Goal: Task Accomplishment & Management: Complete application form

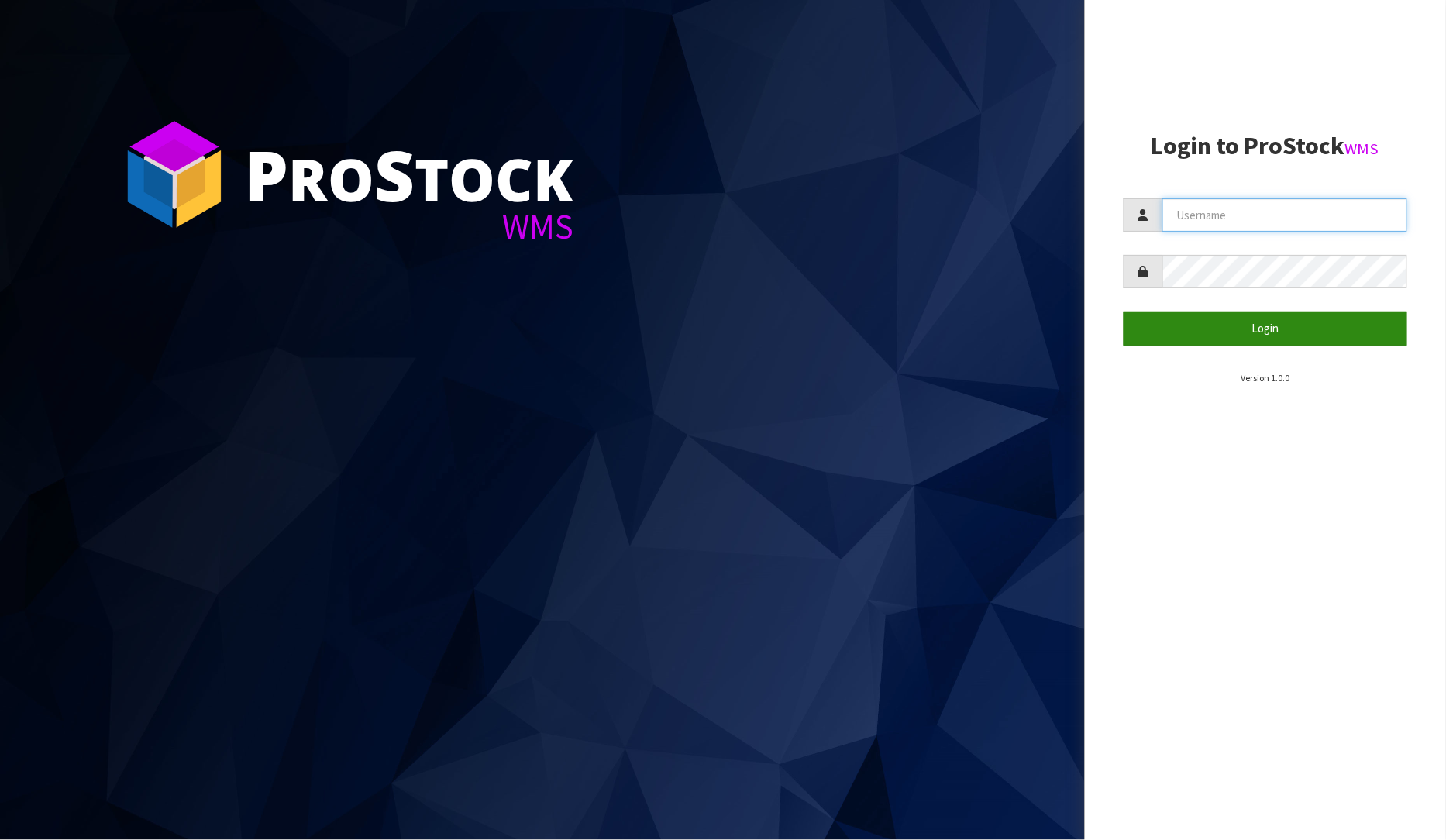
type input "[PERSON_NAME]"
click at [1290, 322] on button "Login" at bounding box center [1265, 328] width 284 height 33
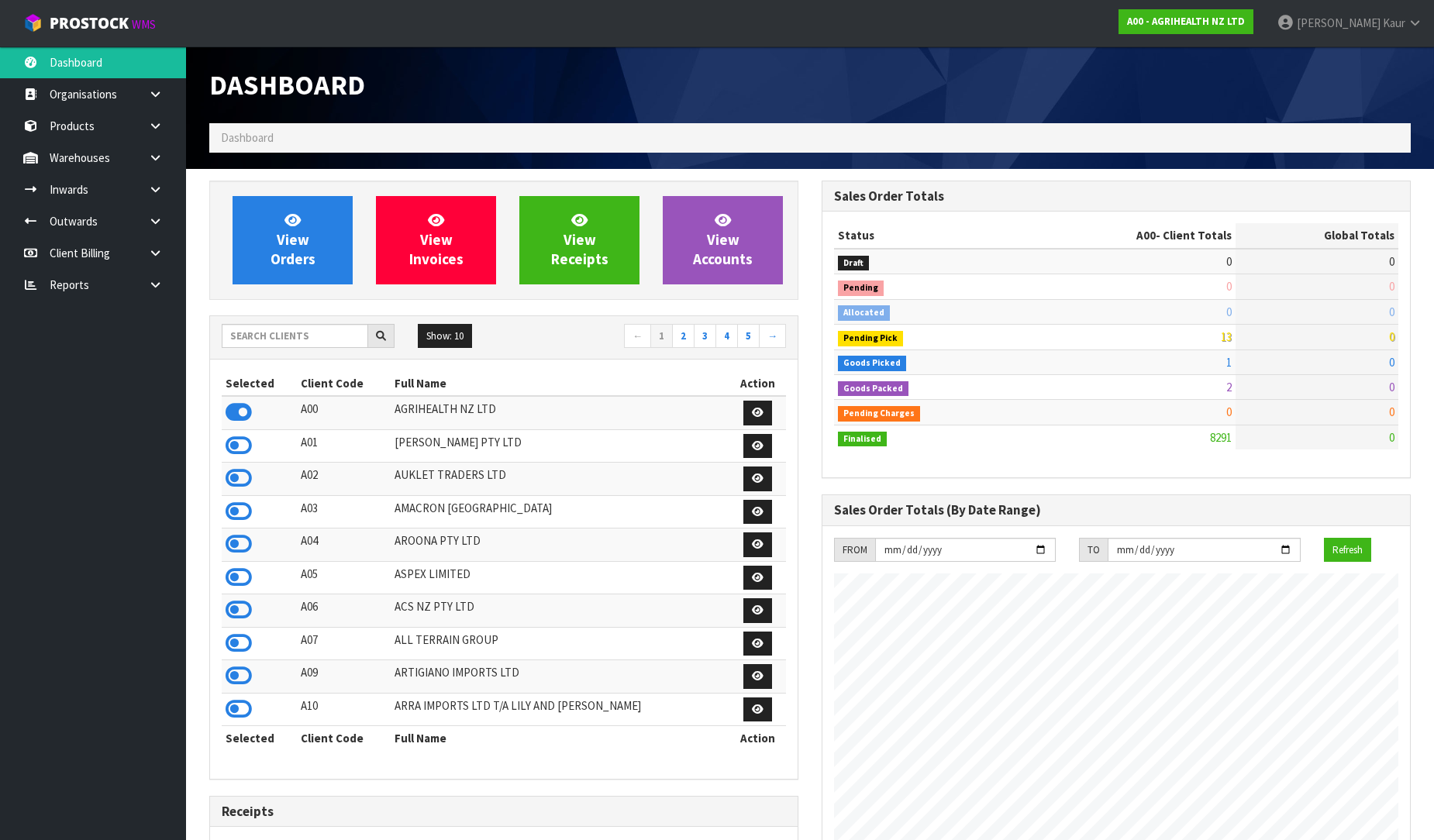
scroll to position [1174, 612]
click at [270, 341] on input "text" at bounding box center [295, 335] width 146 height 24
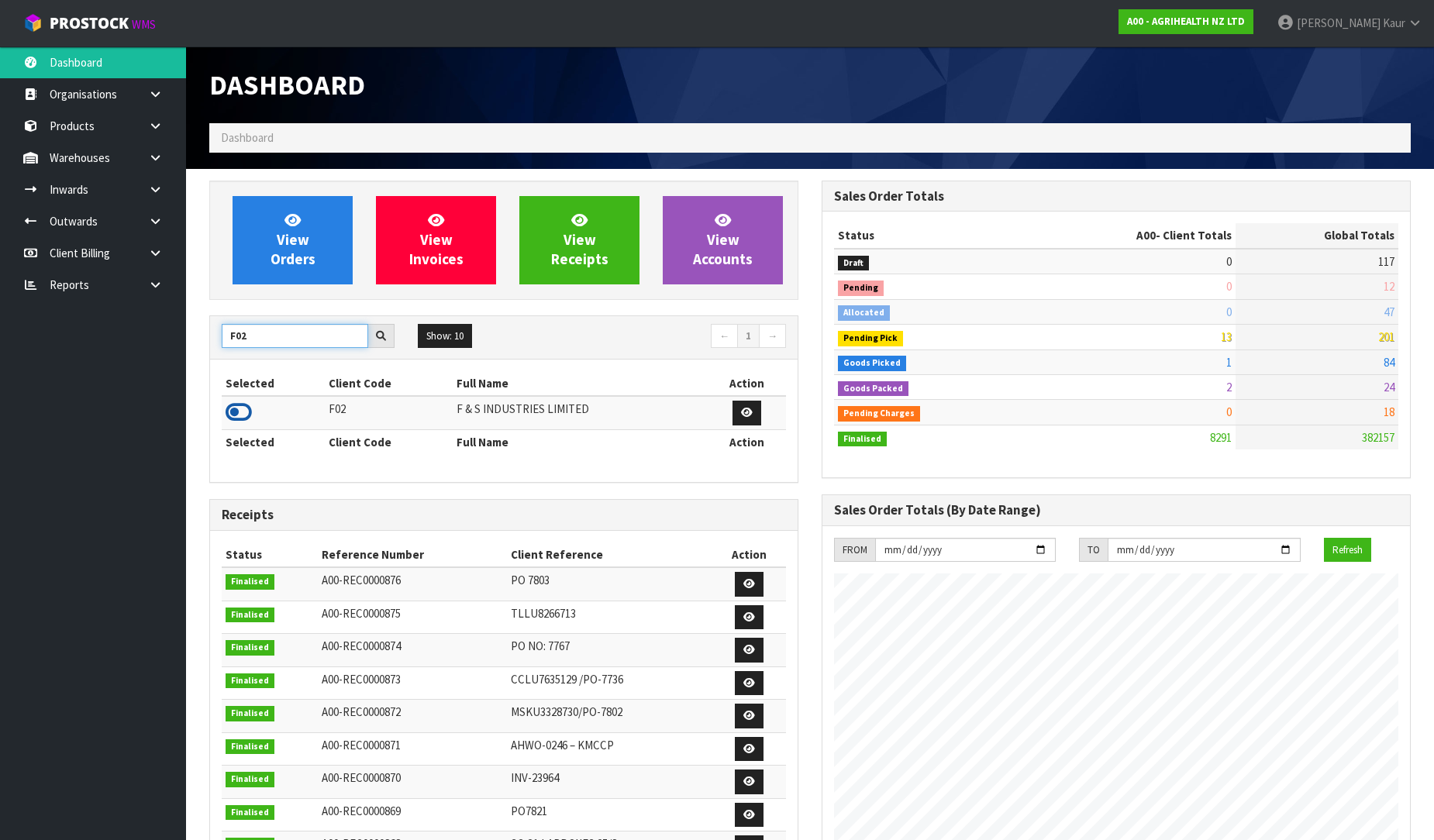
type input "F02"
click at [250, 416] on icon at bounding box center [238, 412] width 26 height 23
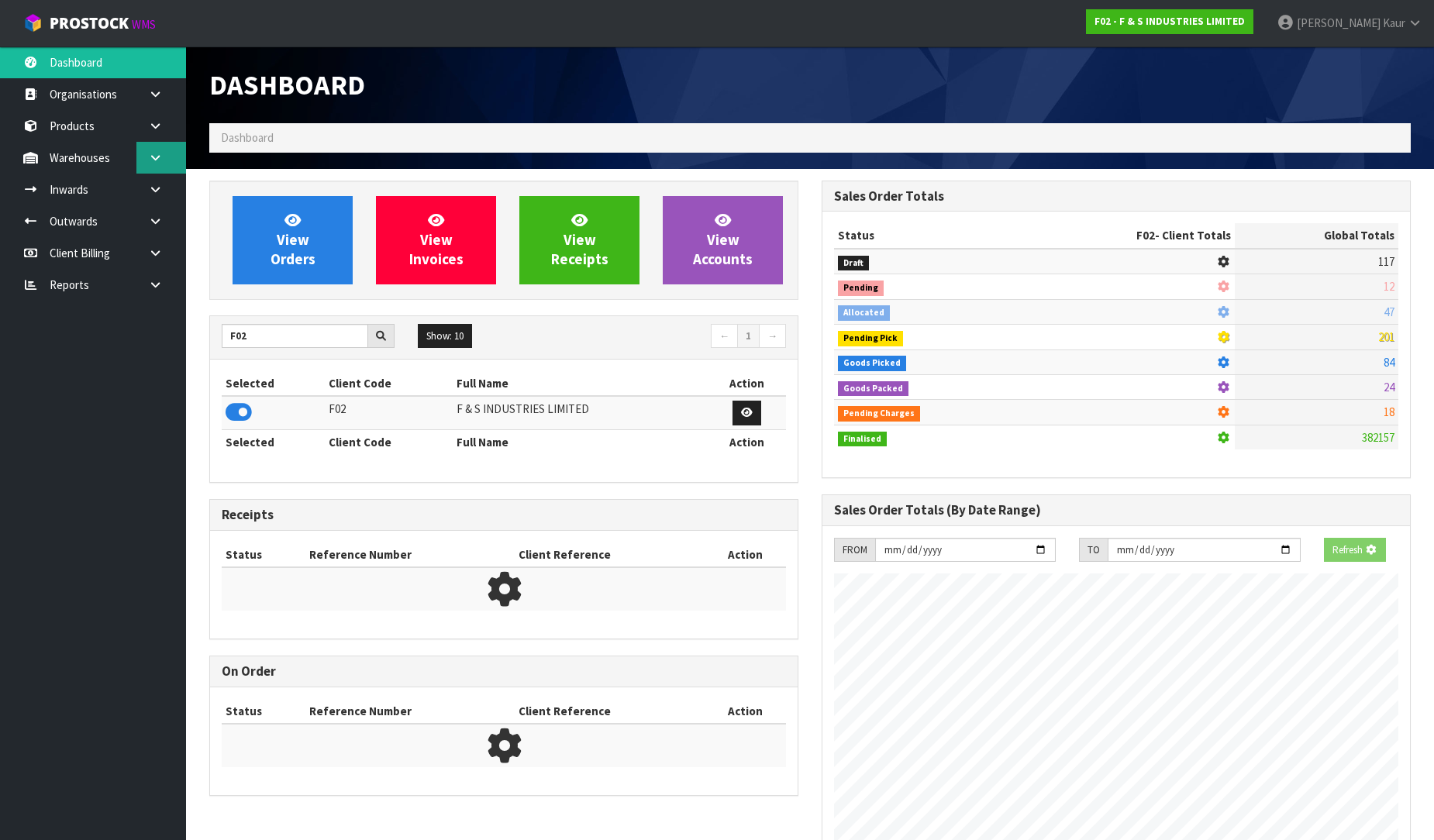
scroll to position [1024, 612]
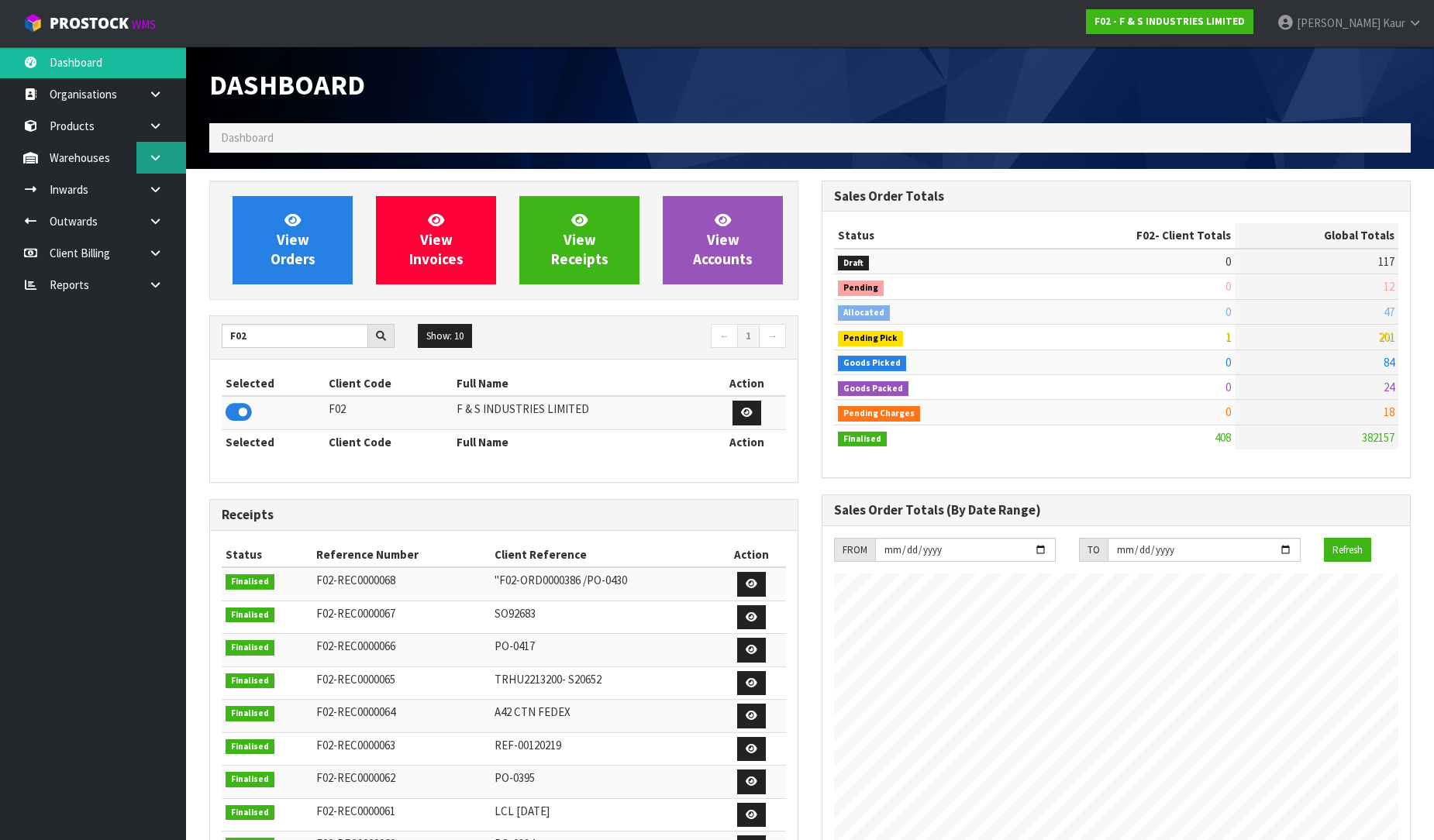
click at [161, 161] on icon at bounding box center [155, 157] width 15 height 11
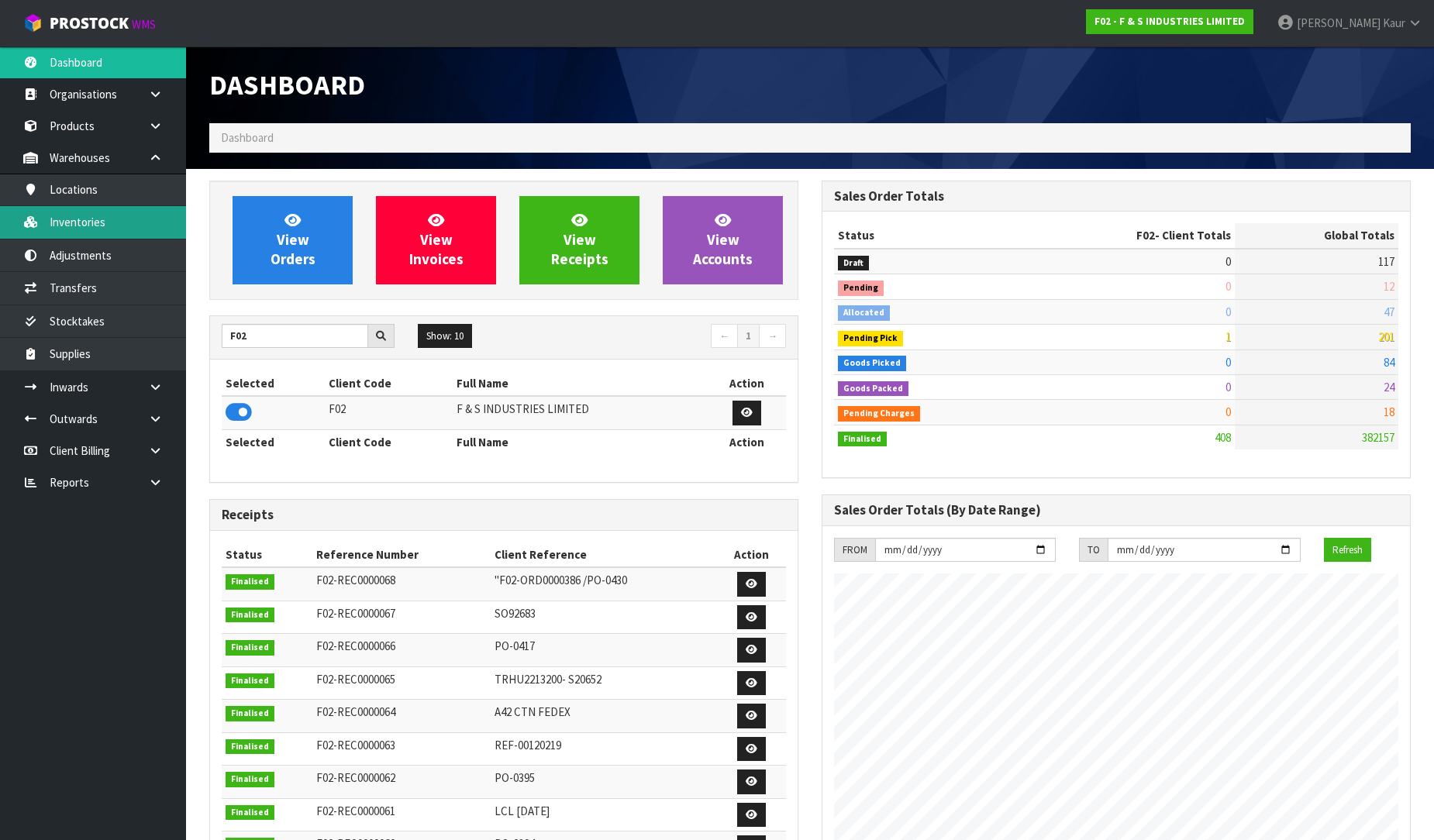
click at [116, 218] on link "Inventories" at bounding box center [92, 222] width 186 height 32
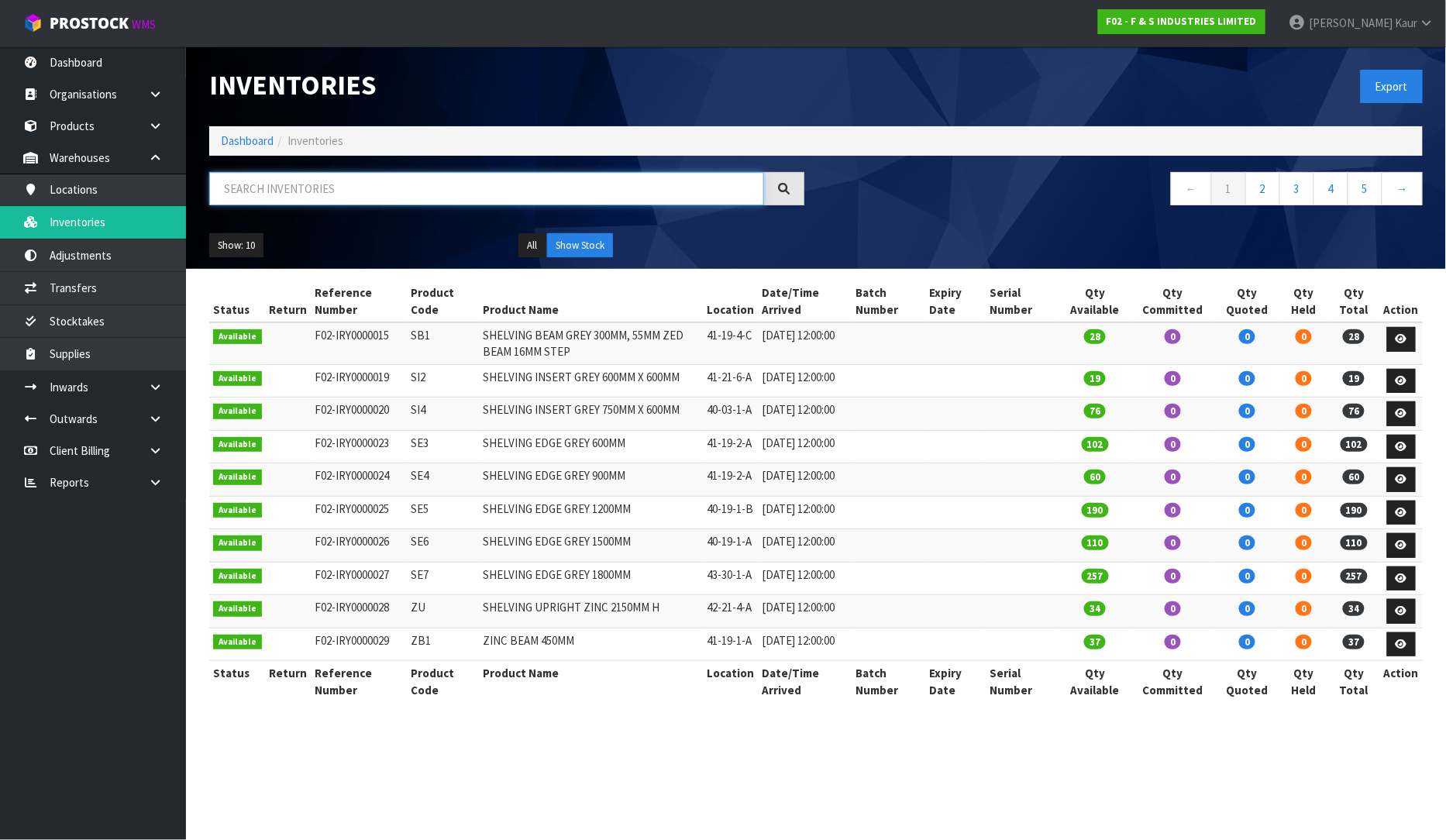
click at [230, 199] on input "text" at bounding box center [486, 189] width 555 height 33
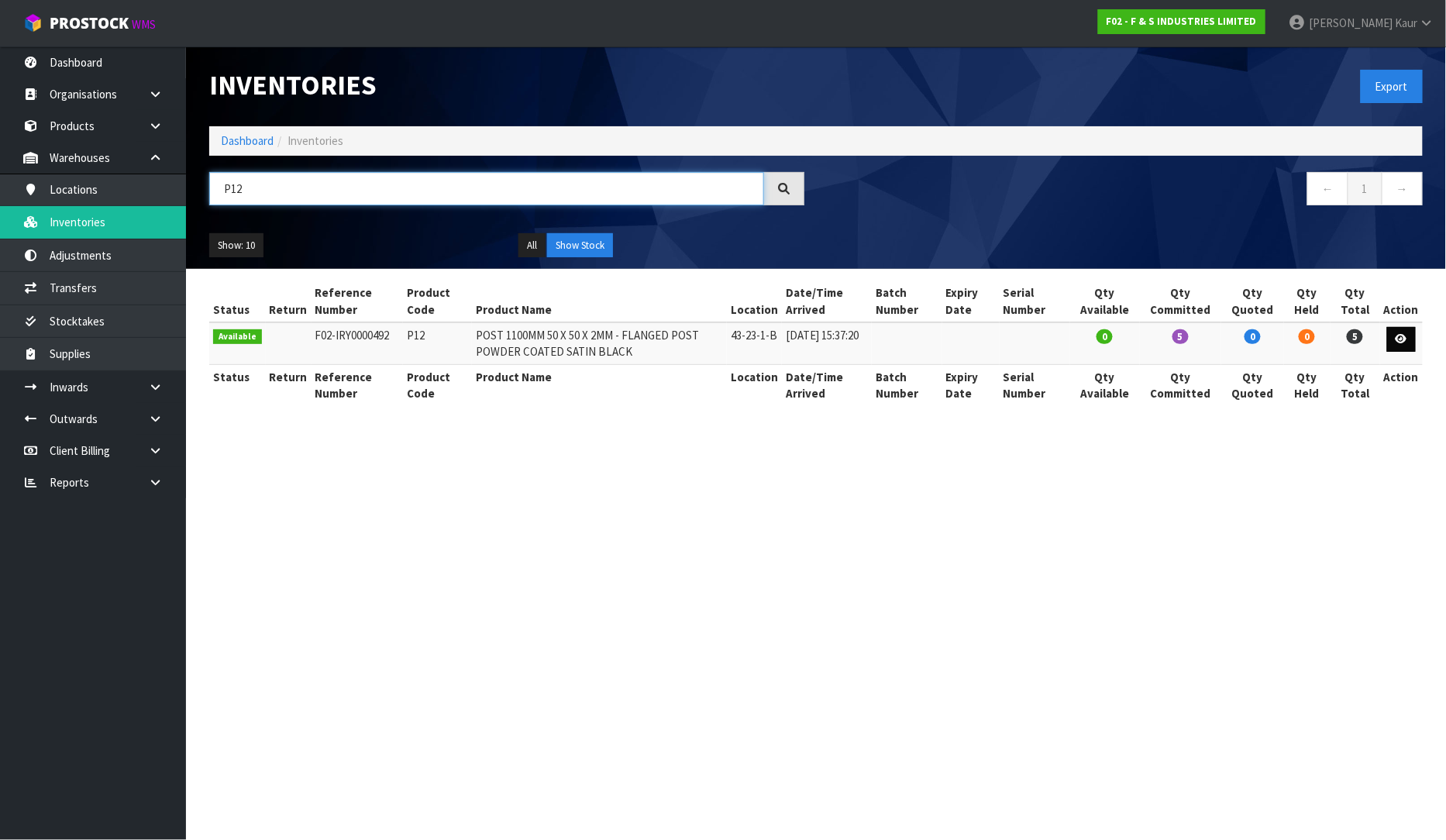
type input "P12"
click at [1406, 341] on icon at bounding box center [1401, 339] width 11 height 10
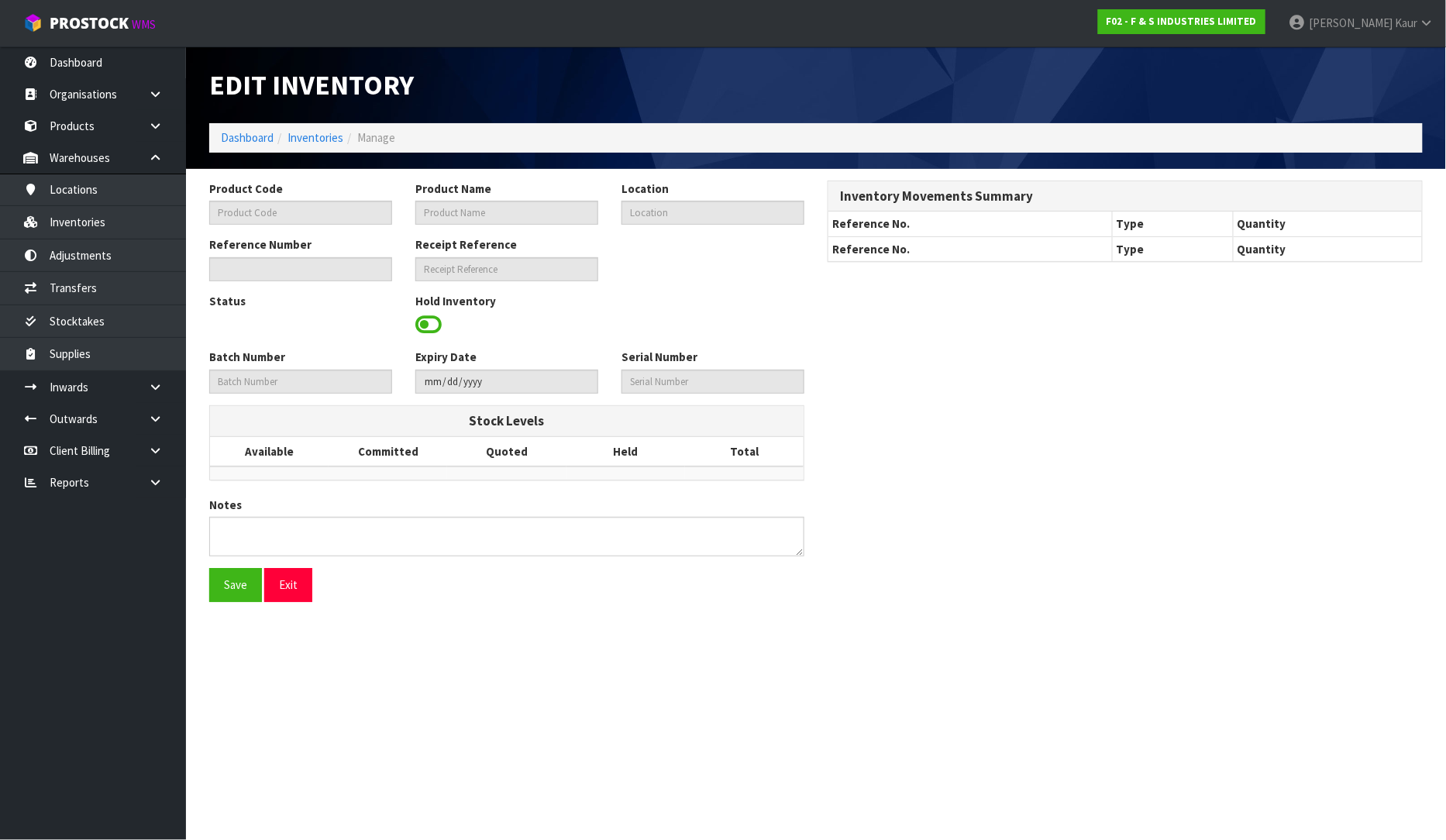
type input "P12"
type input "POST 1100MM 50 X 50 X 2MM - FLANGED POST POWDER COATED SATIN BLACK"
type input "43-23-1-B"
type input "F02-IRY0000492"
type input "F02-REC0000065"
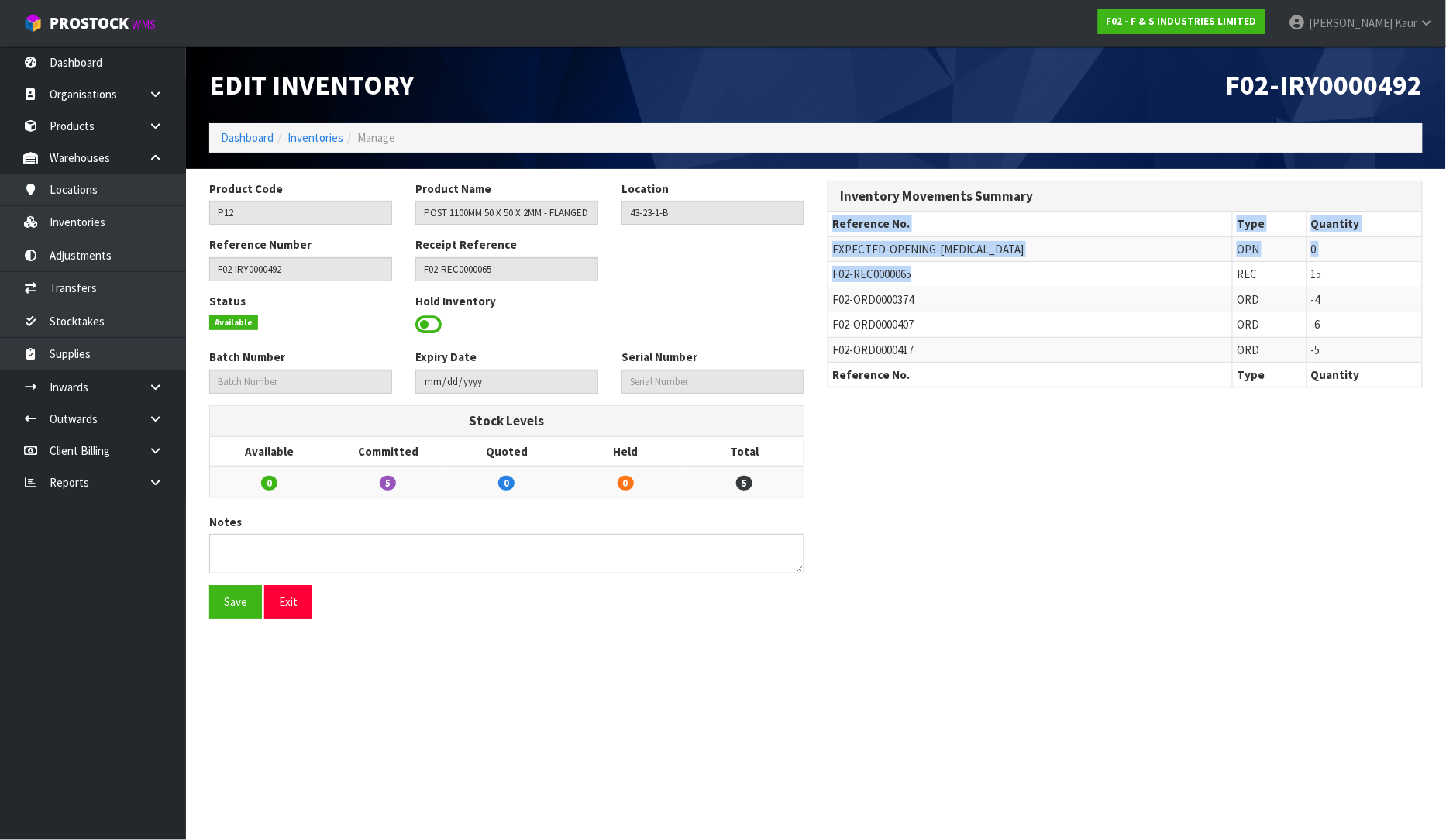
drag, startPoint x: 928, startPoint y: 276, endPoint x: 822, endPoint y: 276, distance: 106.0
click at [822, 276] on div "Inventory Movements Summary Reference No. Type Quantity EXPECTED-OPENING-[MEDIC…" at bounding box center [1125, 292] width 618 height 224
click at [143, 387] on link at bounding box center [161, 387] width 49 height 32
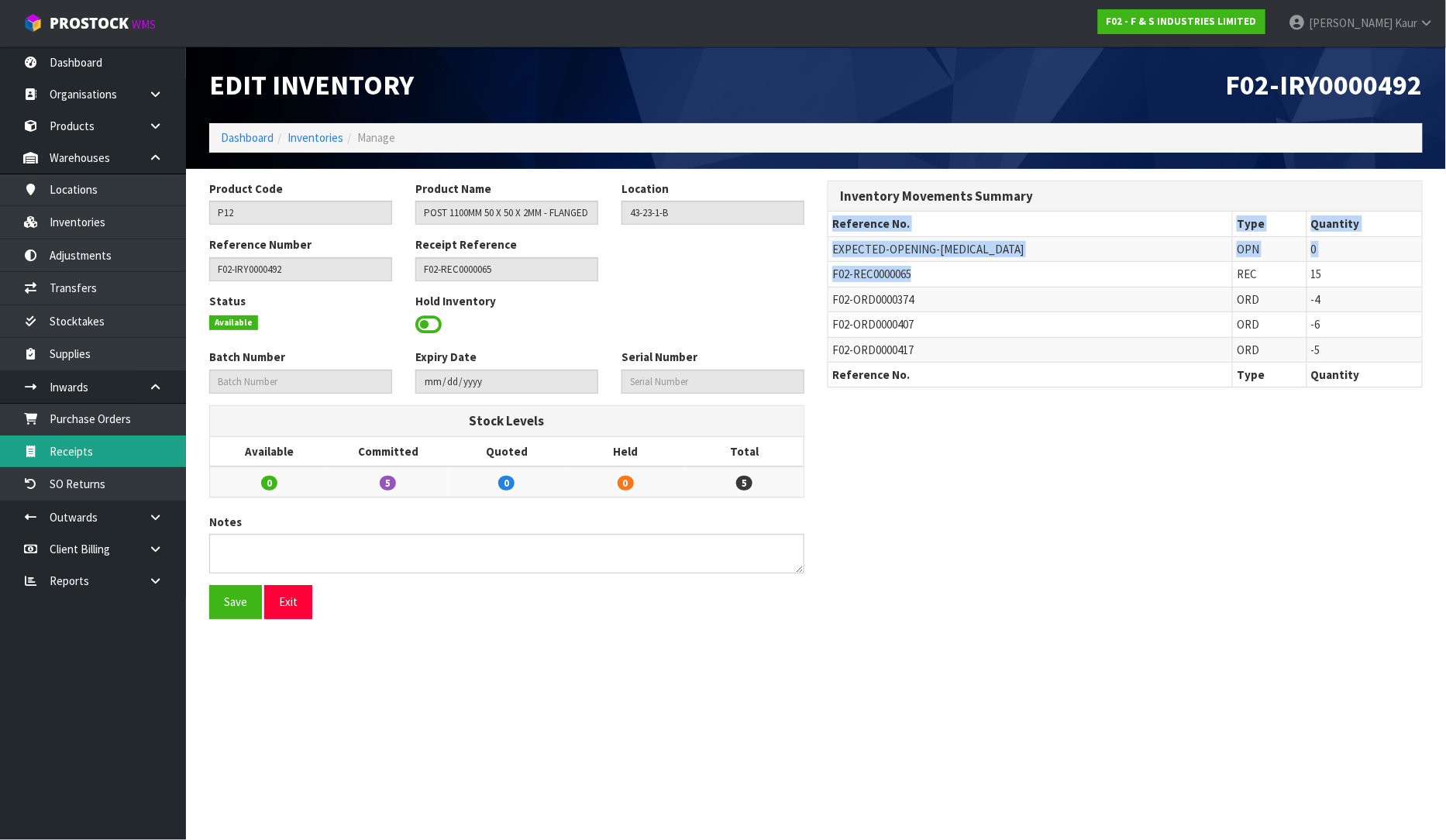
click at [106, 448] on link "Receipts" at bounding box center [92, 451] width 186 height 32
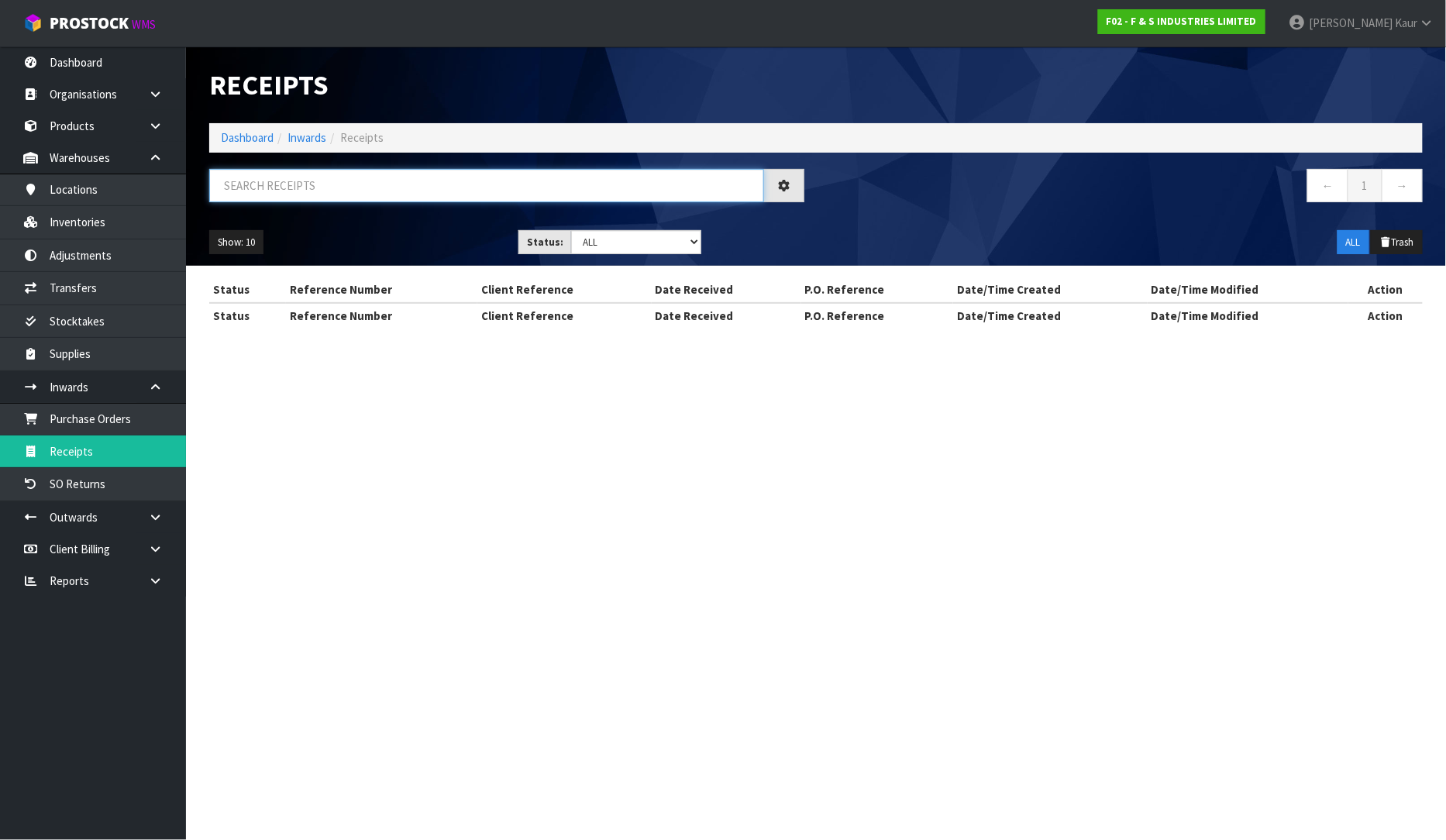
click at [362, 186] on input "text" at bounding box center [486, 186] width 555 height 33
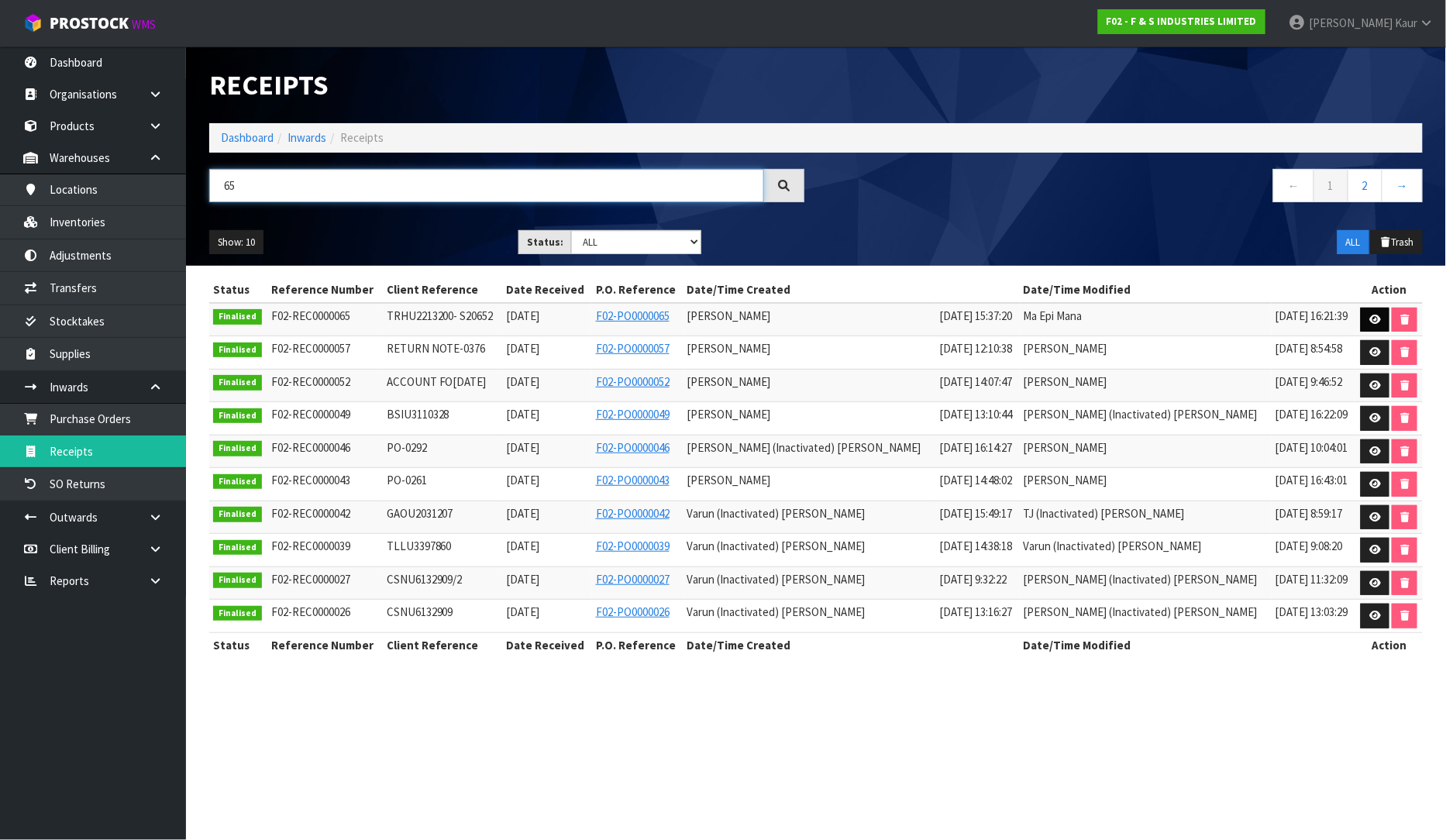
type input "65"
click at [1369, 322] on icon at bounding box center [1375, 319] width 11 height 10
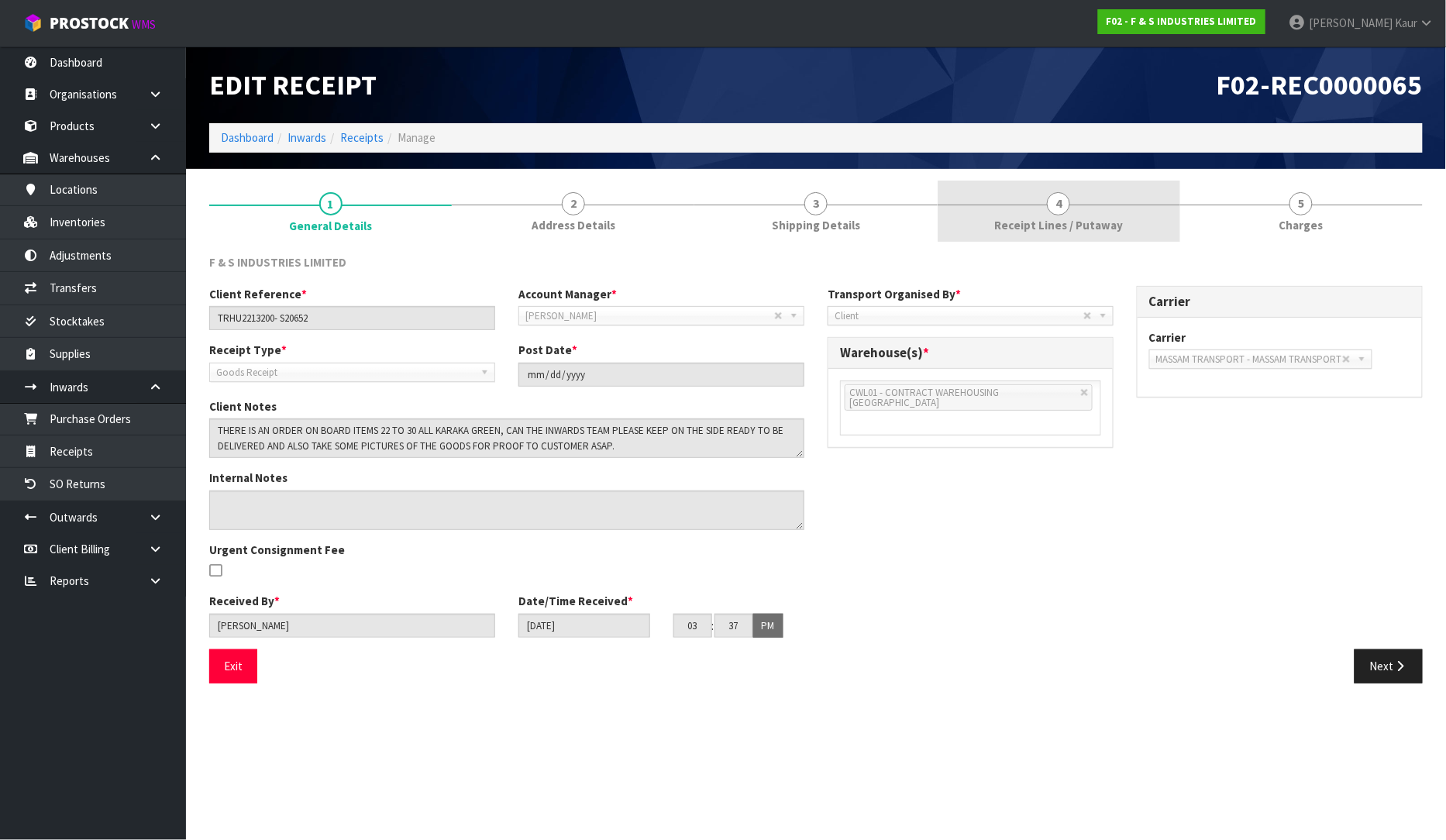
click at [1018, 227] on span "Receipt Lines / Putaway" at bounding box center [1058, 225] width 128 height 16
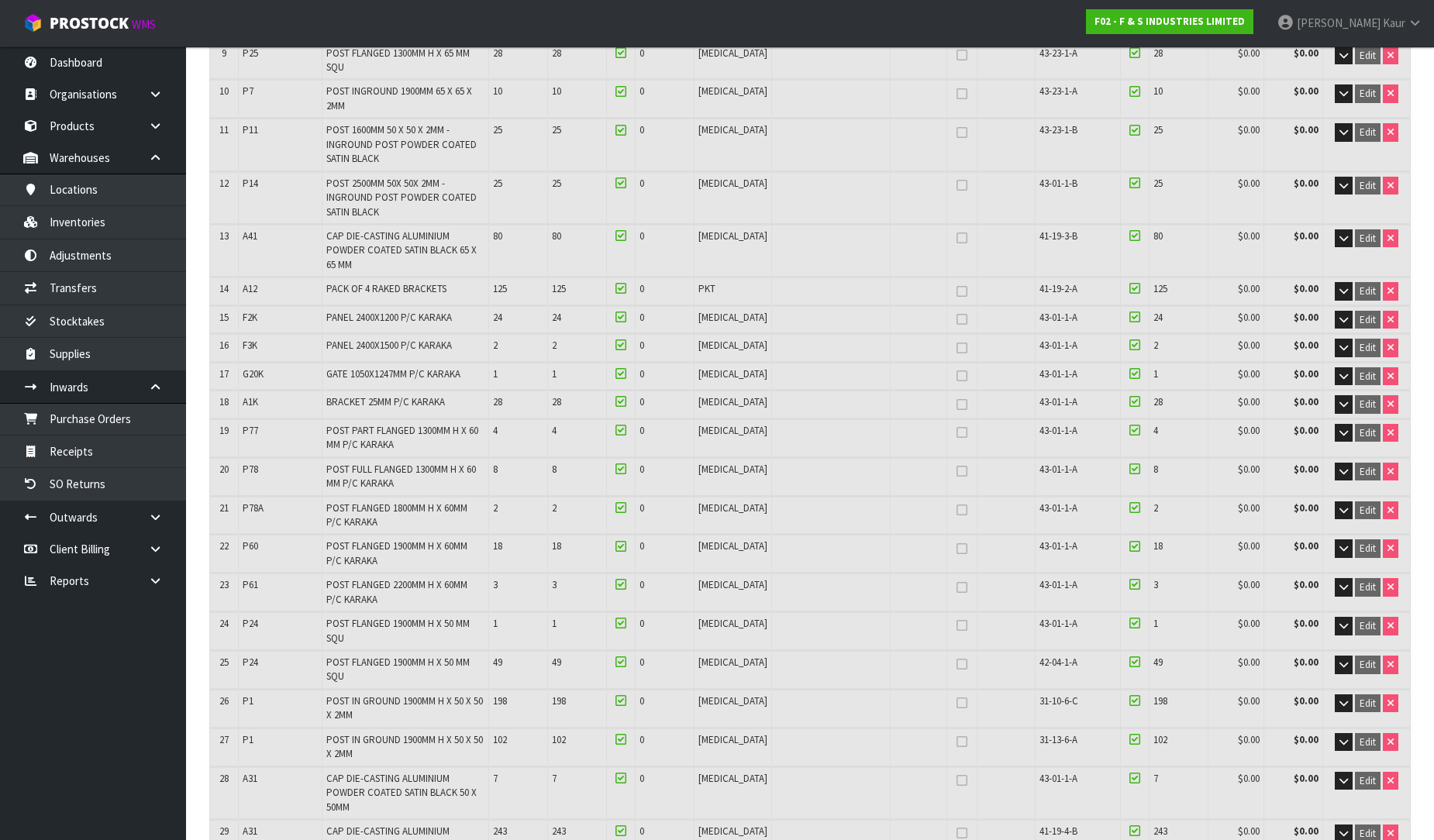
scroll to position [344, 0]
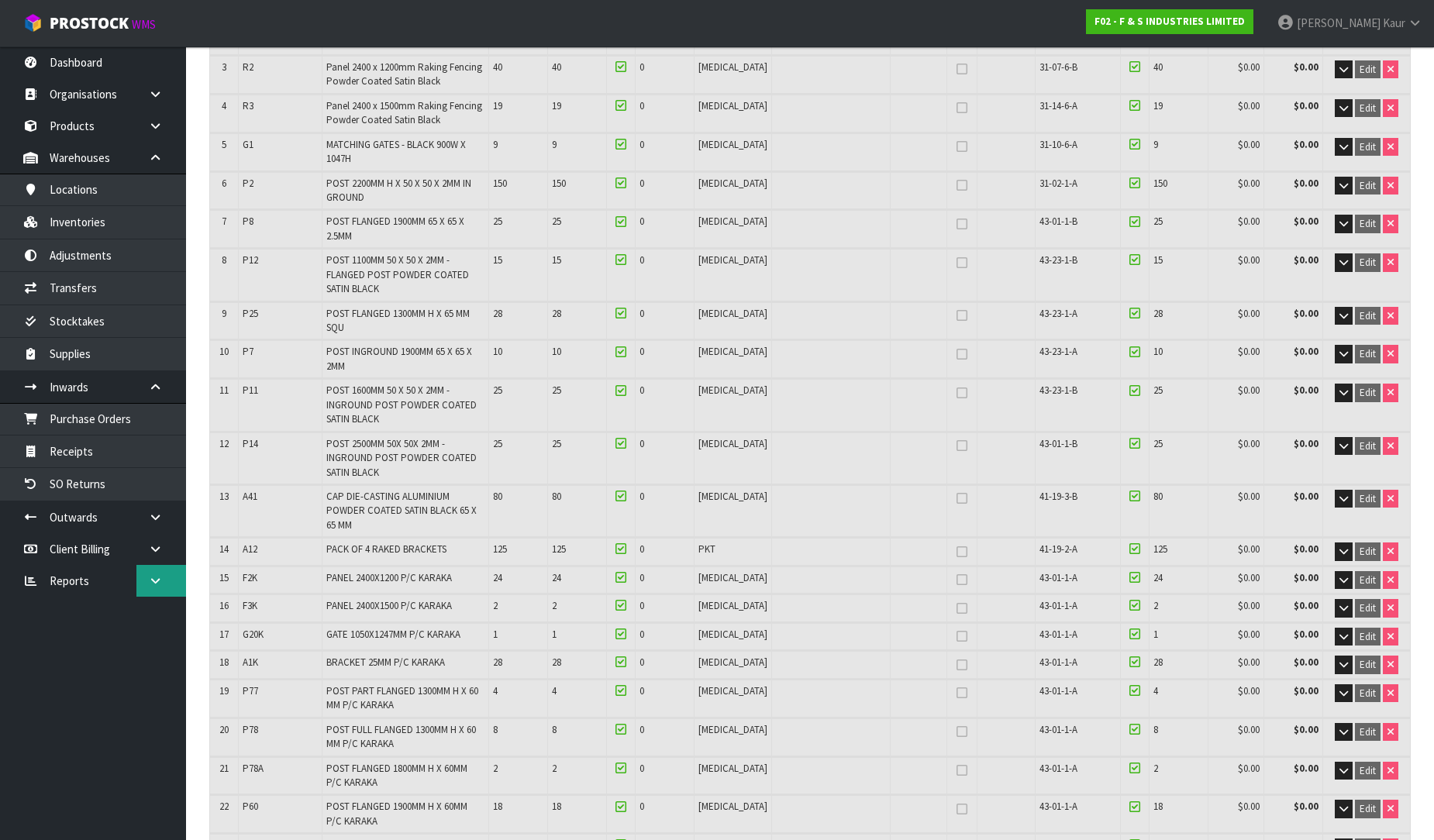
click at [177, 591] on link at bounding box center [161, 581] width 49 height 32
click at [117, 647] on link "CWL" at bounding box center [92, 645] width 186 height 32
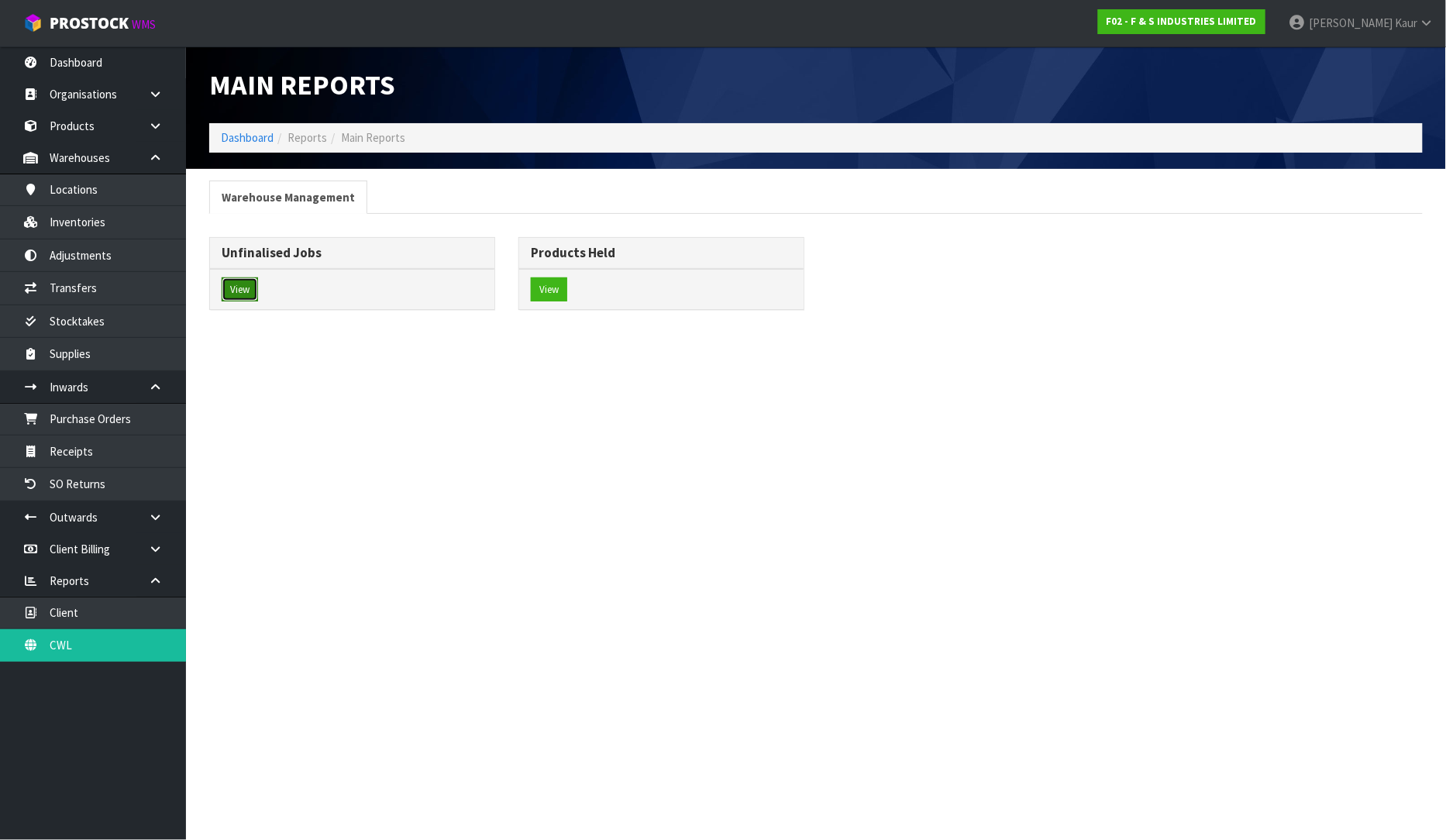
click at [246, 291] on button "View" at bounding box center [239, 289] width 36 height 25
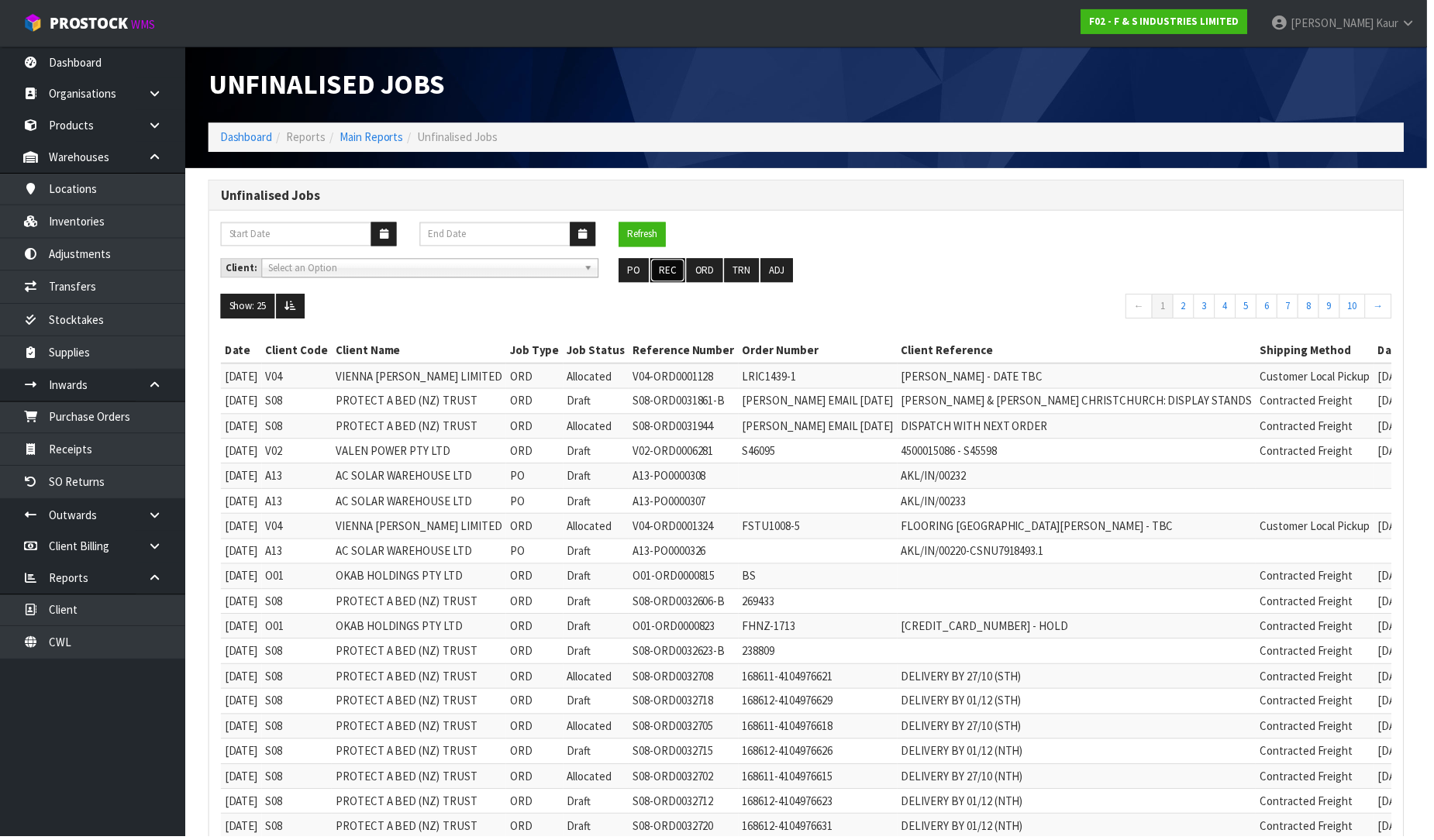
click at [683, 283] on button "REC" at bounding box center [671, 272] width 35 height 25
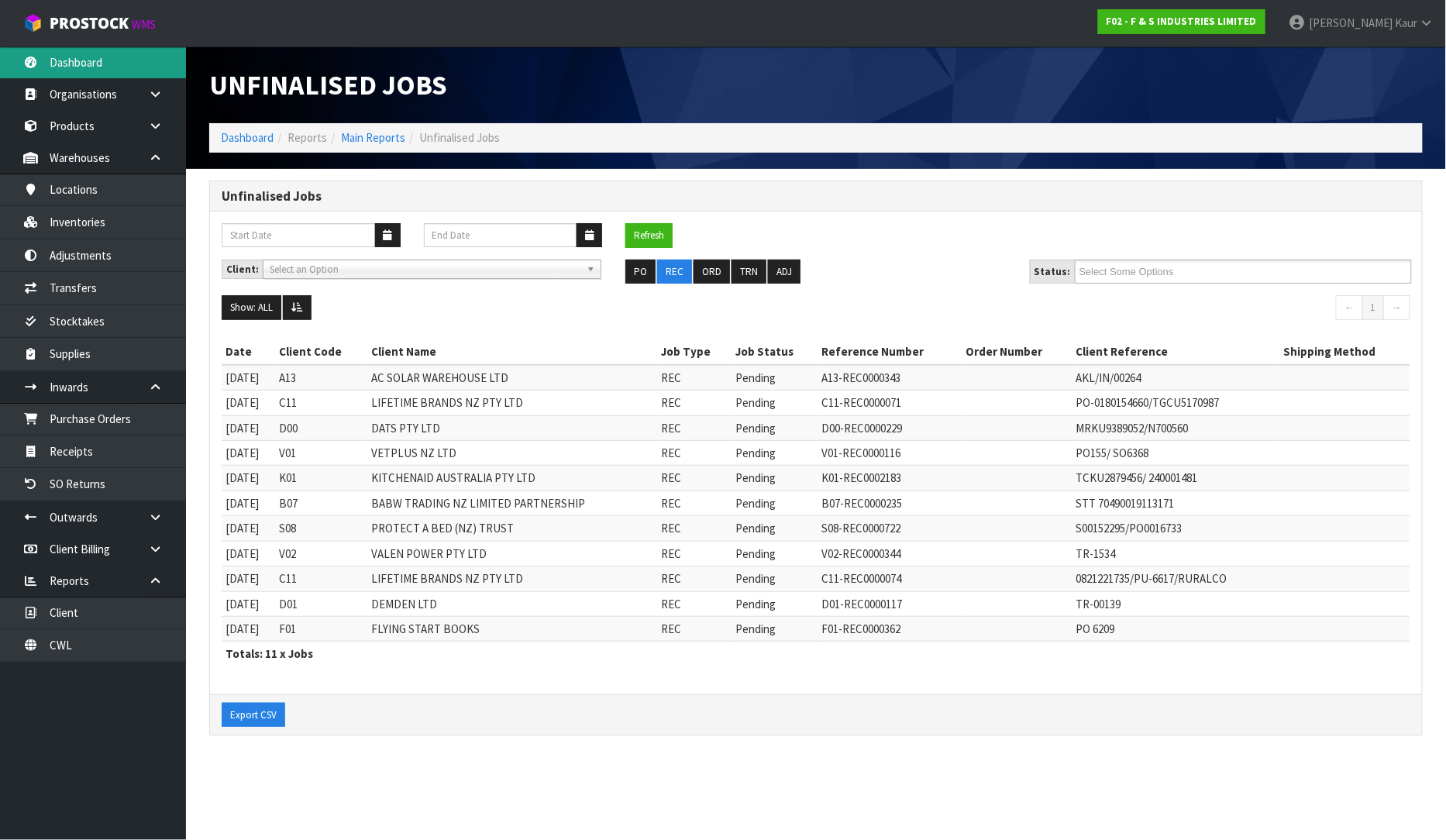
click at [98, 68] on link "Dashboard" at bounding box center [92, 62] width 186 height 32
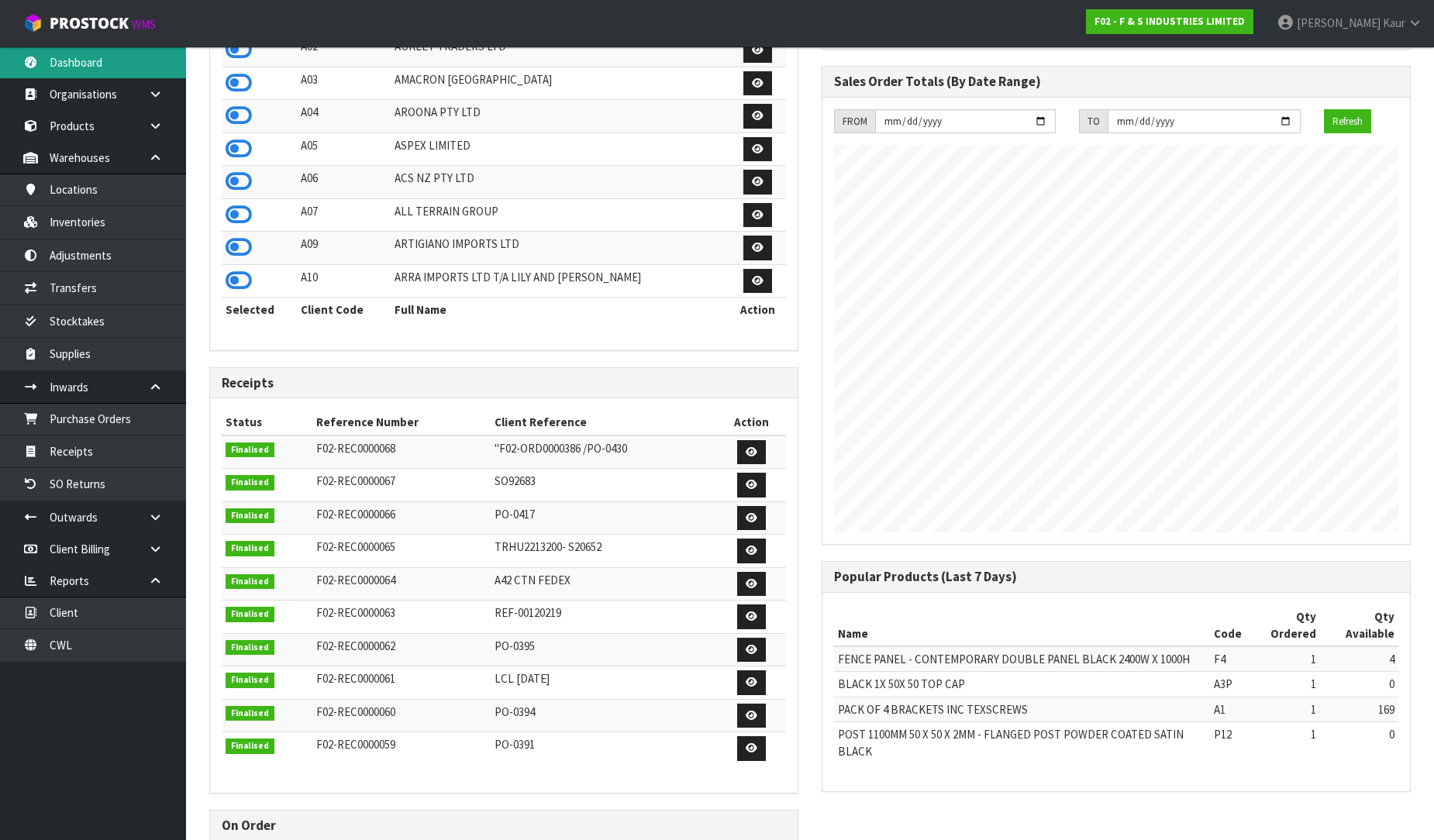
scroll to position [430, 0]
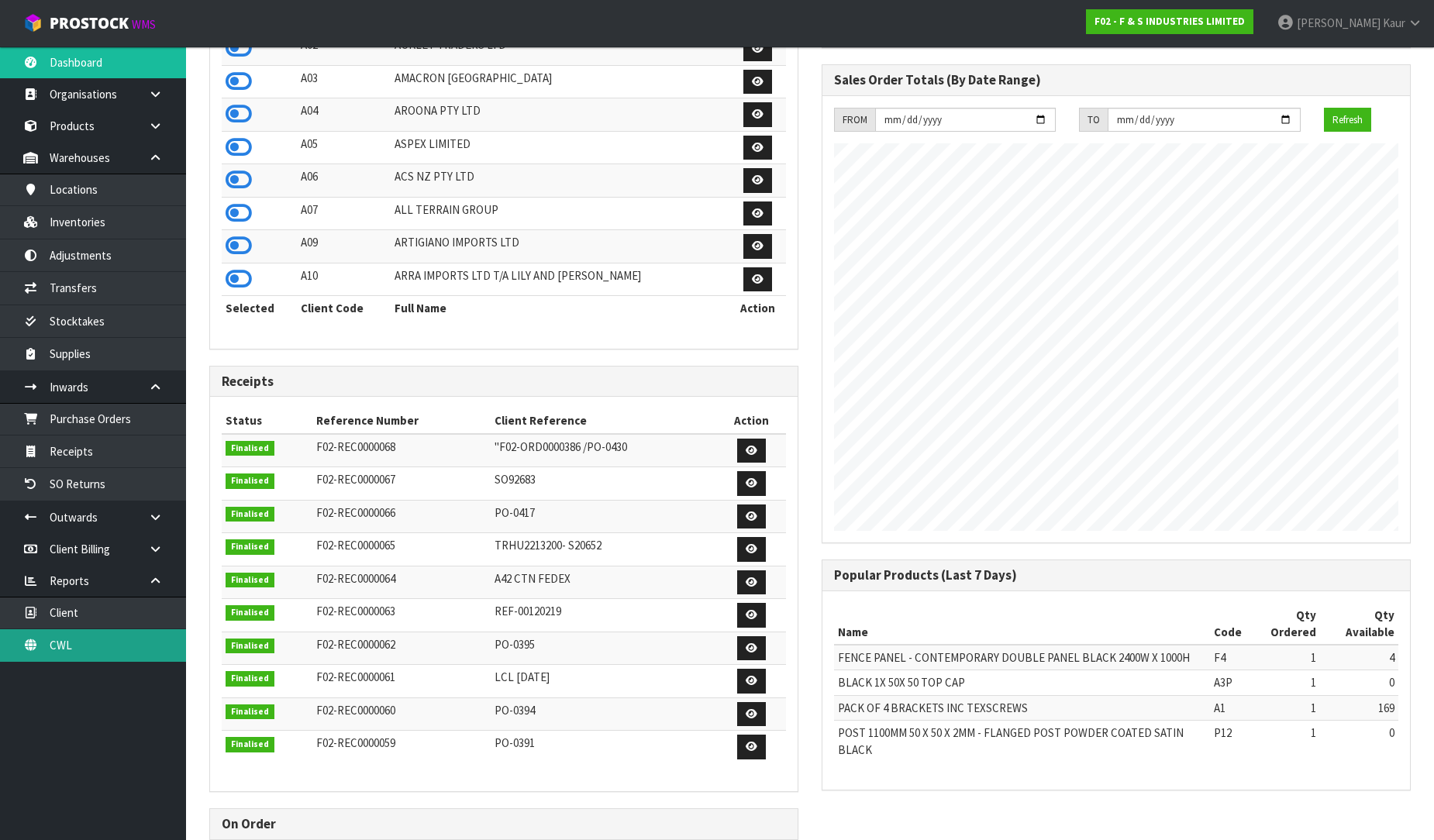
click at [116, 641] on link "CWL" at bounding box center [92, 645] width 186 height 32
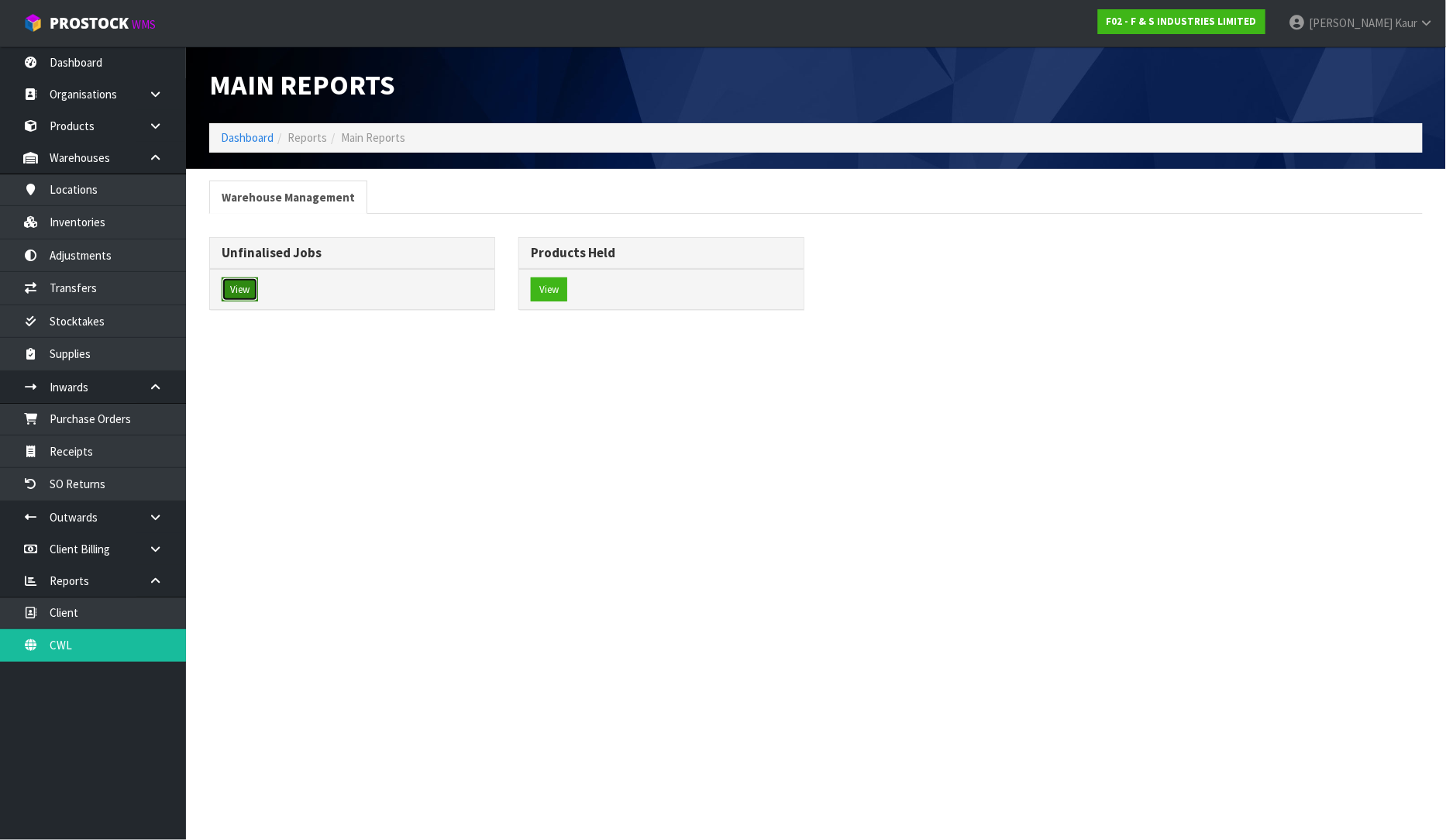
click at [250, 297] on button "View" at bounding box center [239, 289] width 36 height 25
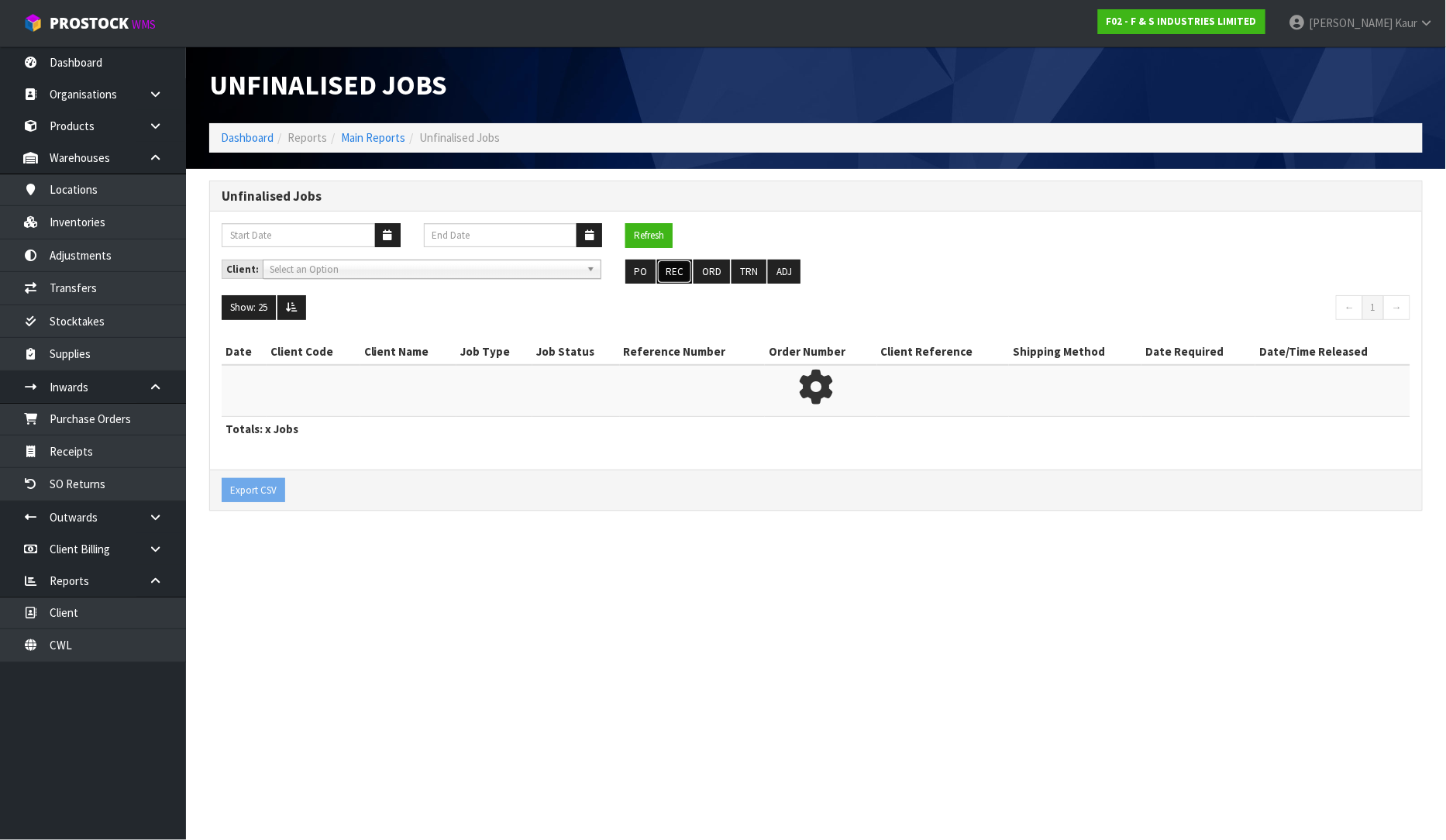
click at [676, 268] on button "REC" at bounding box center [675, 272] width 35 height 25
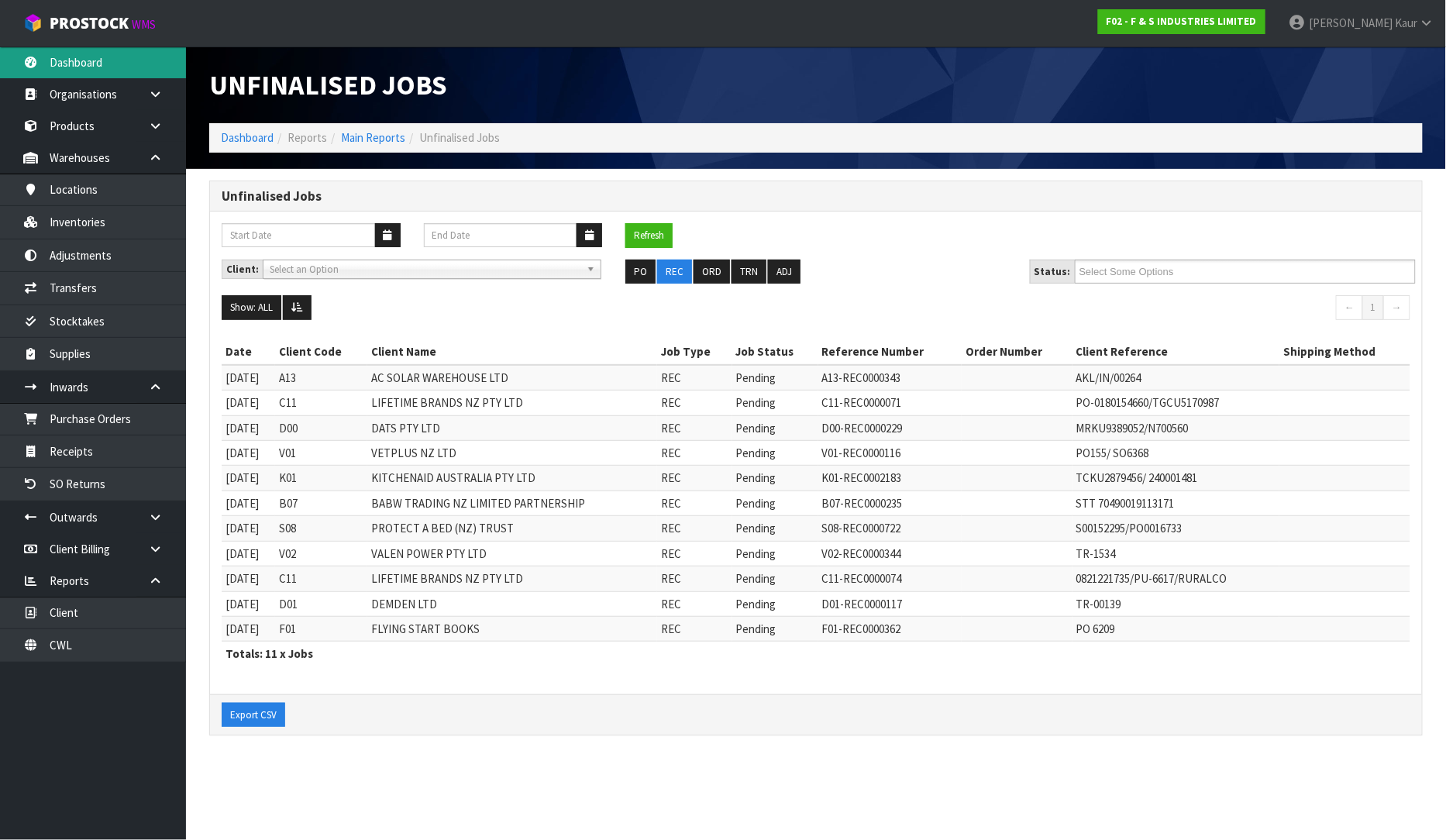
click at [110, 50] on link "Dashboard" at bounding box center [92, 62] width 186 height 32
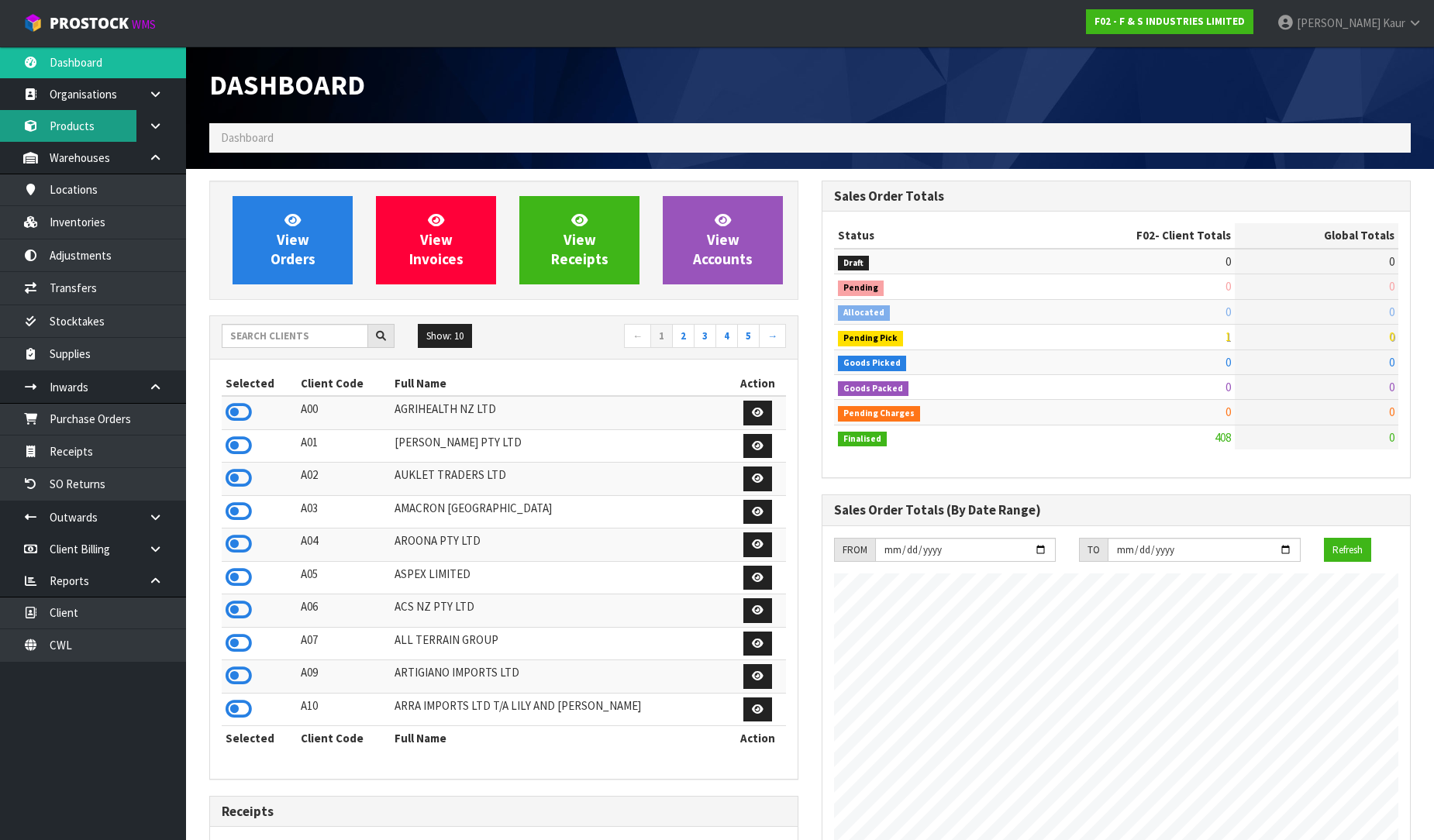
scroll to position [1024, 612]
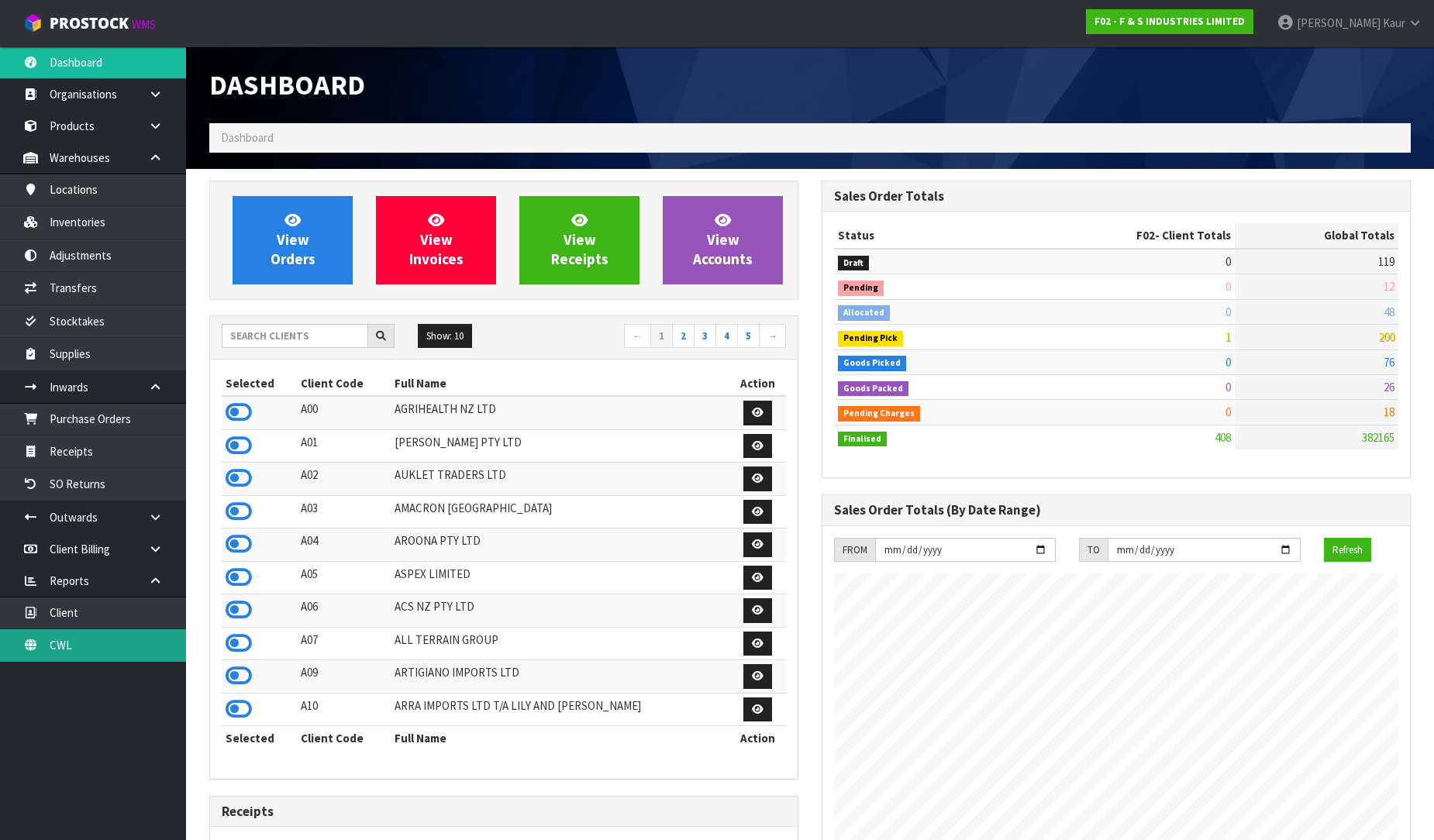
click at [93, 641] on link "CWL" at bounding box center [92, 645] width 186 height 32
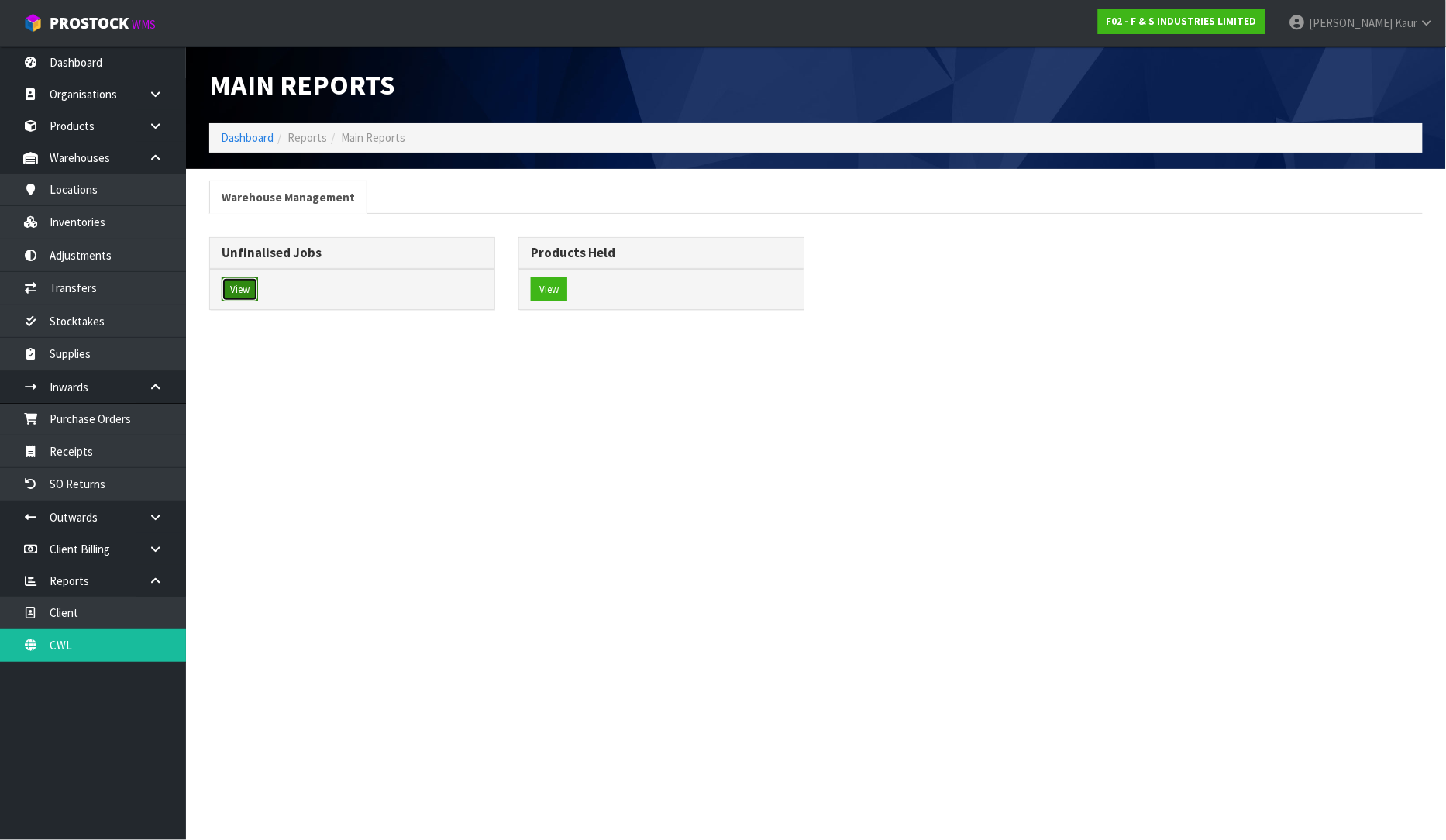
click at [245, 290] on button "View" at bounding box center [239, 289] width 36 height 25
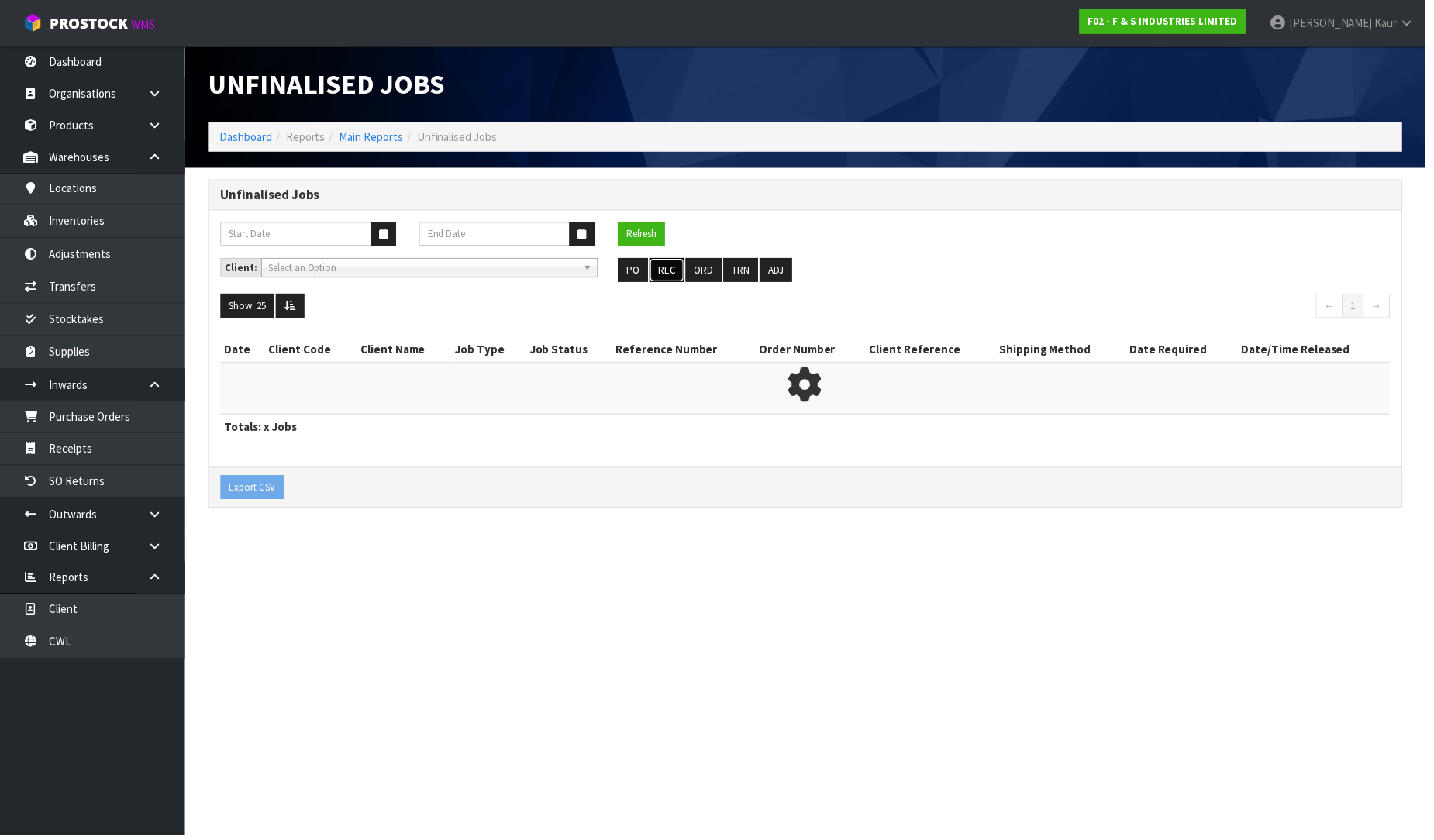
click at [677, 267] on button "REC" at bounding box center [671, 272] width 35 height 25
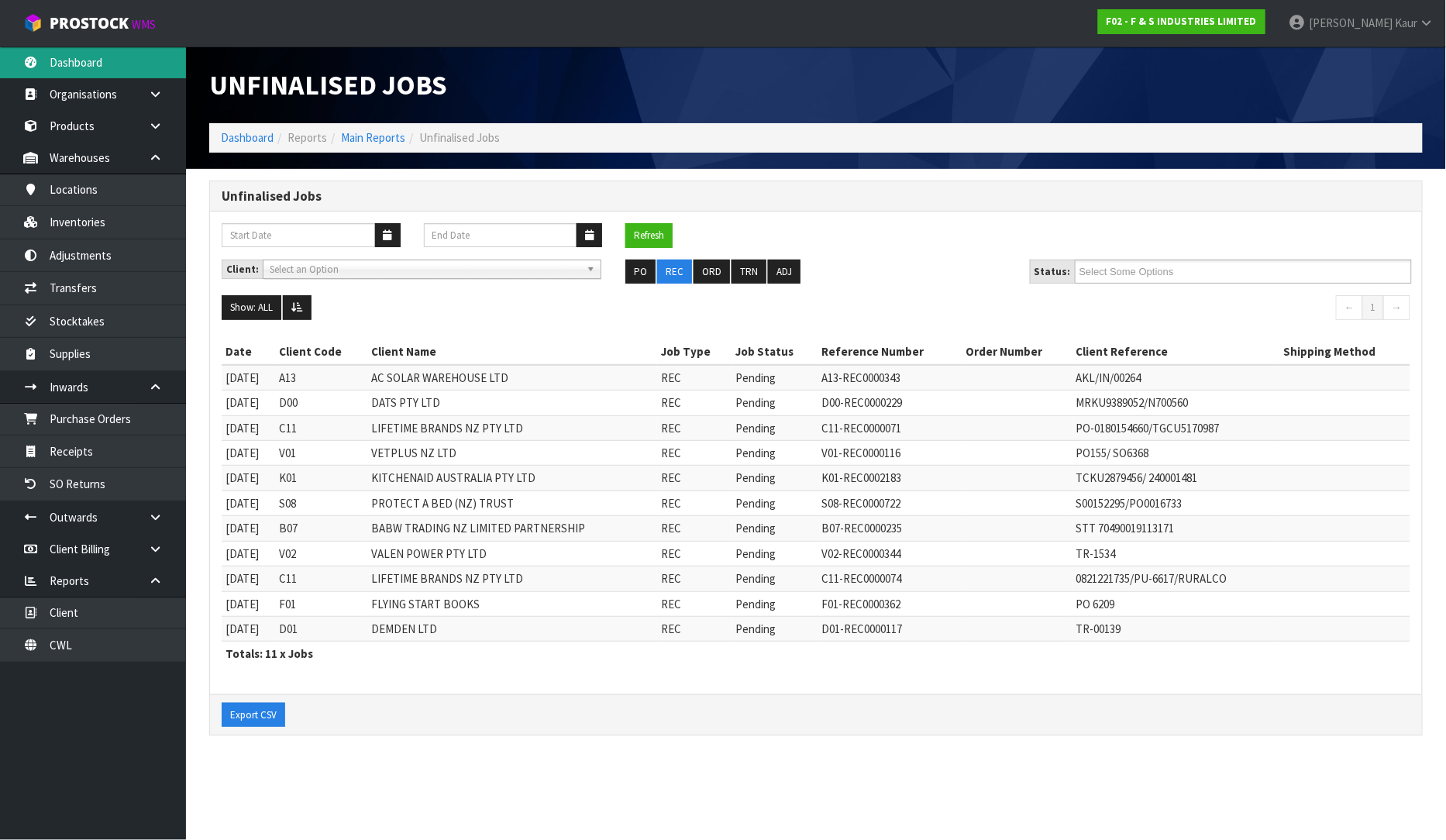
click at [94, 71] on link "Dashboard" at bounding box center [92, 62] width 186 height 32
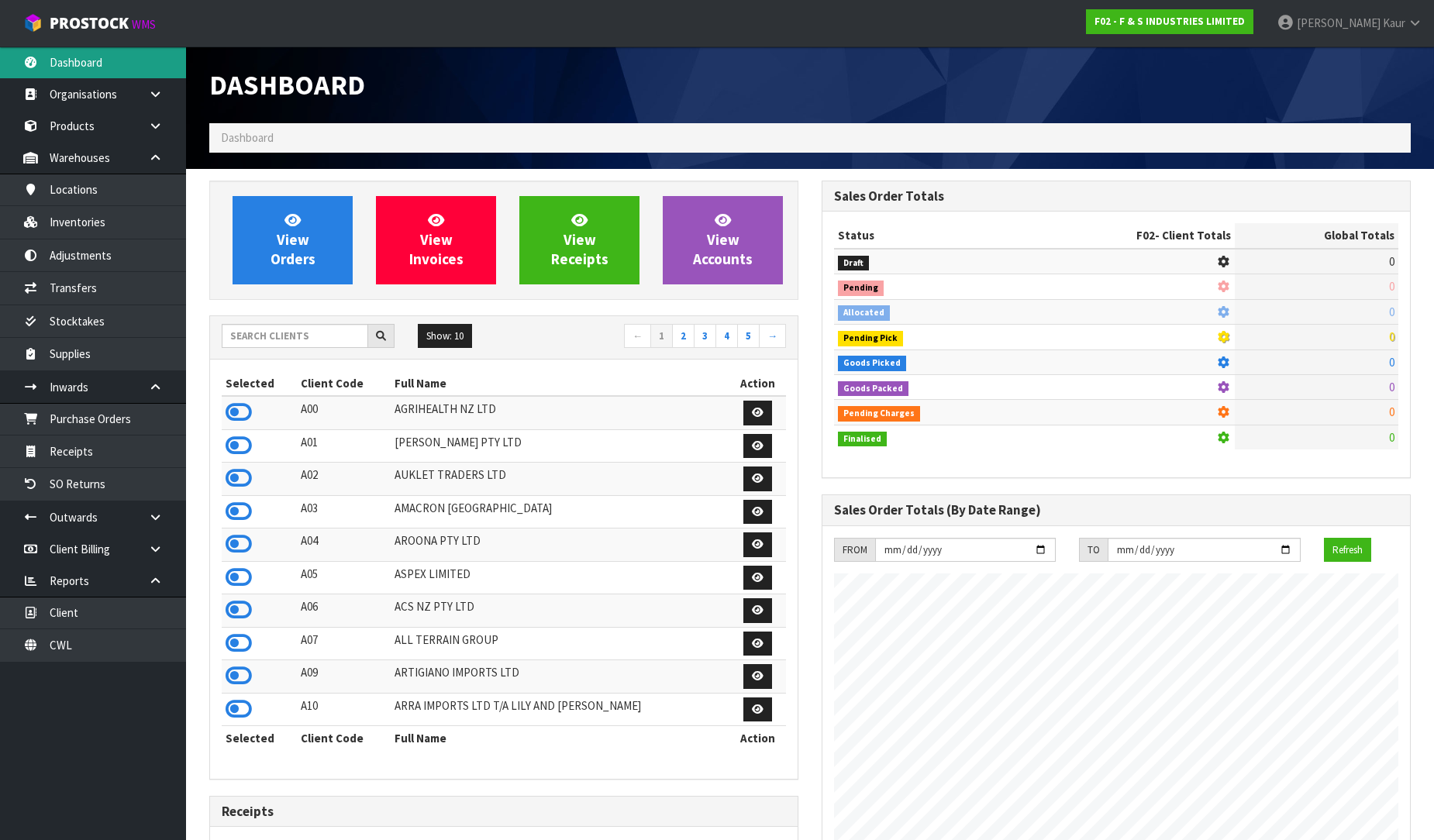
scroll to position [1024, 612]
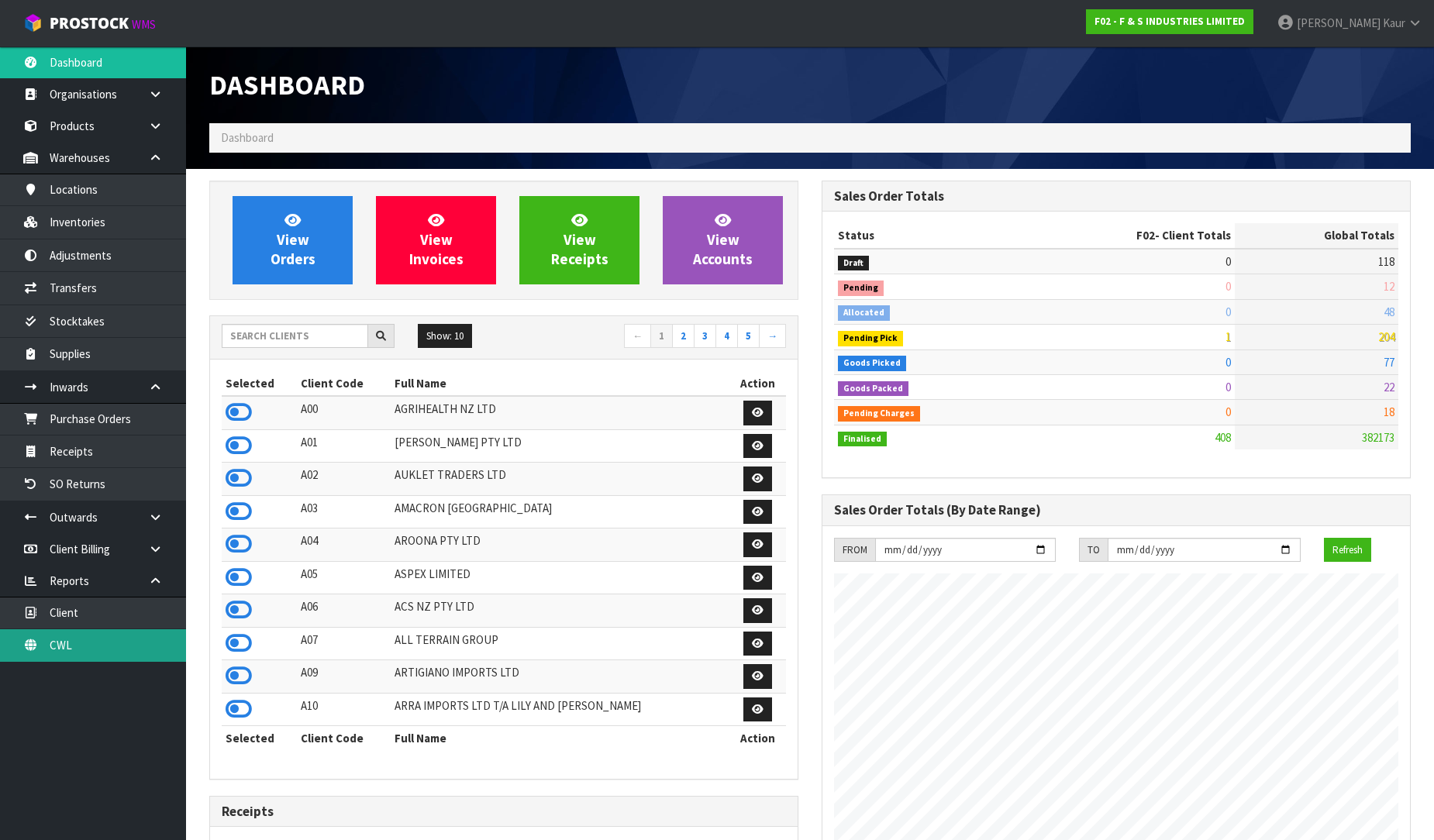
click at [75, 659] on link "CWL" at bounding box center [92, 645] width 186 height 32
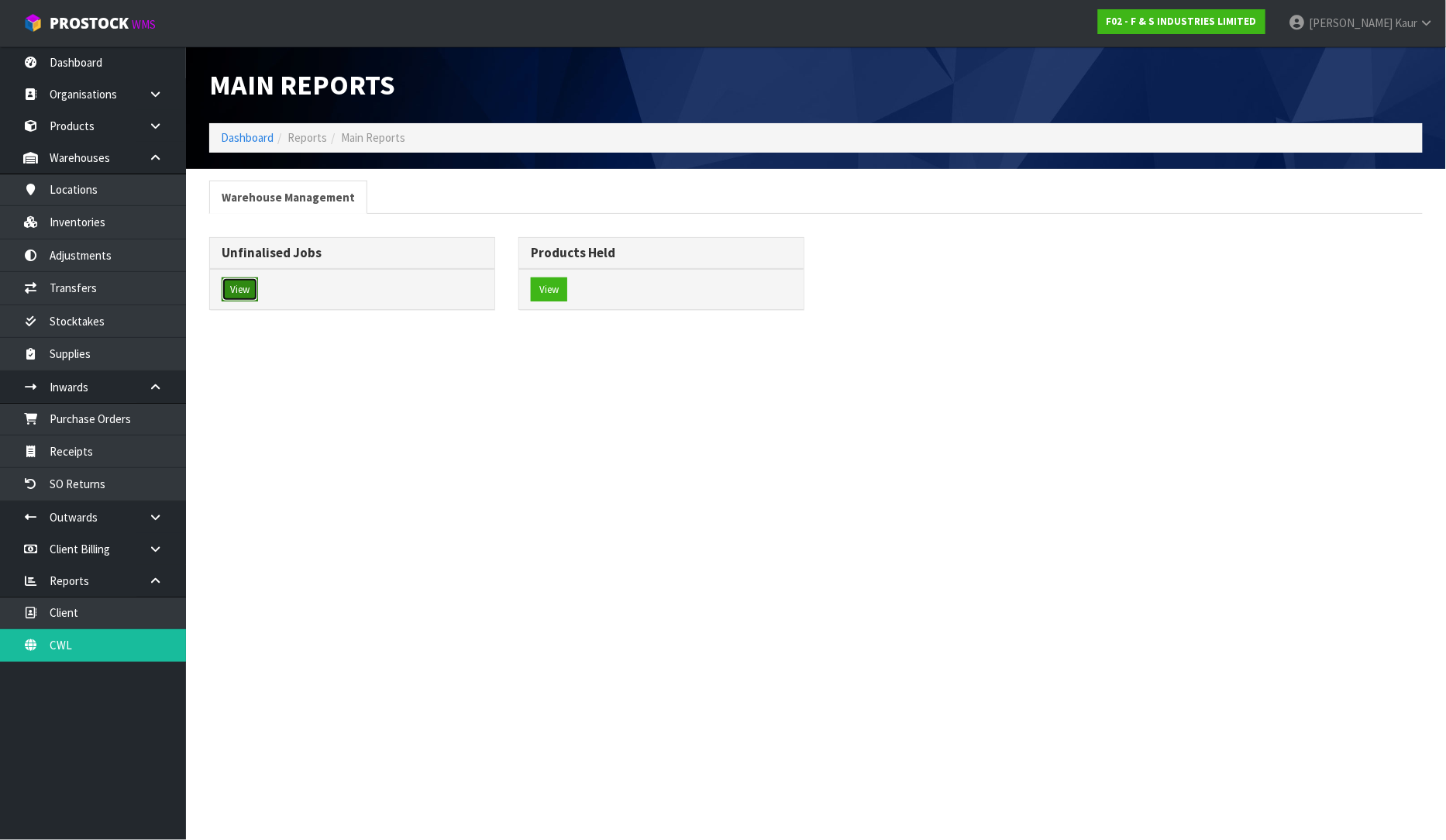
click at [244, 289] on button "View" at bounding box center [239, 289] width 36 height 25
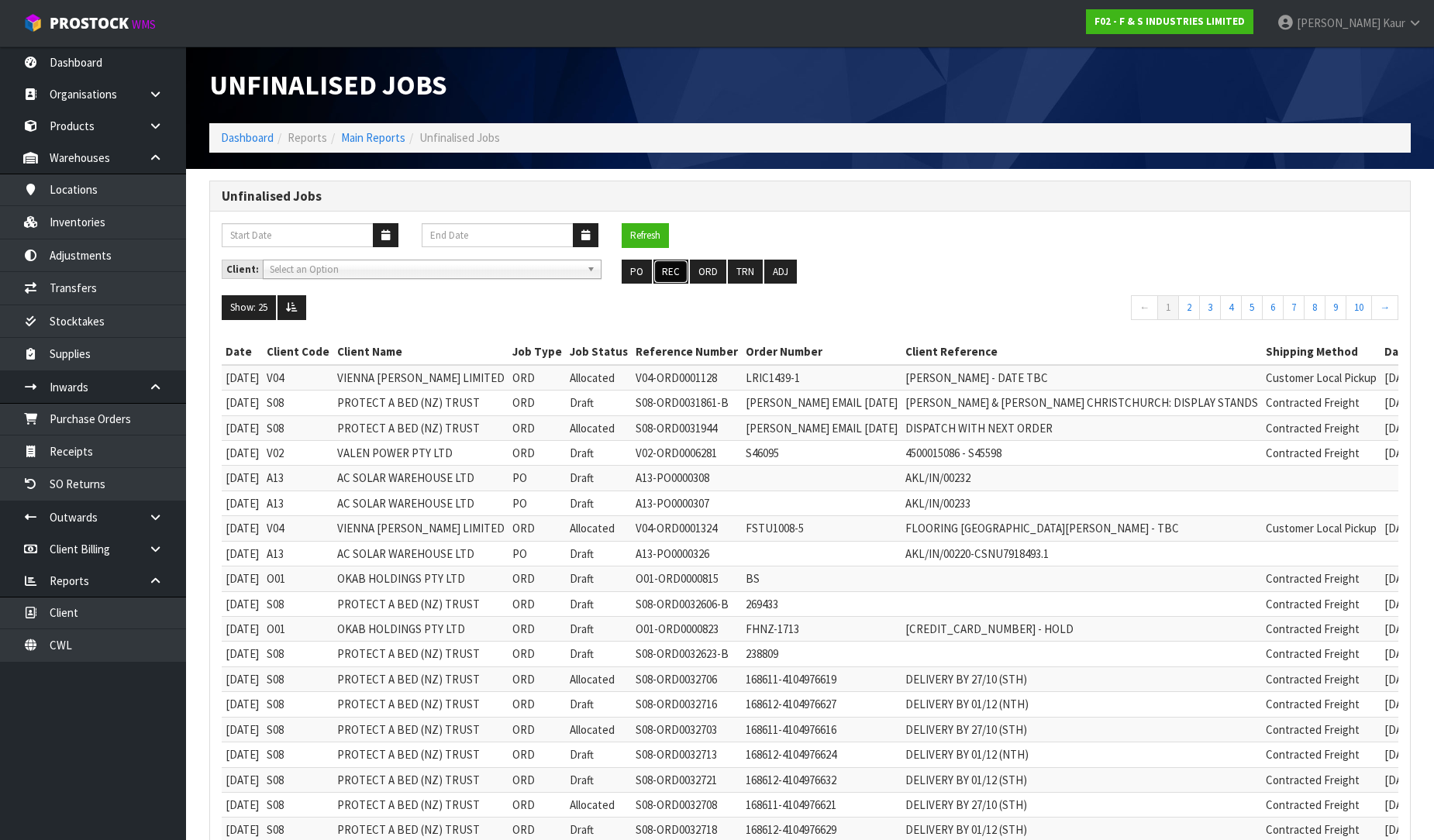
click at [678, 266] on button "REC" at bounding box center [671, 272] width 35 height 25
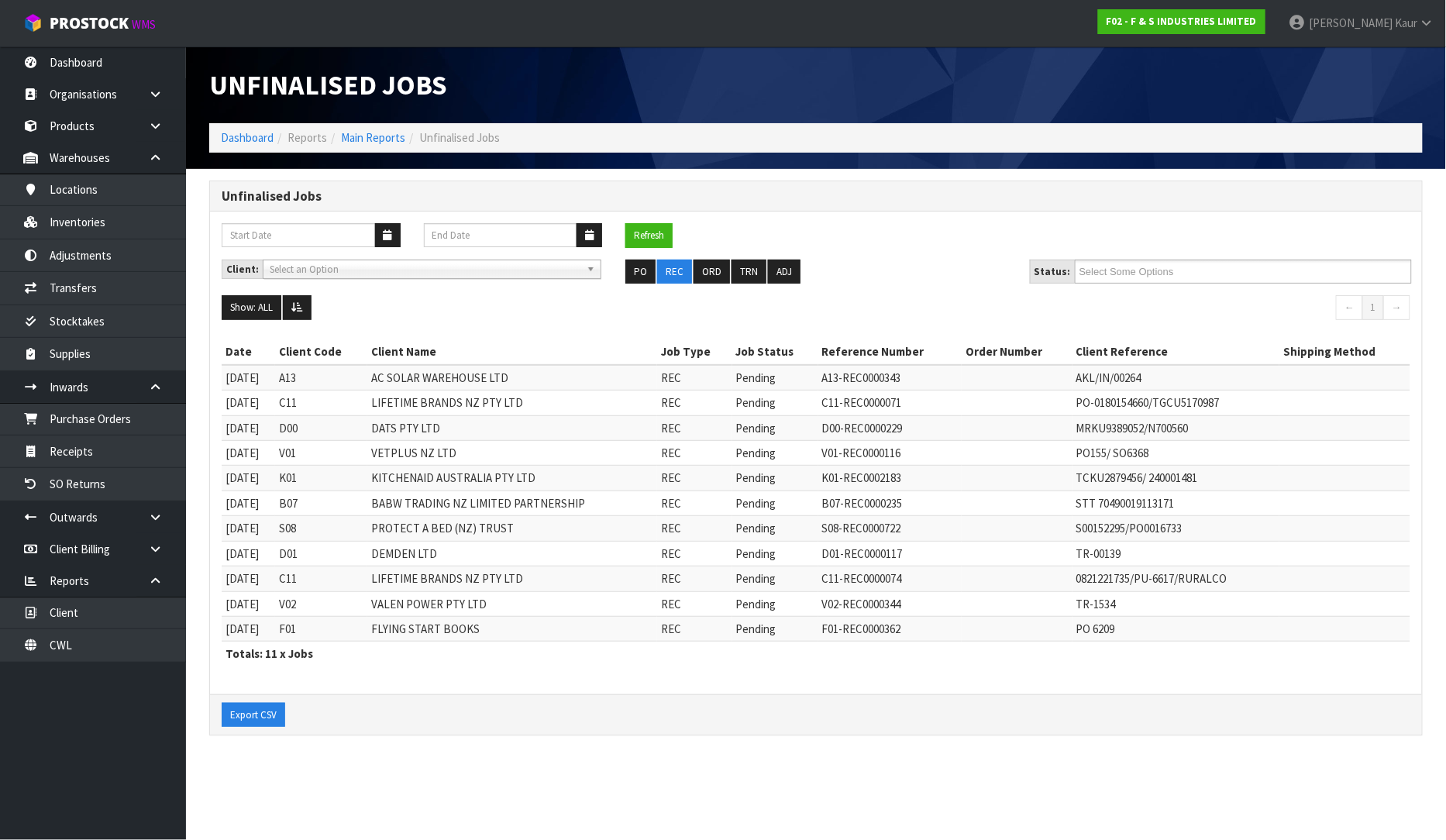
click at [86, 42] on nav "Toggle navigation ProStock WMS F02 - F & S INDUSTRIES LIMITED [PERSON_NAME] Log…" at bounding box center [723, 24] width 1446 height 47
click at [80, 57] on link "Dashboard" at bounding box center [92, 62] width 186 height 32
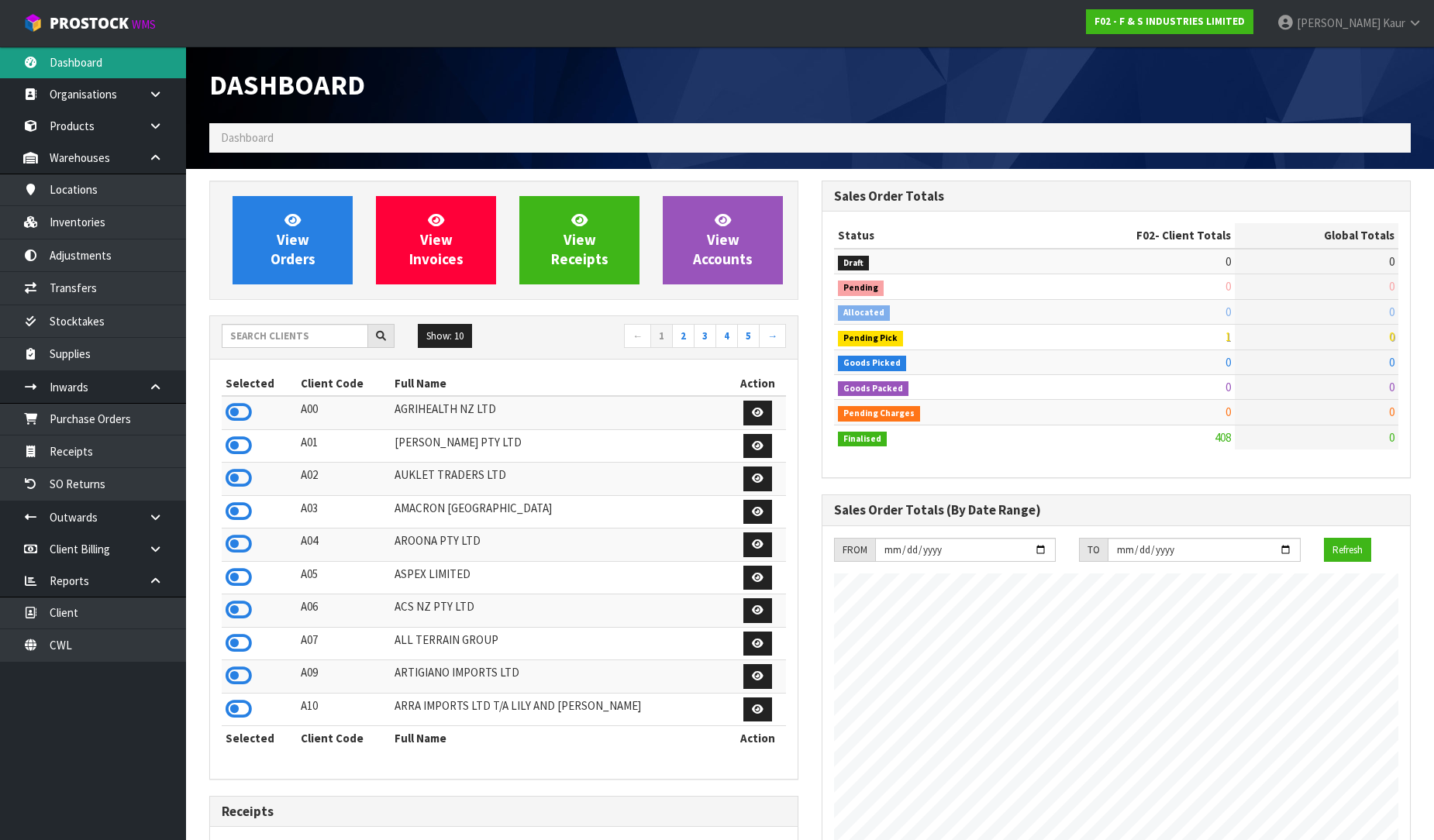
scroll to position [1024, 612]
click at [245, 328] on input "text" at bounding box center [295, 335] width 146 height 24
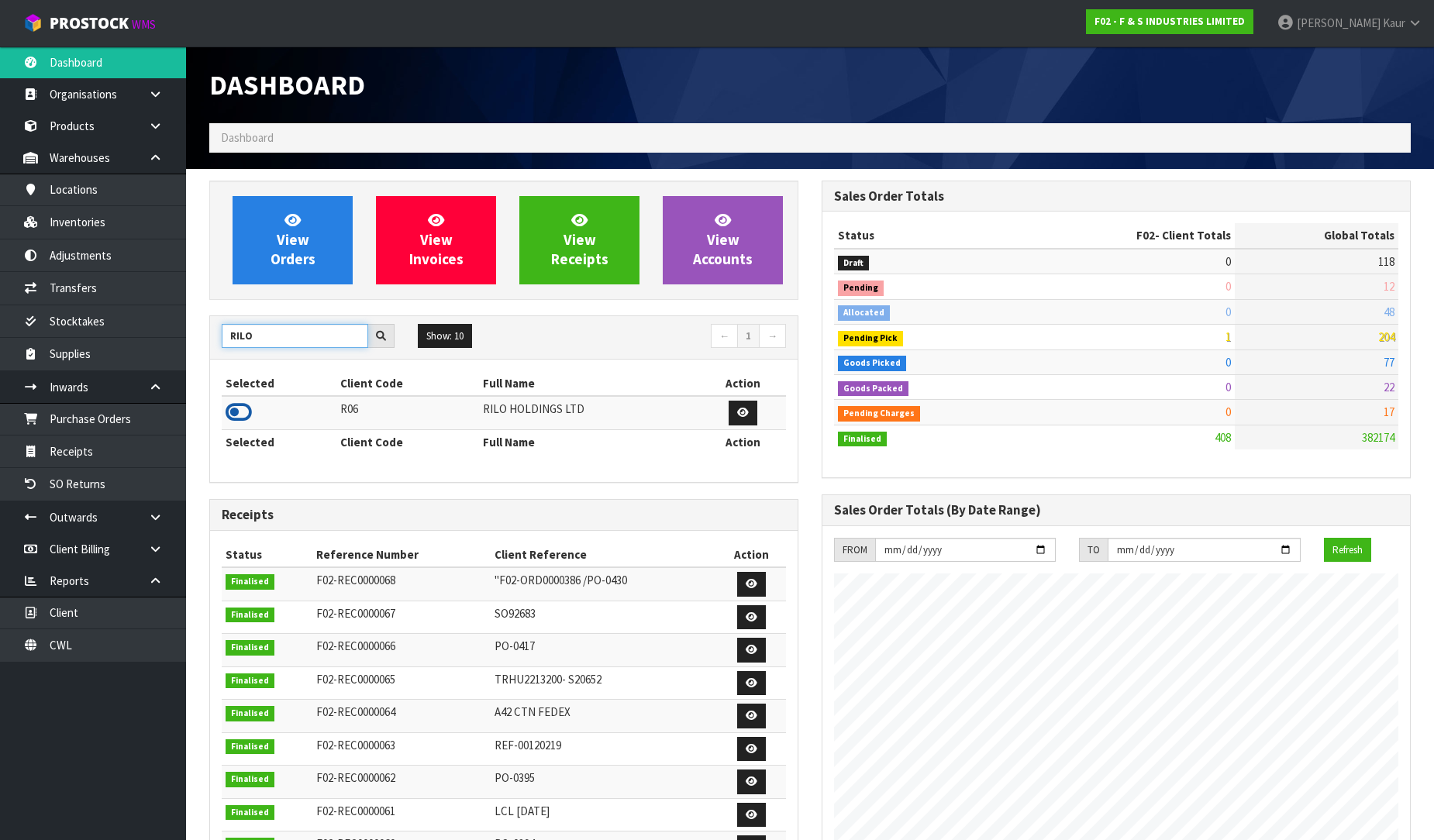
type input "RILO"
click at [235, 413] on icon at bounding box center [238, 412] width 26 height 23
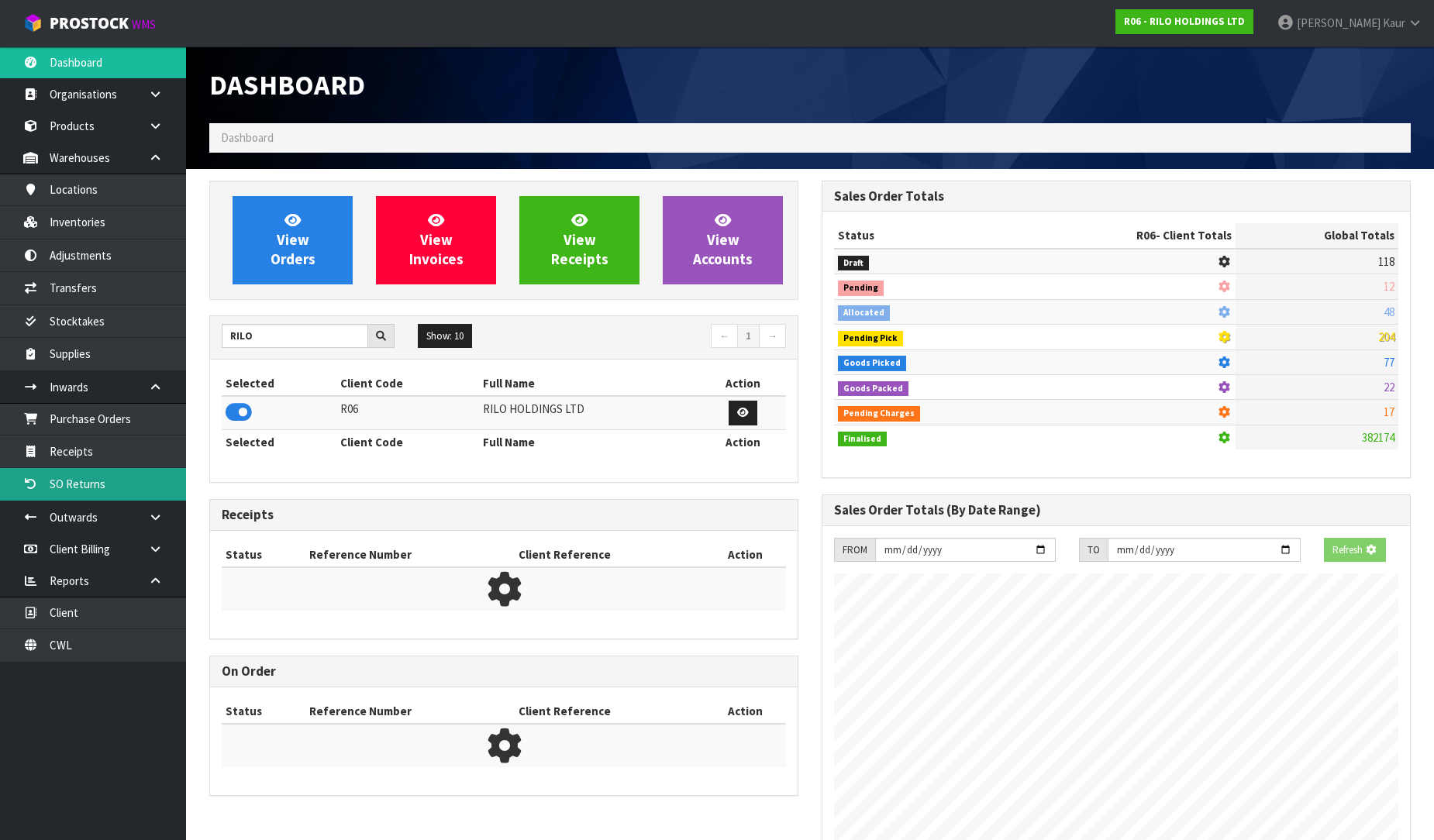
scroll to position [773911, 774400]
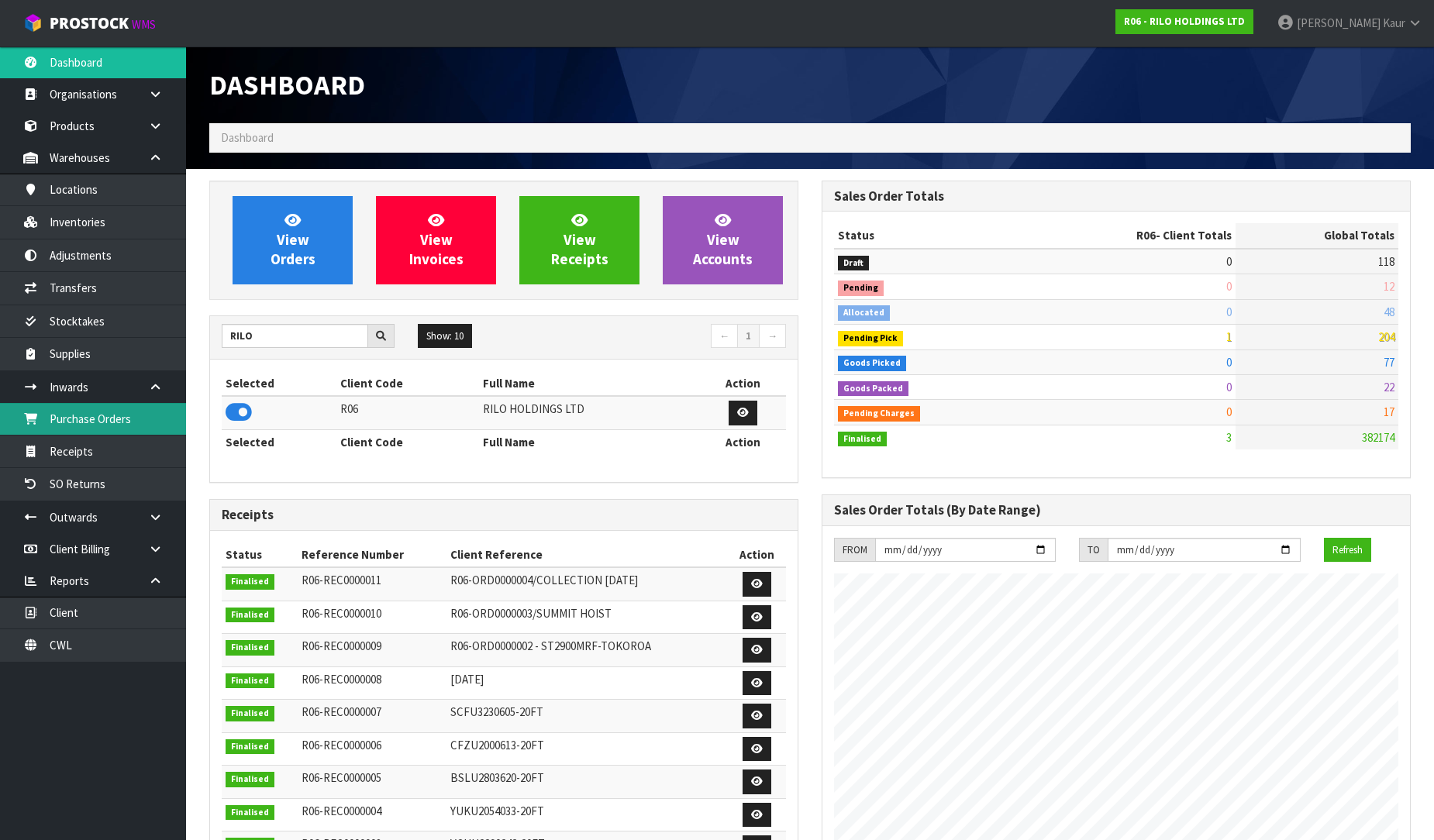
click at [124, 435] on link "Purchase Orders" at bounding box center [92, 419] width 186 height 32
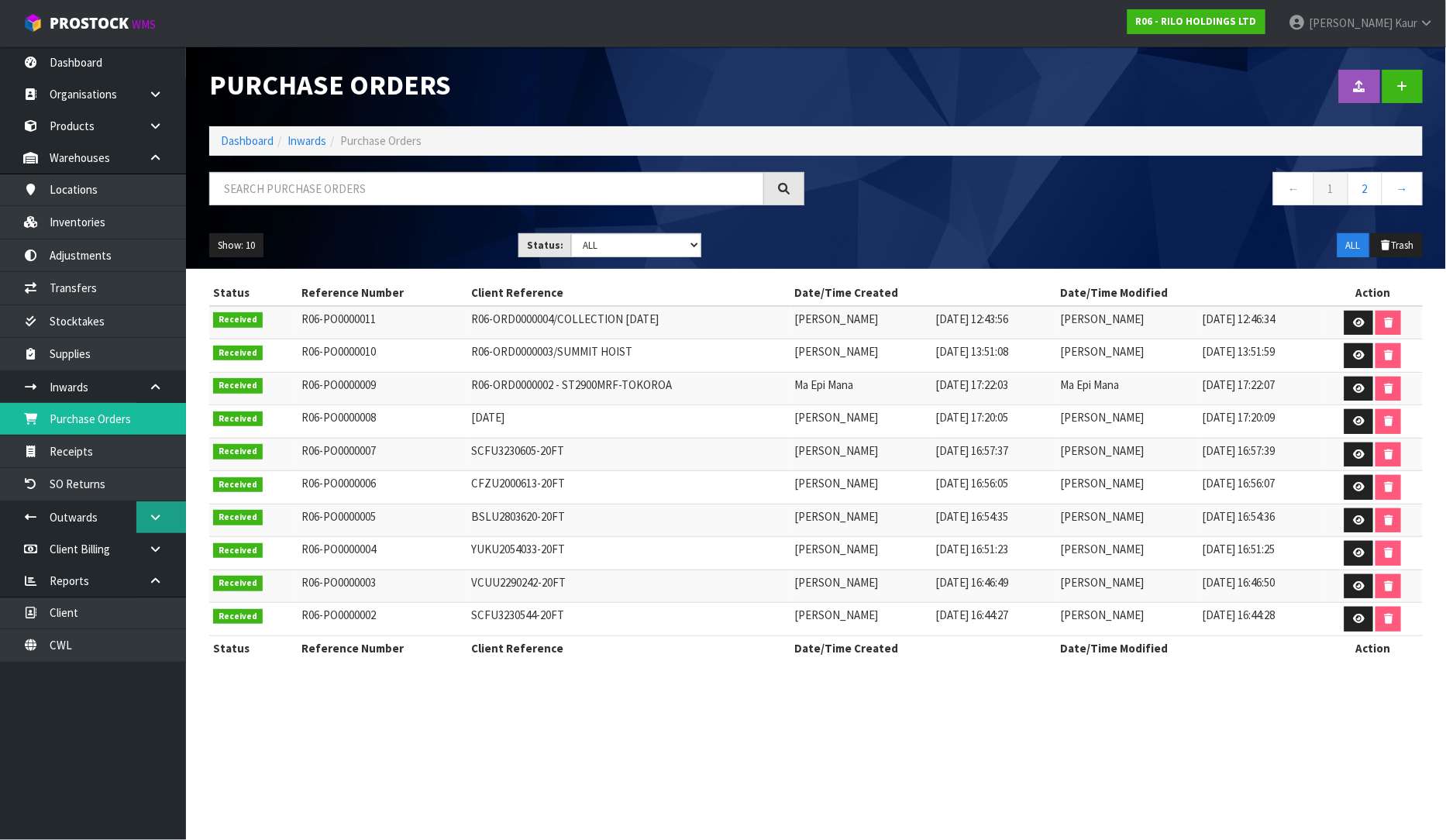
click at [140, 520] on link at bounding box center [161, 517] width 49 height 32
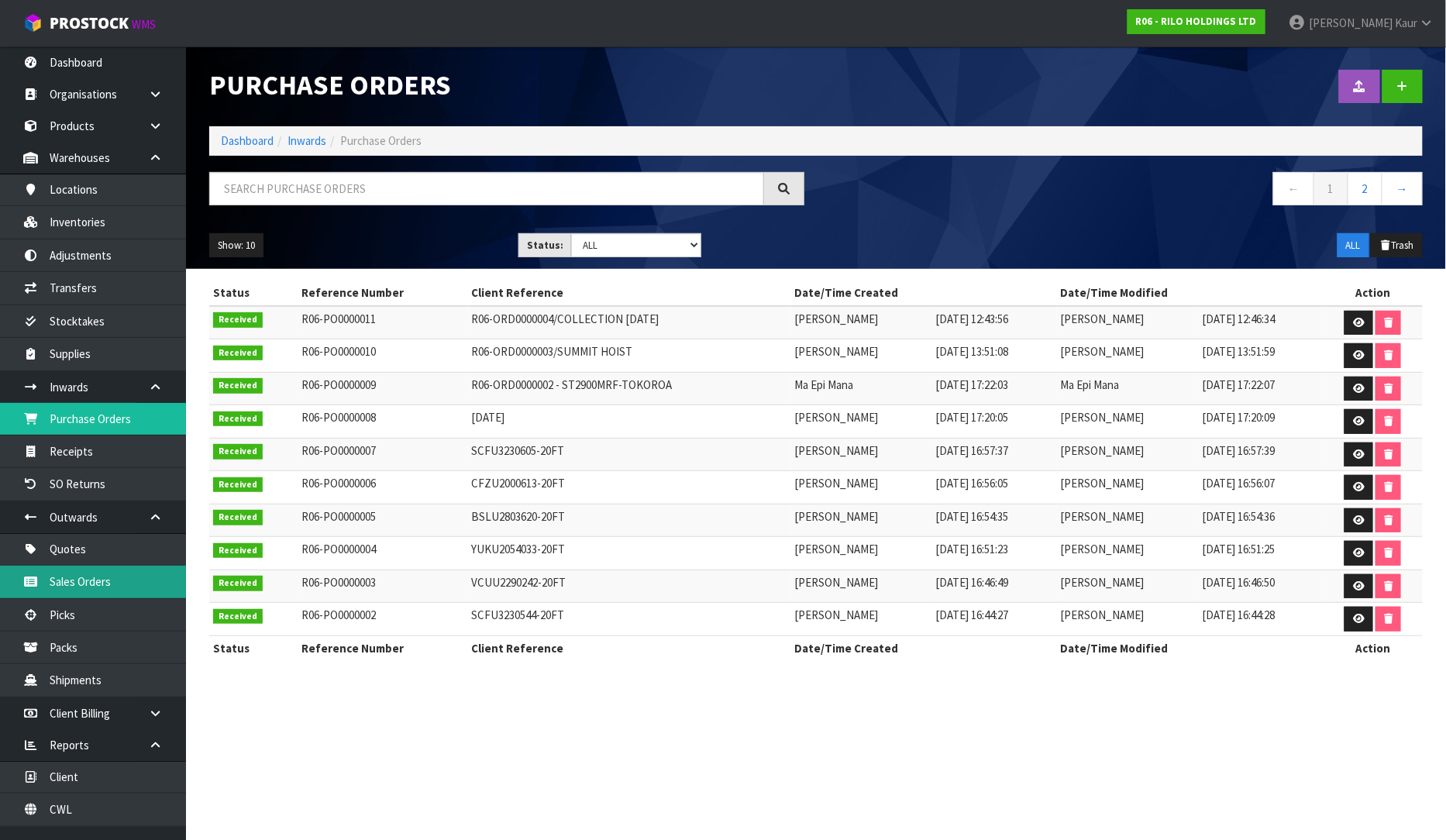
click at [99, 585] on link "Sales Orders" at bounding box center [92, 581] width 186 height 32
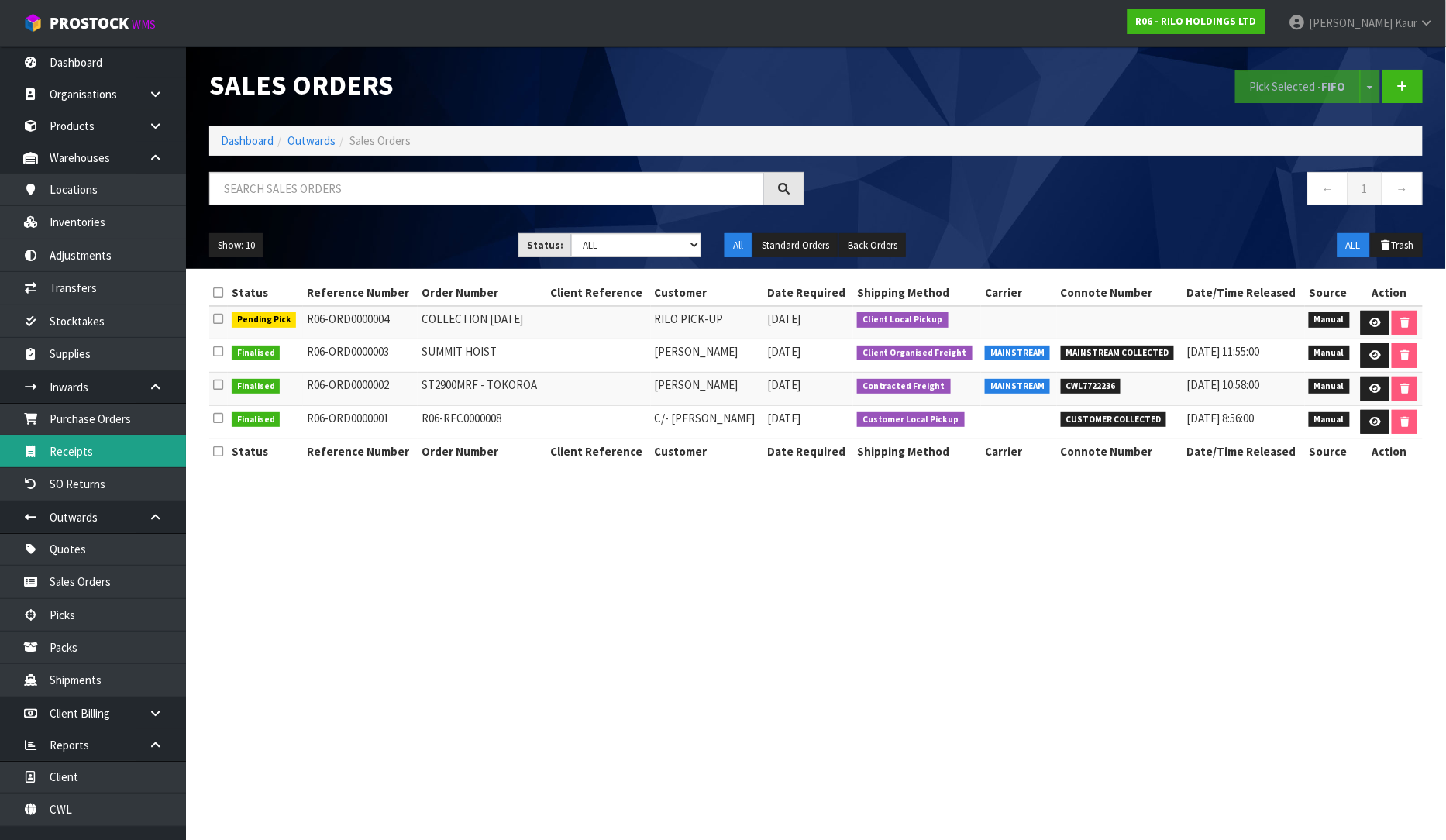
click at [67, 457] on link "Receipts" at bounding box center [92, 451] width 186 height 32
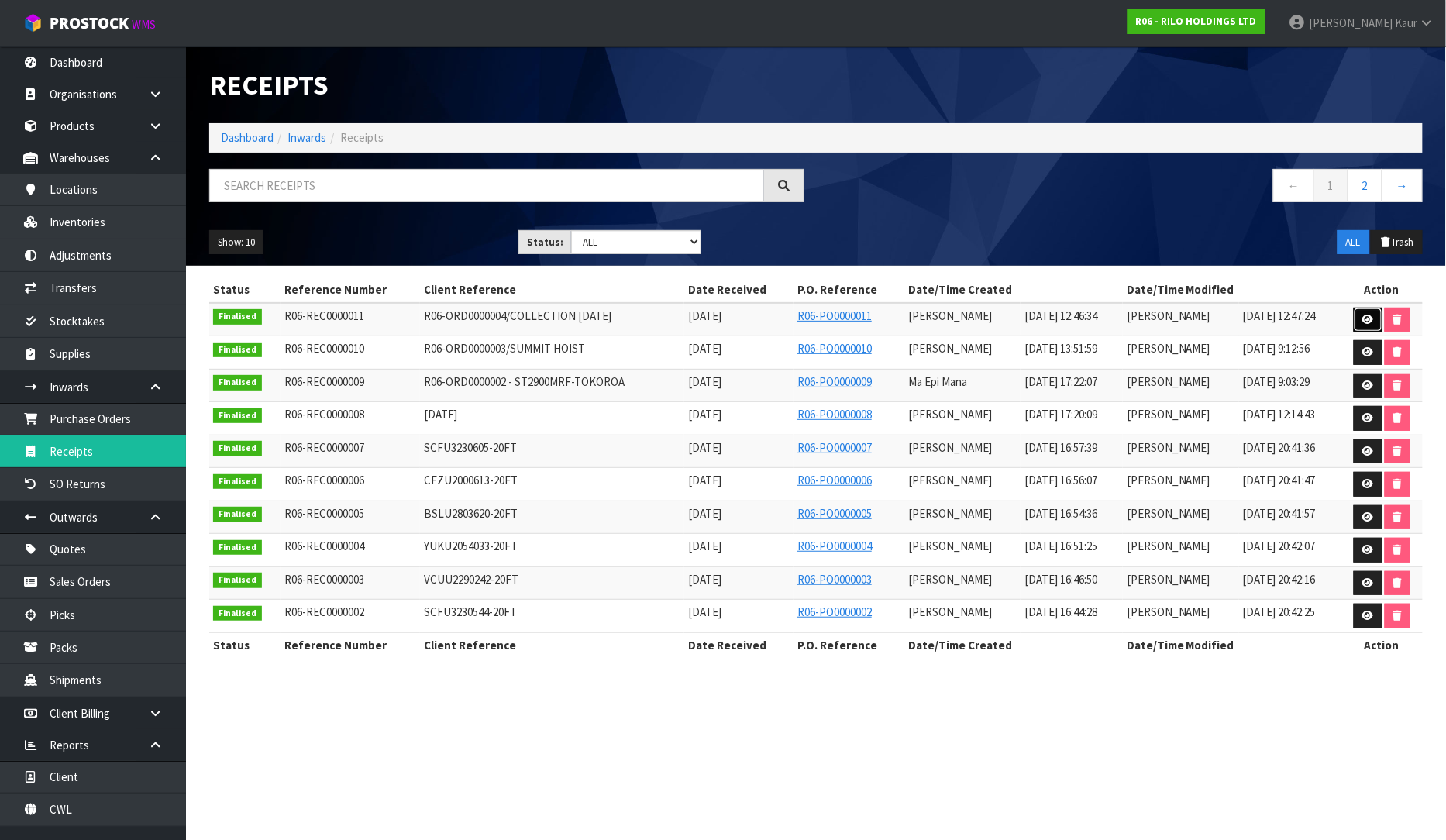
click at [1374, 310] on link at bounding box center [1368, 320] width 29 height 25
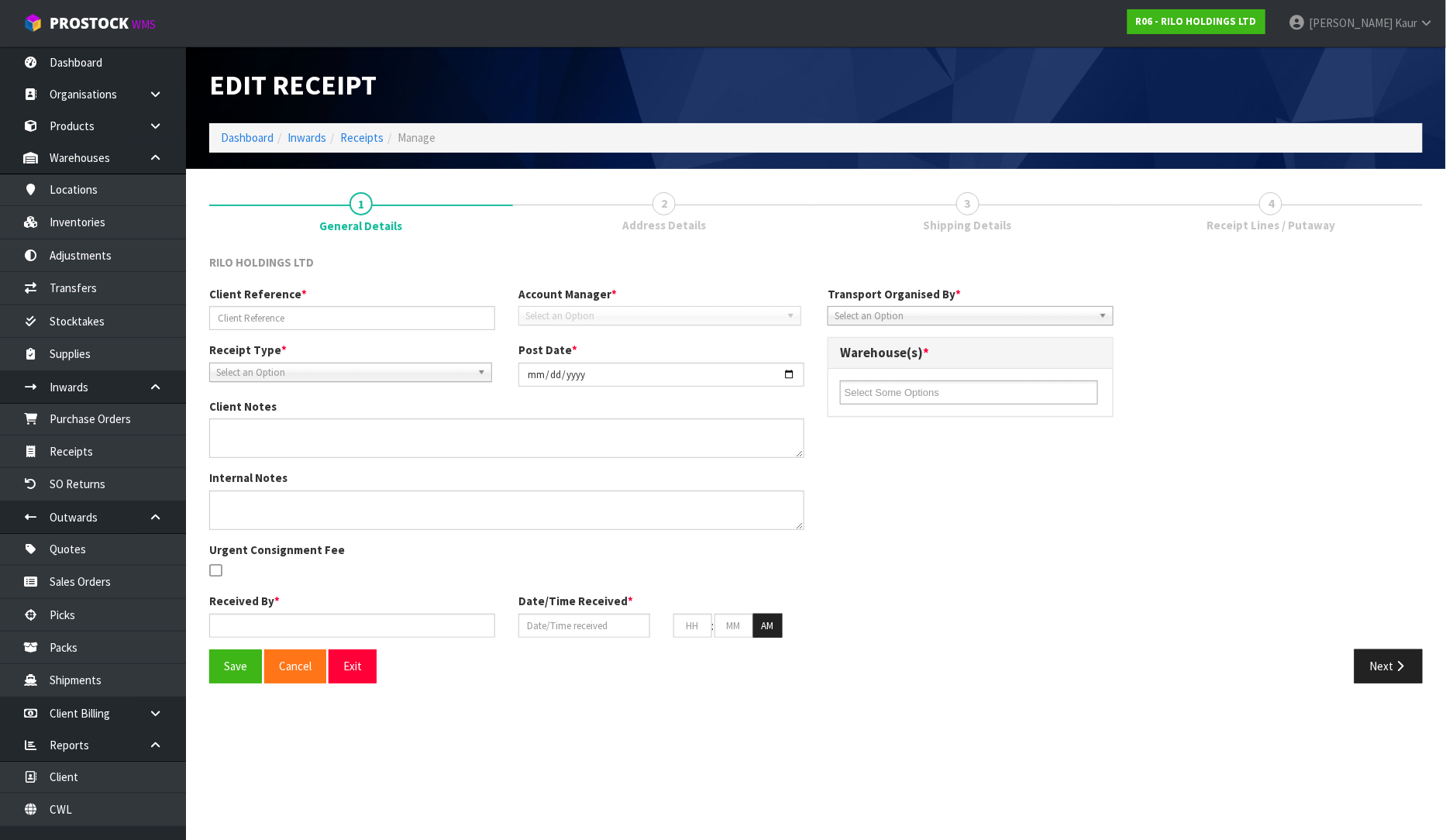
type input "R06-ORD0000004/COLLECTION [DATE]"
type input "[DATE]"
type input "[PERSON_NAME]"
type input "[DATE]"
type input "12"
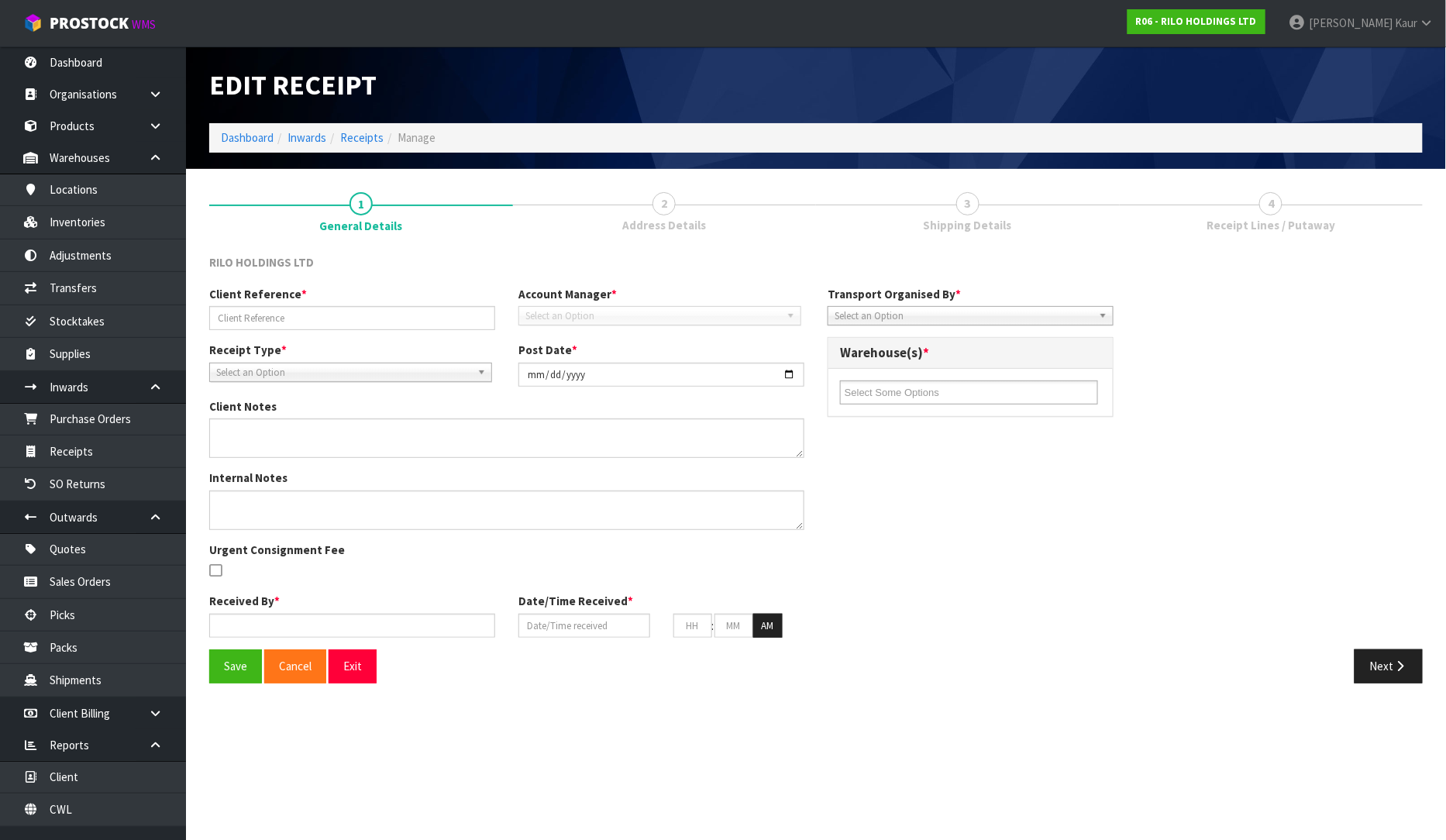
type input "46"
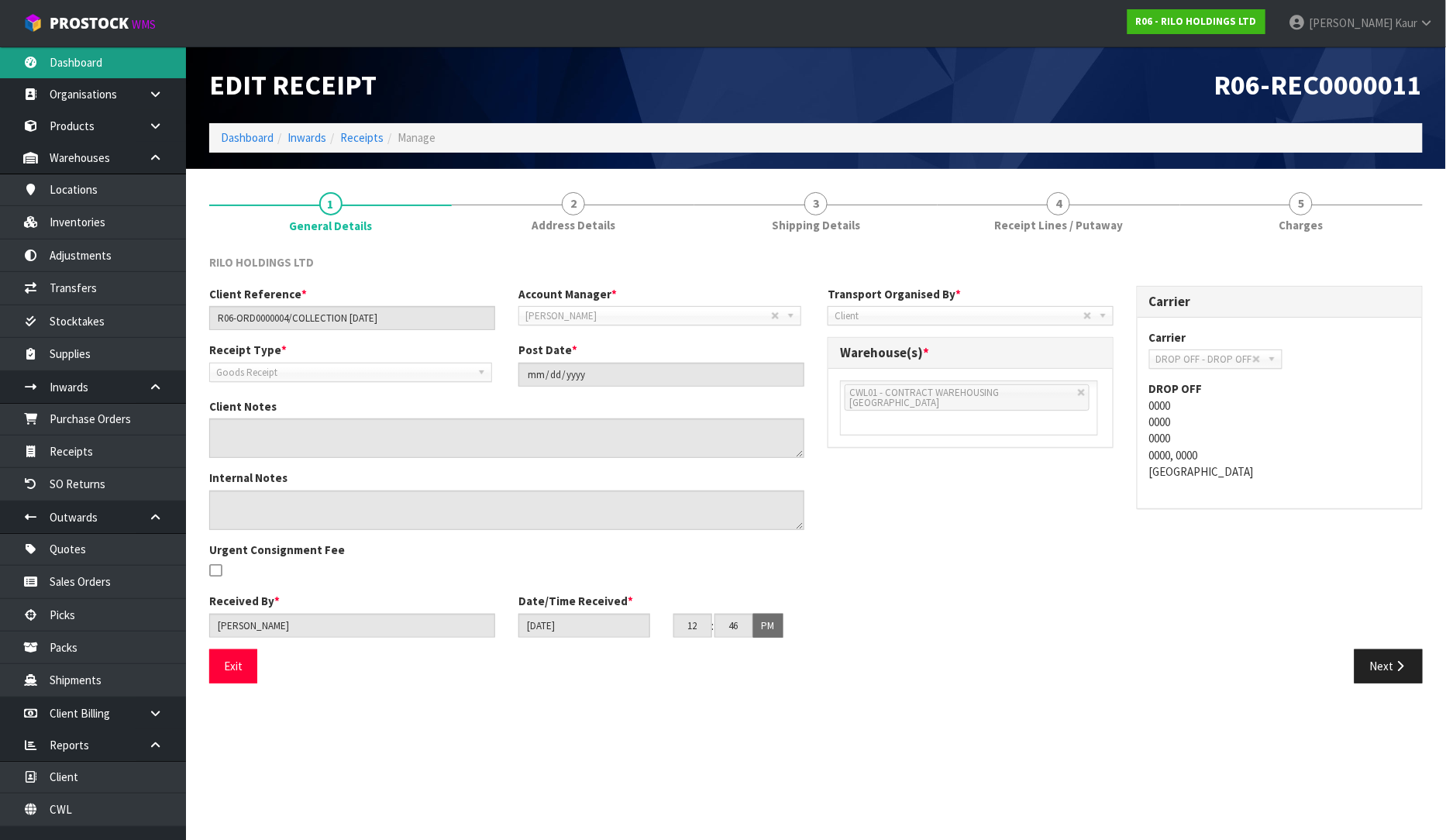
click at [80, 61] on link "Dashboard" at bounding box center [92, 62] width 186 height 32
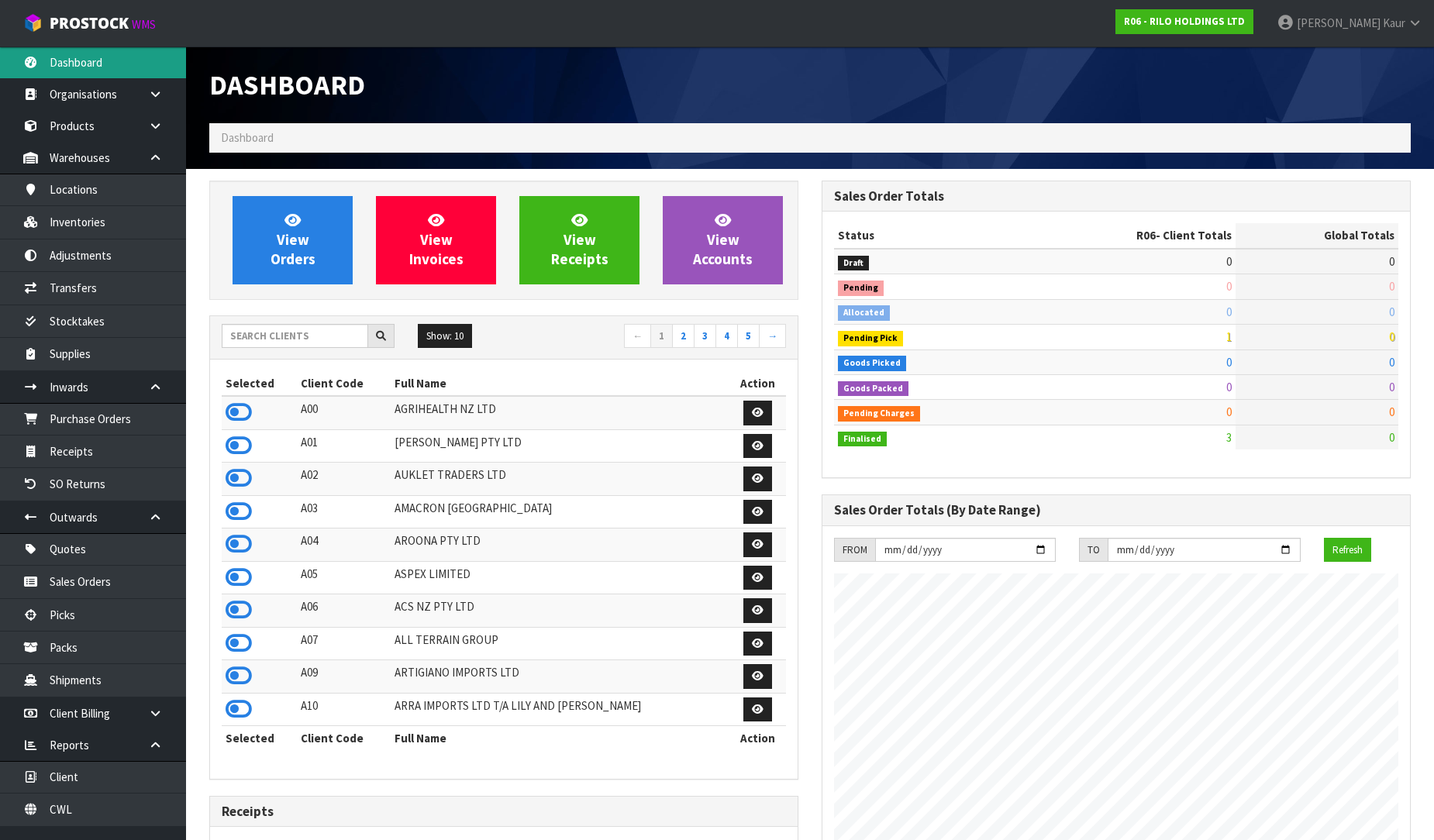
scroll to position [947, 612]
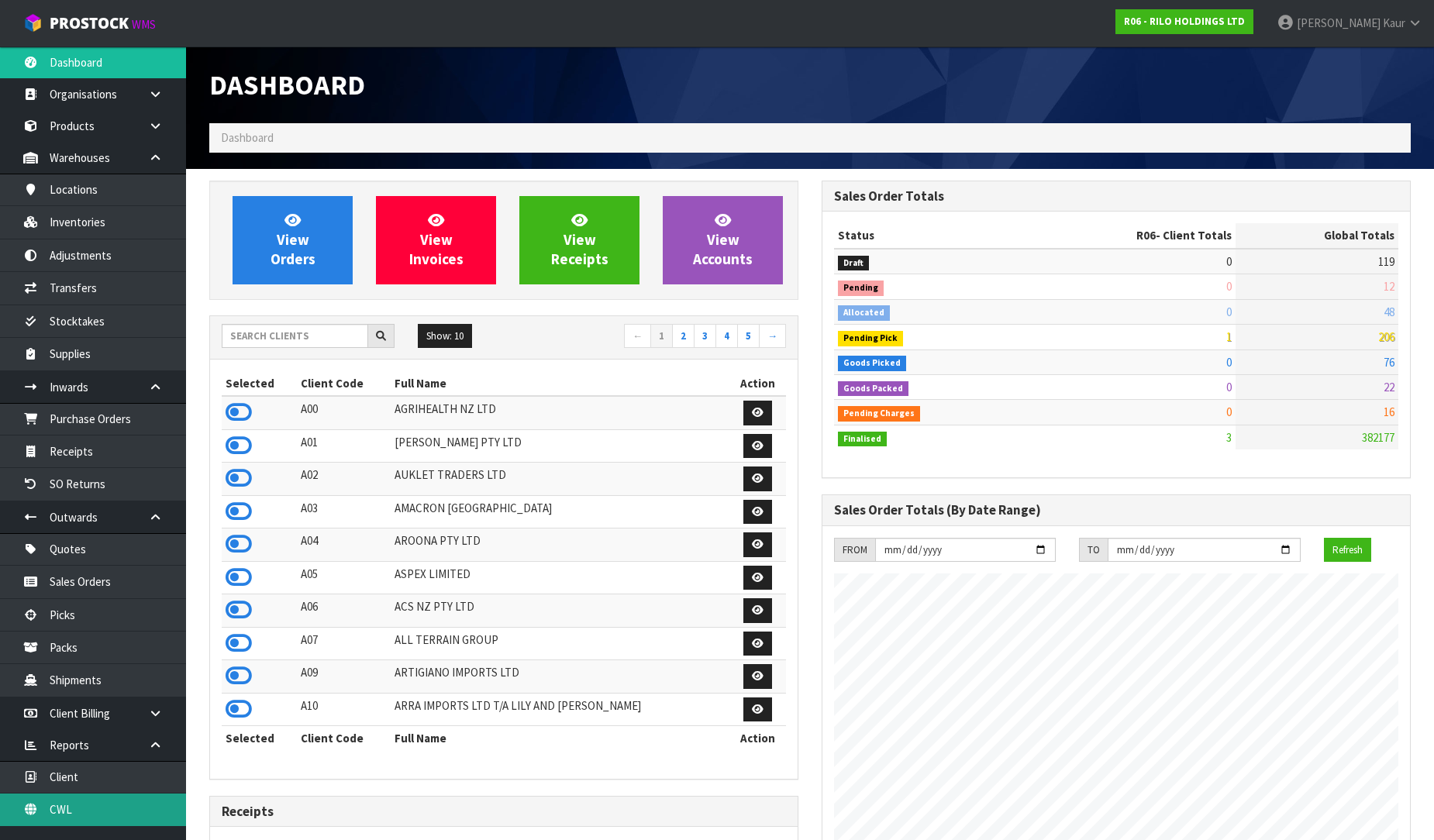
click at [93, 817] on link "CWL" at bounding box center [92, 809] width 186 height 32
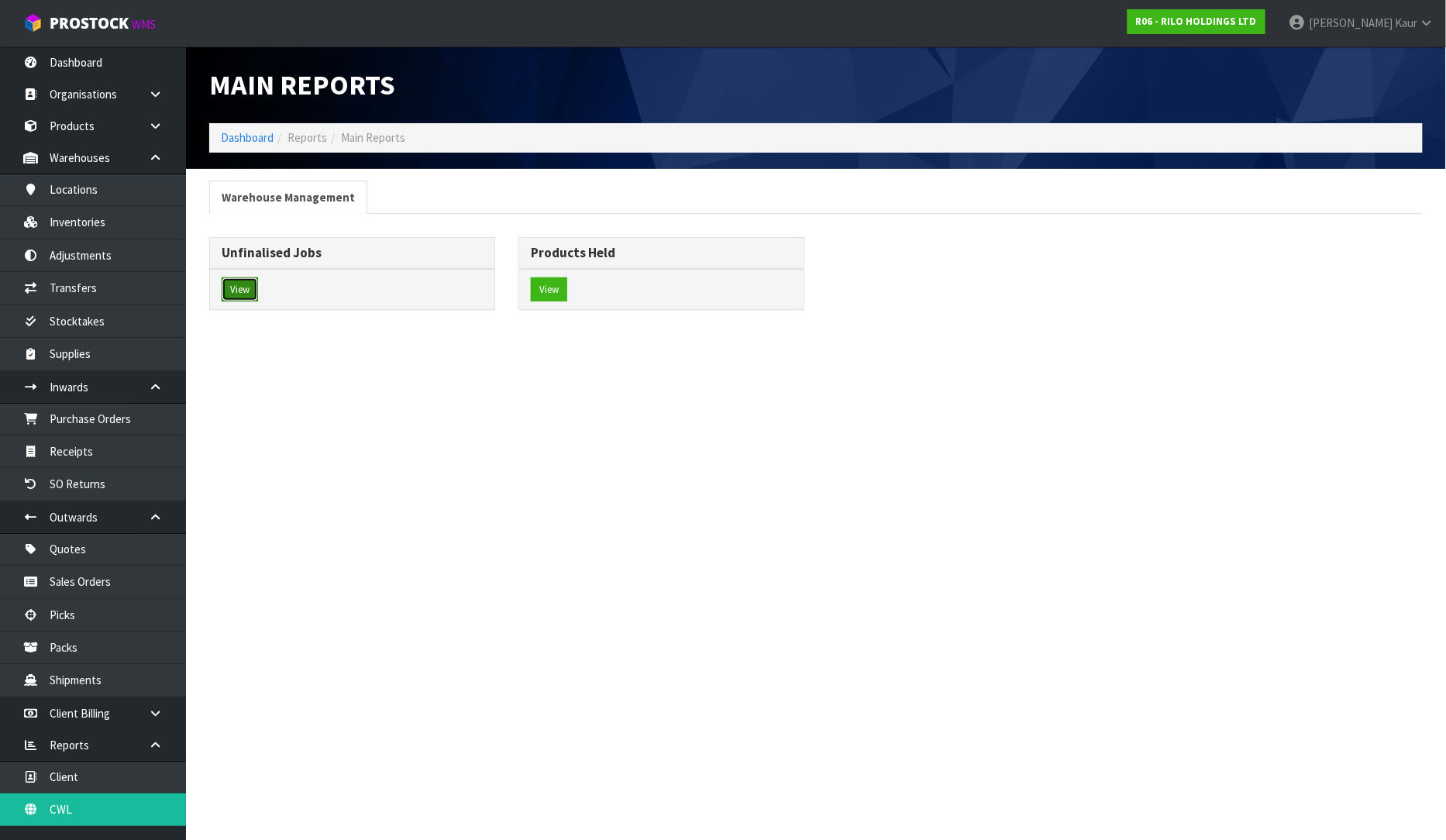
click at [236, 301] on button "View" at bounding box center [239, 289] width 36 height 25
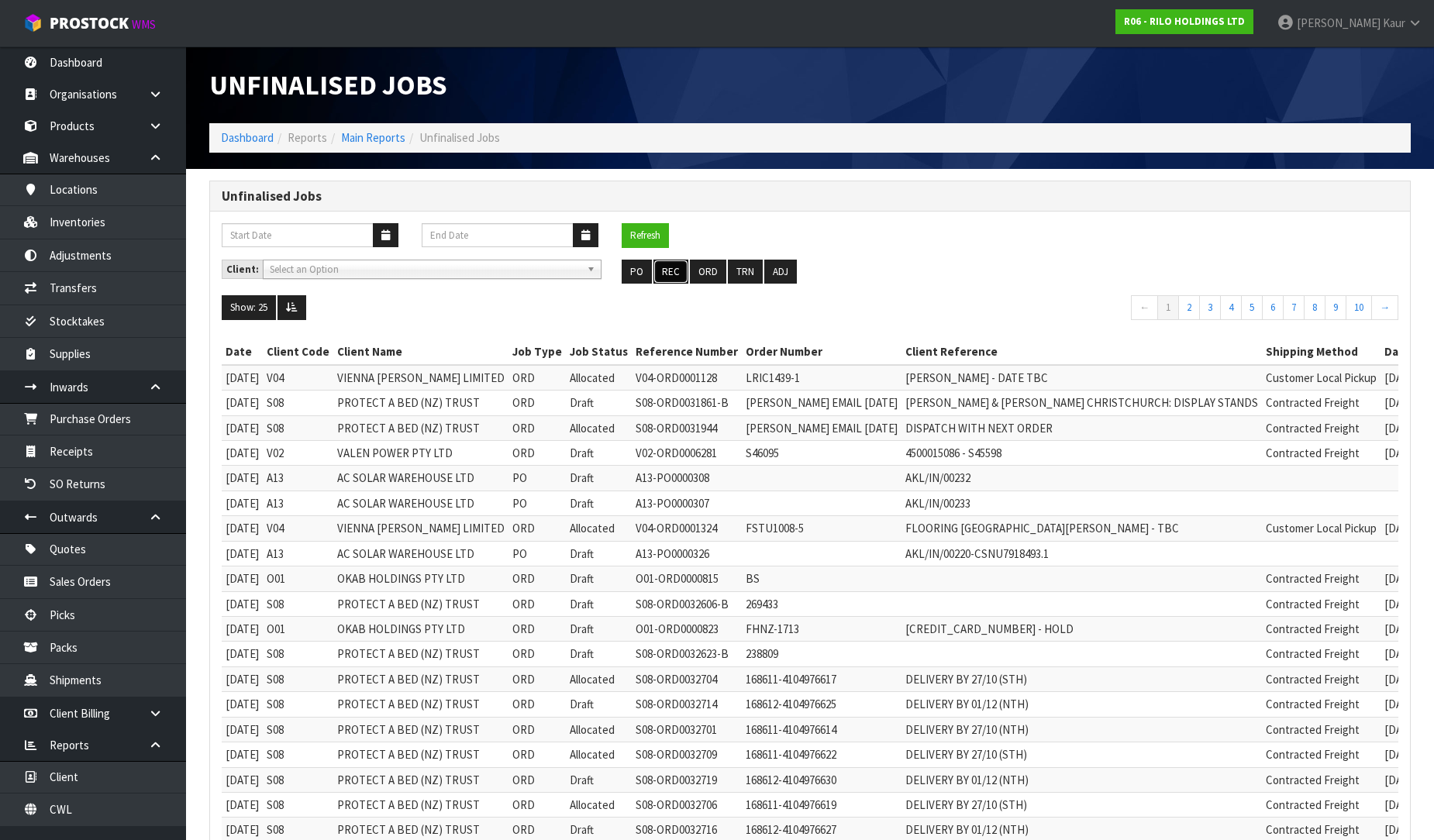
click at [670, 267] on button "REC" at bounding box center [671, 272] width 35 height 25
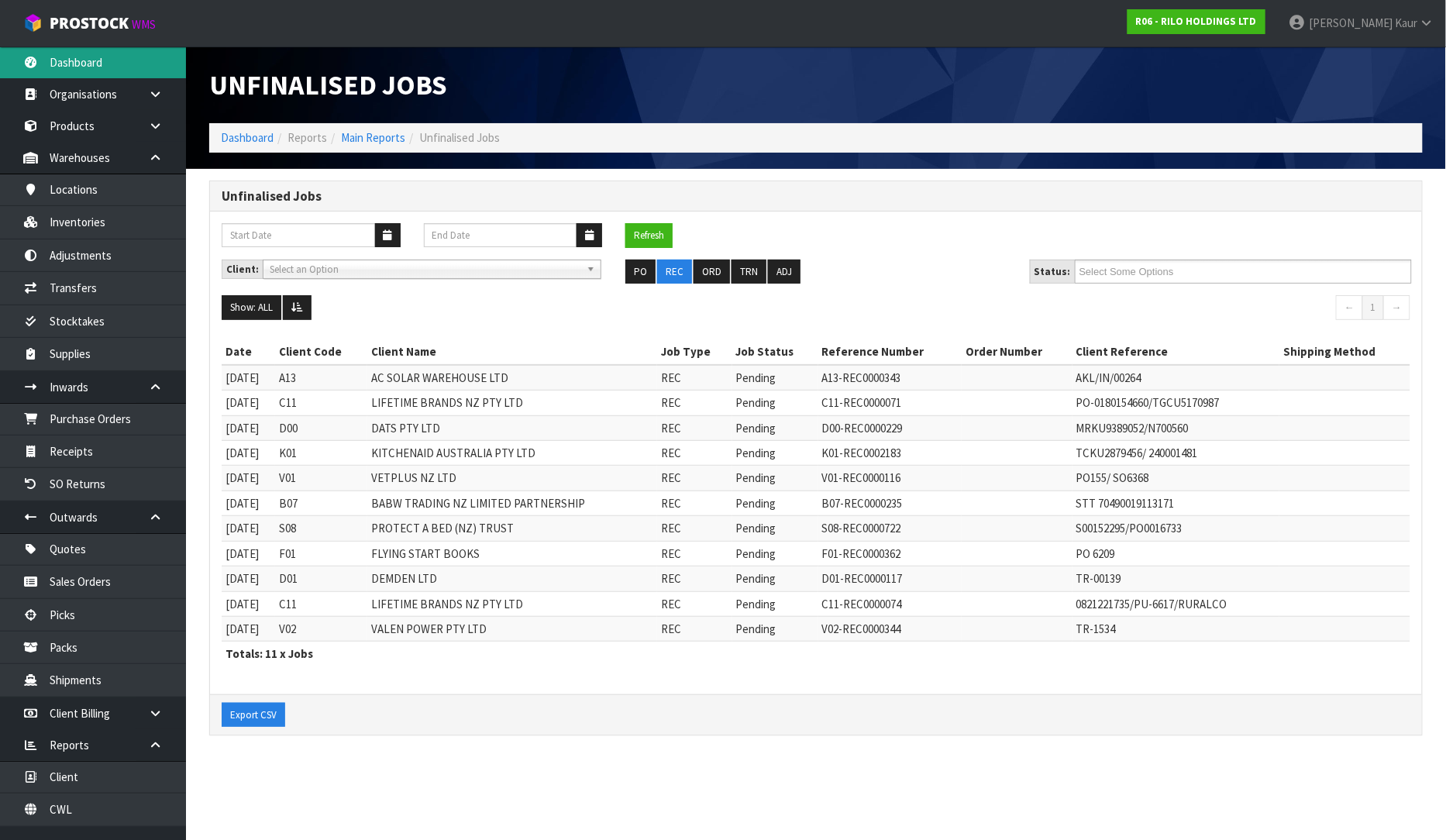
click at [91, 67] on link "Dashboard" at bounding box center [92, 62] width 186 height 32
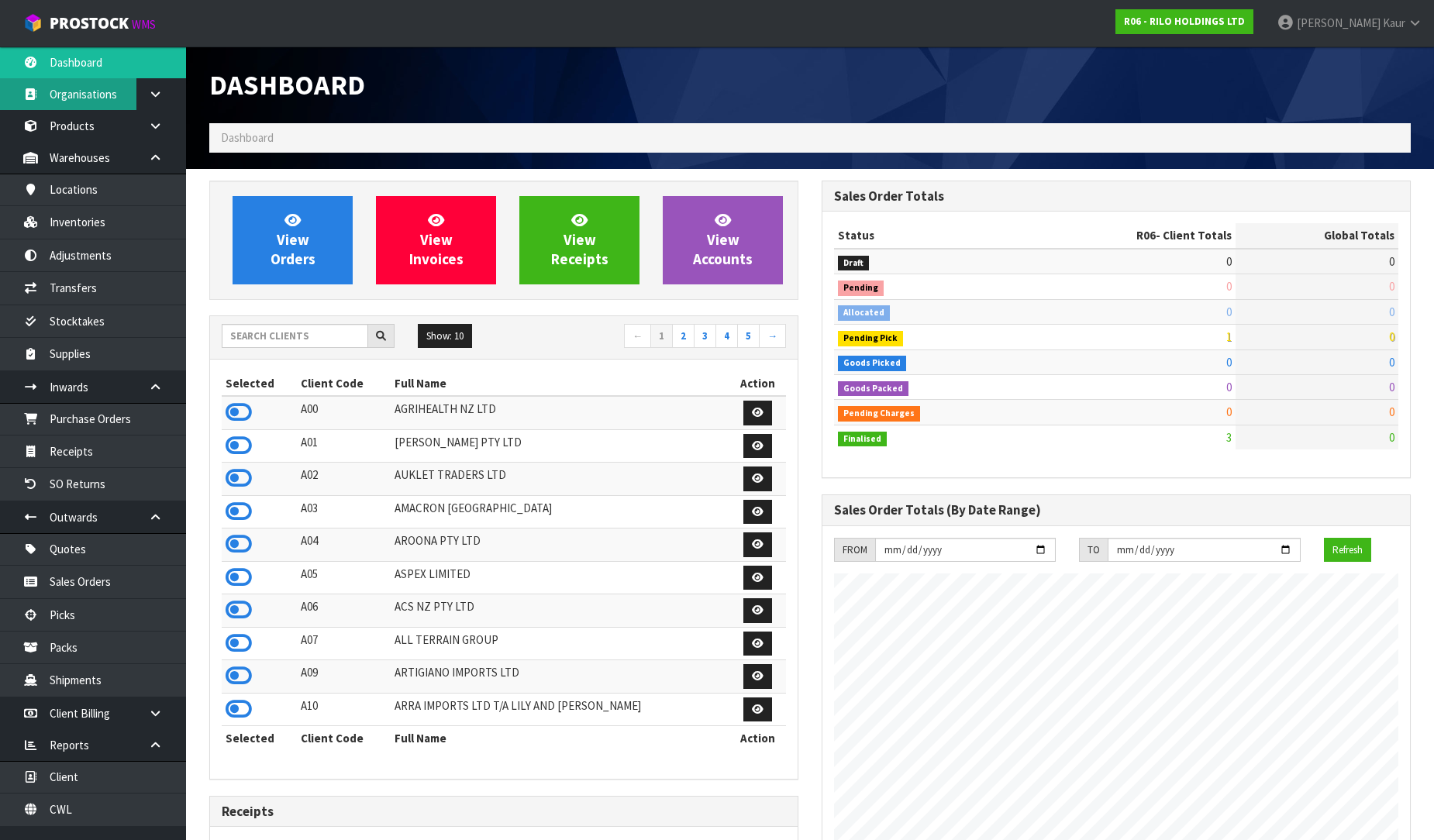
scroll to position [947, 612]
click at [267, 320] on div "Show: 10 5 10 25 50 ← 1 2 3 4 5 →" at bounding box center [504, 337] width 588 height 43
click at [252, 339] on input "text" at bounding box center [295, 335] width 146 height 24
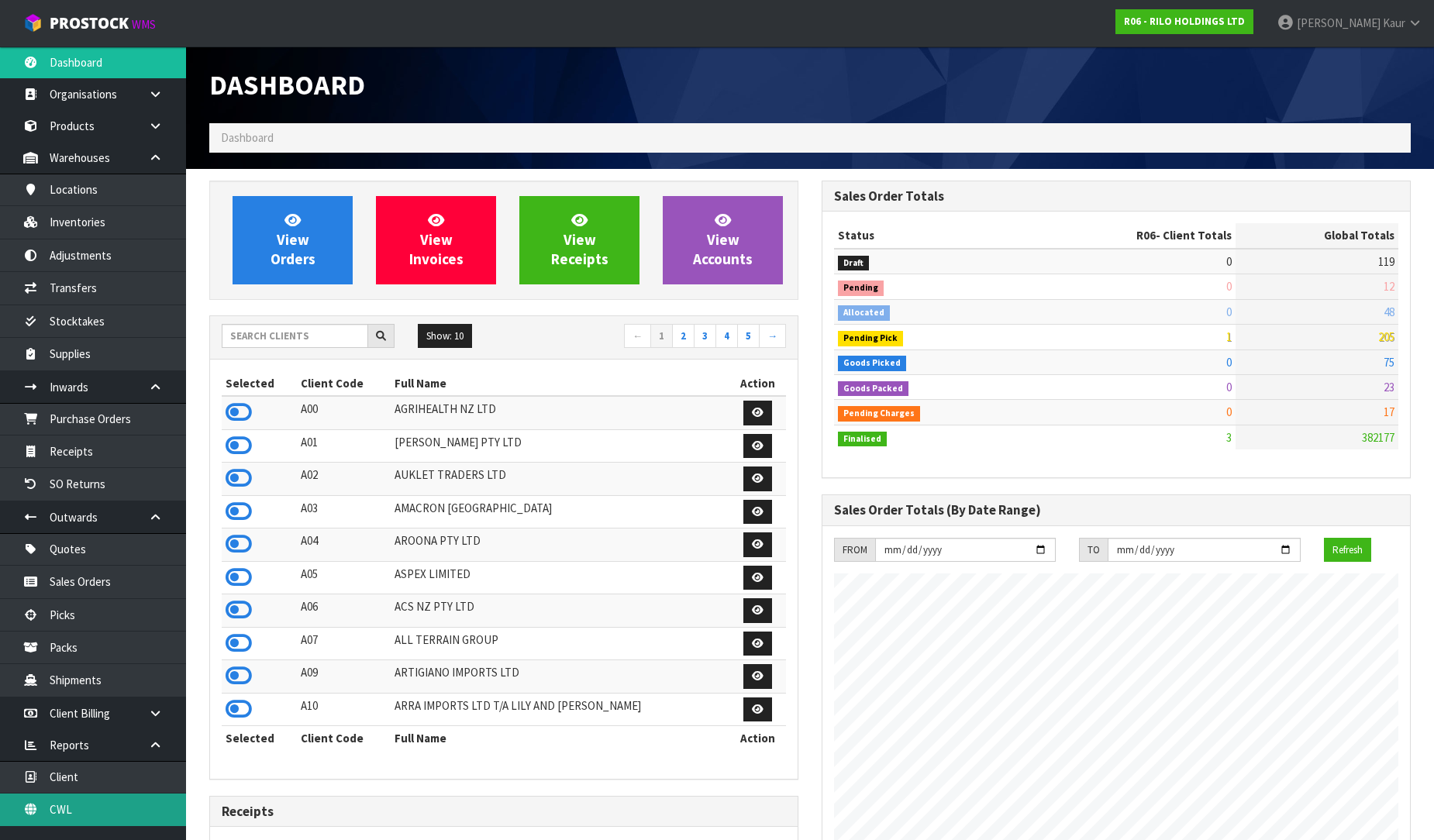
click at [64, 820] on link "CWL" at bounding box center [92, 809] width 186 height 32
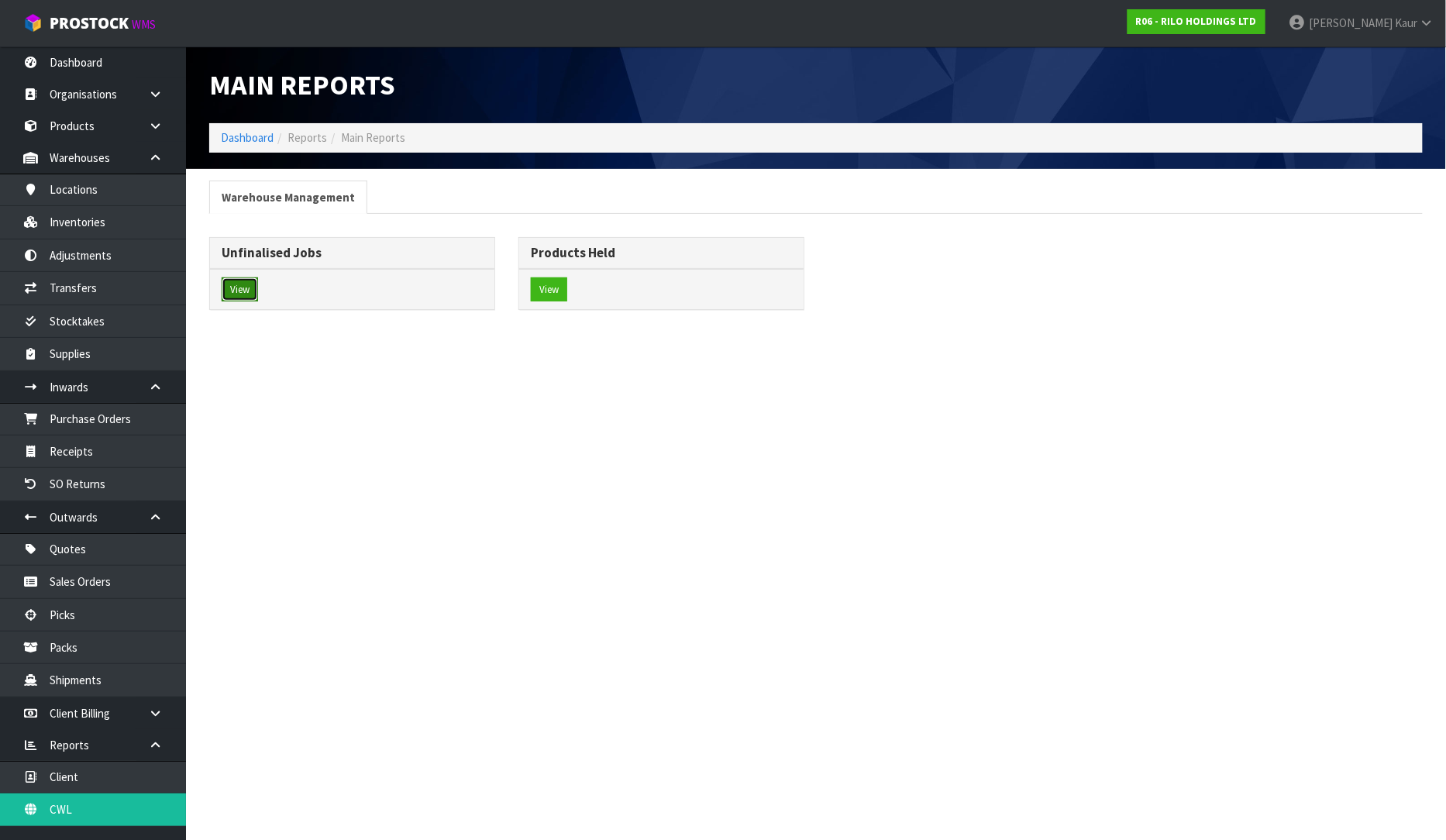
click at [237, 296] on button "View" at bounding box center [239, 289] width 36 height 25
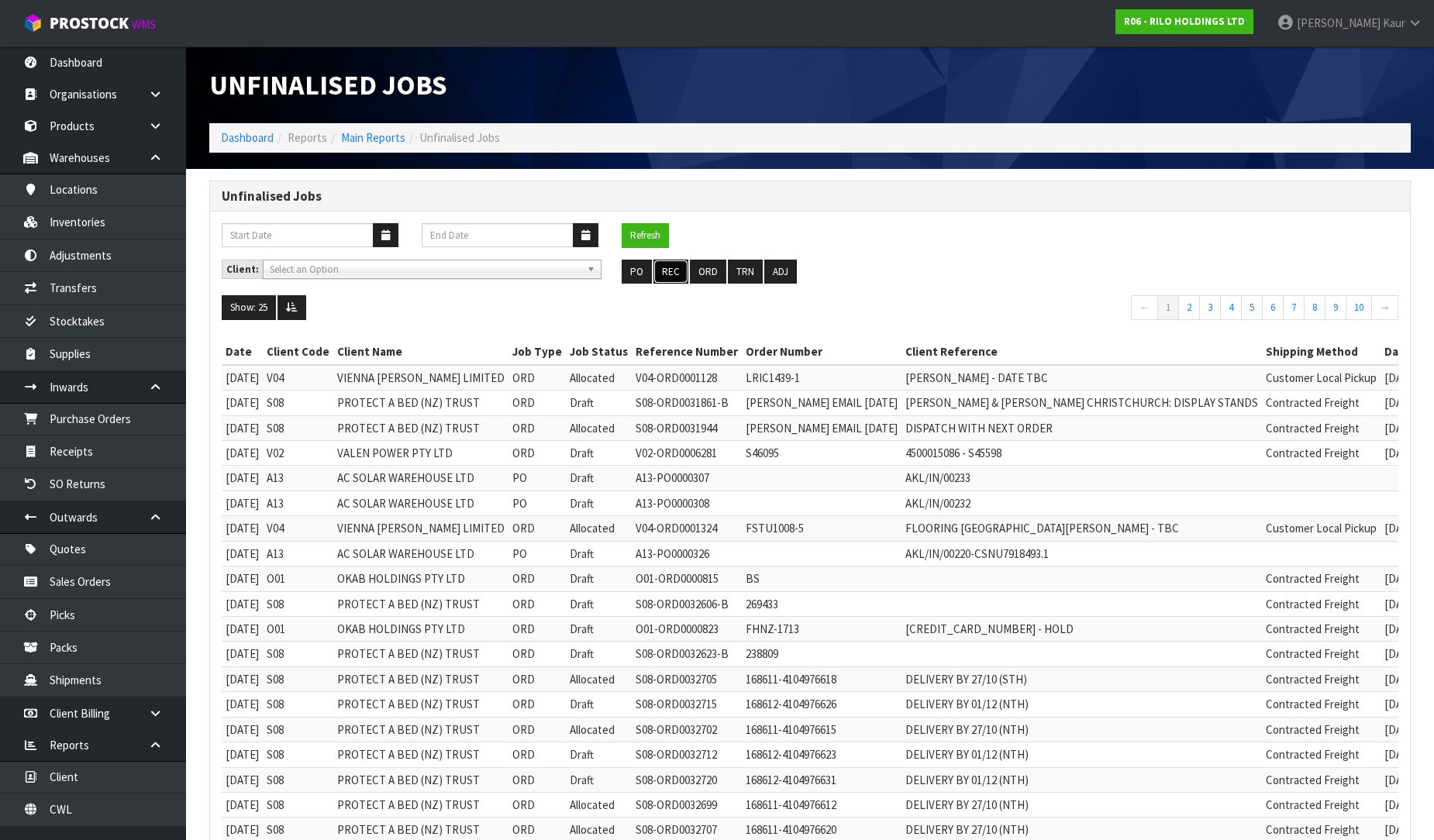
click at [673, 272] on button "REC" at bounding box center [671, 272] width 35 height 25
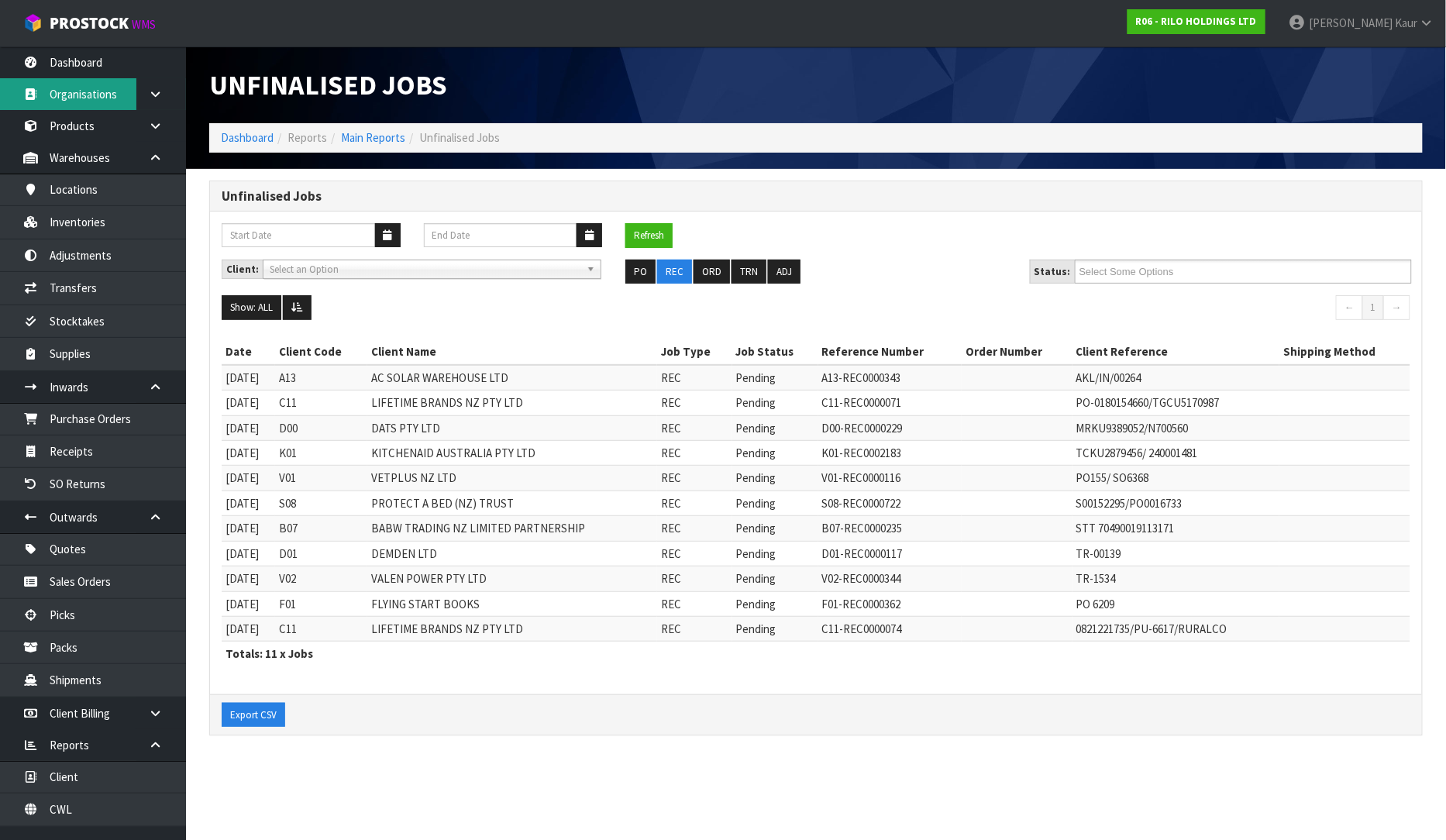
click at [107, 80] on link "Organisations" at bounding box center [92, 94] width 186 height 32
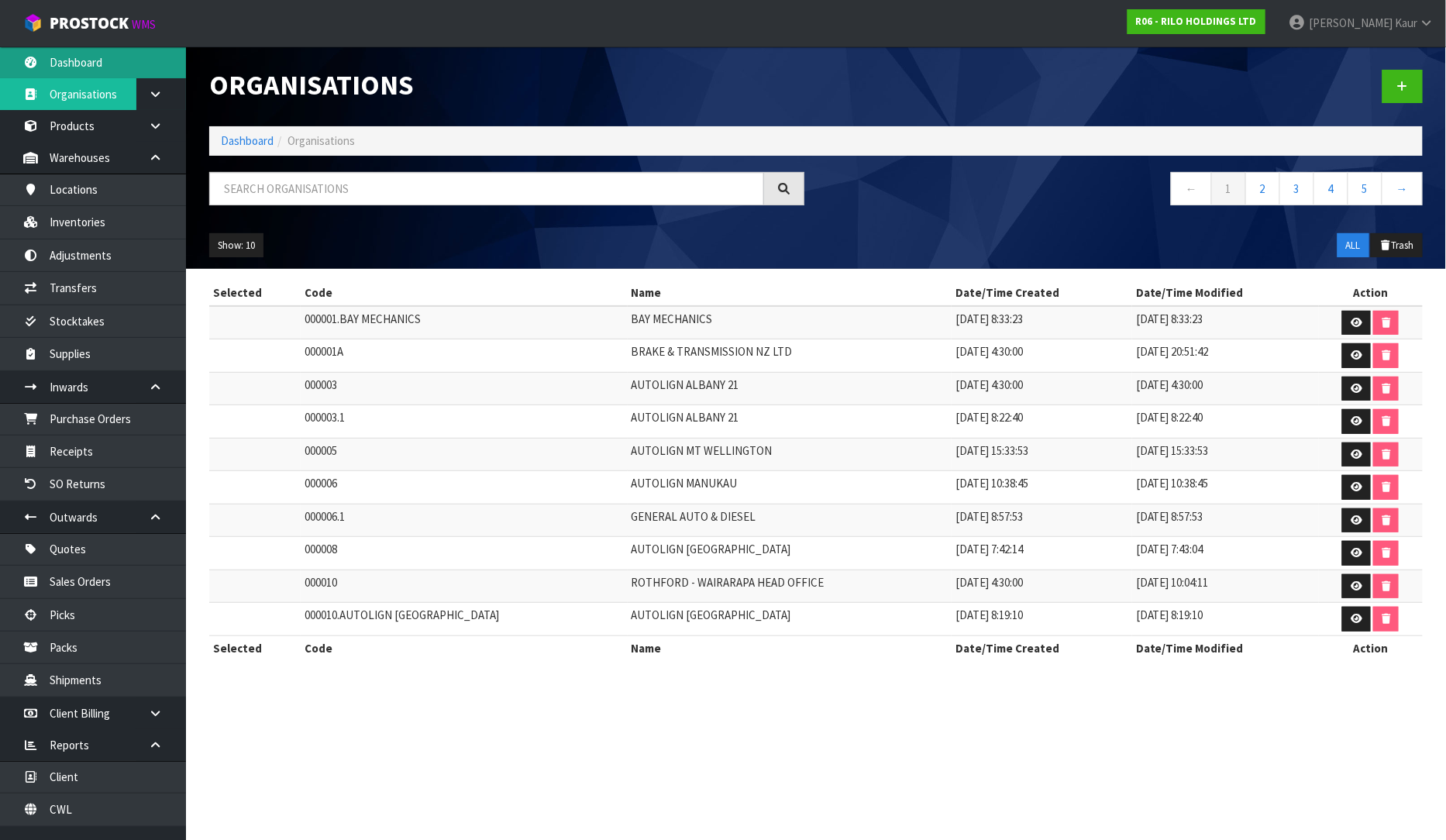
click at [104, 62] on link "Dashboard" at bounding box center [92, 62] width 186 height 32
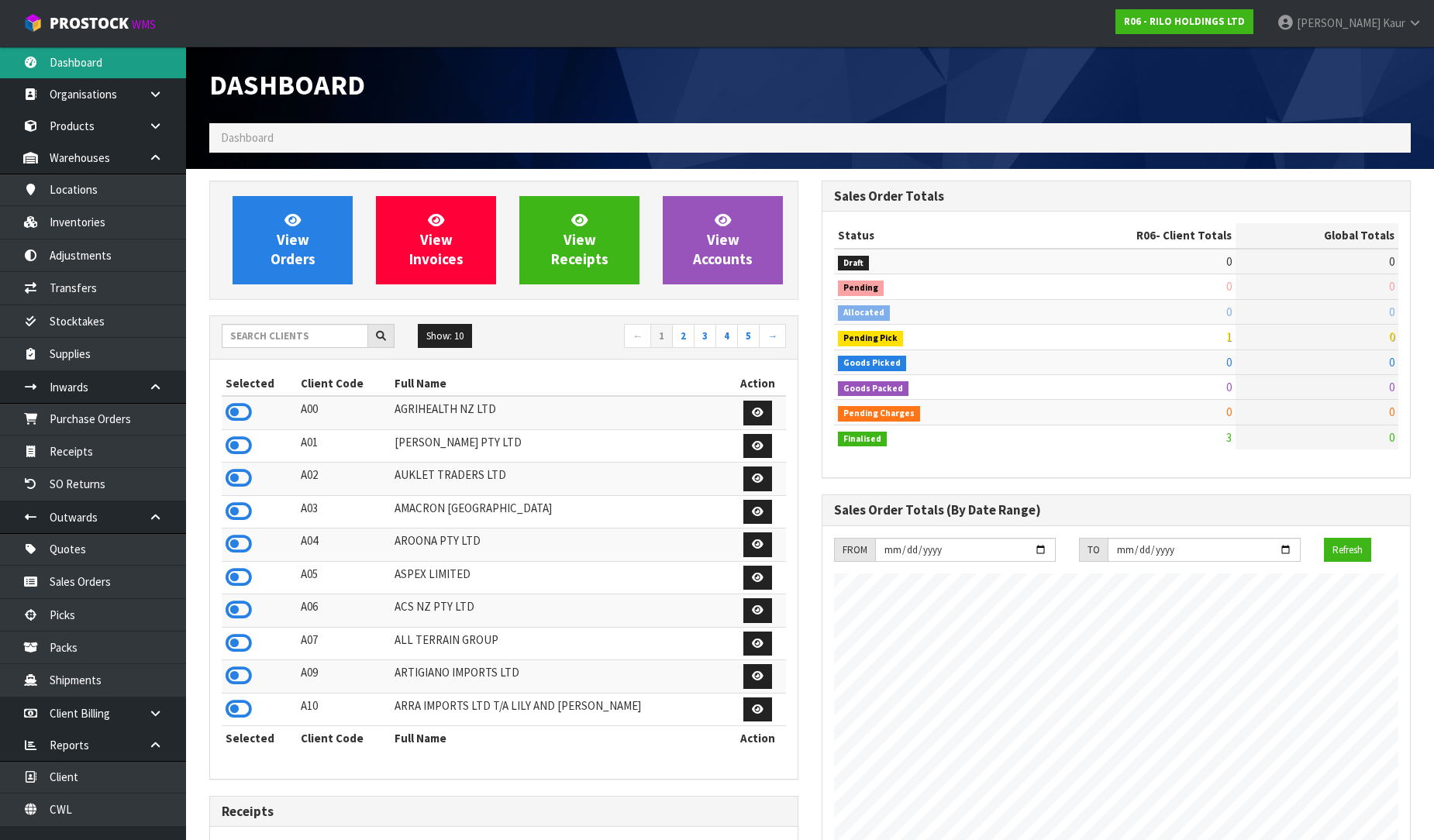
scroll to position [947, 612]
click at [259, 345] on input "text" at bounding box center [295, 335] width 146 height 24
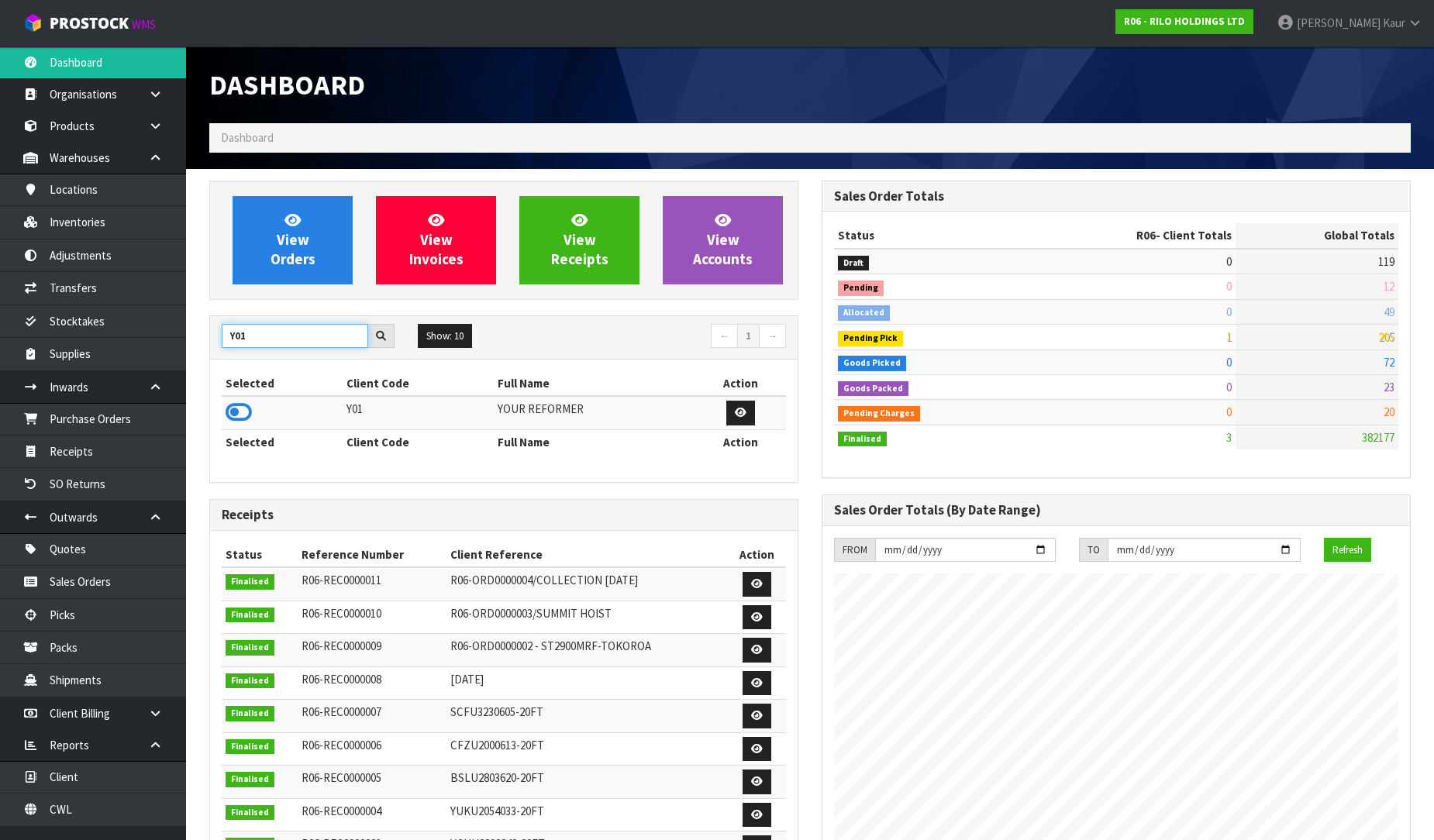
type input "Y01"
click at [241, 413] on icon at bounding box center [238, 412] width 26 height 23
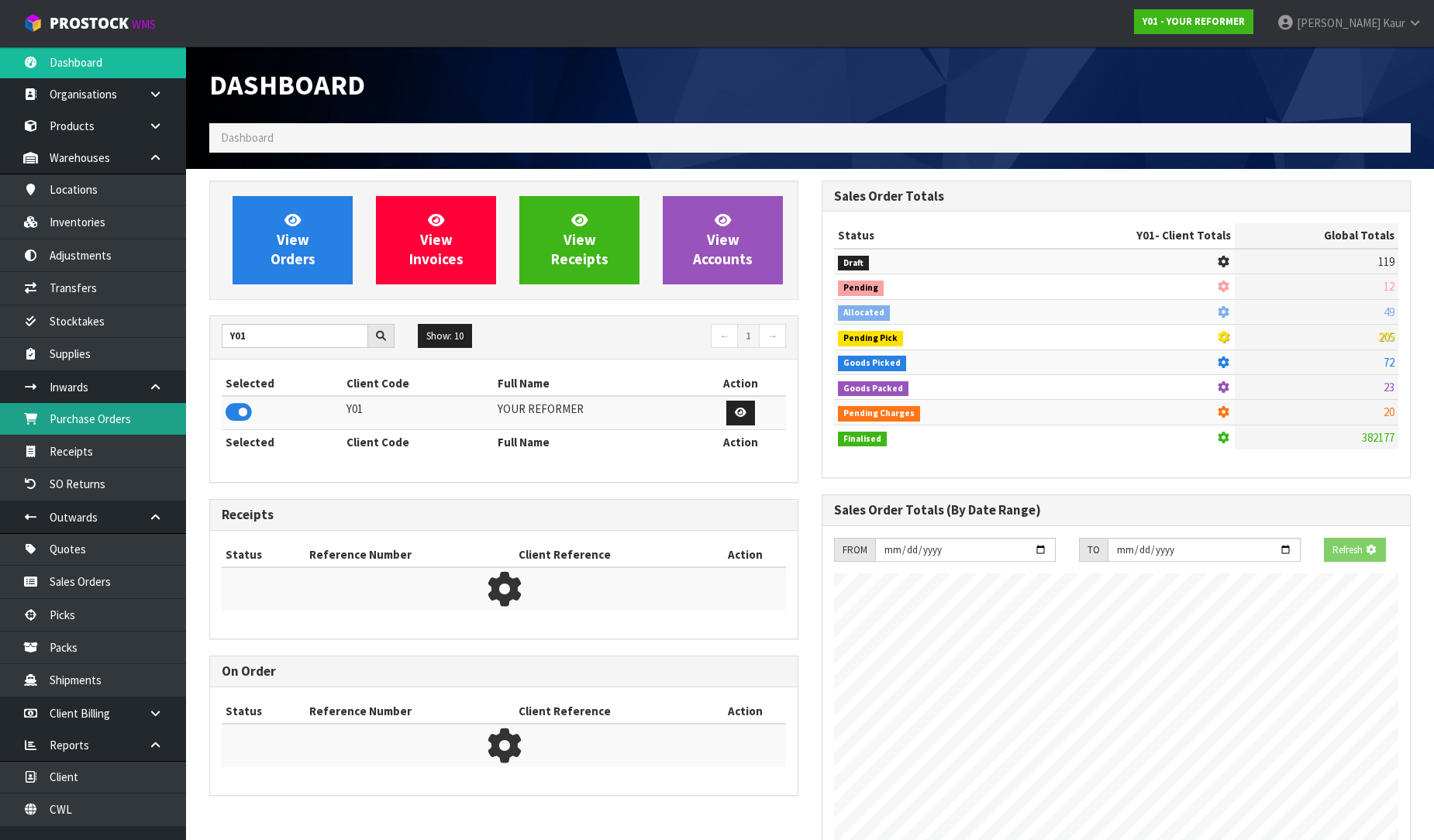
scroll to position [967, 612]
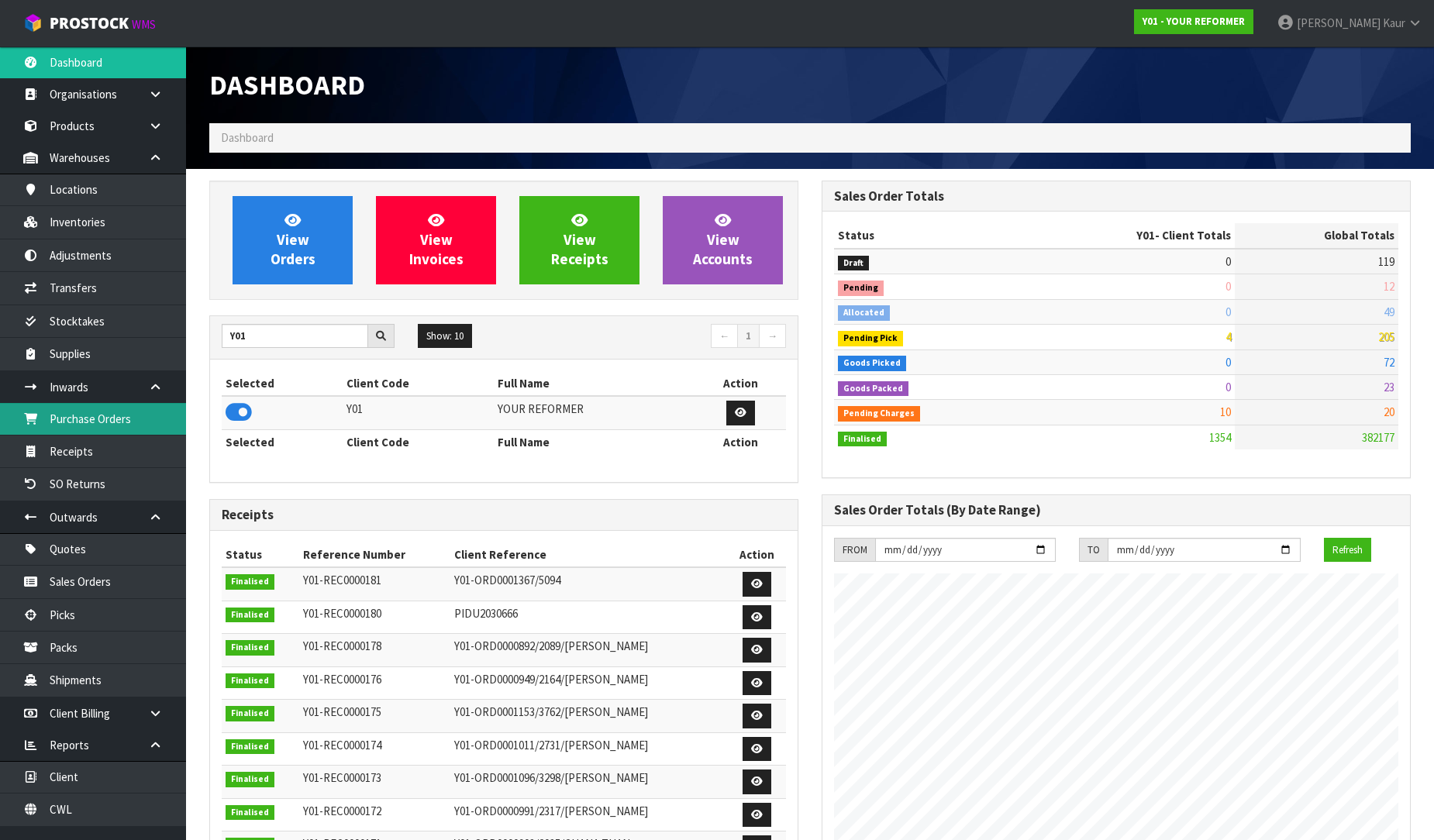
click at [143, 417] on link "Purchase Orders" at bounding box center [92, 419] width 186 height 32
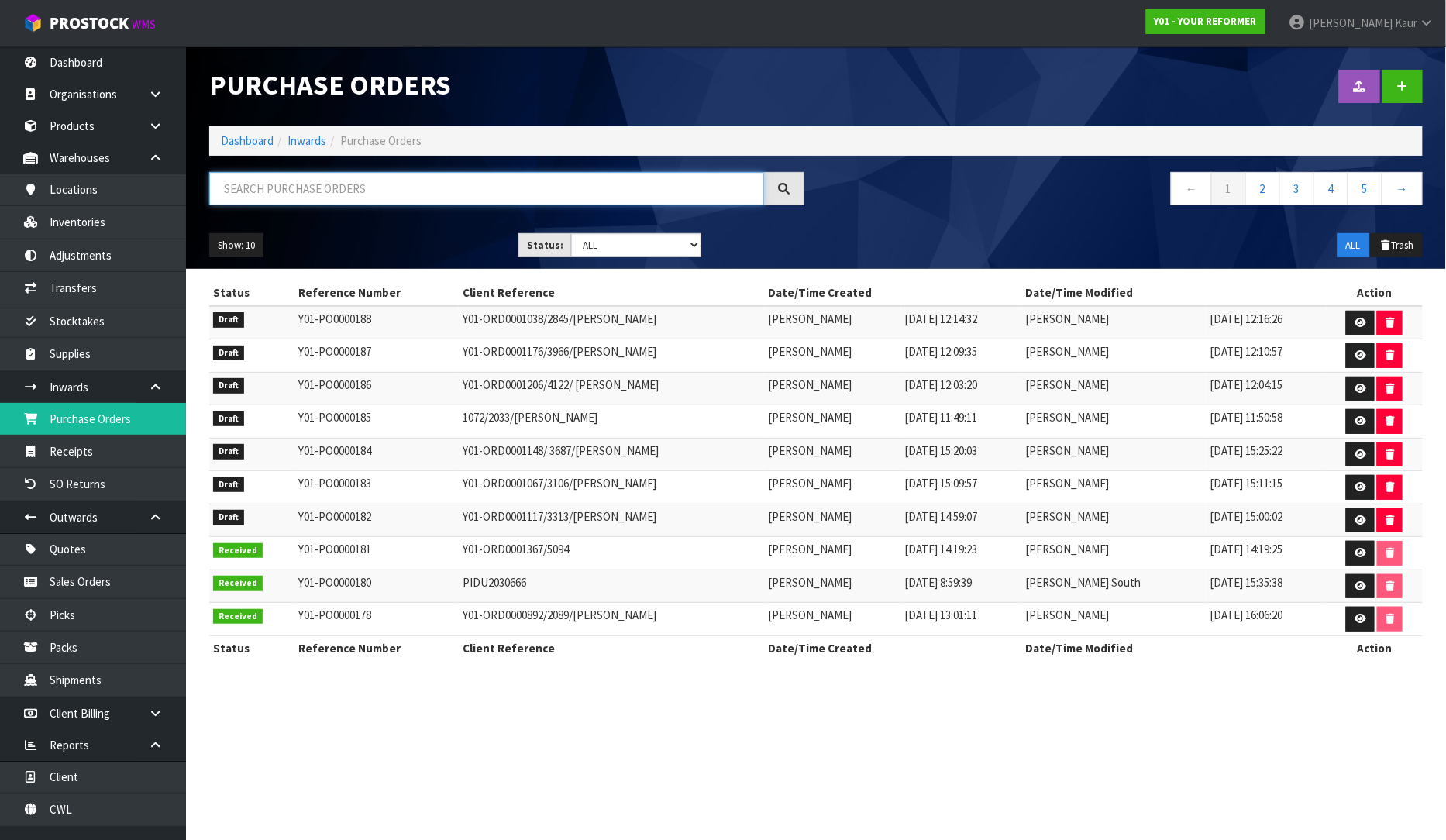
click at [352, 196] on input "text" at bounding box center [486, 189] width 555 height 33
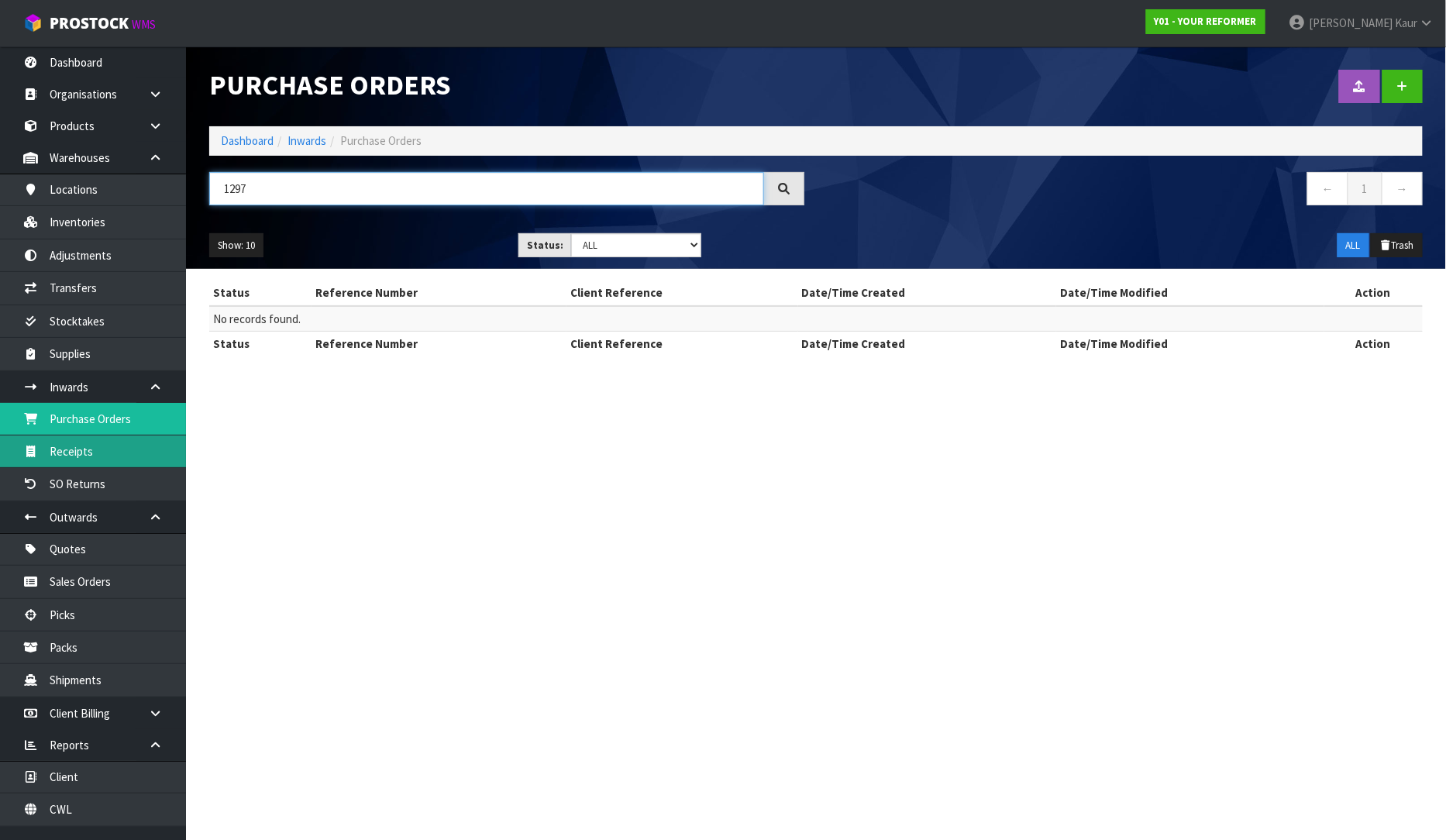
type input "1297"
click at [150, 454] on link "Receipts" at bounding box center [92, 451] width 186 height 32
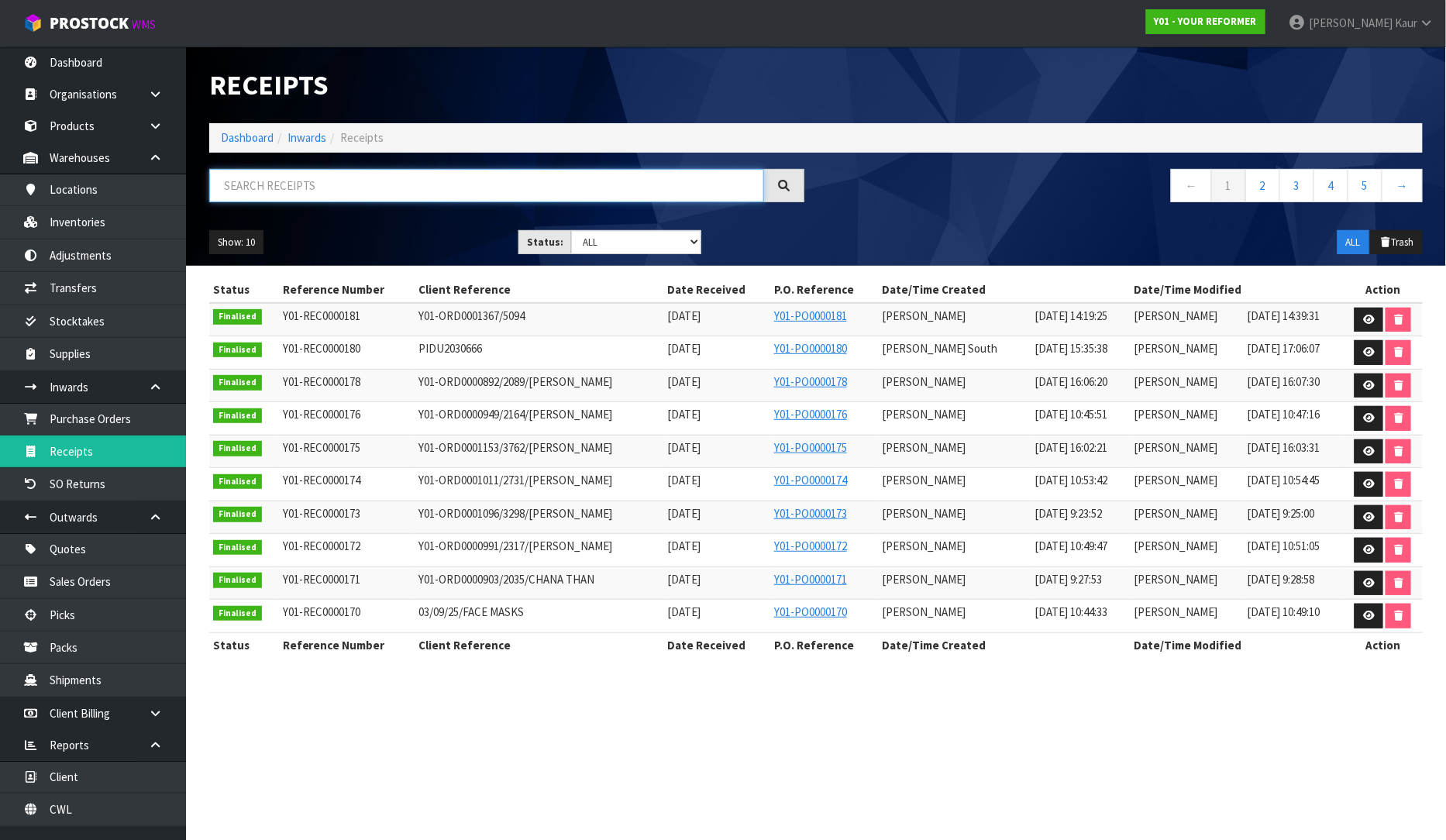
click at [288, 185] on input "text" at bounding box center [486, 186] width 555 height 33
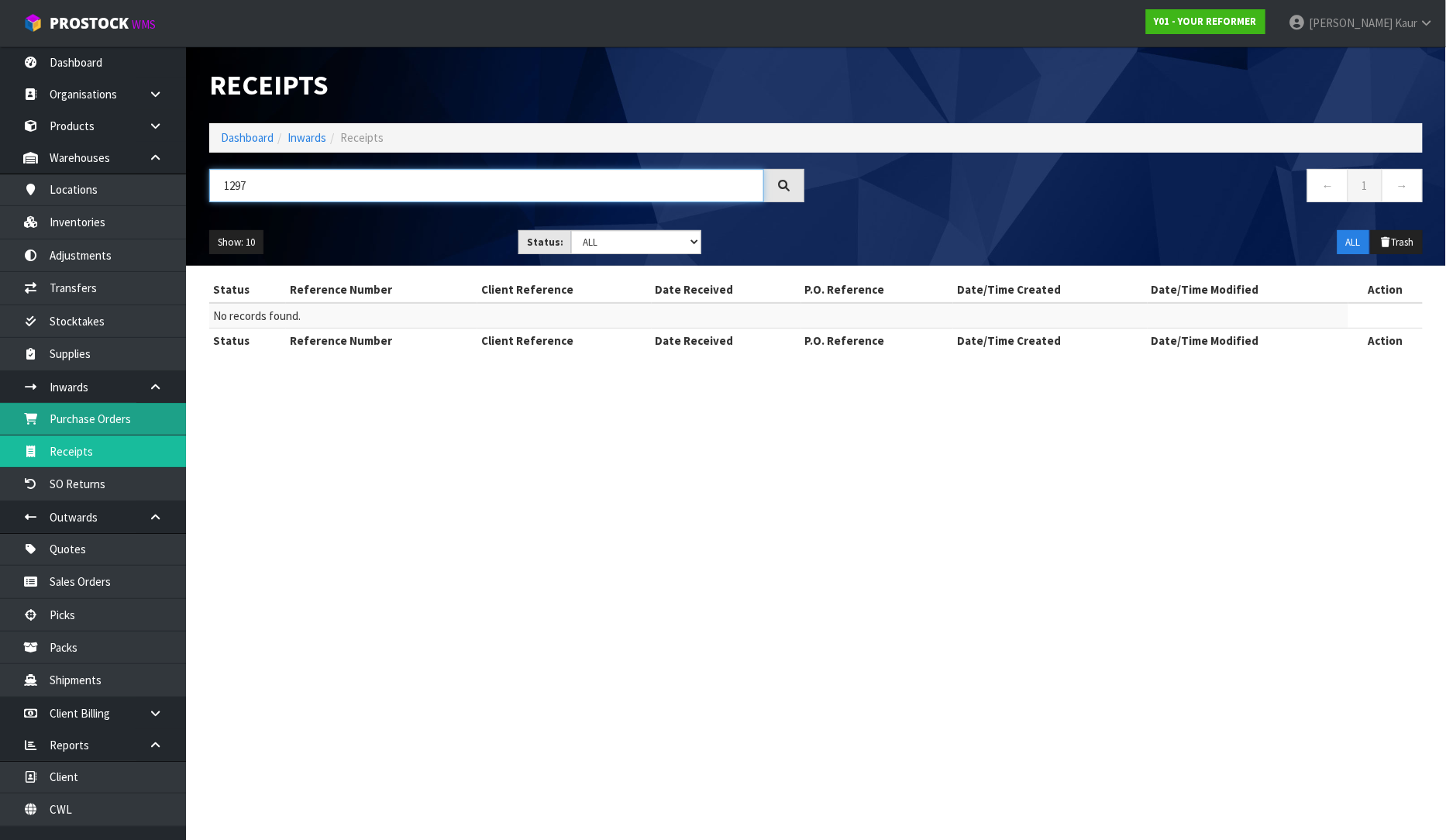
type input "1297"
click at [103, 424] on link "Purchase Orders" at bounding box center [92, 419] width 186 height 32
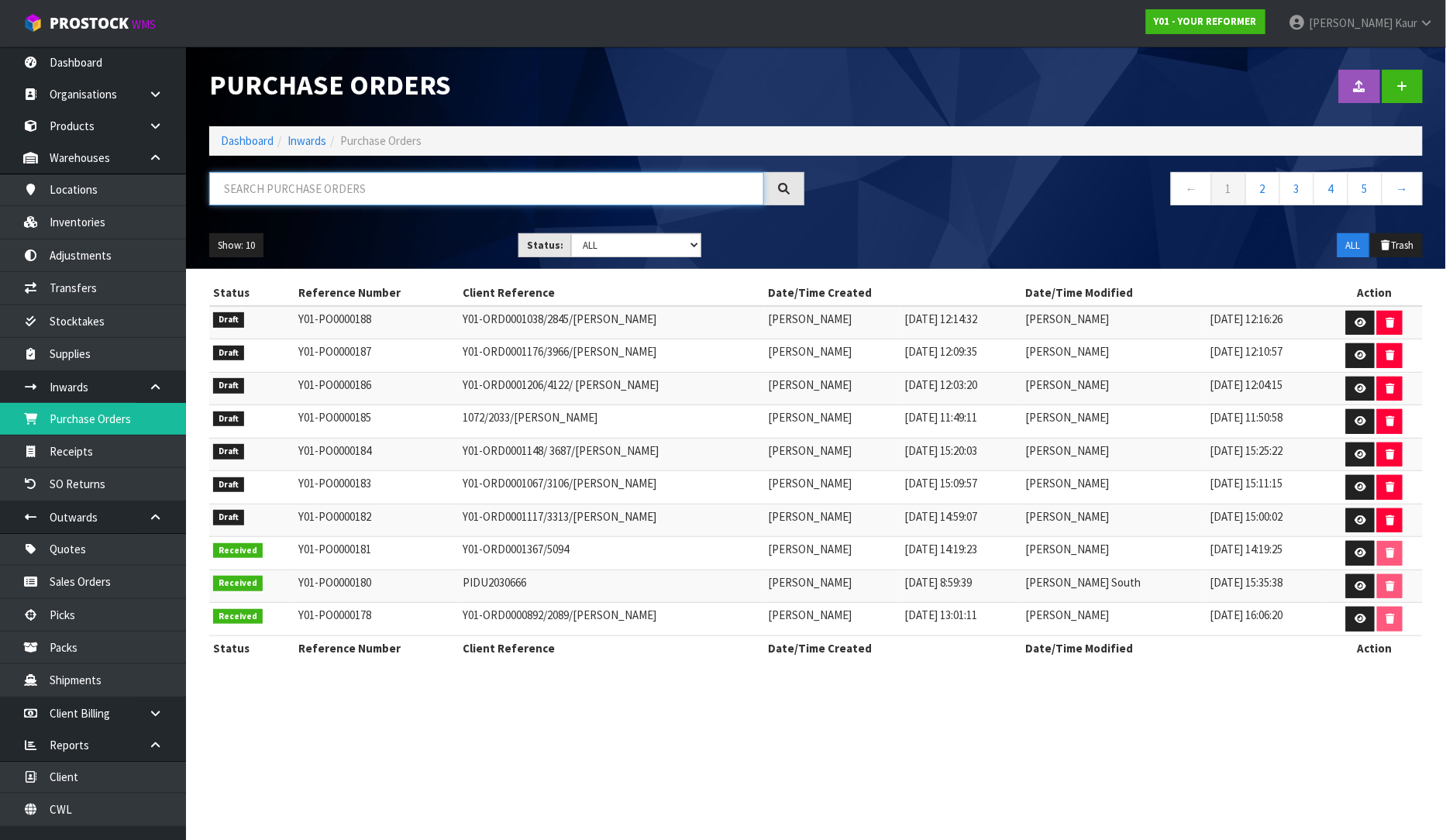
click at [264, 188] on input "text" at bounding box center [486, 189] width 555 height 33
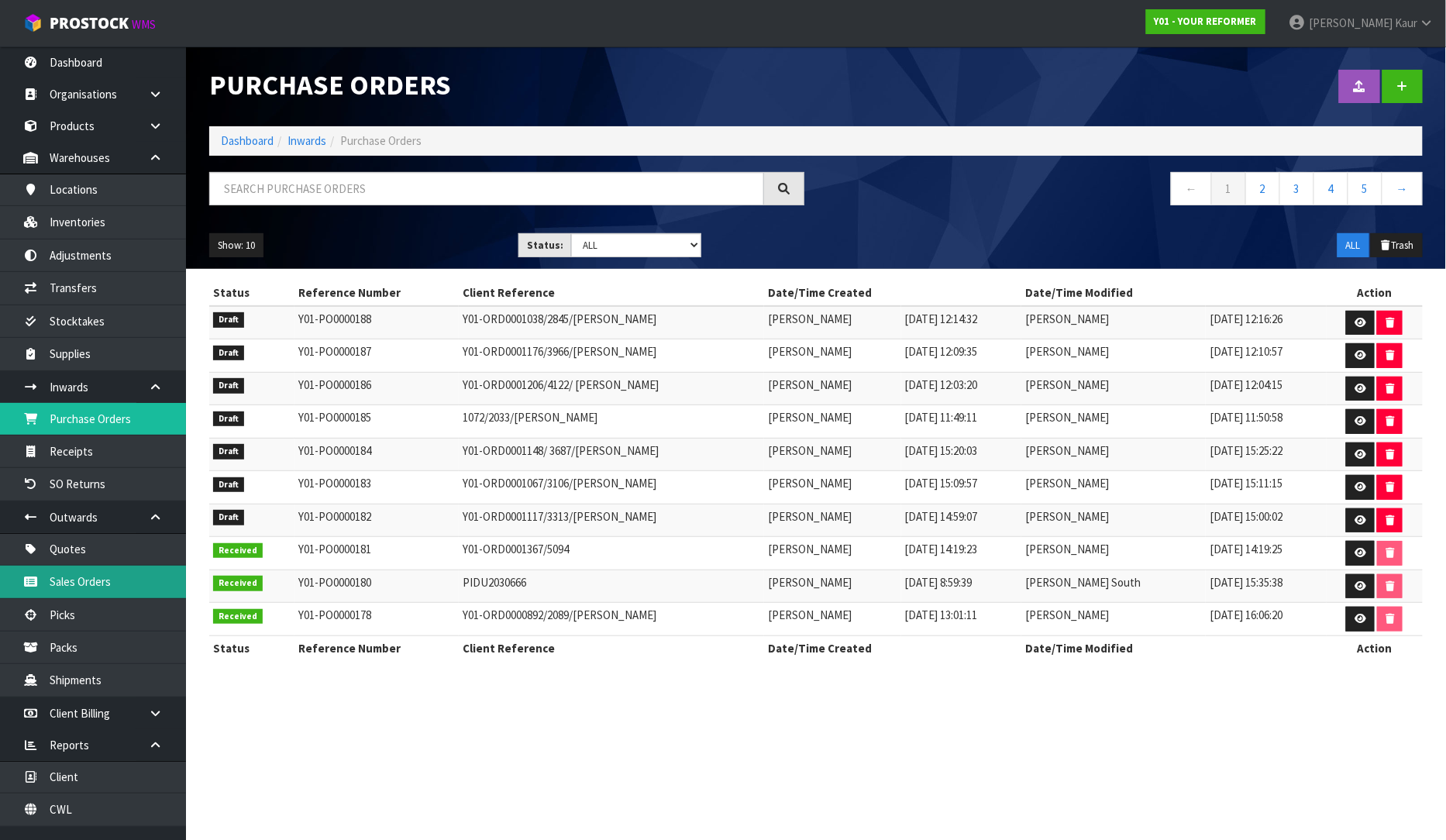
click at [76, 594] on link "Sales Orders" at bounding box center [92, 581] width 186 height 32
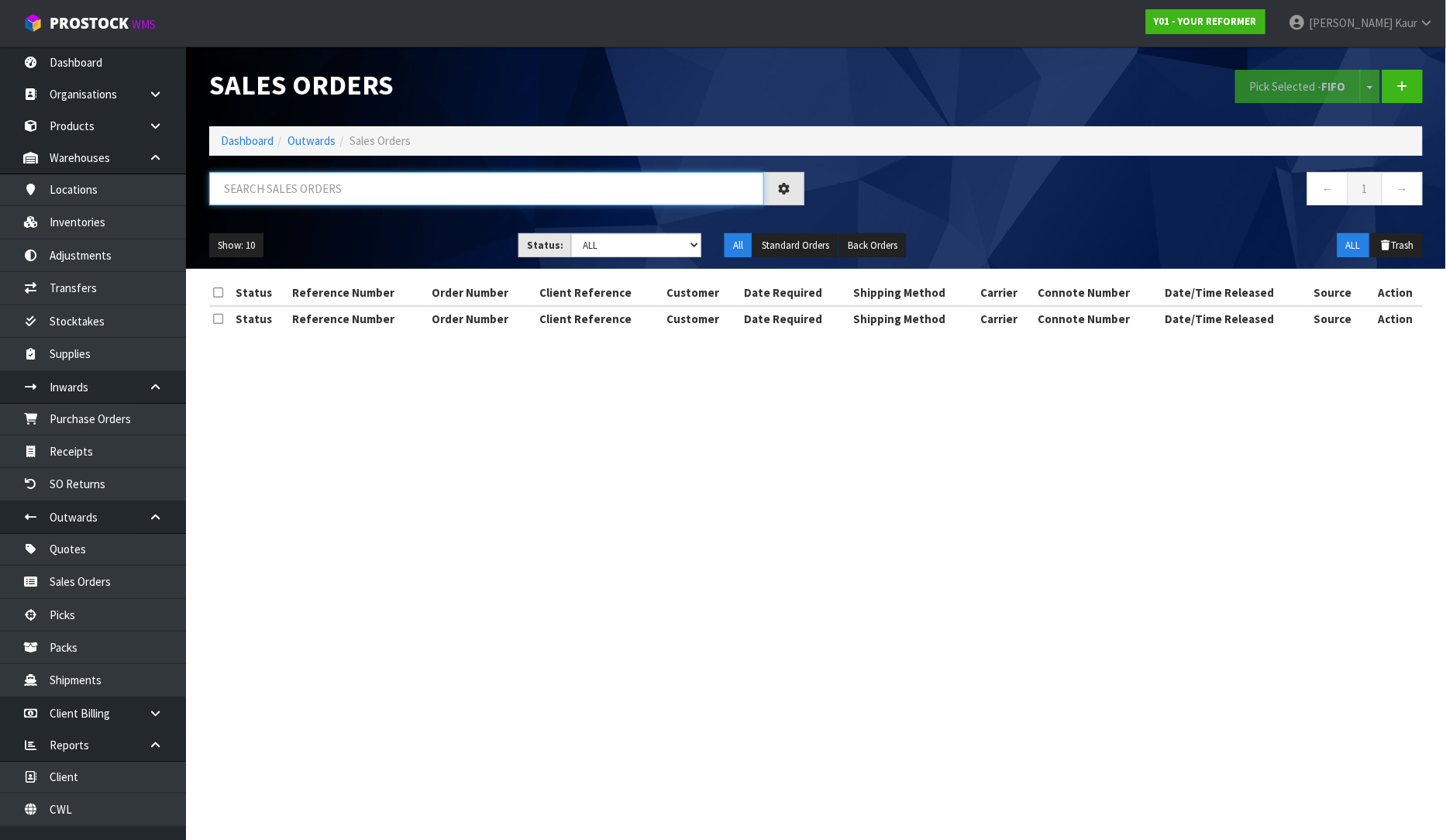
click at [316, 181] on input "text" at bounding box center [486, 189] width 555 height 33
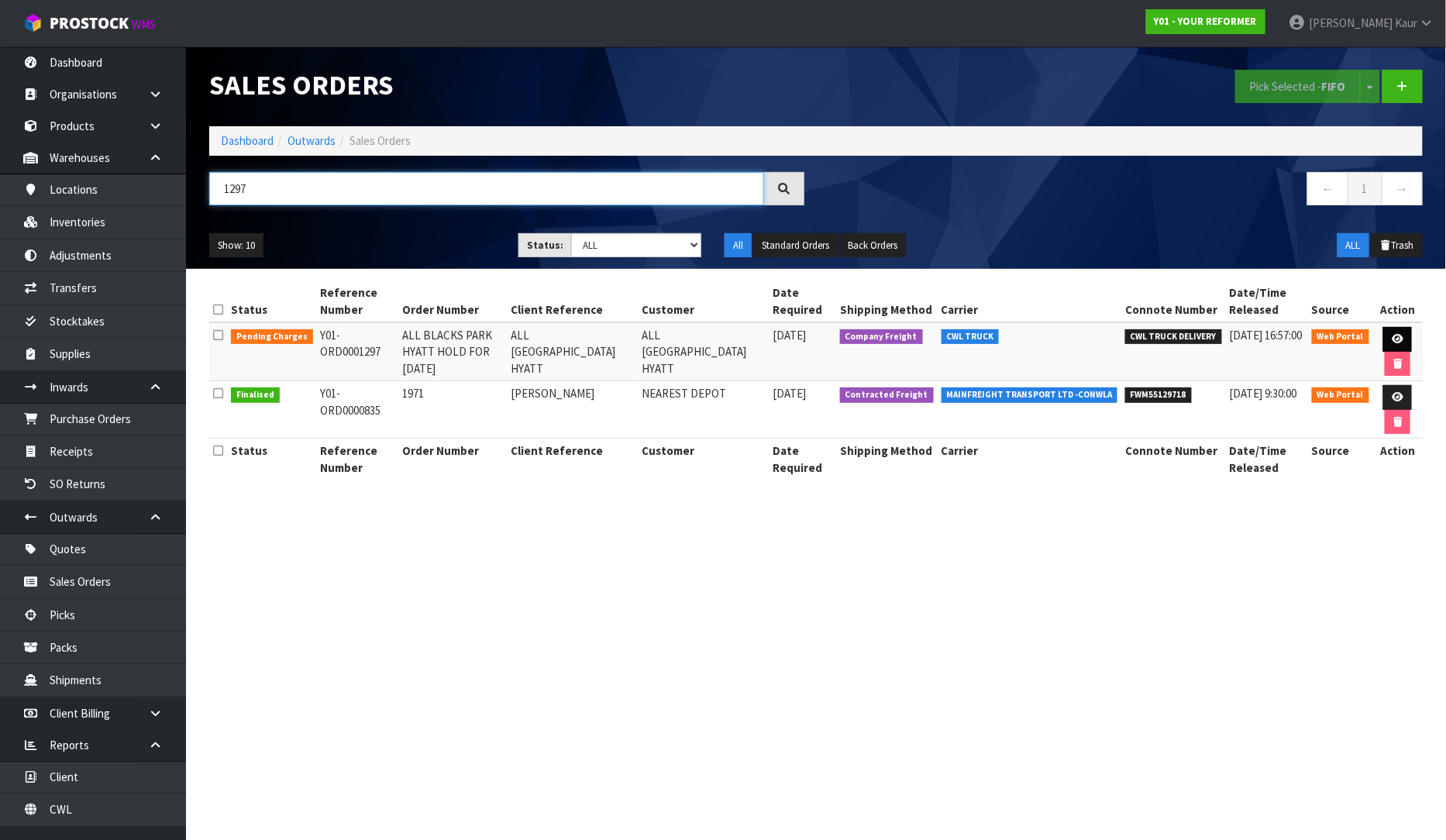
type input "1297"
click at [1396, 340] on icon at bounding box center [1397, 339] width 11 height 10
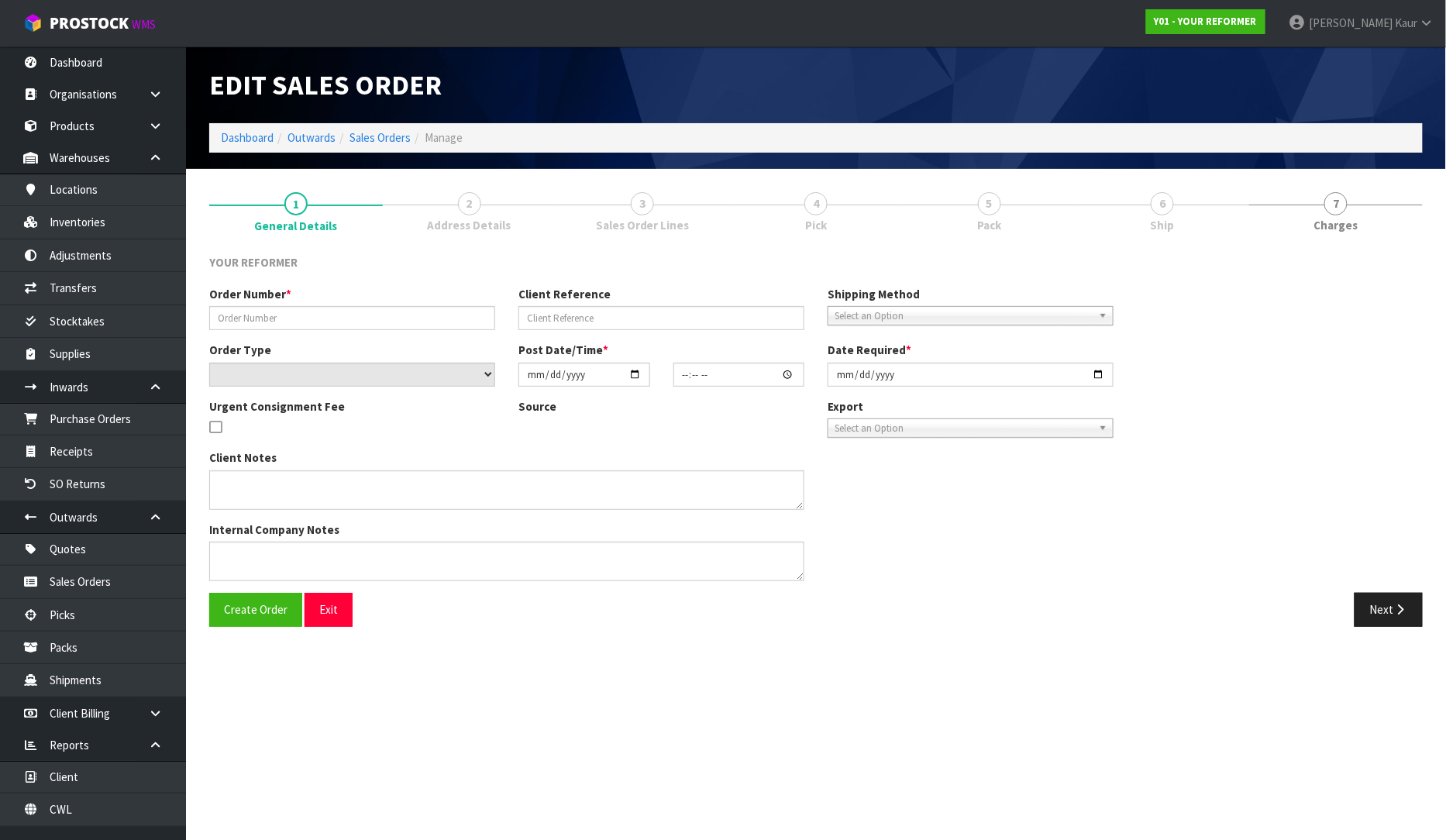
type input "ALL BLACKS PARK HYATT HOLD FOR [DATE]"
type input "ALL [GEOGRAPHIC_DATA] HYATT"
select select "number:0"
type input "[DATE]"
type input "16:28:00.000"
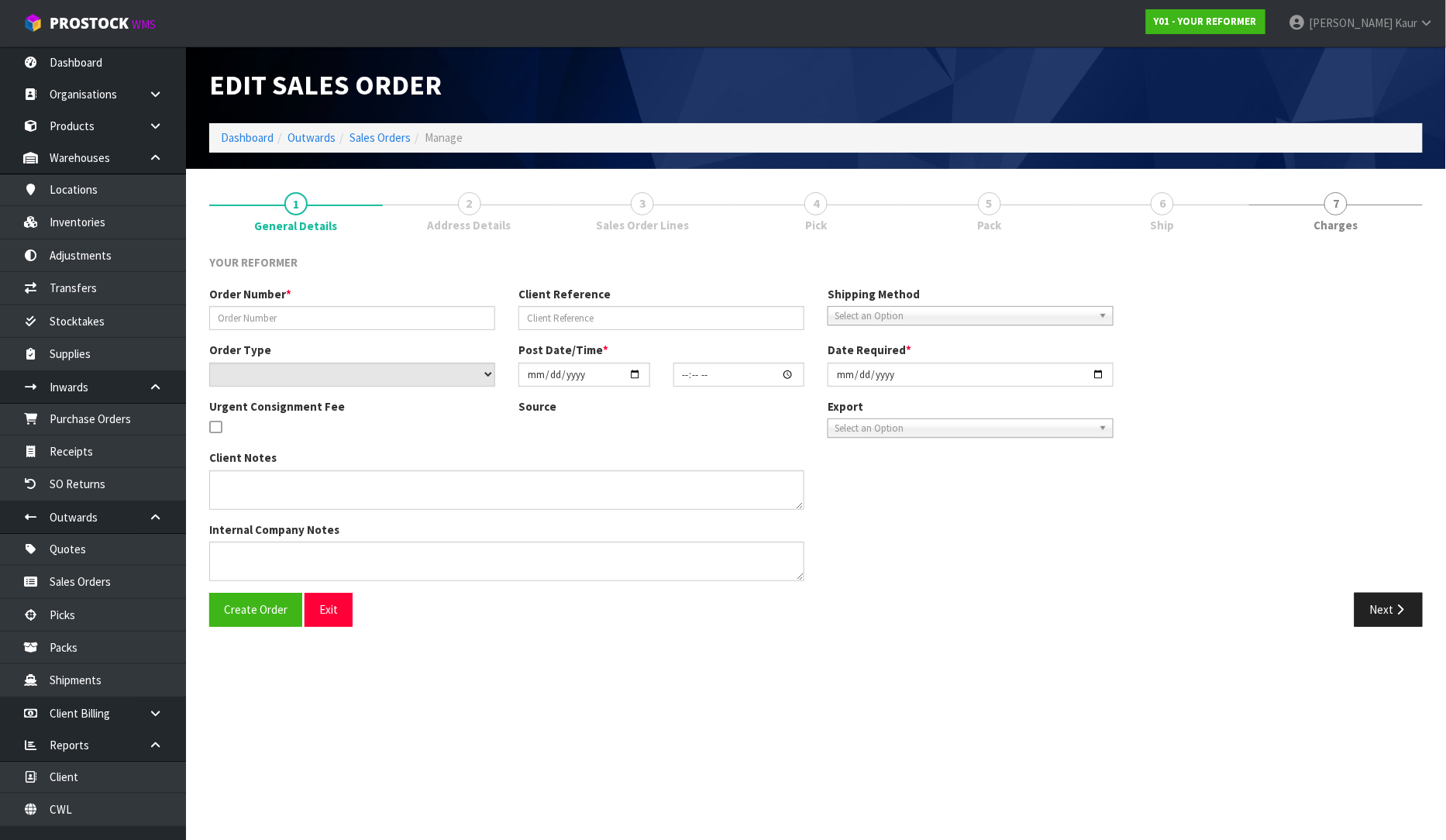
type input "[DATE]"
type textarea "EVERYTHING SET UP FOR THEM [STREET_ADDRESS][PERSON_NAME][PERSON_NAME][PERSON_NA…"
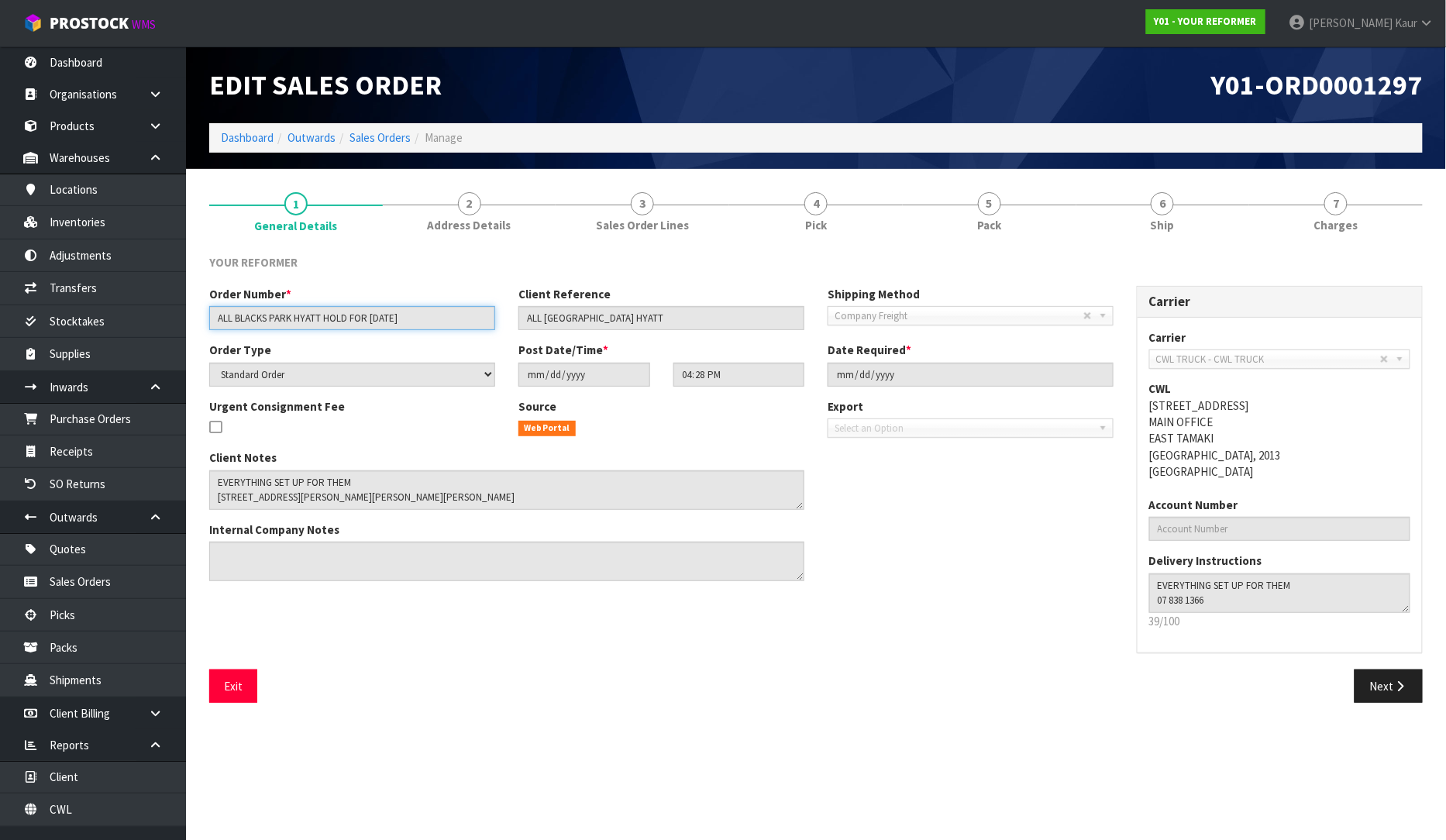
drag, startPoint x: 449, startPoint y: 318, endPoint x: 215, endPoint y: 299, distance: 234.8
click at [215, 299] on div "Order Number * ALL BLACKS PARK HYATT HOLD FOR [DATE]" at bounding box center [352, 308] width 309 height 44
click at [151, 423] on link "Purchase Orders" at bounding box center [92, 419] width 186 height 32
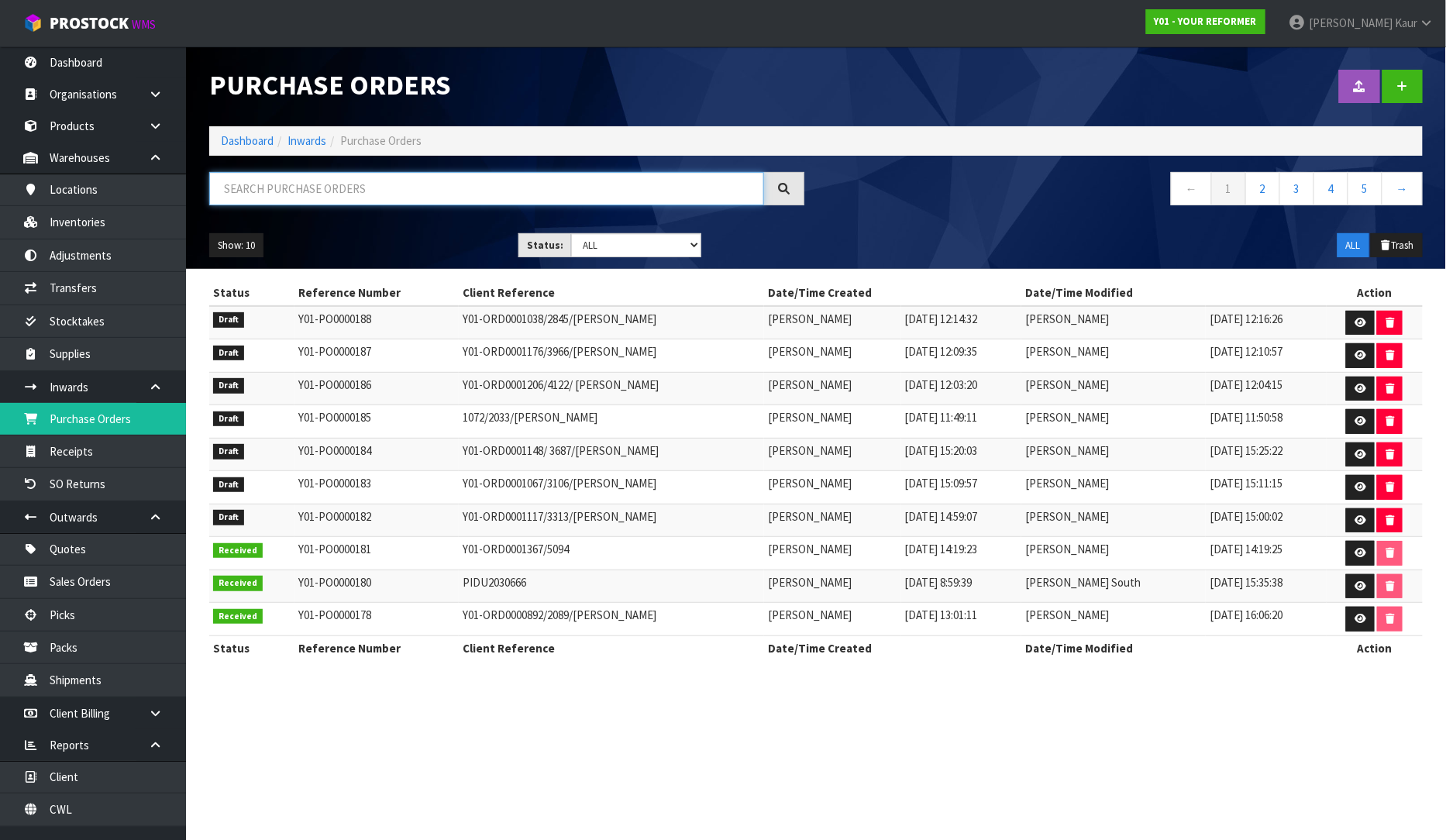
click at [303, 176] on input "text" at bounding box center [486, 189] width 555 height 33
paste input "ALL BLACKS PARK HYATT HOLD FOR [DATE]"
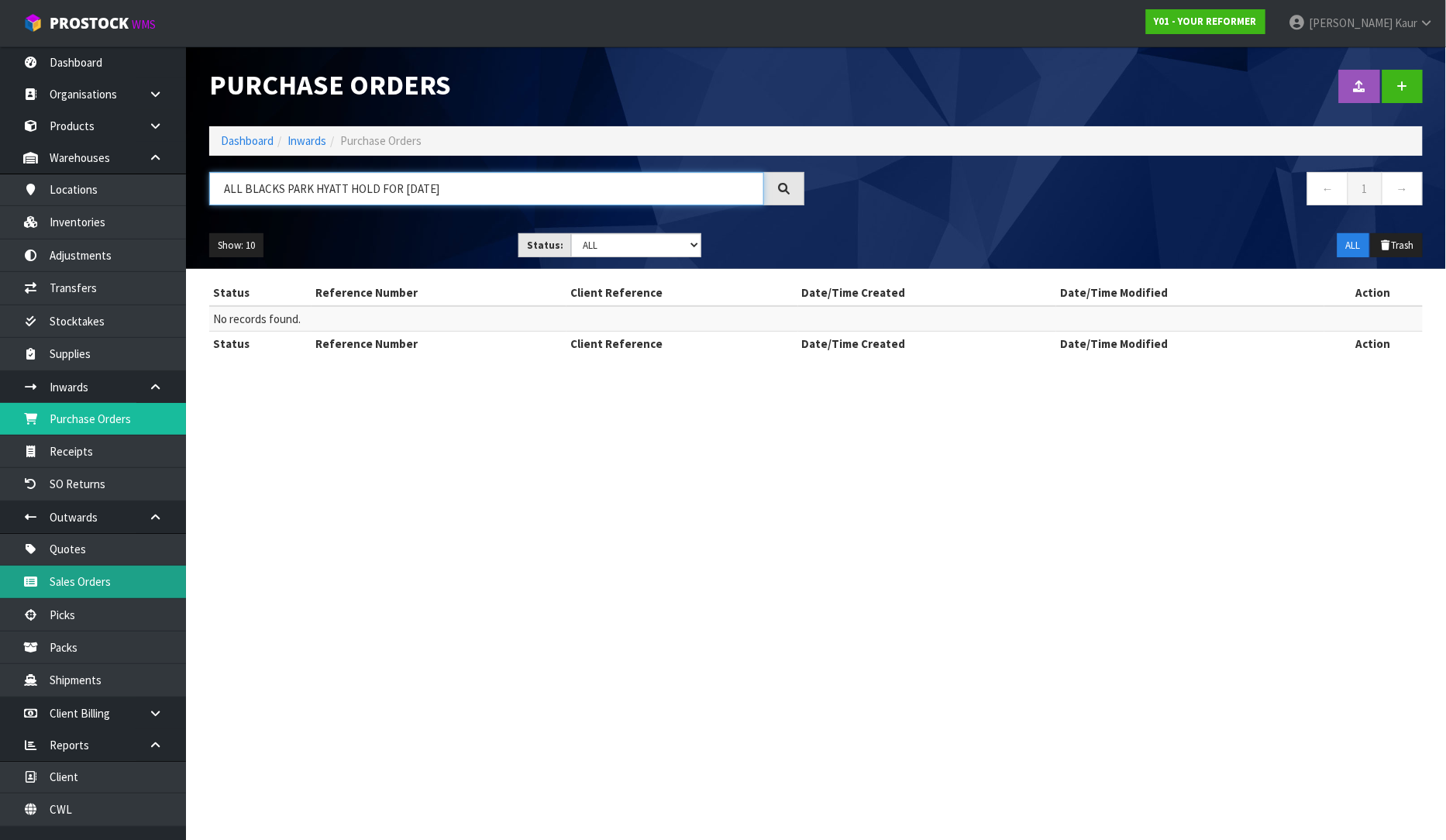
type input "ALL BLACKS PARK HYATT HOLD FOR [DATE]"
click at [134, 589] on link "Sales Orders" at bounding box center [92, 581] width 186 height 32
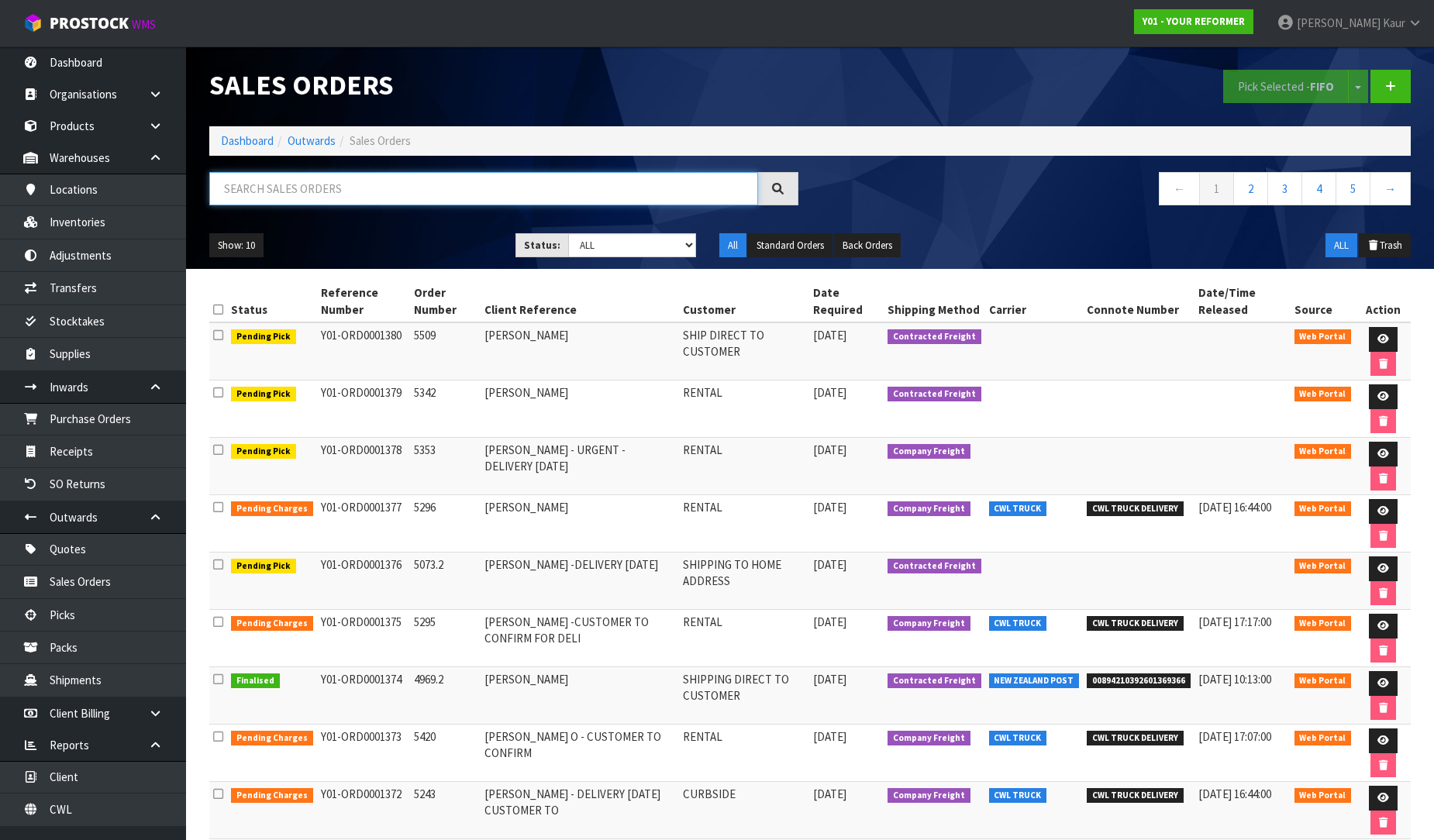
click at [303, 194] on input "text" at bounding box center [484, 189] width 549 height 33
paste input "ALL BLACKS PARK HYATT HOLD FOR [DATE]"
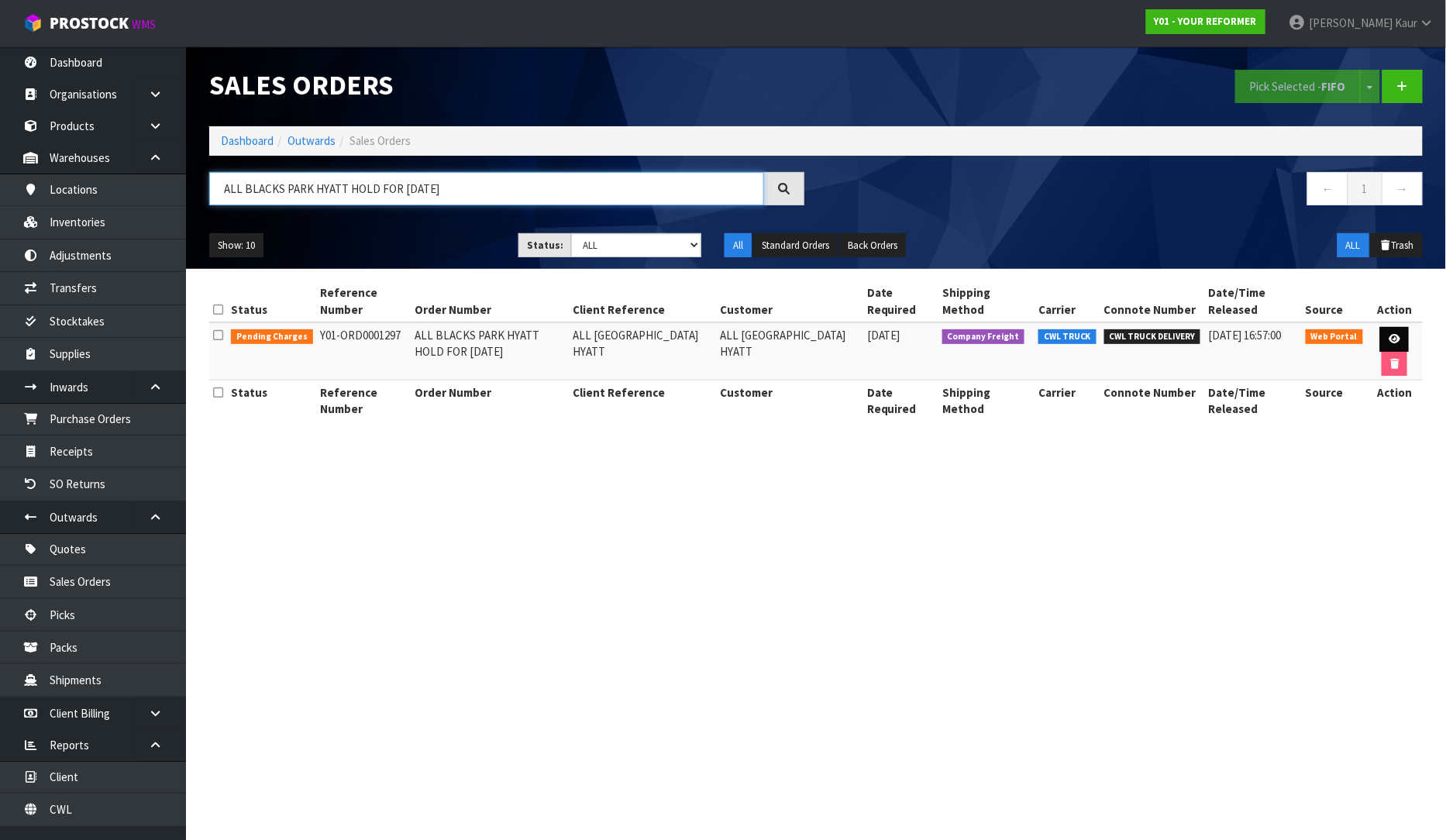
type input "ALL BLACKS PARK HYATT HOLD FOR [DATE]"
click at [1389, 339] on icon at bounding box center [1394, 339] width 11 height 10
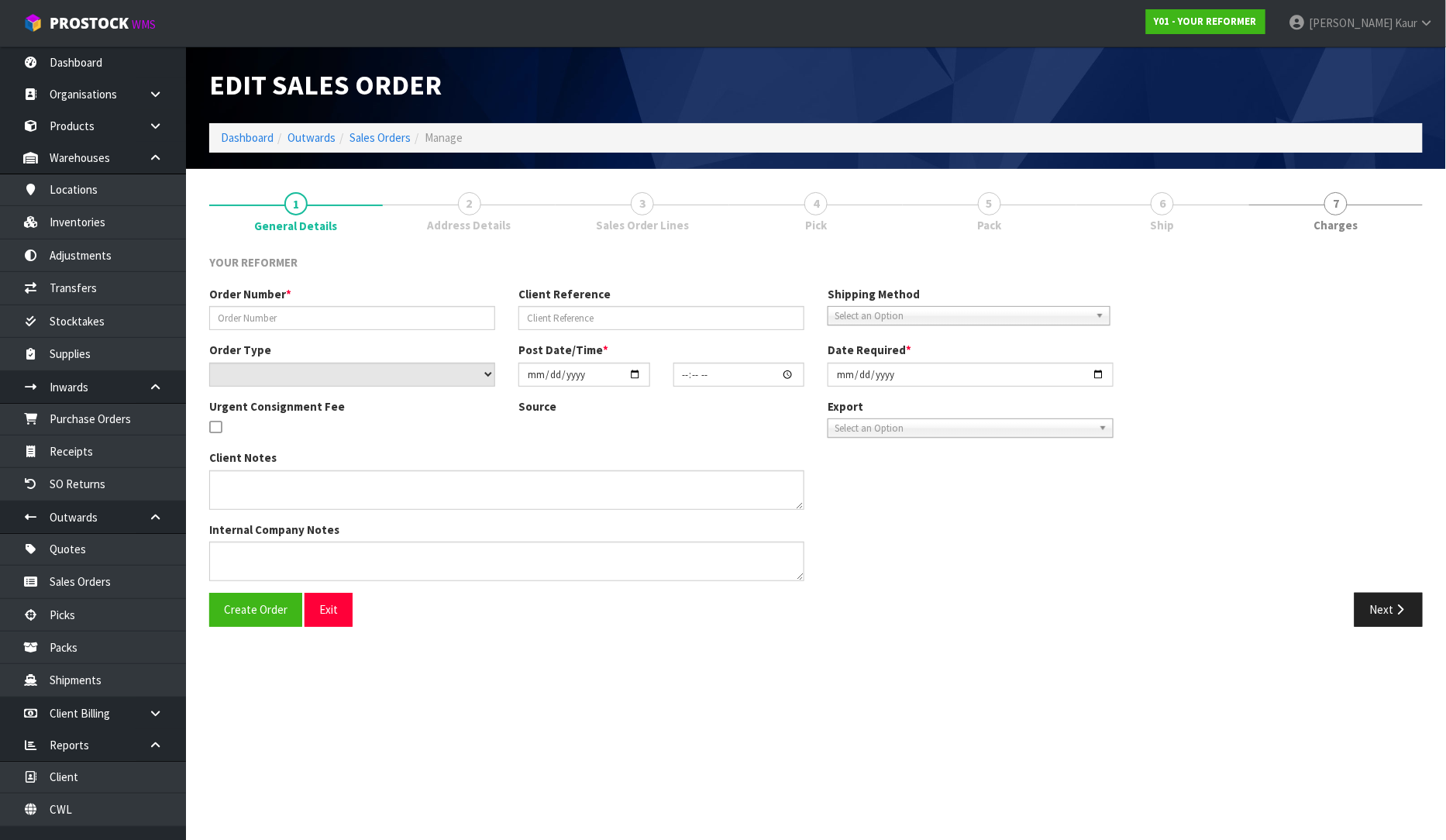
type input "ALL BLACKS PARK HYATT HOLD FOR [DATE]"
type input "ALL [GEOGRAPHIC_DATA] HYATT"
select select "number:0"
type input "[DATE]"
type input "16:28:00.000"
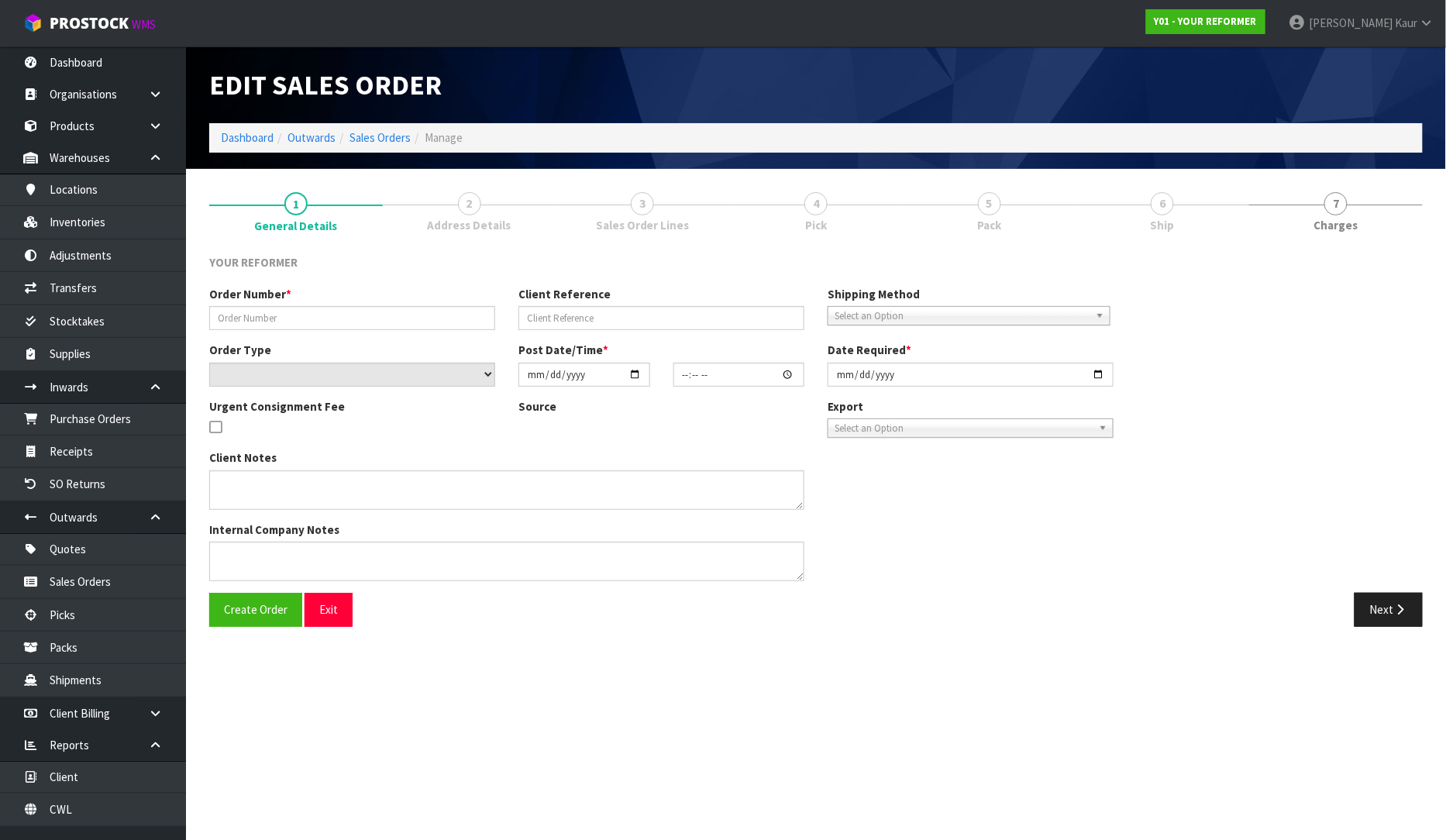
type input "[DATE]"
type textarea "EVERYTHING SET UP FOR THEM [STREET_ADDRESS][PERSON_NAME][PERSON_NAME][PERSON_NA…"
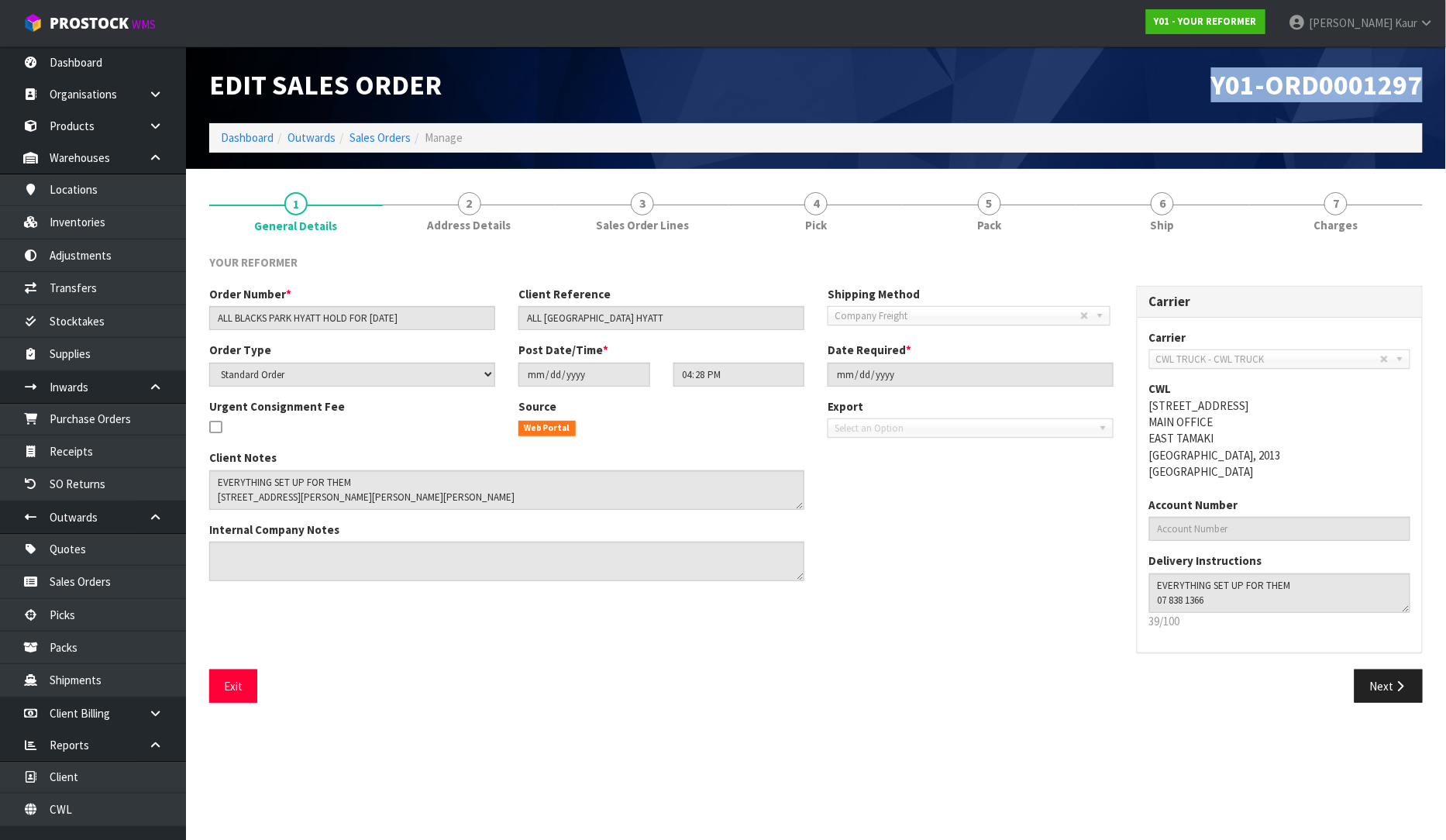
drag, startPoint x: 1432, startPoint y: 75, endPoint x: 1184, endPoint y: 90, distance: 248.5
click at [1184, 90] on div "Y01-ORD0001297" at bounding box center [1125, 84] width 618 height 77
copy span "Y01-ORD0001297"
click at [107, 414] on link "Purchase Orders" at bounding box center [92, 419] width 186 height 32
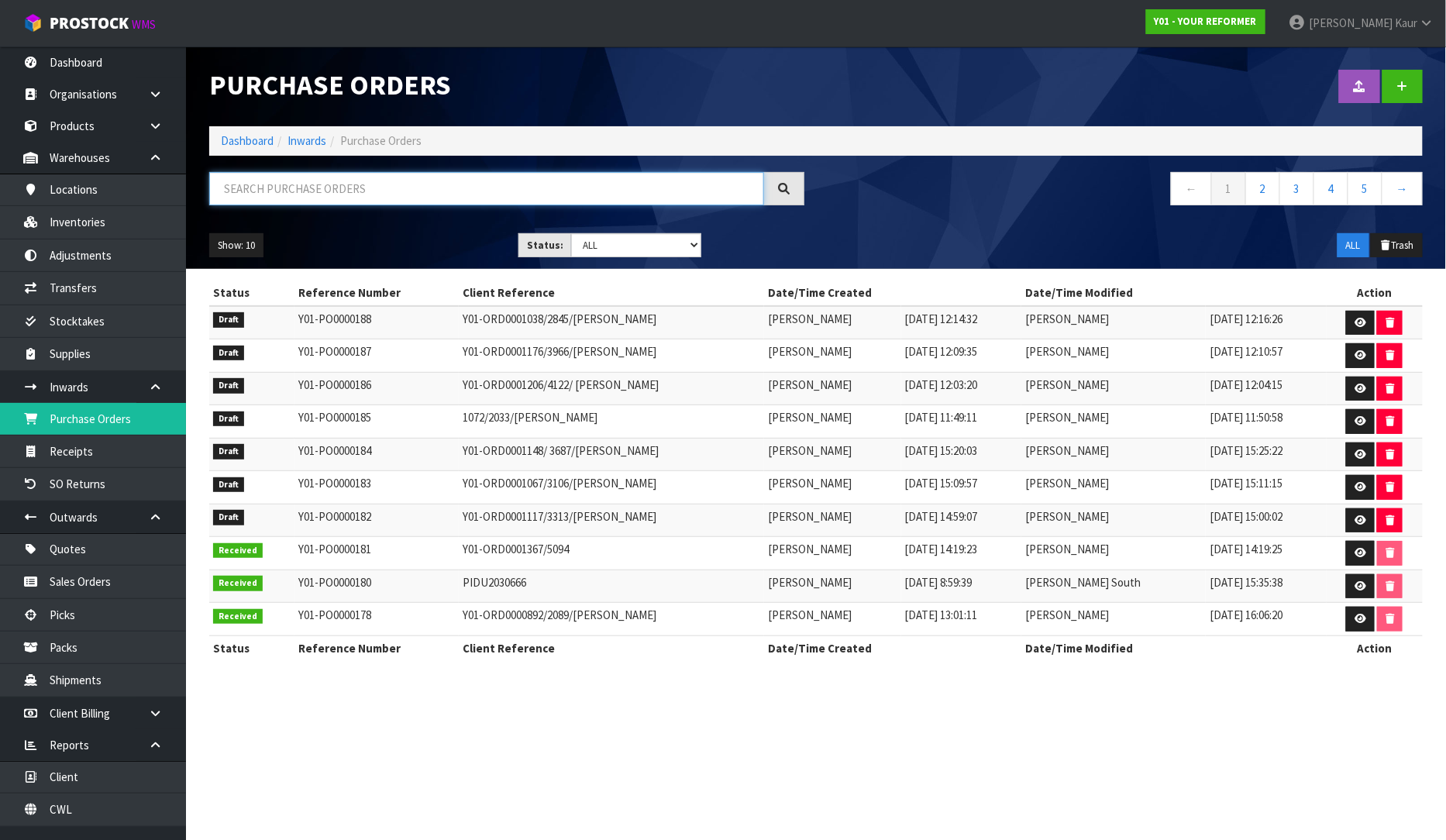
click at [252, 202] on input "text" at bounding box center [486, 189] width 555 height 33
paste input "Y01-ORD0001297"
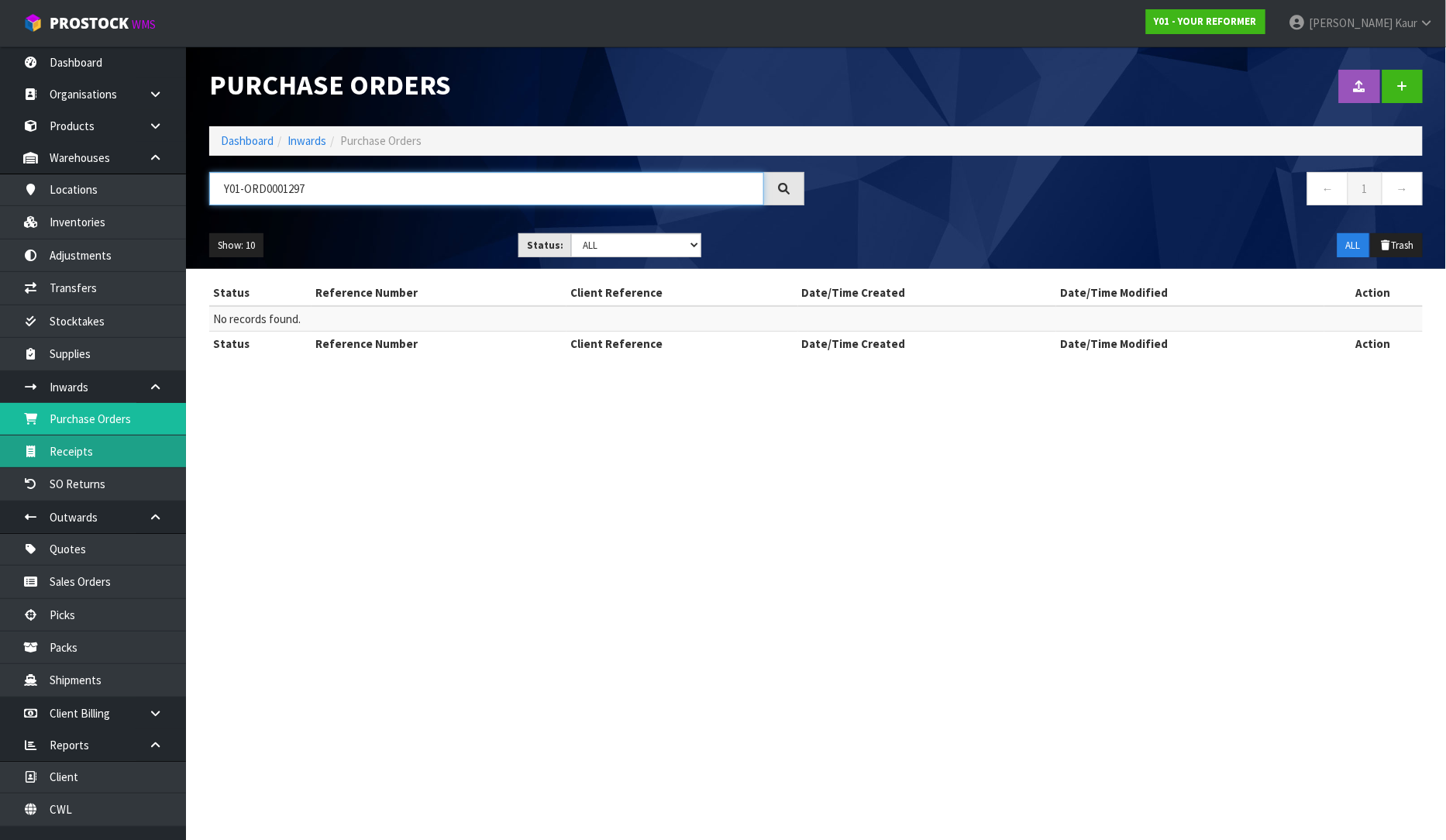
type input "Y01-ORD0001297"
drag, startPoint x: 128, startPoint y: 457, endPoint x: 206, endPoint y: 281, distance: 192.5
click at [129, 457] on link "Receipts" at bounding box center [92, 451] width 186 height 32
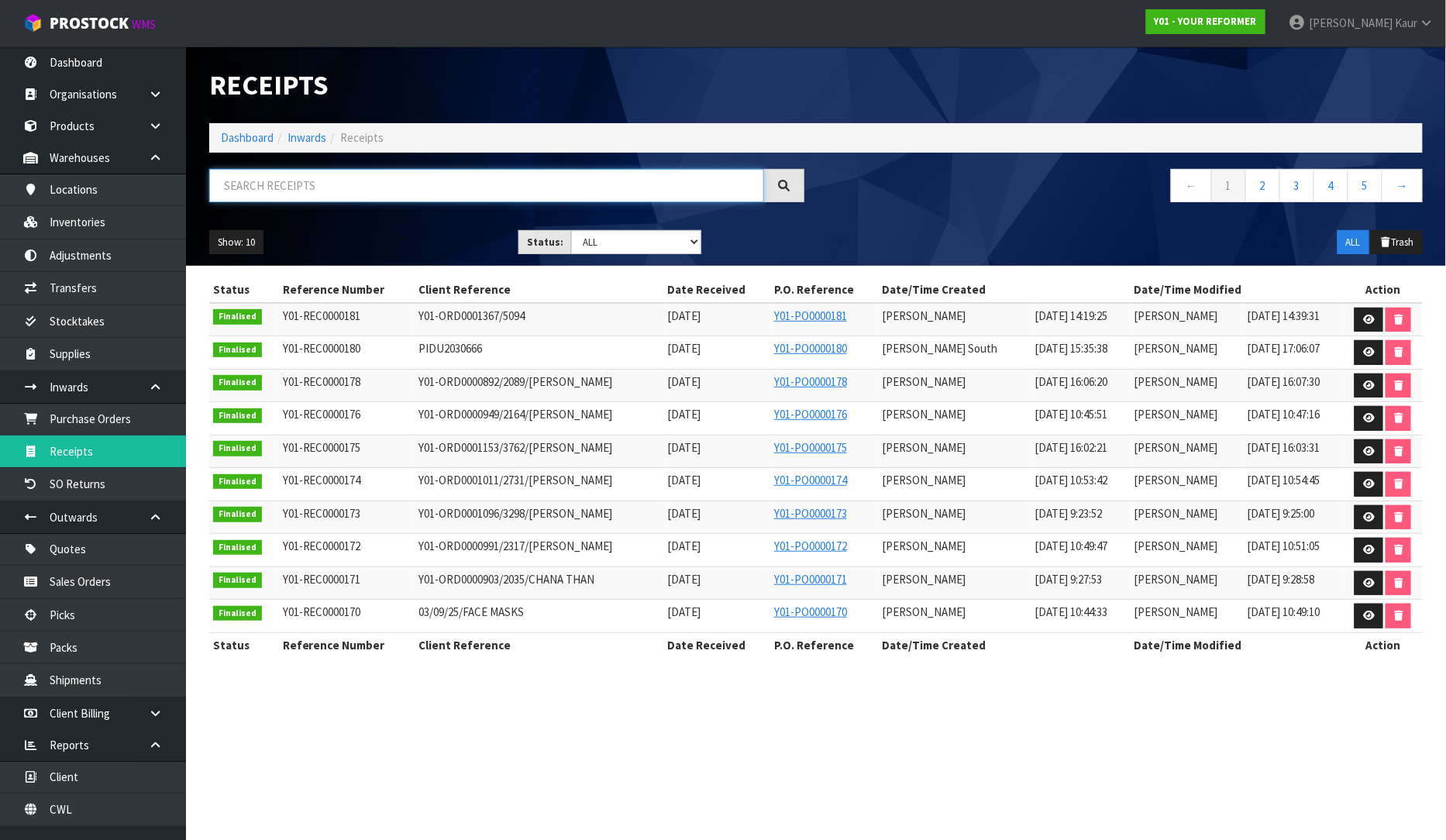
click at [264, 177] on input "text" at bounding box center [486, 186] width 555 height 33
paste input "Y01-ORD0001297"
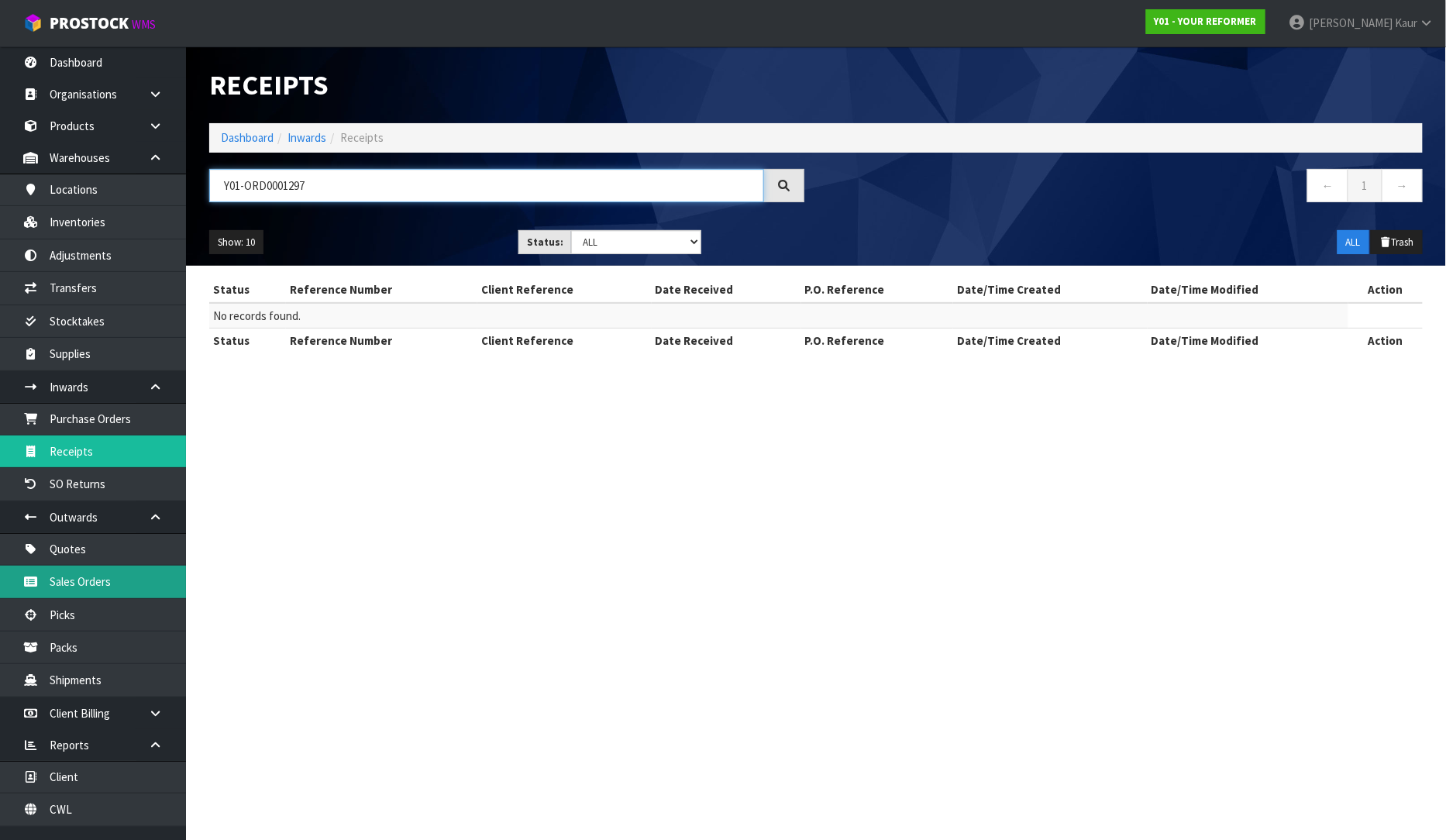
type input "Y01-ORD0001297"
drag, startPoint x: 72, startPoint y: 584, endPoint x: 453, endPoint y: 461, distance: 400.4
click at [73, 584] on link "Sales Orders" at bounding box center [92, 581] width 186 height 32
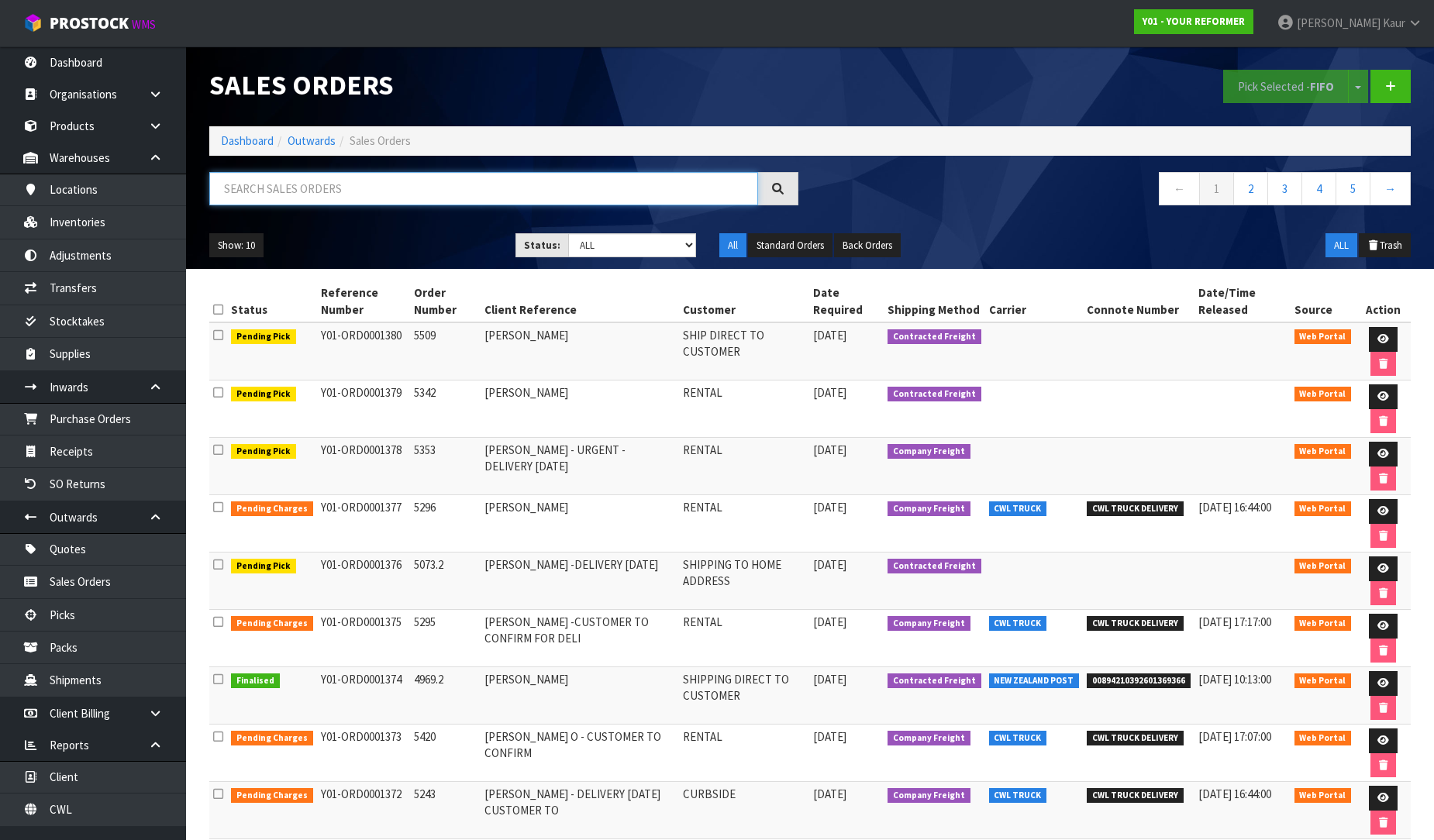
click at [598, 187] on input "text" at bounding box center [484, 189] width 549 height 33
paste input "Y01-ORD0001297"
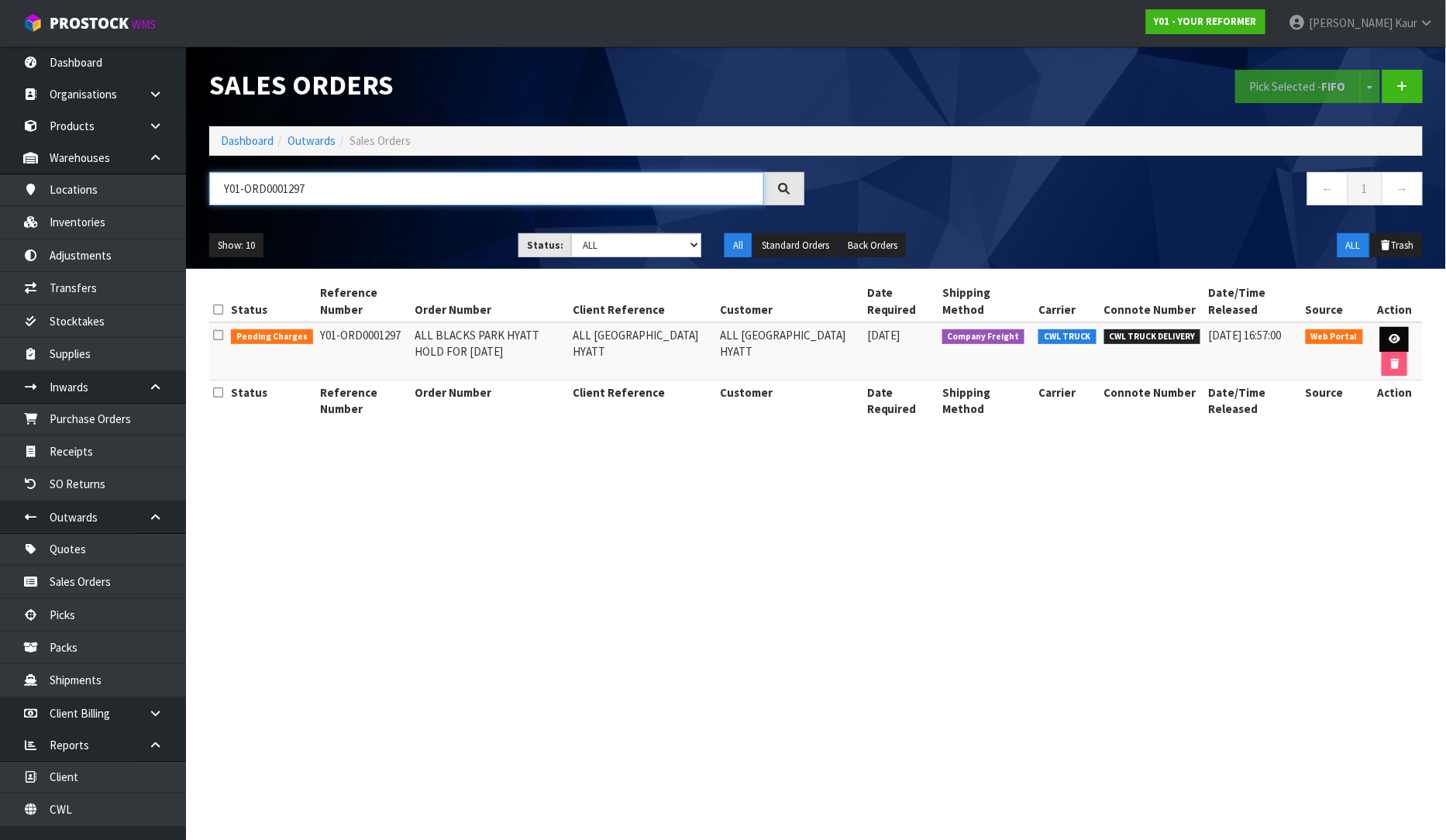
type input "Y01-ORD0001297"
click at [1389, 337] on icon at bounding box center [1394, 339] width 11 height 10
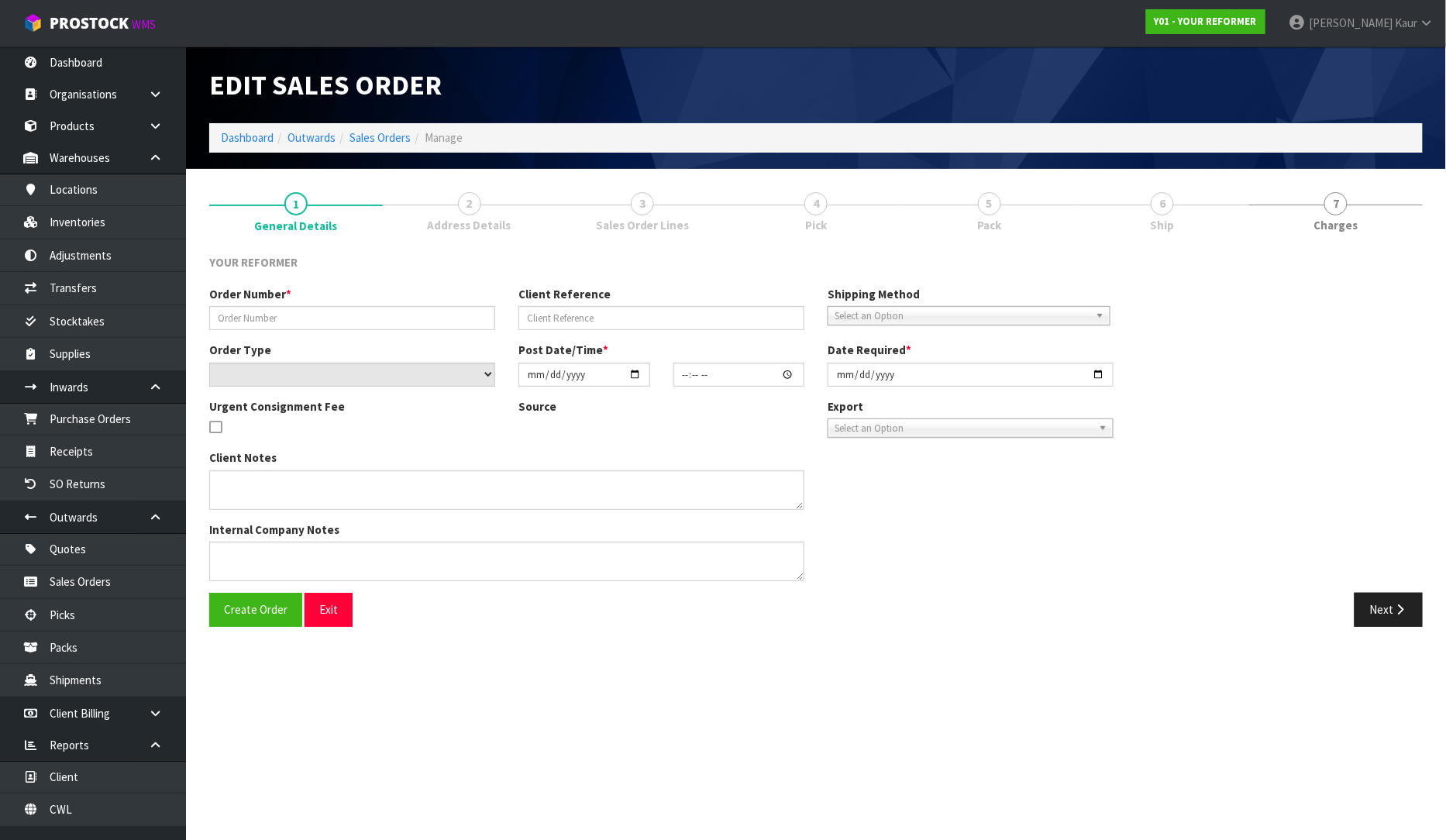
type input "ALL BLACKS PARK HYATT HOLD FOR [DATE]"
type input "ALL [GEOGRAPHIC_DATA] HYATT"
select select "number:0"
type input "[DATE]"
type input "16:28:00.000"
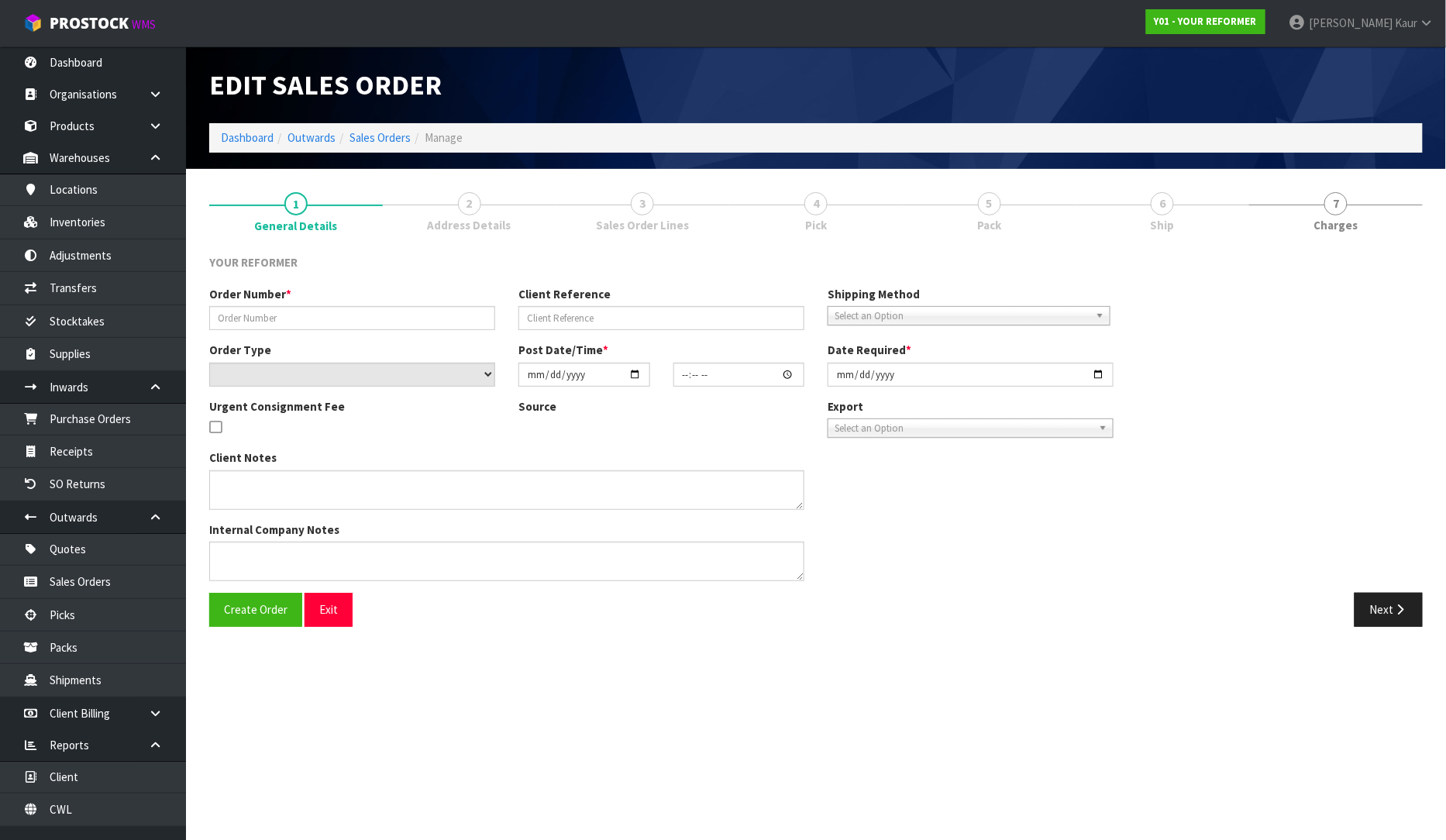
type input "[DATE]"
type textarea "EVERYTHING SET UP FOR THEM [STREET_ADDRESS][PERSON_NAME][PERSON_NAME][PERSON_NA…"
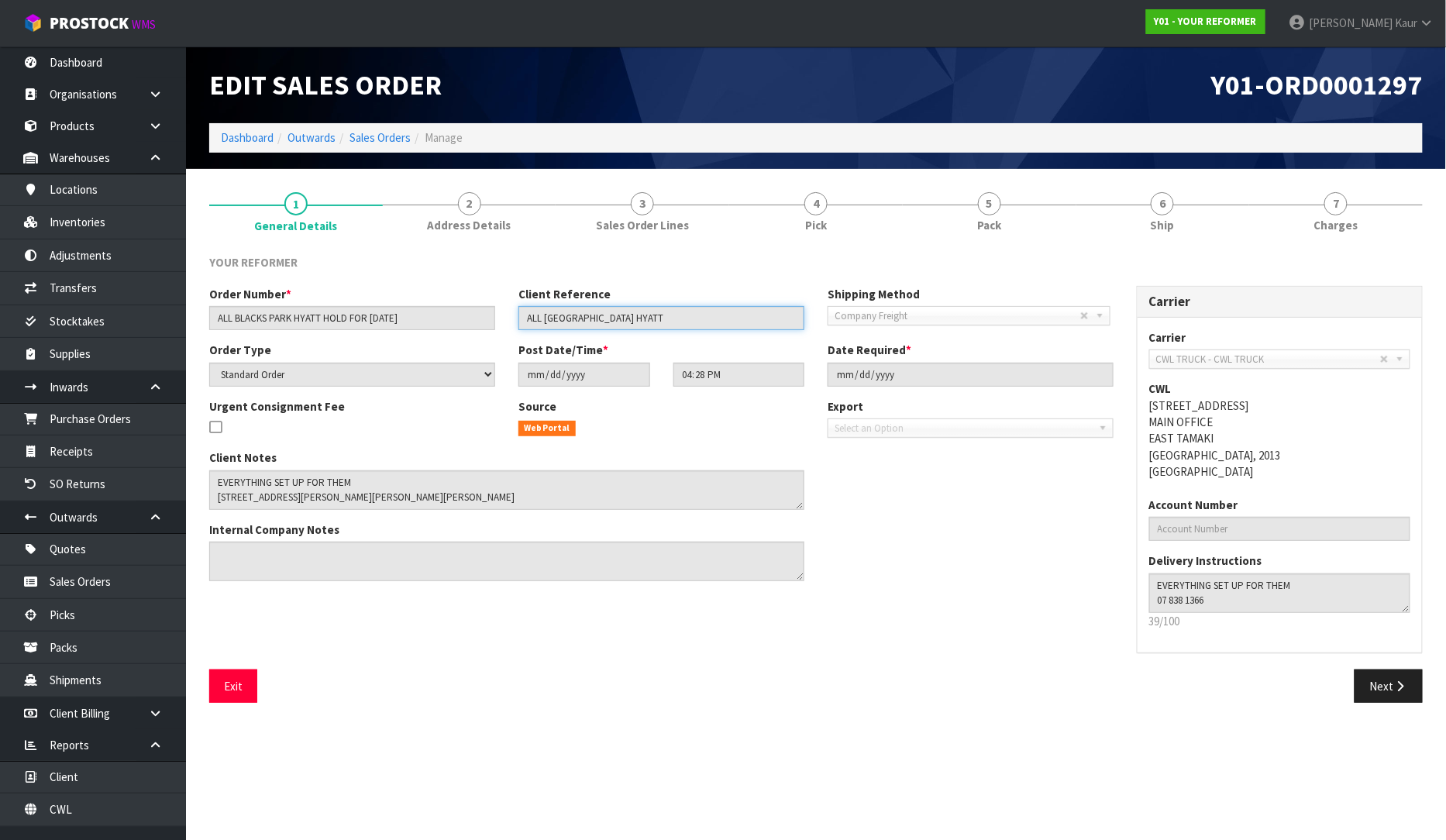
drag, startPoint x: 644, startPoint y: 315, endPoint x: 521, endPoint y: 315, distance: 123.0
click at [521, 315] on input "ALL [GEOGRAPHIC_DATA] HYATT" at bounding box center [661, 318] width 286 height 24
click at [55, 413] on link "Purchase Orders" at bounding box center [92, 419] width 186 height 32
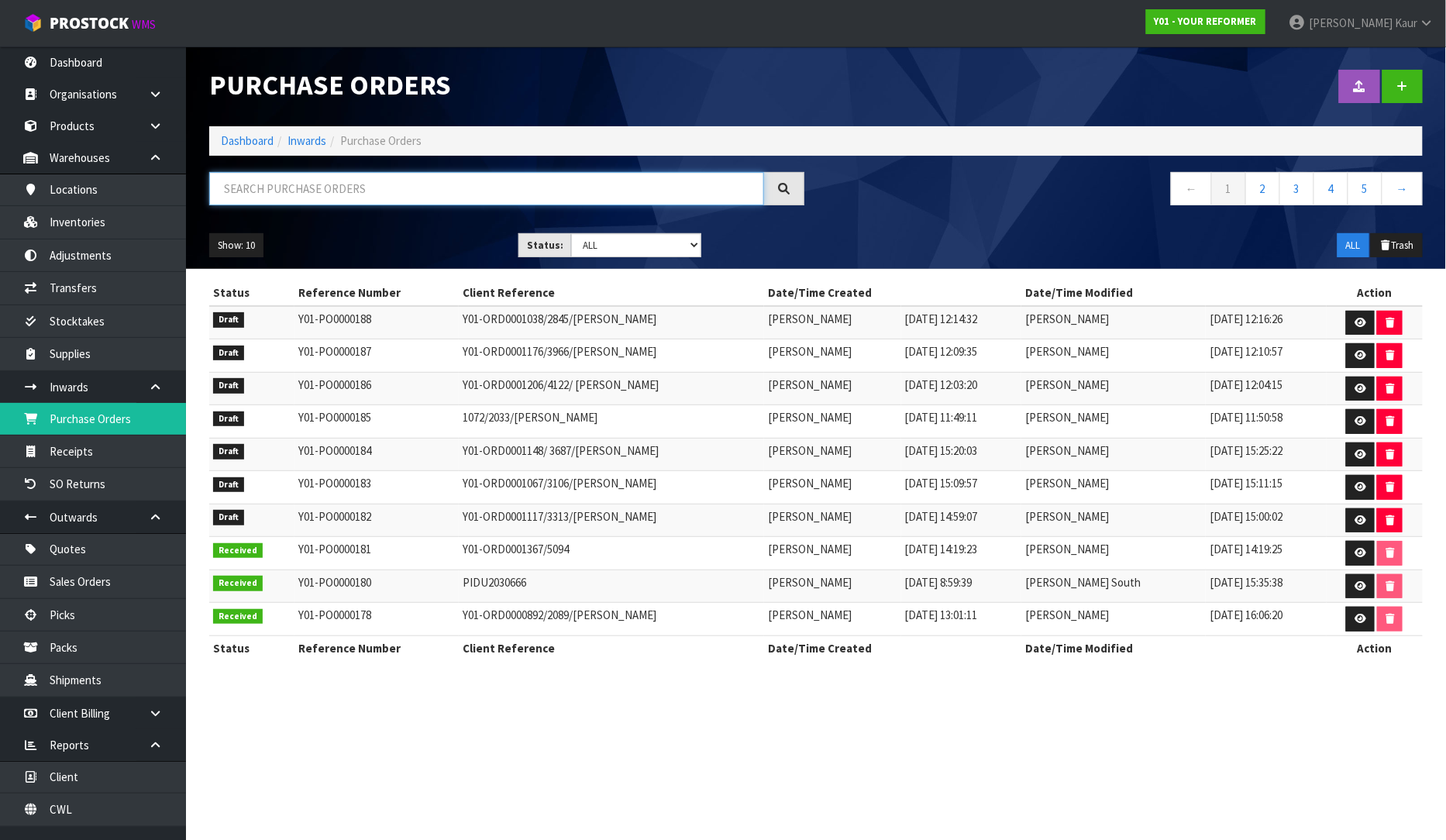
click at [291, 186] on input "text" at bounding box center [486, 189] width 555 height 33
paste input "ALL [GEOGRAPHIC_DATA] HYATT"
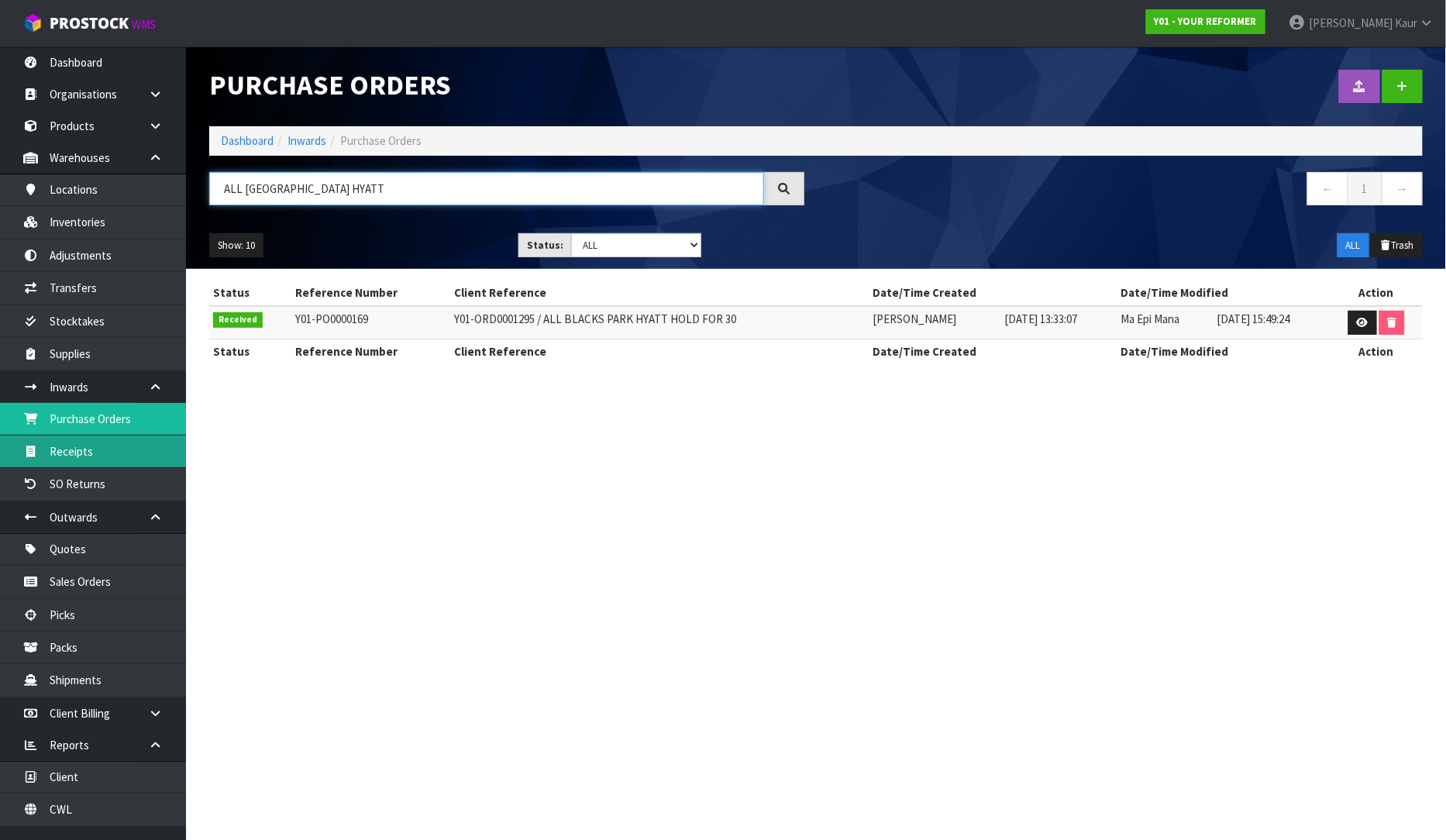
type input "ALL [GEOGRAPHIC_DATA] HYATT"
click at [116, 446] on link "Receipts" at bounding box center [92, 451] width 186 height 32
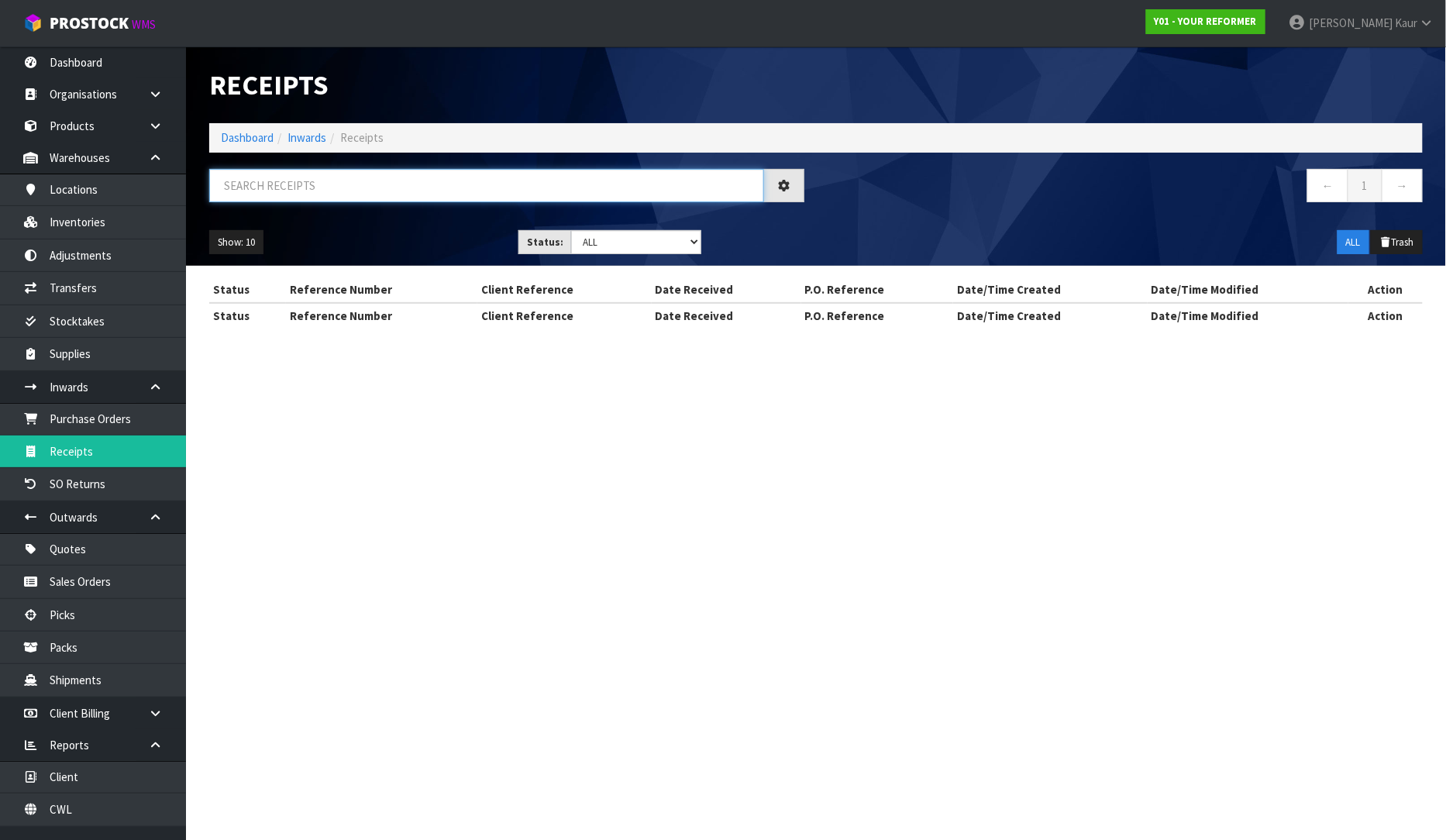
click at [406, 189] on input "text" at bounding box center [486, 186] width 555 height 33
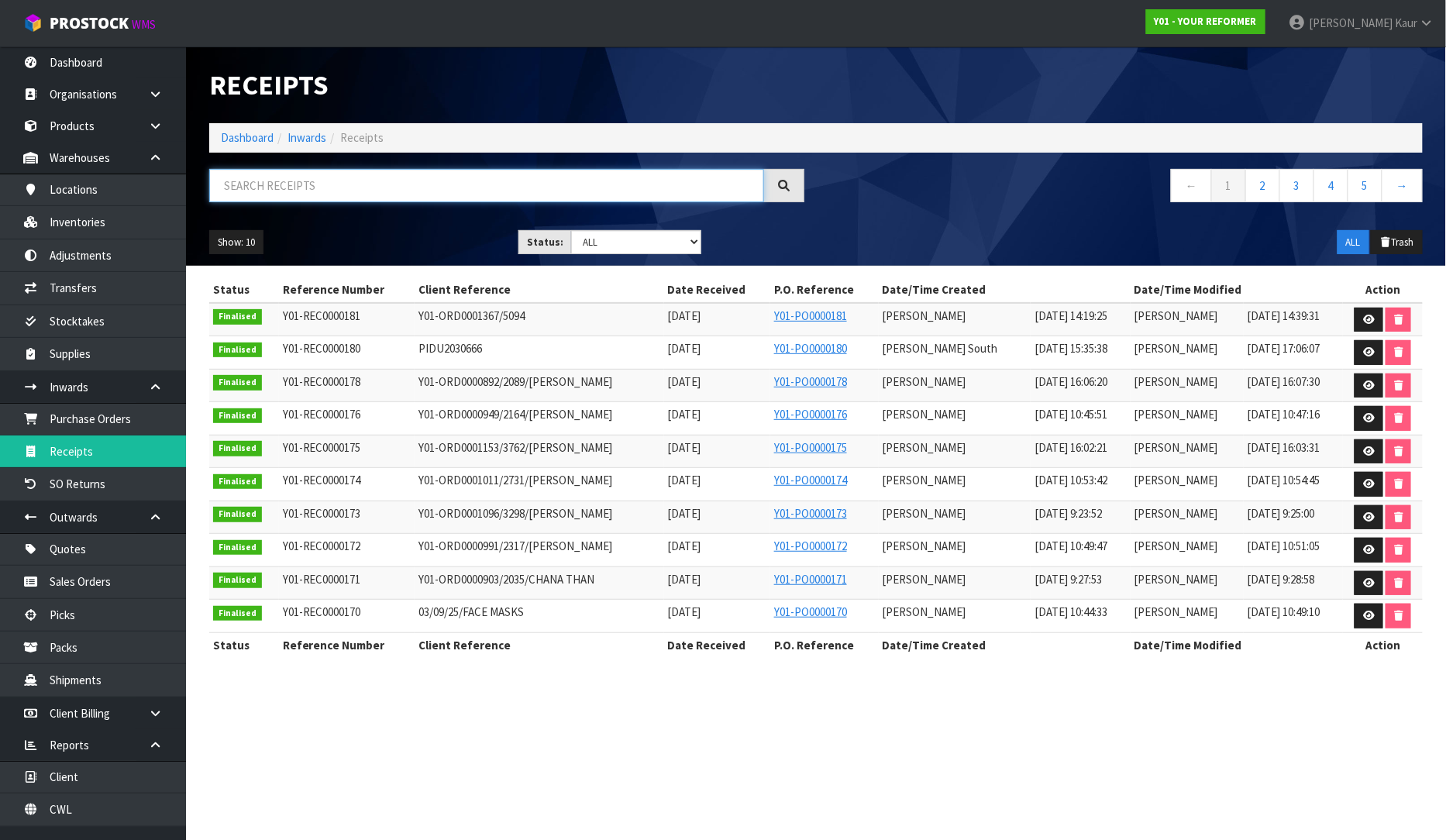
paste input "ALL [GEOGRAPHIC_DATA] HYATT"
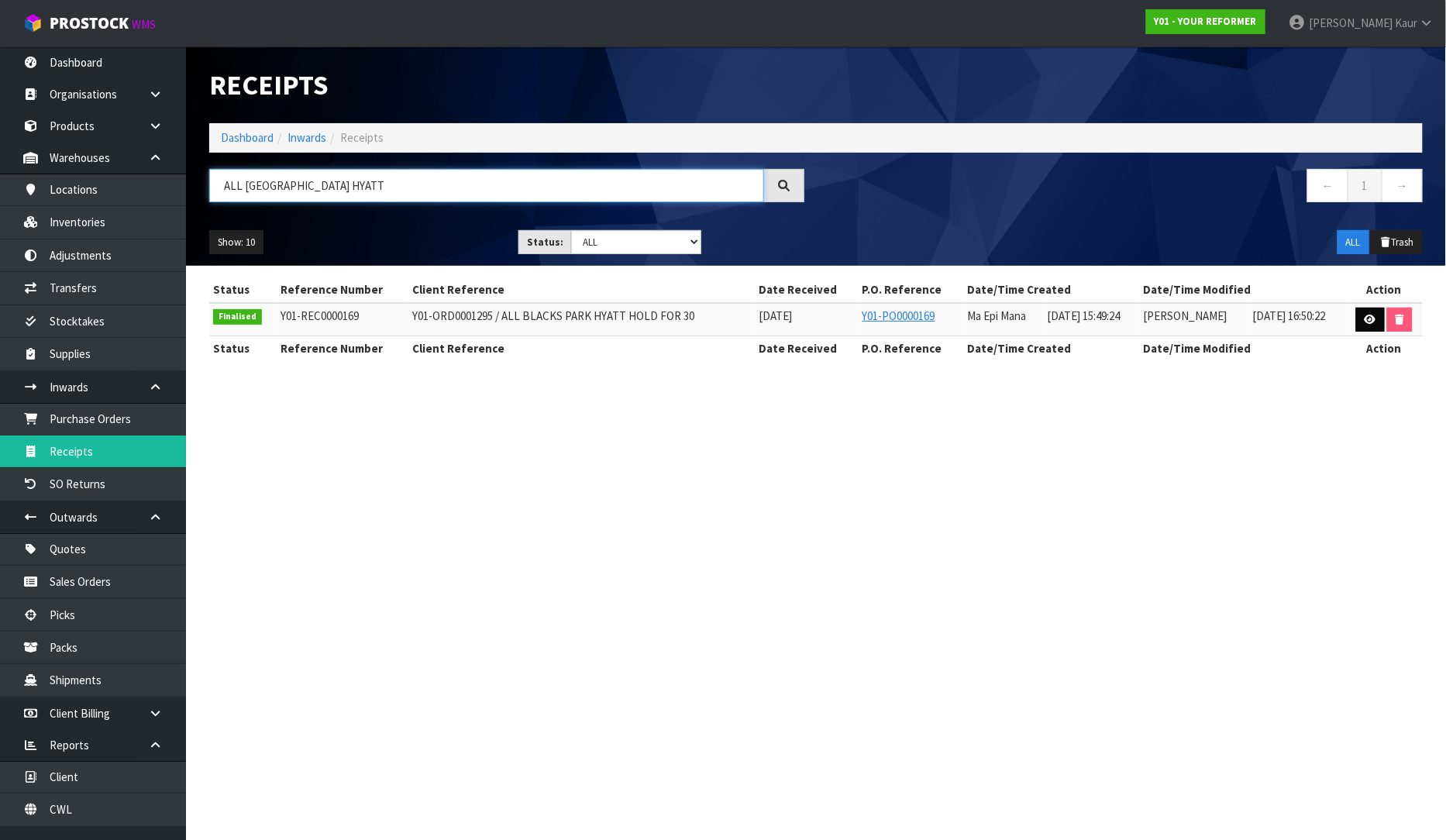
type input "ALL [GEOGRAPHIC_DATA] HYATT"
click at [1377, 315] on link at bounding box center [1370, 320] width 29 height 25
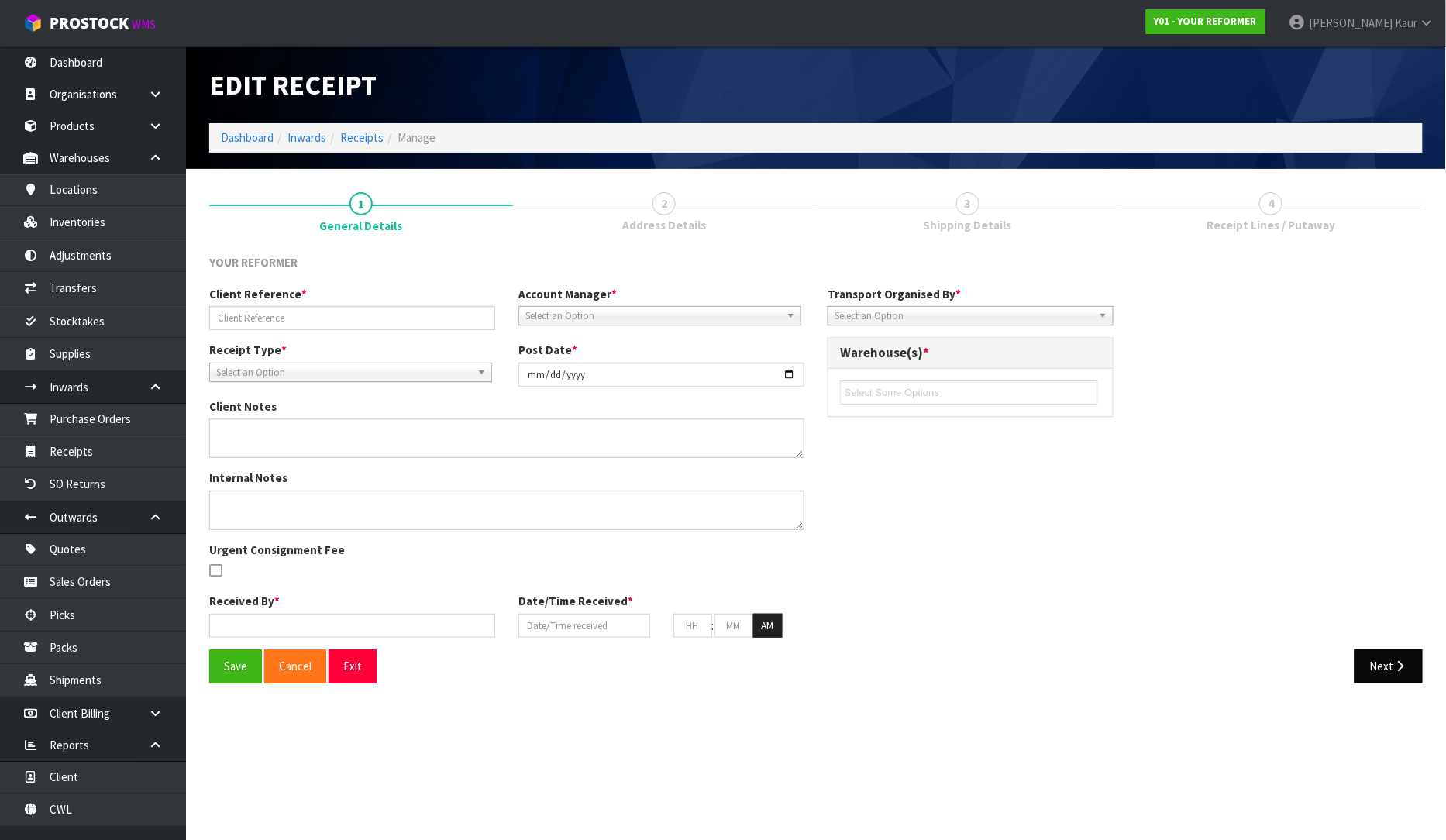
type input "Y01-ORD0001295 / ALL BLACKS PARK HYATT HOLD FOR 30"
type input "[DATE]"
type input "Ma Epi Mana"
type input "[DATE]"
type input "03"
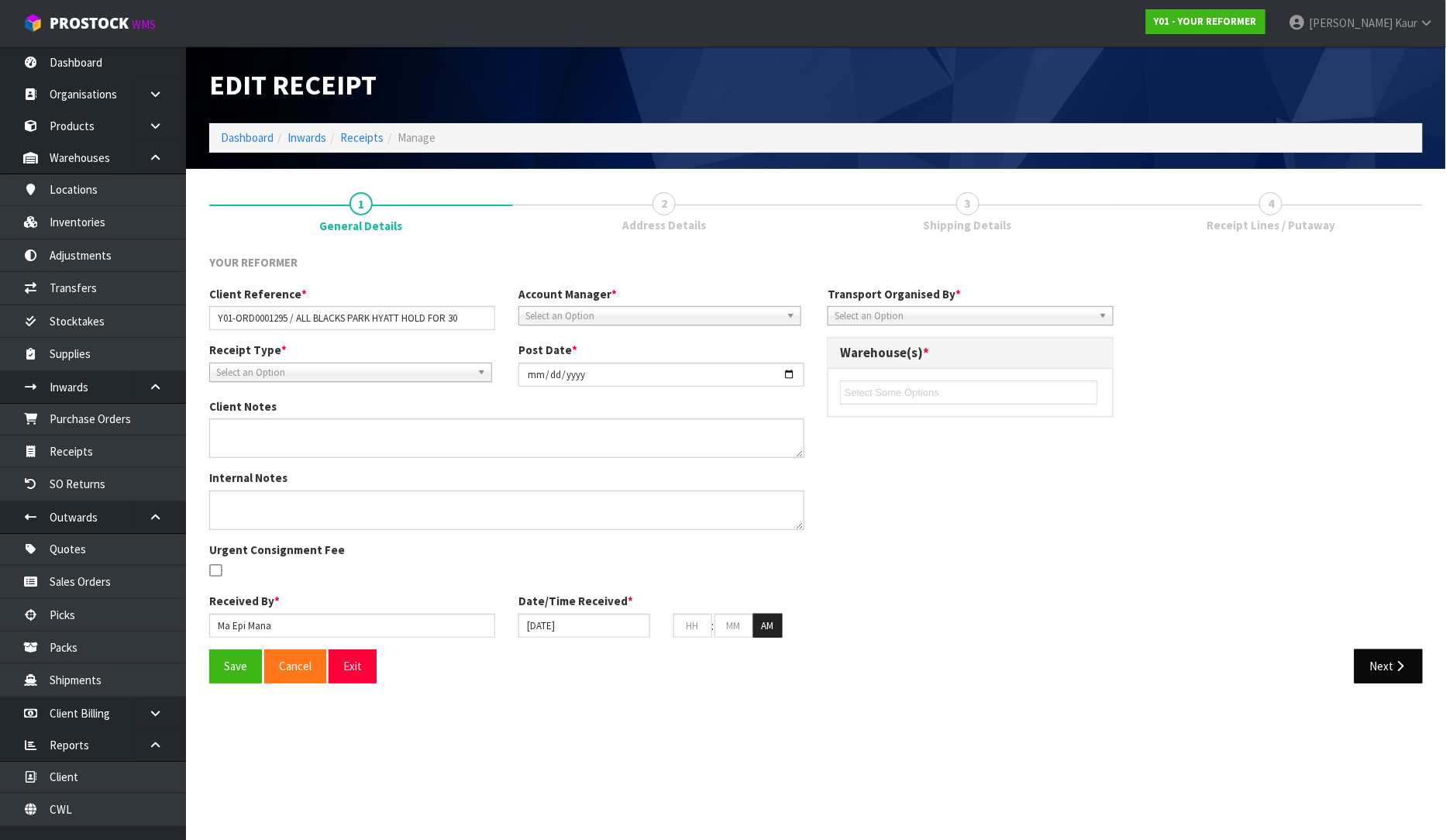
type input "49"
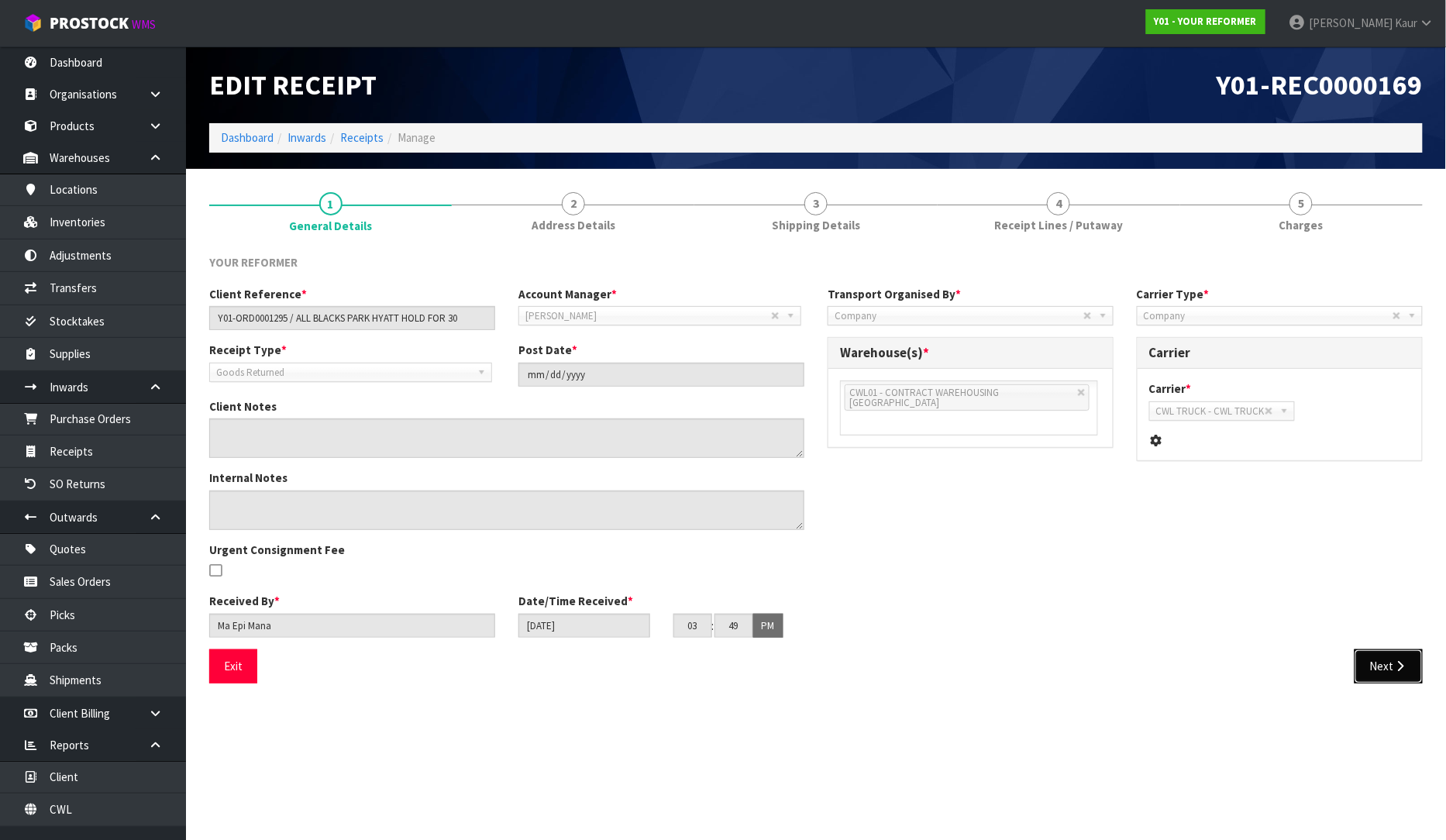
click at [1391, 660] on button "Next" at bounding box center [1389, 666] width 69 height 33
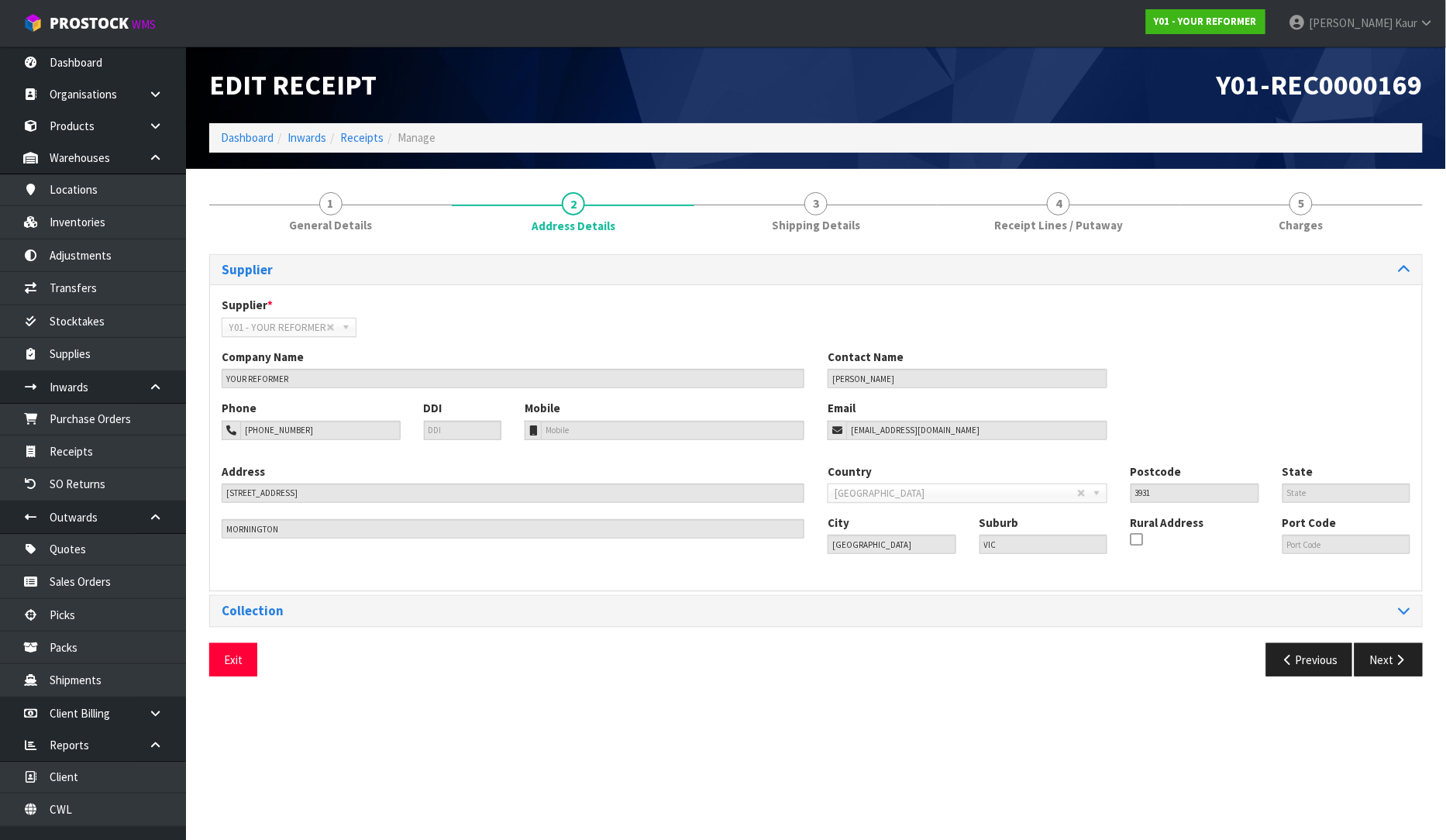
click at [1370, 636] on div "Supplier Supplier * A00 - AGRIHEALTH NZ LTD A01 - [PERSON_NAME] PTY LTD A02 - A…" at bounding box center [816, 471] width 1214 height 434
click at [1373, 646] on button "Next" at bounding box center [1389, 660] width 69 height 33
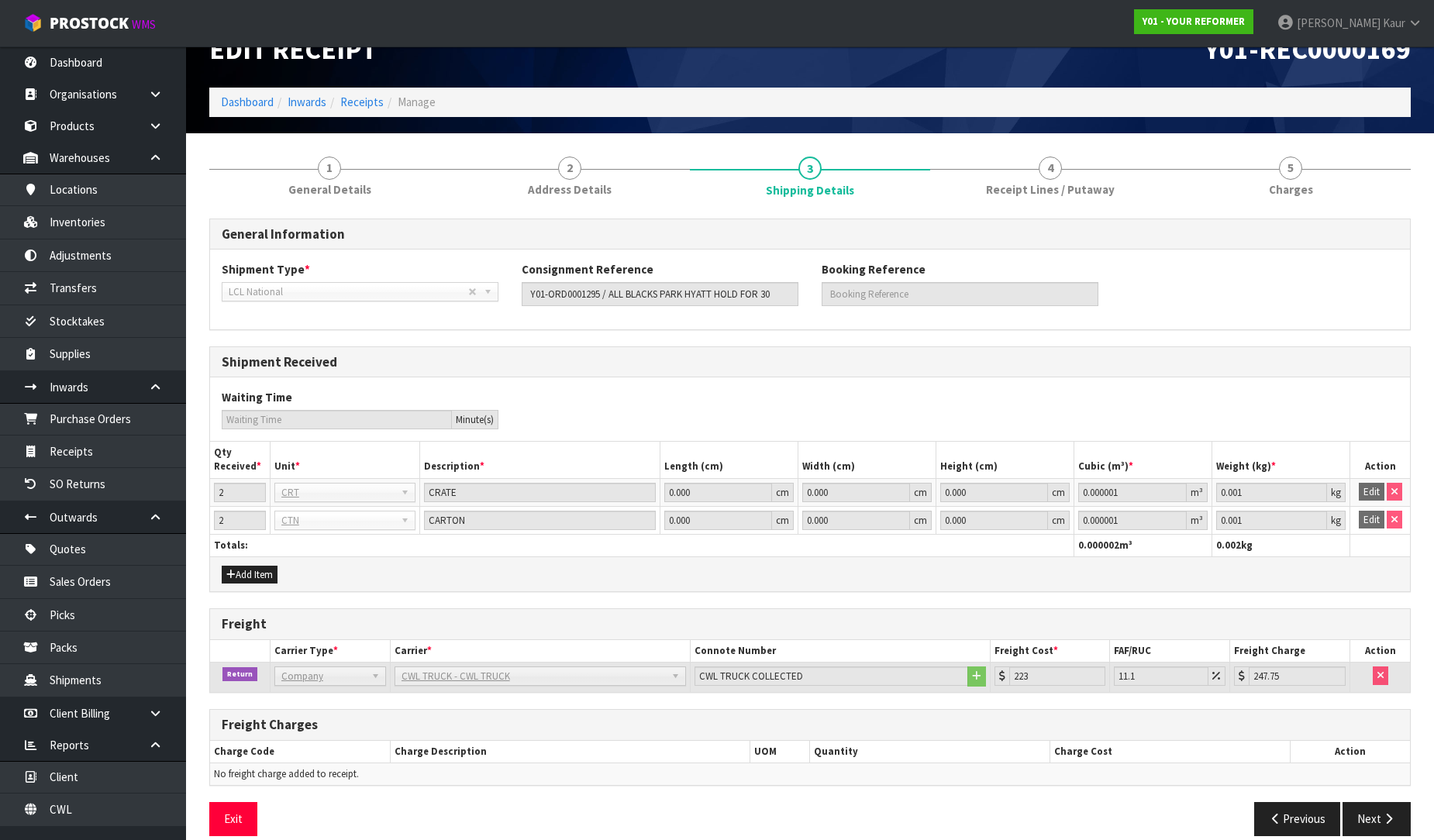
scroll to position [55, 0]
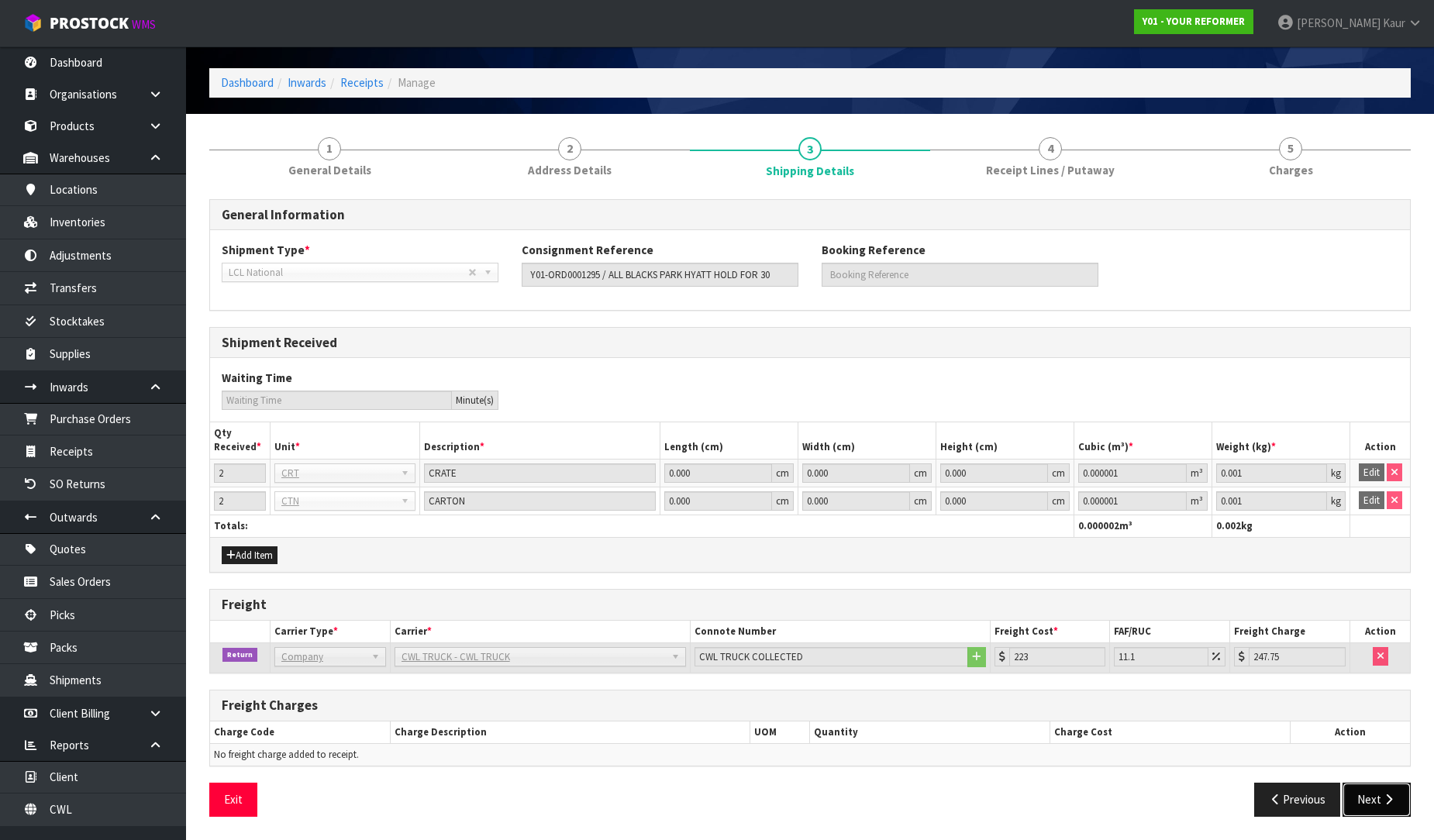
click at [1378, 802] on button "Next" at bounding box center [1377, 800] width 69 height 33
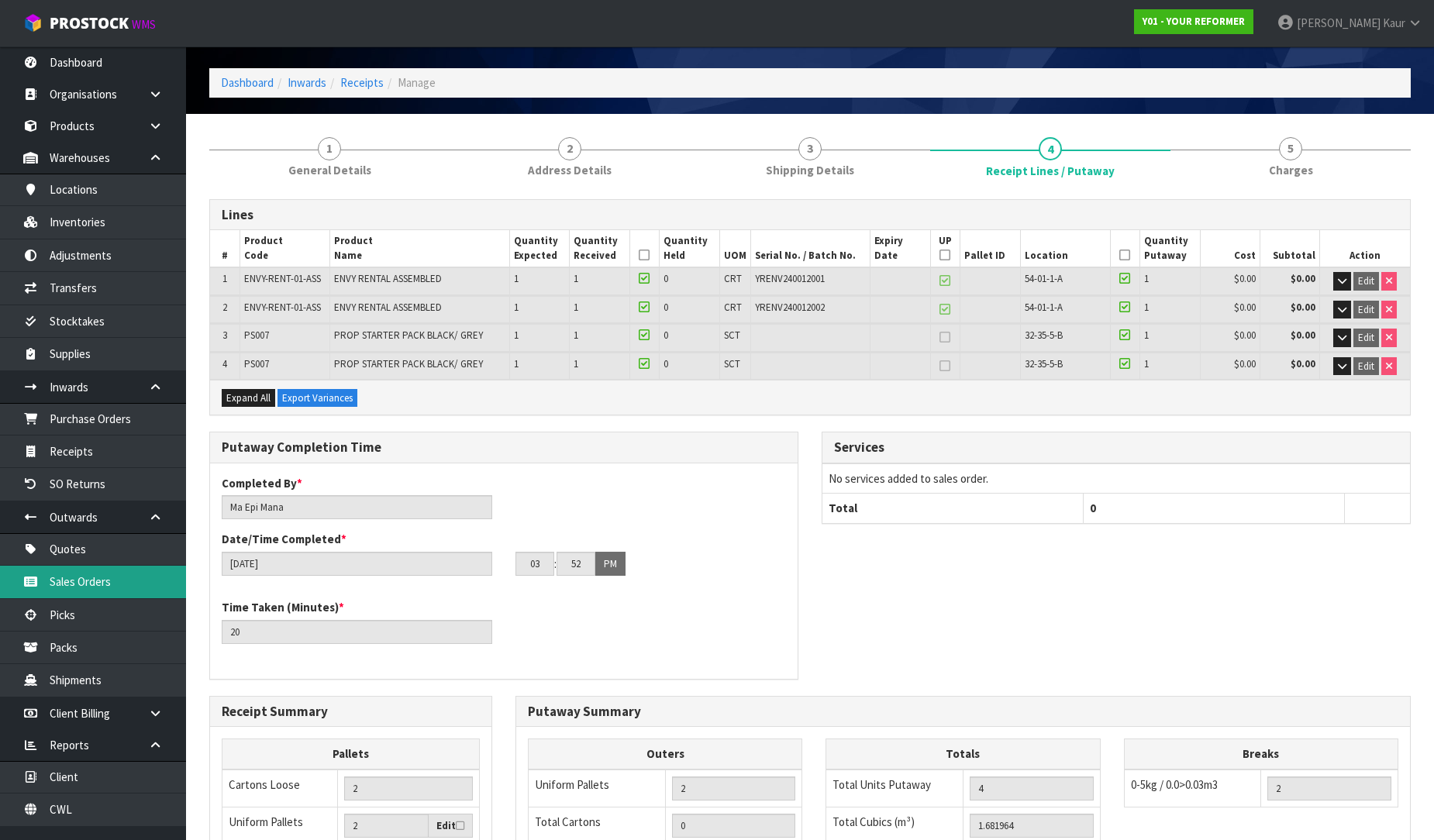
click at [114, 583] on link "Sales Orders" at bounding box center [92, 581] width 186 height 32
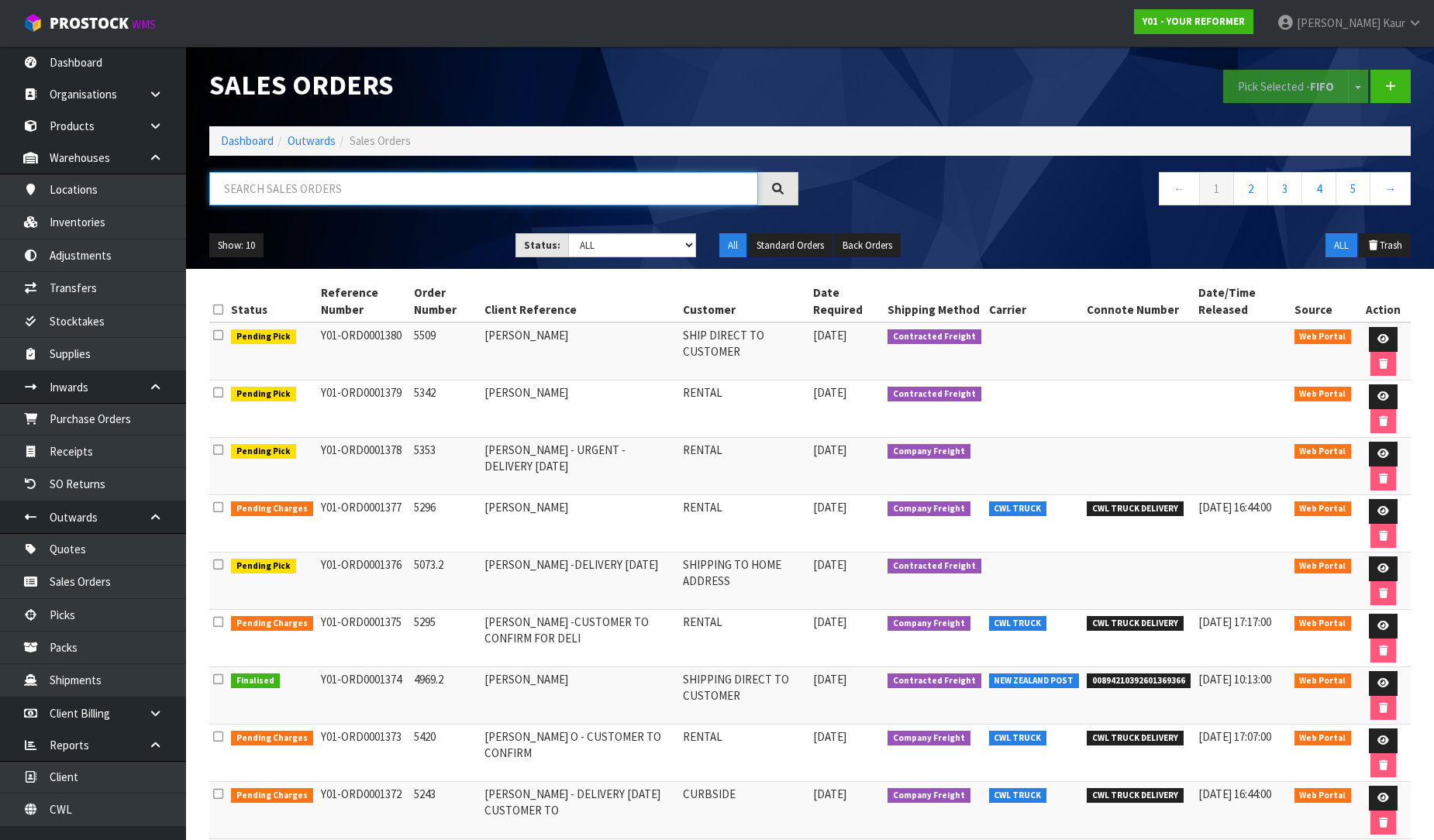
click at [304, 195] on input "text" at bounding box center [484, 189] width 549 height 33
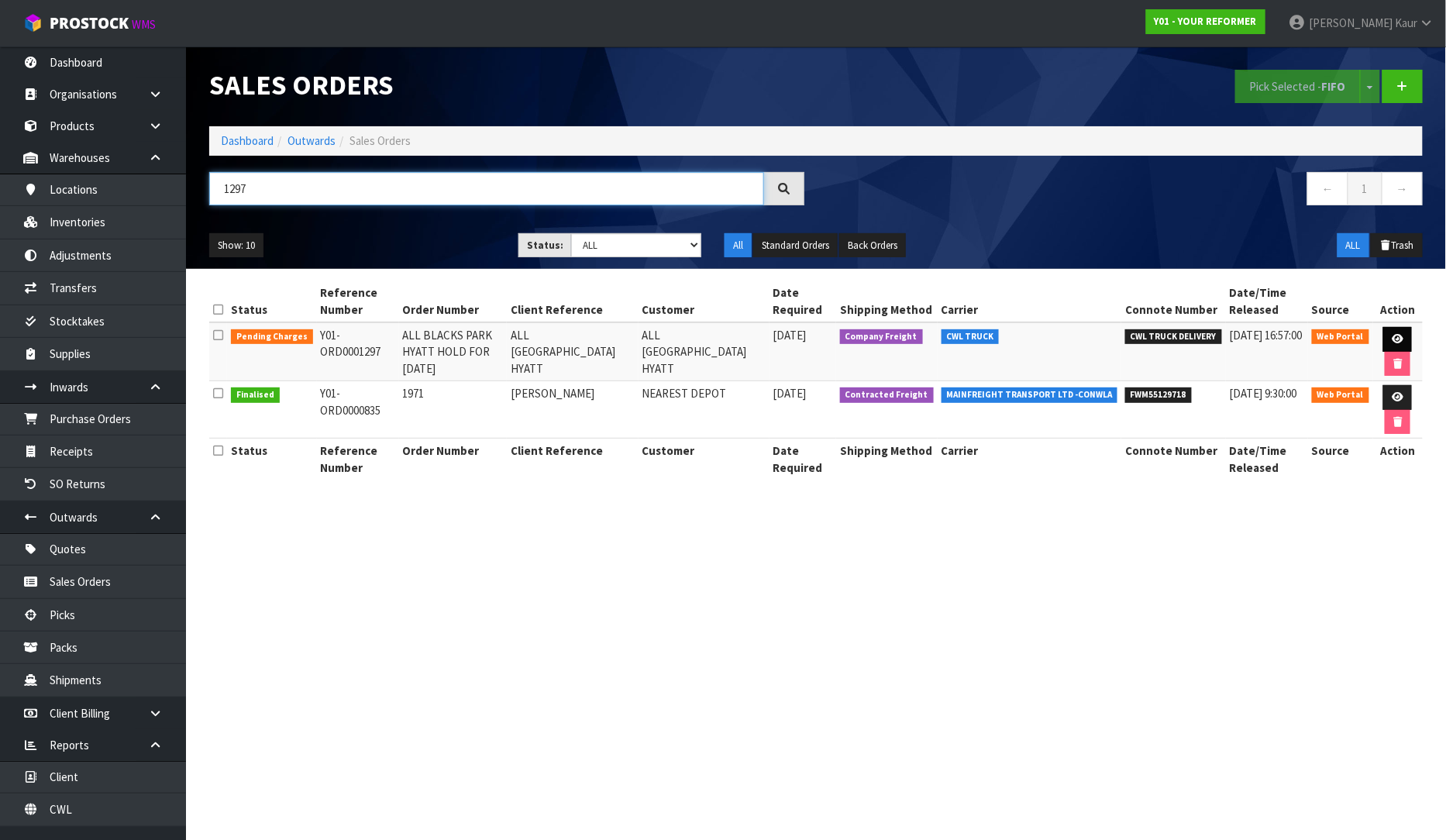
type input "1297"
click at [1392, 338] on icon at bounding box center [1397, 339] width 11 height 10
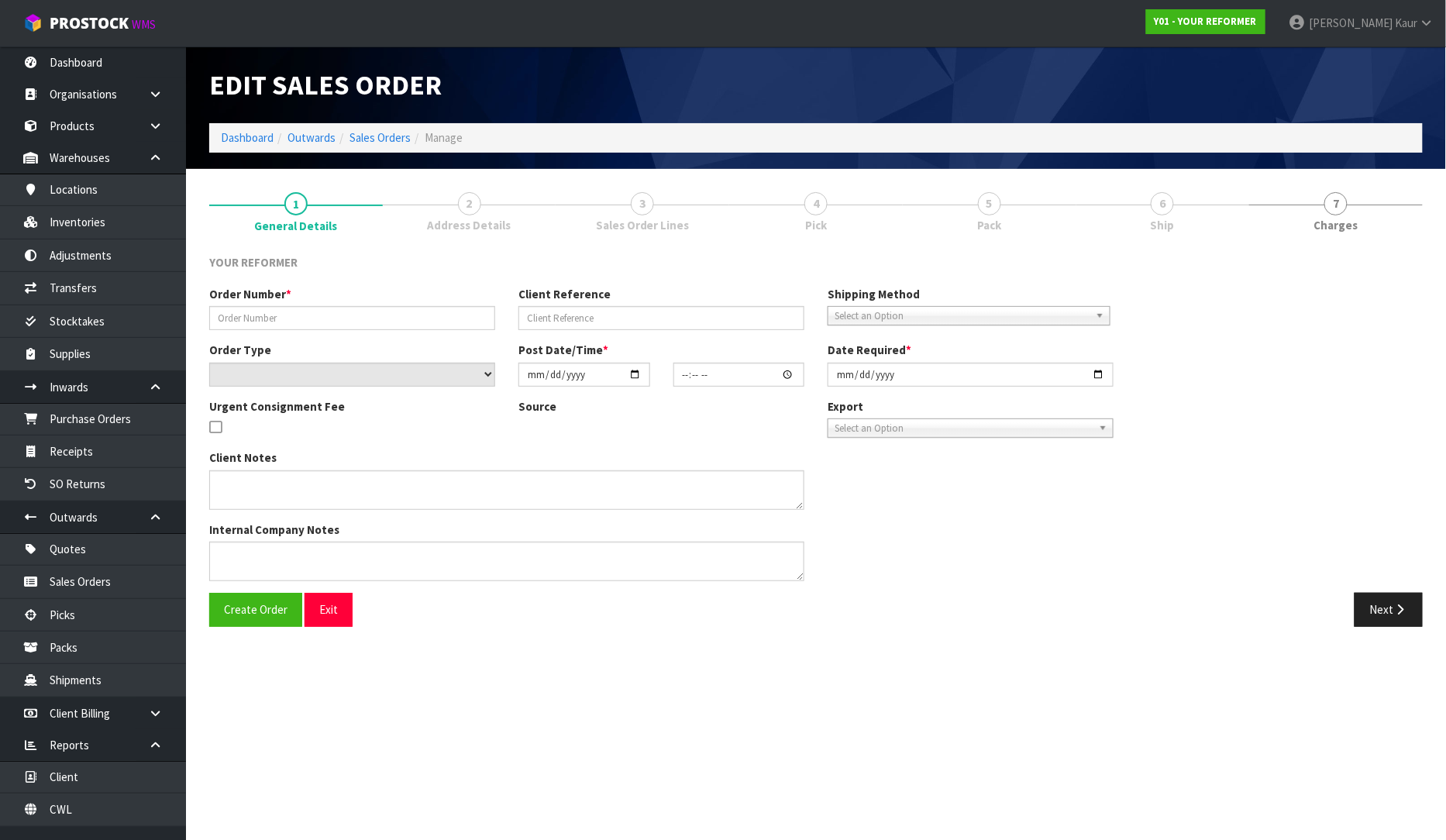
type input "ALL BLACKS PARK HYATT HOLD FOR [DATE]"
type input "ALL [GEOGRAPHIC_DATA] HYATT"
select select "number:0"
type input "[DATE]"
type input "16:28:00.000"
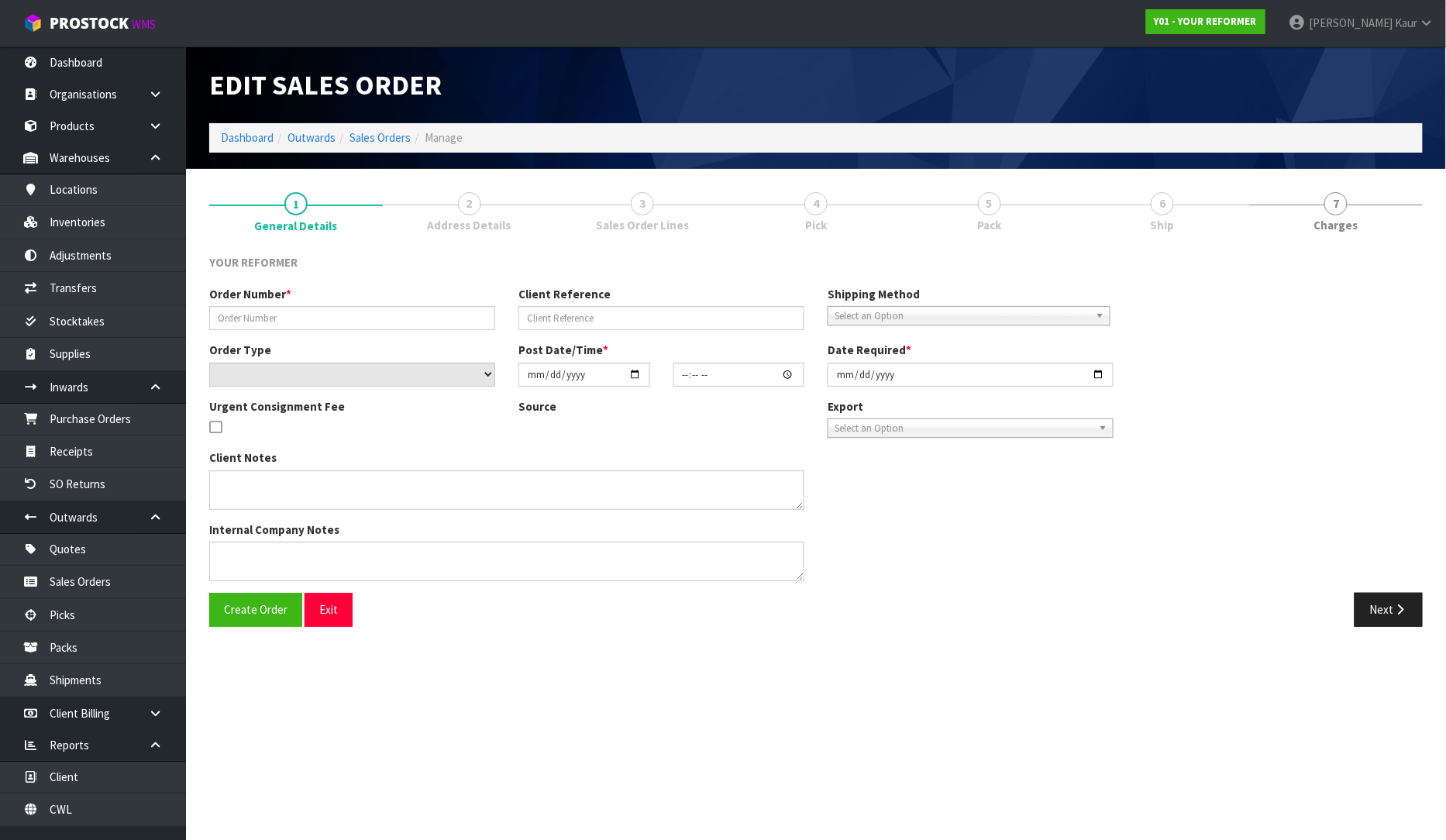
type input "[DATE]"
type textarea "EVERYTHING SET UP FOR THEM [STREET_ADDRESS][PERSON_NAME][PERSON_NAME][PERSON_NA…"
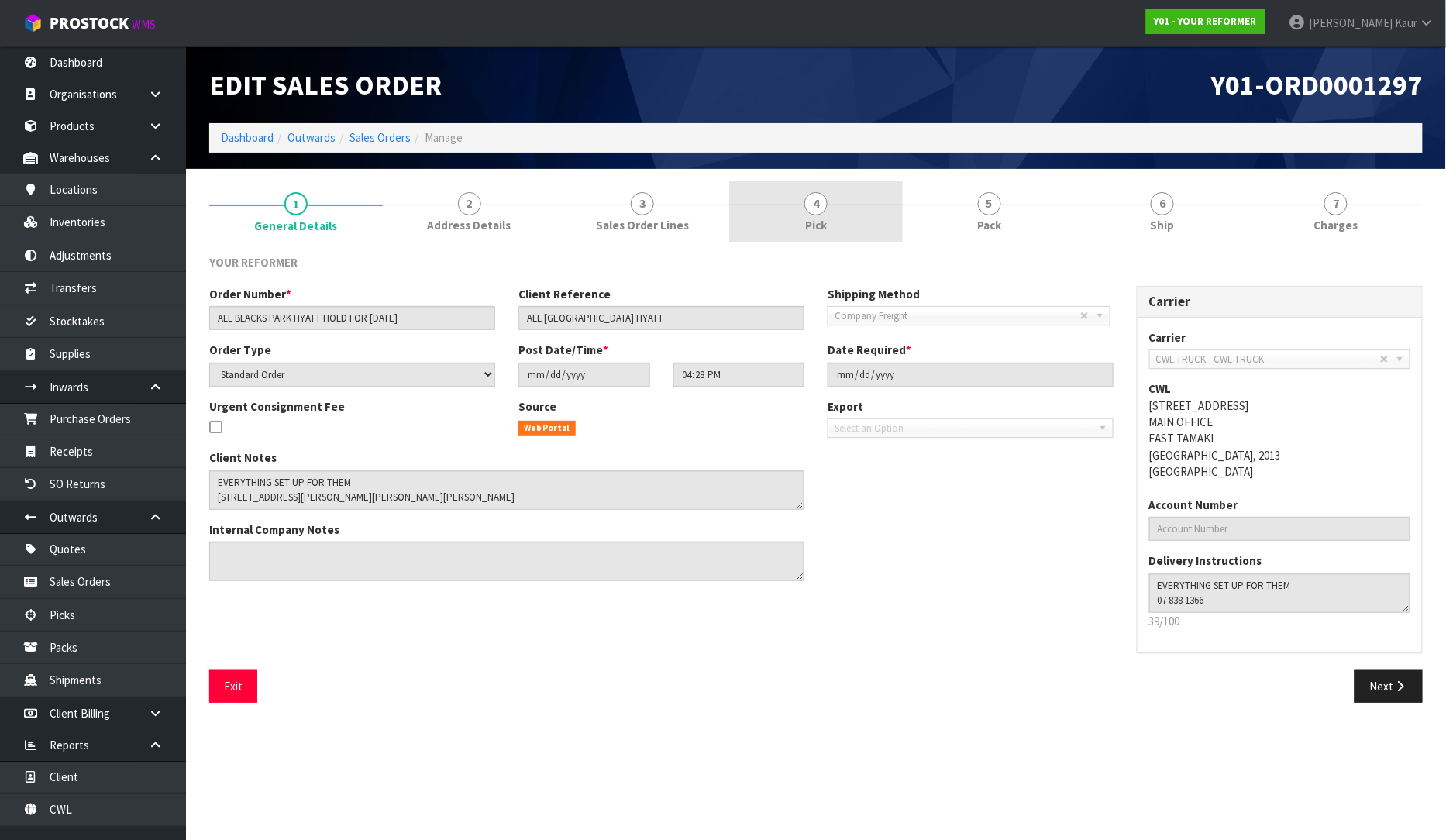
click at [808, 215] on link "4 Pick" at bounding box center [815, 211] width 173 height 62
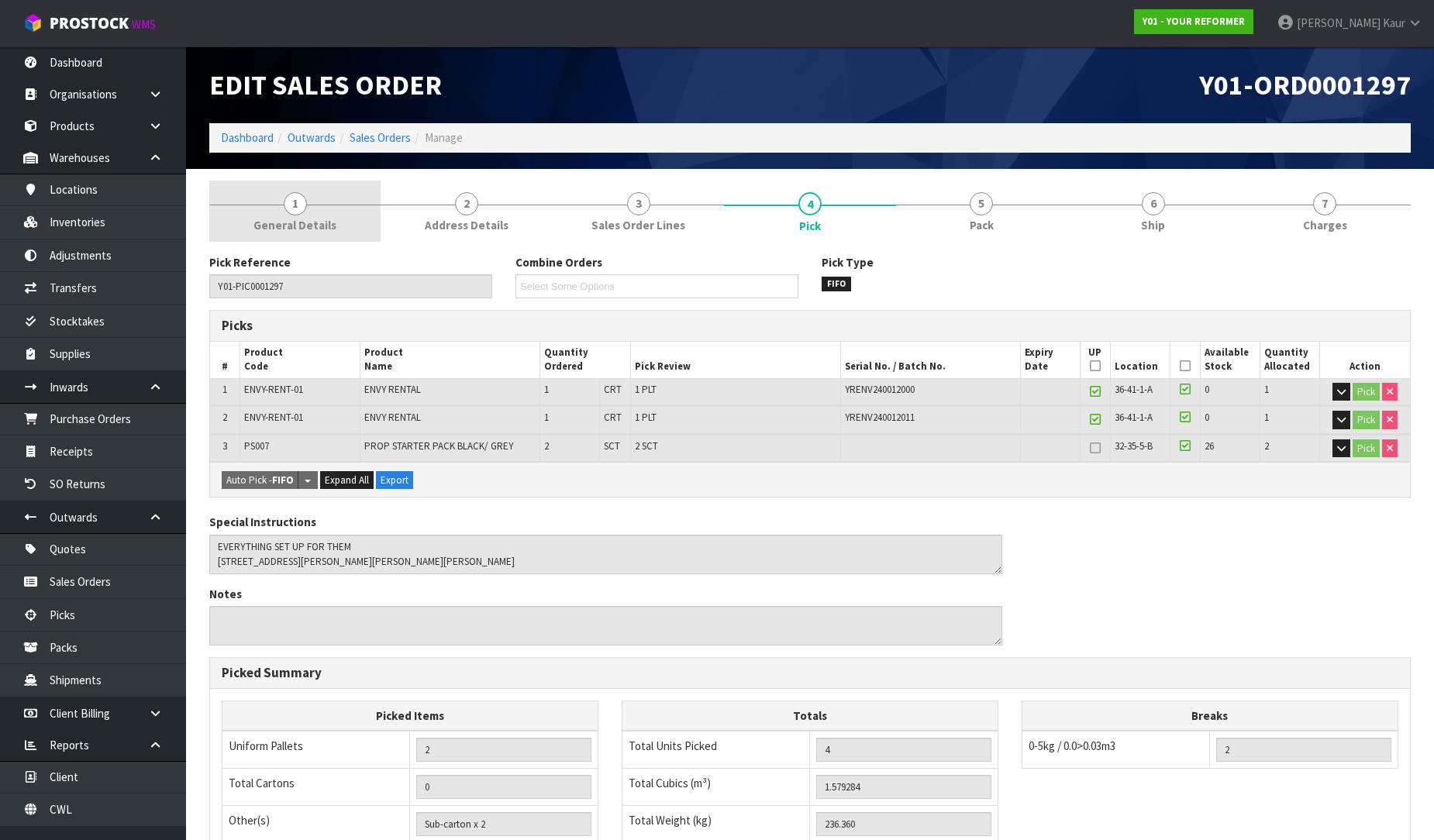
click at [321, 206] on link "1 General Details" at bounding box center [295, 211] width 172 height 62
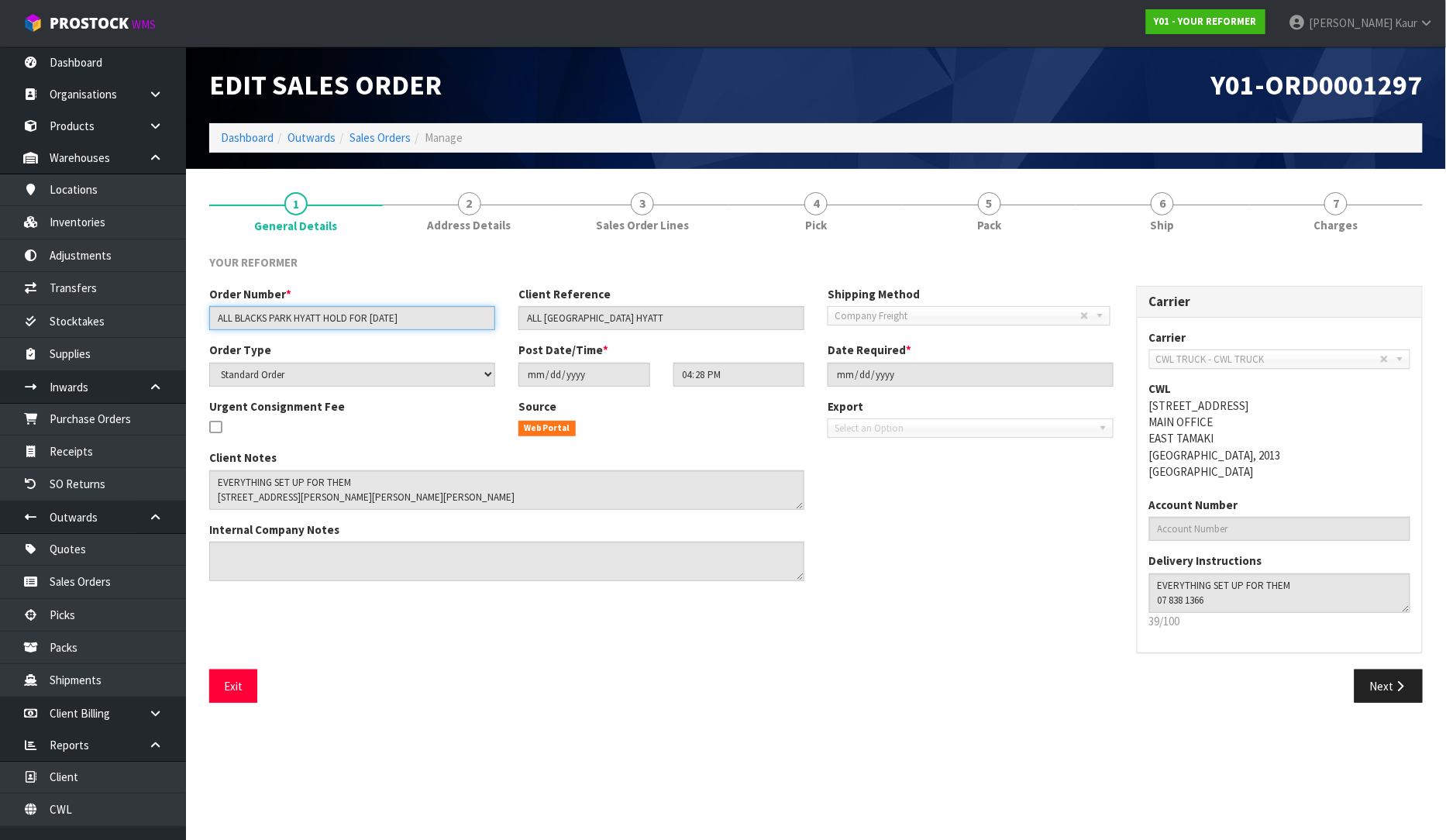
drag, startPoint x: 448, startPoint y: 318, endPoint x: 206, endPoint y: 323, distance: 242.1
click at [206, 323] on div "Order Number * ALL BLACKS PARK HYATT HOLD FOR [DATE]" at bounding box center [352, 308] width 309 height 44
click at [78, 425] on link "Purchase Orders" at bounding box center [92, 419] width 186 height 32
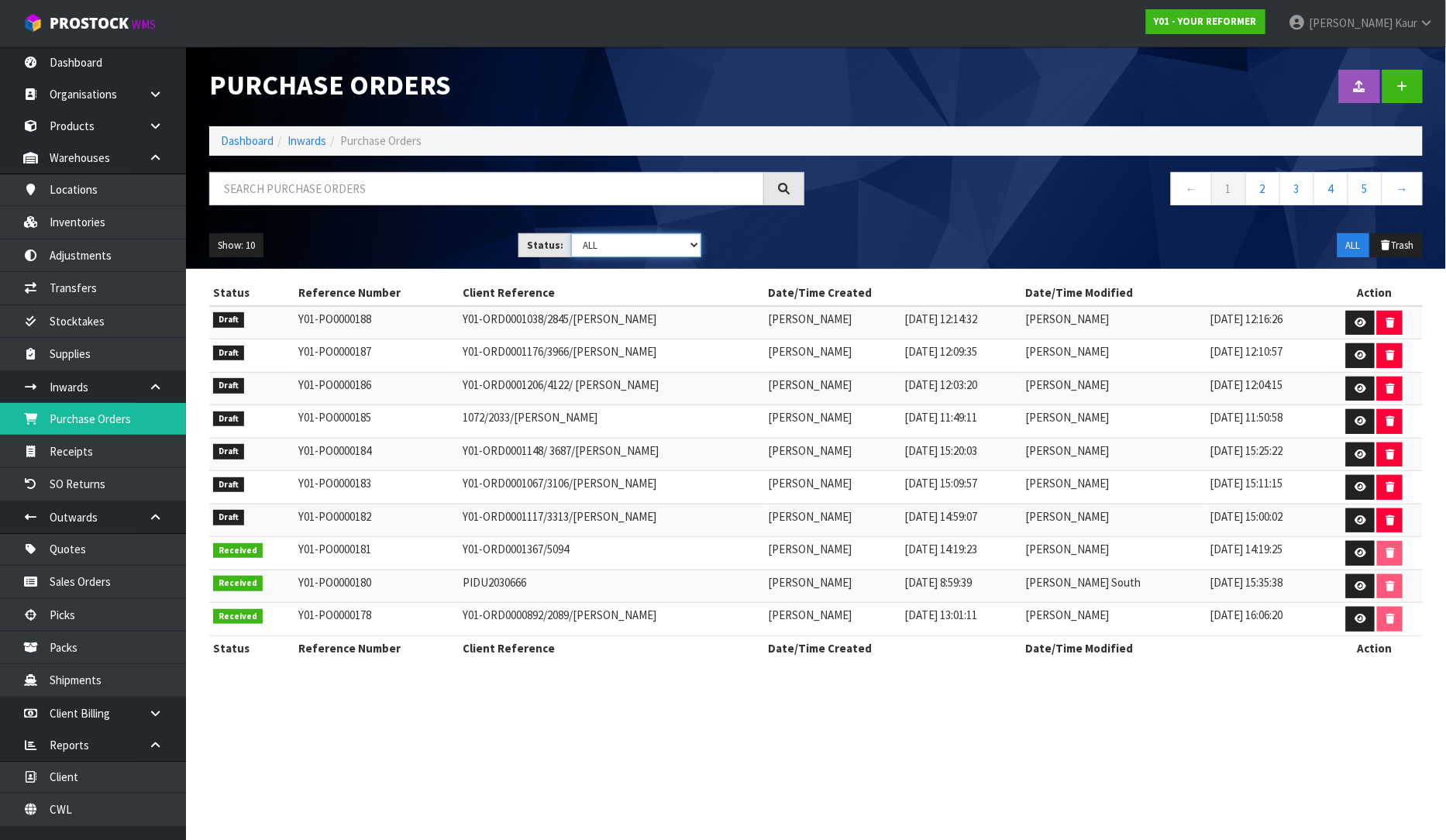
click at [695, 245] on select "Draft Pending Received Cancelled ALL" at bounding box center [636, 245] width 130 height 24
select select "string:0"
click at [571, 233] on select "Draft Pending Received Cancelled ALL" at bounding box center [636, 245] width 130 height 24
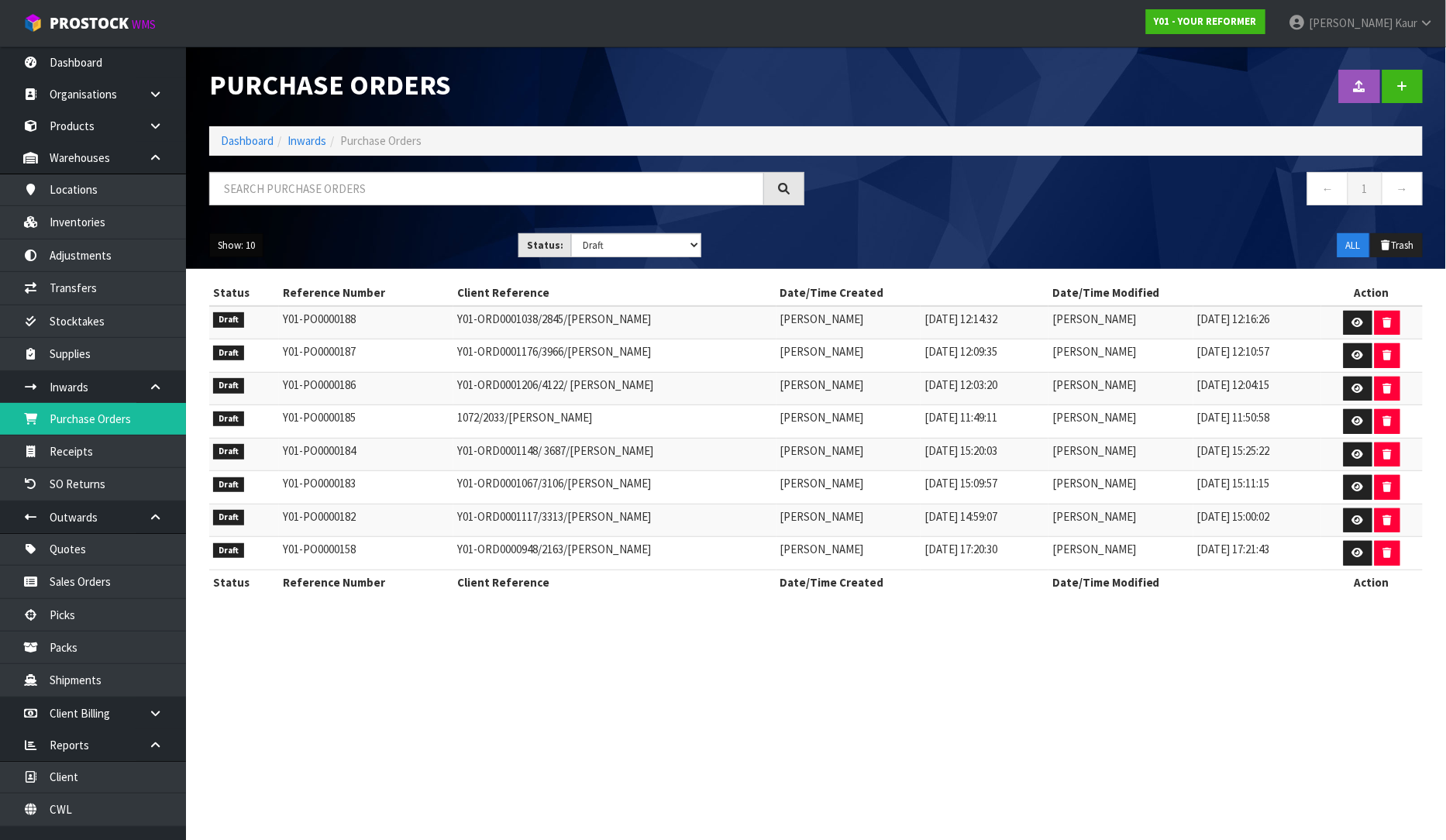
click at [224, 254] on button "Show: 10" at bounding box center [237, 245] width 55 height 25
click at [229, 325] on link "25" at bounding box center [271, 317] width 122 height 21
click at [219, 251] on button "Show: 25" at bounding box center [237, 245] width 55 height 25
click at [235, 345] on link "50" at bounding box center [271, 338] width 122 height 21
click at [1403, 105] on div at bounding box center [1125, 86] width 618 height 80
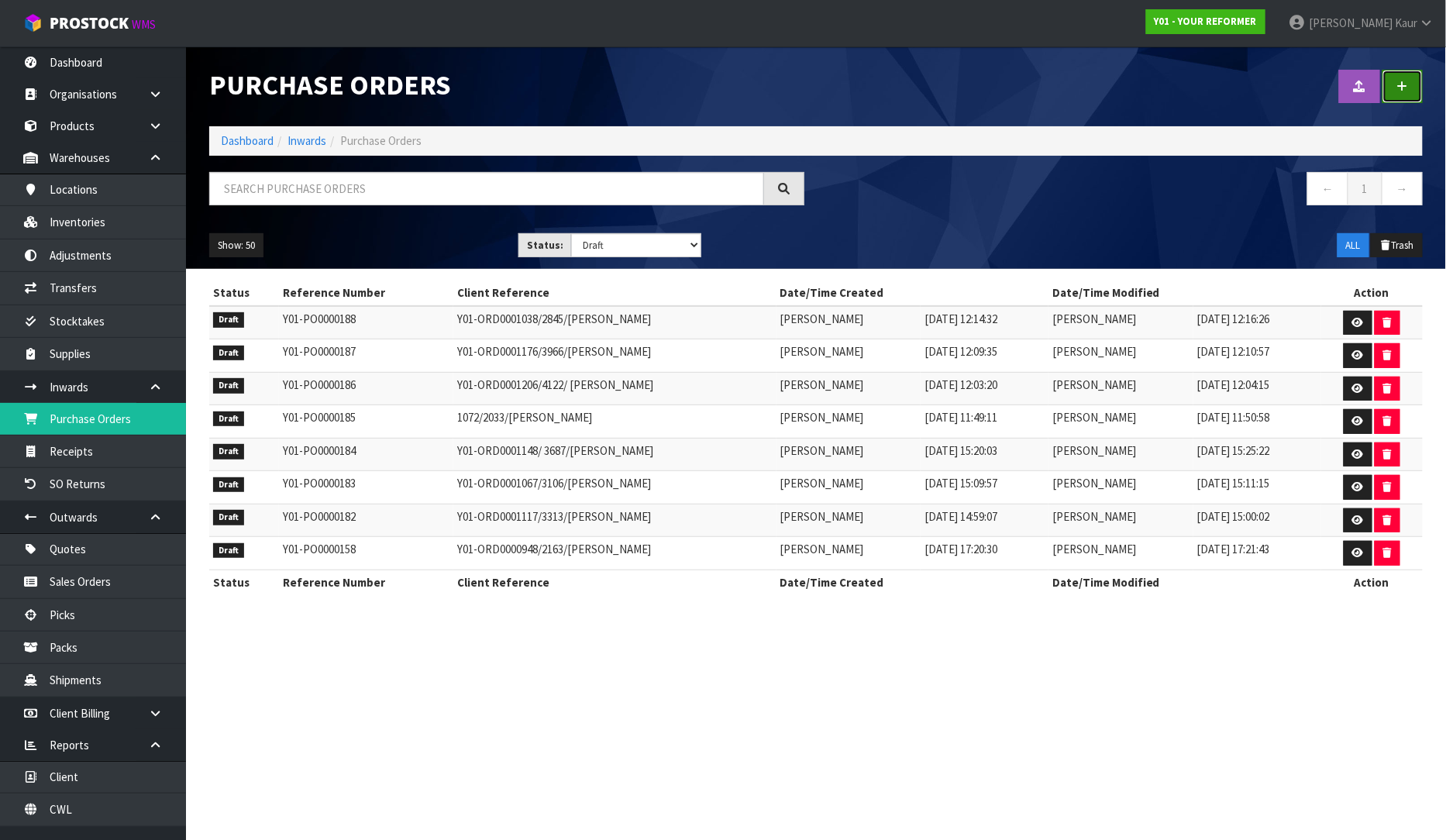
click at [1403, 95] on link at bounding box center [1403, 86] width 40 height 33
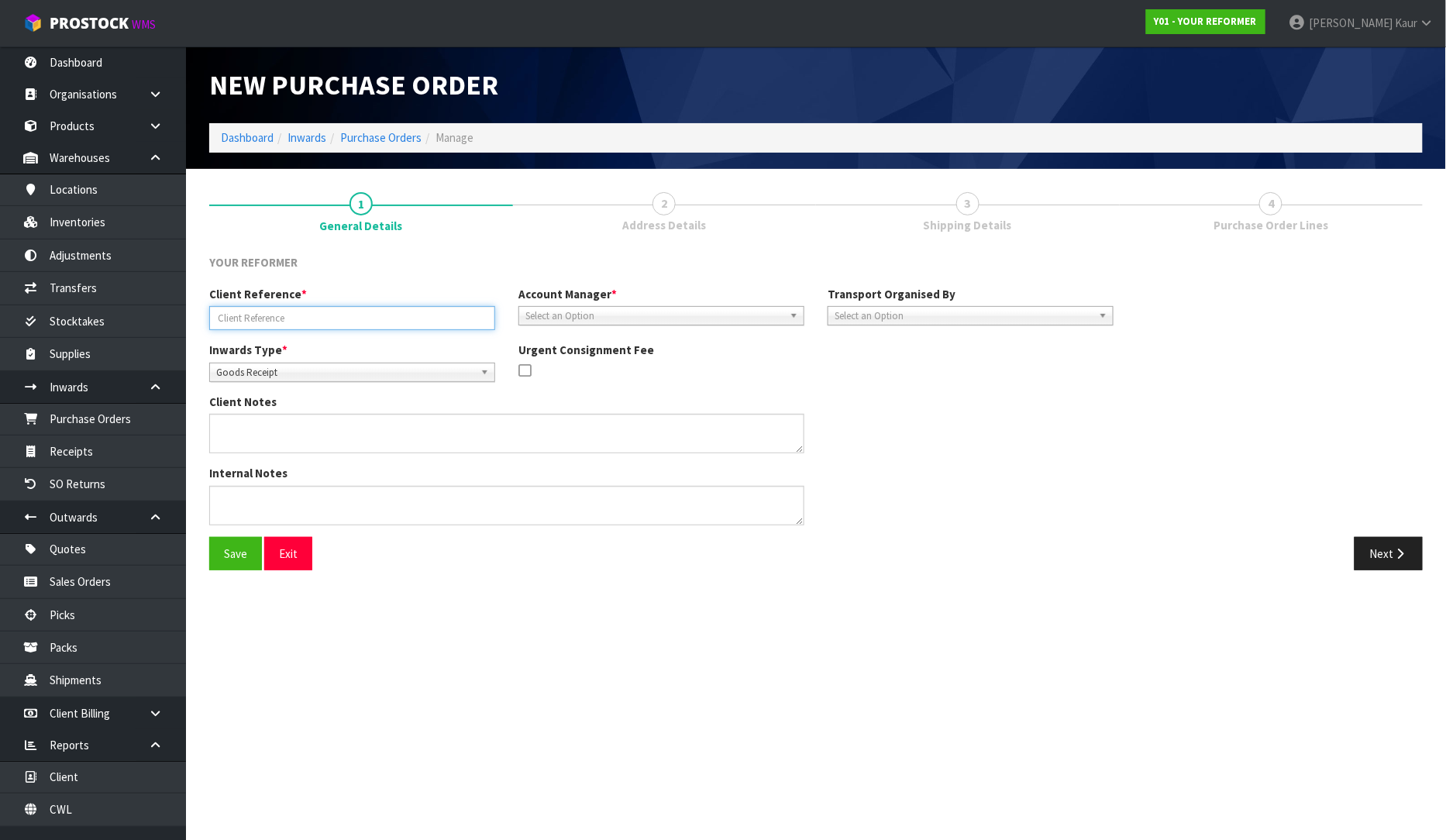
click at [222, 327] on input "text" at bounding box center [352, 318] width 286 height 24
paste input "ALL BLACKS PARK HYATT HOLD FOR [DATE]"
type input "ALL BLACKS PARK HYATT HOLD FOR [DATE]/PIC0001297"
click at [335, 368] on span "Goods Receipt" at bounding box center [345, 372] width 258 height 18
click at [318, 427] on li "Goods Returned" at bounding box center [352, 436] width 278 height 19
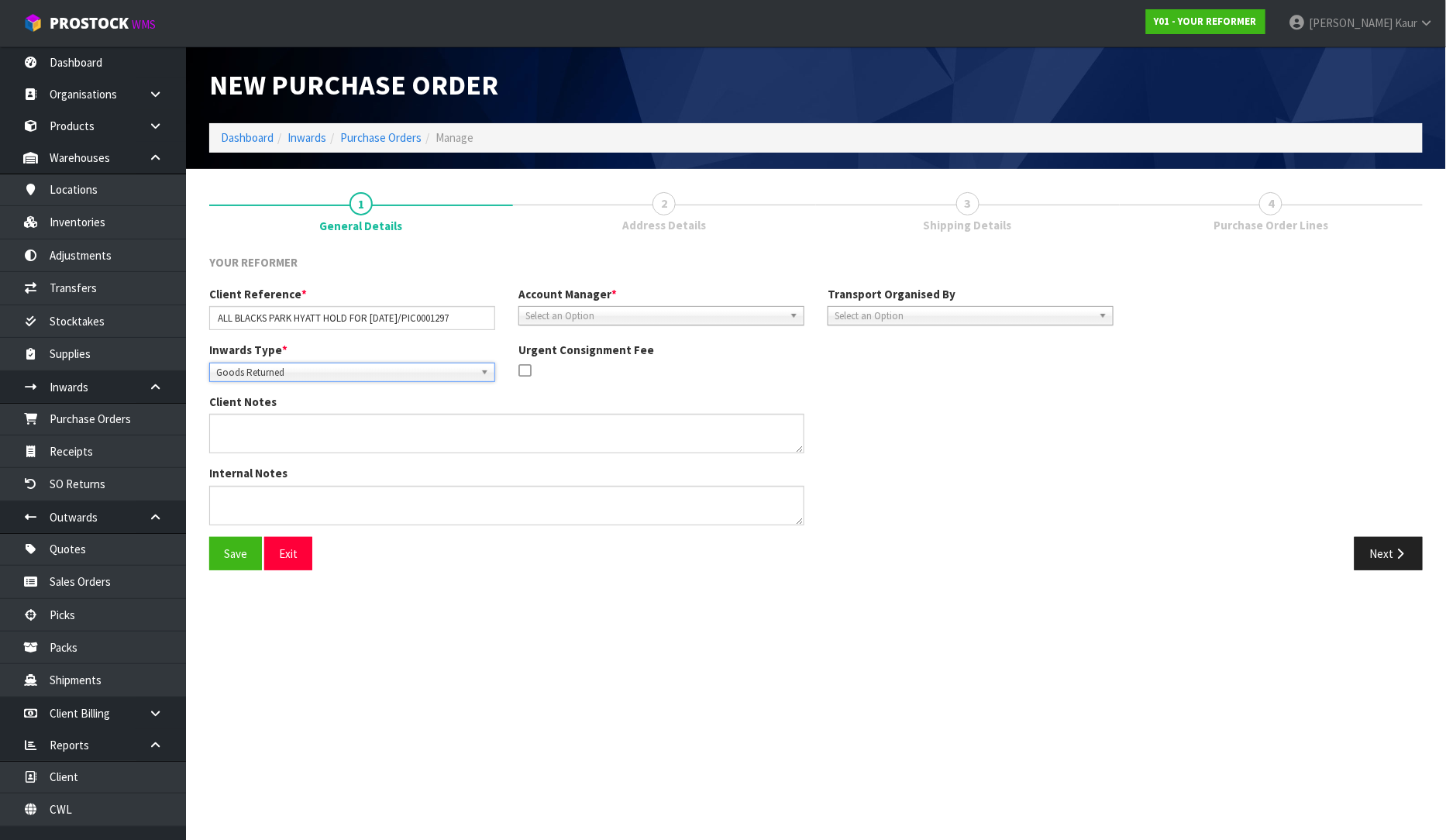
click at [554, 314] on span "Select an Option" at bounding box center [654, 316] width 258 height 18
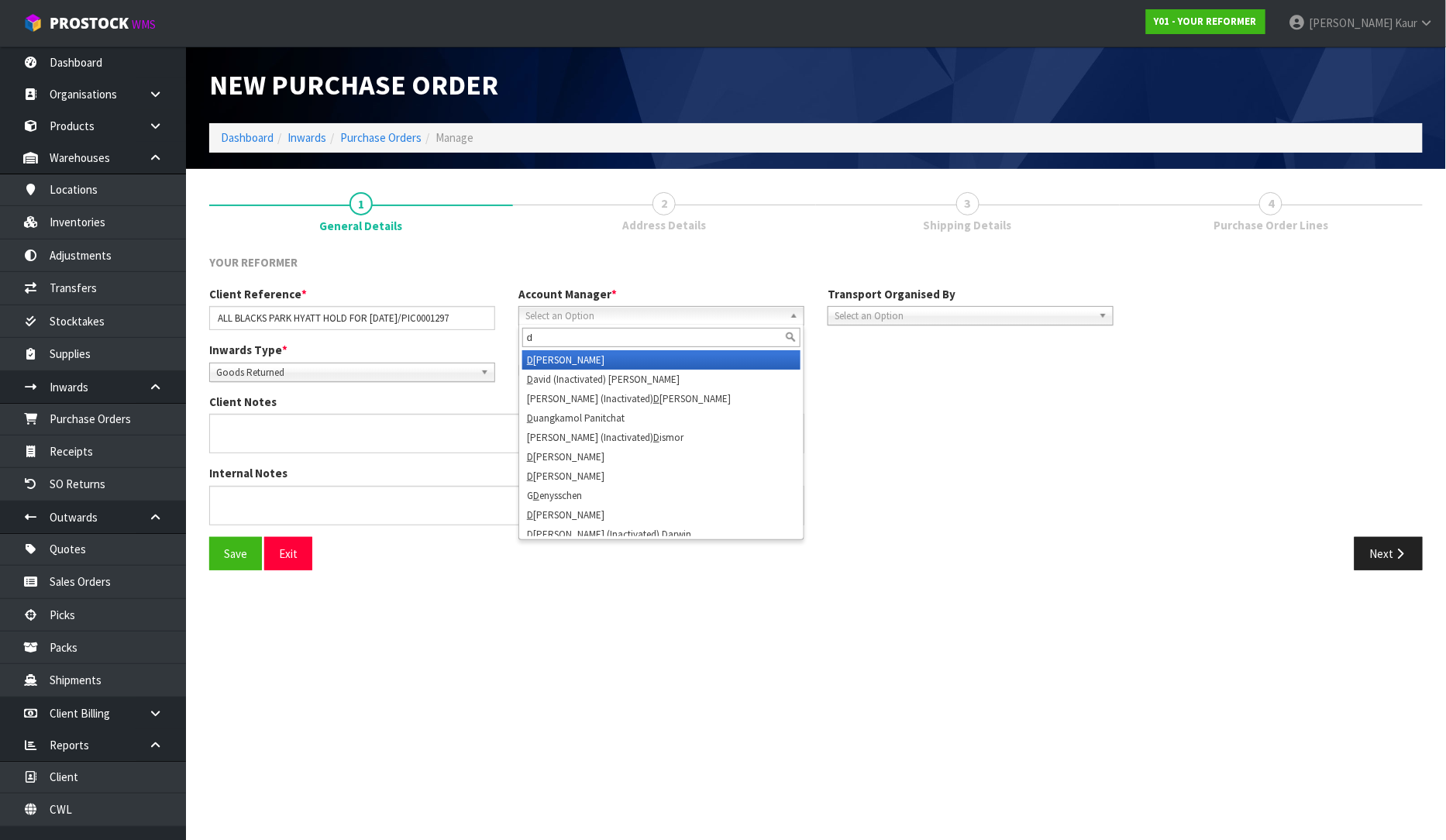
type input "d"
click at [549, 354] on li "D [PERSON_NAME]" at bounding box center [661, 360] width 278 height 19
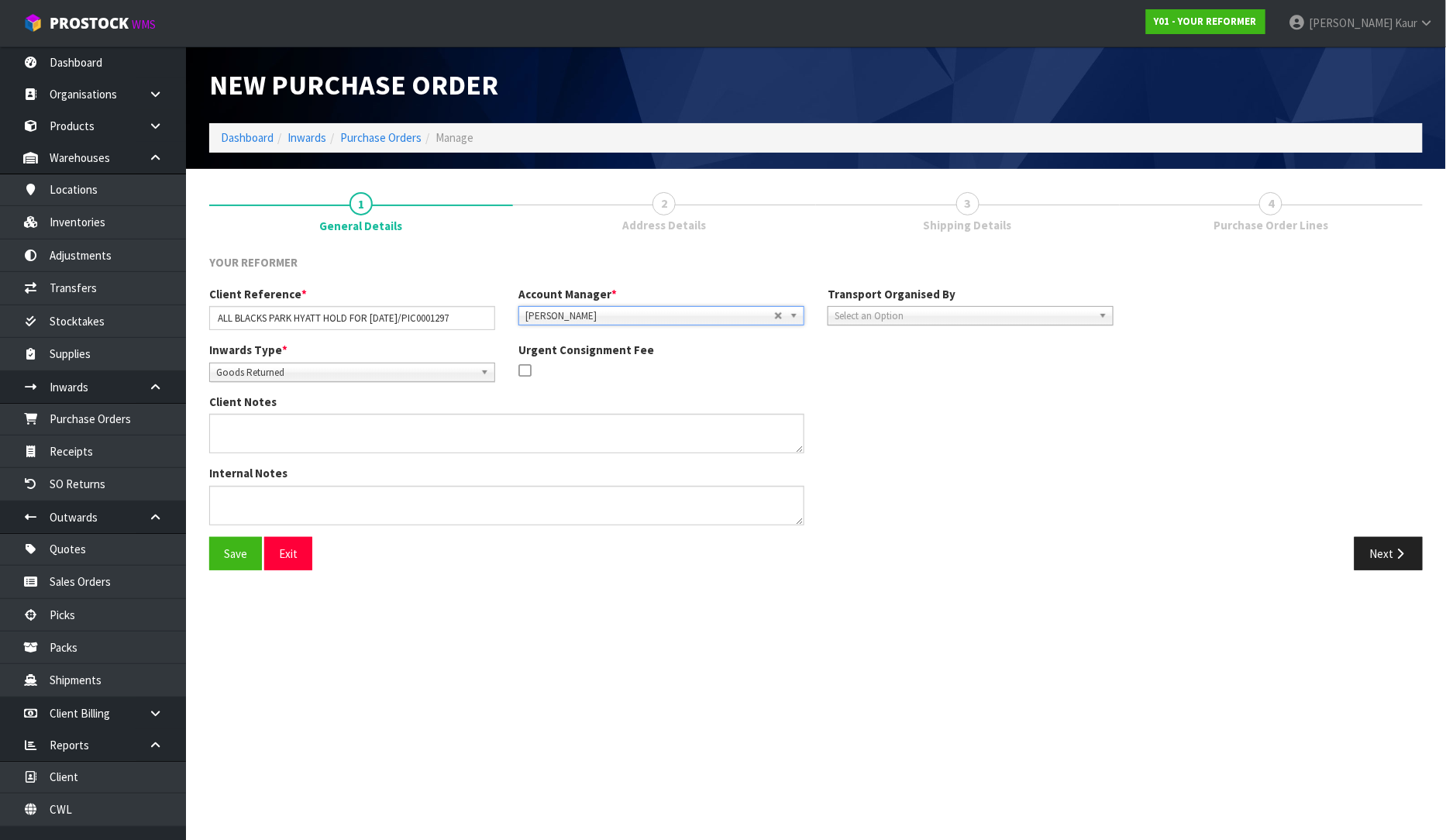
click at [956, 325] on div "Client Reference * ALL BLACKS PARK HYATT HOLD FOR [DATE]/PIC0001297 Account Man…" at bounding box center [661, 313] width 927 height 55
click at [946, 323] on div "Select an Option Company Supplier Client Customs Agent" at bounding box center [970, 316] width 286 height 19
click at [899, 389] on li "Client" at bounding box center [970, 398] width 278 height 19
click at [1279, 359] on span "Select an Option" at bounding box center [1250, 359] width 188 height 18
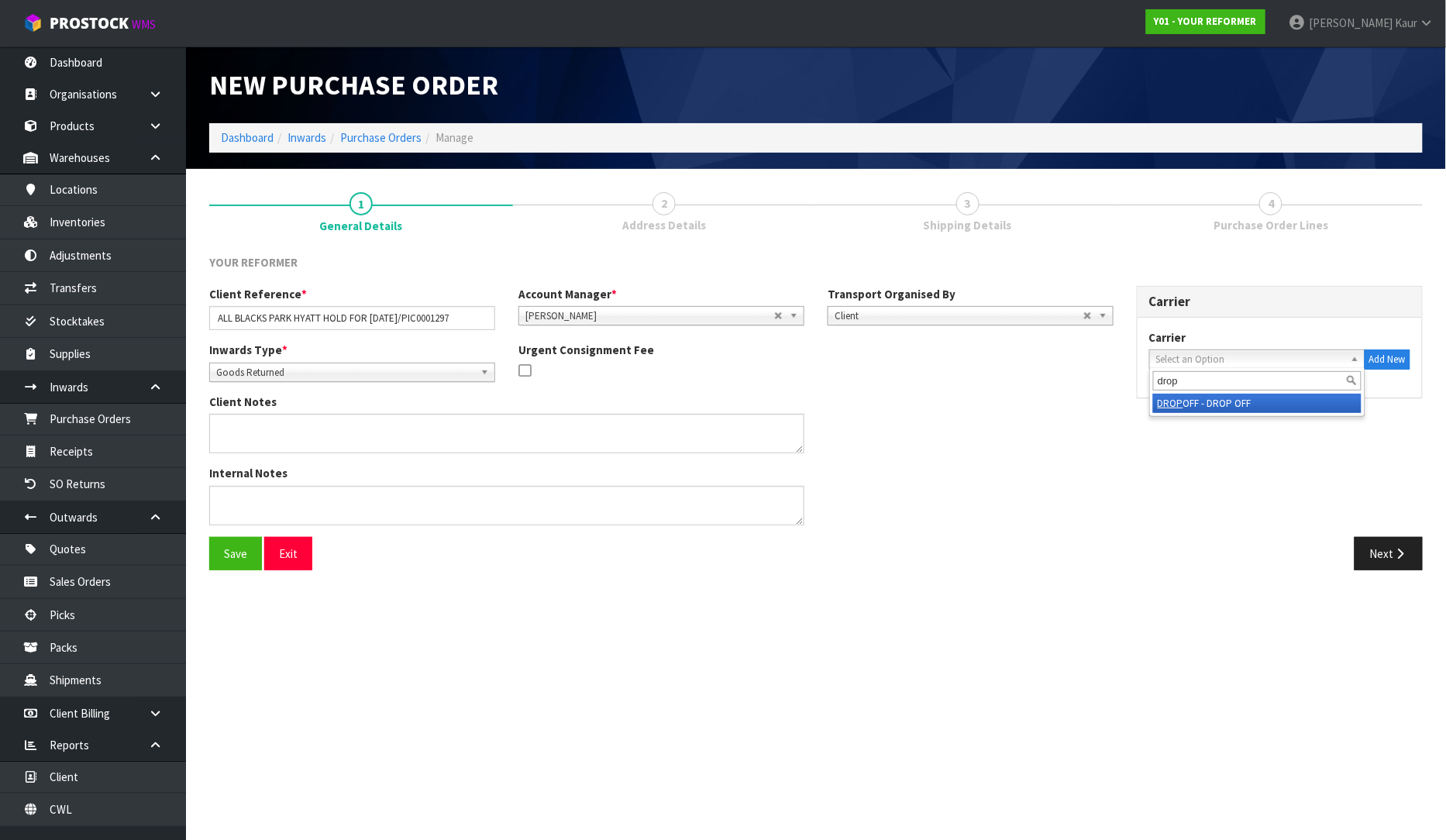
type input "drop"
click at [1257, 398] on li "DROP OFF - DROP OFF" at bounding box center [1257, 404] width 208 height 19
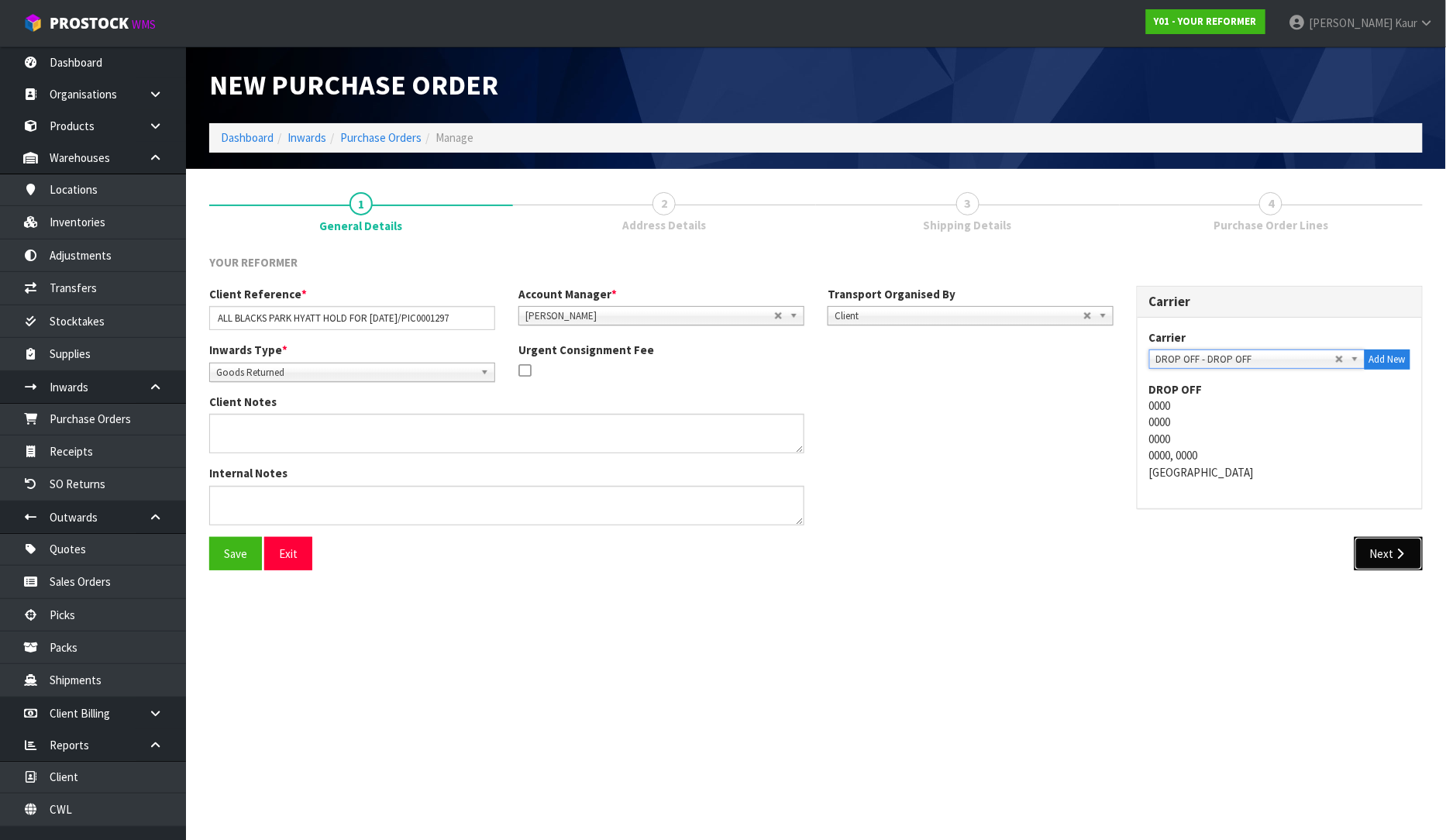
click at [1377, 550] on button "Next" at bounding box center [1389, 553] width 69 height 33
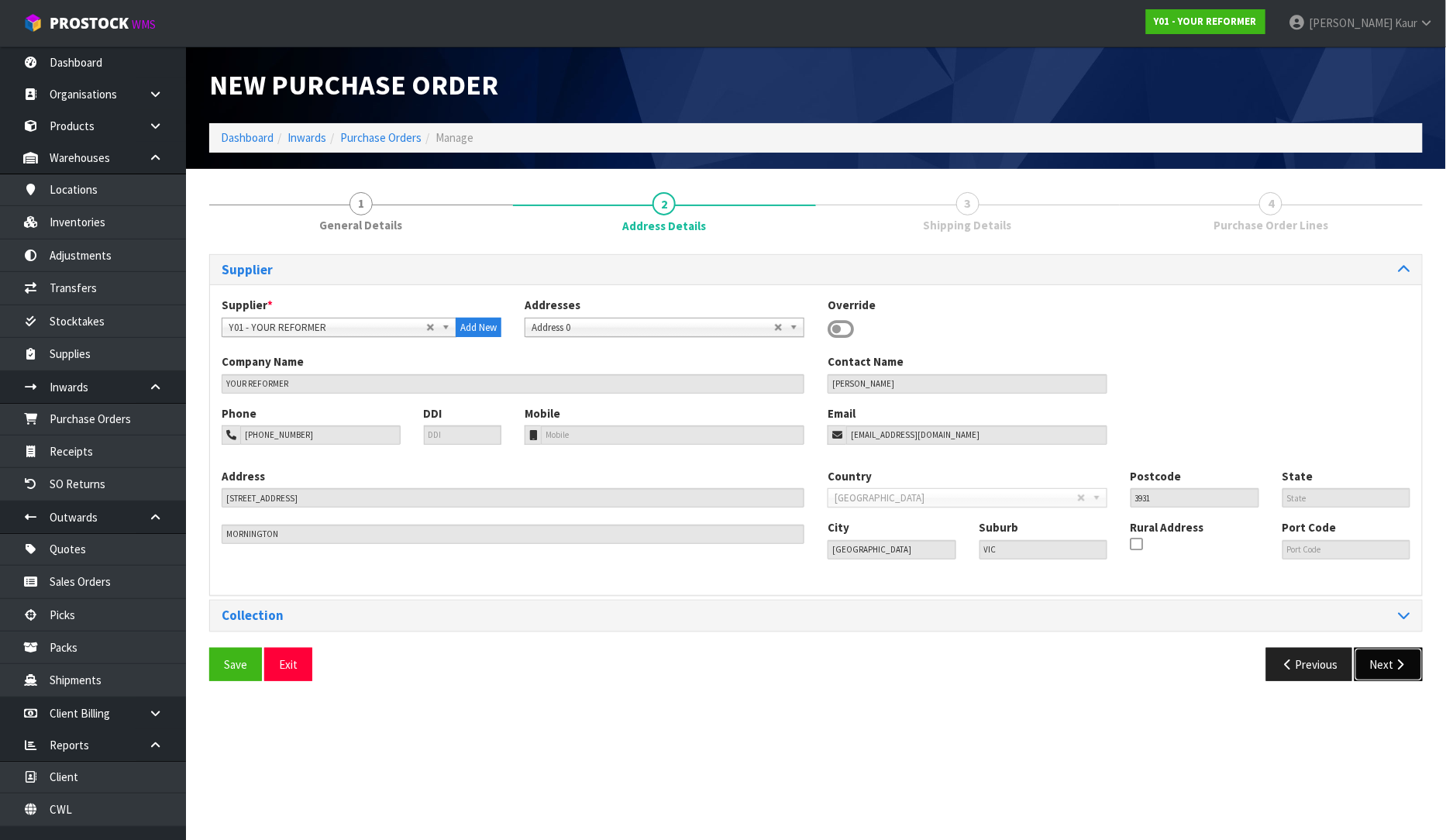
click at [1377, 651] on button "Next" at bounding box center [1389, 664] width 69 height 33
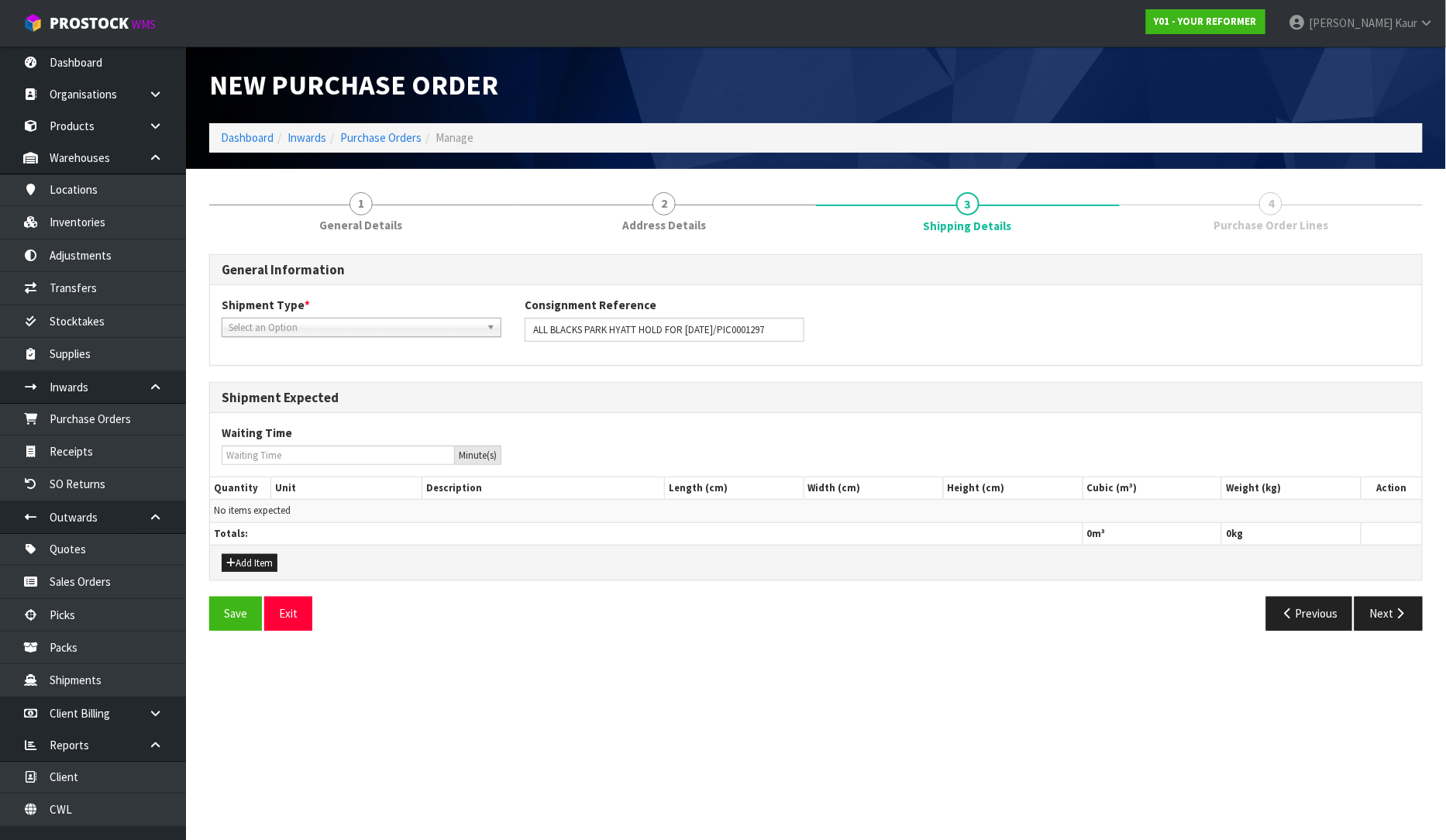
click at [288, 323] on span "Select an Option" at bounding box center [354, 327] width 252 height 18
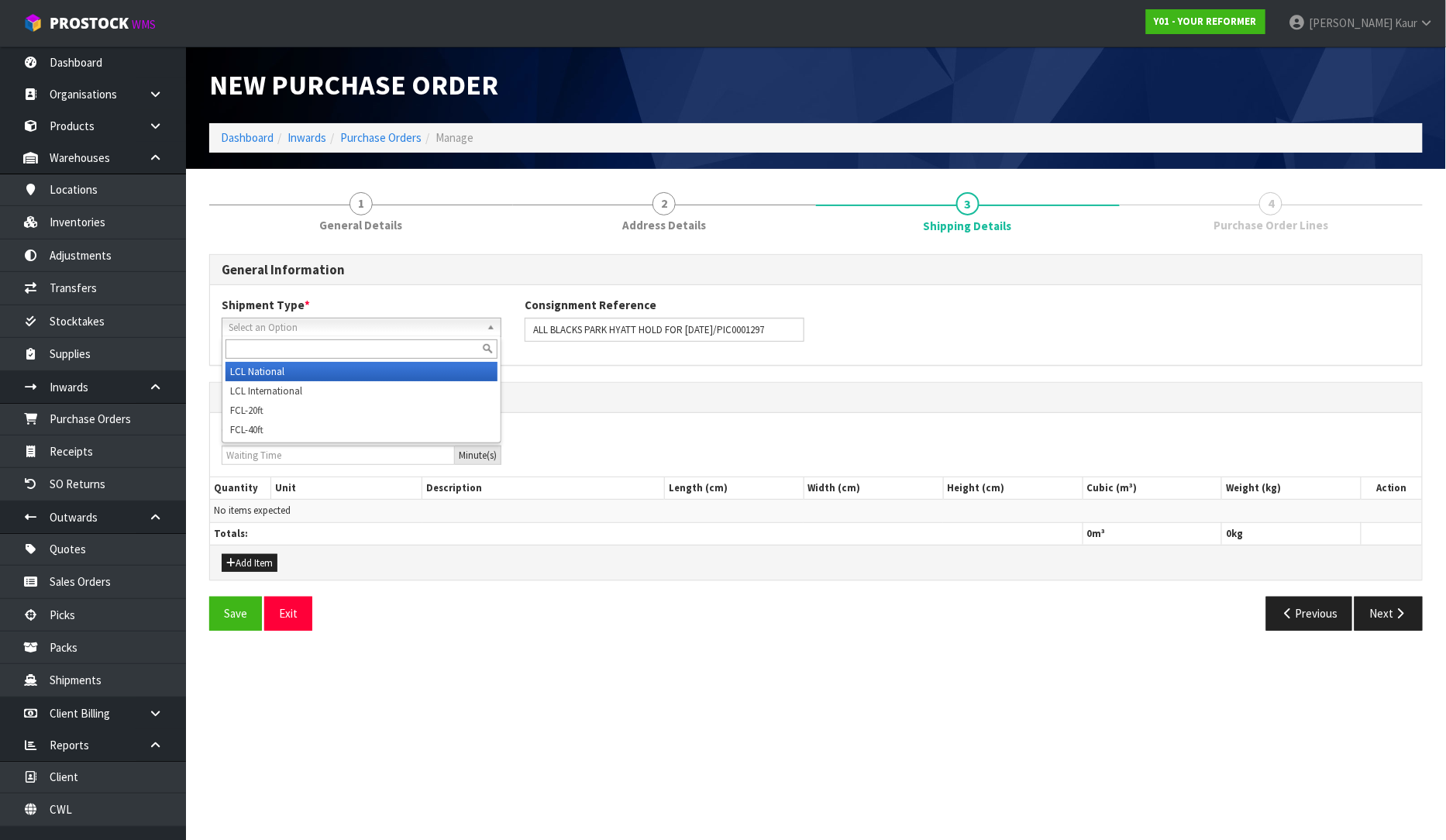
click at [276, 367] on li "LCL National" at bounding box center [361, 371] width 272 height 19
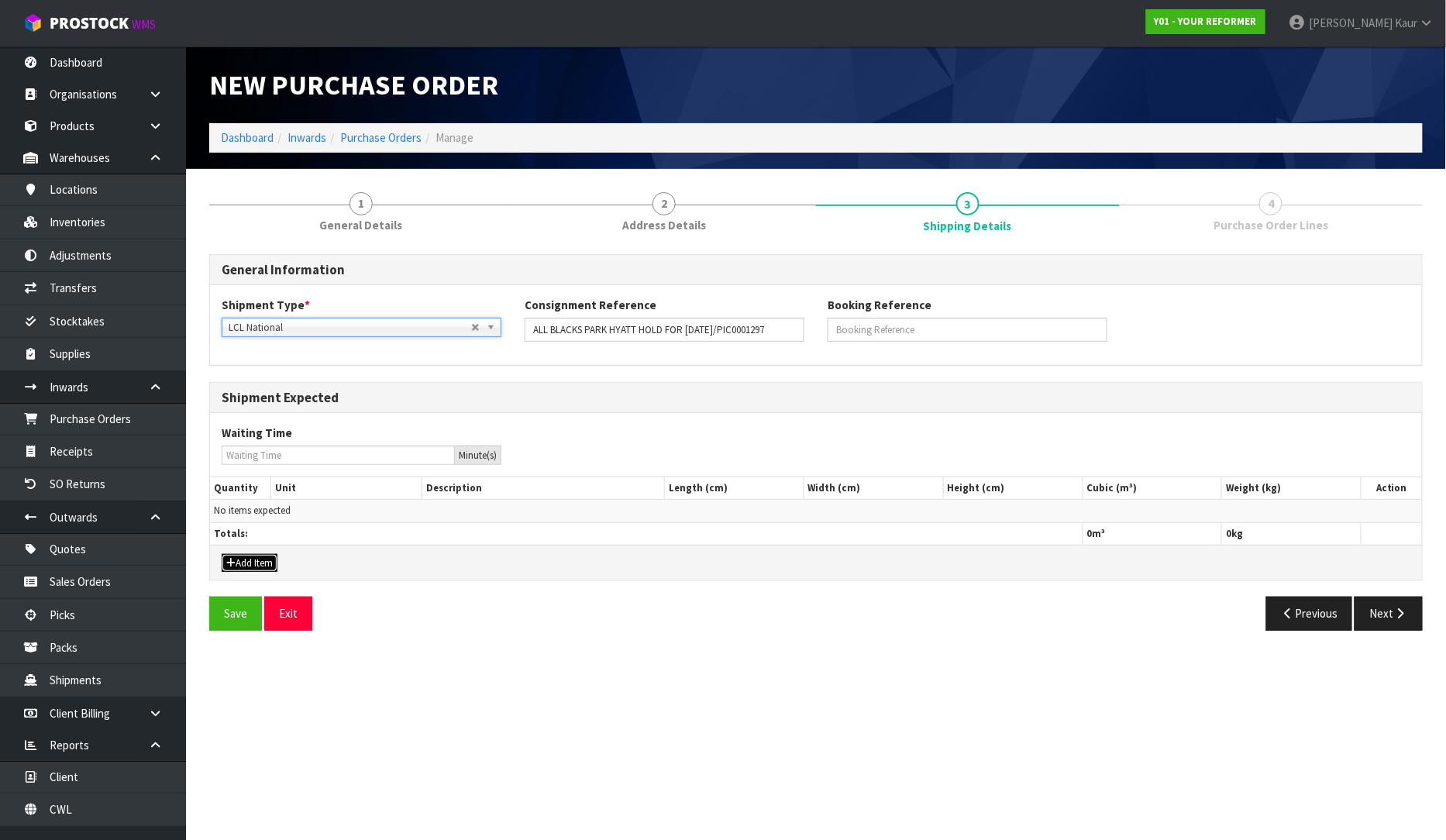
click at [261, 558] on button "Add Item" at bounding box center [249, 563] width 55 height 18
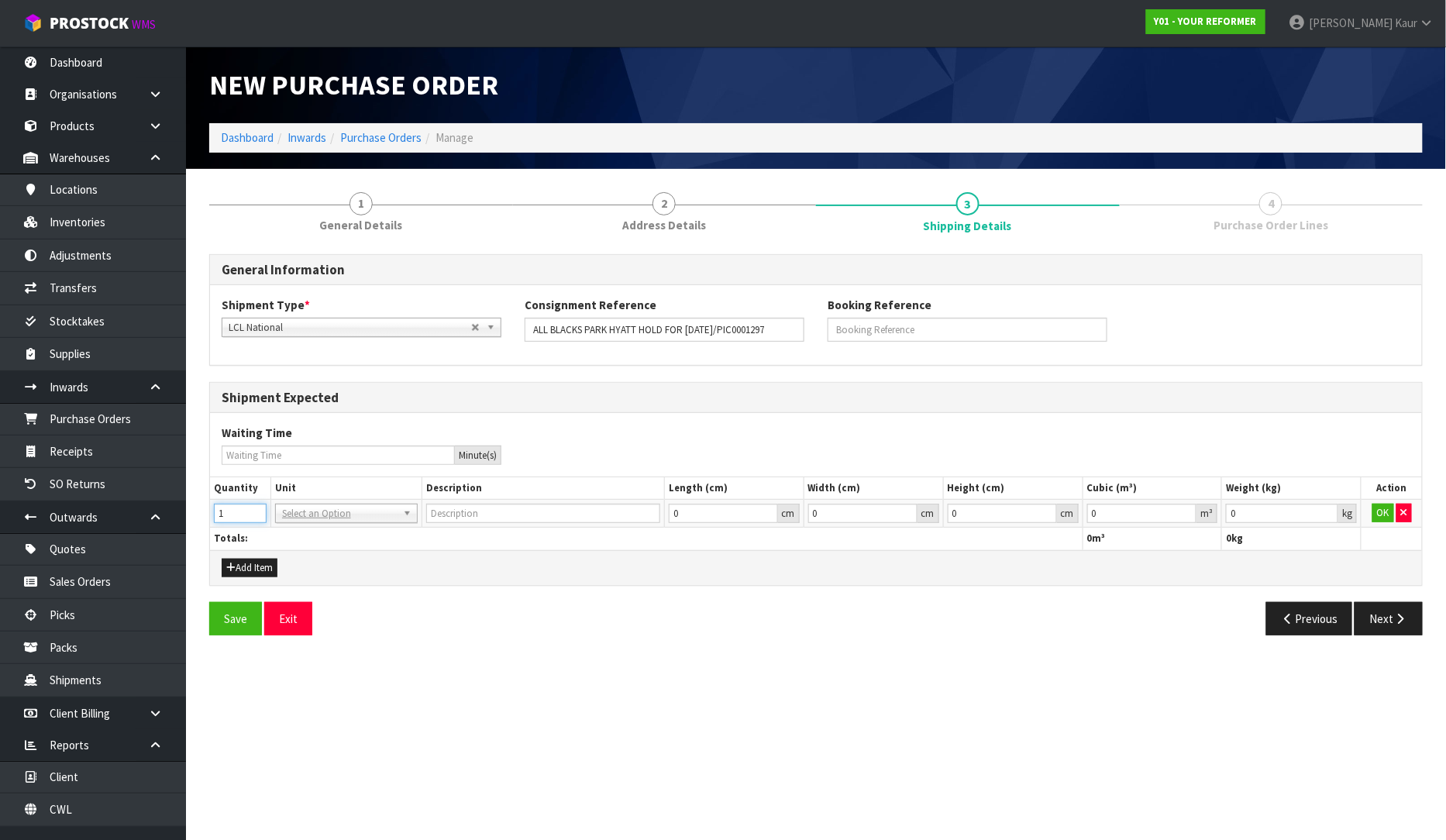
click at [258, 508] on input "1" at bounding box center [240, 514] width 53 height 19
type input "2"
click at [258, 508] on input "2" at bounding box center [240, 514] width 53 height 19
click at [296, 533] on input "text" at bounding box center [346, 535] width 135 height 19
type input "ctn"
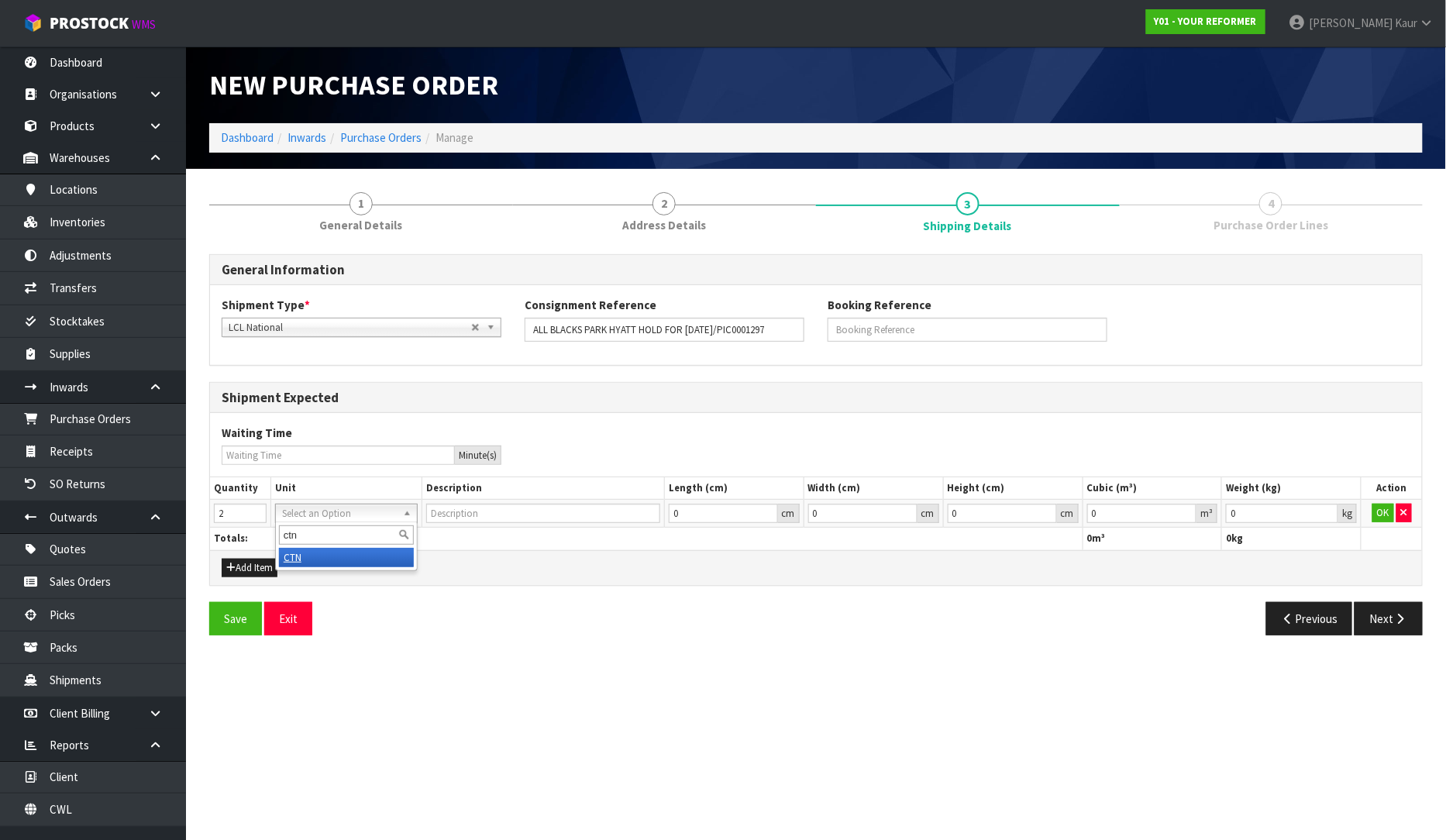
type input "CARTON"
type input "0.000001"
click at [1187, 508] on input "0.000001" at bounding box center [1142, 514] width 110 height 19
type input "0.001"
click at [1323, 508] on input "0.001" at bounding box center [1282, 514] width 113 height 19
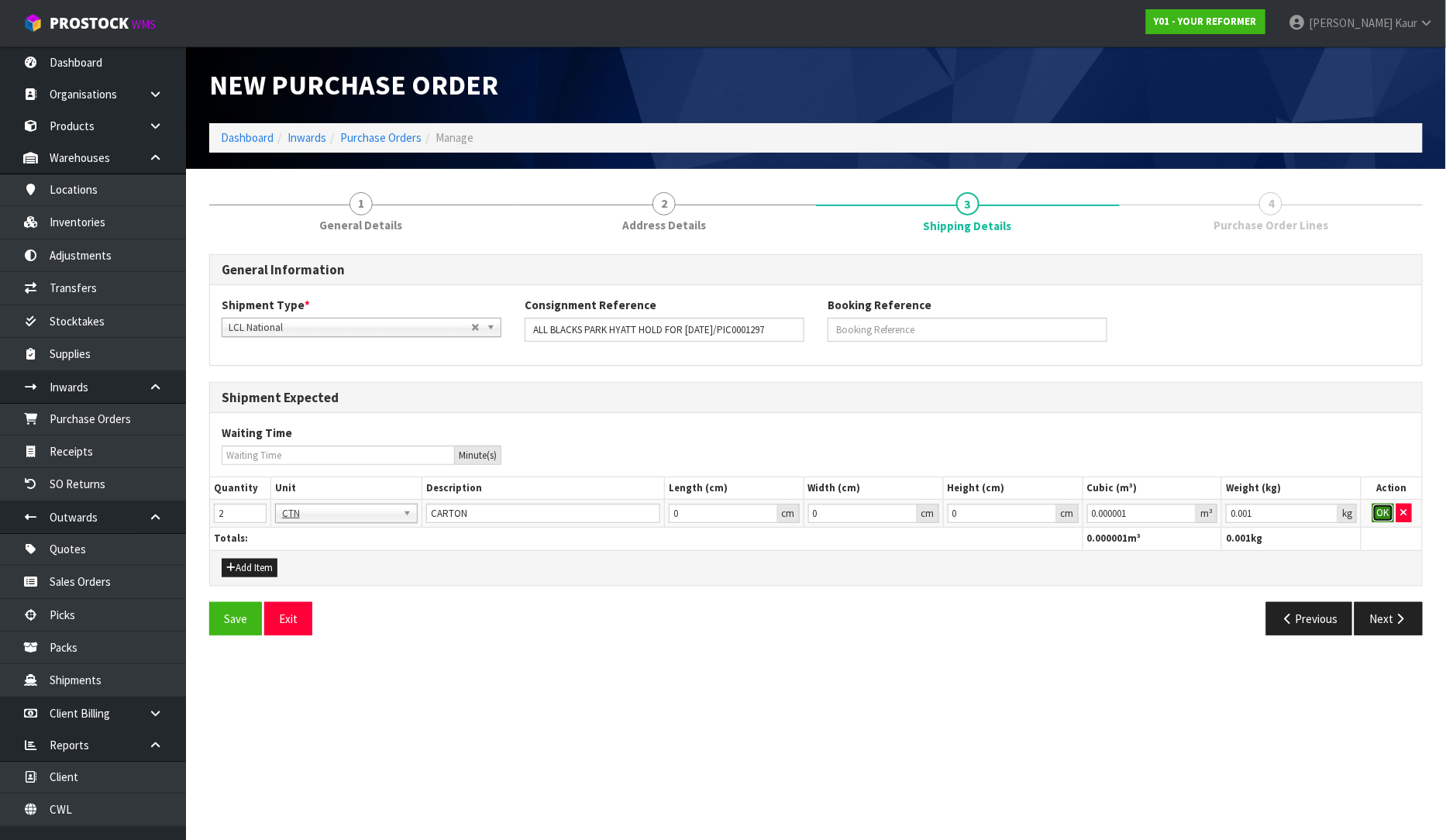
click at [1383, 508] on button "OK" at bounding box center [1383, 513] width 22 height 18
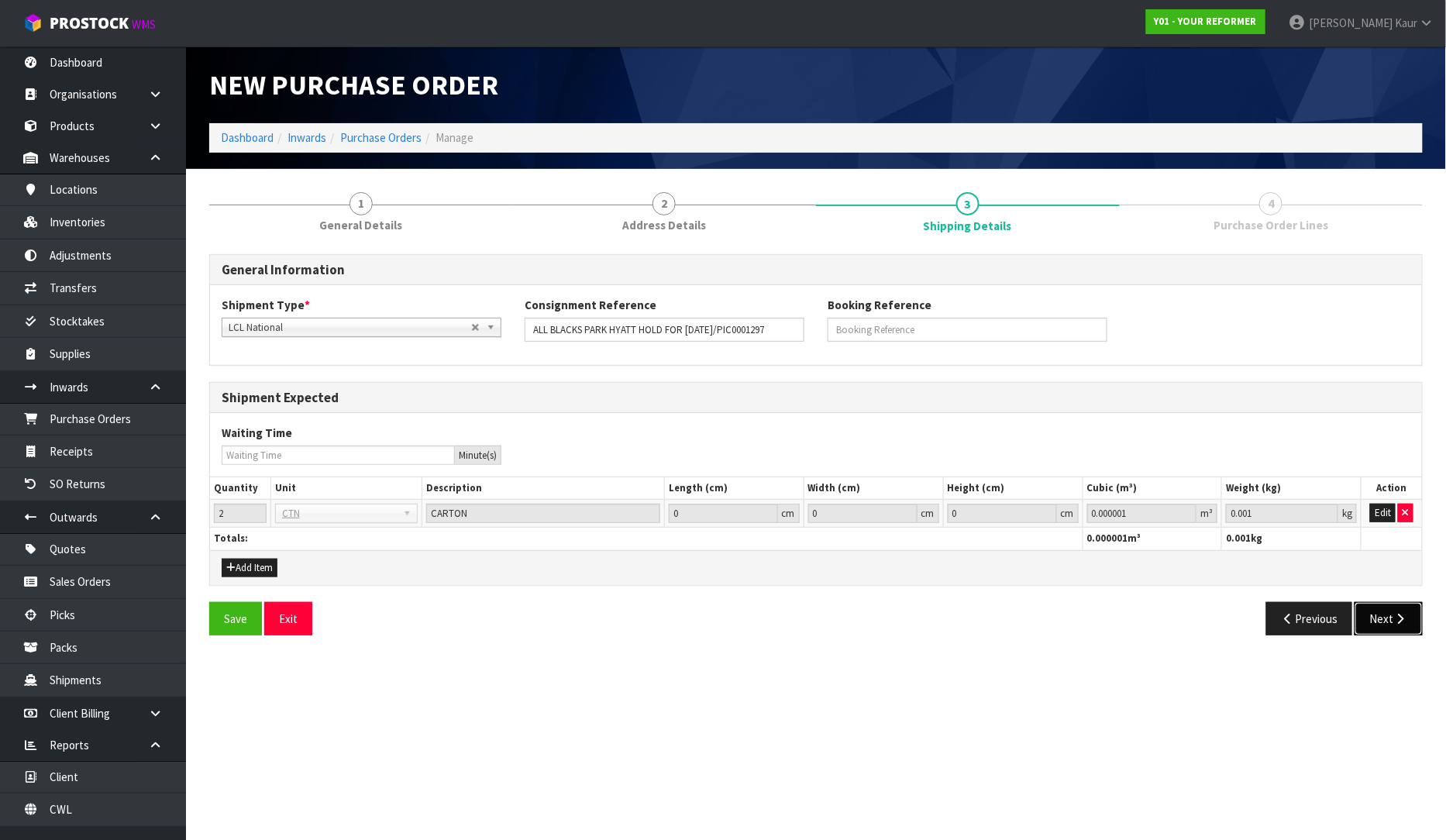
click at [1399, 609] on button "Next" at bounding box center [1389, 618] width 69 height 33
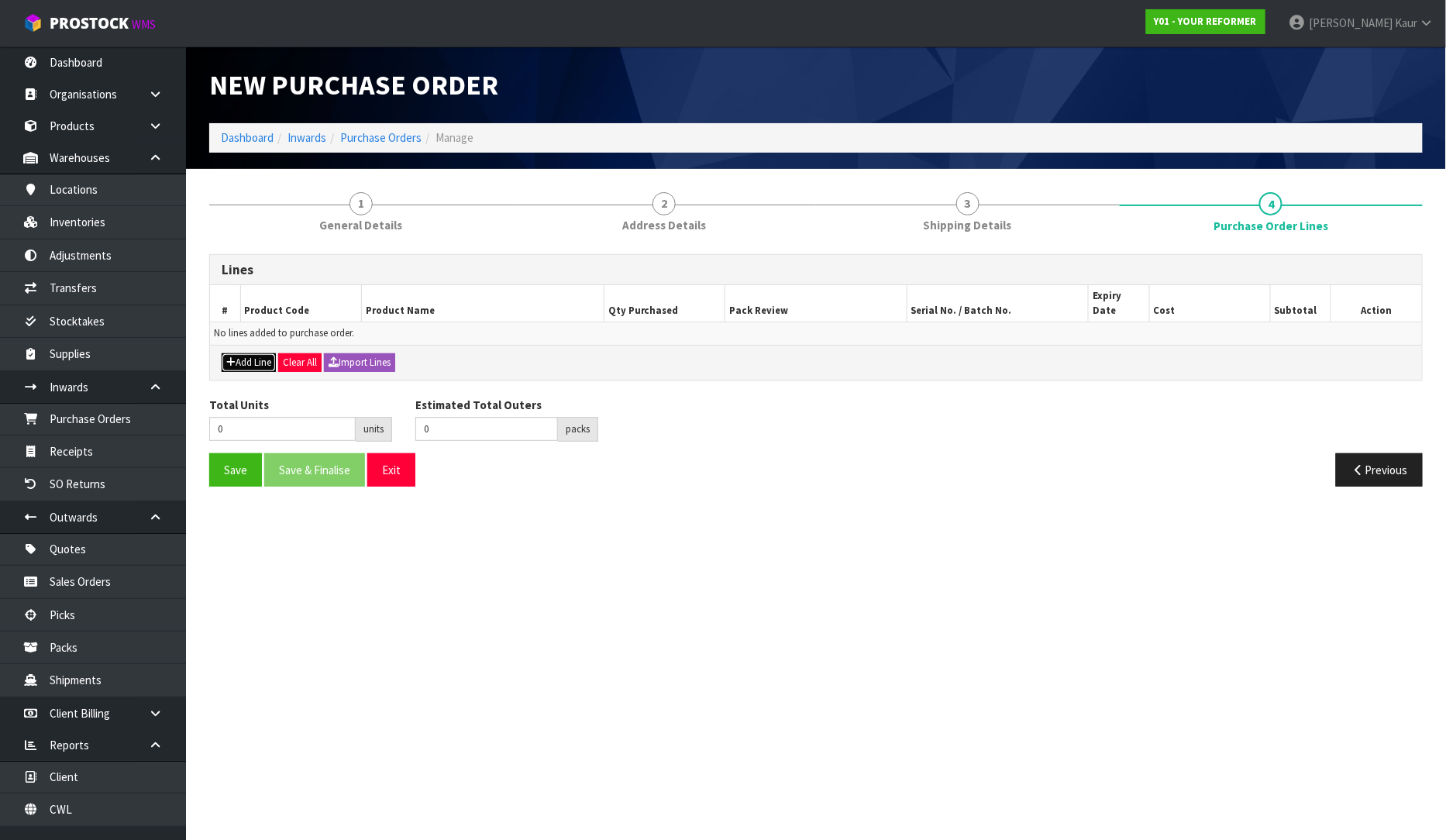
click at [232, 357] on icon "button" at bounding box center [230, 362] width 10 height 10
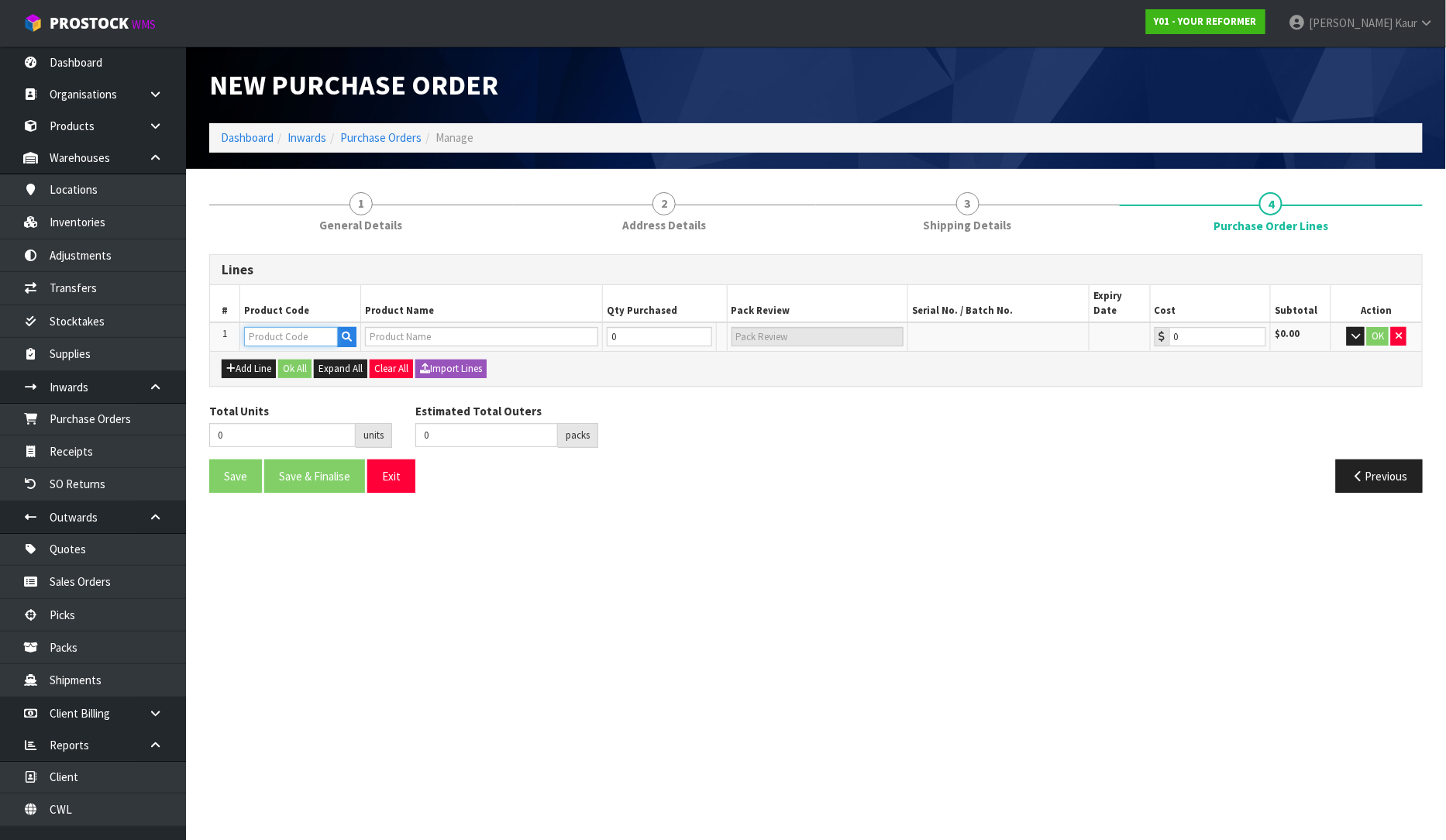
click at [274, 327] on input "text" at bounding box center [290, 337] width 94 height 19
type input "PS00"
drag, startPoint x: 274, startPoint y: 471, endPoint x: 541, endPoint y: 349, distance: 293.6
click at [274, 472] on strong "PS00" at bounding box center [274, 475] width 26 height 15
type input "PS007"
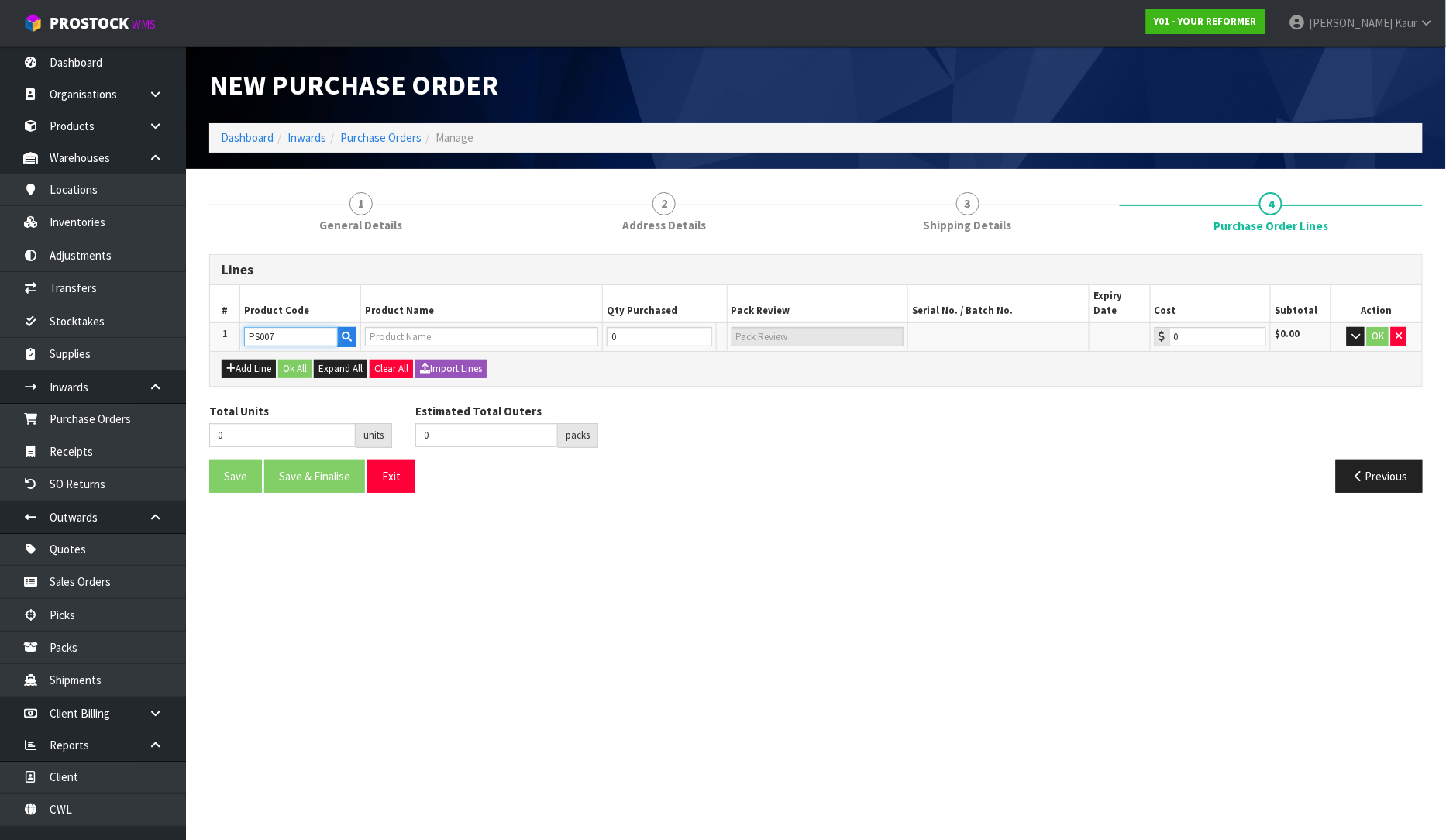
type input "PROP STARTER PACK BLACK/ GREY"
type input "0.00"
click at [637, 329] on input "0" at bounding box center [651, 337] width 94 height 19
type input "2"
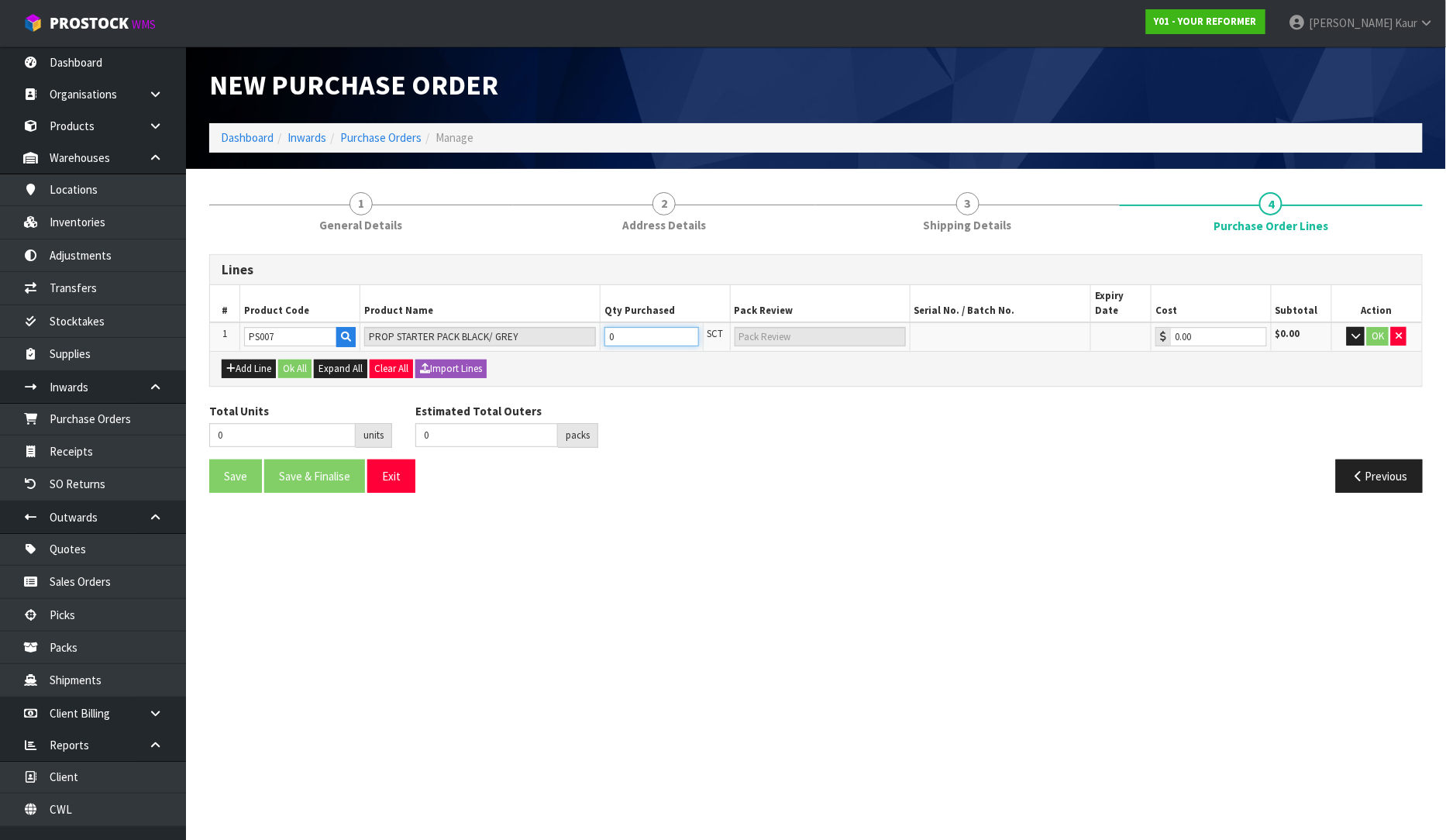
type input "2 SCT"
type input "2"
click at [1377, 327] on button "OK" at bounding box center [1377, 336] width 22 height 18
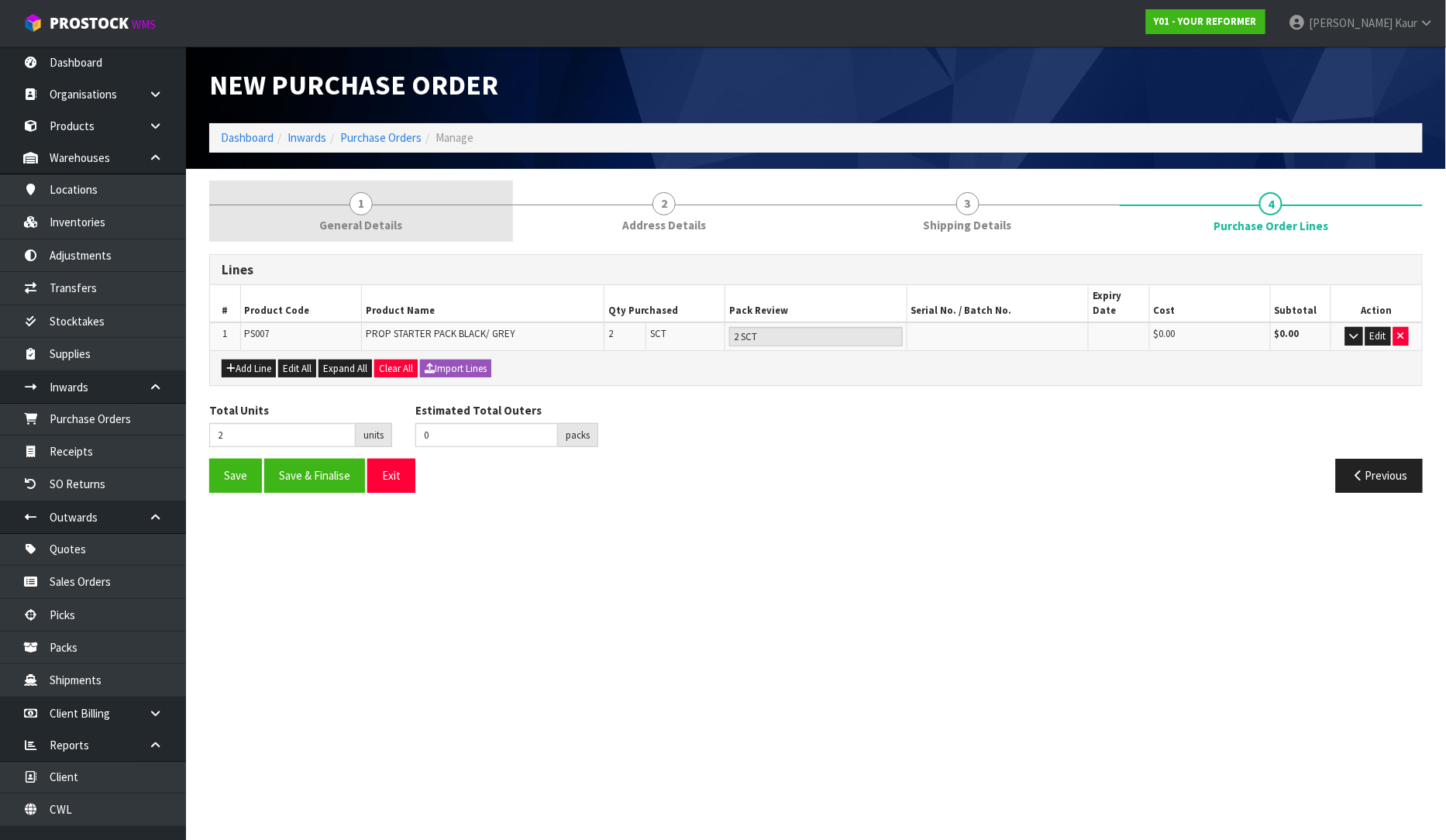
click at [382, 194] on link "1 General Details" at bounding box center [361, 211] width 303 height 62
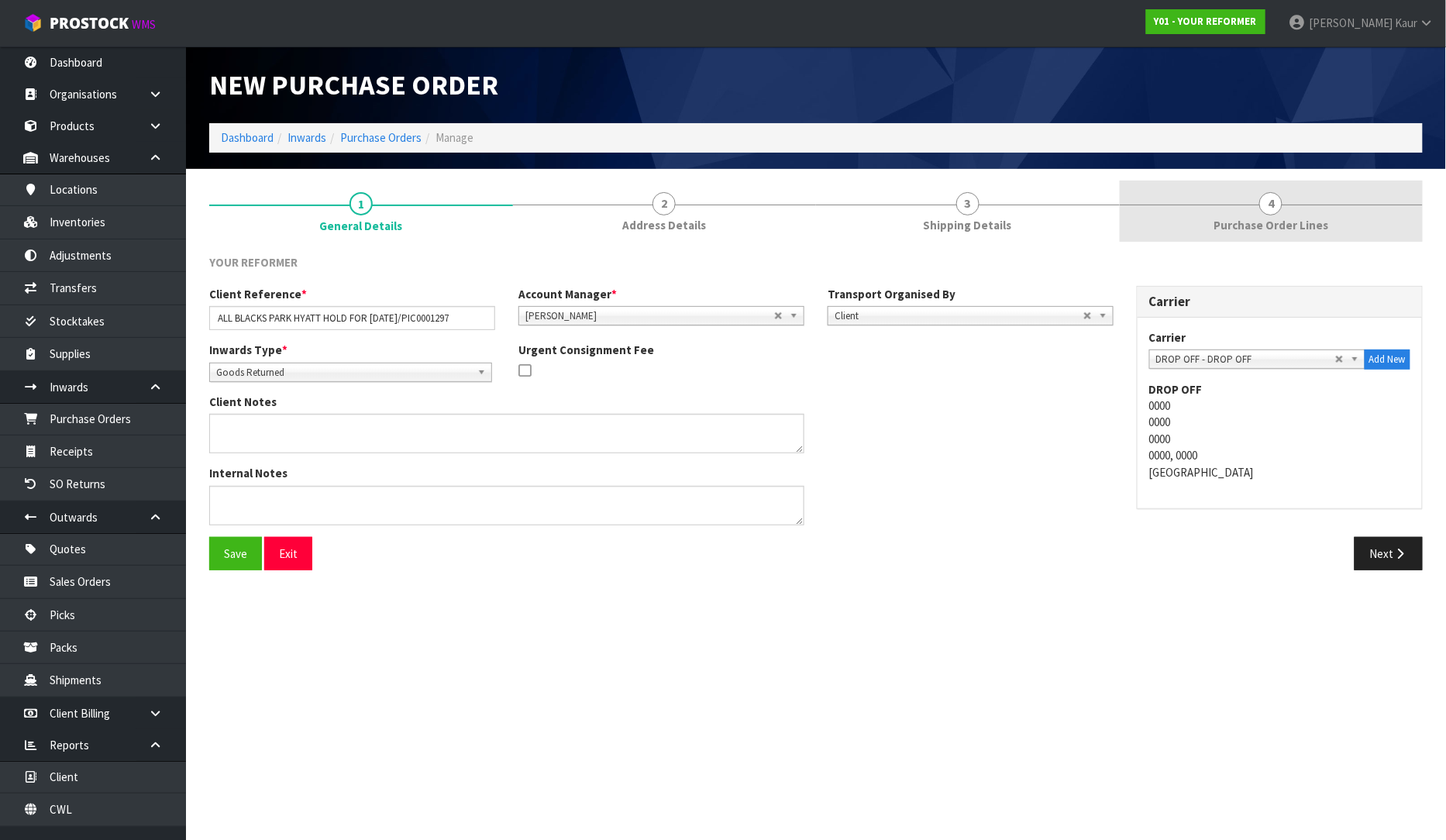
click at [1258, 221] on span "Purchase Order Lines" at bounding box center [1271, 225] width 114 height 16
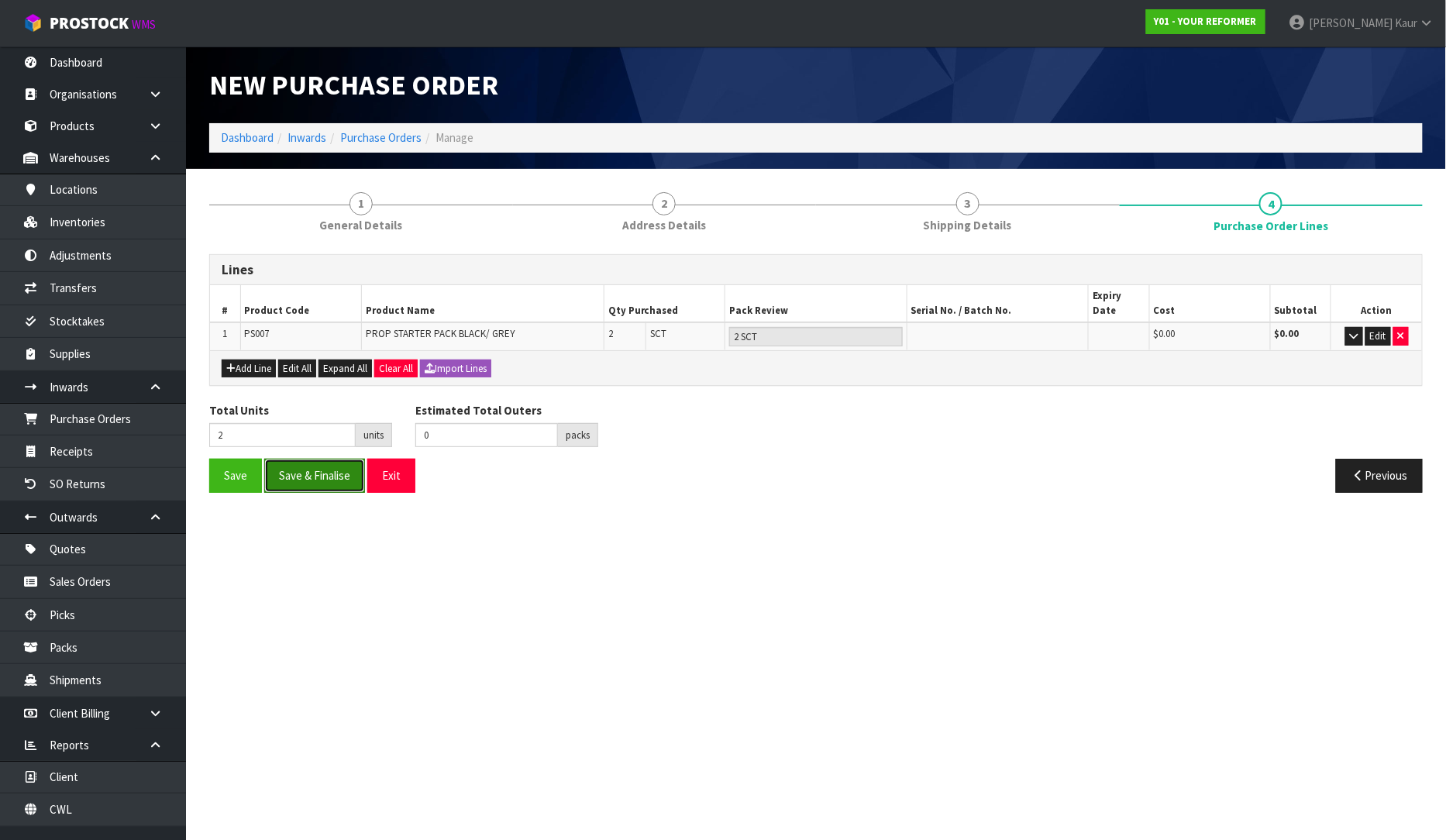
click at [322, 468] on button "Save & Finalise" at bounding box center [314, 476] width 101 height 33
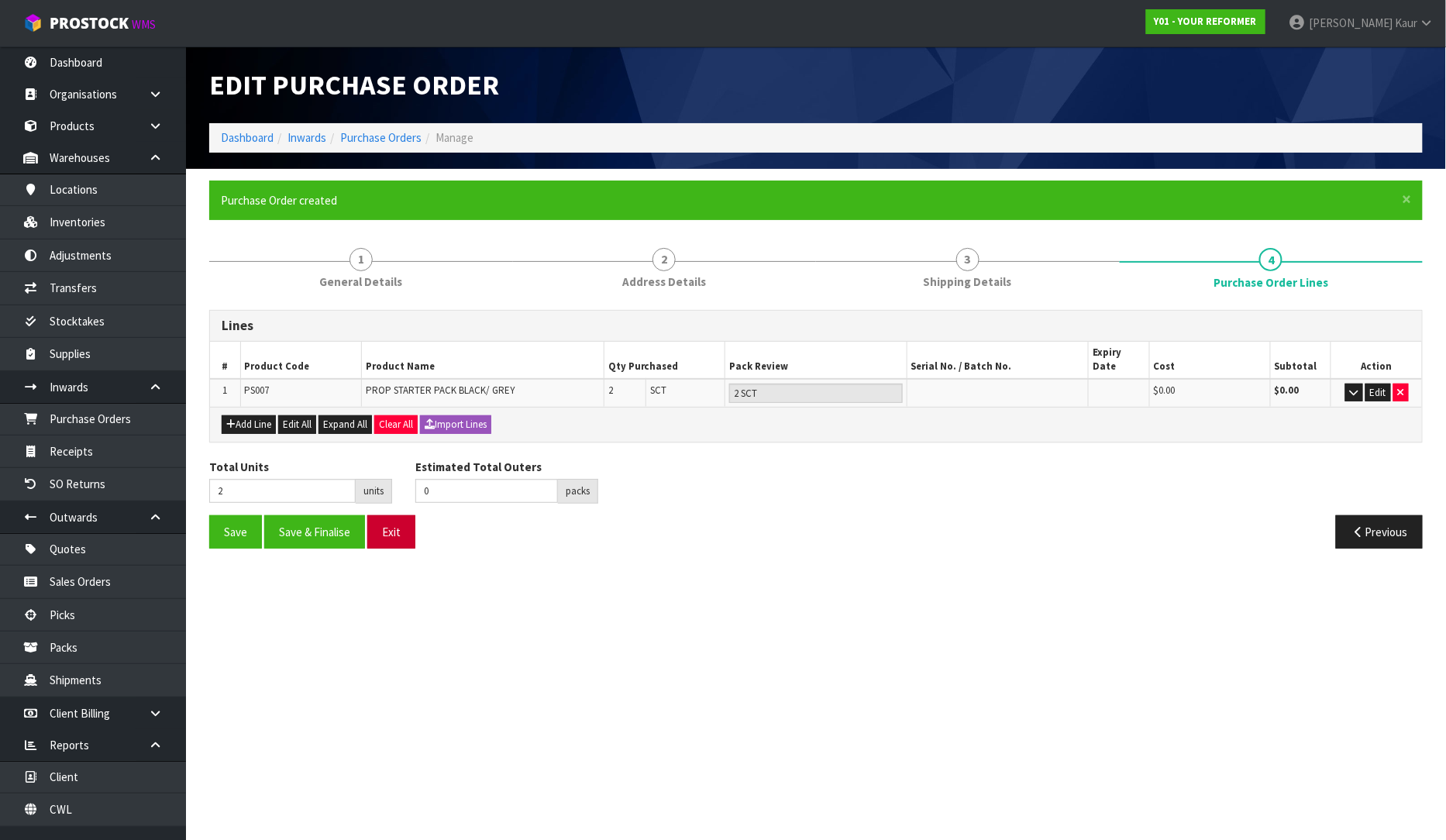
type input "0"
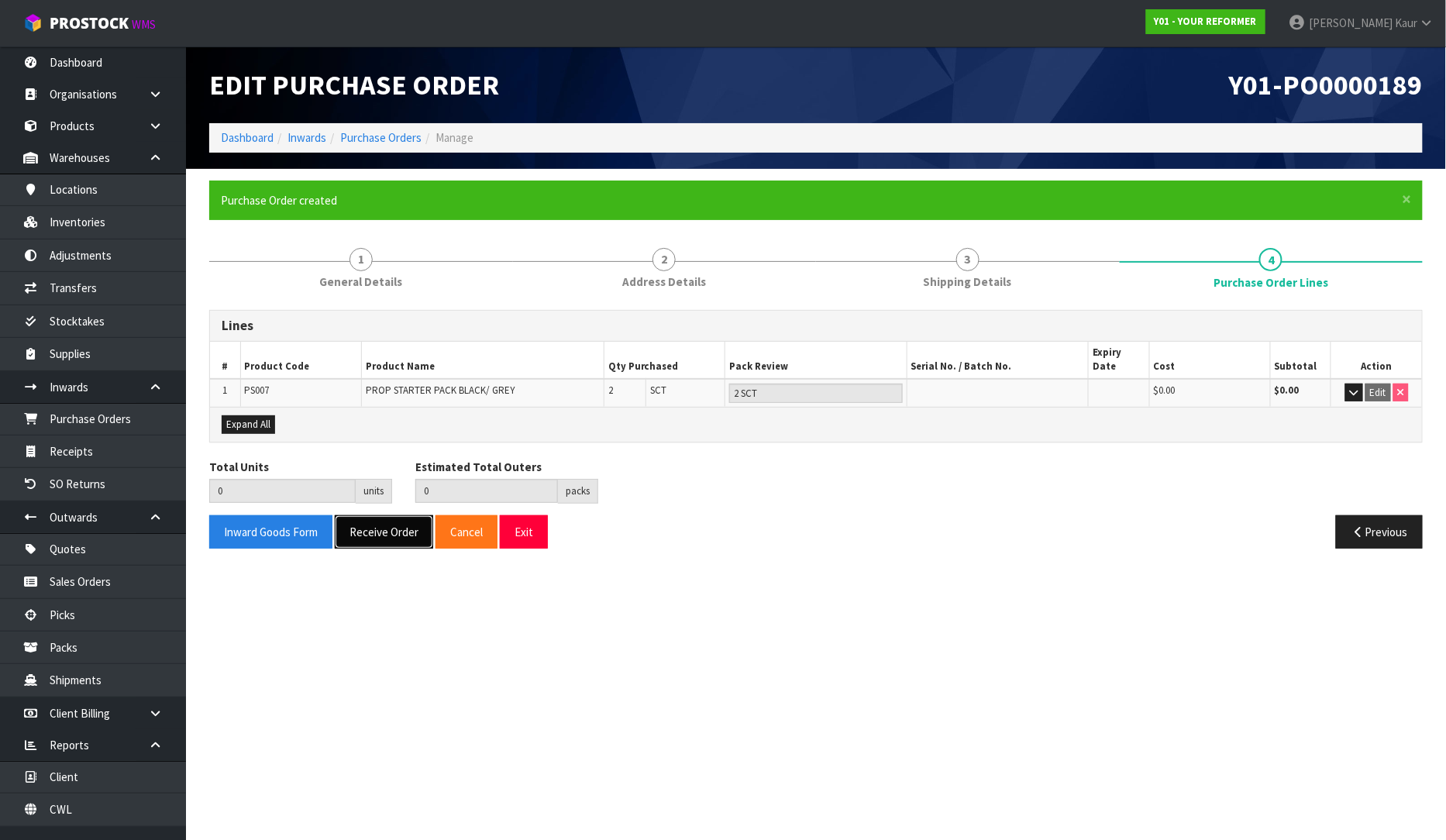
click at [384, 515] on button "Receive Order" at bounding box center [384, 532] width 99 height 33
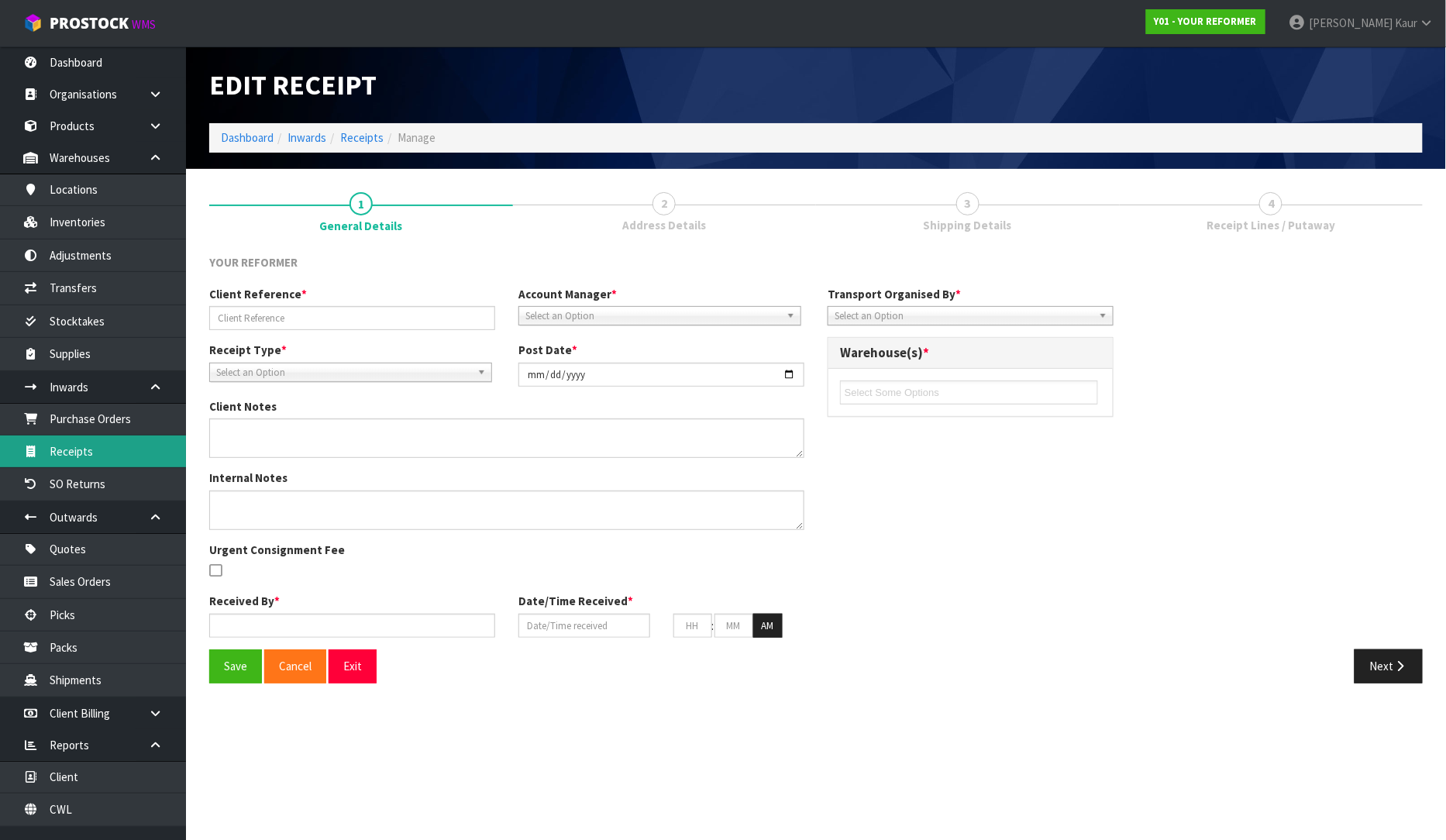
click at [58, 451] on link "Receipts" at bounding box center [92, 451] width 186 height 32
type input "ALL BLACKS PARK HYATT HOLD FOR [DATE]/PIC000"
type input "[DATE]"
type input "[PERSON_NAME]"
type input "[DATE]"
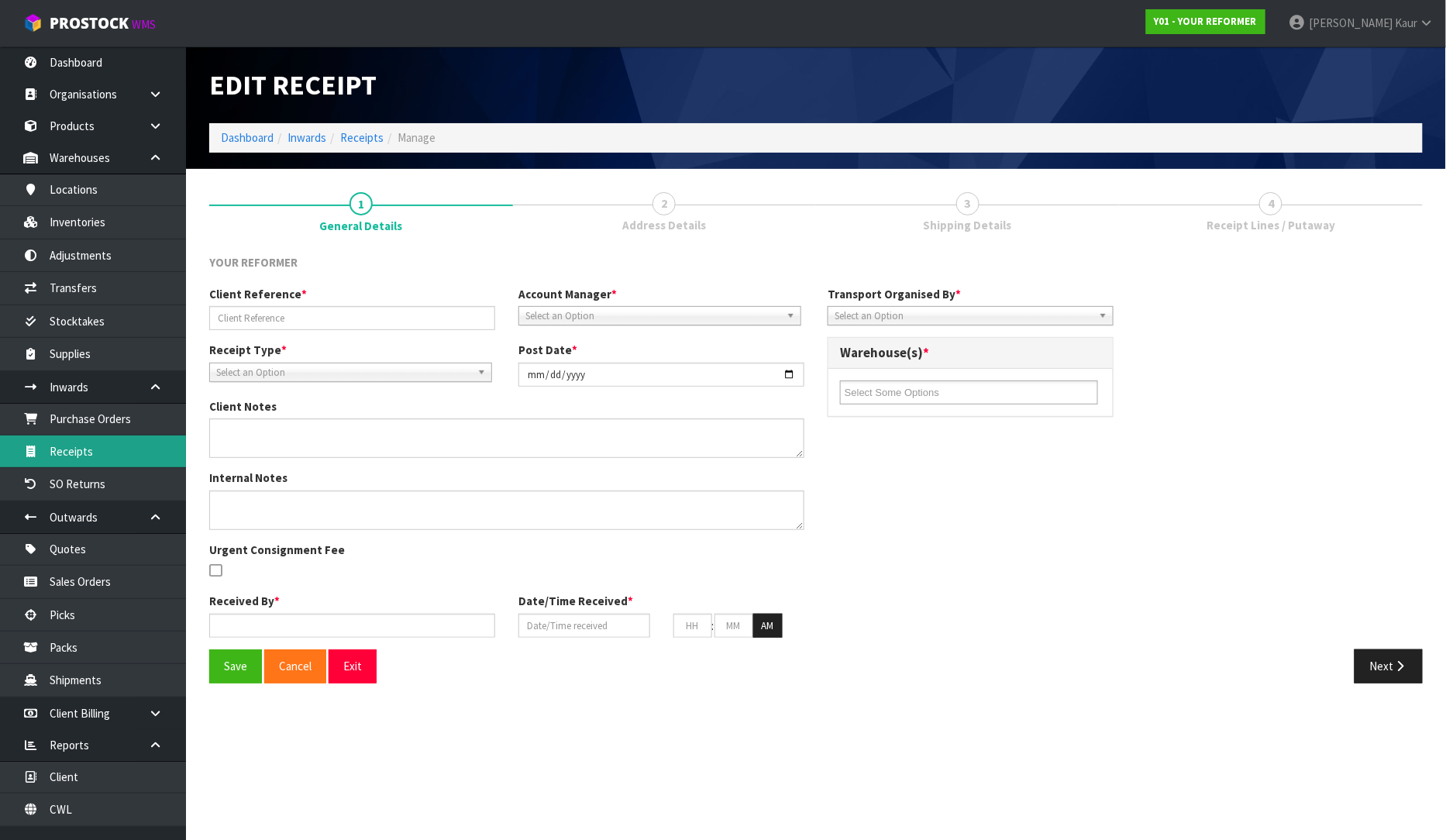
type input "02"
type input "06"
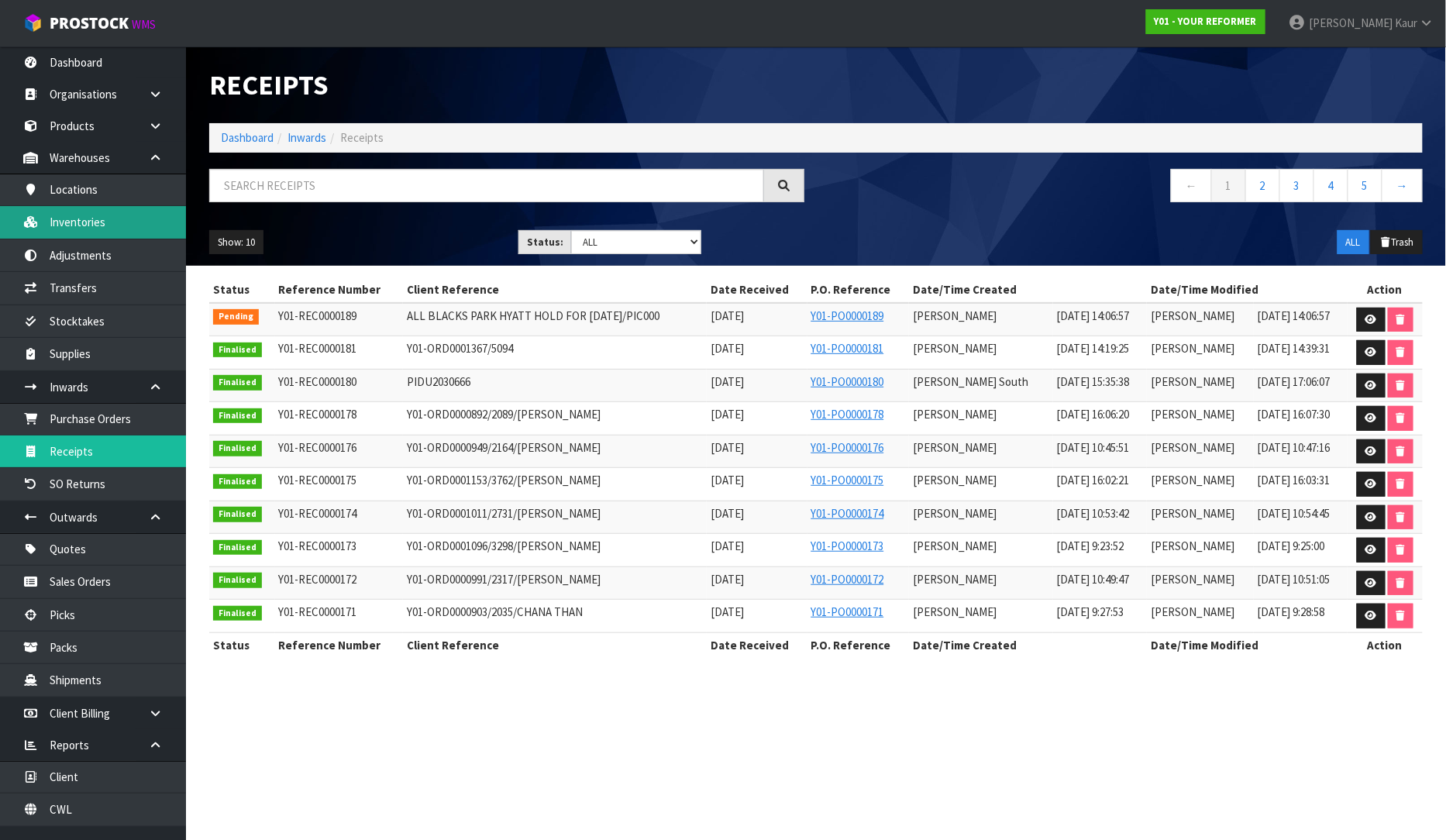
click at [85, 215] on link "Inventories" at bounding box center [92, 222] width 186 height 32
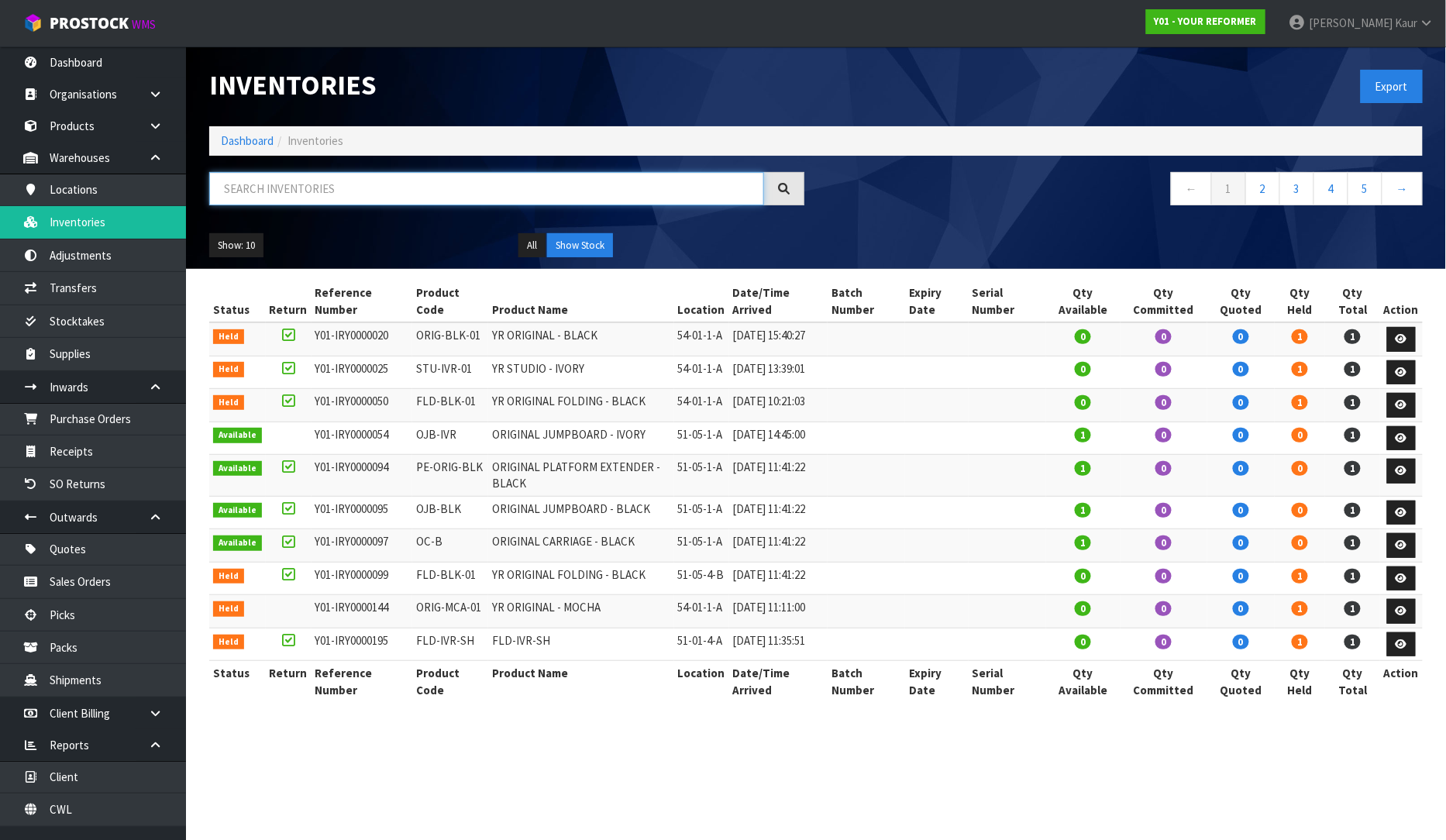
click at [339, 186] on input "text" at bounding box center [486, 189] width 555 height 33
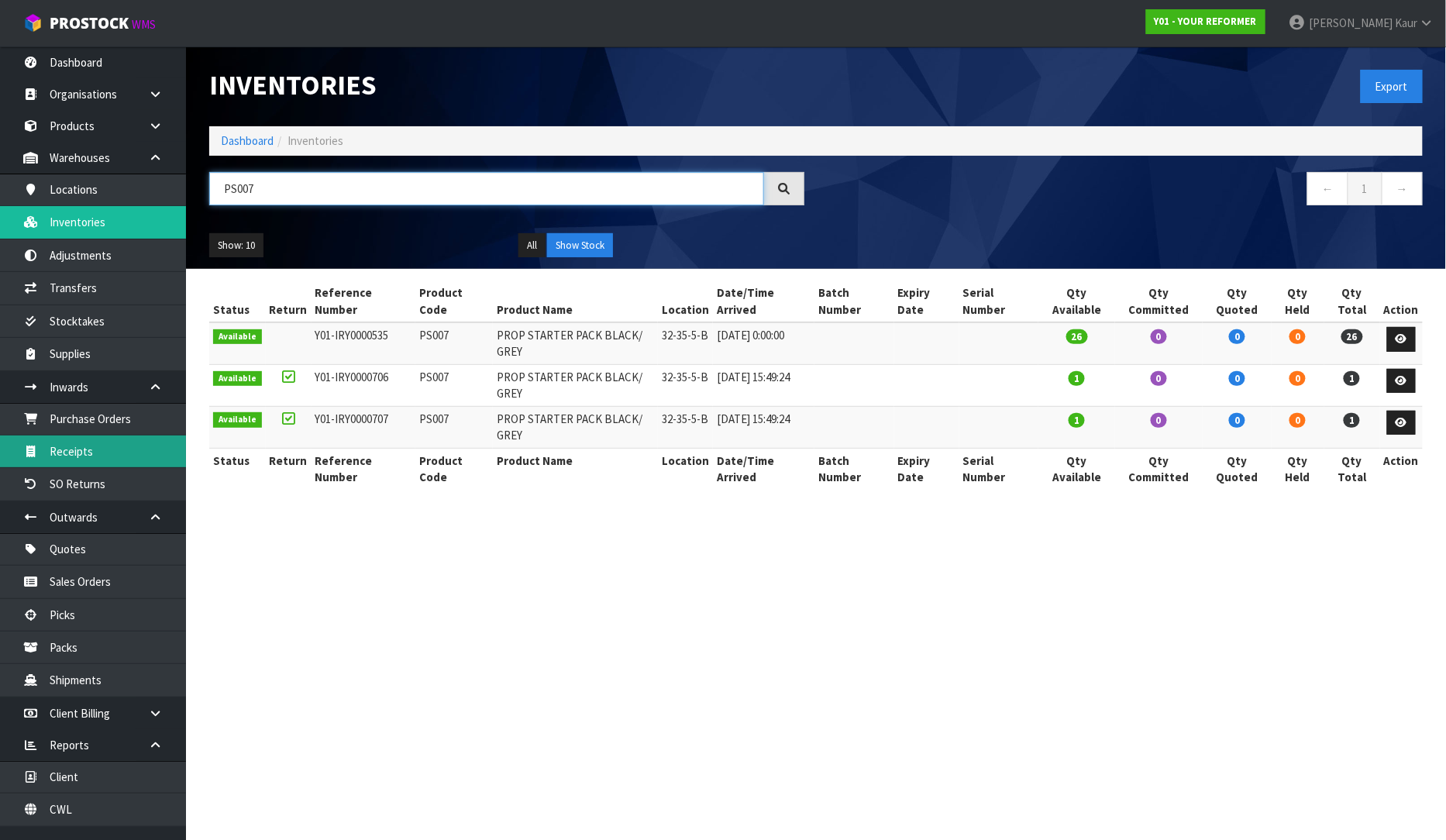
type input "PS007"
click at [58, 463] on link "Receipts" at bounding box center [92, 451] width 186 height 32
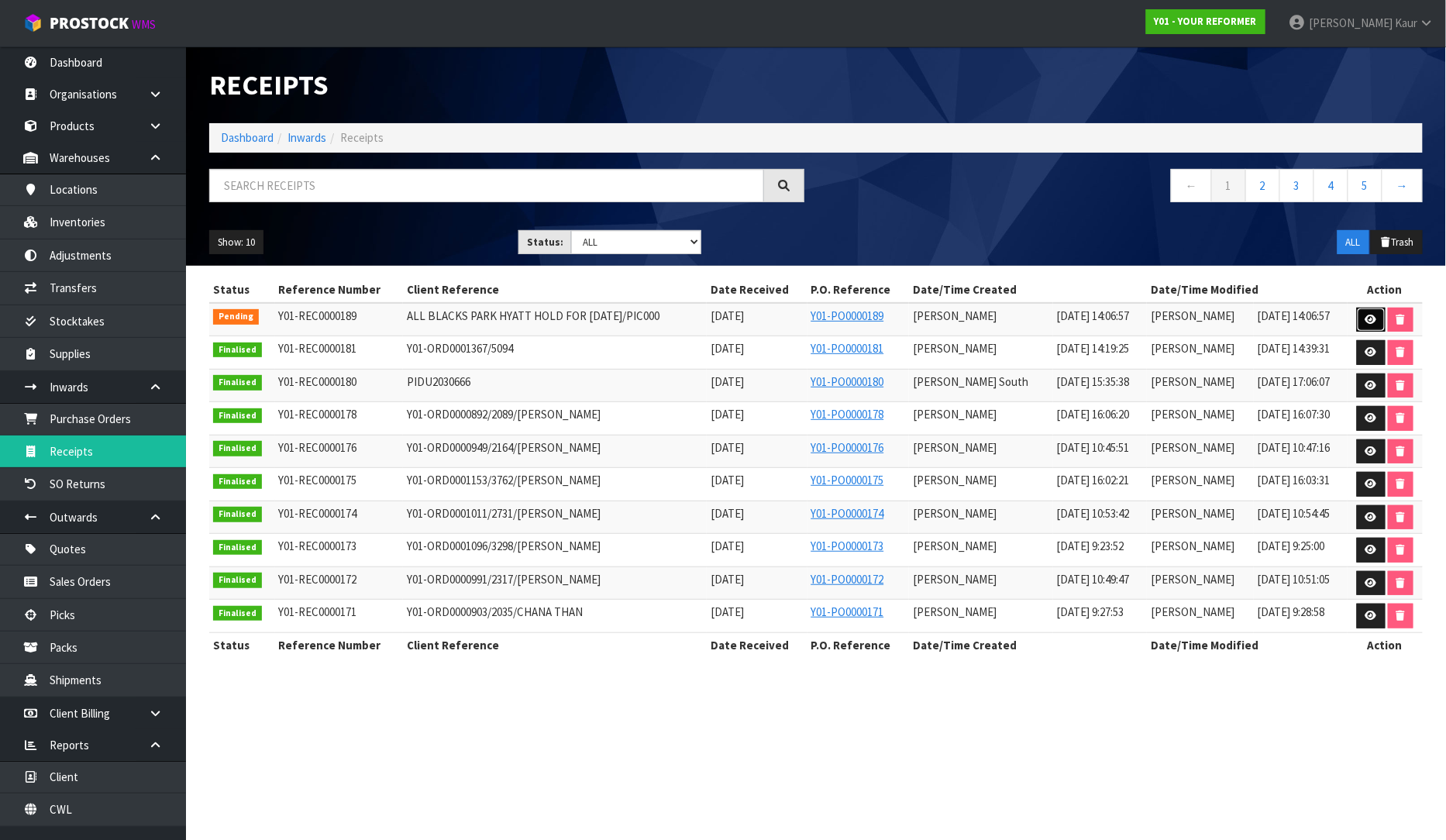
click at [1372, 320] on icon at bounding box center [1370, 319] width 11 height 10
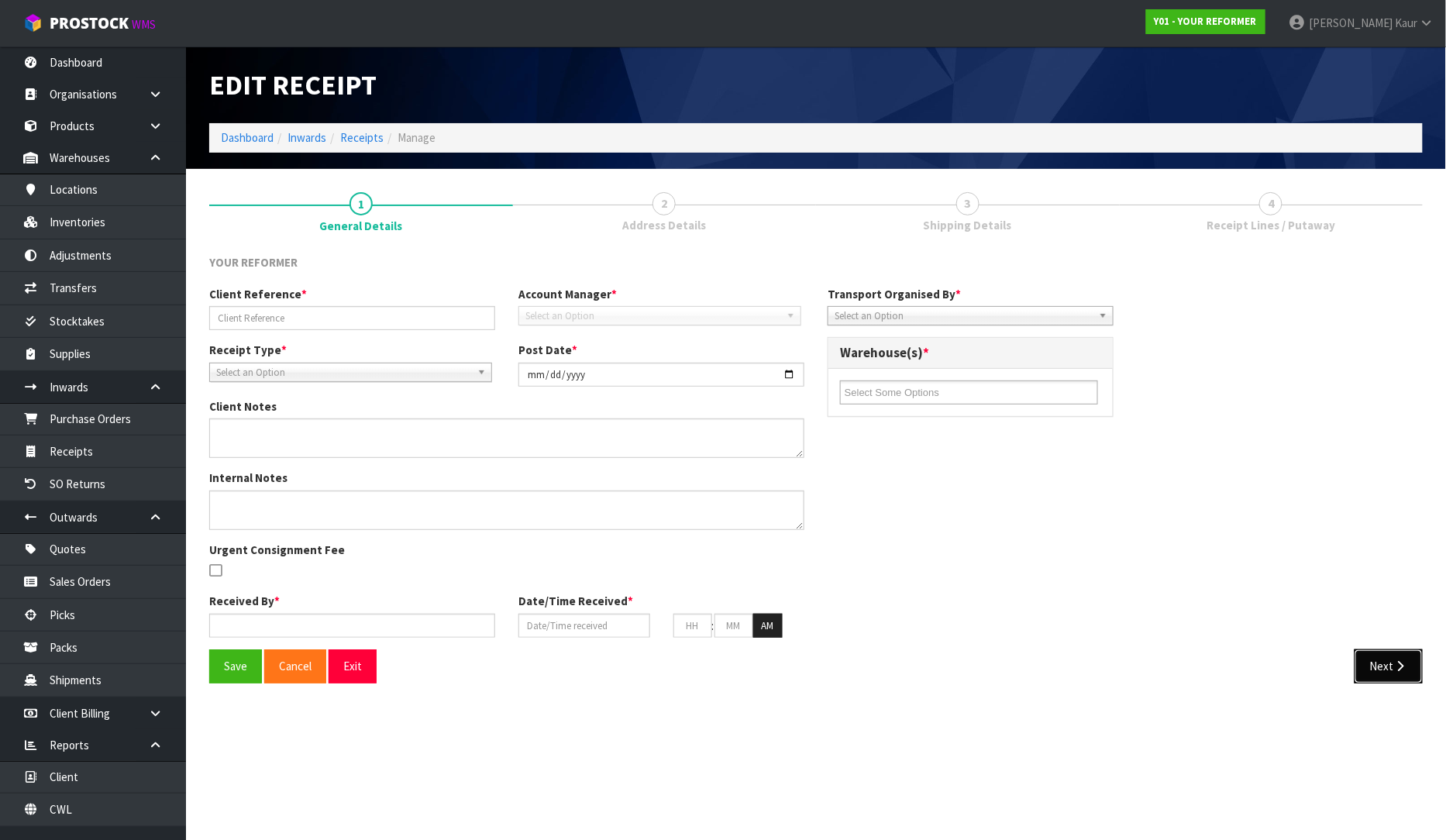
click at [1406, 668] on icon "button" at bounding box center [1400, 666] width 15 height 11
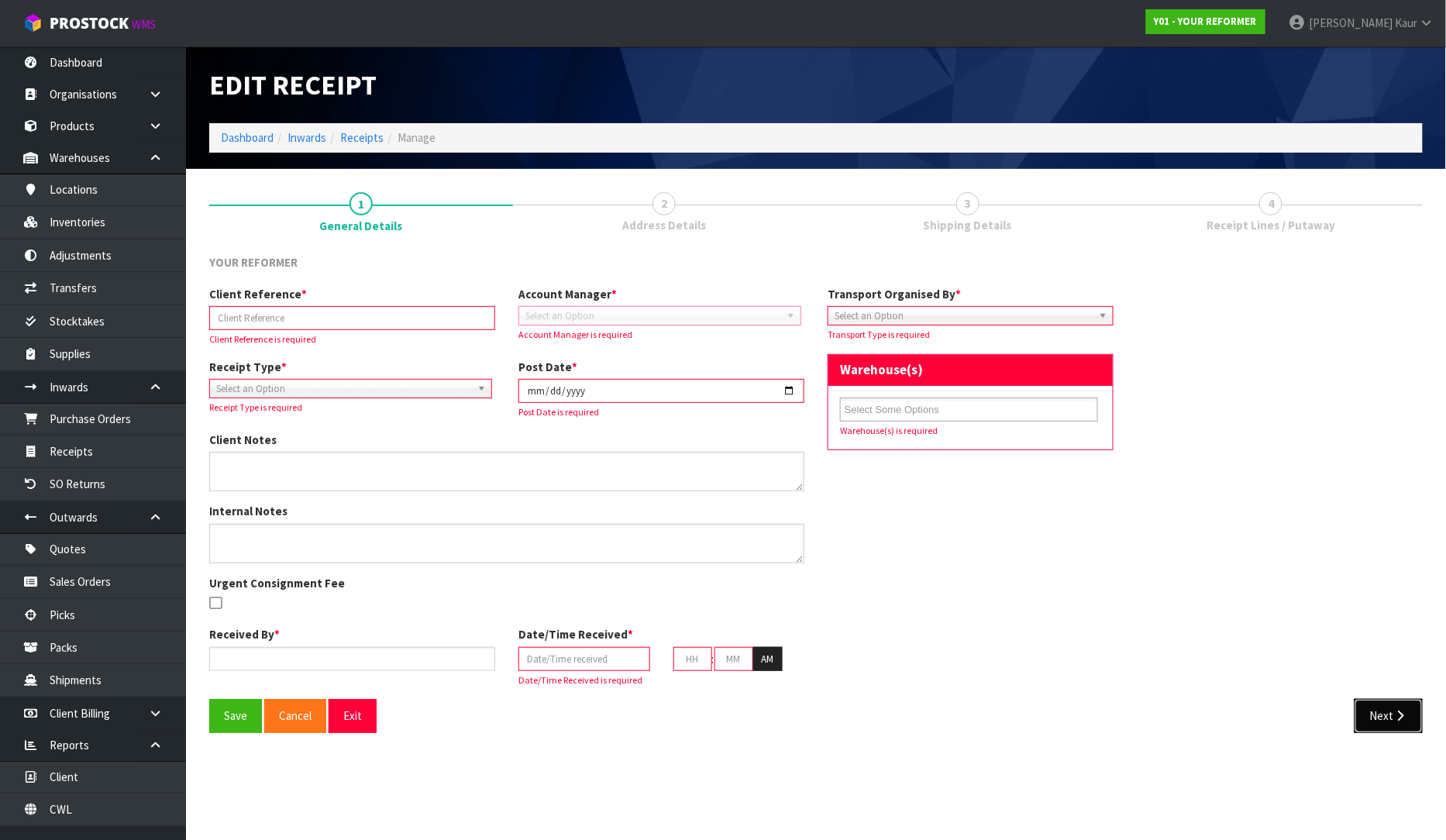
type input "ALL BLACKS PARK HYATT HOLD FOR [DATE]/PIC000"
type input "[DATE]"
type input "[PERSON_NAME]"
type input "[DATE]"
type input "02"
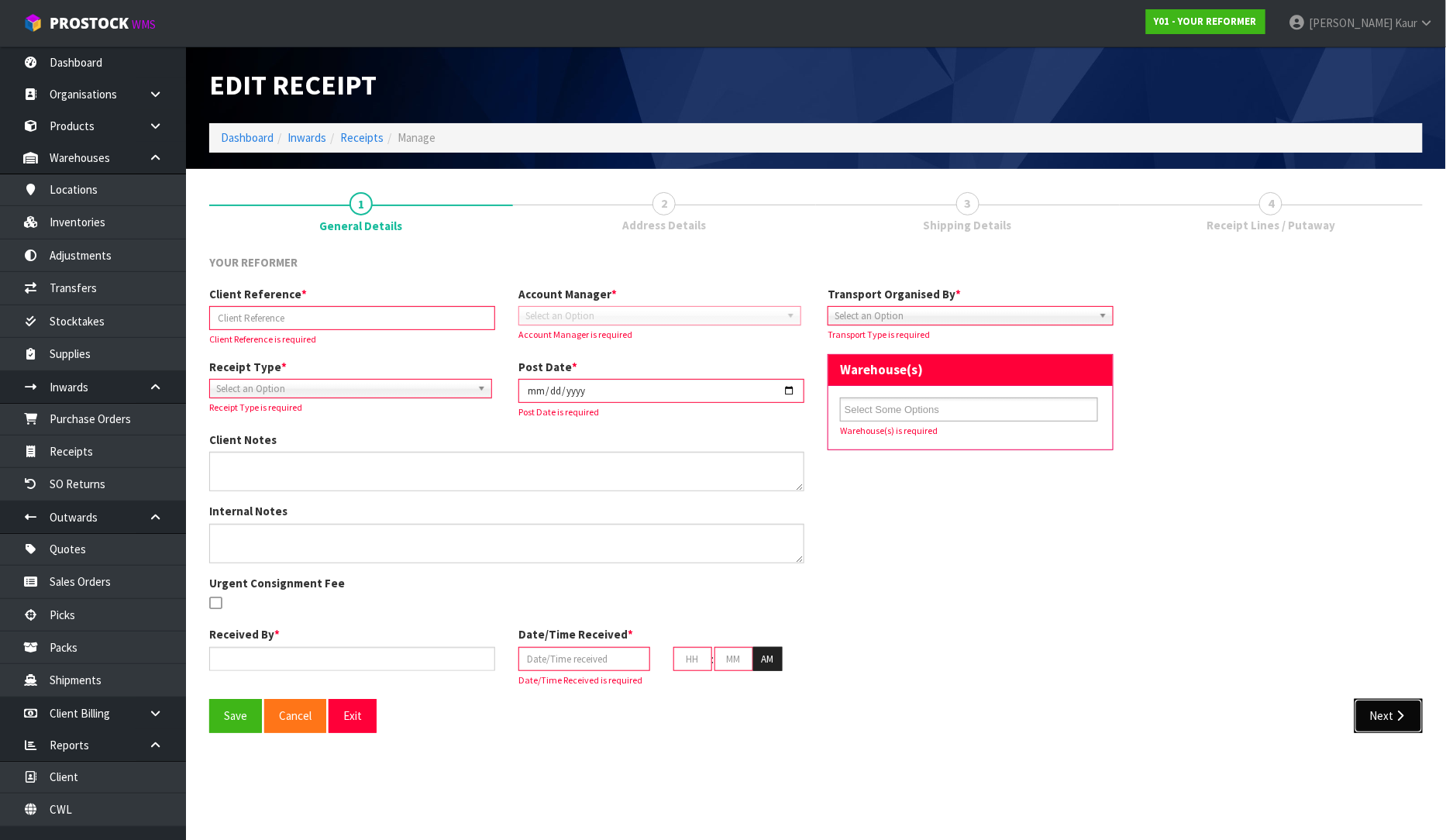
type input "06"
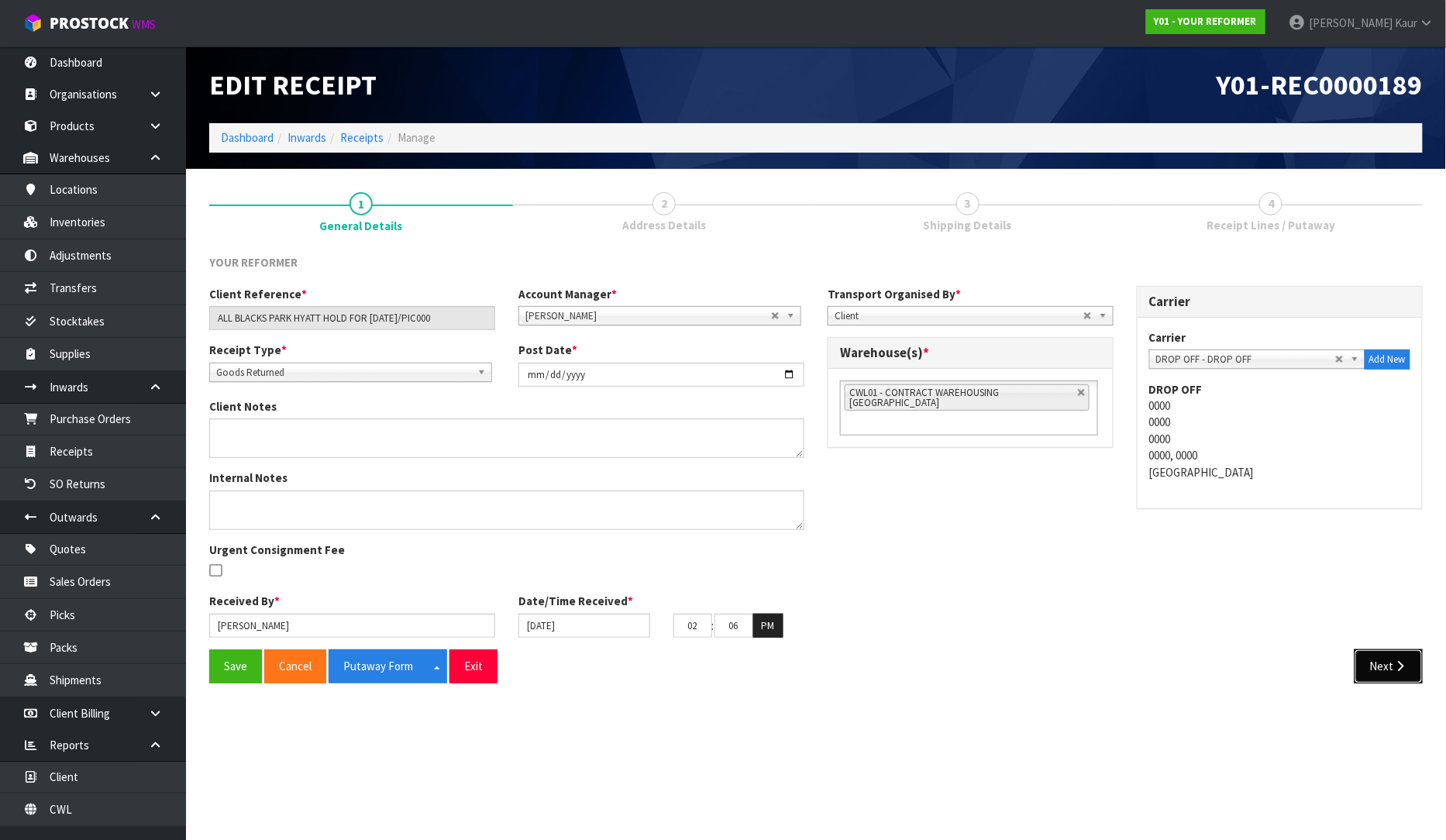
click at [1392, 674] on button "Next" at bounding box center [1389, 666] width 69 height 33
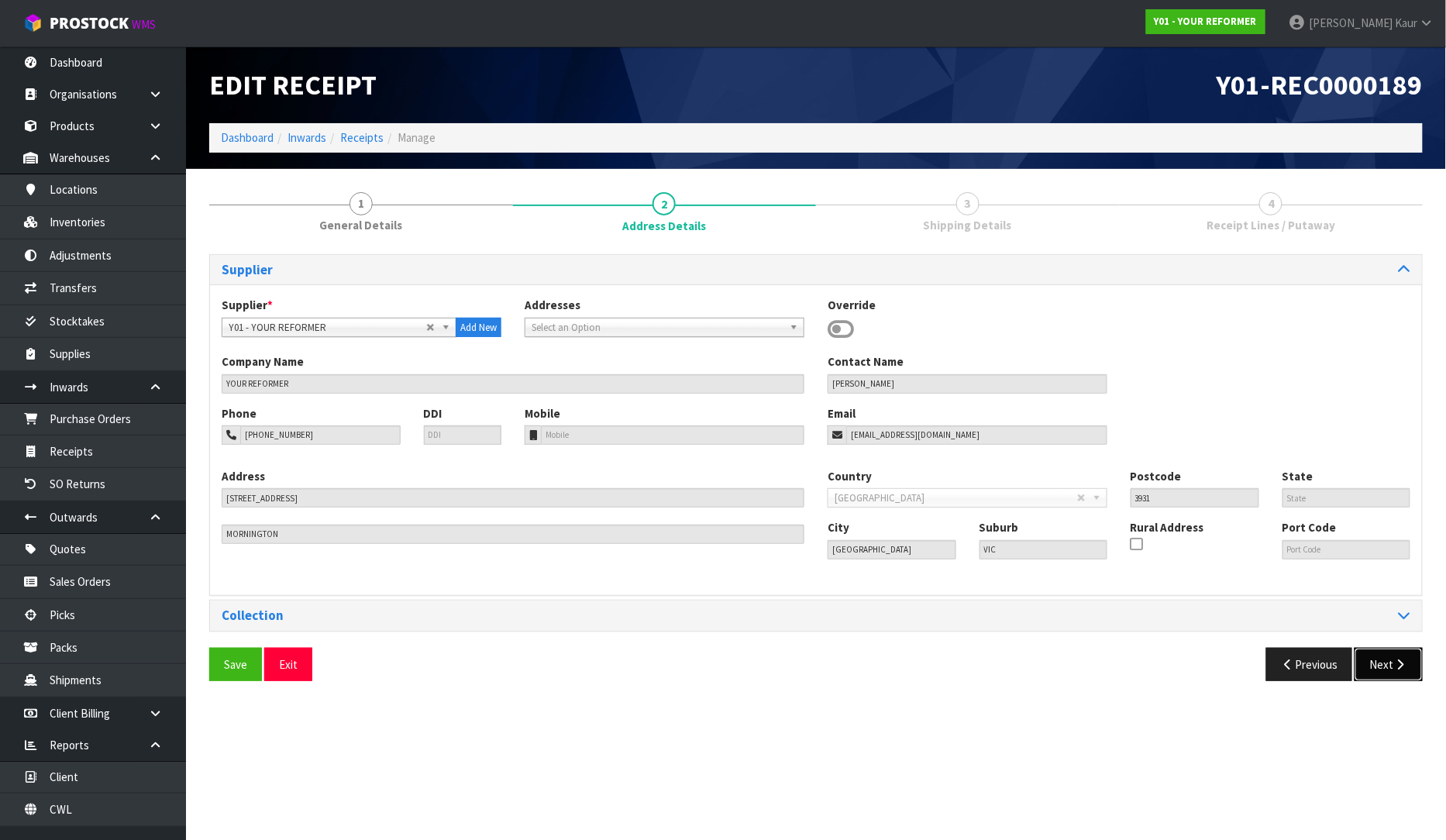
click at [1407, 664] on icon "button" at bounding box center [1400, 664] width 15 height 11
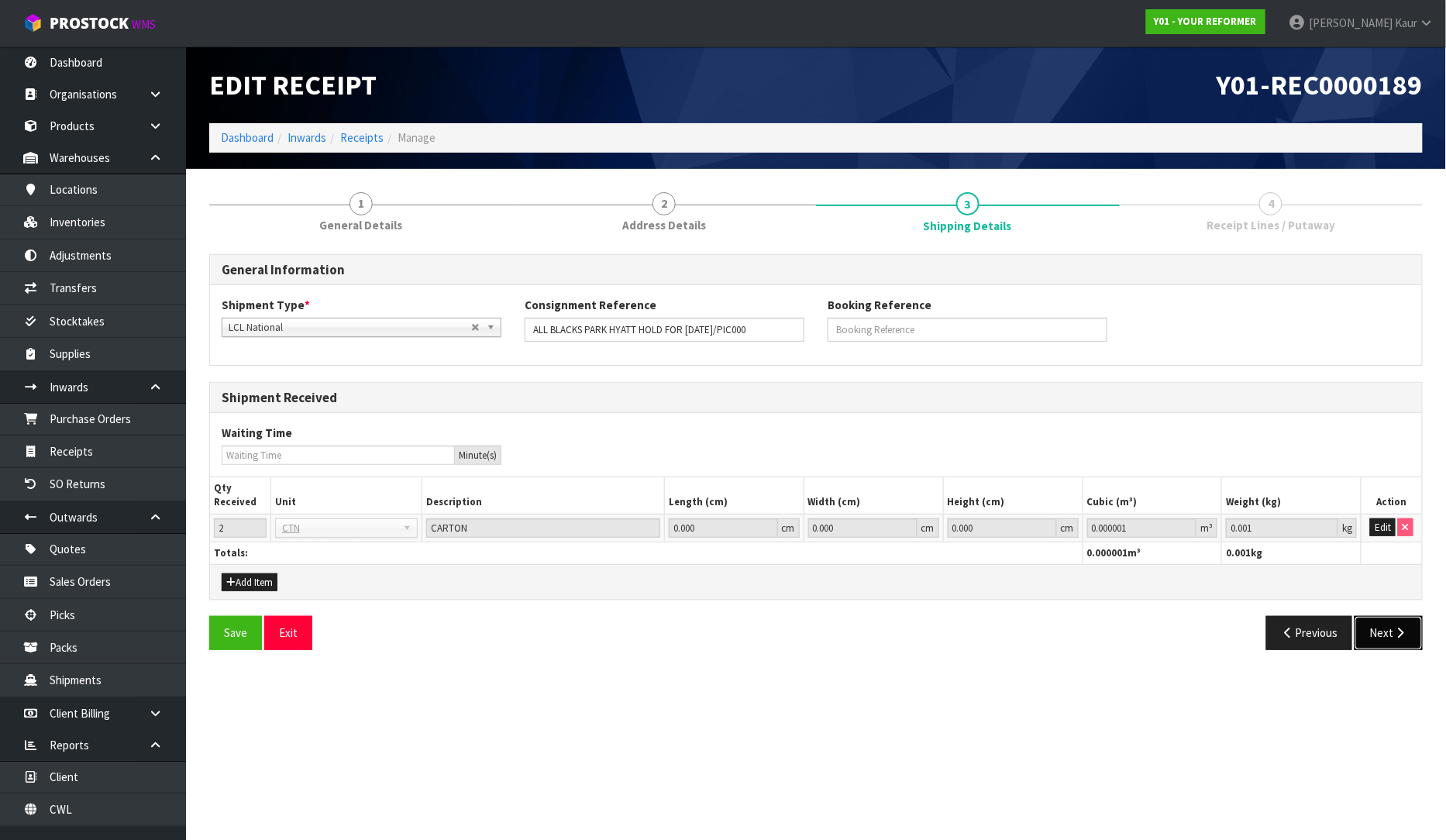
click at [1372, 632] on button "Next" at bounding box center [1389, 632] width 69 height 33
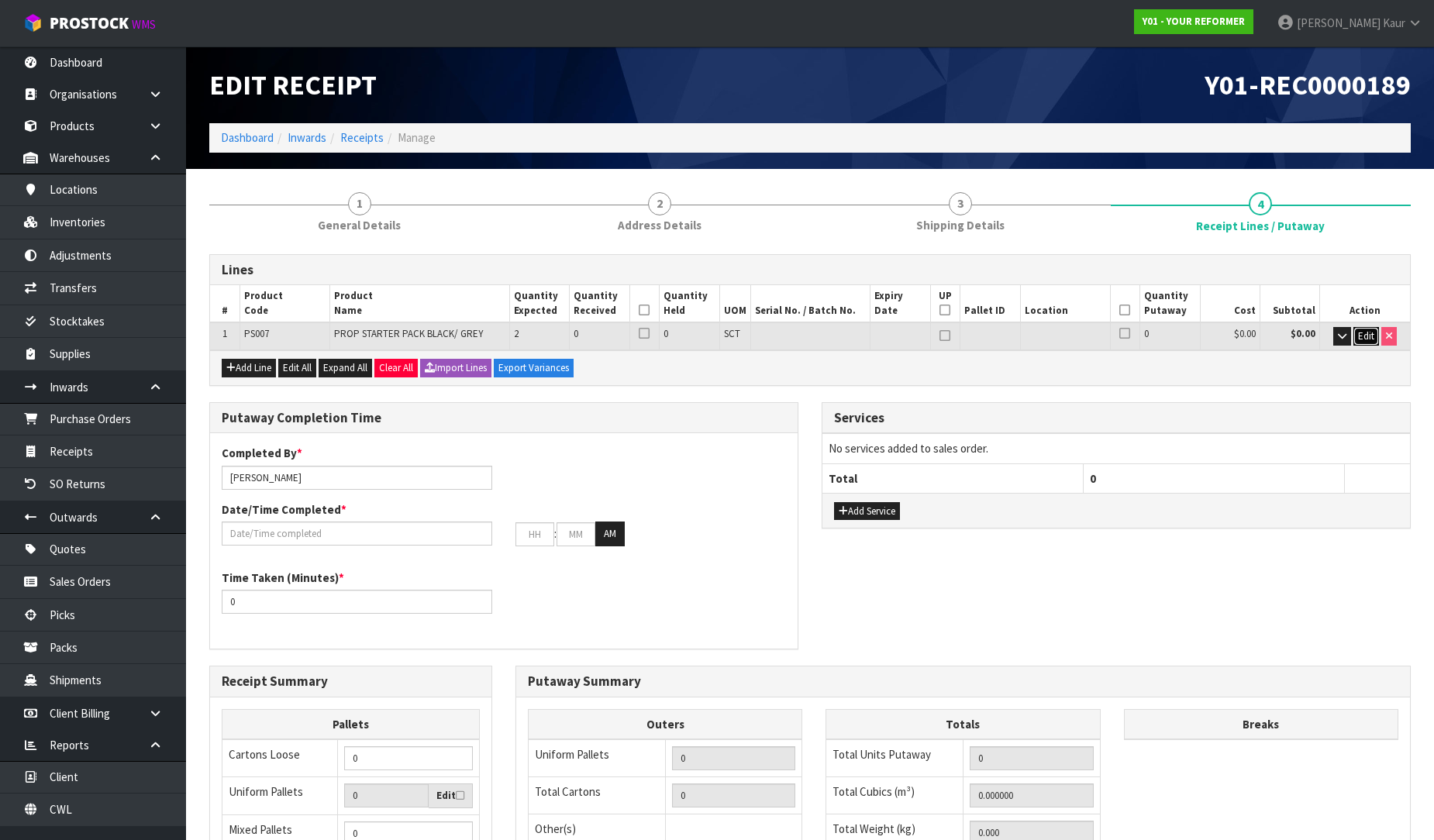
click at [1369, 337] on span "Edit" at bounding box center [1365, 335] width 16 height 13
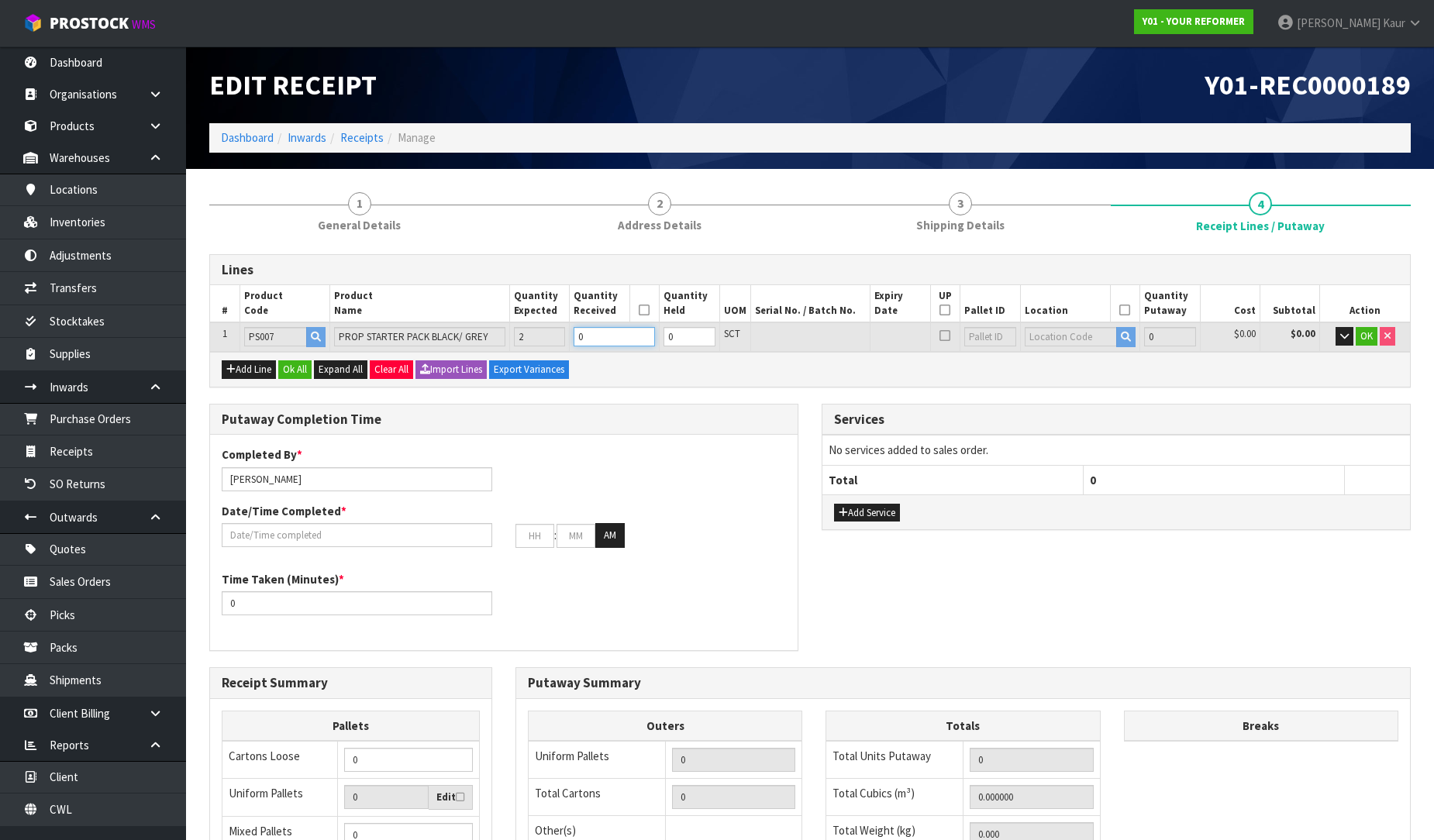
click at [611, 328] on input "0" at bounding box center [614, 337] width 81 height 19
type input "0.030996"
type input "6.36"
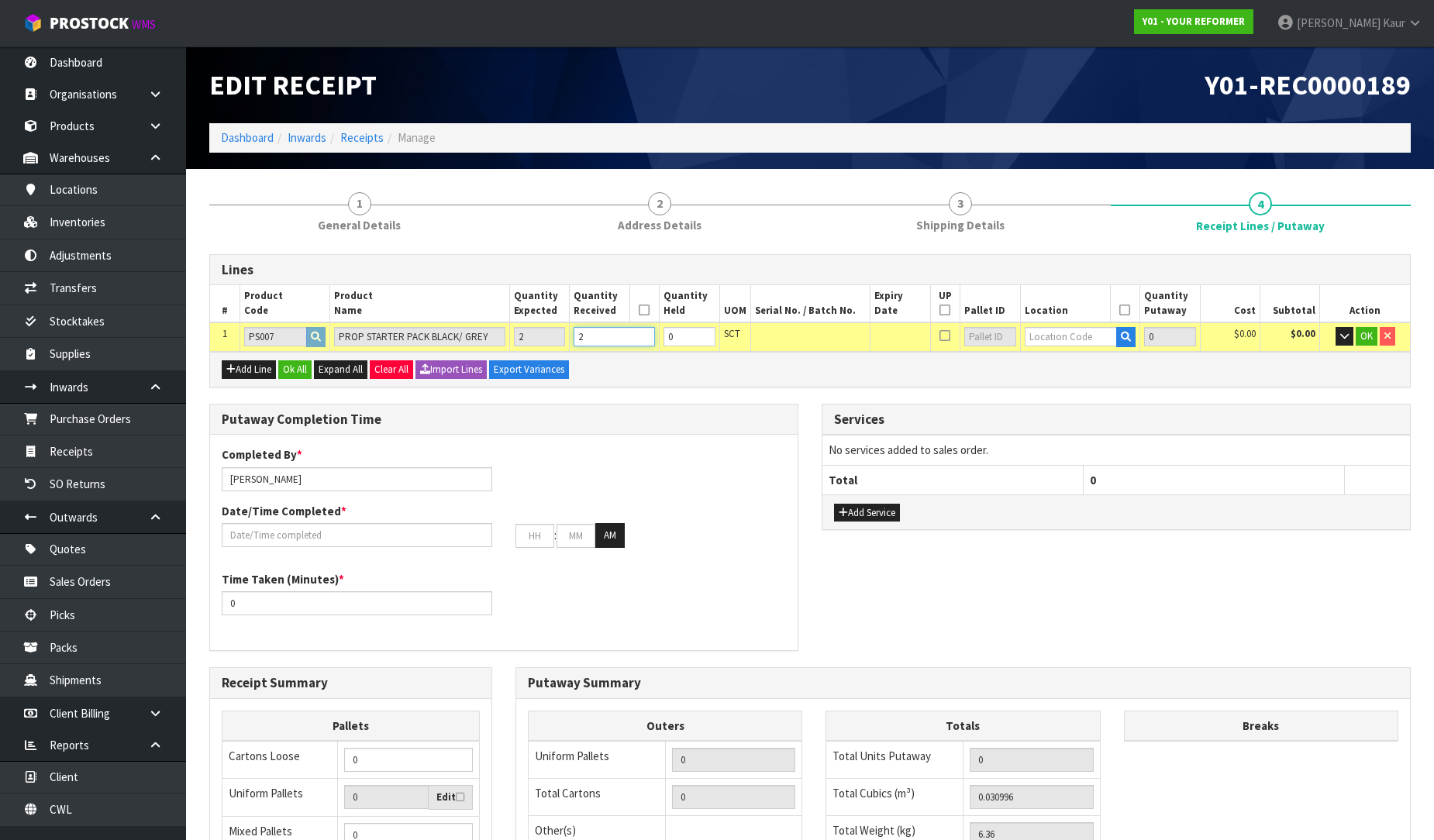
type input "2"
click at [1096, 335] on input "text" at bounding box center [1072, 337] width 93 height 19
type input "32-37-2"
click at [1101, 384] on link "32-37-2 -B" at bounding box center [1086, 383] width 122 height 21
type input "2"
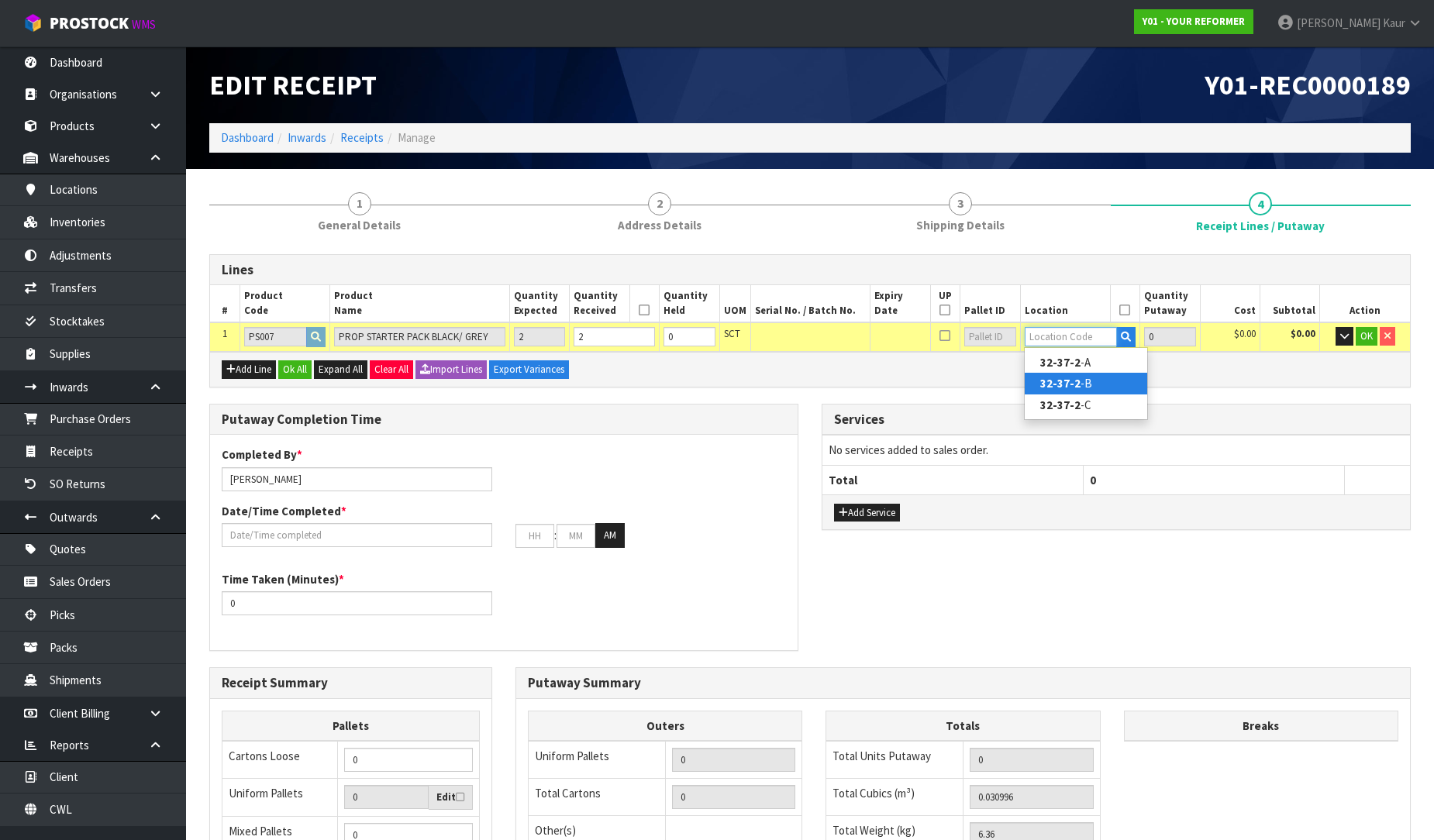
type input "32-37-2-B"
type input "2"
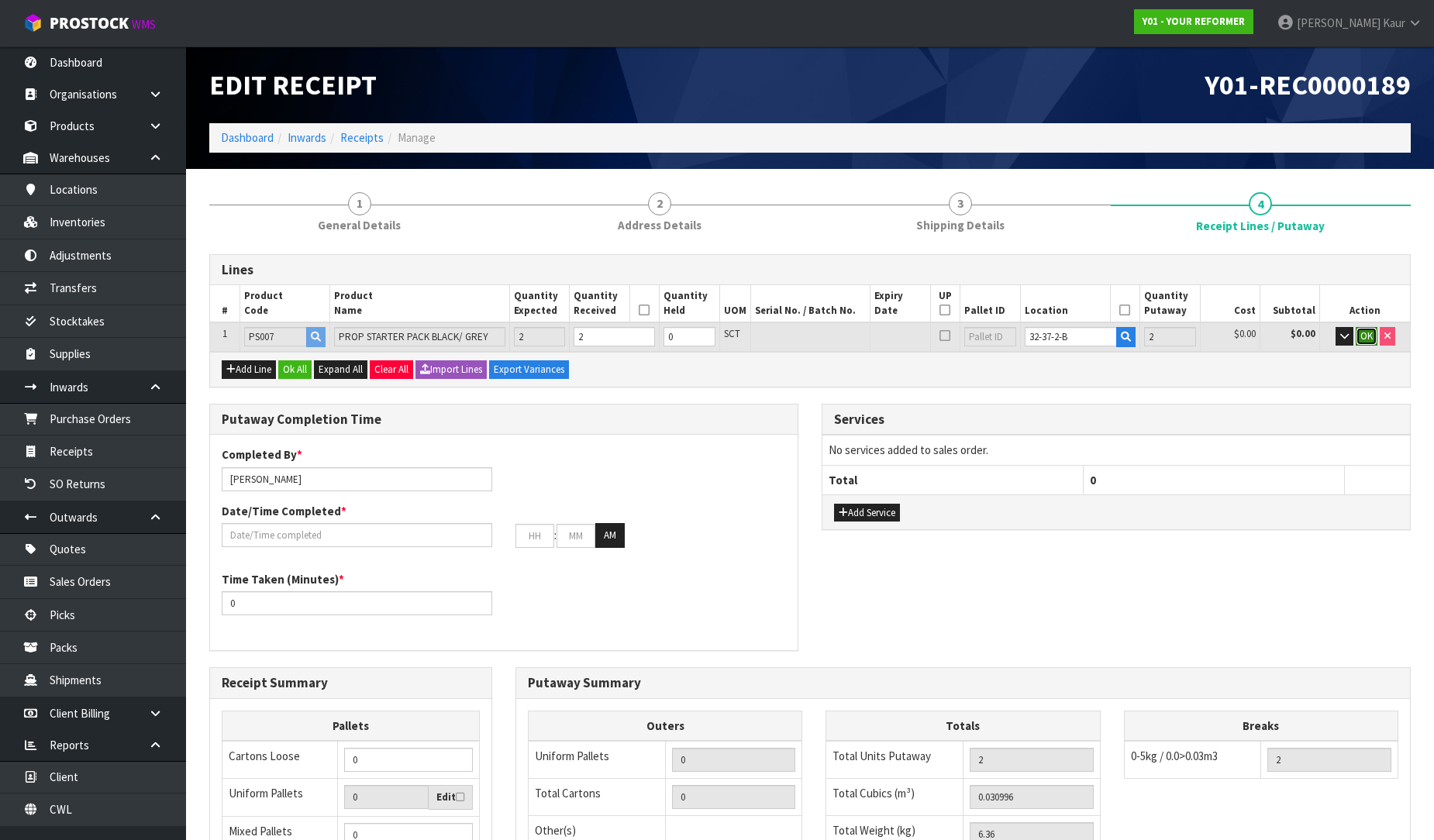
click at [1362, 333] on span "OK" at bounding box center [1366, 335] width 12 height 13
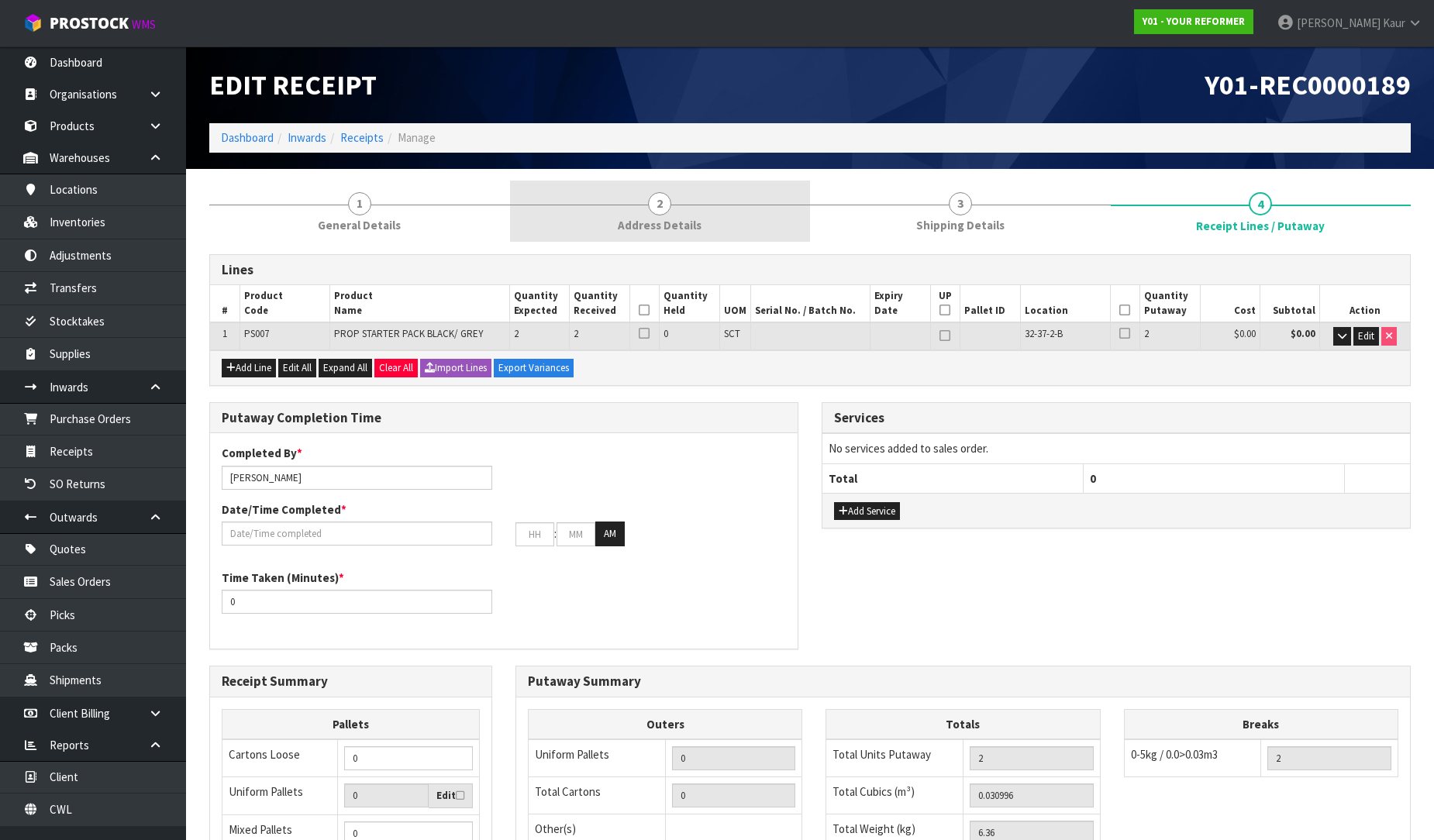
drag, startPoint x: 388, startPoint y: 219, endPoint x: 575, endPoint y: 236, distance: 187.8
click at [387, 219] on span "General Details" at bounding box center [359, 225] width 83 height 16
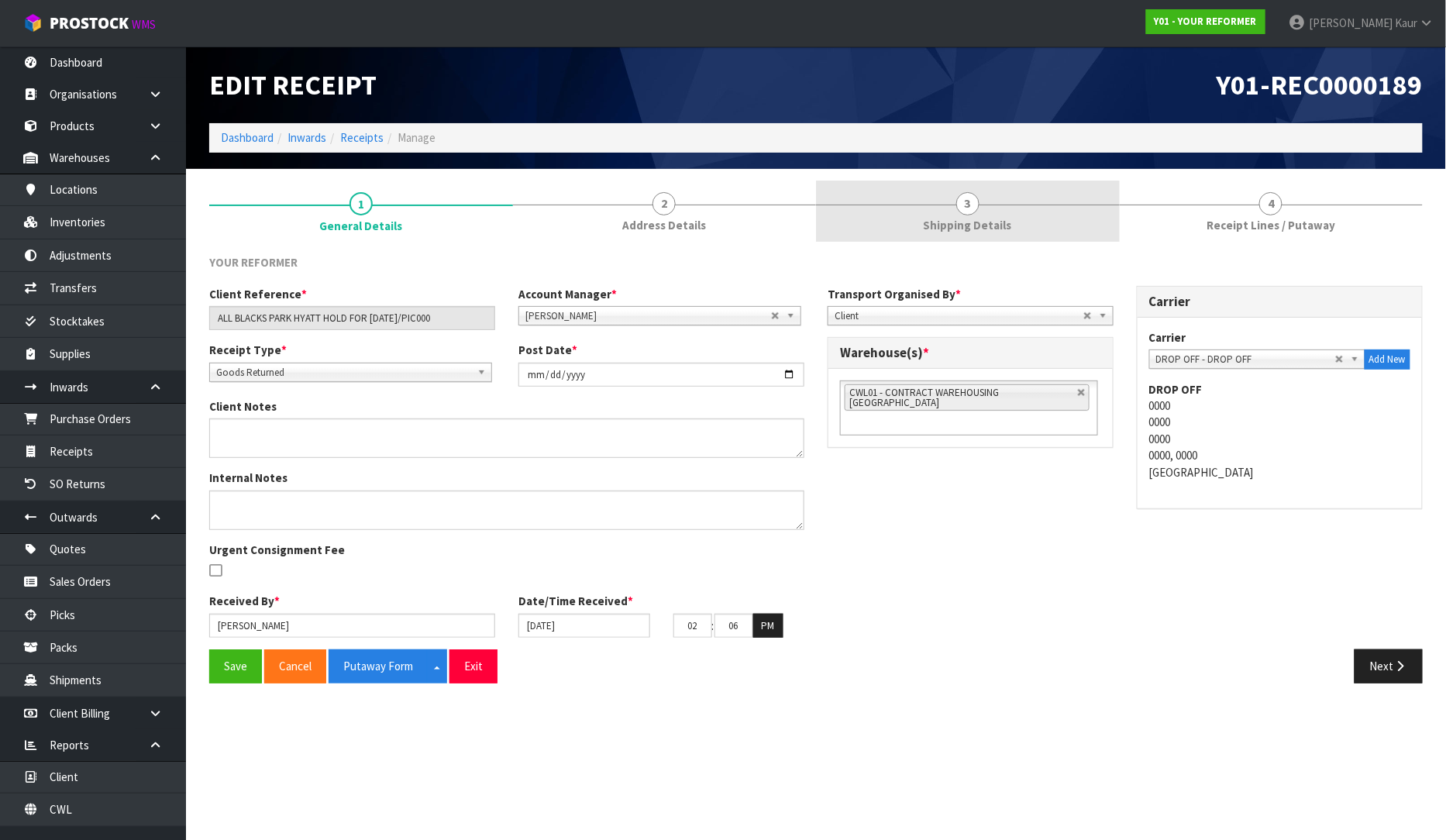
click at [979, 199] on span "3" at bounding box center [968, 203] width 23 height 23
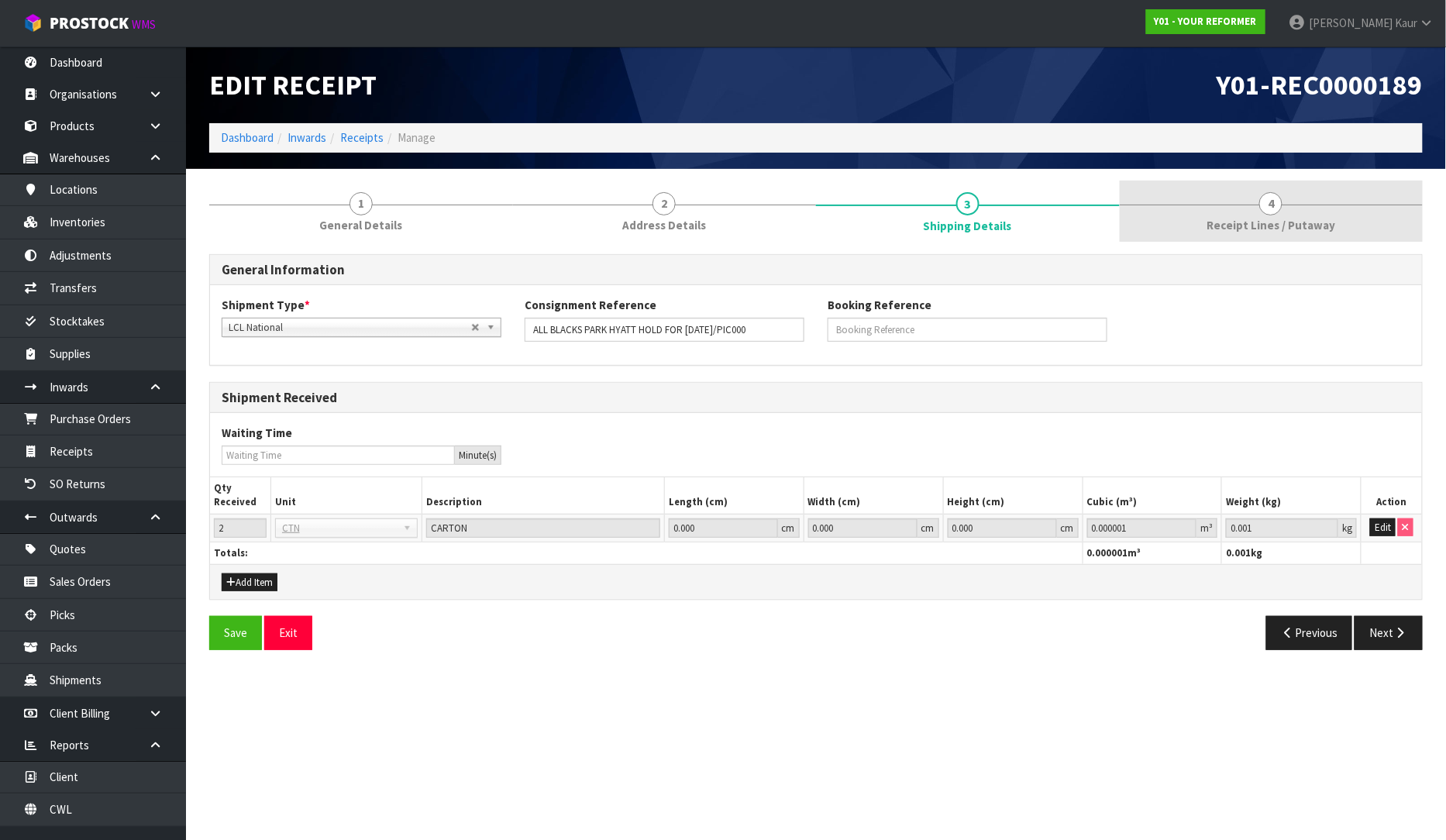
click at [1296, 223] on span "Receipt Lines / Putaway" at bounding box center [1271, 225] width 128 height 16
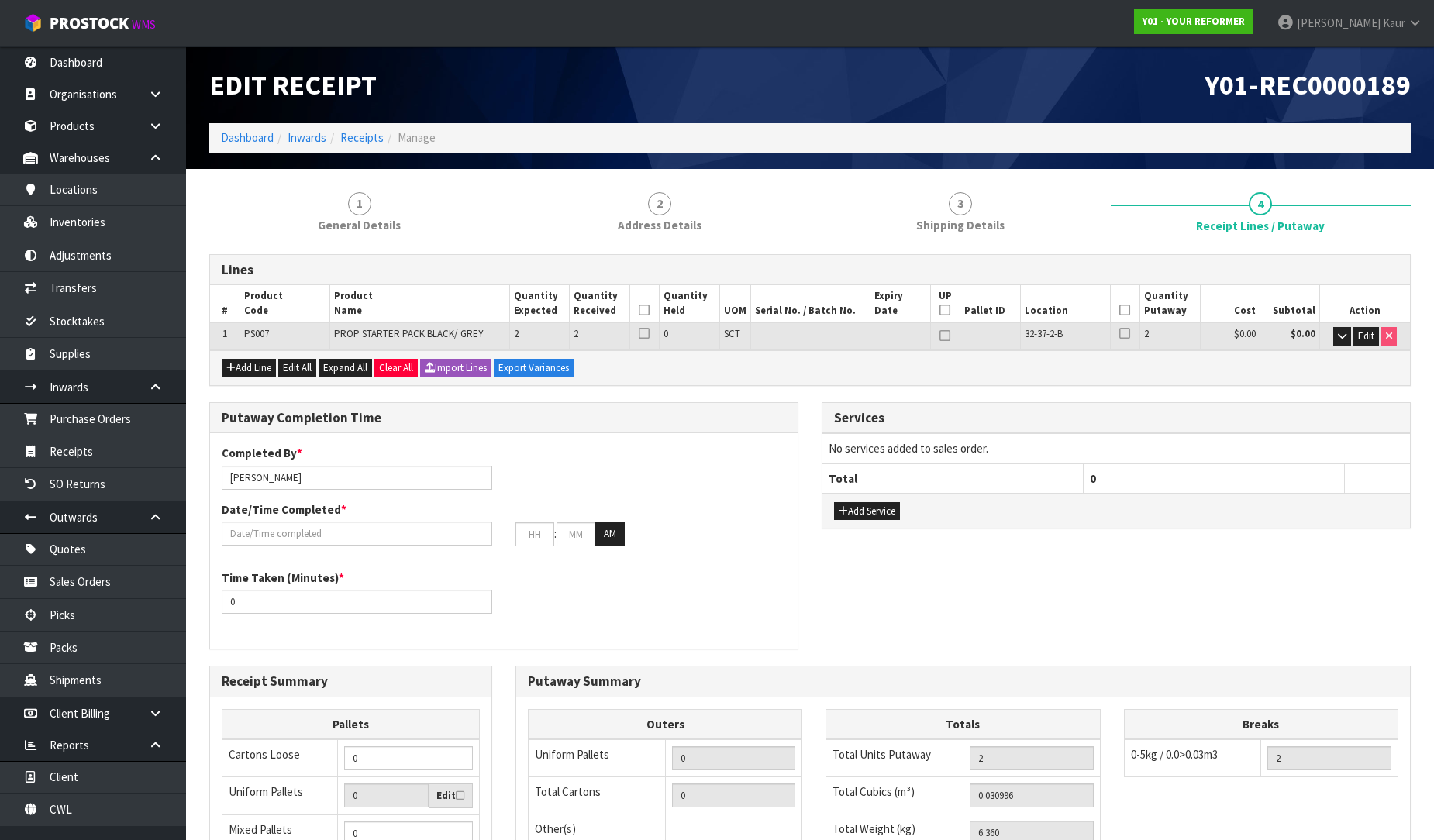
click at [639, 308] on th at bounding box center [644, 303] width 30 height 37
click at [641, 310] on icon at bounding box center [644, 310] width 11 height 1
drag, startPoint x: 1123, startPoint y: 310, endPoint x: 610, endPoint y: 492, distance: 544.3
click at [1123, 310] on icon at bounding box center [1124, 310] width 11 height 1
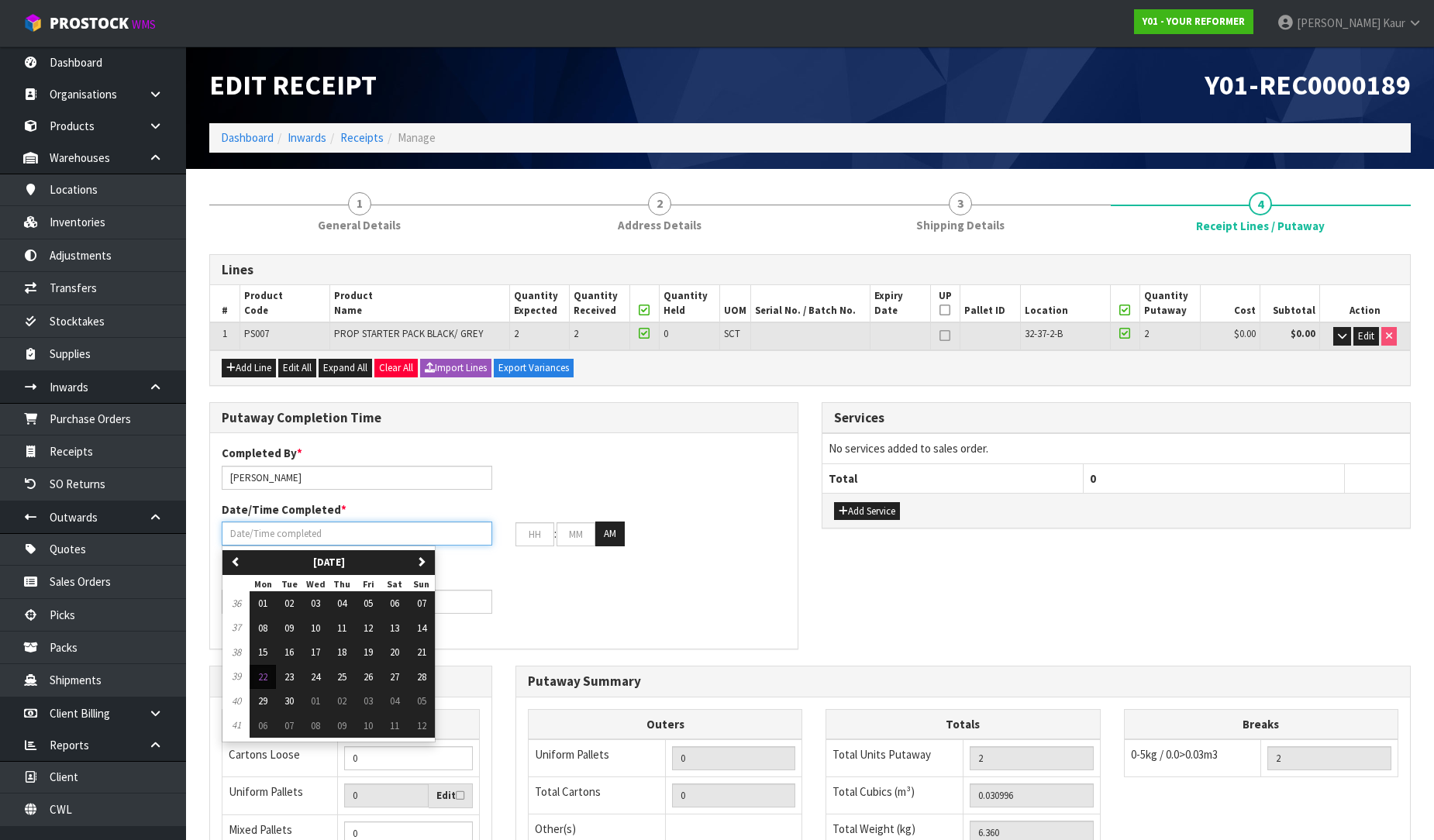
click at [303, 530] on input "text" at bounding box center [356, 533] width 270 height 24
click at [262, 673] on span "22" at bounding box center [262, 676] width 10 height 13
type input "[DATE]"
type input "12"
type input "00"
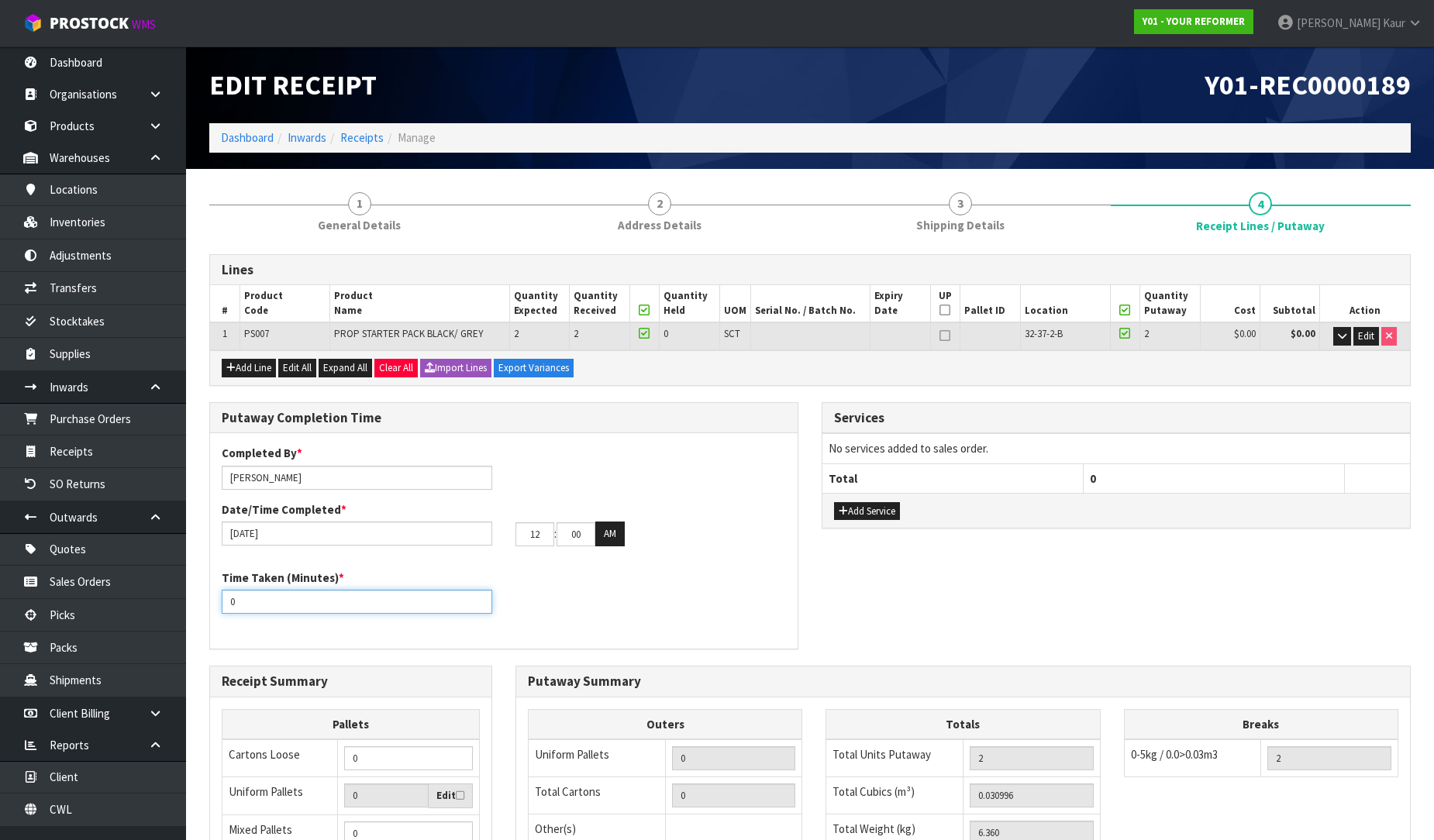
drag, startPoint x: 243, startPoint y: 602, endPoint x: 218, endPoint y: 591, distance: 27.3
click at [218, 591] on div "Time Taken (Minutes) * 0" at bounding box center [357, 591] width 294 height 44
type input "15"
drag, startPoint x: 539, startPoint y: 536, endPoint x: 512, endPoint y: 537, distance: 27.0
click at [512, 537] on div "12 : 00 : 00 AM" at bounding box center [651, 534] width 294 height 25
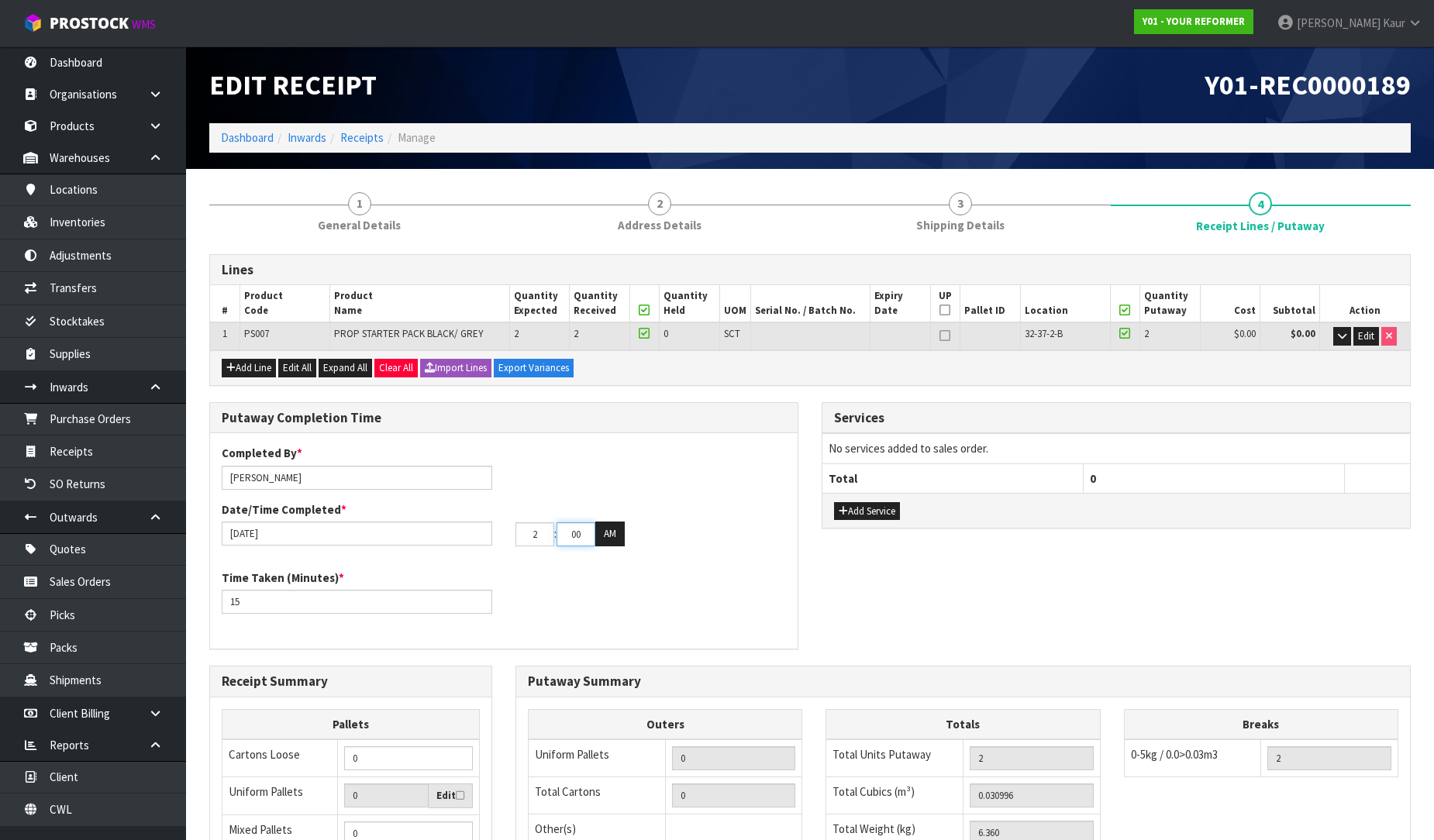
type input "02"
drag, startPoint x: 587, startPoint y: 536, endPoint x: 567, endPoint y: 536, distance: 20.0
click at [567, 536] on input "00" at bounding box center [576, 534] width 39 height 24
type input "10"
click at [612, 531] on button "AM" at bounding box center [610, 534] width 29 height 25
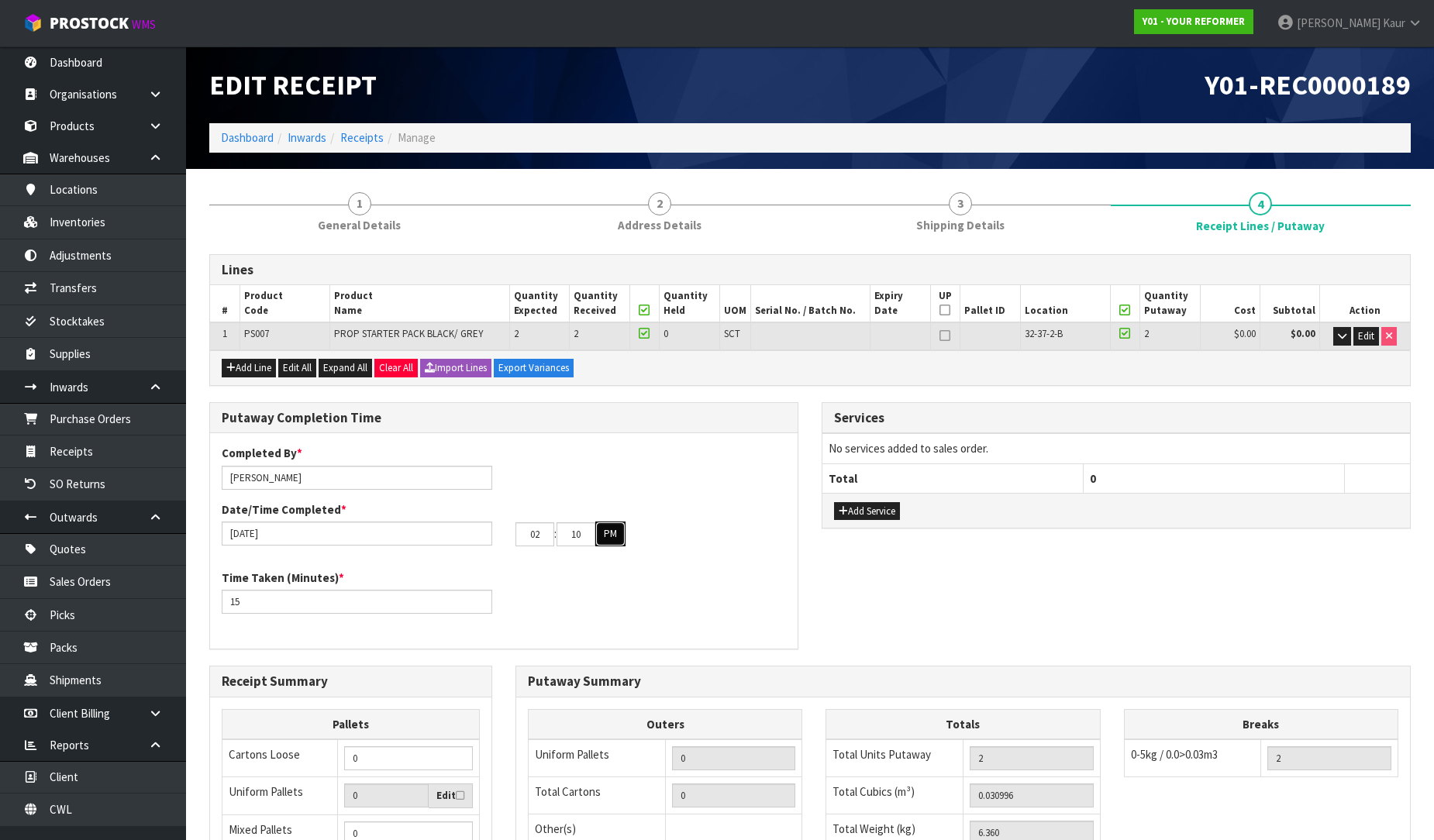
scroll to position [260, 0]
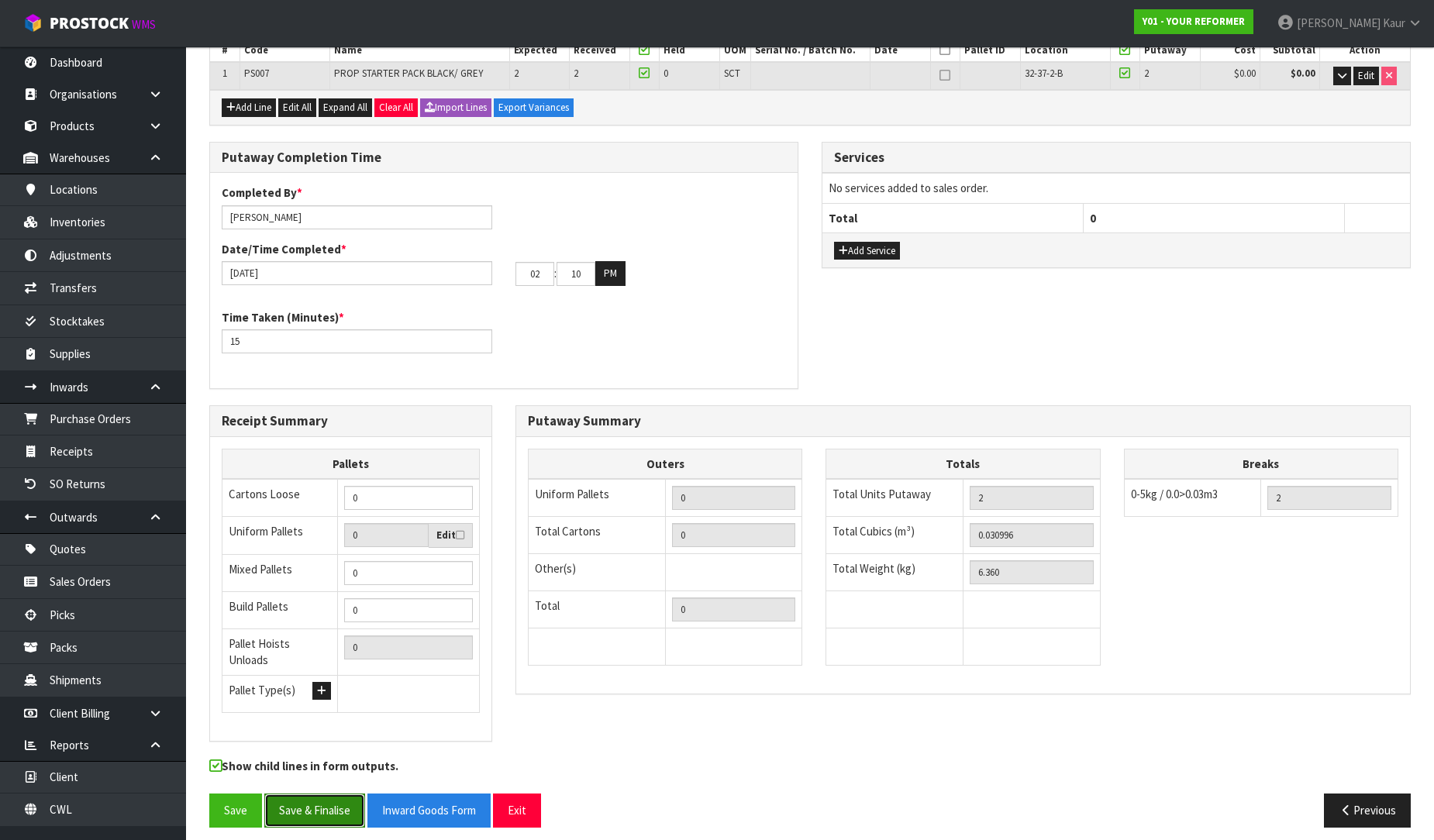
click at [292, 800] on button "Save & Finalise" at bounding box center [314, 810] width 101 height 33
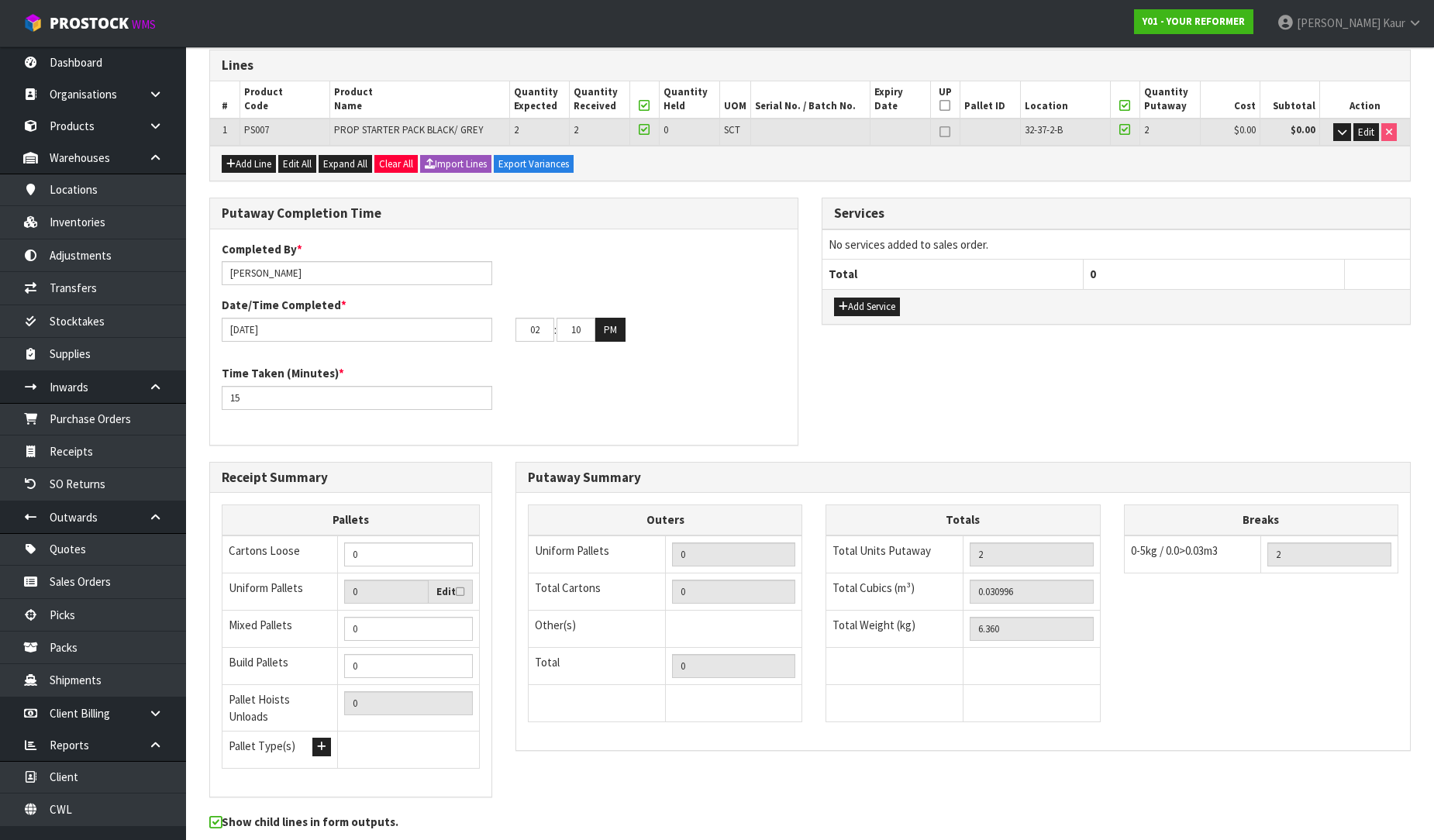
scroll to position [0, 0]
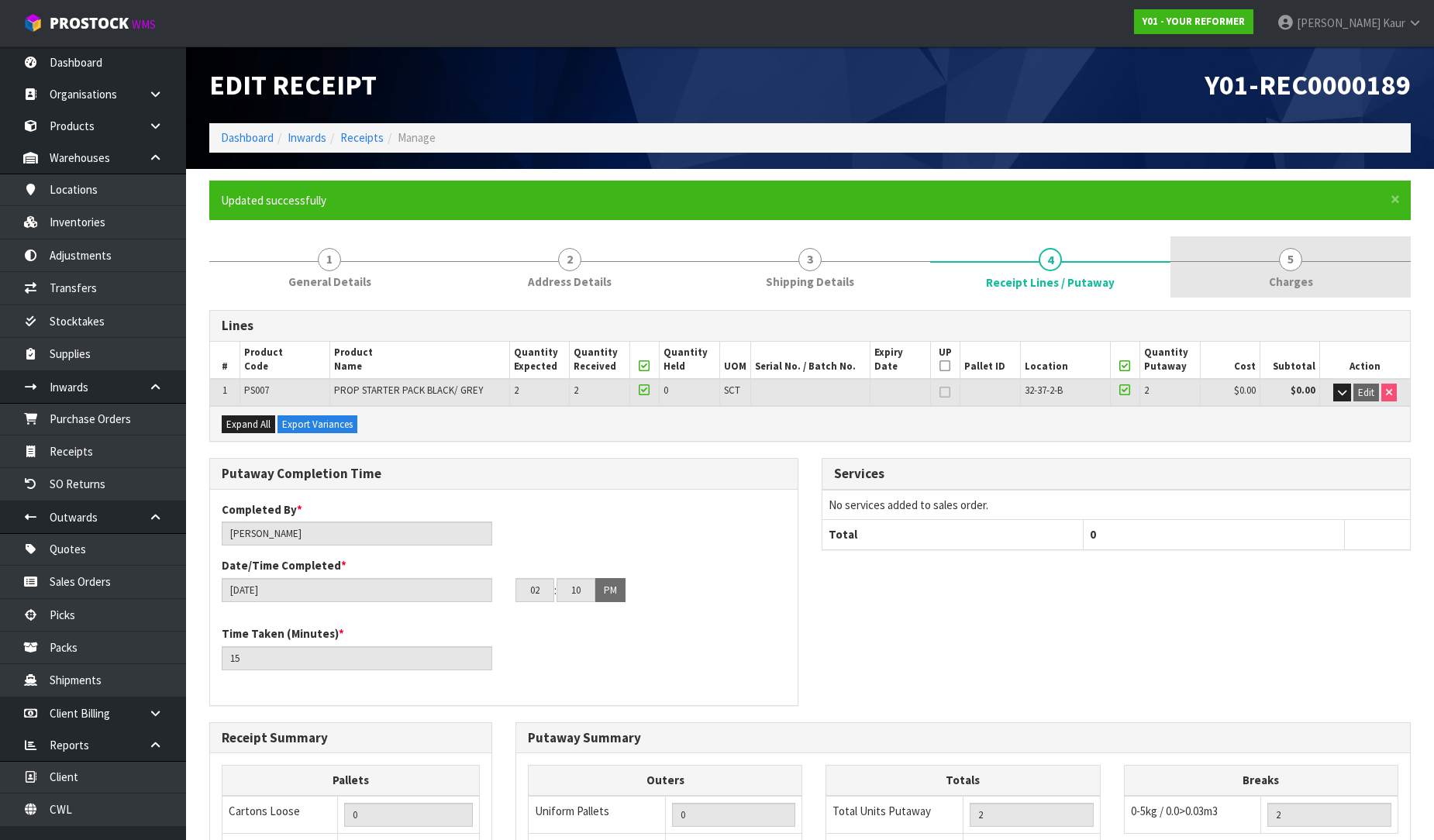
click at [1284, 266] on span "5" at bounding box center [1291, 259] width 23 height 23
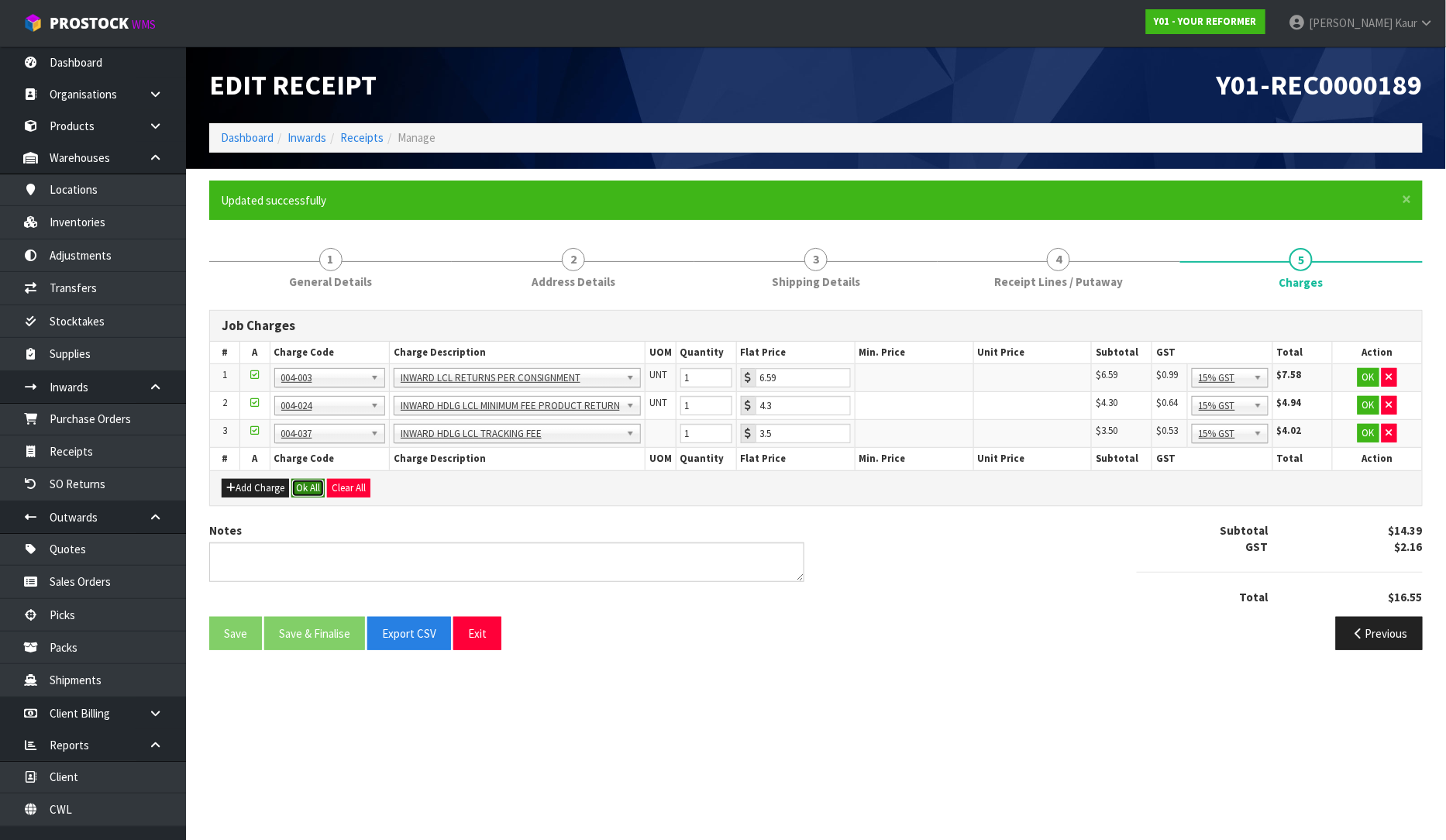
click at [304, 478] on button "Ok All" at bounding box center [308, 487] width 33 height 18
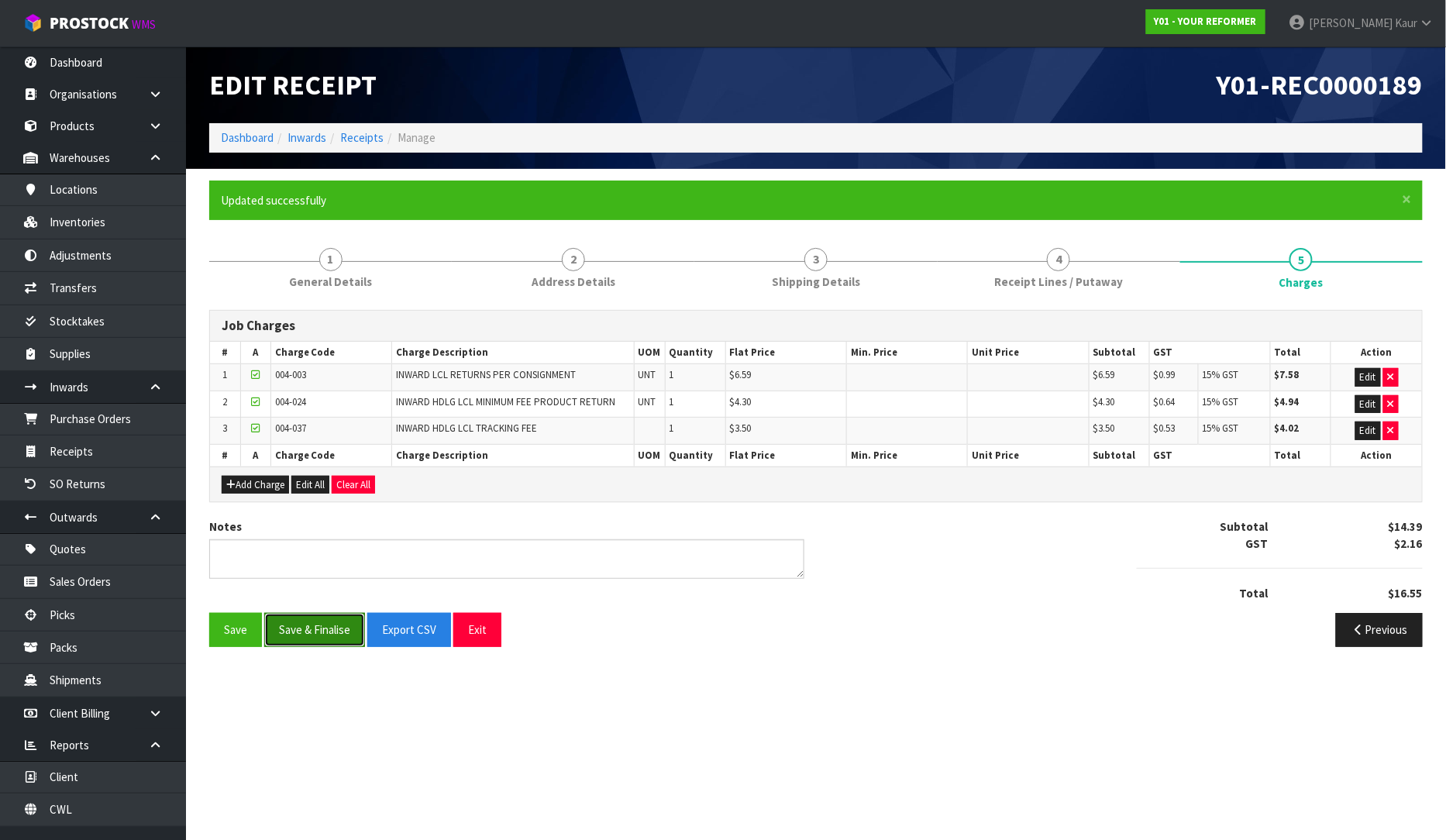
click at [283, 644] on button "Save & Finalise" at bounding box center [314, 630] width 101 height 33
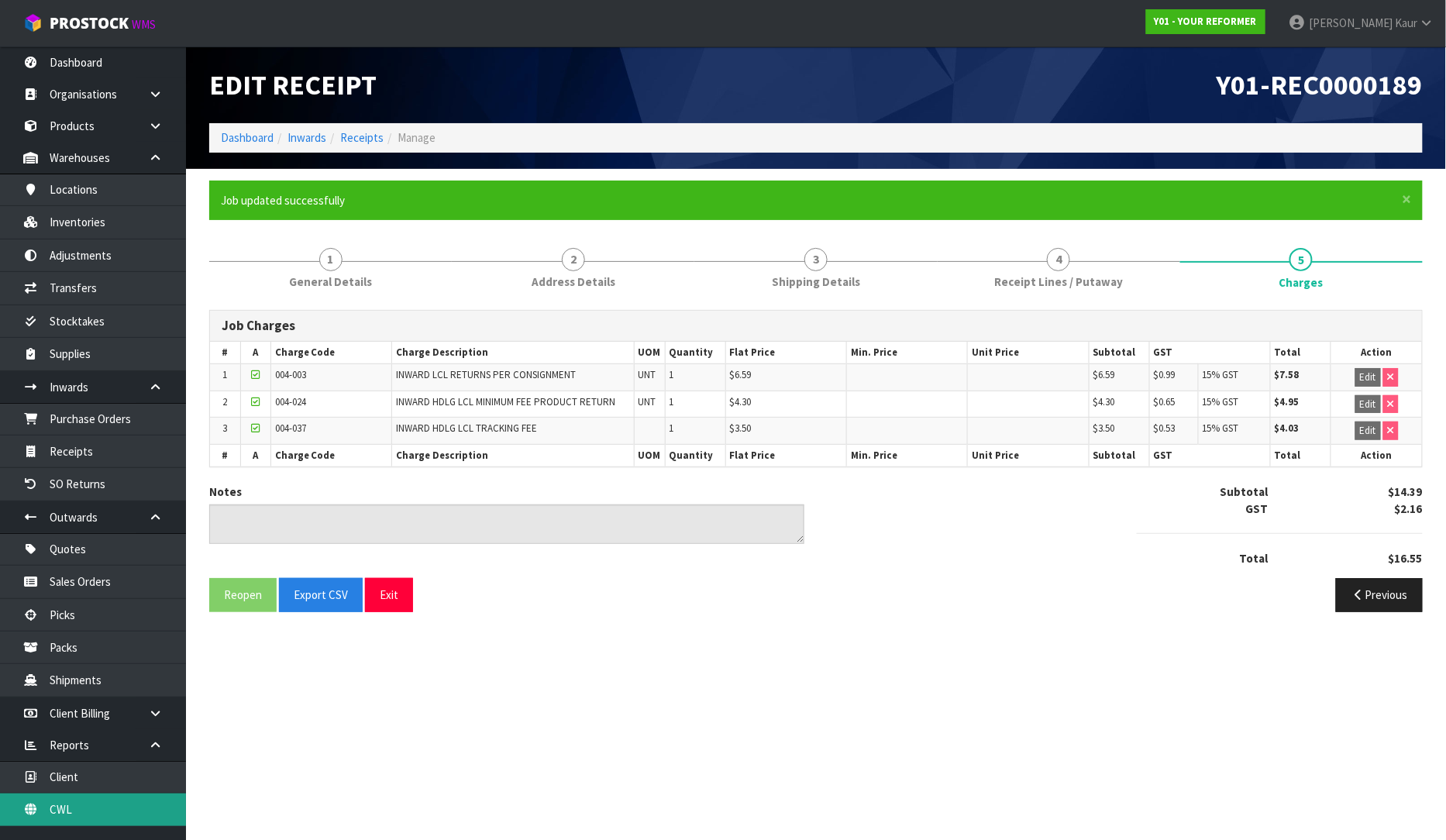
click at [44, 814] on link "CWL" at bounding box center [92, 809] width 186 height 32
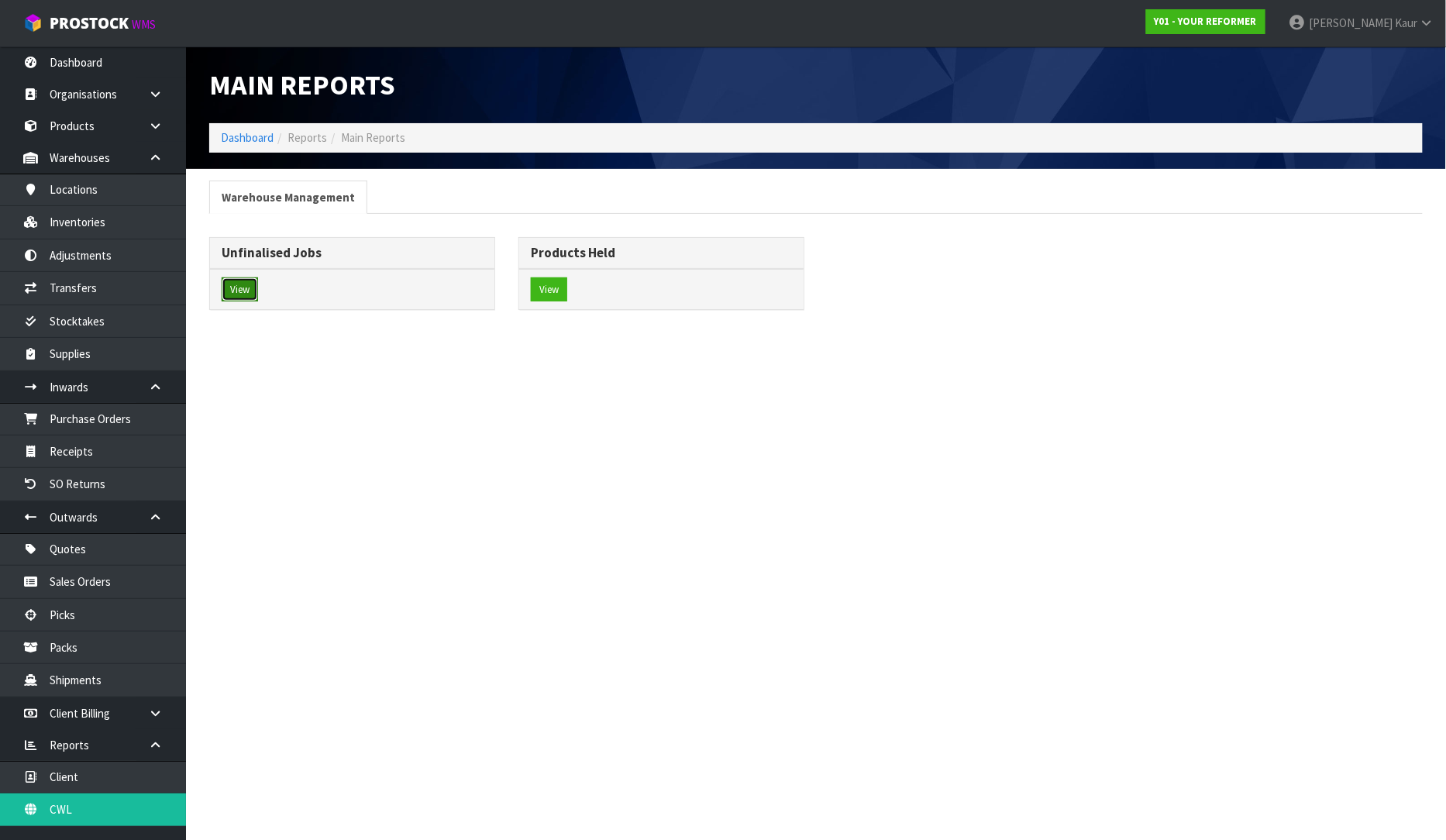
click at [248, 283] on button "View" at bounding box center [239, 289] width 36 height 25
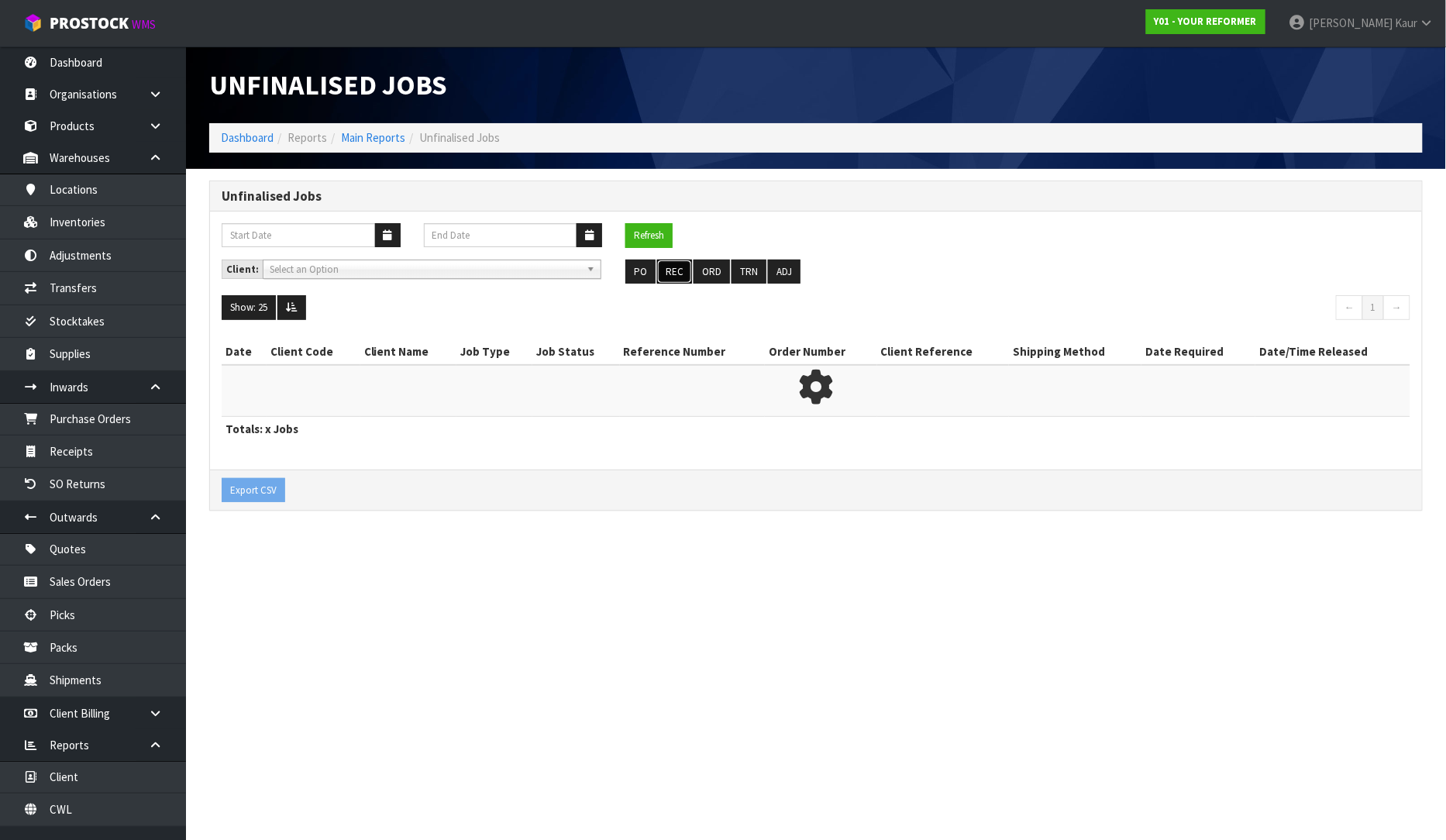
click at [668, 264] on button "REC" at bounding box center [675, 272] width 35 height 25
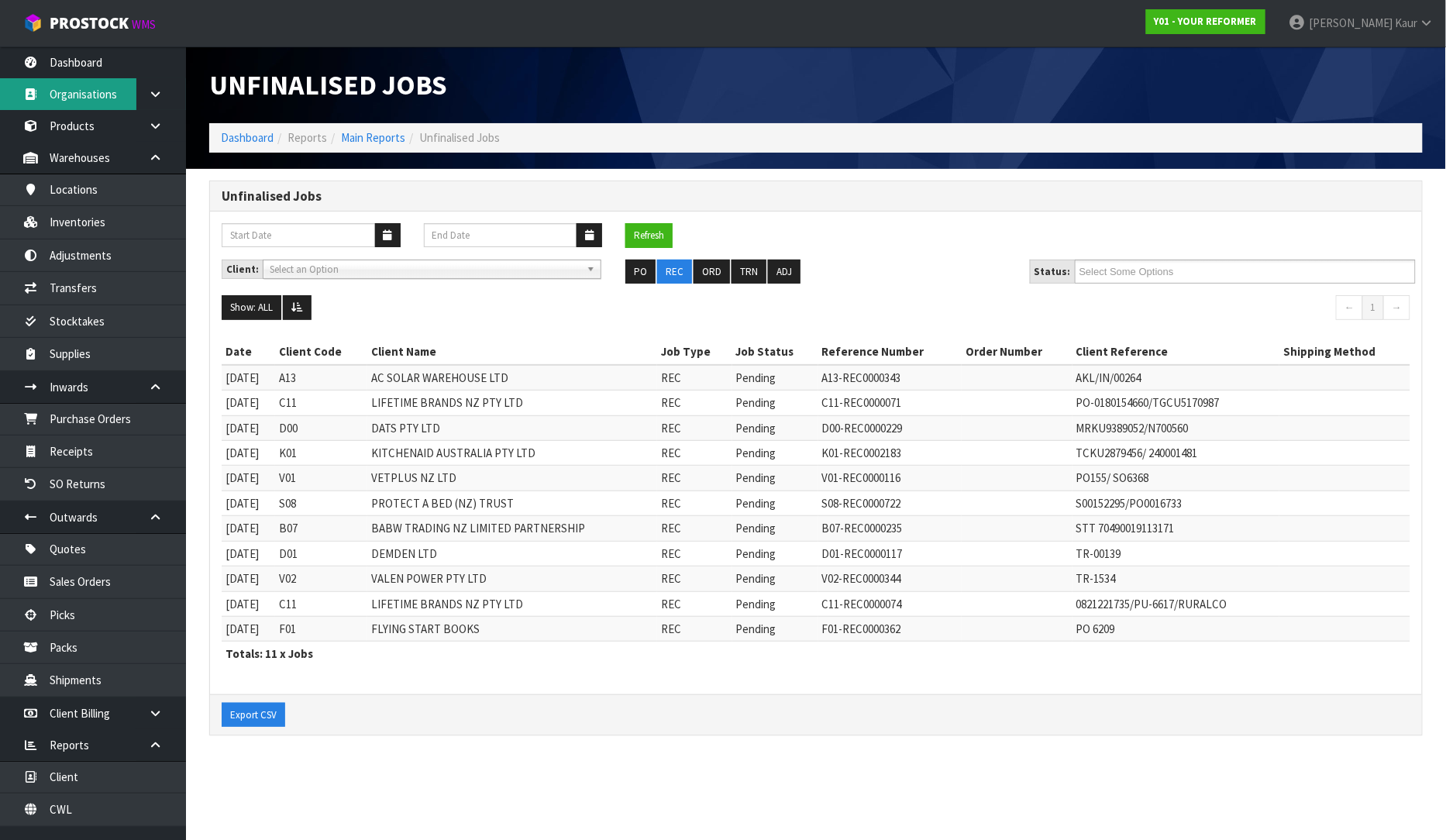
click at [120, 78] on link "Organisations" at bounding box center [92, 94] width 186 height 32
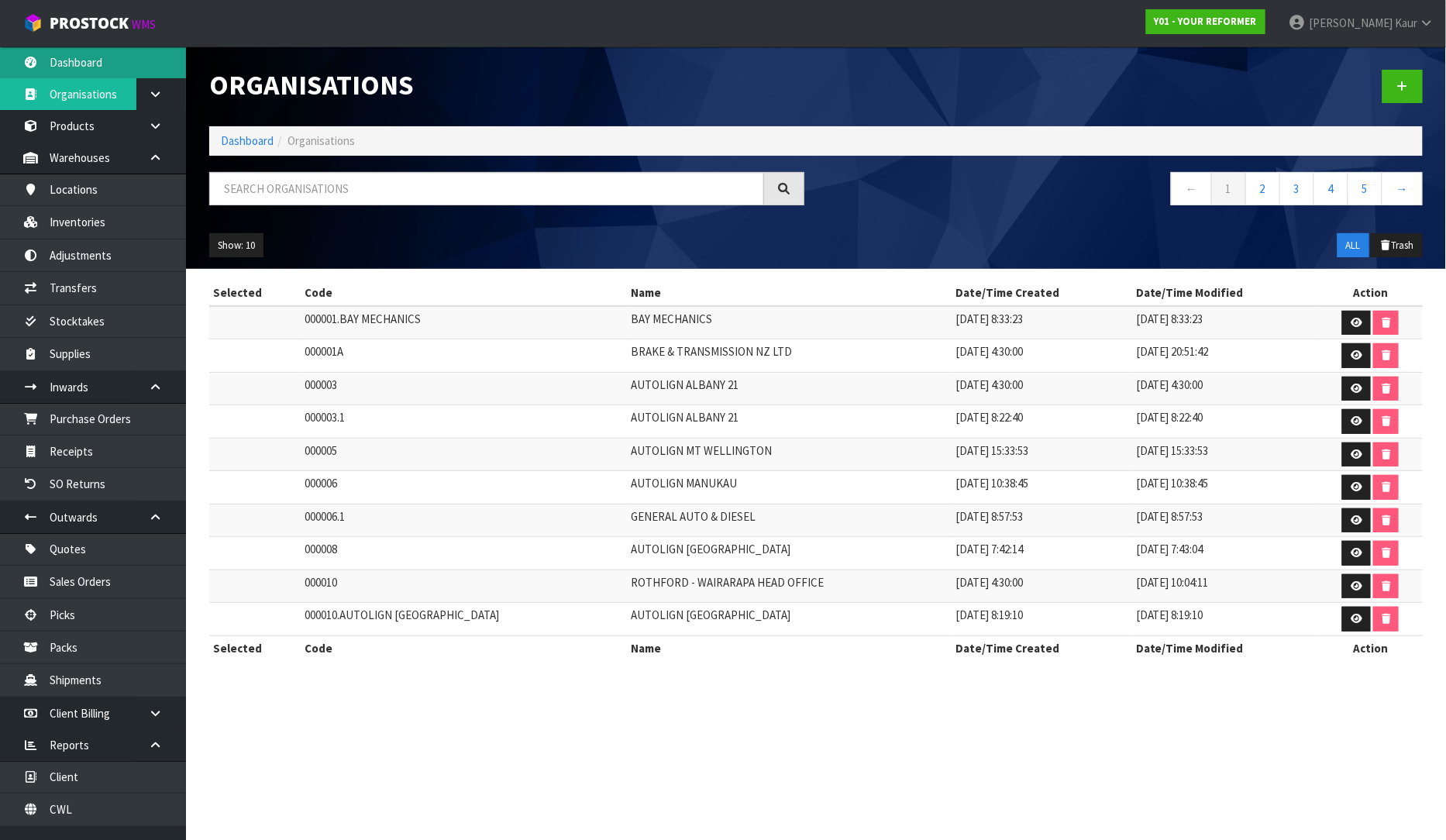
click at [104, 55] on link "Dashboard" at bounding box center [92, 62] width 186 height 32
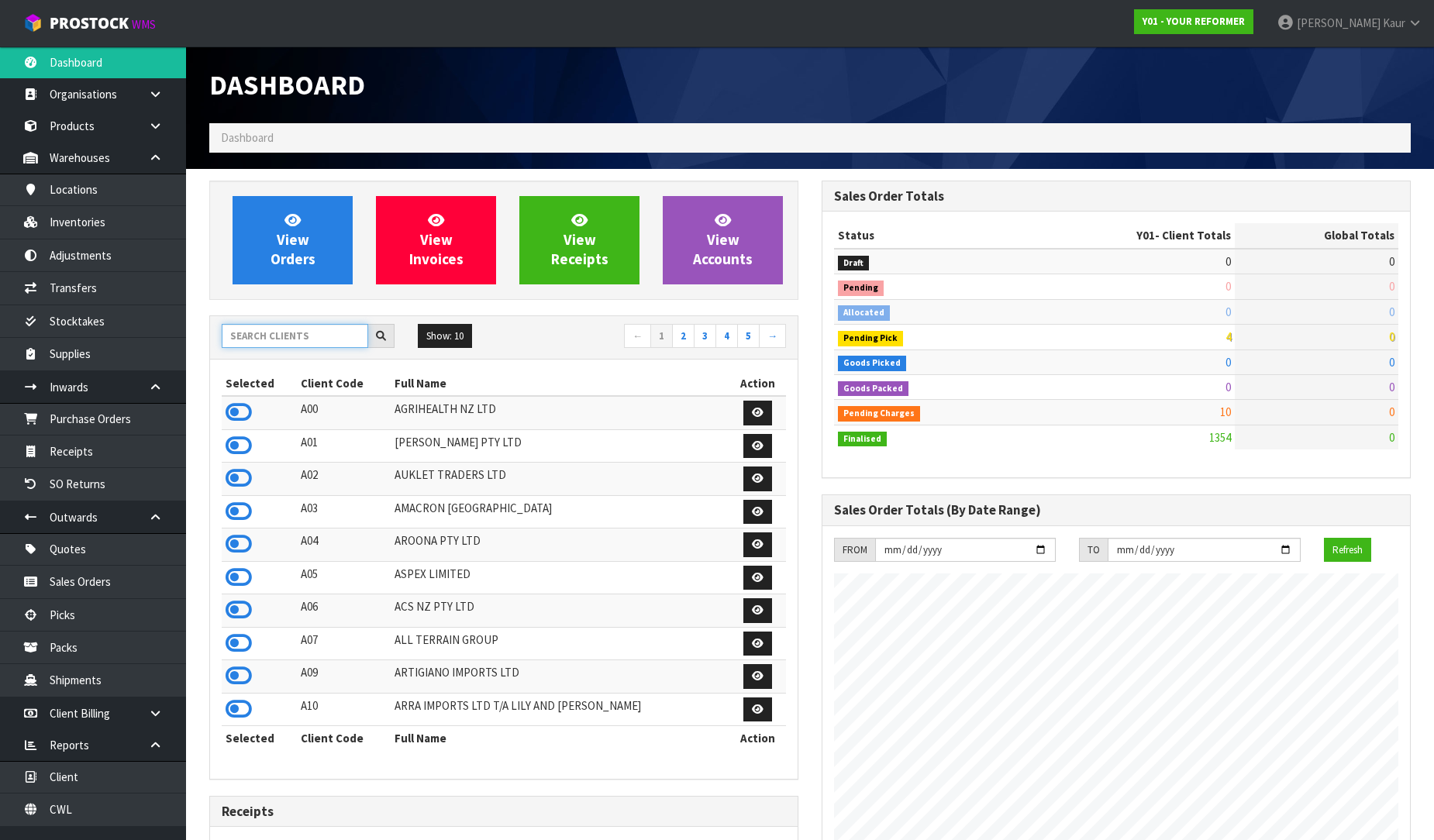
scroll to position [1074, 612]
click at [253, 332] on input "text" at bounding box center [295, 335] width 146 height 24
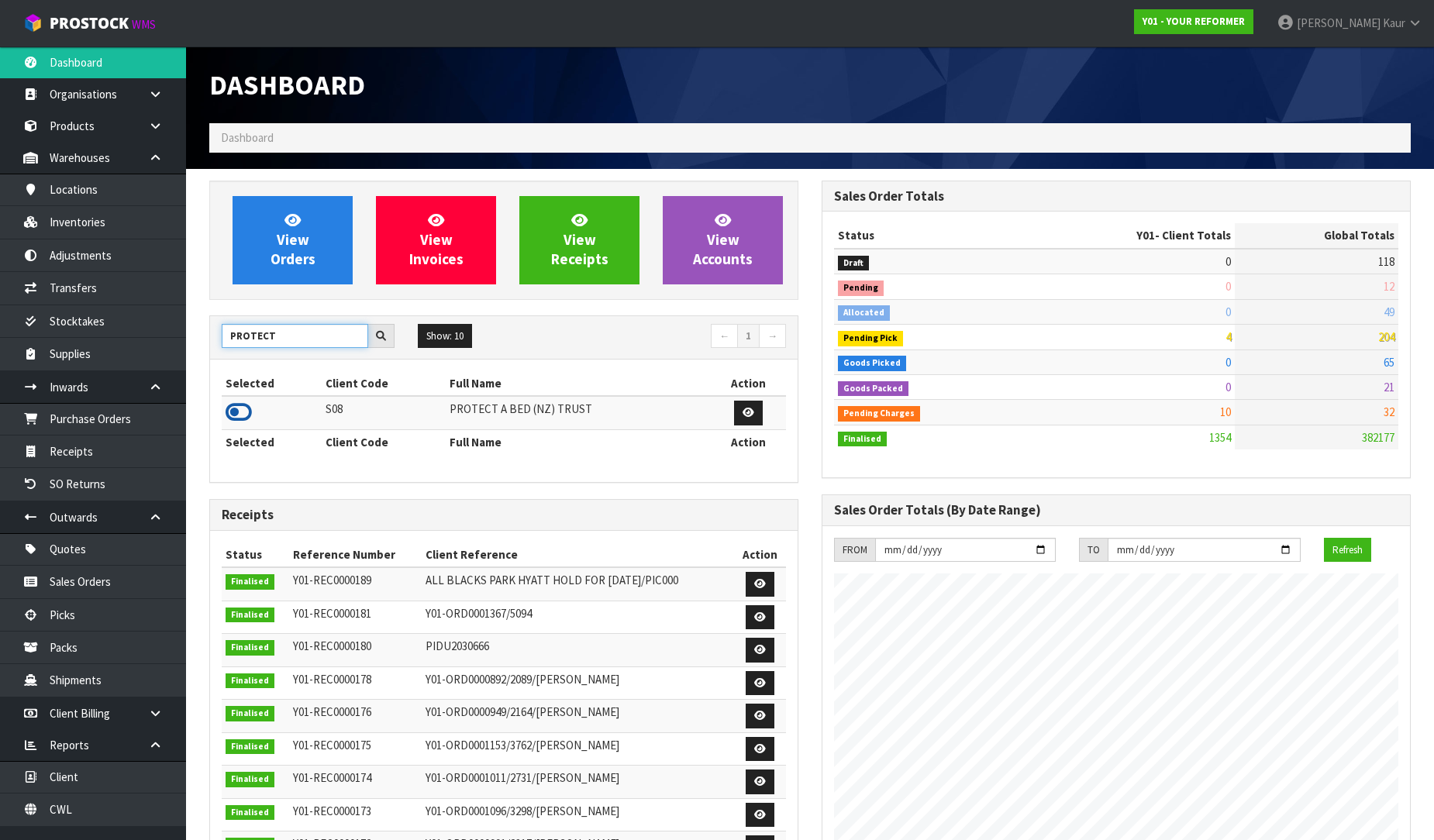
type input "PROTECT"
click at [248, 407] on icon at bounding box center [238, 412] width 26 height 23
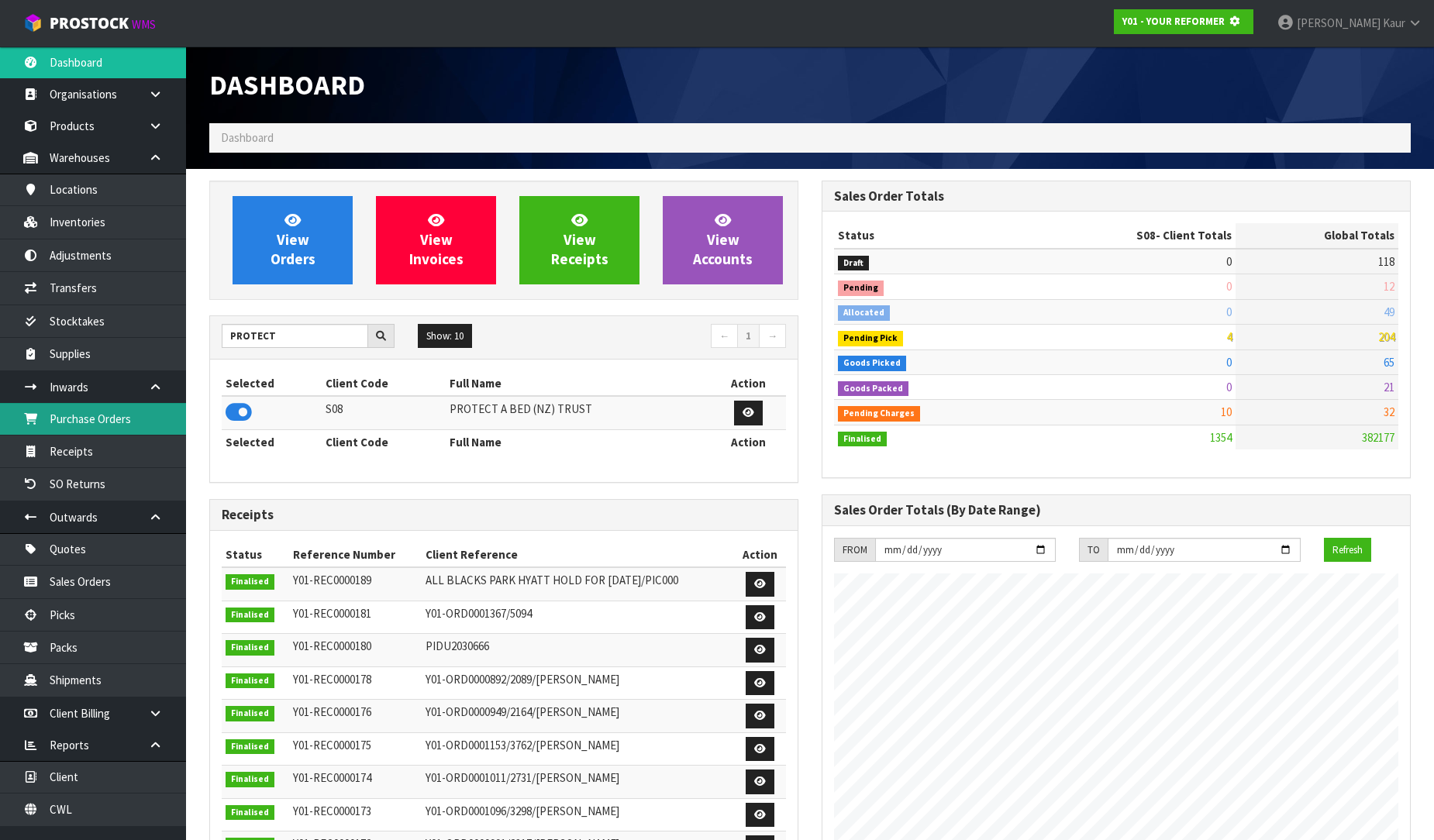
scroll to position [773893, 774400]
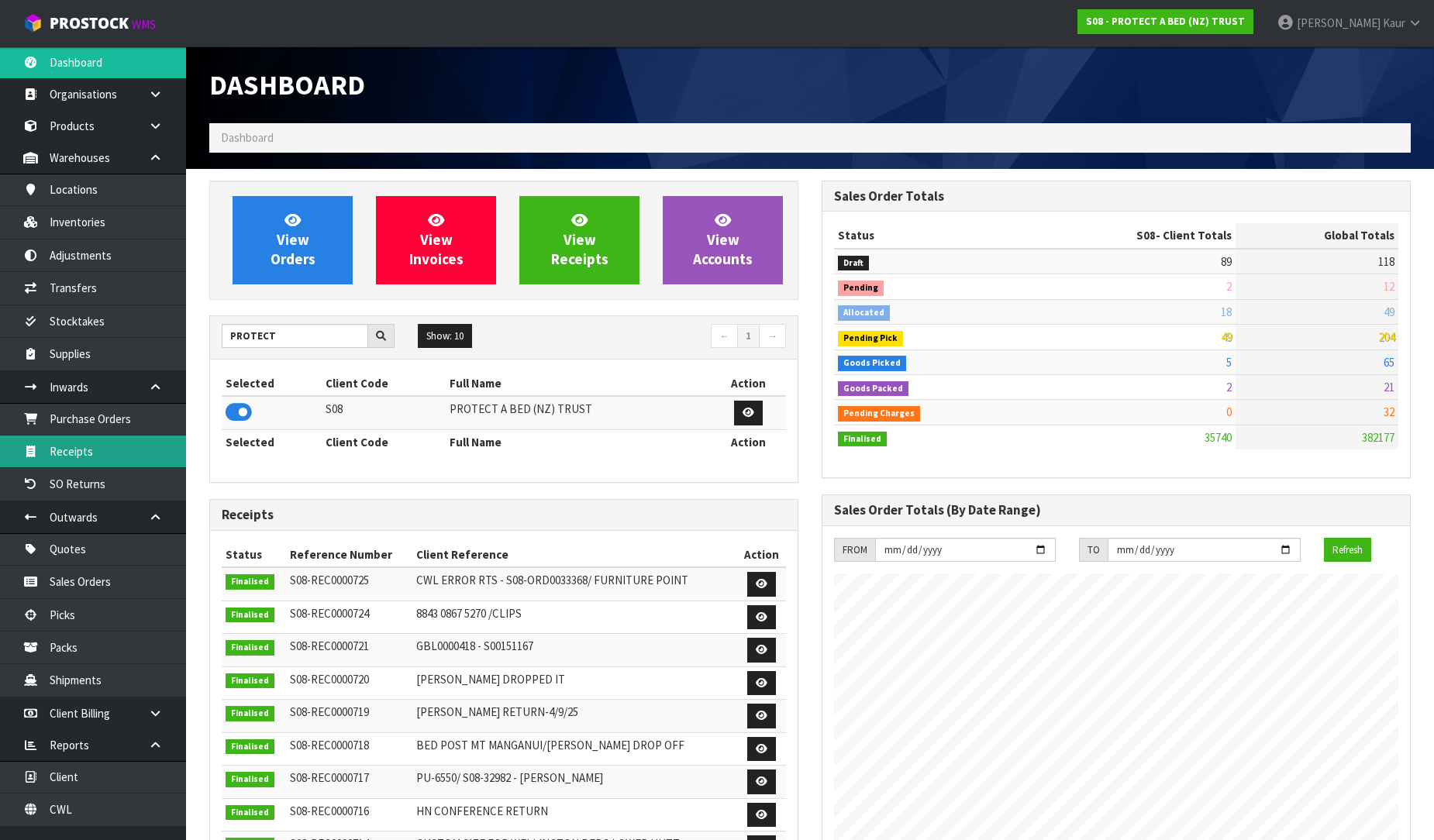
click at [109, 437] on link "Receipts" at bounding box center [92, 451] width 186 height 32
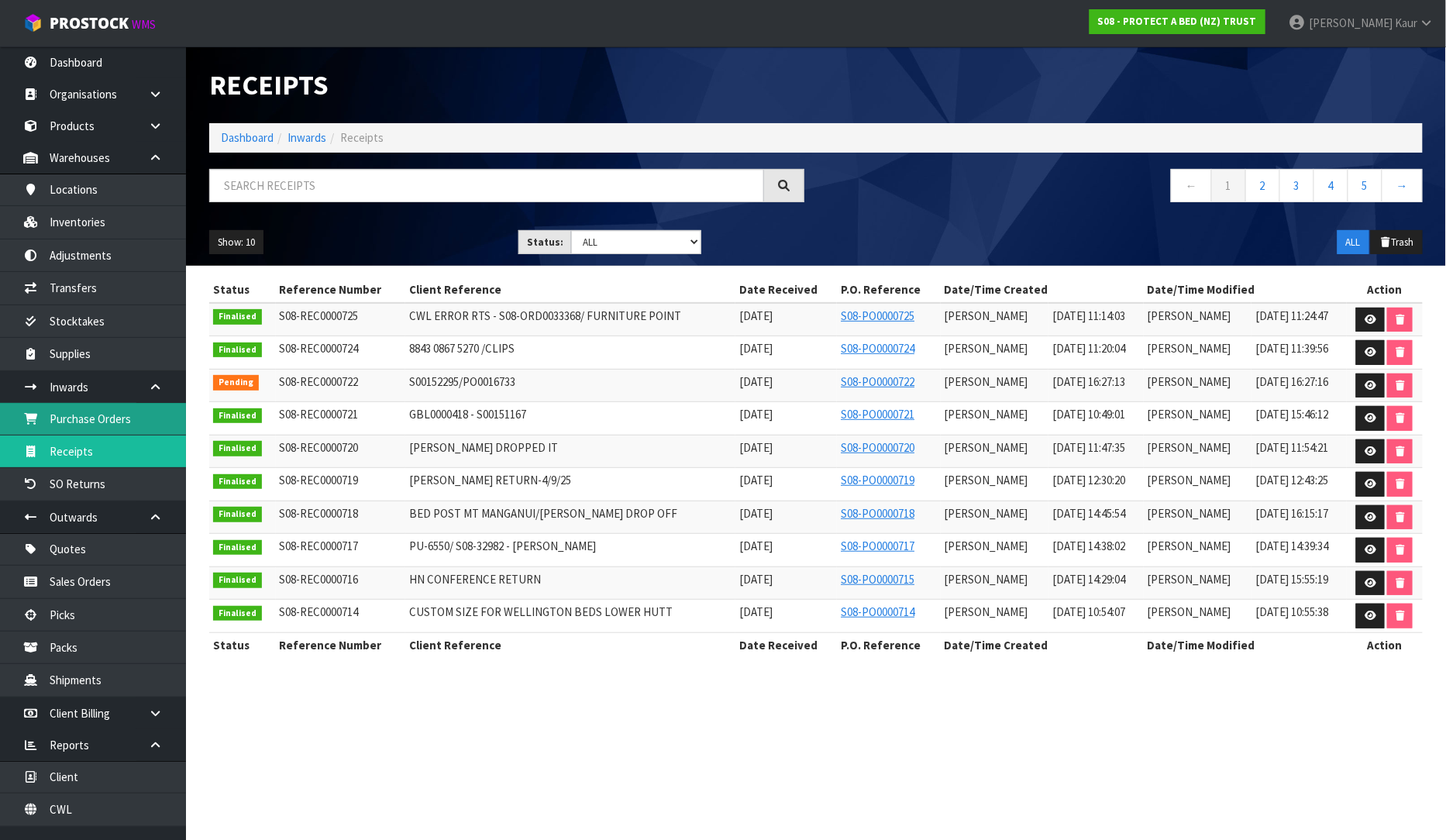
click at [111, 419] on link "Purchase Orders" at bounding box center [92, 419] width 186 height 32
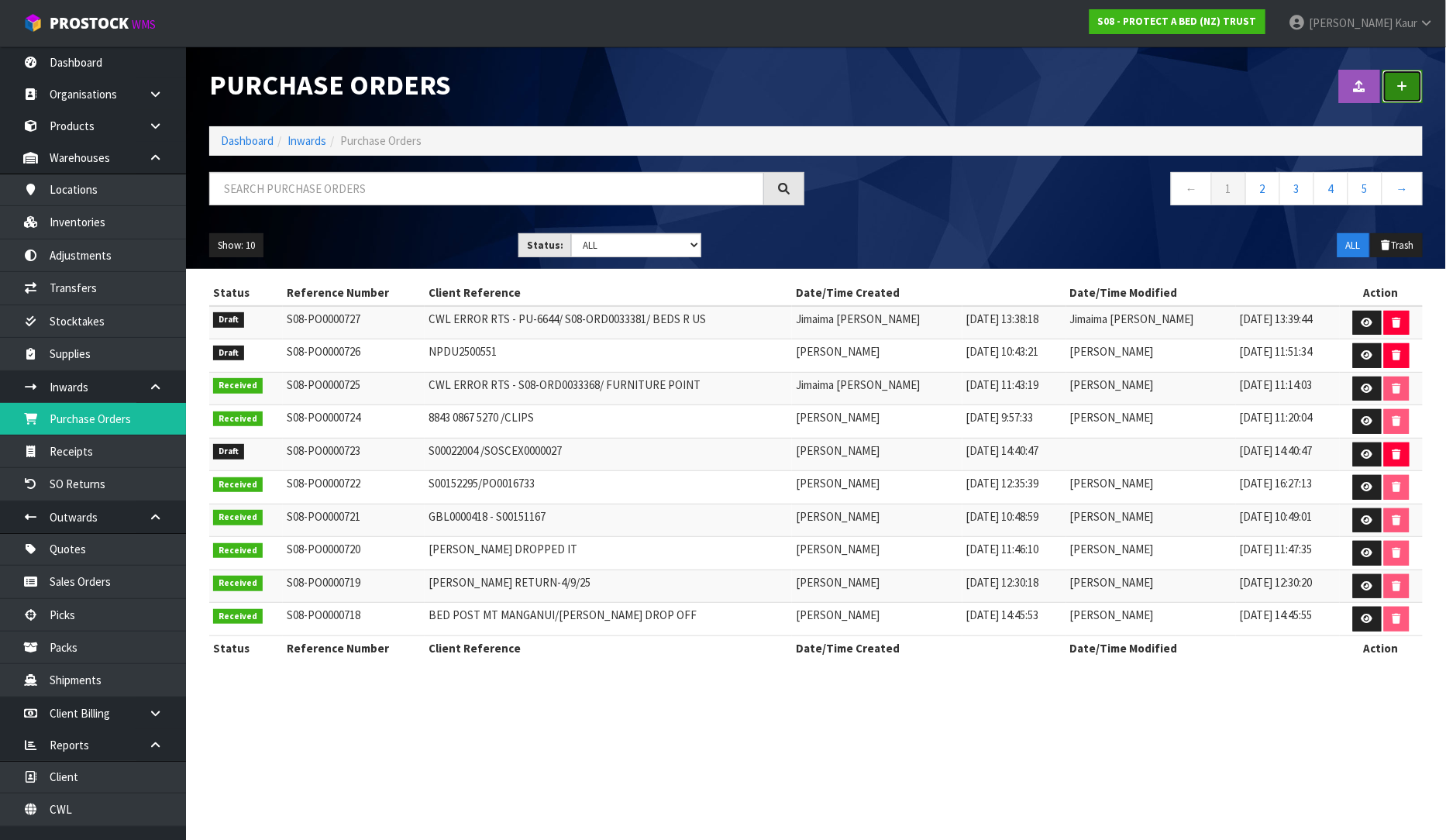
click at [1396, 91] on link at bounding box center [1403, 86] width 40 height 33
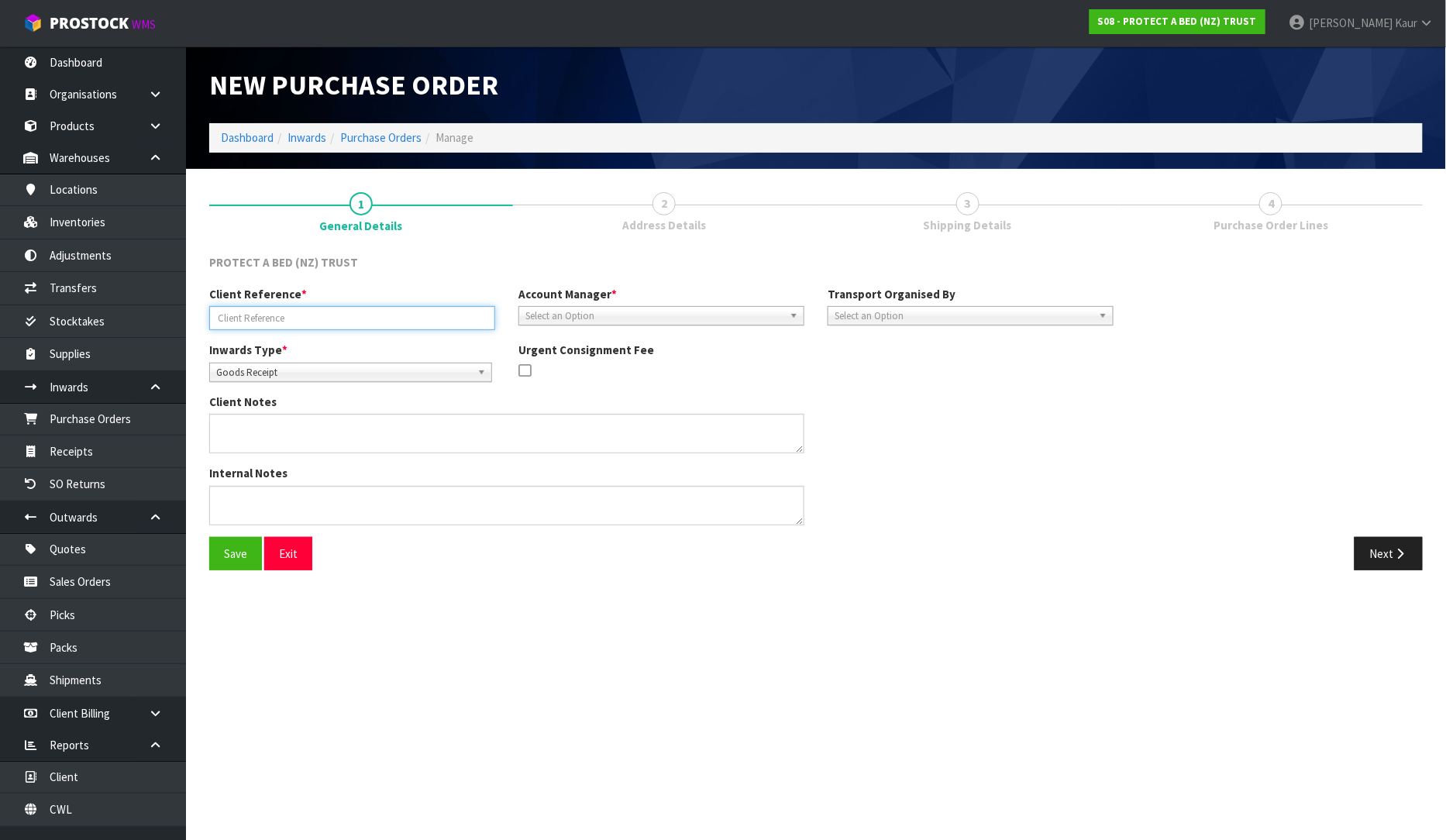
click at [347, 309] on input "text" at bounding box center [352, 318] width 286 height 24
type input "DISPLAY STANDS LIGHT BOX"
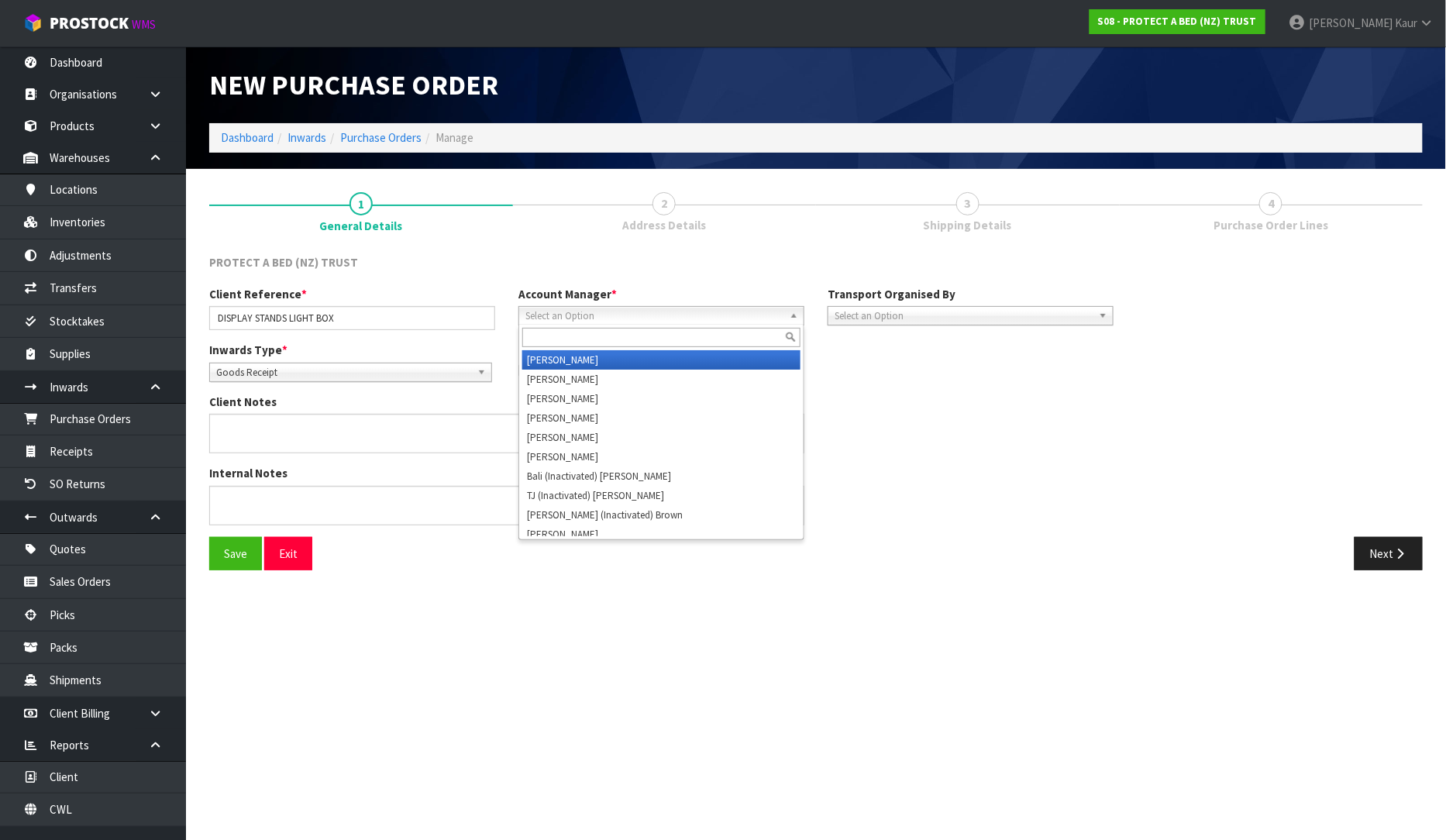
click at [617, 314] on span "Select an Option" at bounding box center [654, 316] width 258 height 18
type input "ji"
click at [613, 360] on li "[PERSON_NAME]" at bounding box center [661, 360] width 278 height 19
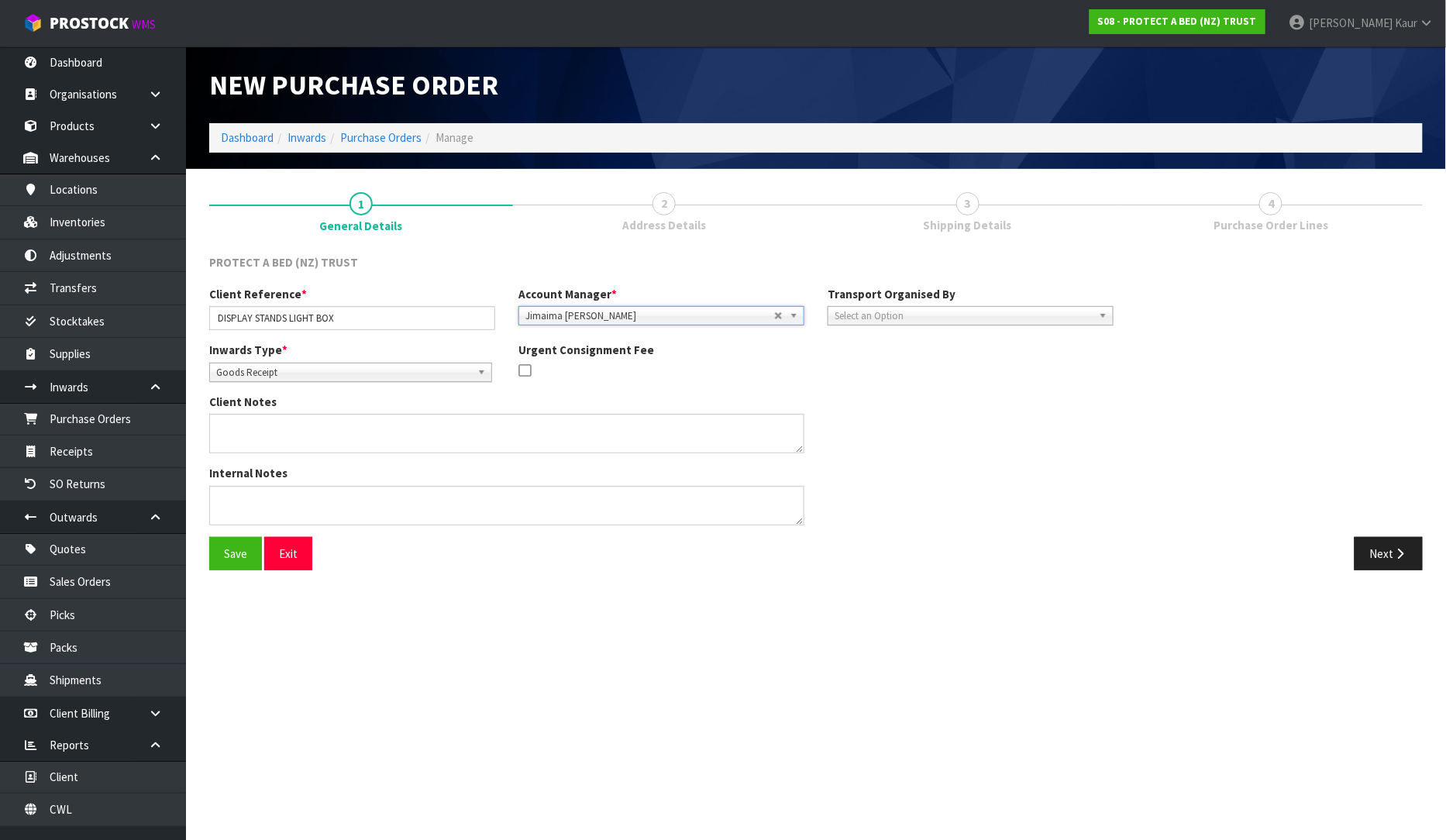
click at [839, 311] on span "Select an Option" at bounding box center [963, 316] width 258 height 18
click at [850, 400] on li "Client" at bounding box center [970, 398] width 278 height 19
click at [1161, 360] on span "Select an Option" at bounding box center [1250, 359] width 188 height 18
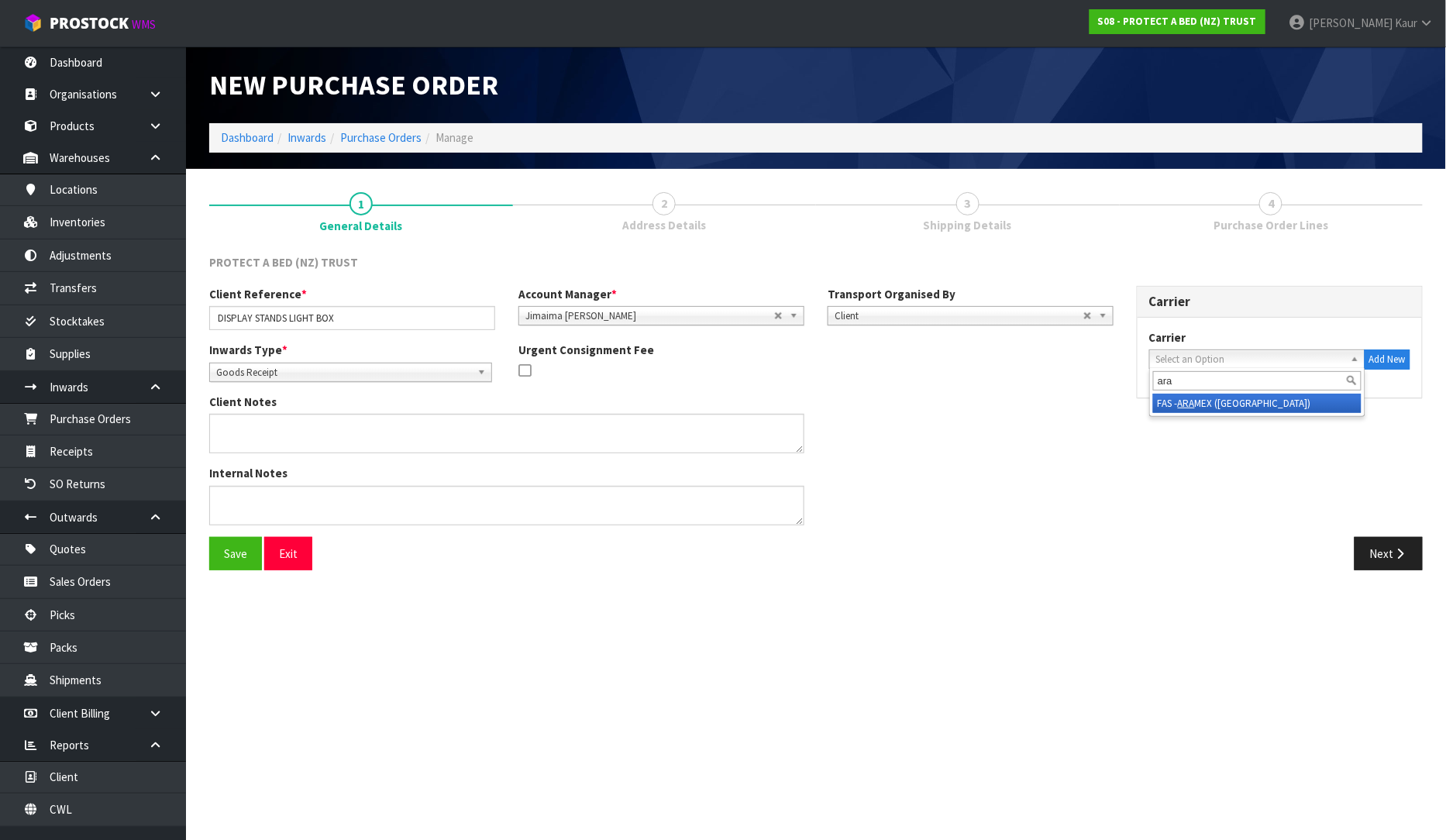
type input "ara"
click at [1194, 406] on em "ARA" at bounding box center [1186, 403] width 17 height 13
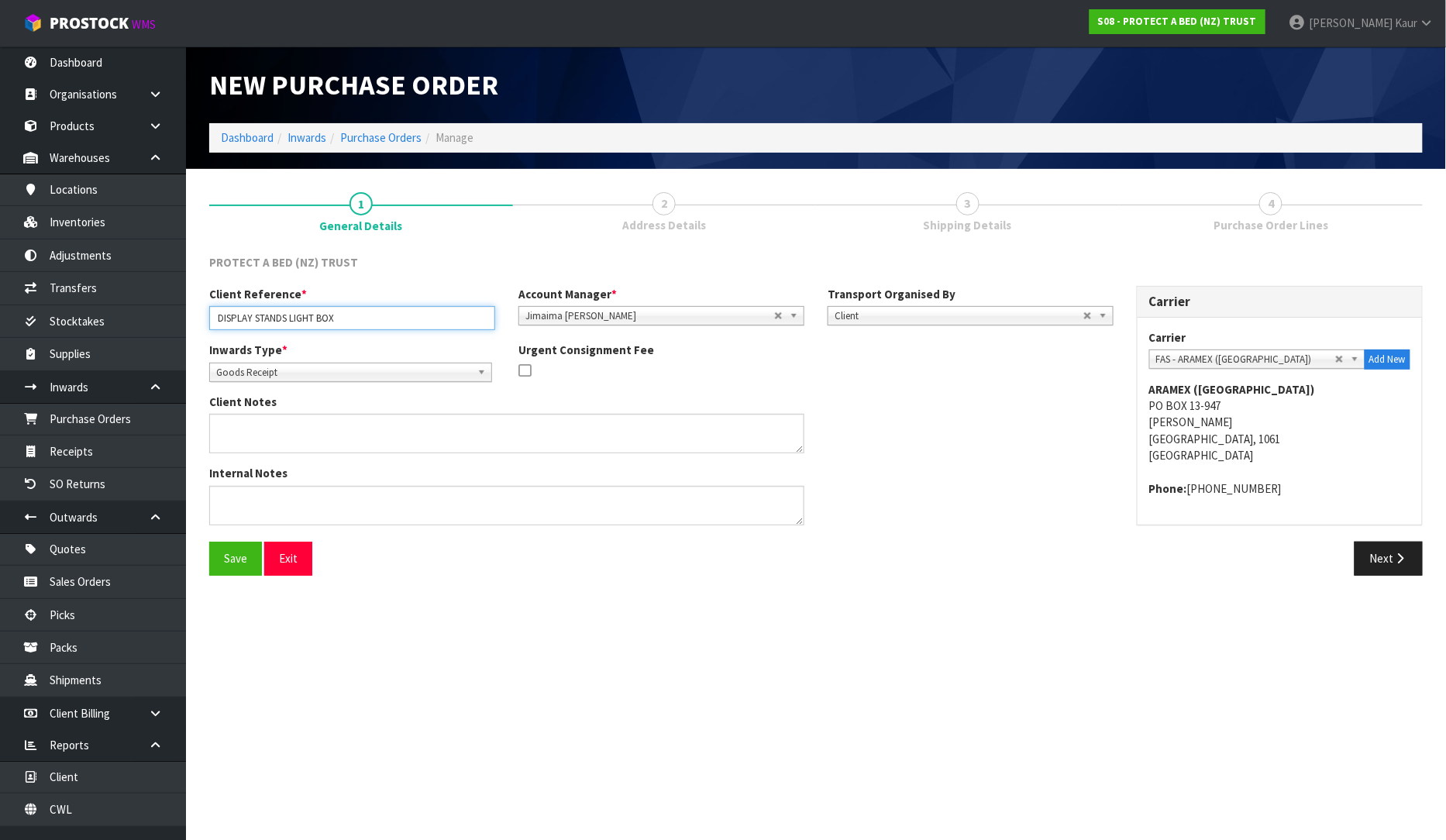
drag, startPoint x: 353, startPoint y: 327, endPoint x: 195, endPoint y: 325, distance: 158.0
click at [195, 325] on section "1 General Details 2 Address Details 3 Shipping Details 4 Purchase Order Lines P…" at bounding box center [815, 383] width 1260 height 430
click at [451, 304] on div "Client Reference * DISPLAY STANDS LIGHT BOX" at bounding box center [352, 308] width 309 height 44
click at [368, 313] on input "DISPLAY STANDS LIGHT BOX" at bounding box center [352, 318] width 286 height 24
click at [391, 316] on input "DISPLAY STANDS LIGHT BOX-22/9/25" at bounding box center [352, 318] width 286 height 24
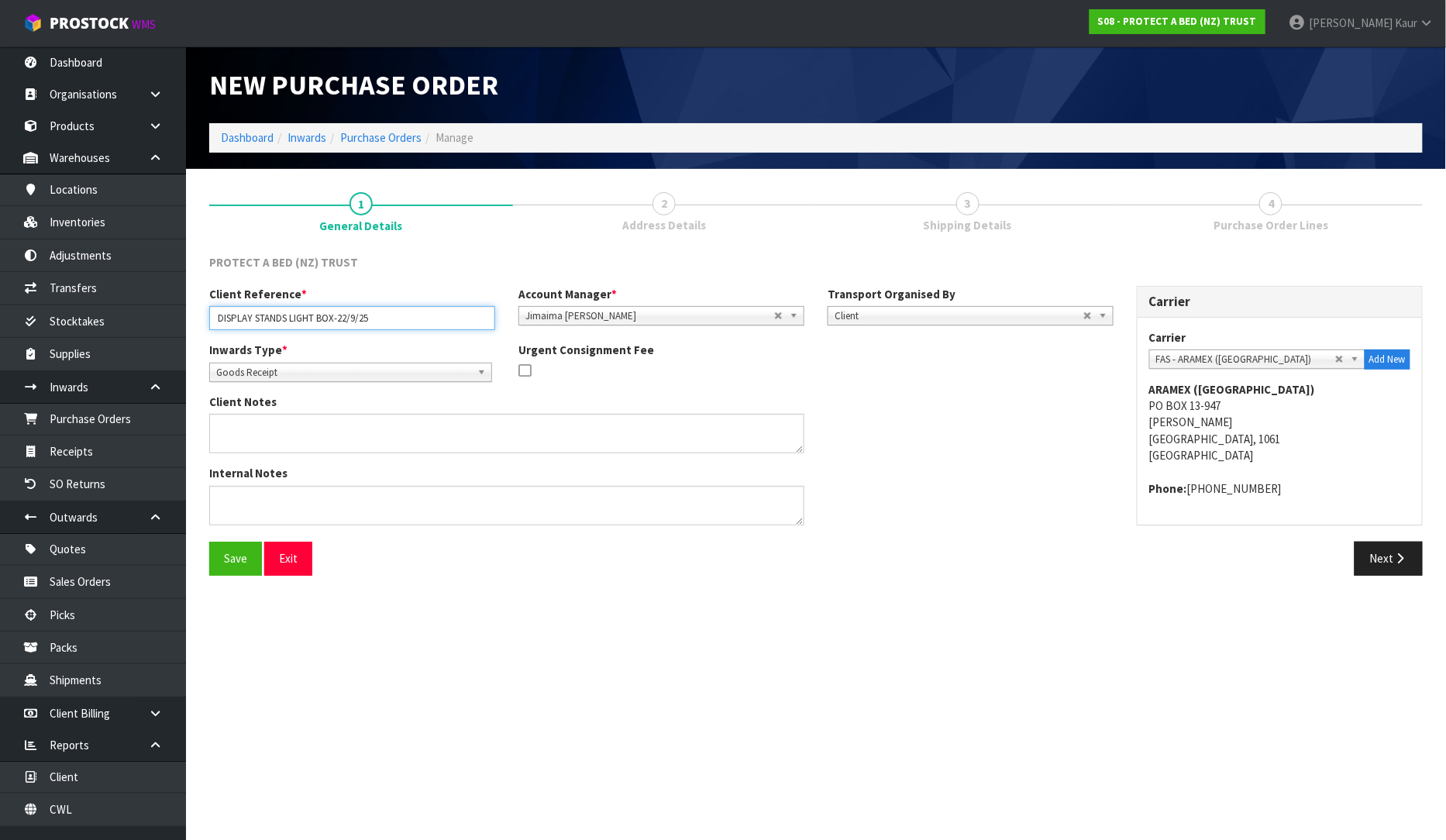
drag, startPoint x: 395, startPoint y: 319, endPoint x: 202, endPoint y: 327, distance: 193.2
click at [202, 327] on div "Client Reference * DISPLAY STANDS LIGHT BOX-22/9/25" at bounding box center [352, 308] width 309 height 44
type input "DISPLAY STANDS LIGHT BOX-22/9/25"
click at [1396, 569] on button "Next" at bounding box center [1389, 559] width 69 height 33
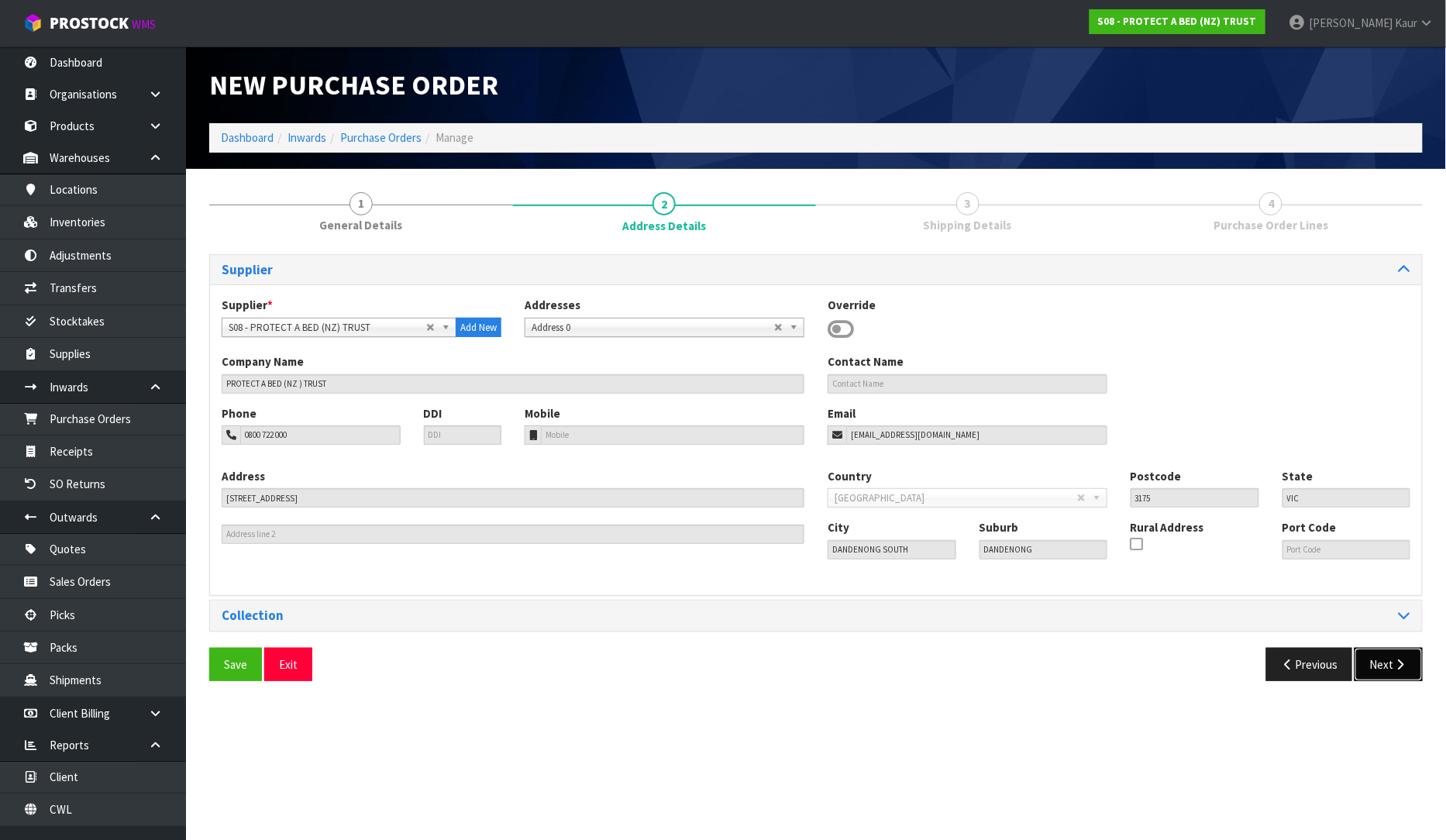
drag, startPoint x: 1388, startPoint y: 670, endPoint x: 1314, endPoint y: 644, distance: 78.4
click at [1388, 668] on button "Next" at bounding box center [1389, 664] width 69 height 33
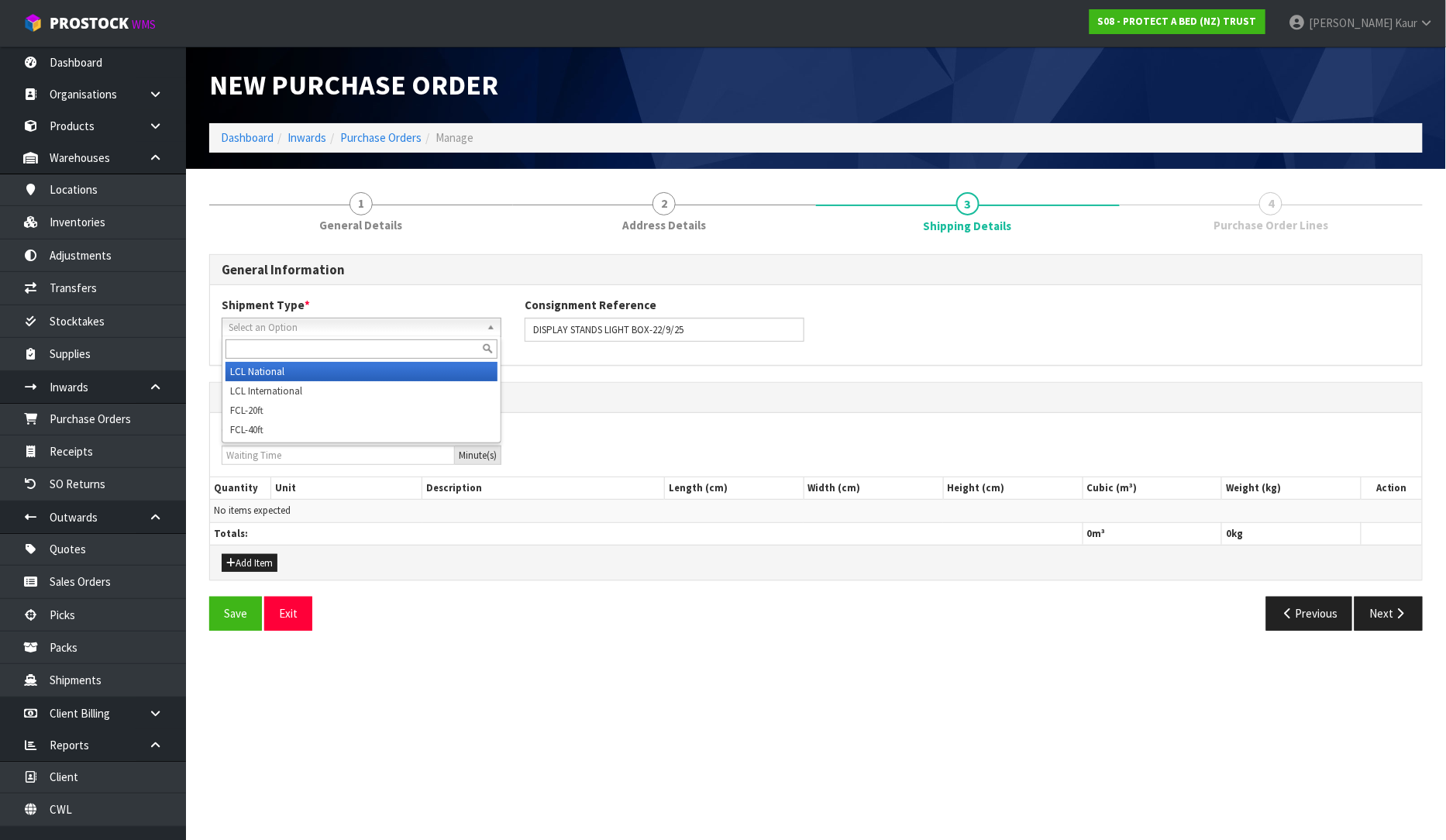
click at [321, 331] on span "Select an Option" at bounding box center [354, 327] width 252 height 18
click at [310, 370] on li "LCL National" at bounding box center [361, 371] width 272 height 19
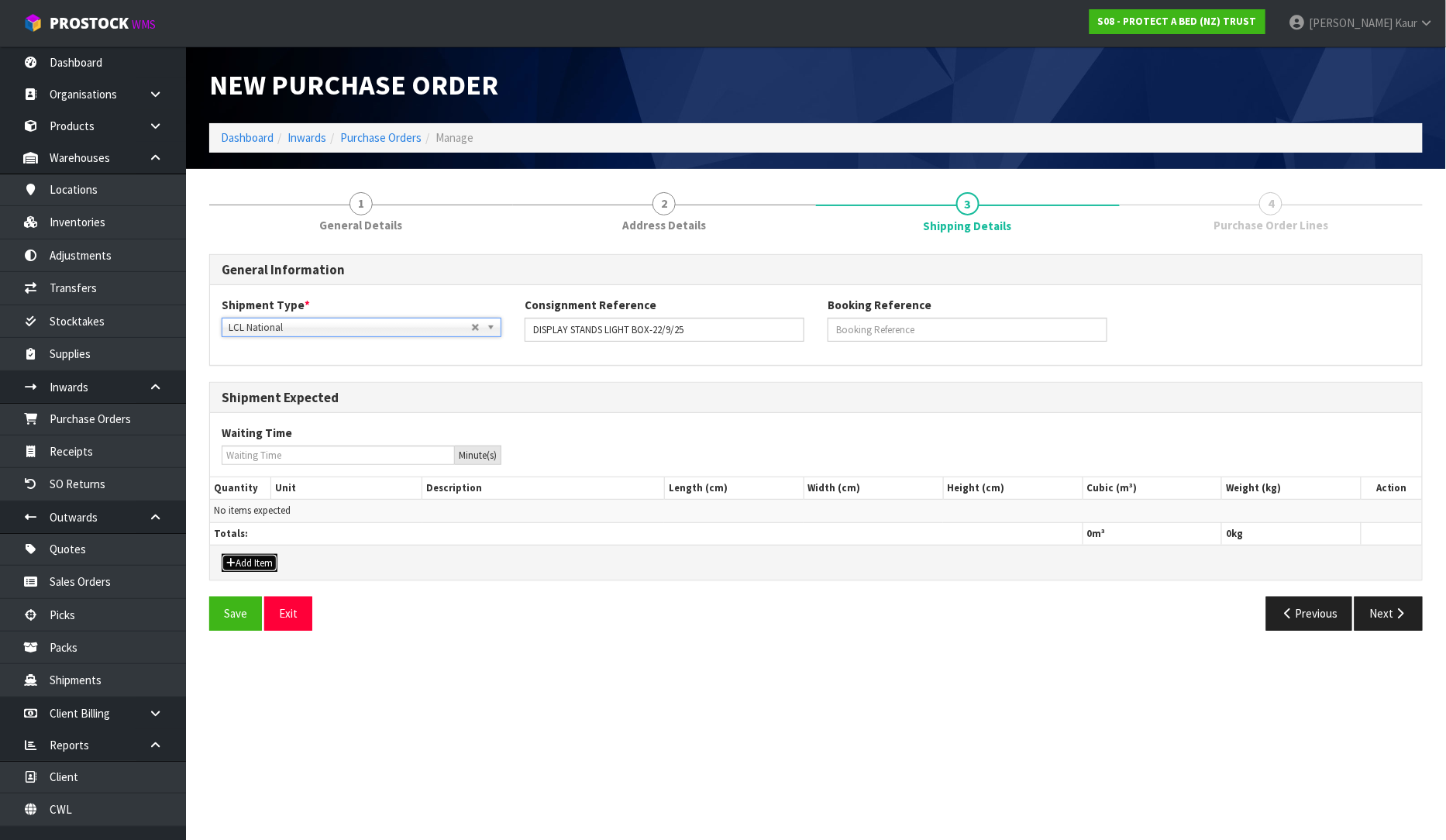
click at [267, 557] on button "Add Item" at bounding box center [249, 563] width 55 height 18
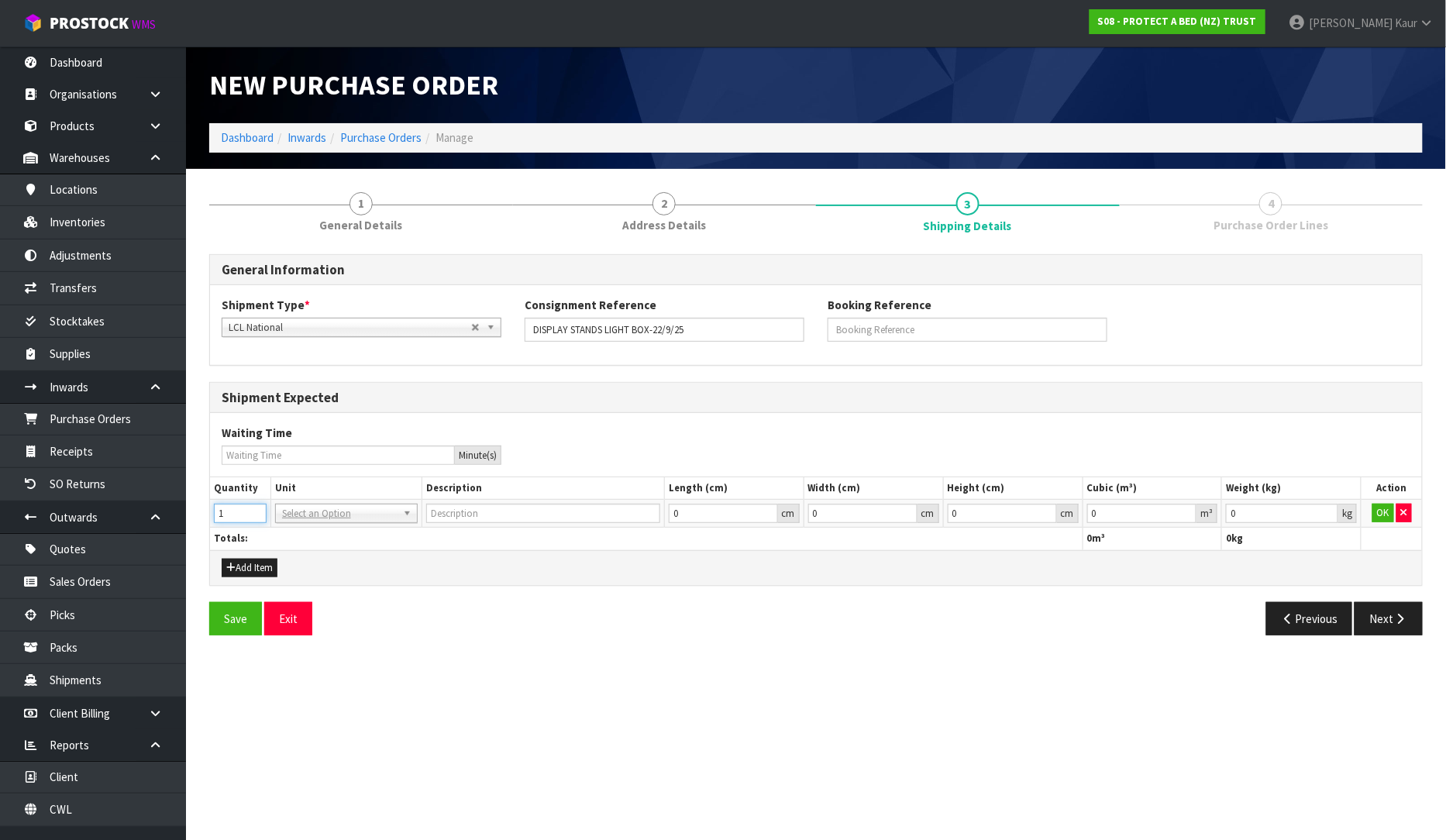
type input "1"
click at [252, 511] on input "1" at bounding box center [240, 514] width 53 height 19
click at [300, 532] on input "text" at bounding box center [346, 535] width 135 height 19
type input "ctn"
type input "CARTON"
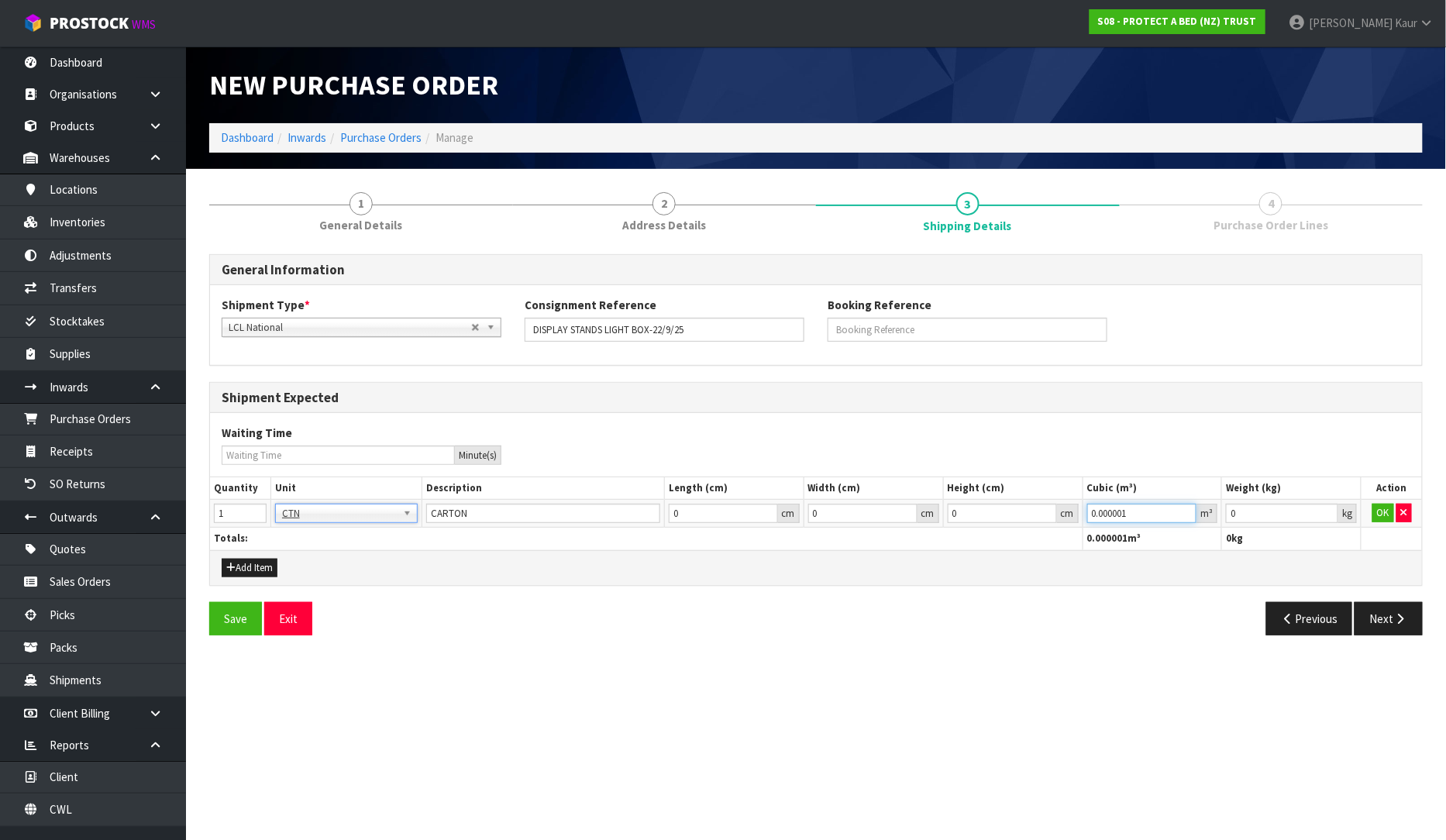
type input "0.000001"
click at [1187, 507] on input "0.000001" at bounding box center [1142, 514] width 110 height 19
type input "0.001"
click at [1326, 508] on input "0.001" at bounding box center [1282, 514] width 113 height 19
click at [1384, 510] on button "OK" at bounding box center [1383, 513] width 22 height 18
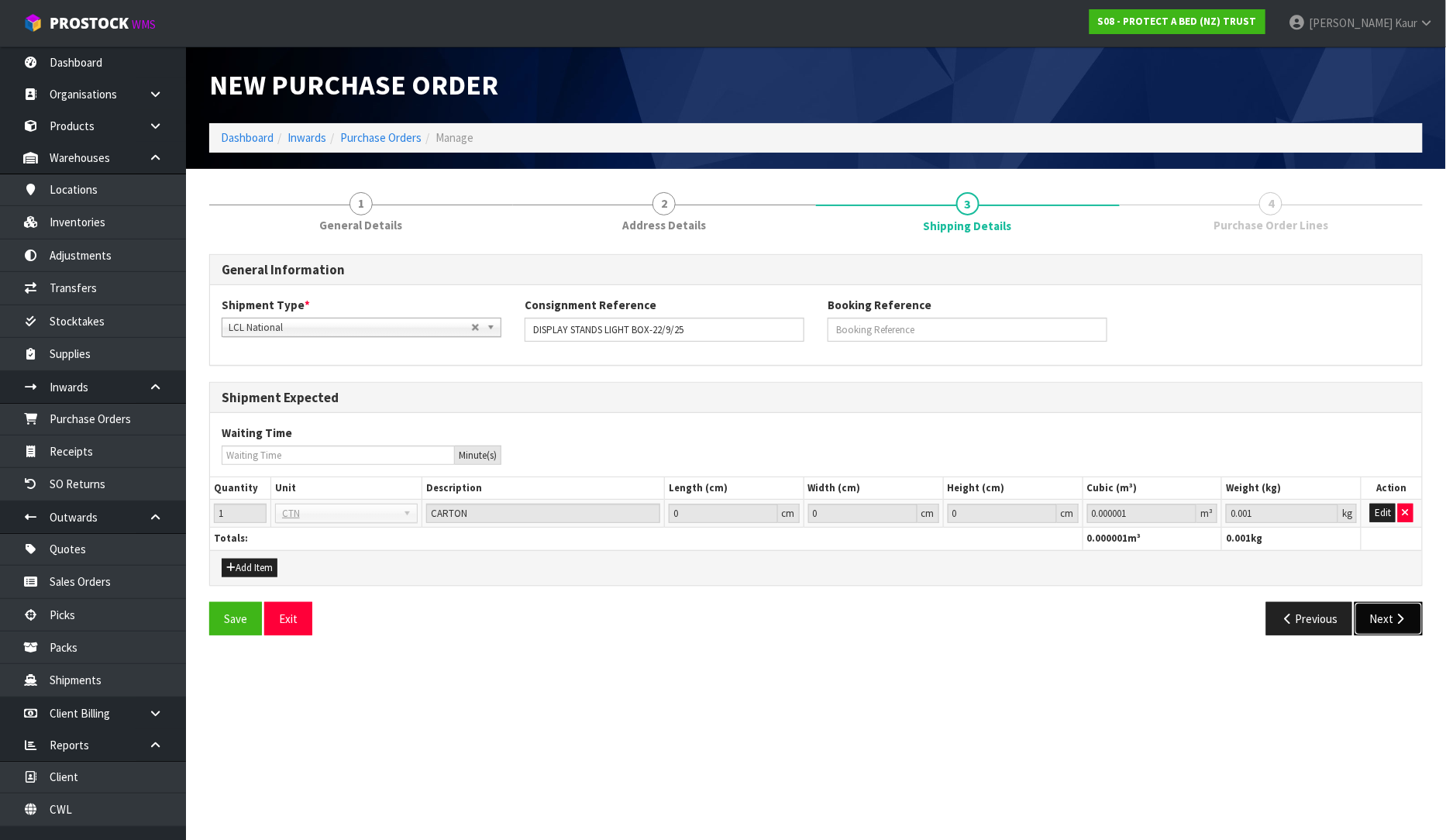
click at [1395, 621] on icon "button" at bounding box center [1400, 618] width 15 height 11
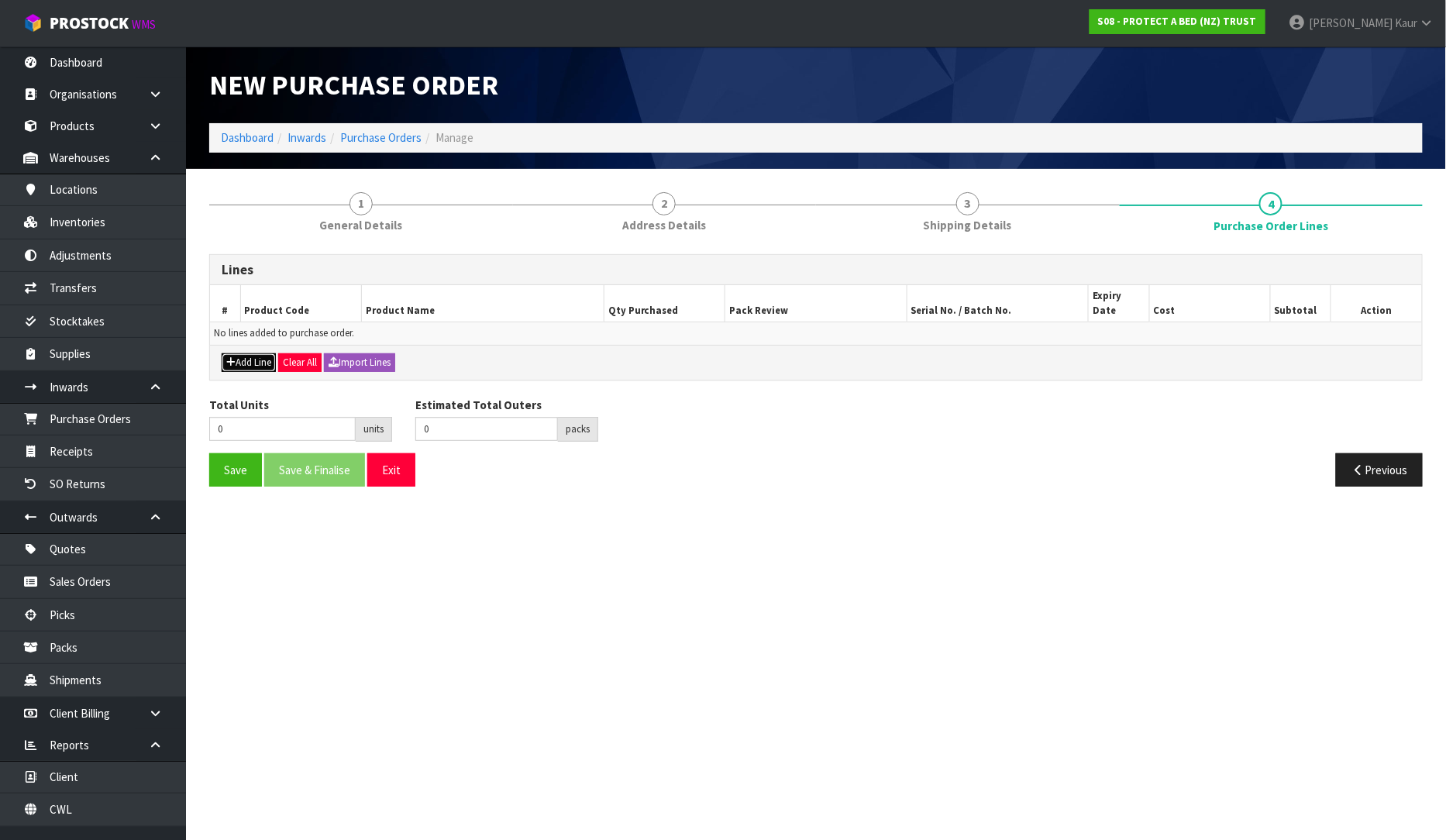
click at [252, 354] on button "Add Line" at bounding box center [249, 362] width 55 height 18
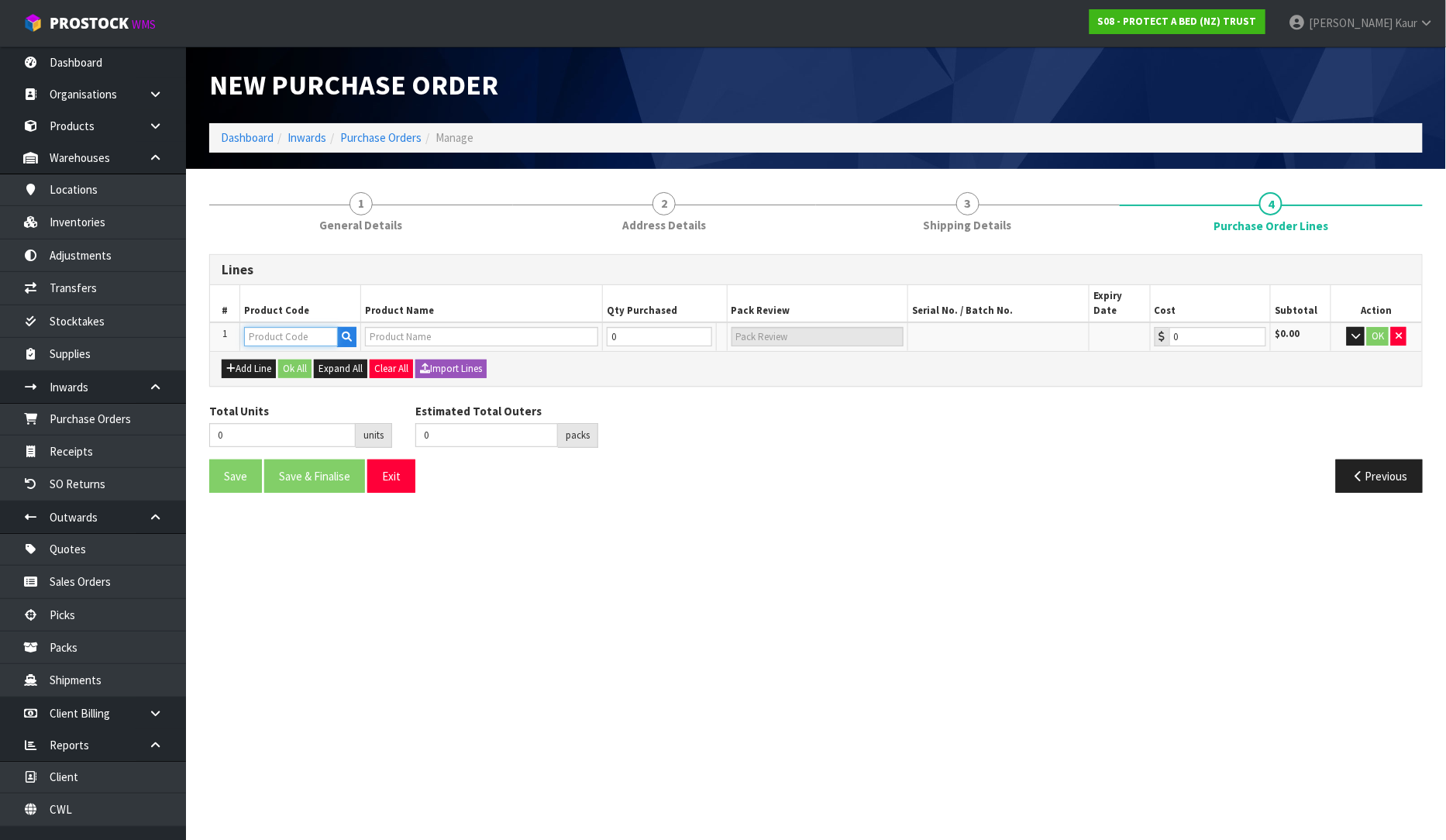
click at [269, 327] on input "text" at bounding box center [290, 337] width 94 height 19
paste input "CM_MKT00388"
type input "CM_MKT00388"
type input "DISPLAYS STANDS MODULAR LIGHT BOX"
type input "0.00"
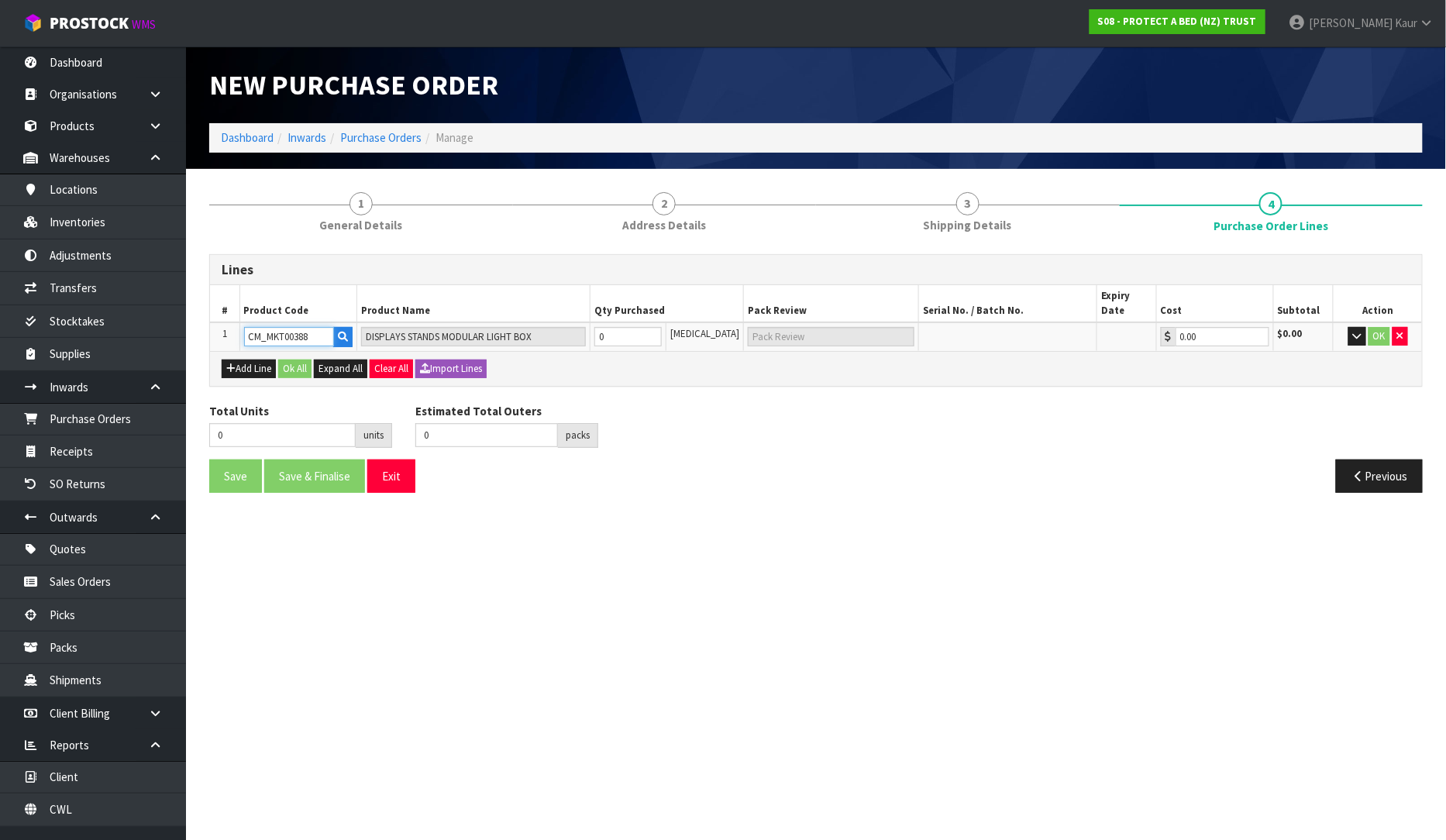
type input "CM_MKT00388"
click at [628, 327] on input "0" at bounding box center [629, 337] width 69 height 19
click at [634, 327] on input "0" at bounding box center [629, 337] width 69 height 19
type input "2"
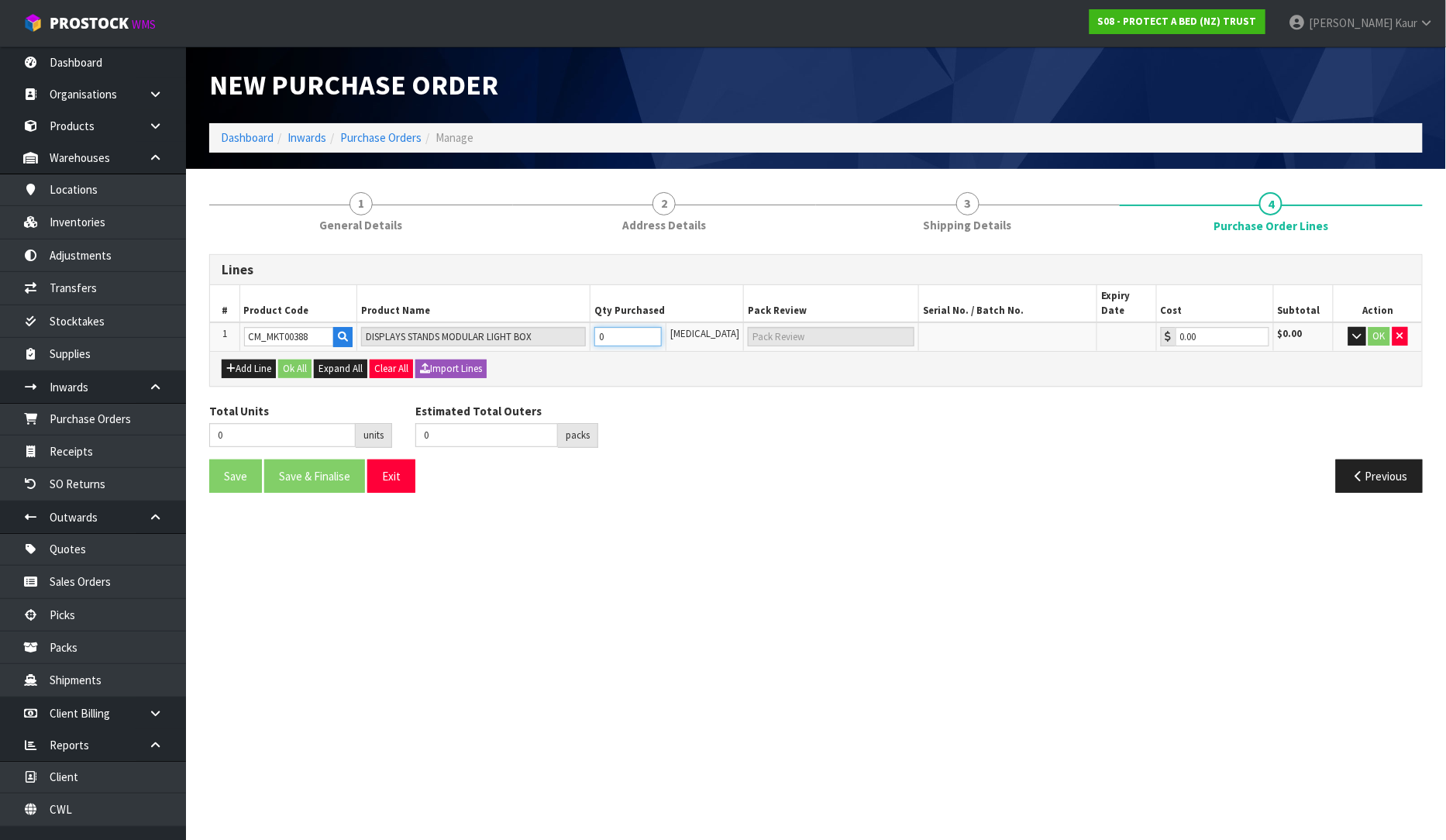
type input "2"
type input "2 CTN"
type input "2"
click at [289, 360] on button "Ok All" at bounding box center [295, 369] width 33 height 18
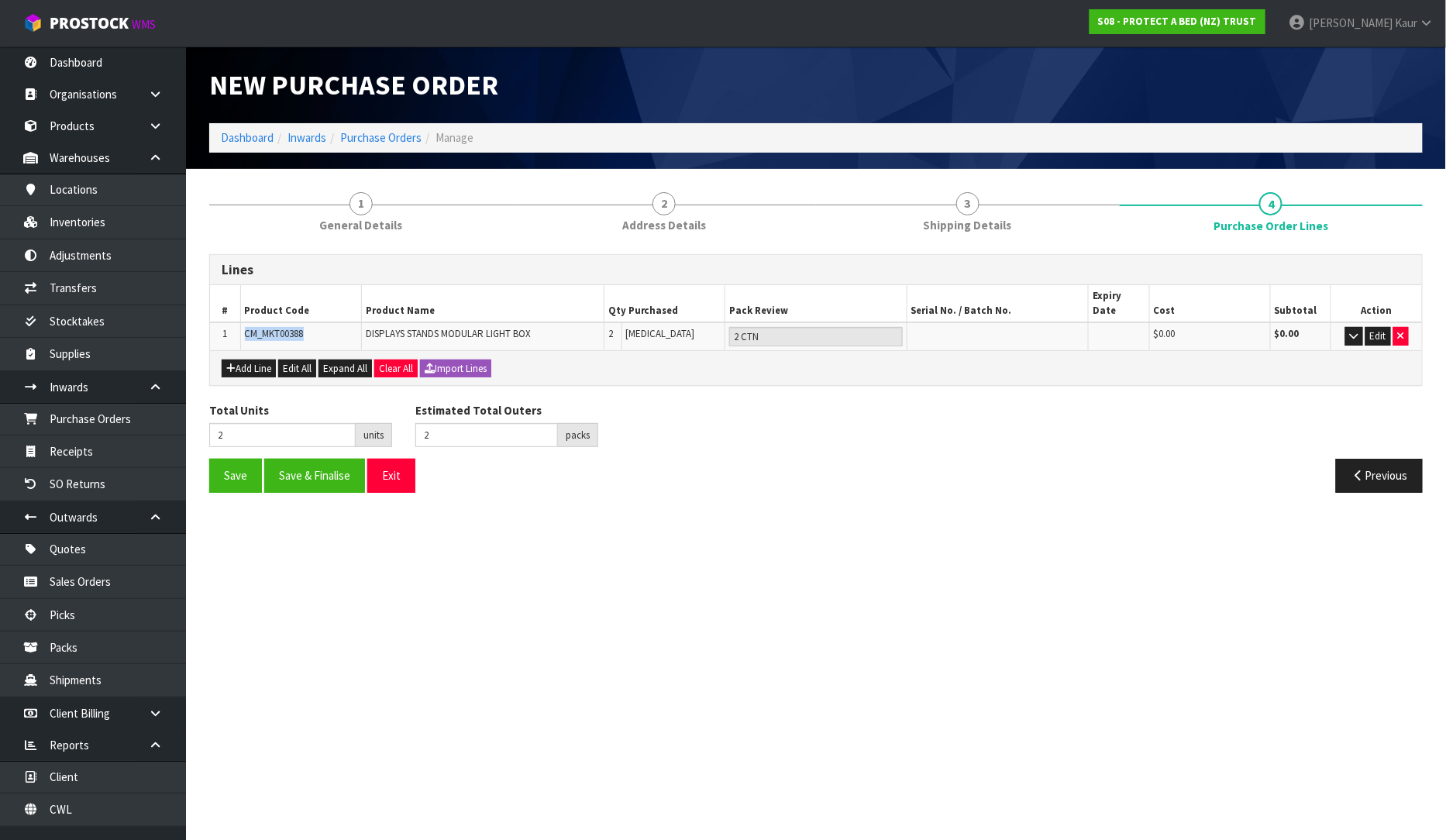
drag, startPoint x: 318, startPoint y: 313, endPoint x: 240, endPoint y: 316, distance: 78.1
click at [240, 322] on td "CM_MKT00388" at bounding box center [300, 336] width 120 height 28
copy span "CM_MKT00388"
click at [229, 459] on button "Save" at bounding box center [236, 476] width 53 height 33
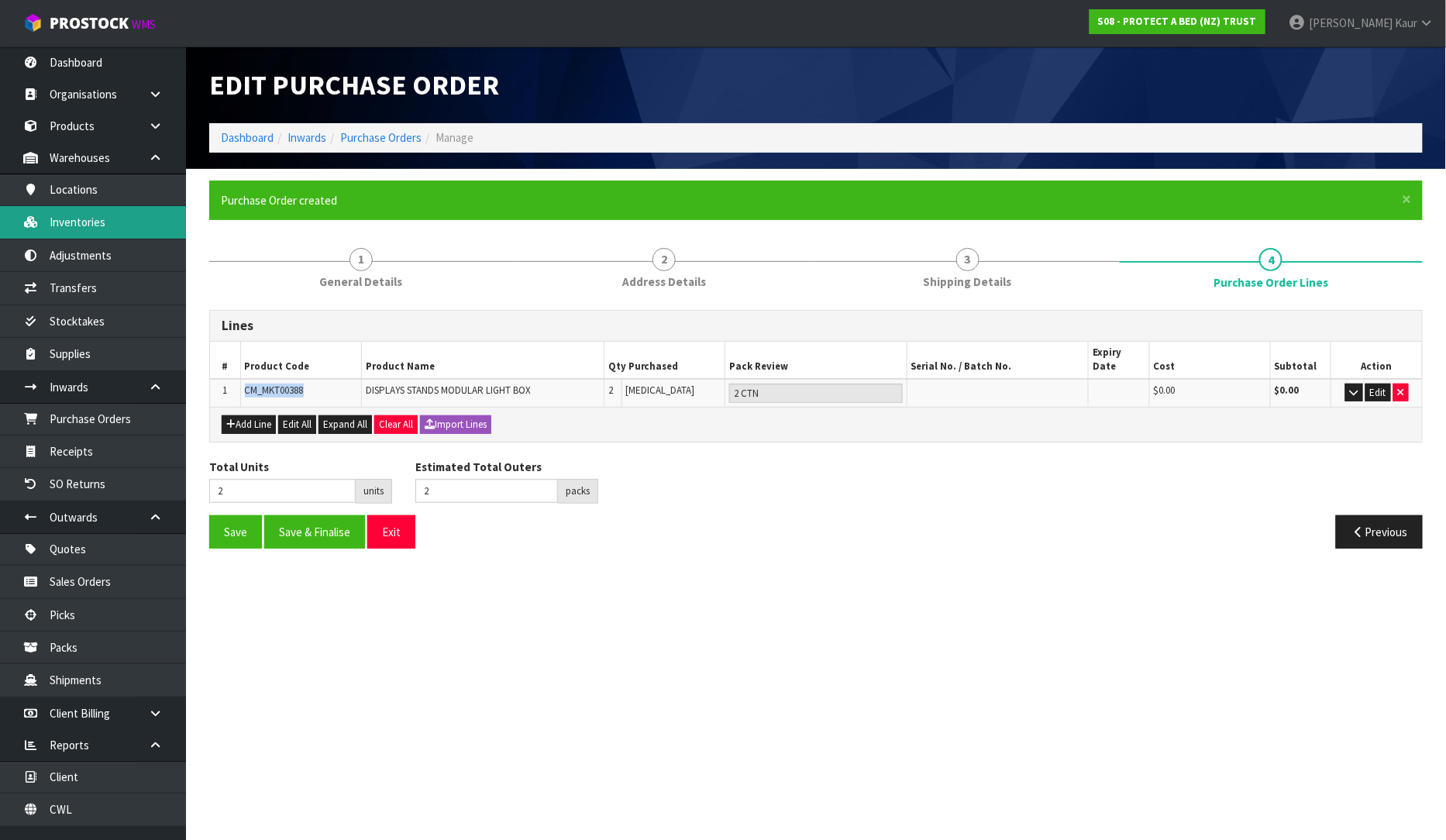
click at [63, 226] on link "Inventories" at bounding box center [92, 222] width 186 height 32
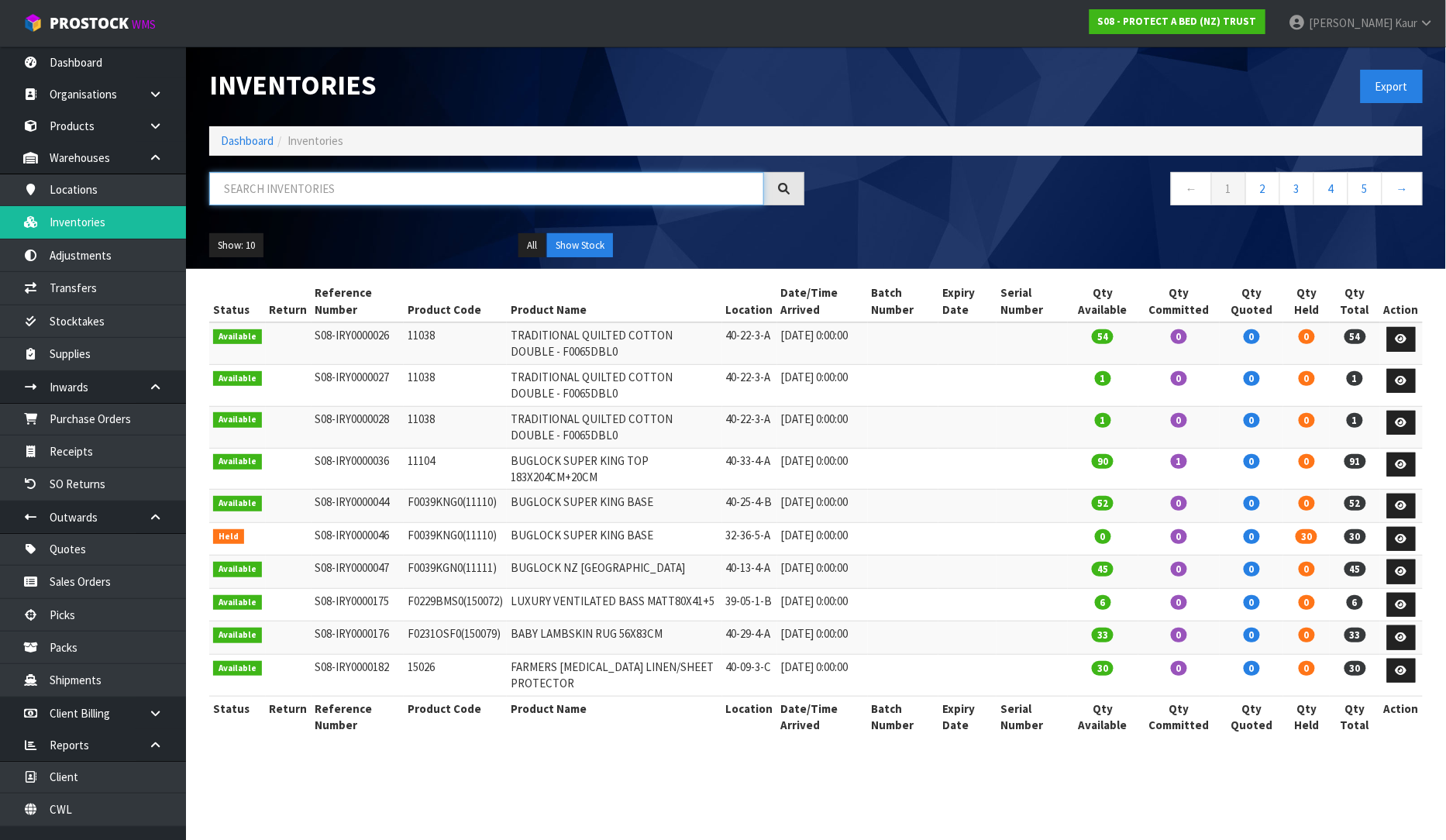
click at [254, 200] on input "text" at bounding box center [486, 189] width 555 height 33
paste input "CM_MKT00388"
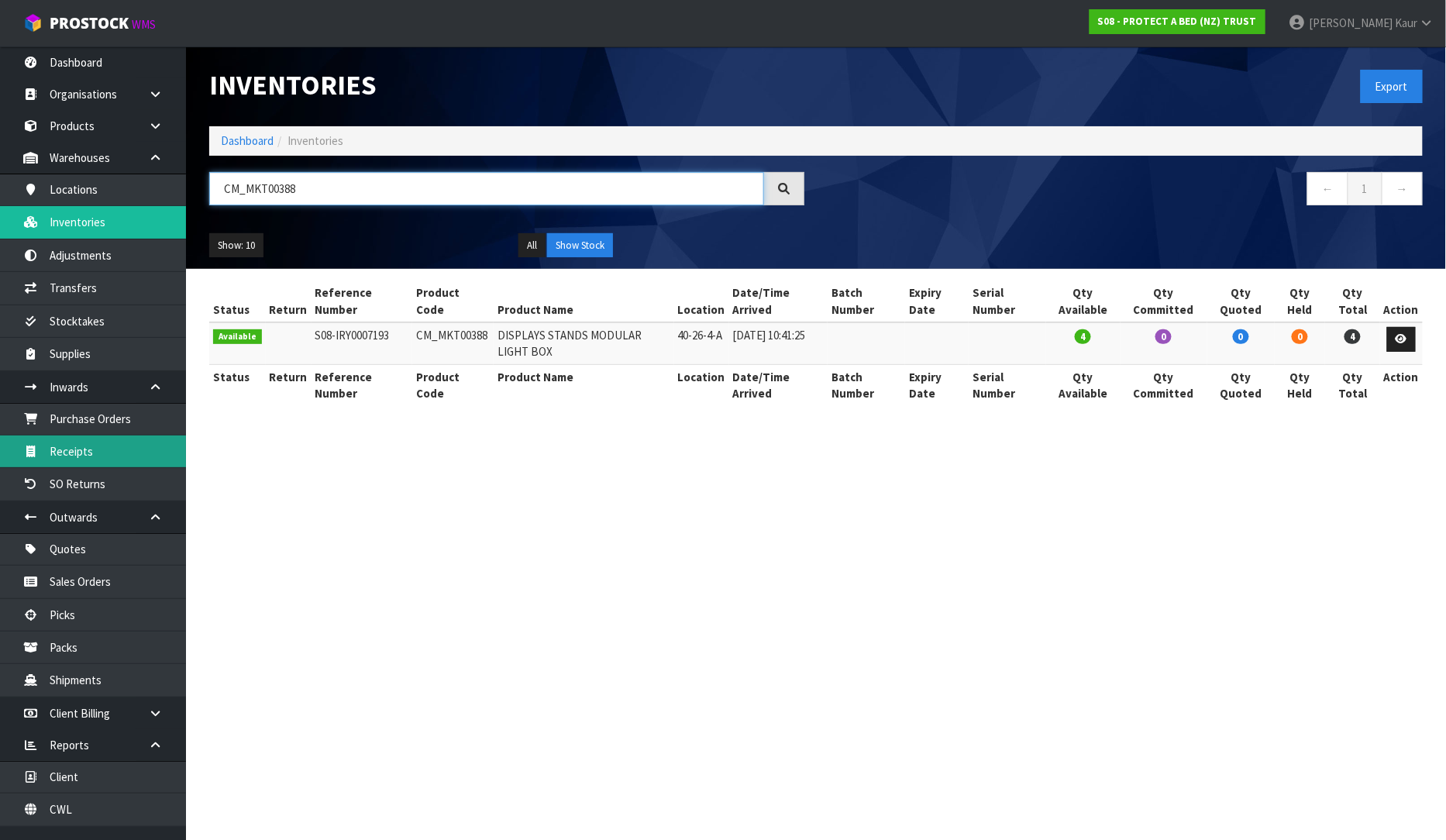
type input "CM_MKT00388"
click at [79, 466] on link "Receipts" at bounding box center [92, 451] width 186 height 32
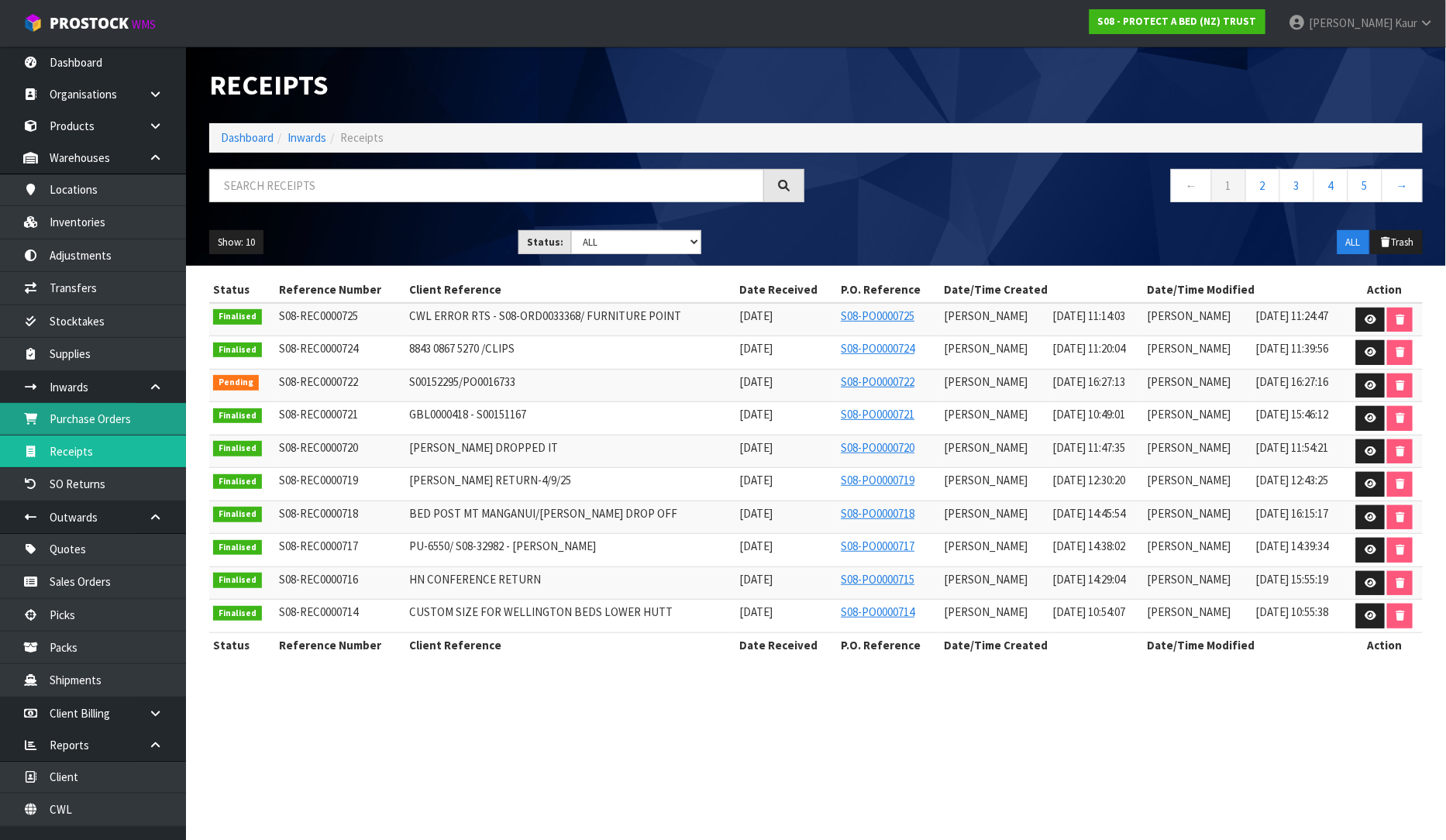
click at [128, 416] on link "Purchase Orders" at bounding box center [92, 419] width 186 height 32
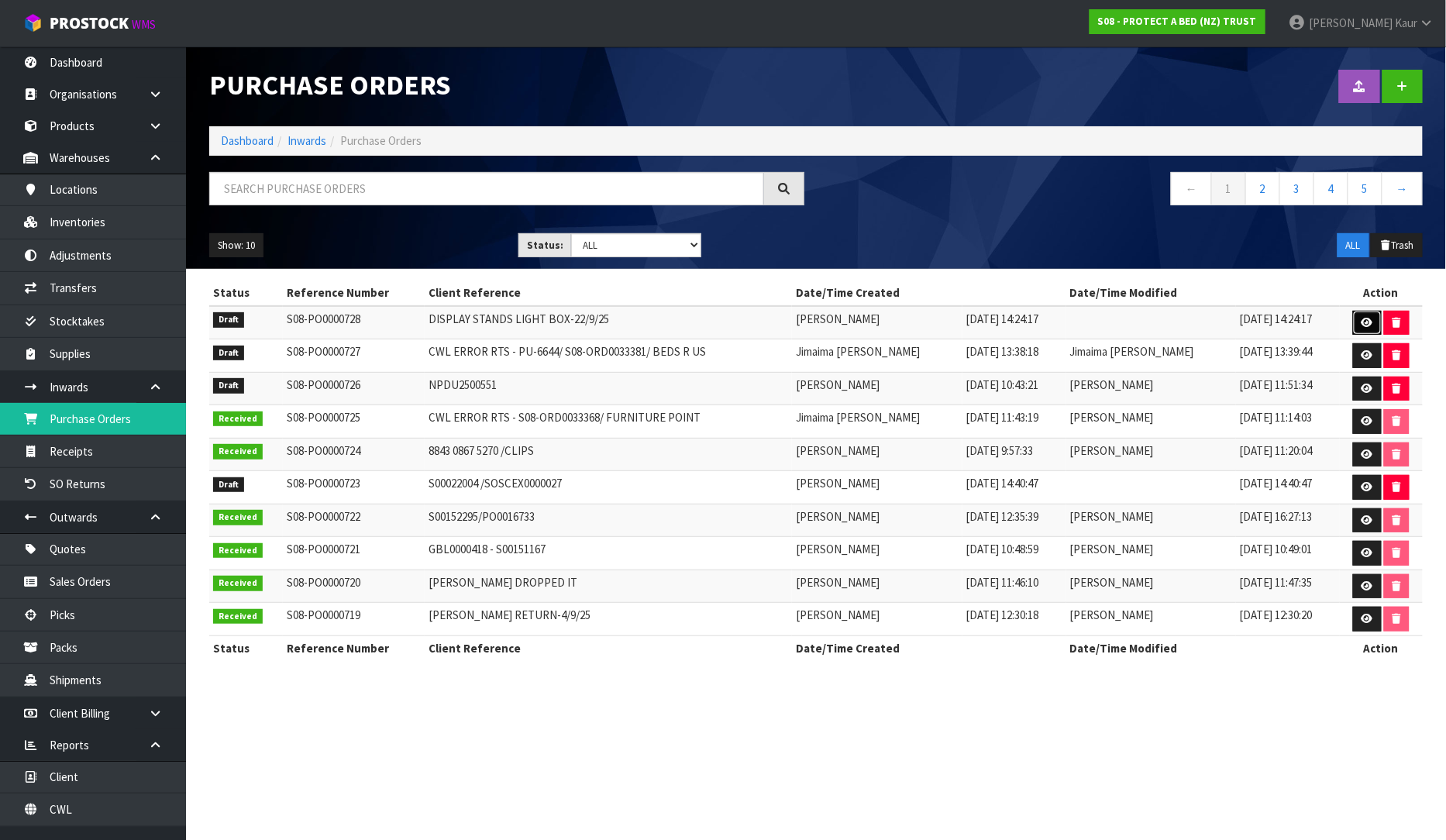
click at [1362, 320] on icon at bounding box center [1367, 322] width 11 height 10
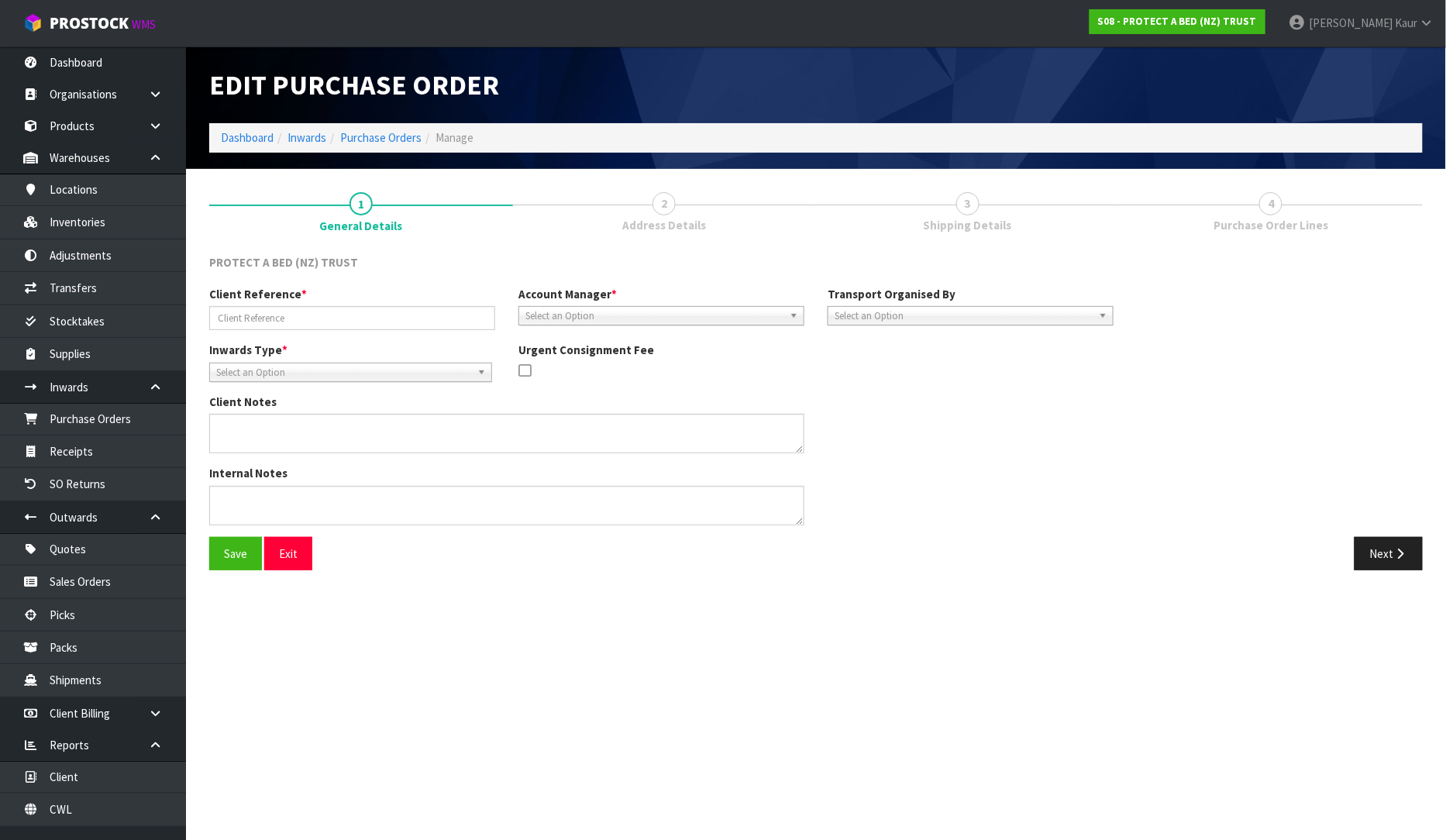
type input "DISPLAY STANDS LIGHT BOX-22/9/25"
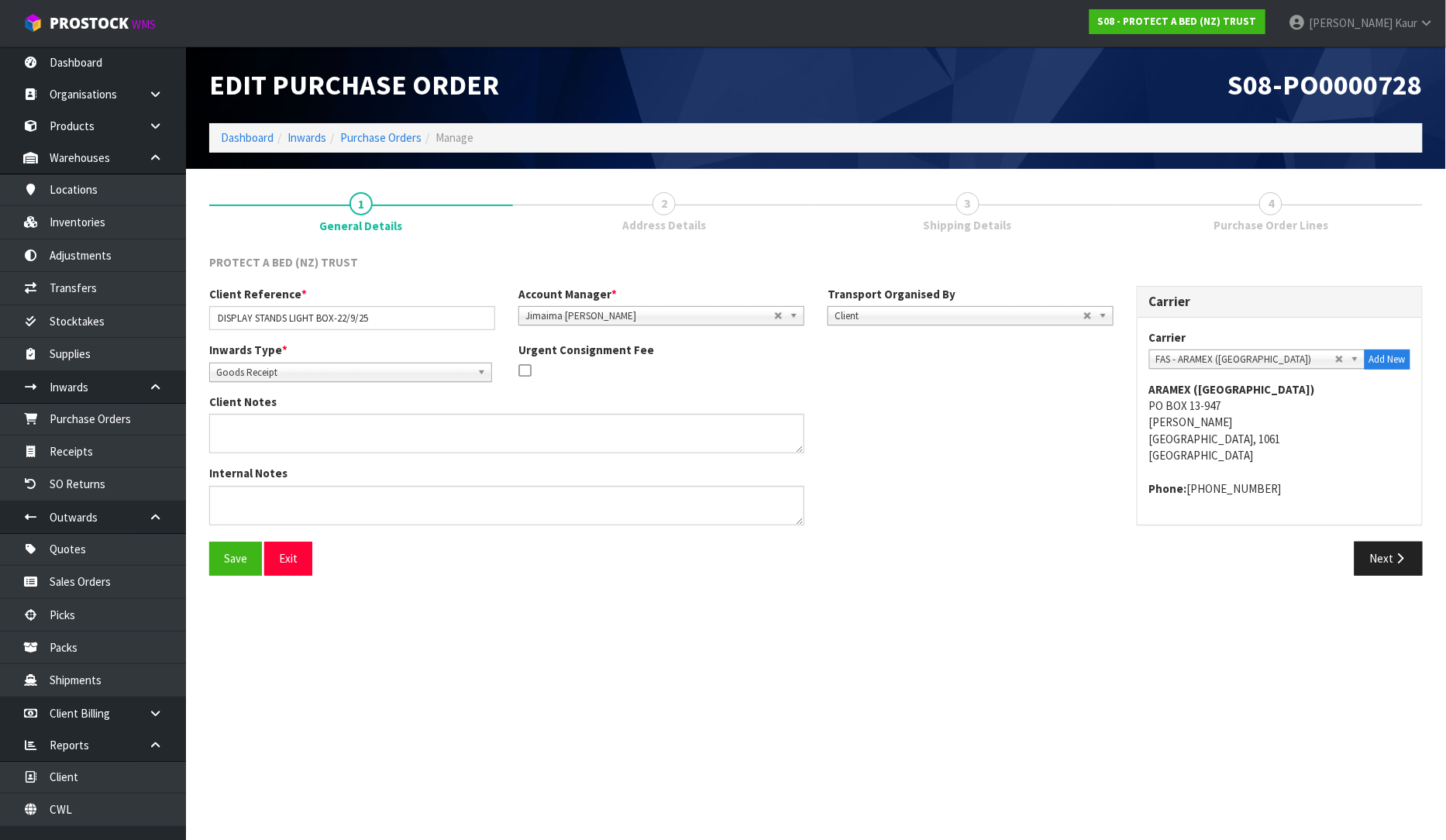
click at [318, 374] on span "Goods Receipt" at bounding box center [344, 372] width 255 height 18
click at [312, 431] on li "Goods Returned" at bounding box center [350, 436] width 275 height 19
click at [1395, 554] on icon "button" at bounding box center [1400, 558] width 15 height 11
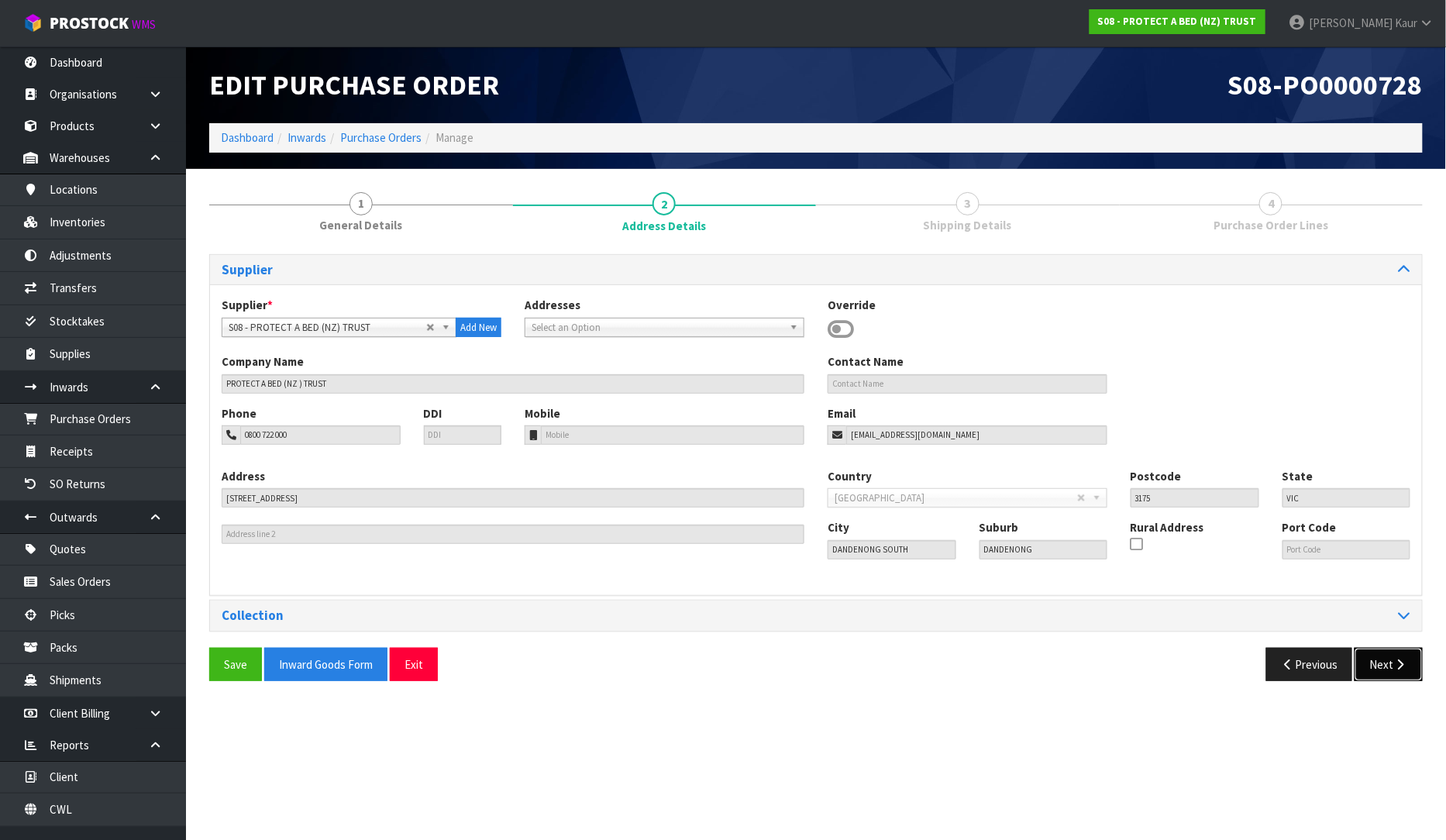
click at [1368, 660] on button "Next" at bounding box center [1389, 664] width 69 height 33
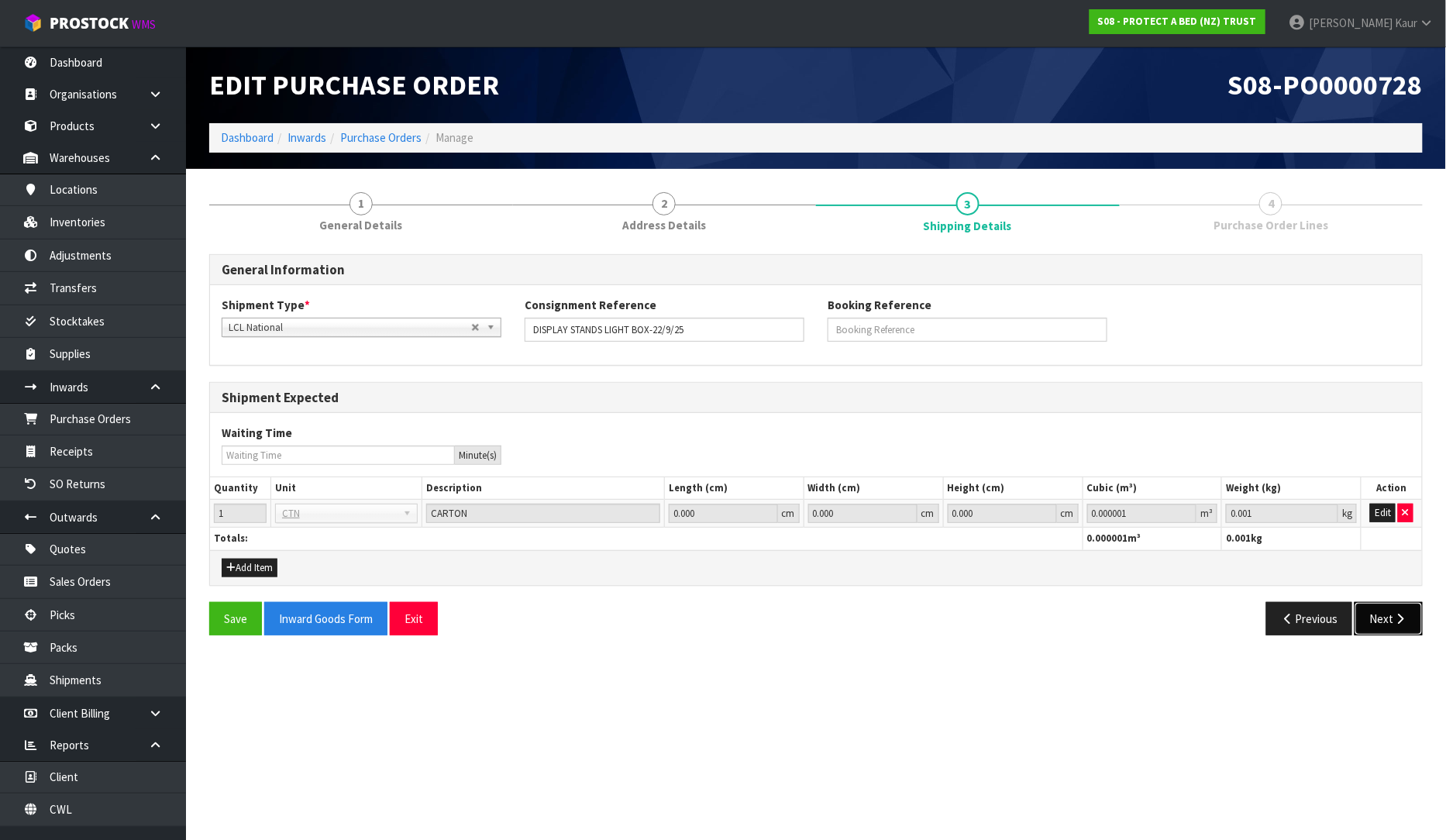
click at [1397, 621] on icon "button" at bounding box center [1400, 618] width 15 height 11
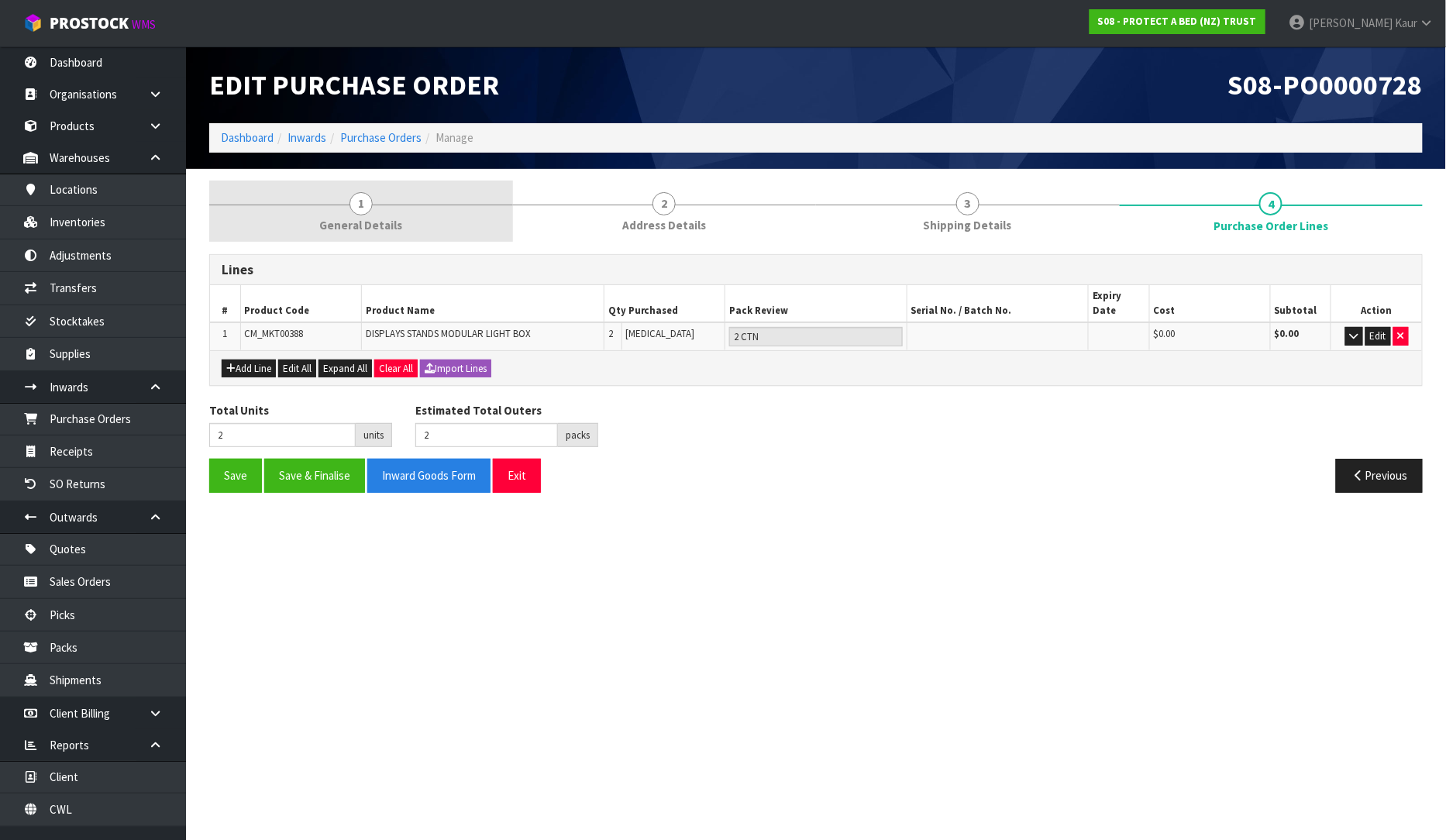
click at [356, 235] on link "1 General Details" at bounding box center [361, 211] width 303 height 62
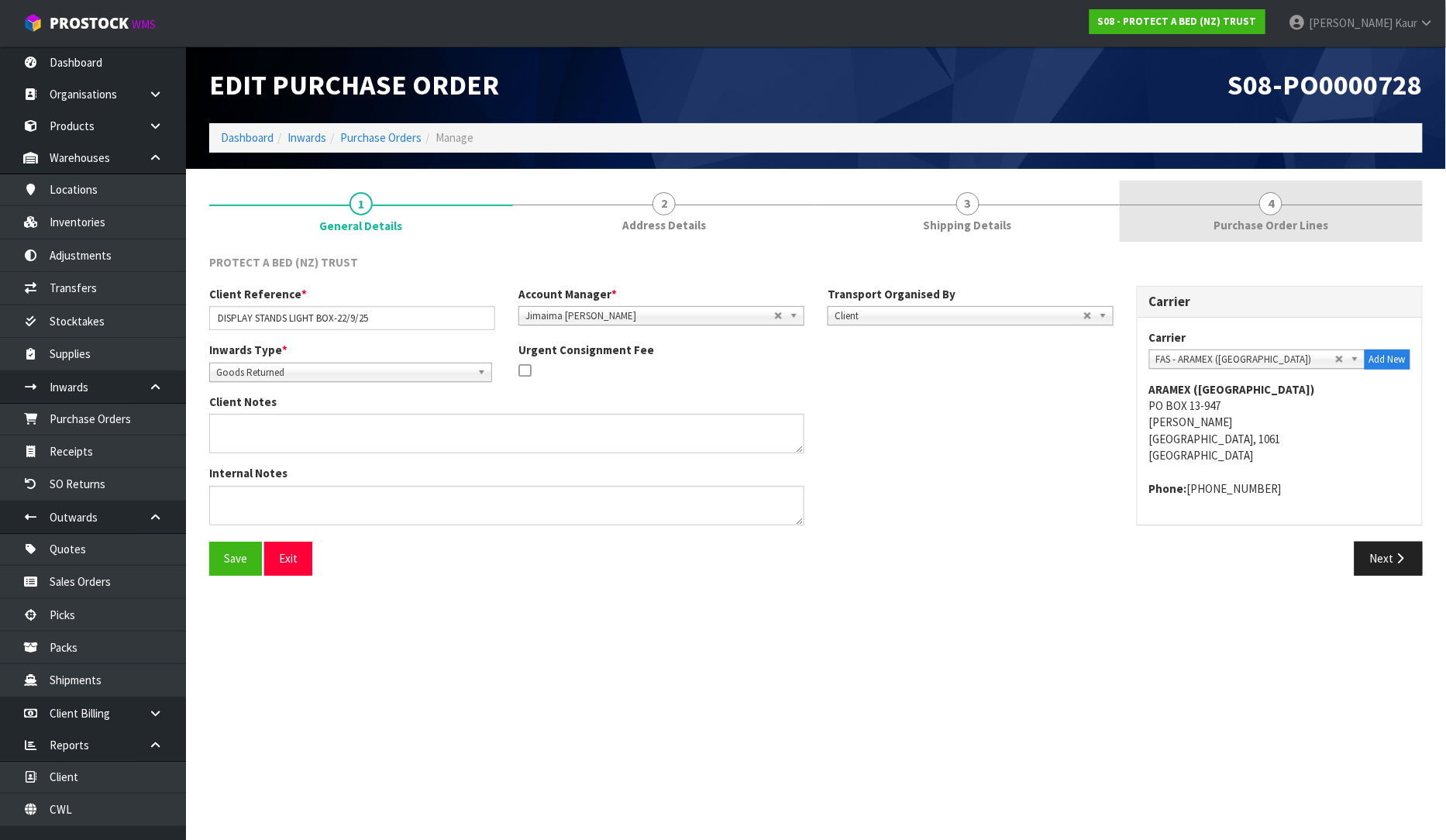
click at [1337, 227] on link "4 Purchase Order Lines" at bounding box center [1271, 211] width 303 height 62
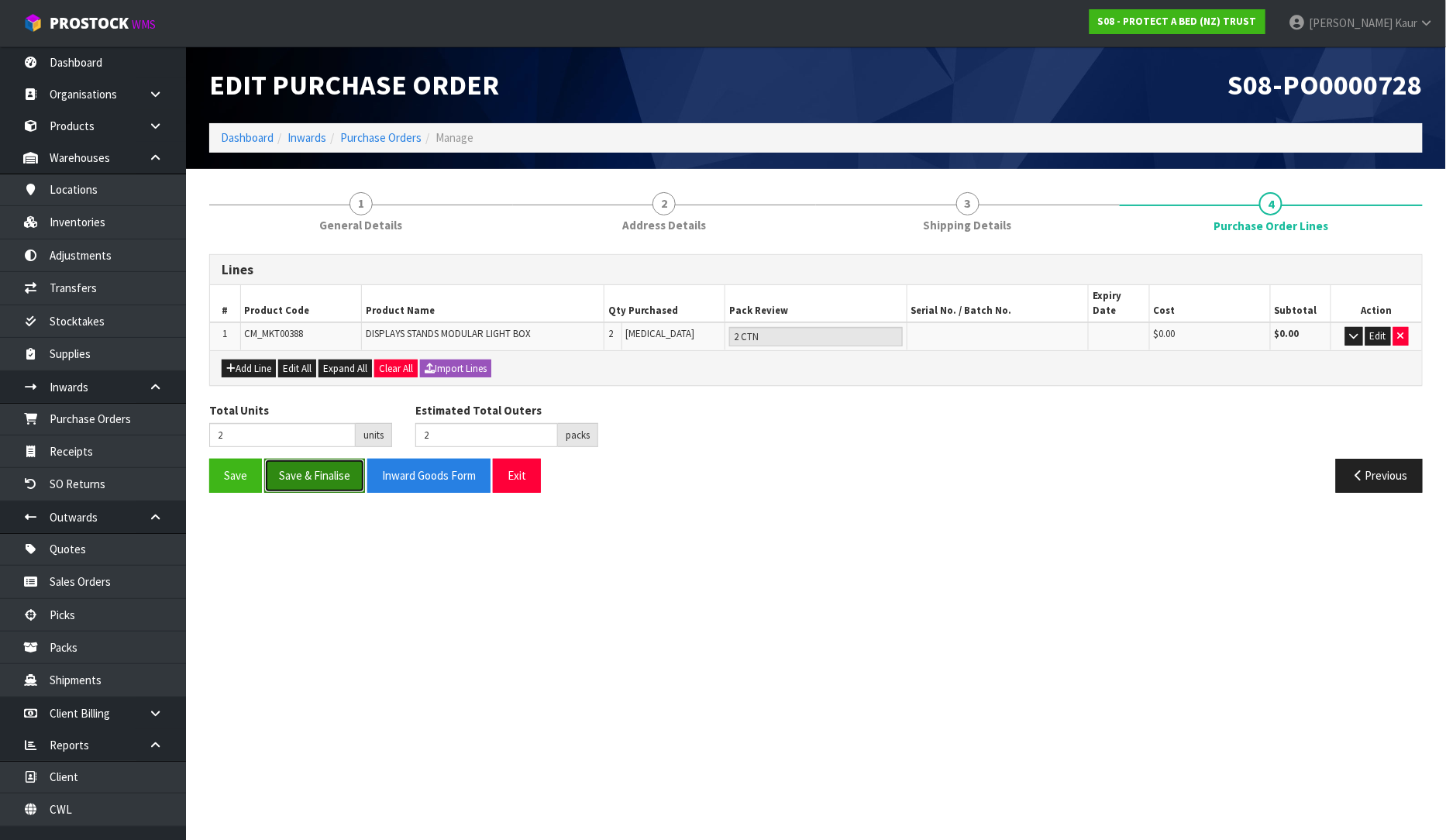
click at [316, 459] on button "Save & Finalise" at bounding box center [314, 476] width 101 height 33
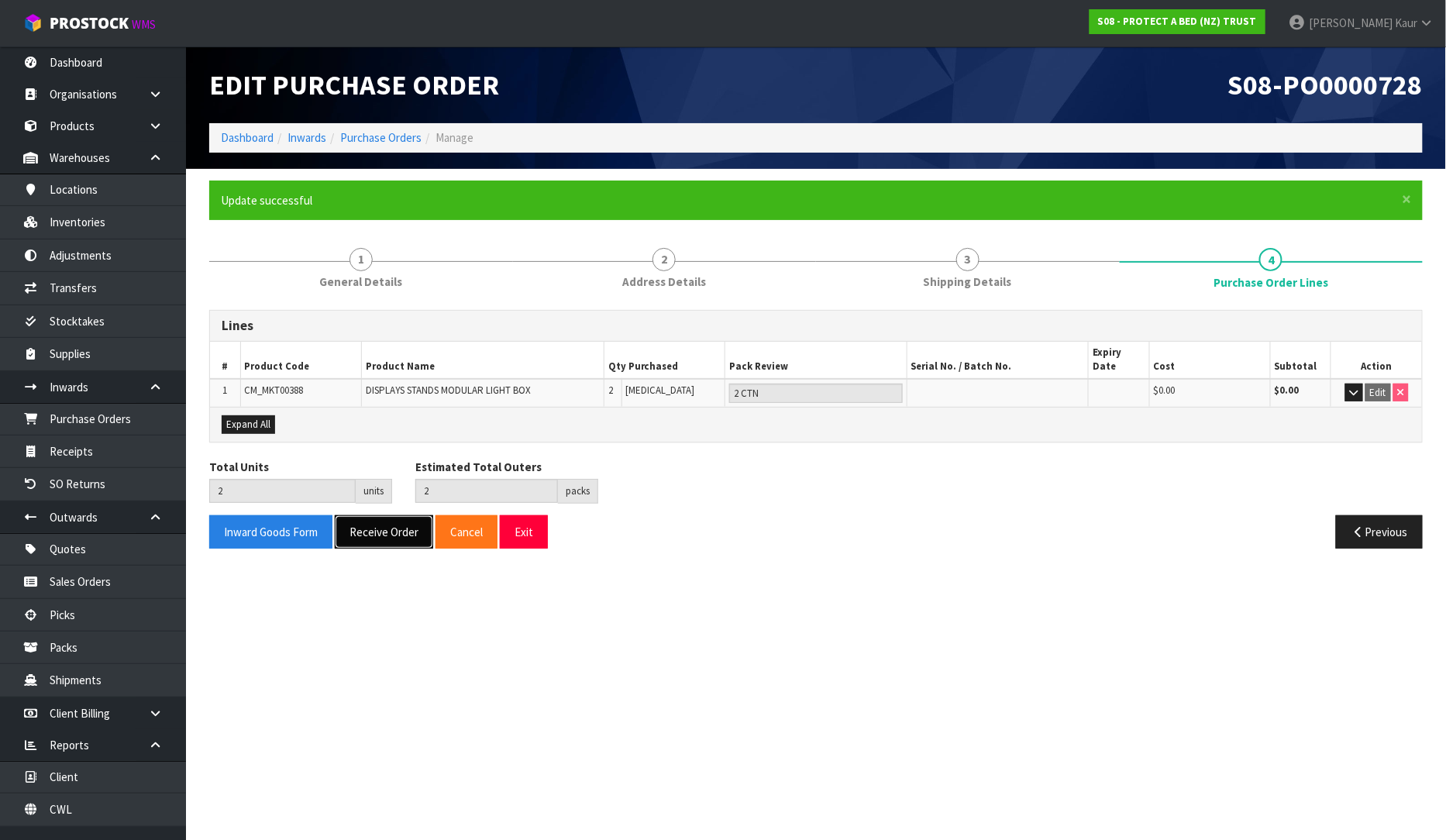
click at [354, 516] on button "Receive Order" at bounding box center [384, 532] width 99 height 33
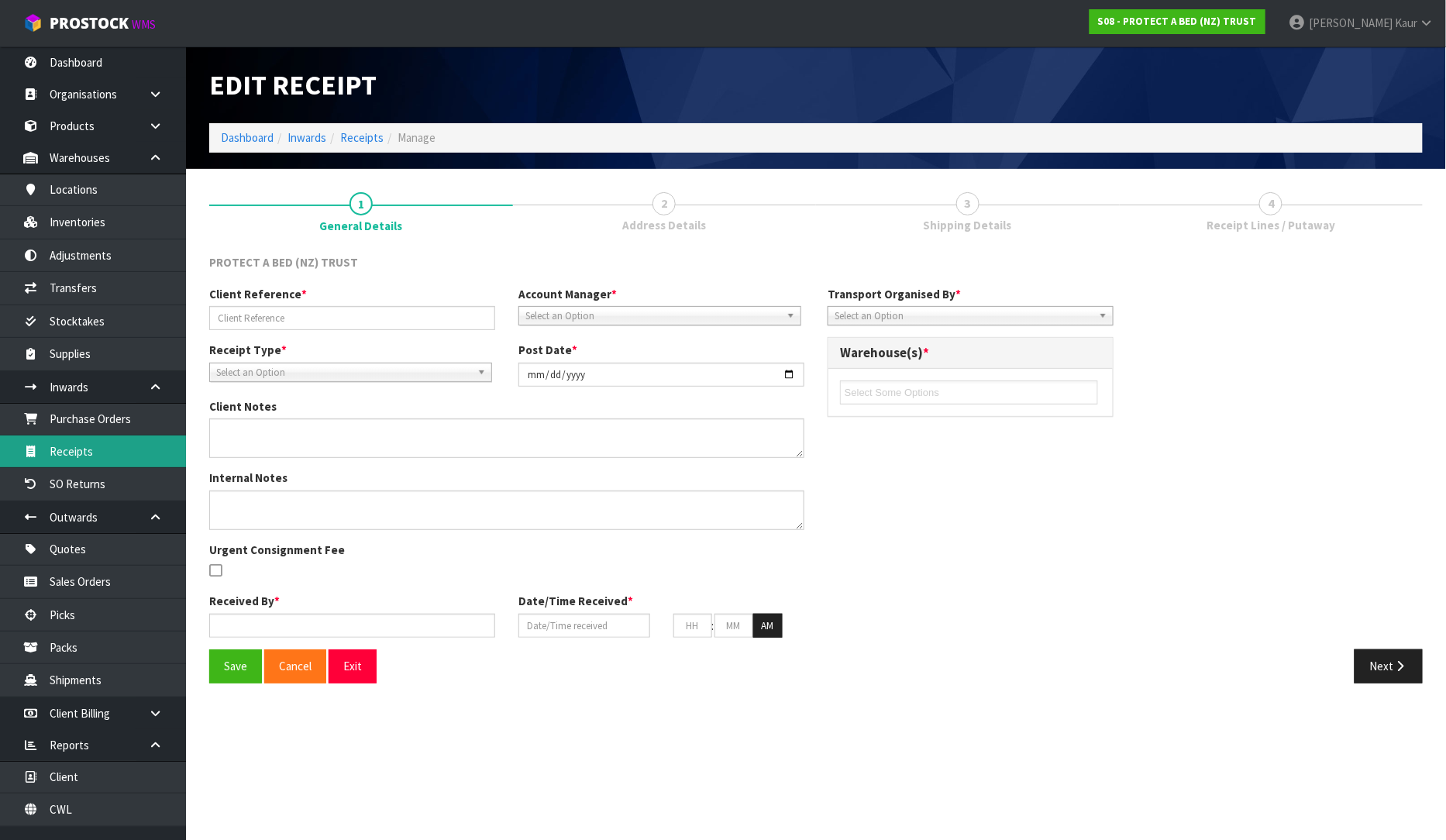
type input "DISPLAY STANDS LIGHT BOX-22/9/25"
type input "[DATE]"
type input "[PERSON_NAME]"
type input "[DATE]"
type input "02"
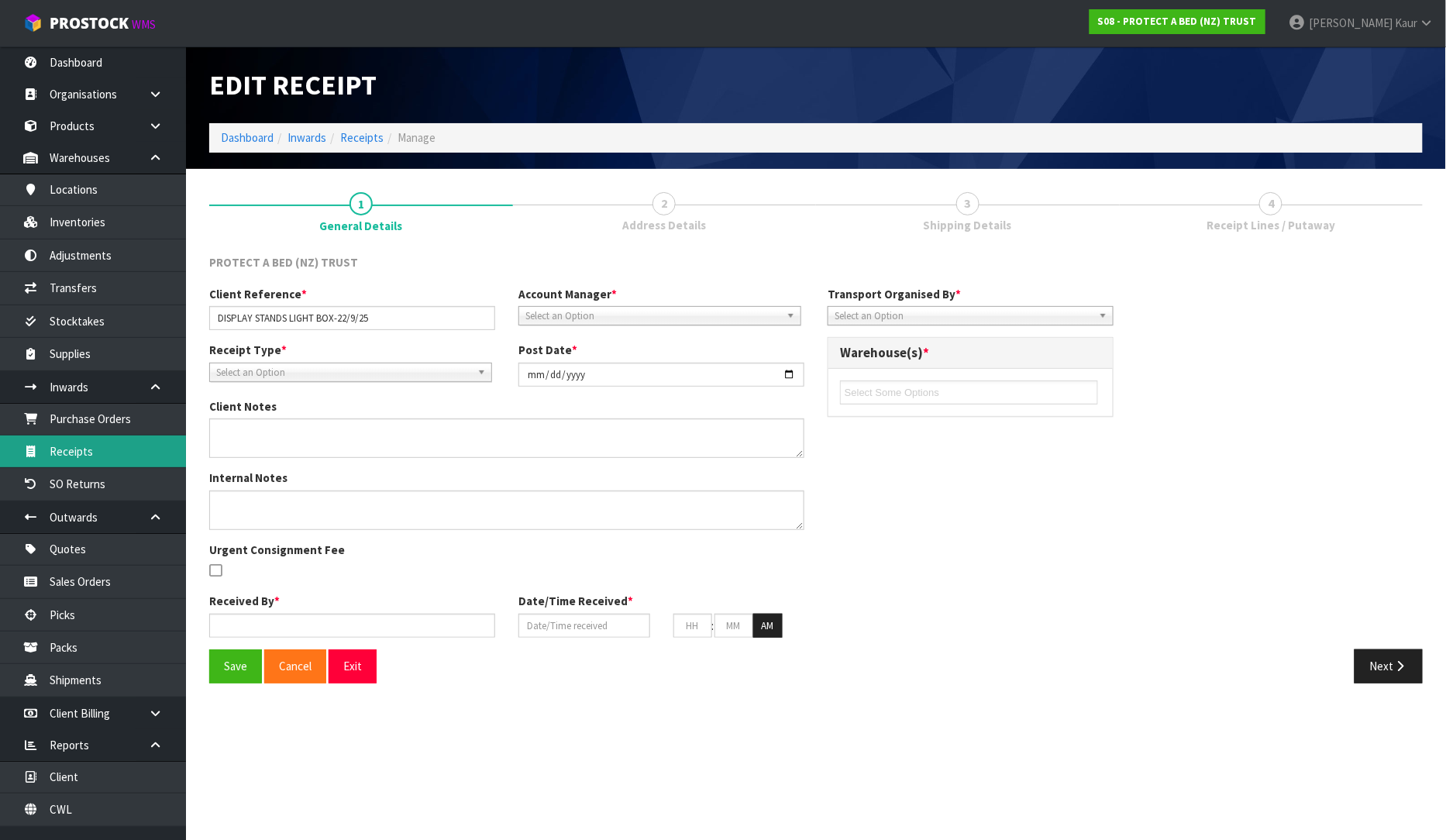
type input "30"
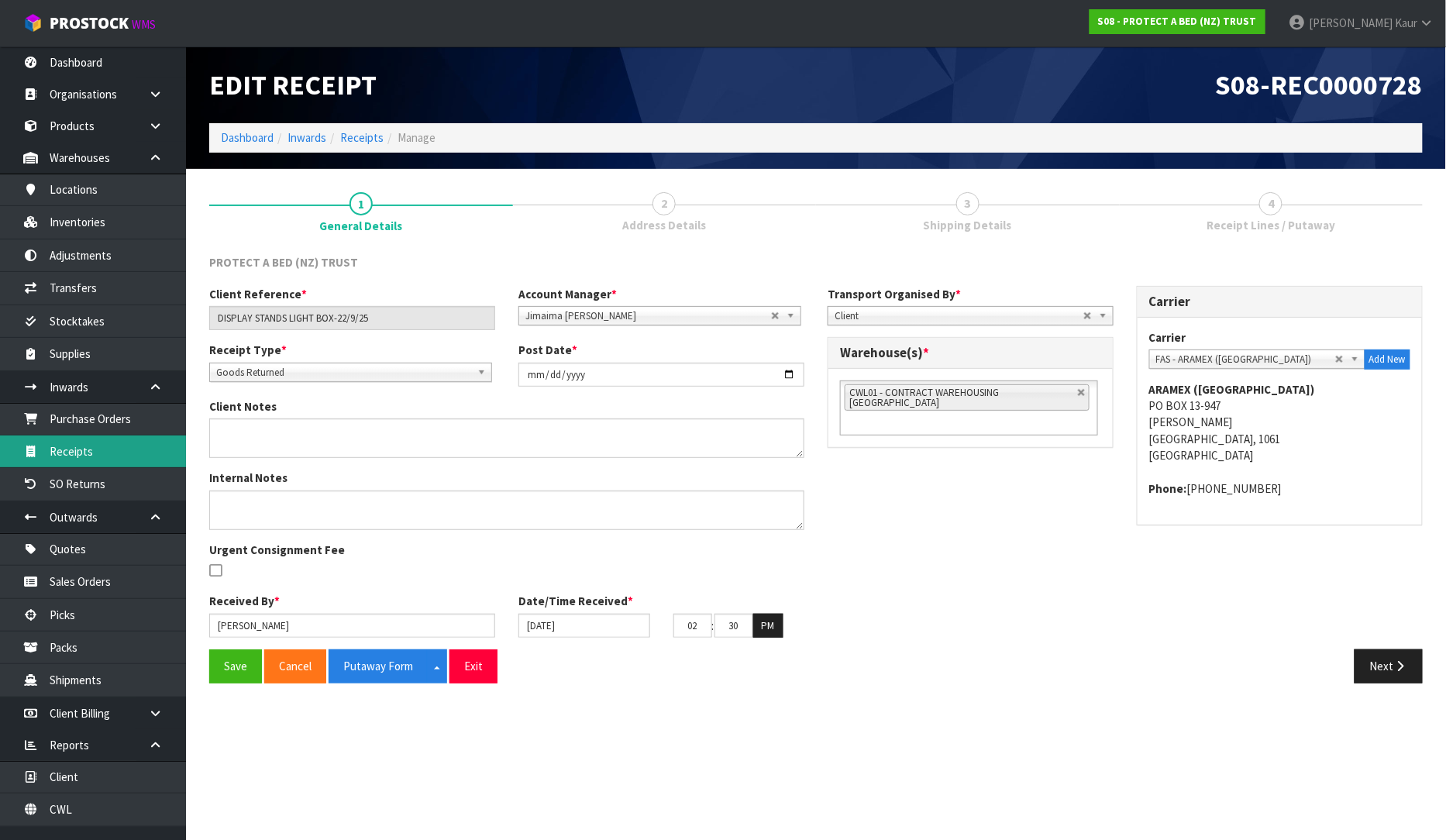
click at [77, 459] on link "Receipts" at bounding box center [92, 451] width 186 height 32
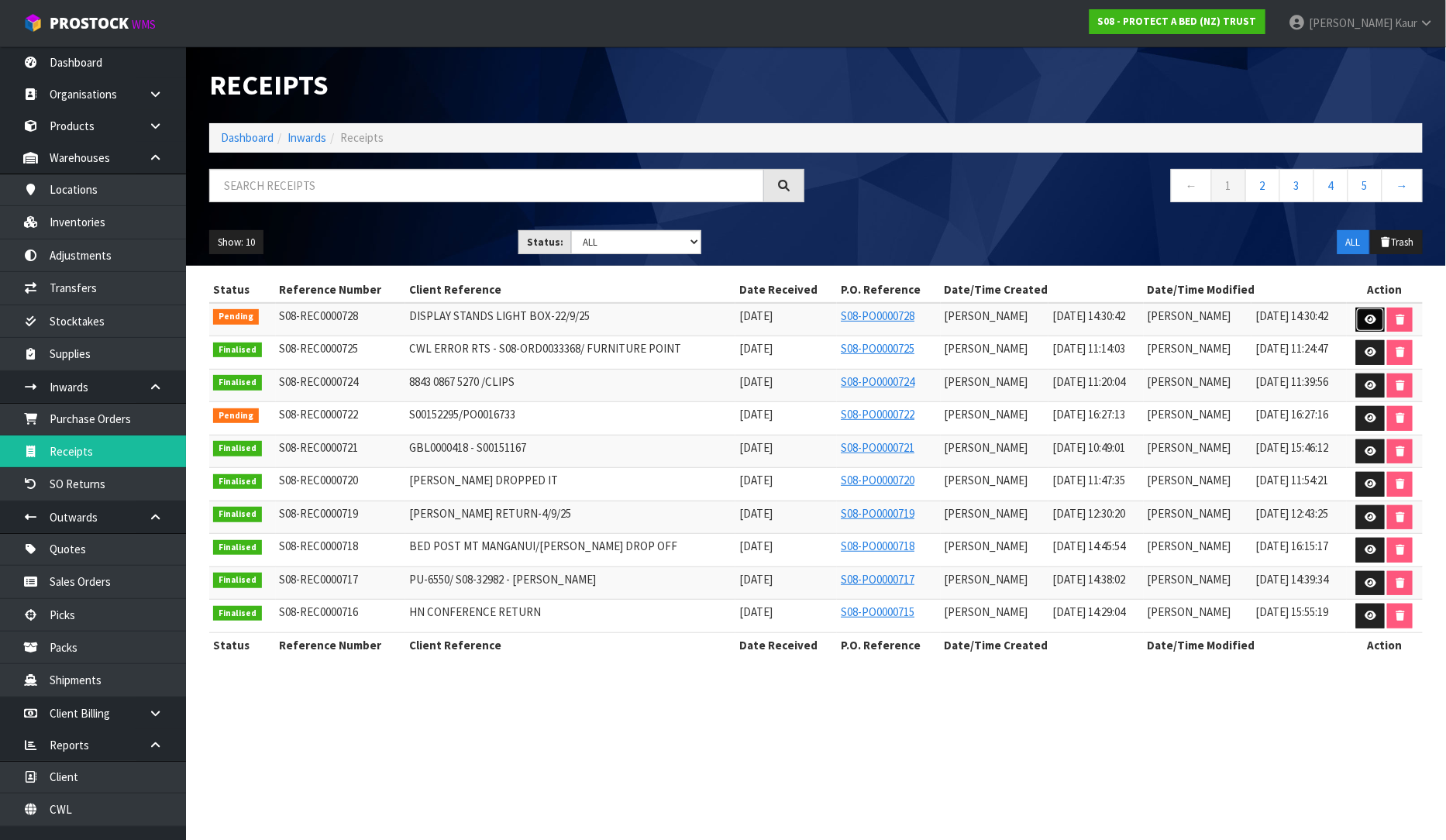
click at [1372, 320] on icon at bounding box center [1369, 319] width 11 height 10
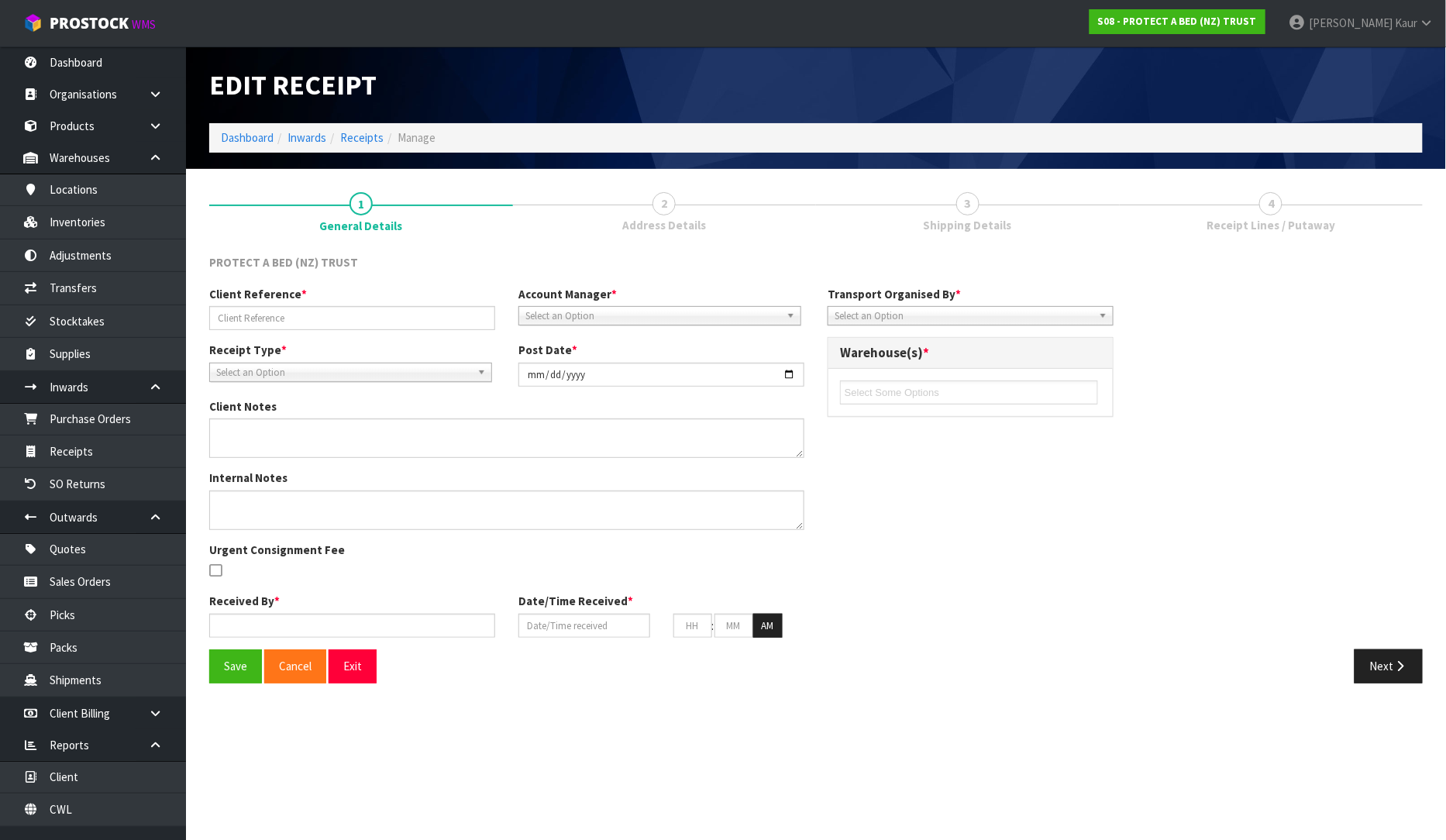
type input "DISPLAY STANDS LIGHT BOX-22/9/25"
type input "[DATE]"
type input "[PERSON_NAME]"
type input "[DATE]"
type input "02"
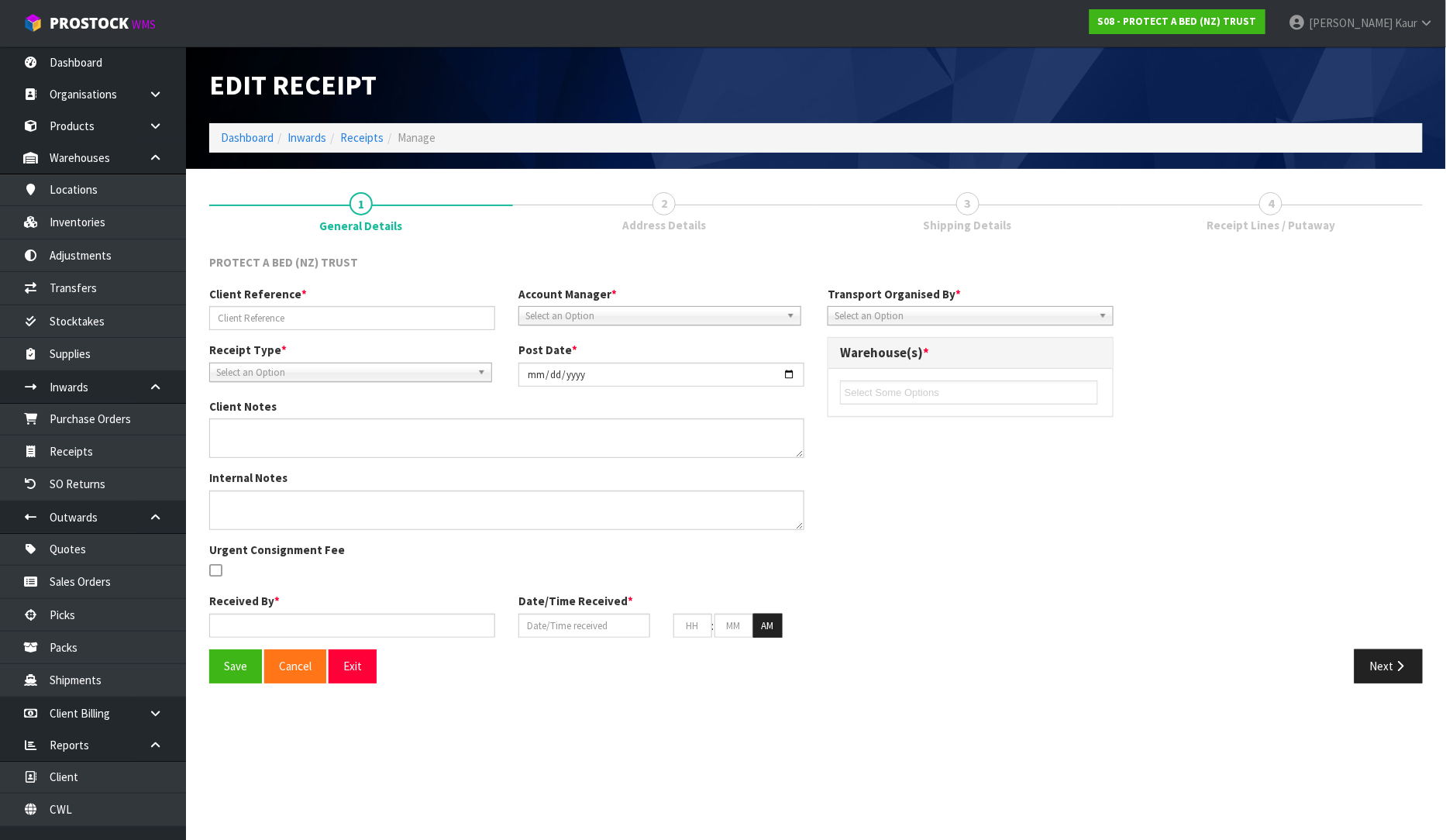
type input "30"
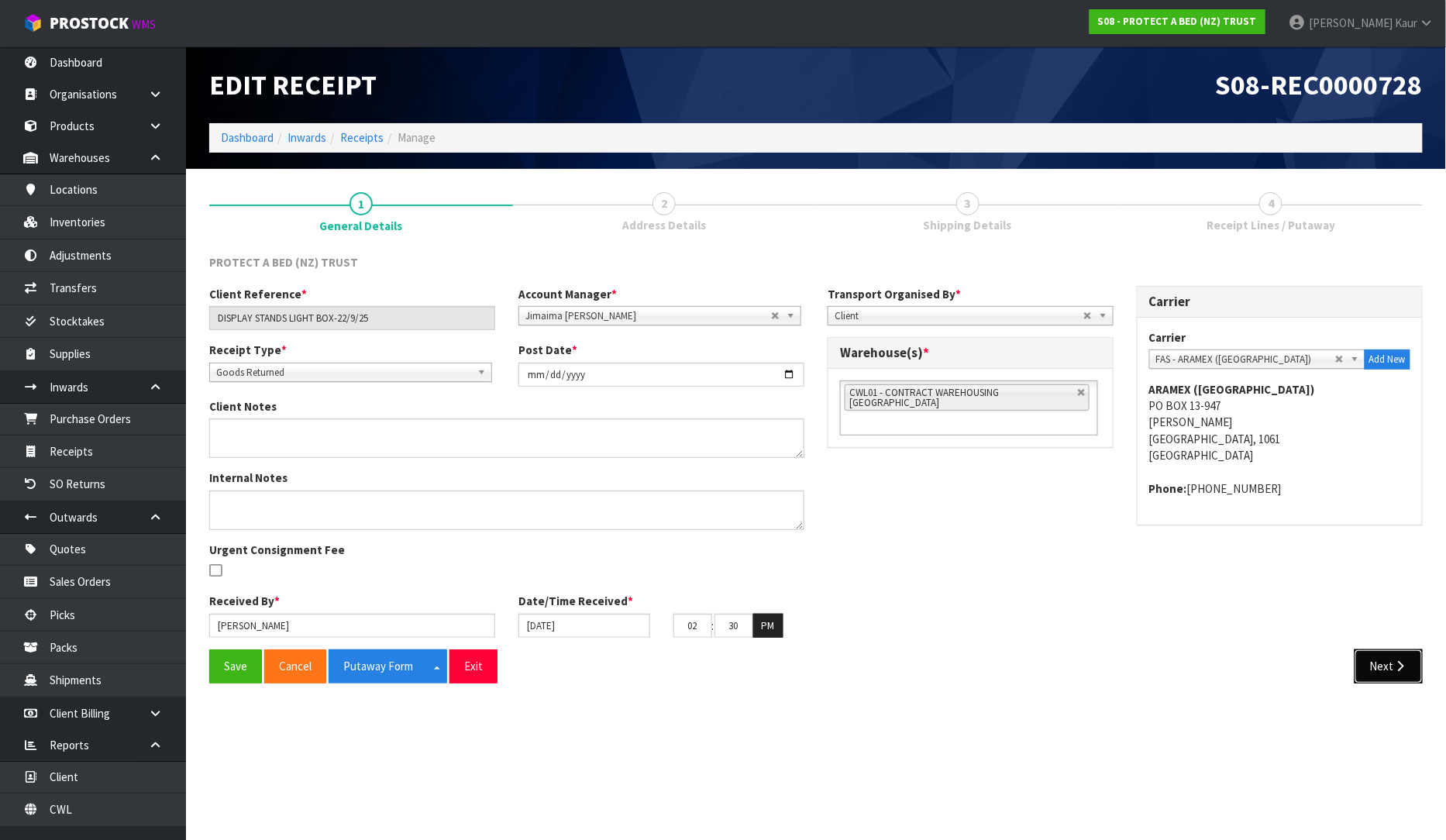
click at [1391, 676] on button "Next" at bounding box center [1389, 666] width 69 height 33
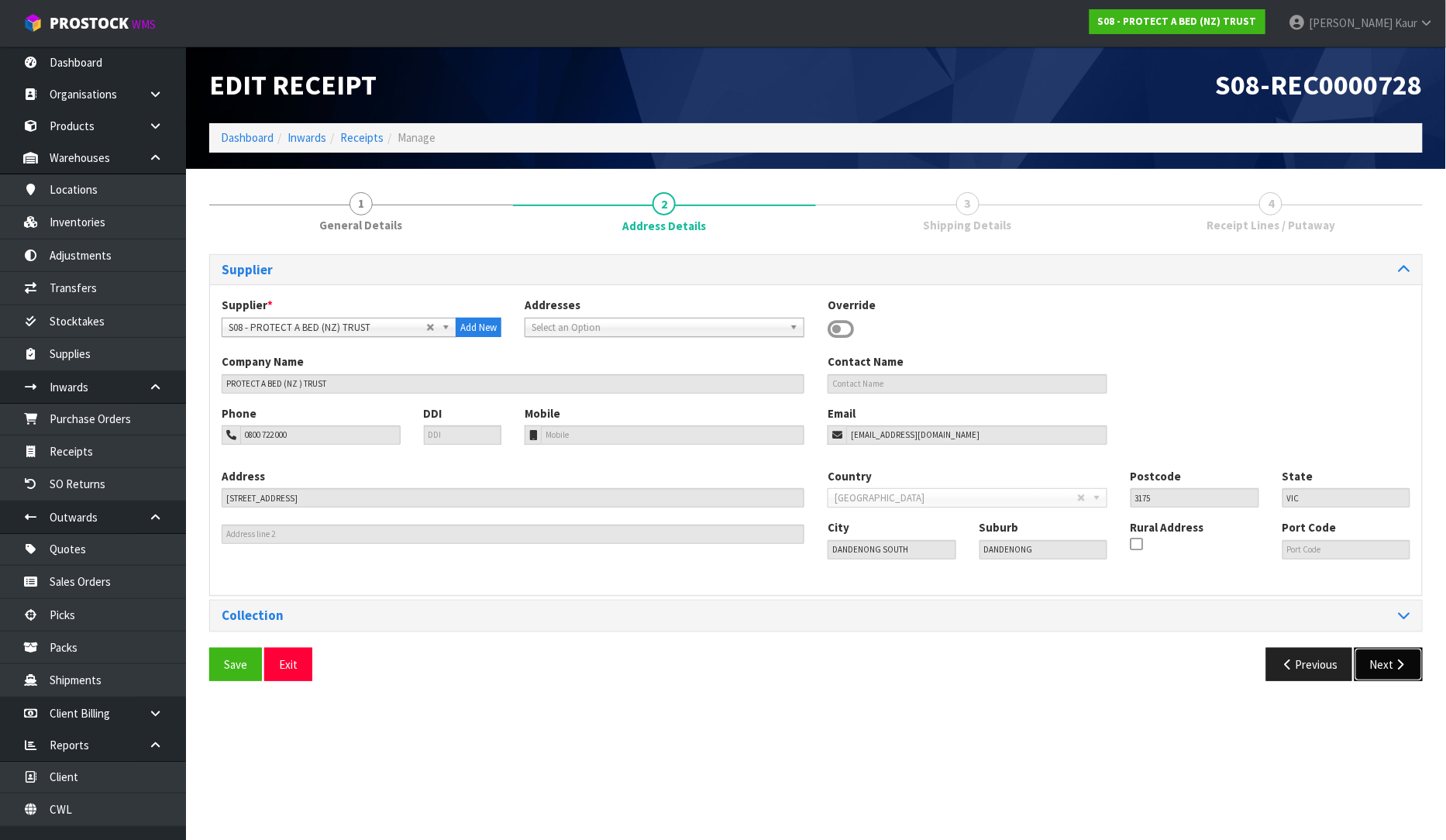
click at [1396, 662] on icon "button" at bounding box center [1400, 664] width 15 height 11
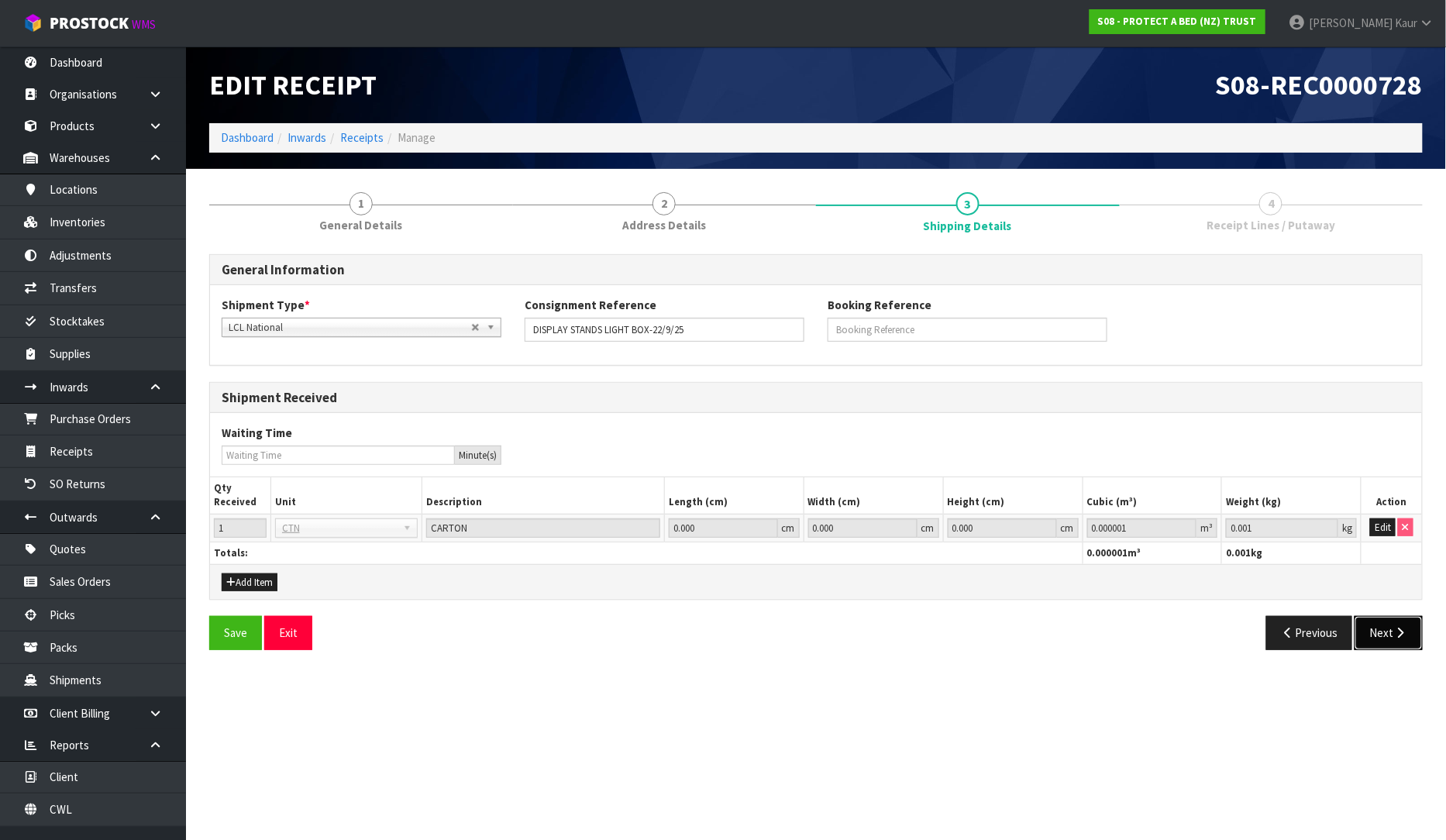
click at [1389, 625] on button "Next" at bounding box center [1389, 632] width 69 height 33
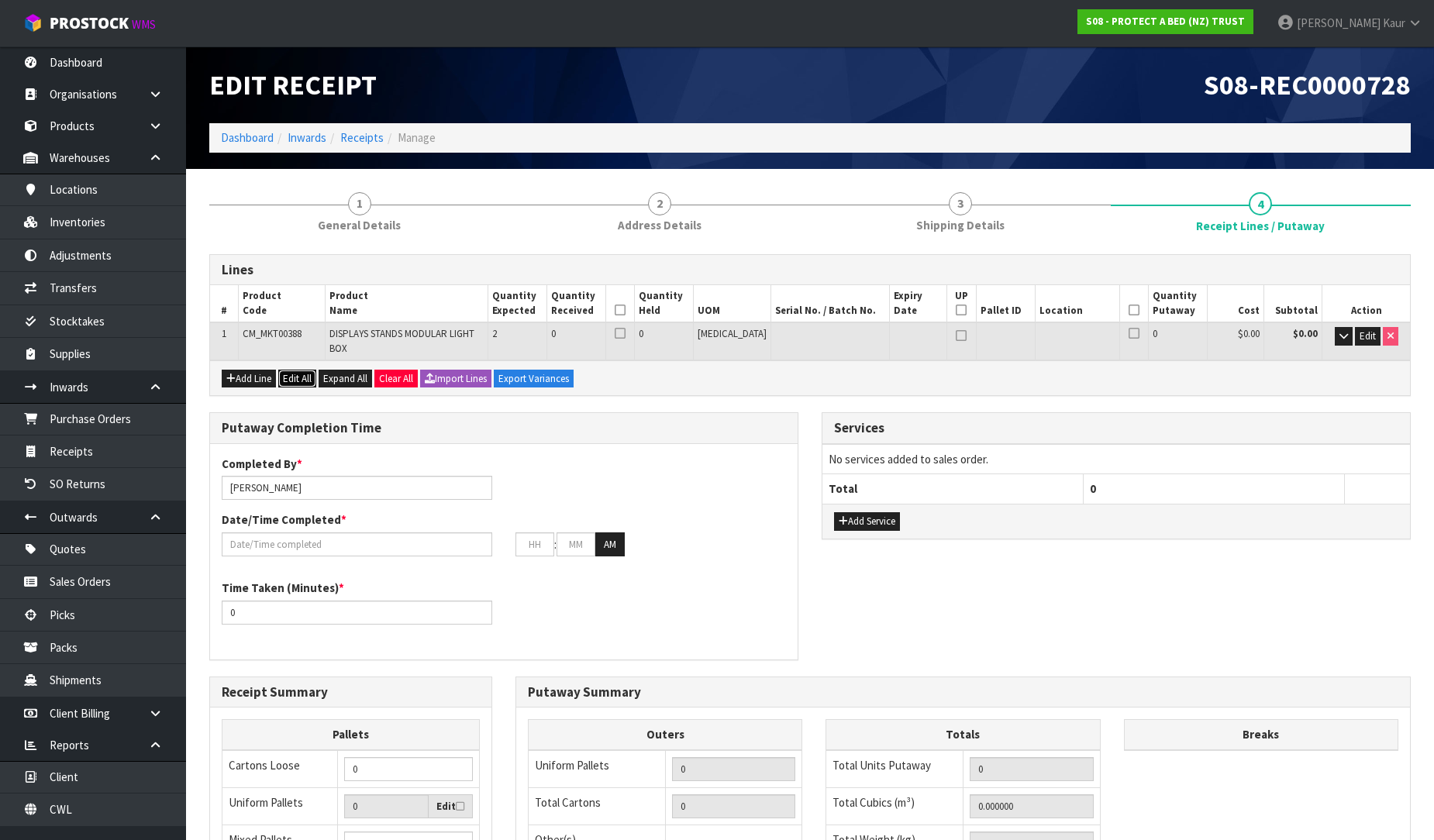
click at [301, 369] on button "Edit All" at bounding box center [296, 378] width 38 height 18
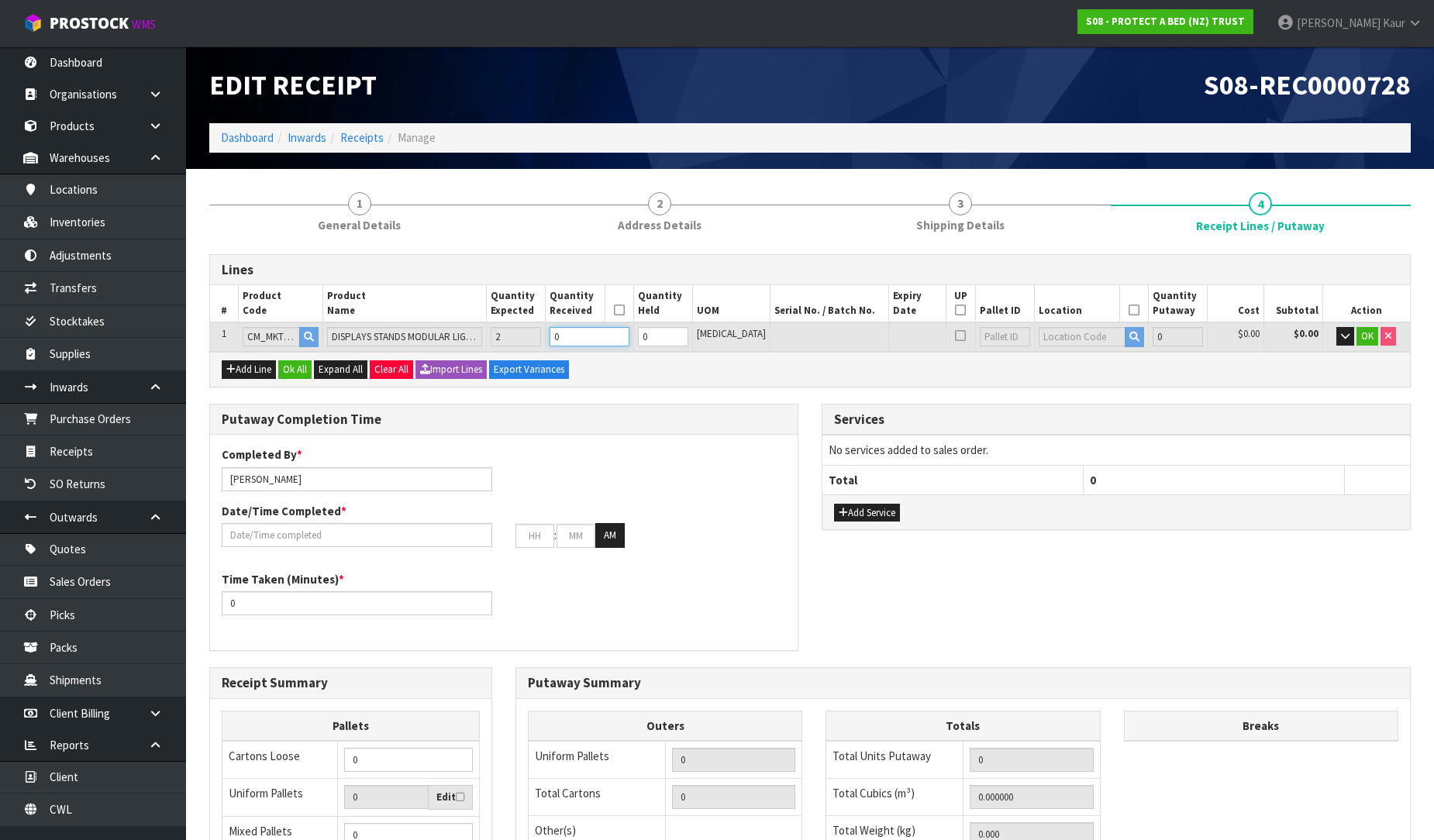
click at [582, 336] on input "0" at bounding box center [589, 337] width 79 height 19
type input "2"
type input "0.04116"
type input "8.16"
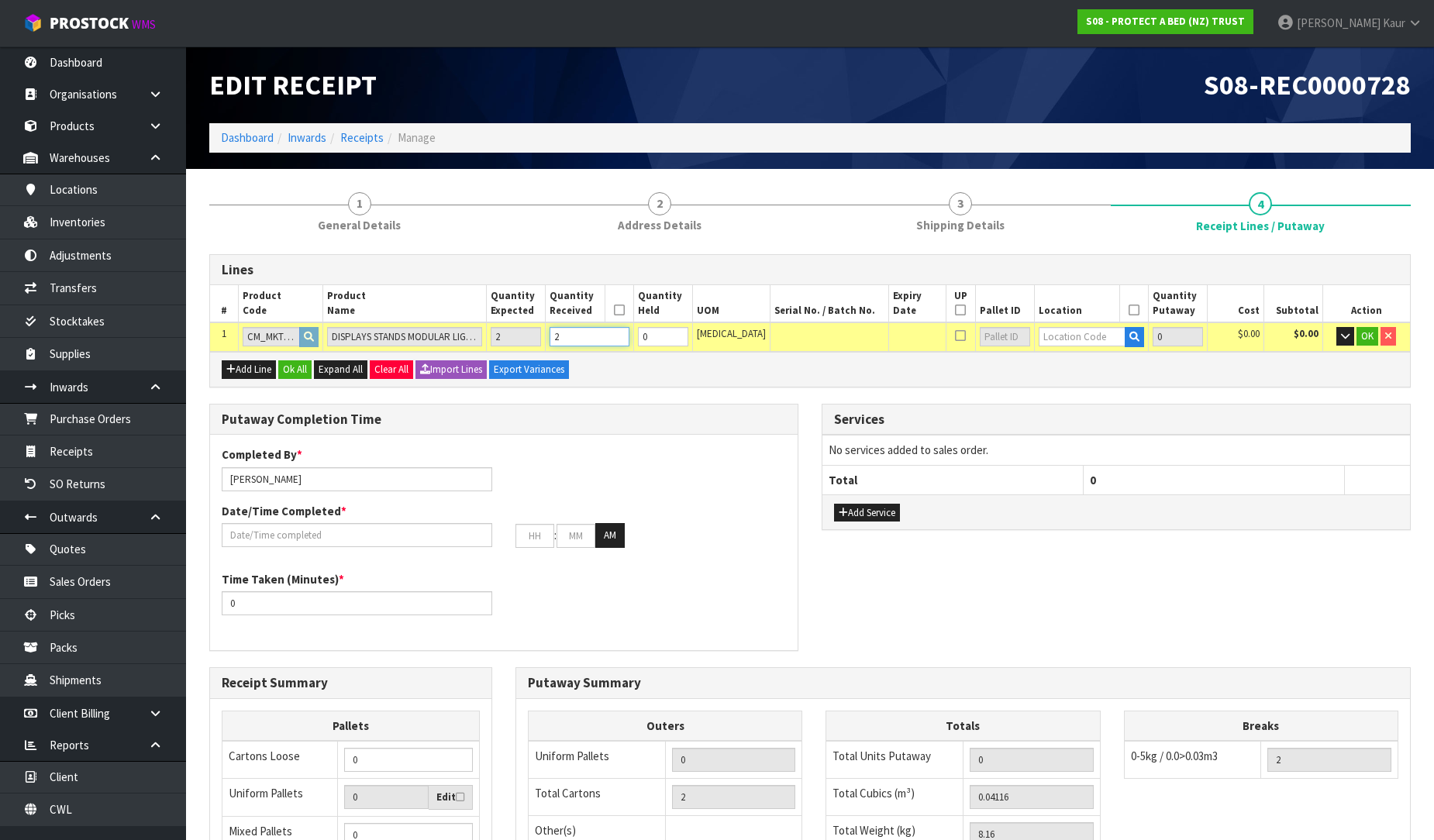
type input "2"
click at [1082, 332] on input "text" at bounding box center [1081, 337] width 87 height 19
type input "40-26-4"
click at [1085, 359] on link "40-26-4 -A" at bounding box center [1086, 362] width 122 height 21
type input "2"
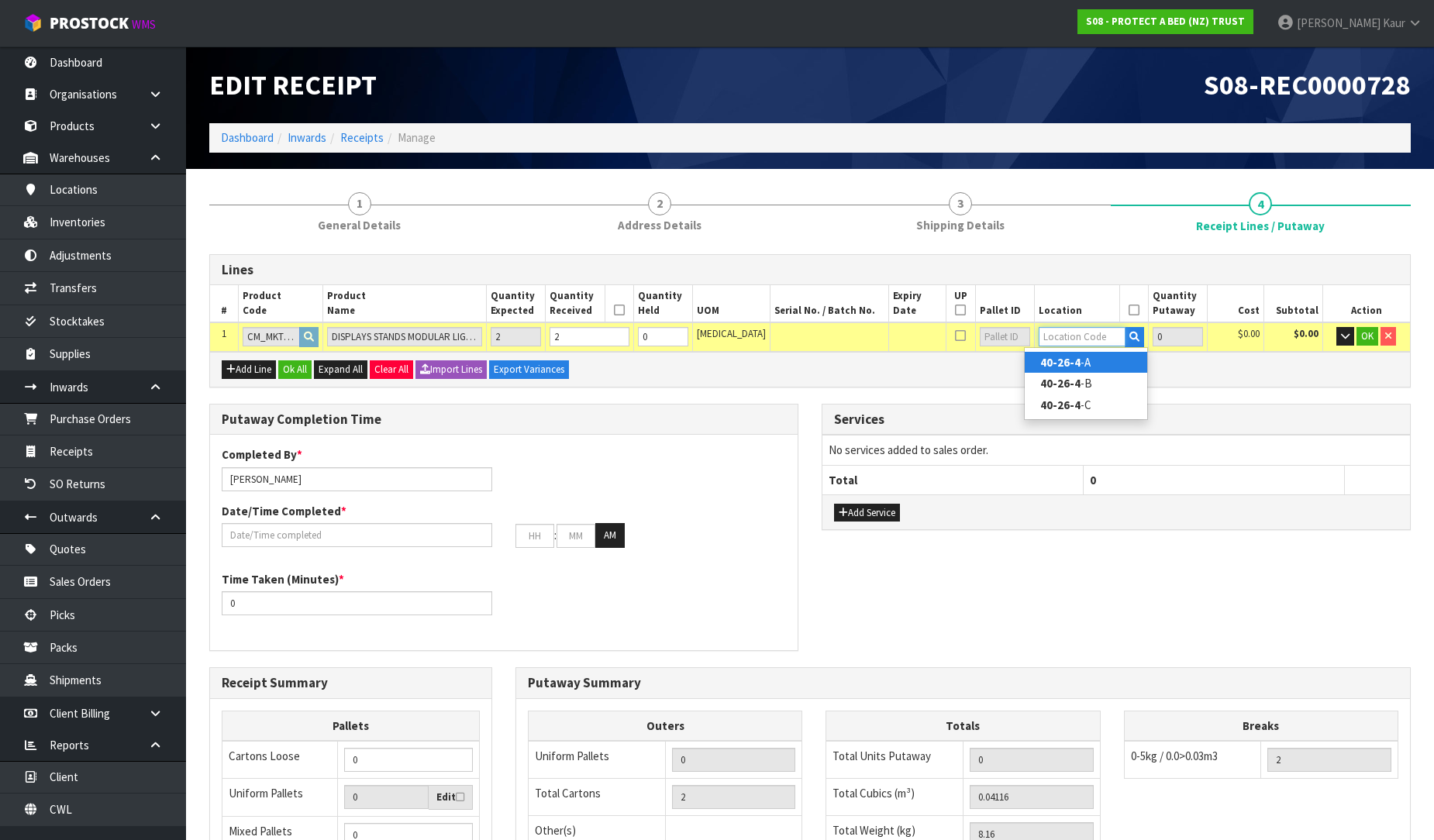
type input "40-26-4-A"
type input "2"
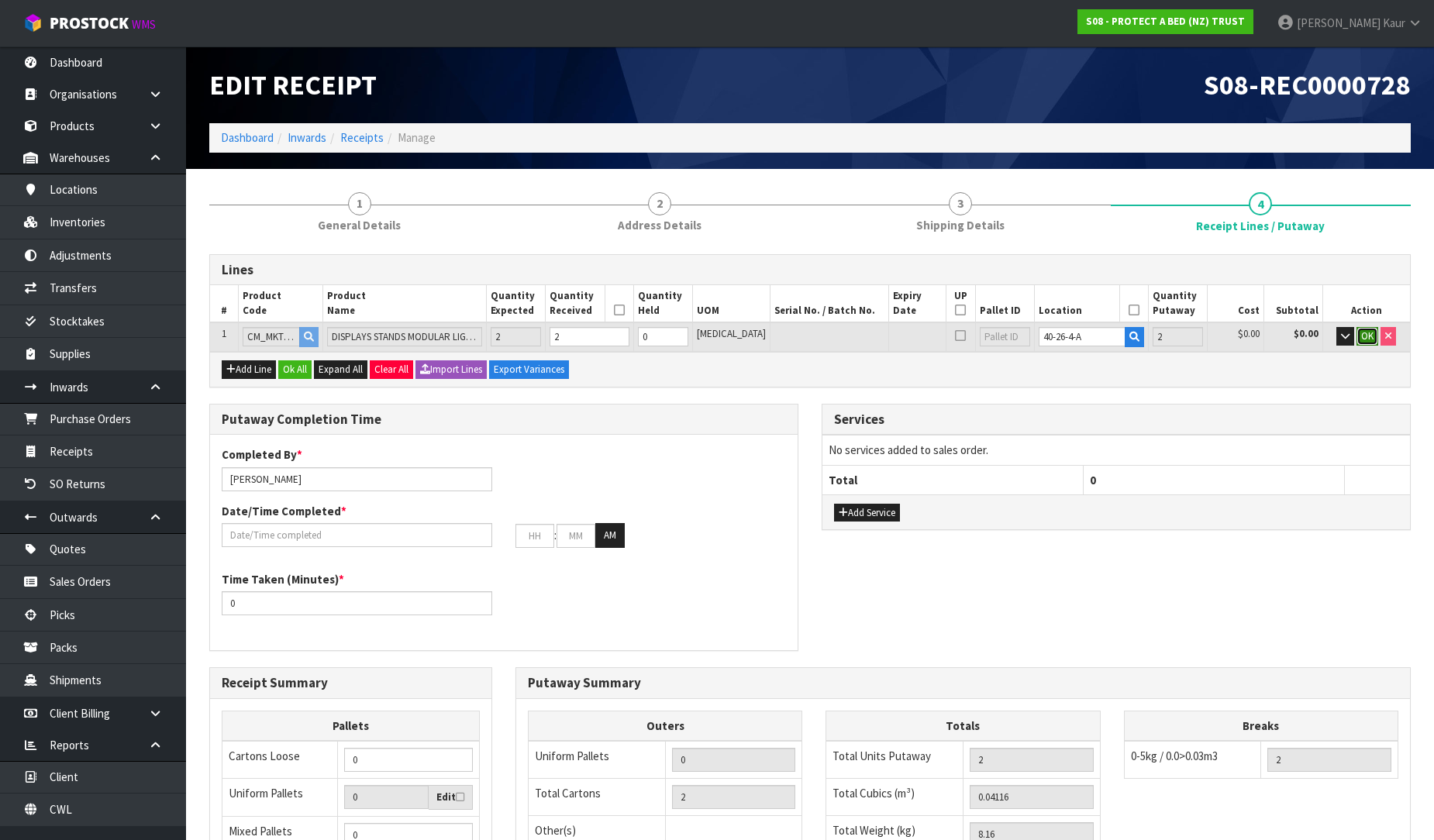
click at [1361, 336] on span "OK" at bounding box center [1367, 335] width 12 height 13
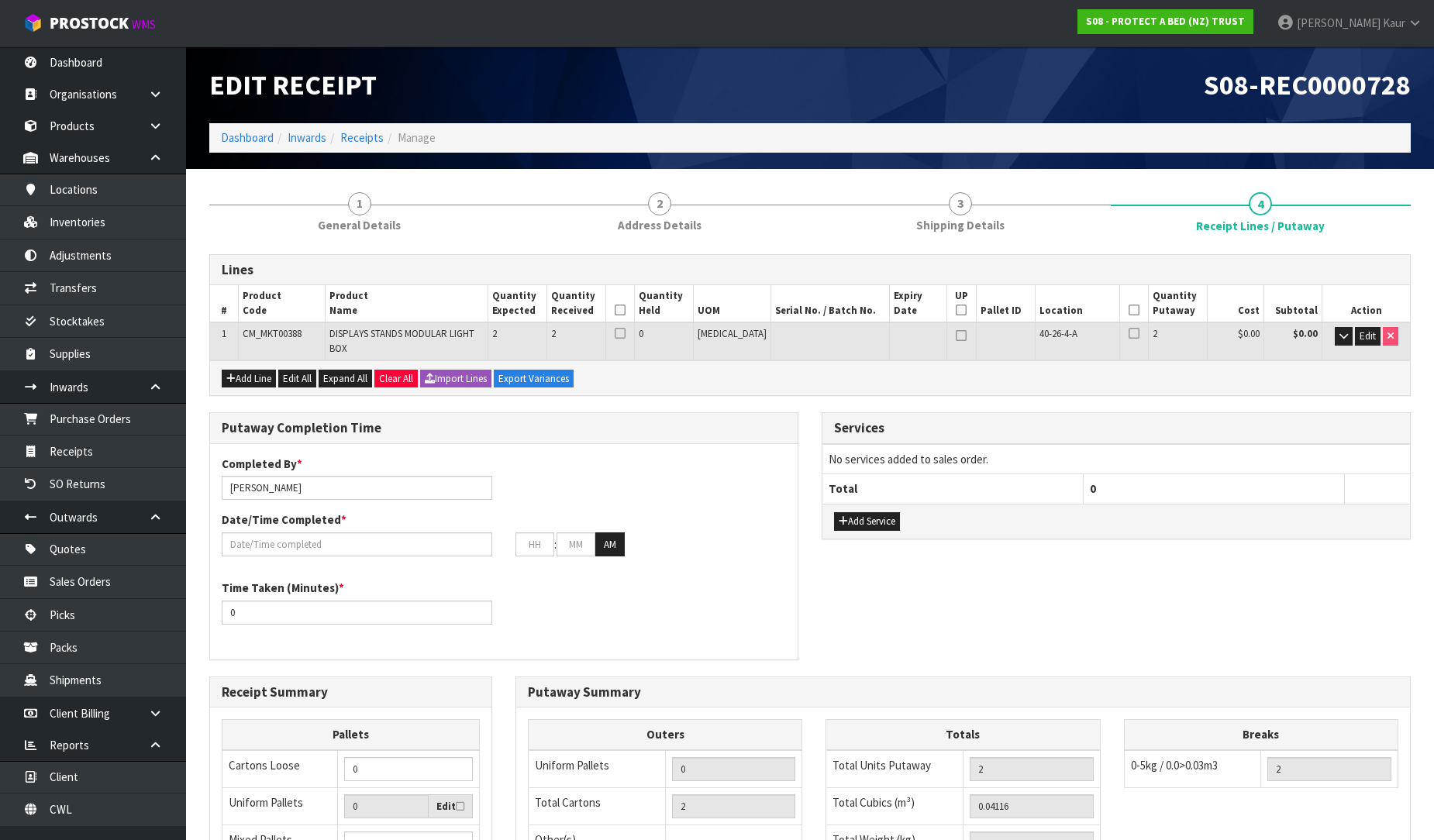
click at [626, 310] on icon at bounding box center [620, 310] width 11 height 1
drag, startPoint x: 1127, startPoint y: 310, endPoint x: 1116, endPoint y: 310, distance: 11.0
click at [1129, 310] on icon at bounding box center [1134, 310] width 11 height 1
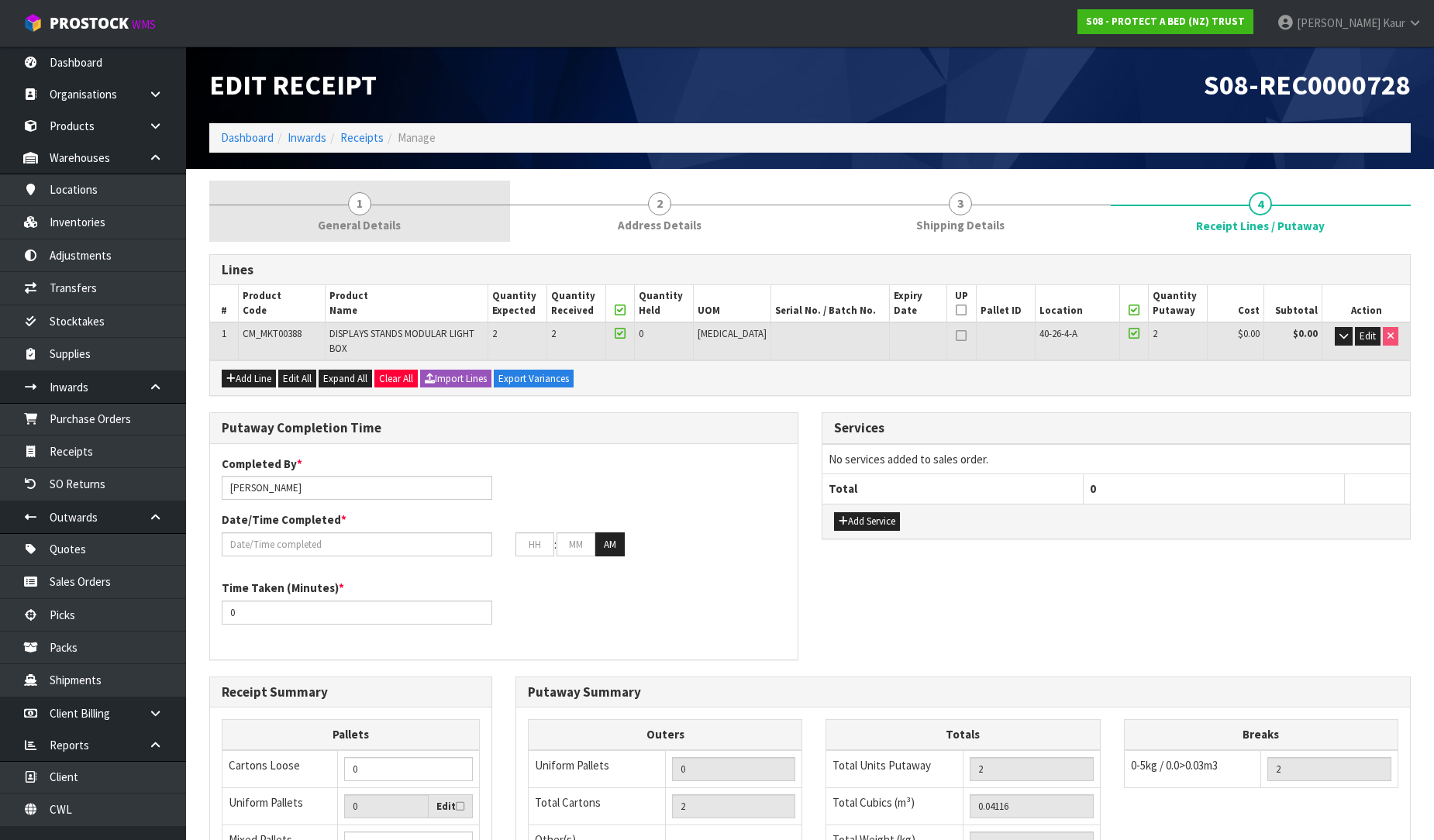
click at [406, 214] on link "1 General Details" at bounding box center [360, 211] width 301 height 62
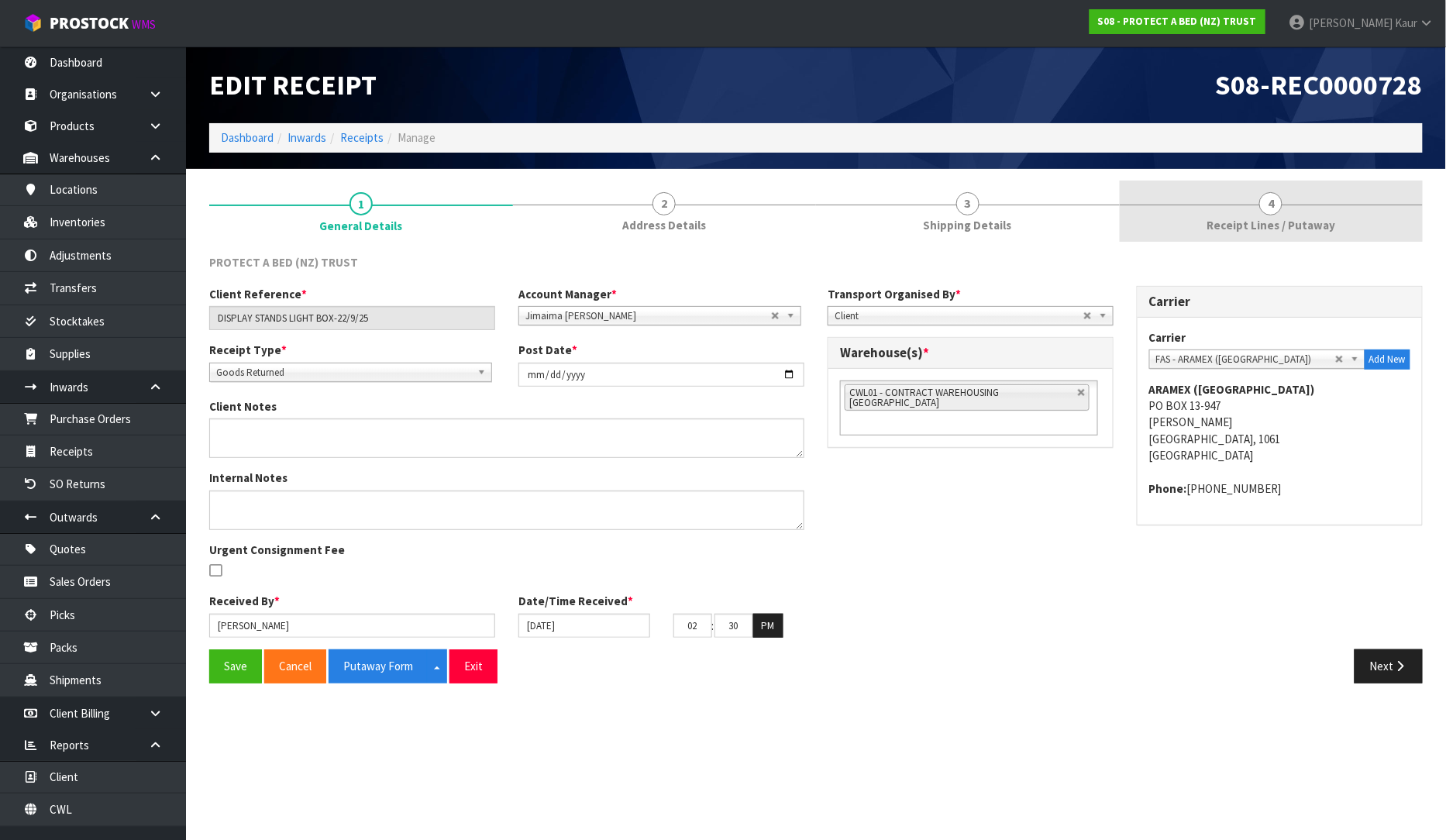
click at [1221, 211] on link "4 Receipt Lines / Putaway" at bounding box center [1271, 211] width 303 height 62
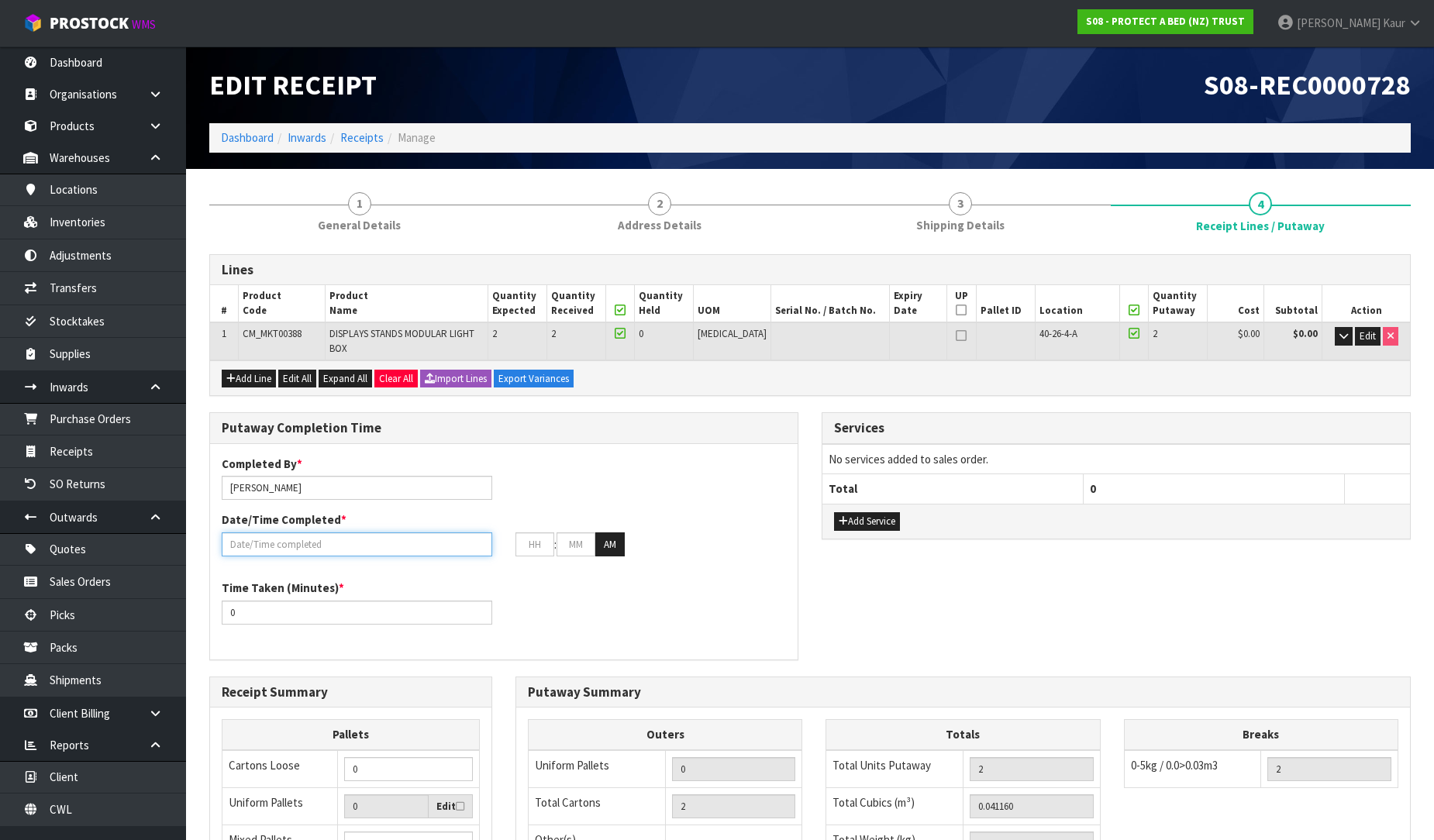
click at [262, 532] on input "text" at bounding box center [356, 544] width 270 height 24
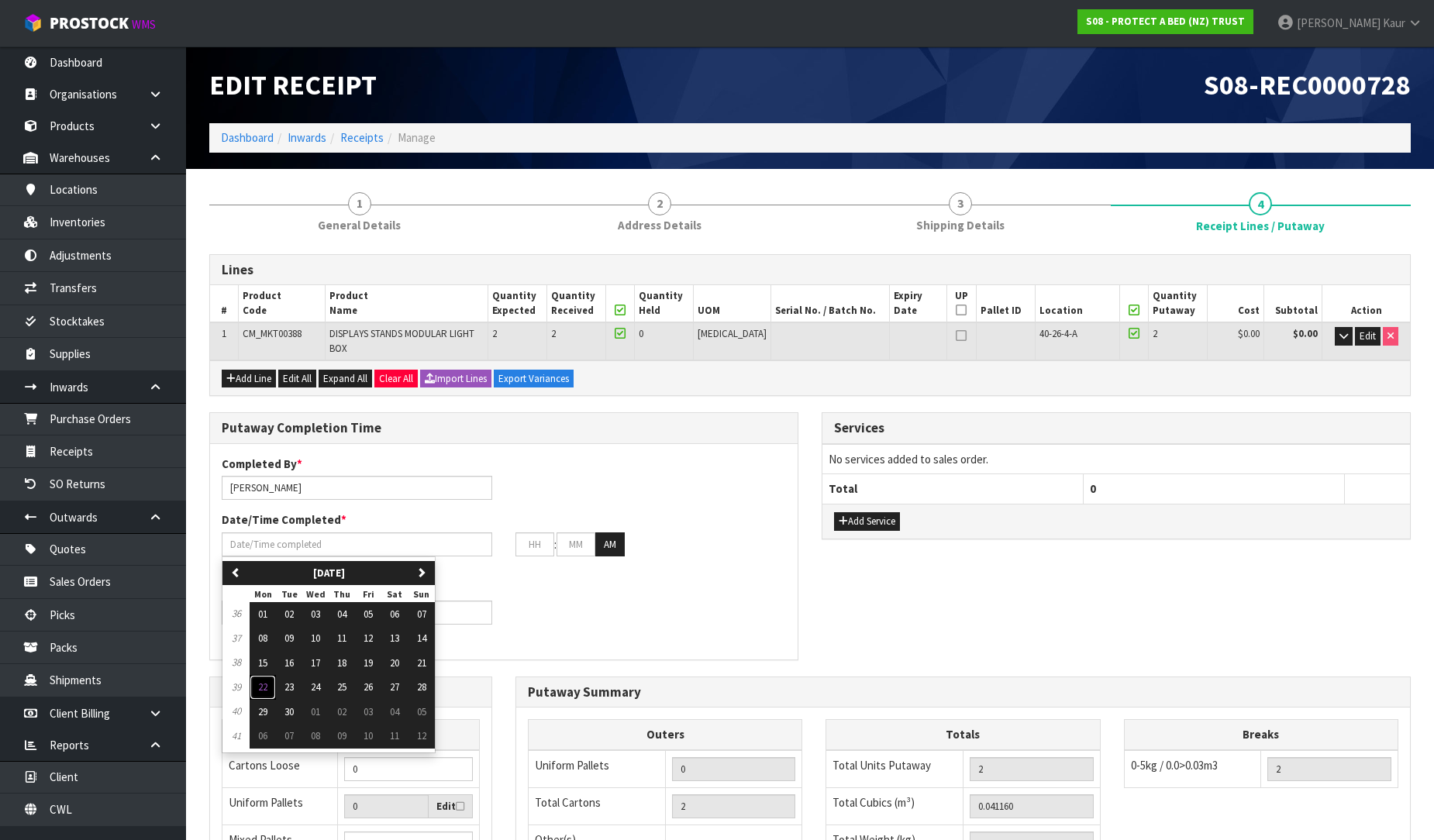
click at [260, 680] on span "22" at bounding box center [262, 686] width 10 height 13
type input "[DATE]"
type input "12"
type input "00"
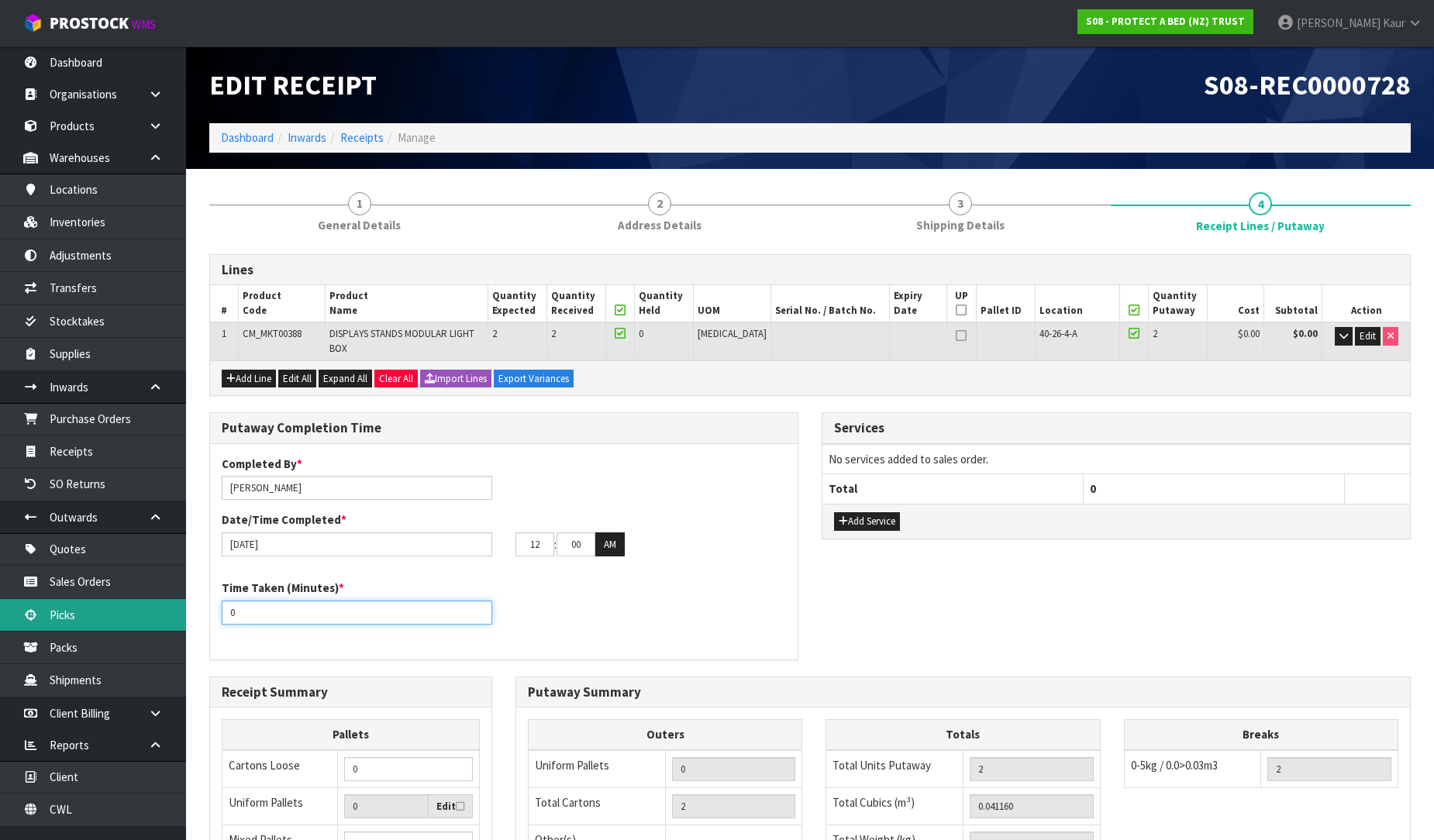
drag, startPoint x: 261, startPoint y: 601, endPoint x: 171, endPoint y: 617, distance: 91.4
click at [167, 617] on body "Toggle navigation ProStock WMS S08 - PROTECT A BED (NZ) TRUST [PERSON_NAME] Log…" at bounding box center [717, 420] width 1434 height 840
type input "15"
drag, startPoint x: 549, startPoint y: 536, endPoint x: 483, endPoint y: 537, distance: 66.0
click at [483, 537] on div "[DATE] 12 : 00 : 00 AM" at bounding box center [504, 544] width 588 height 25
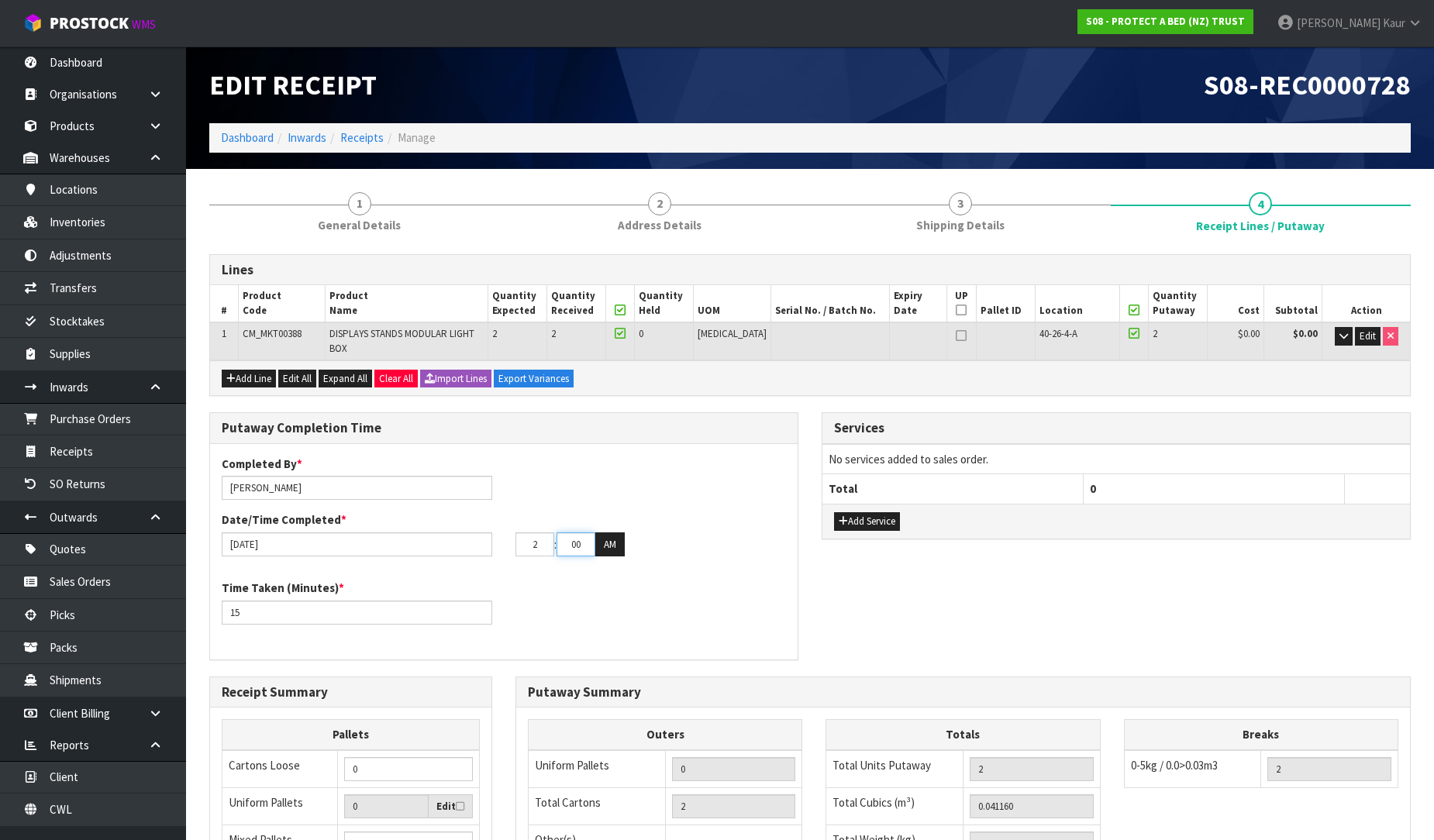
type input "02"
drag, startPoint x: 585, startPoint y: 535, endPoint x: 552, endPoint y: 537, distance: 33.1
click at [552, 537] on tr "02 : 00 : 00 AM" at bounding box center [570, 544] width 109 height 25
type input "31"
click at [621, 533] on button "AM" at bounding box center [610, 544] width 29 height 25
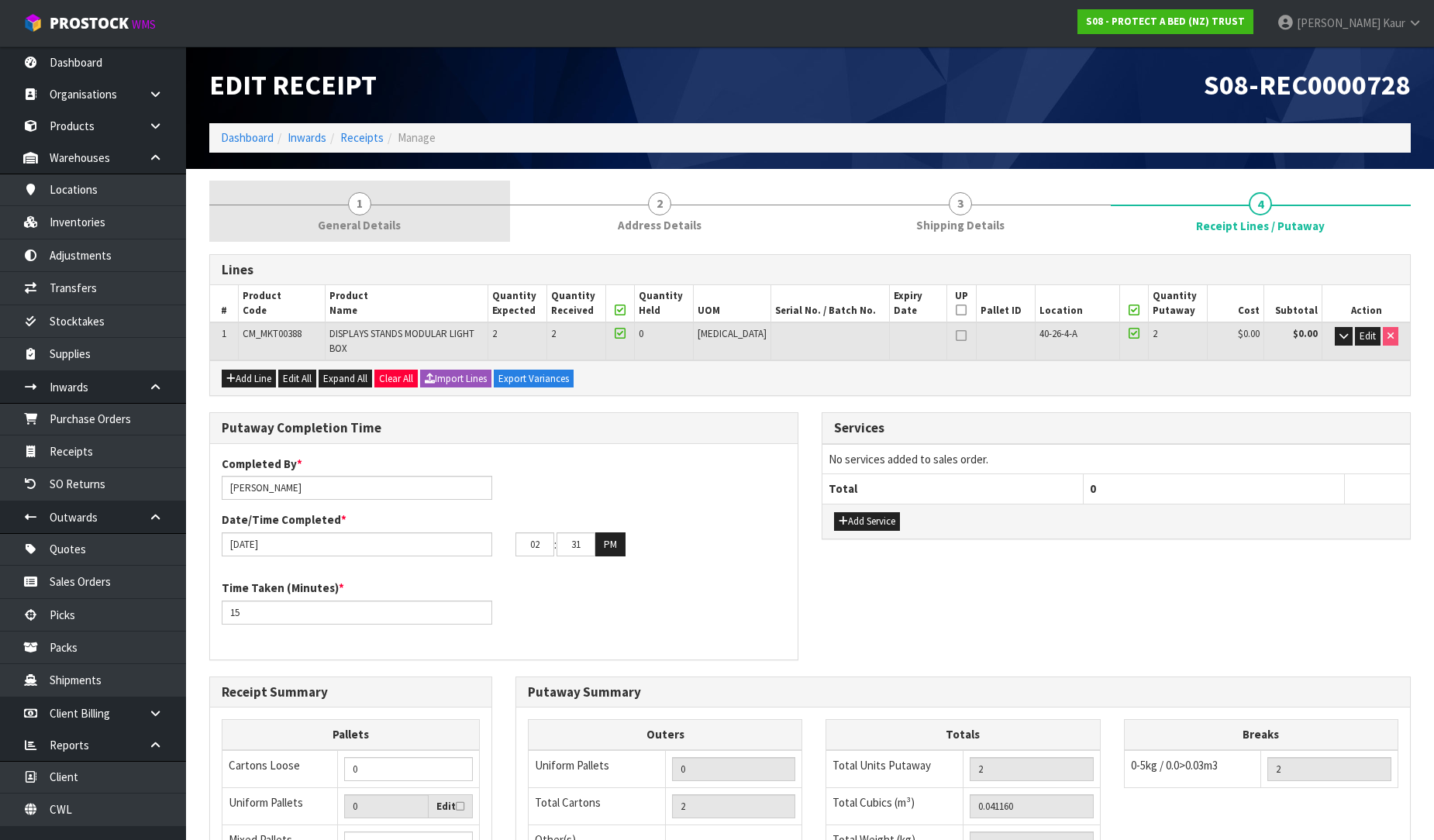
click at [378, 223] on span "General Details" at bounding box center [359, 225] width 83 height 16
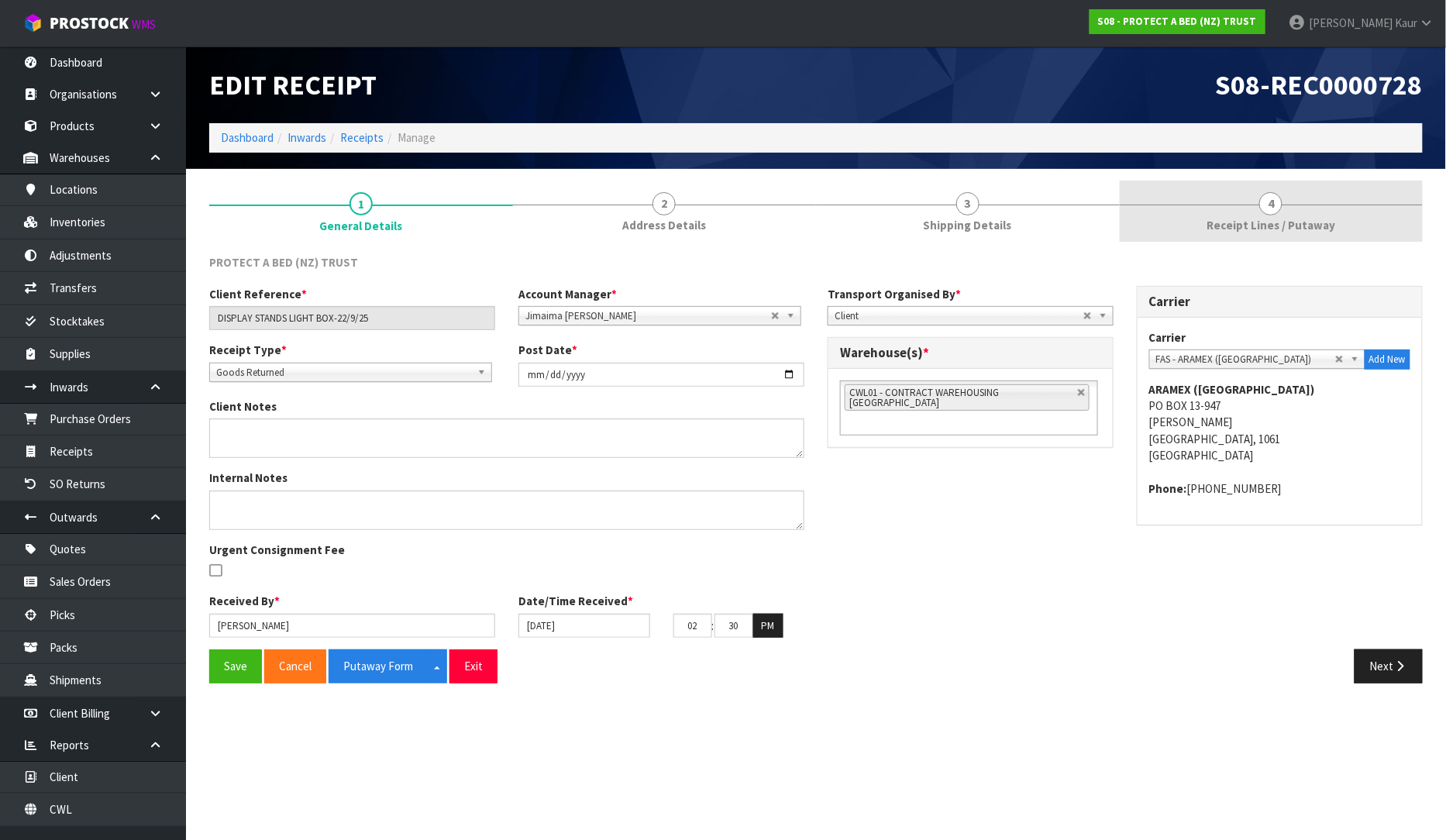
click at [1204, 205] on link "4 Receipt Lines / Putaway" at bounding box center [1271, 211] width 303 height 62
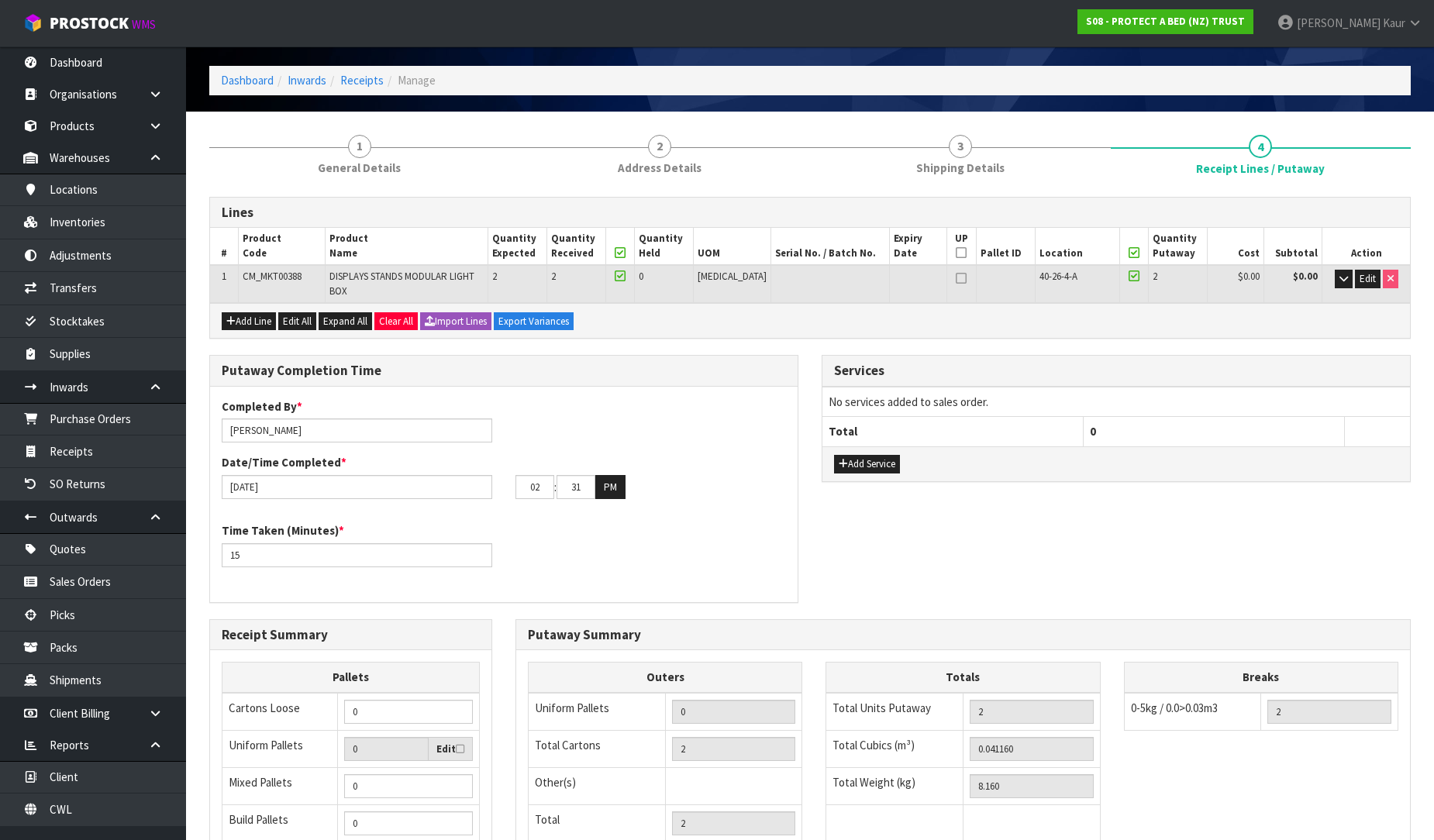
scroll to position [260, 0]
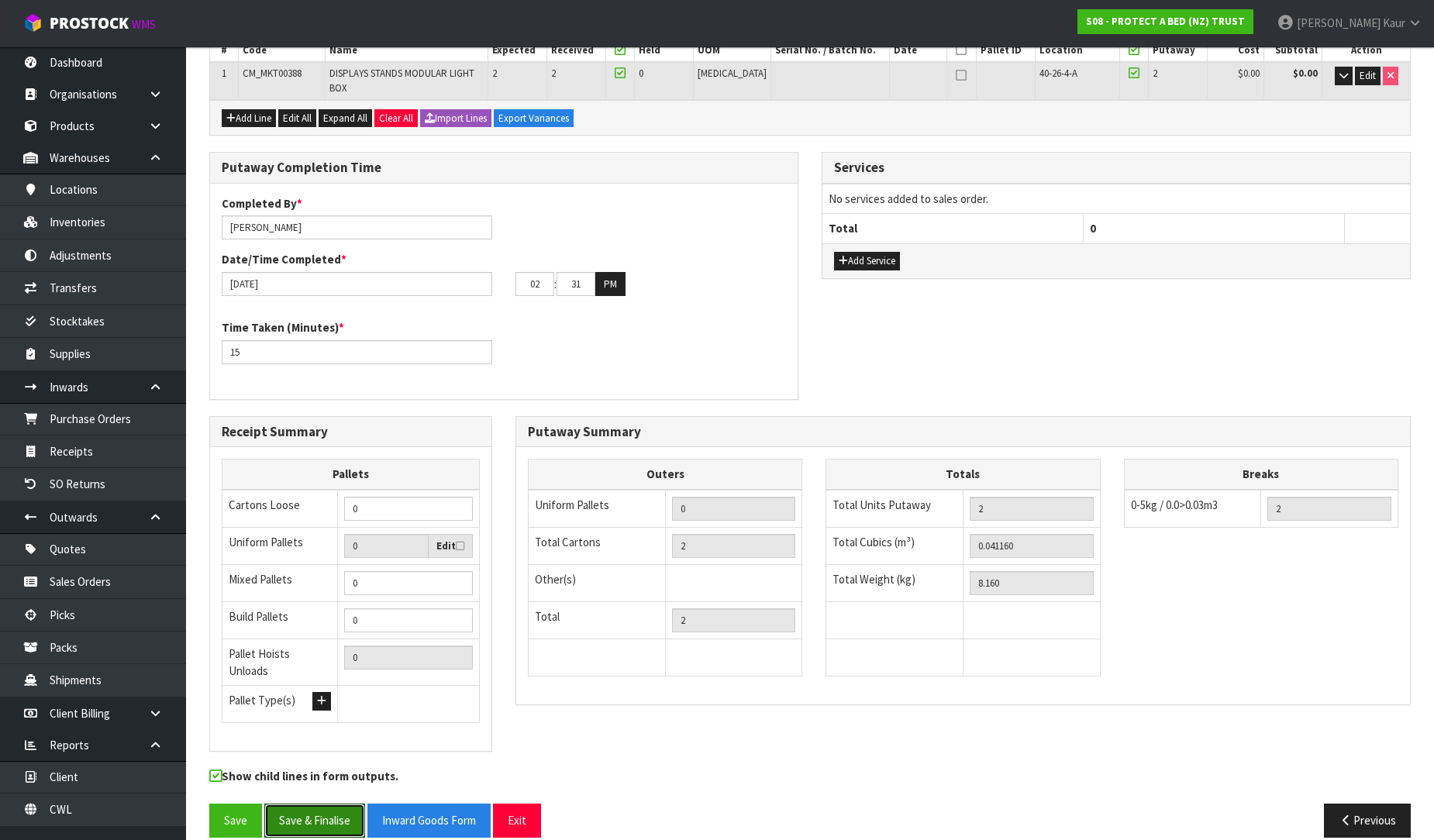
drag, startPoint x: 322, startPoint y: 798, endPoint x: 903, endPoint y: 406, distance: 700.9
click at [328, 804] on button "Save & Finalise" at bounding box center [314, 821] width 101 height 33
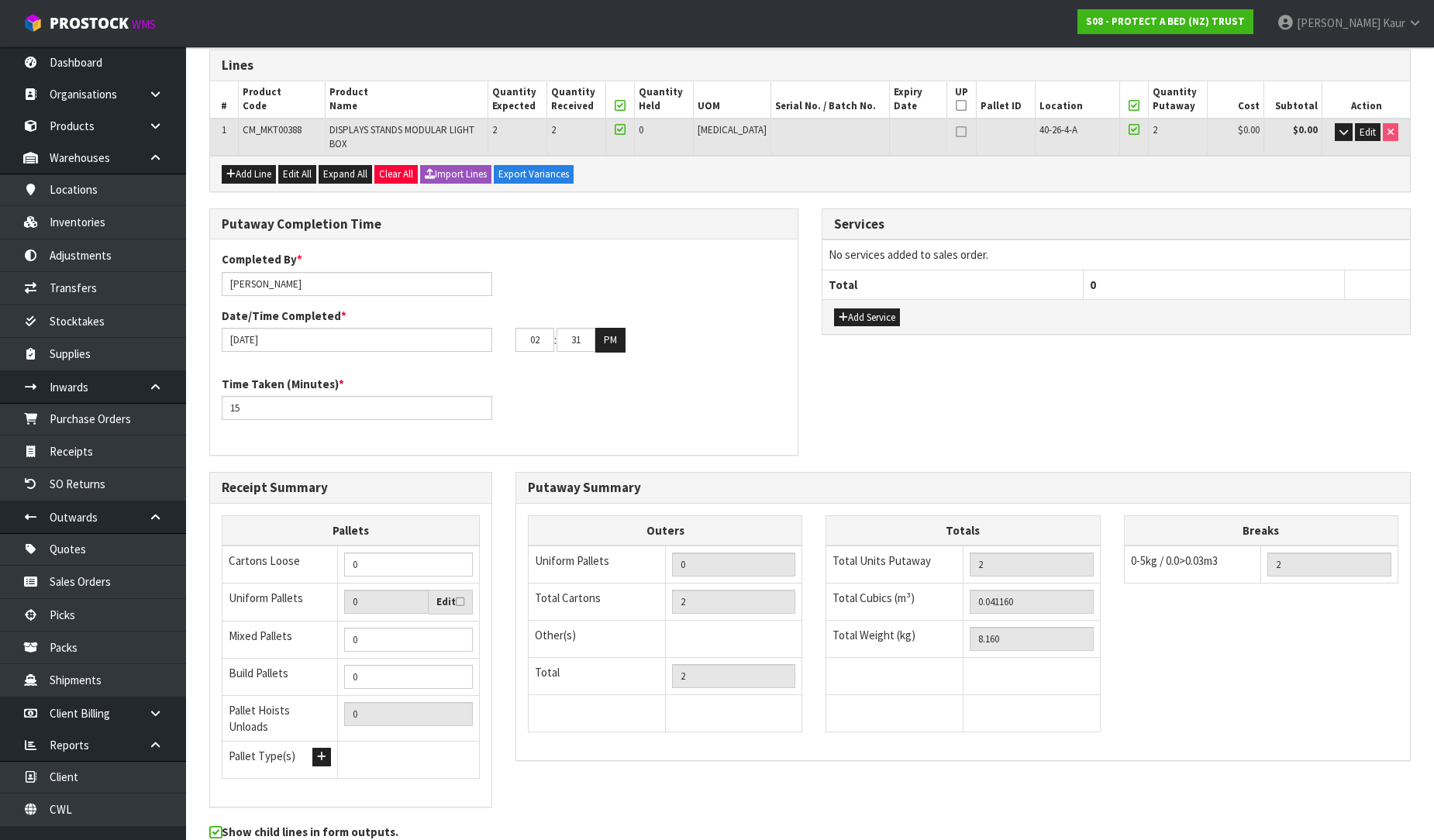
scroll to position [0, 0]
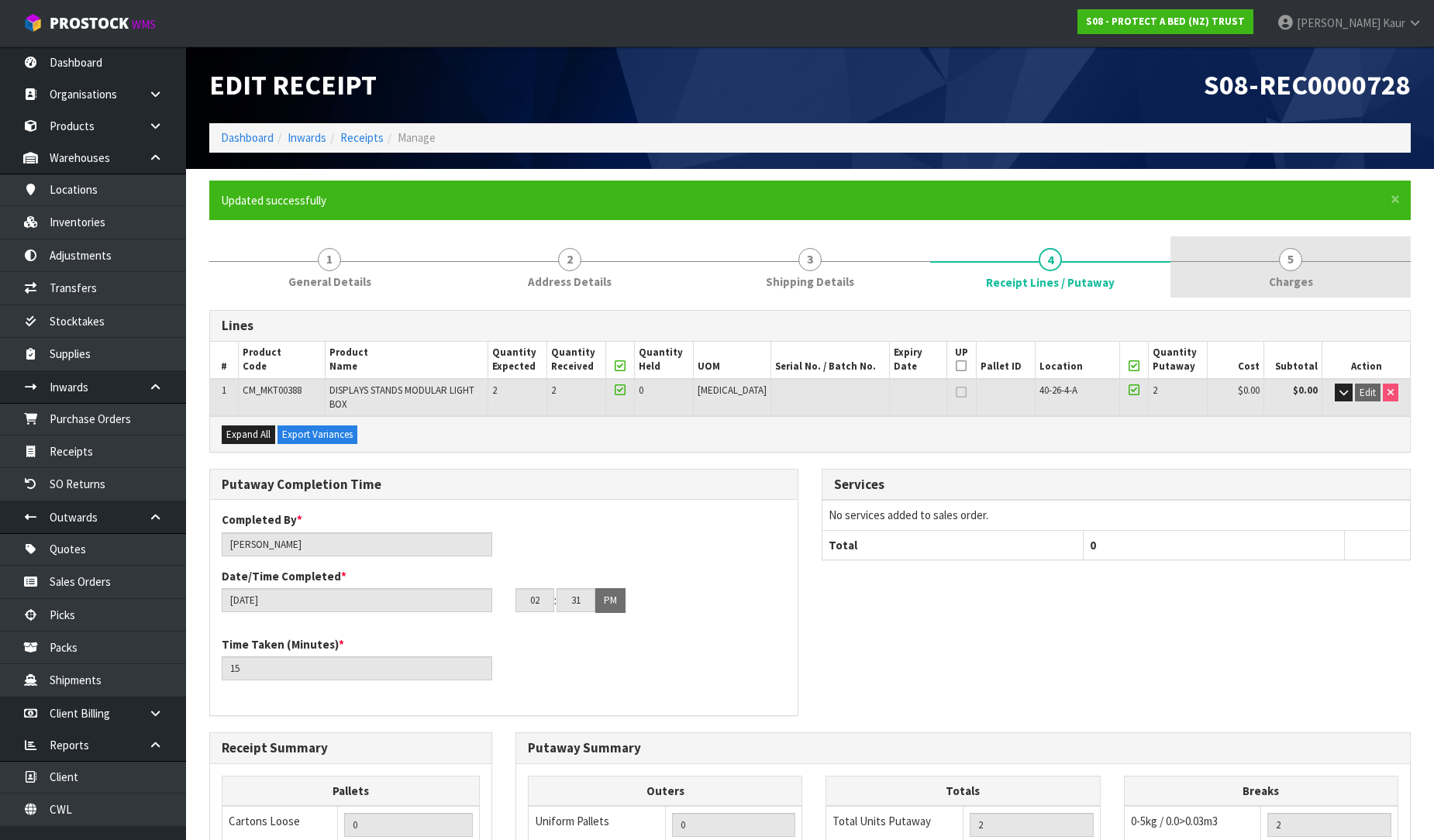
click at [1280, 279] on span "Charges" at bounding box center [1291, 281] width 44 height 16
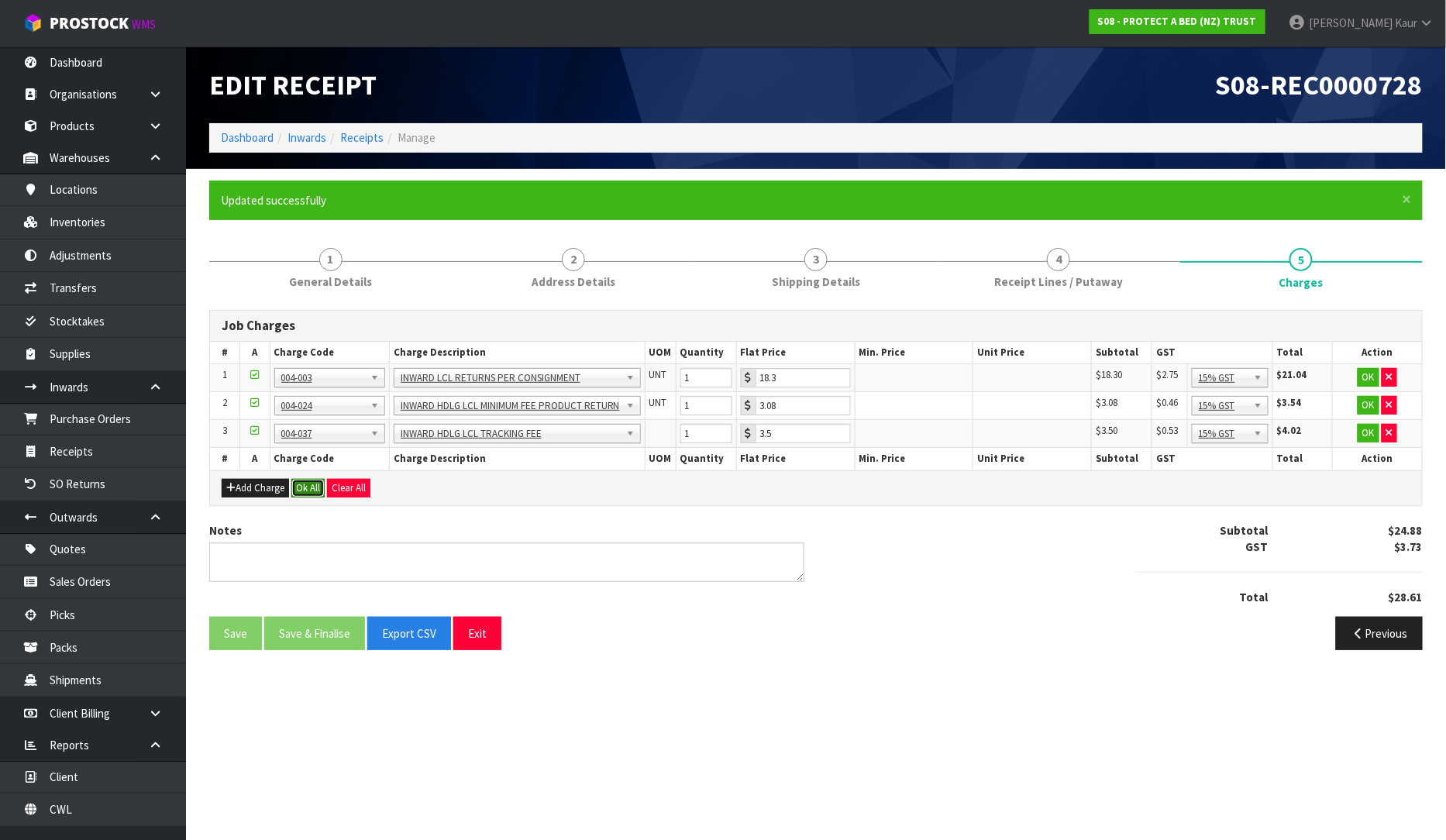
click at [312, 478] on button "Ok All" at bounding box center [308, 487] width 33 height 18
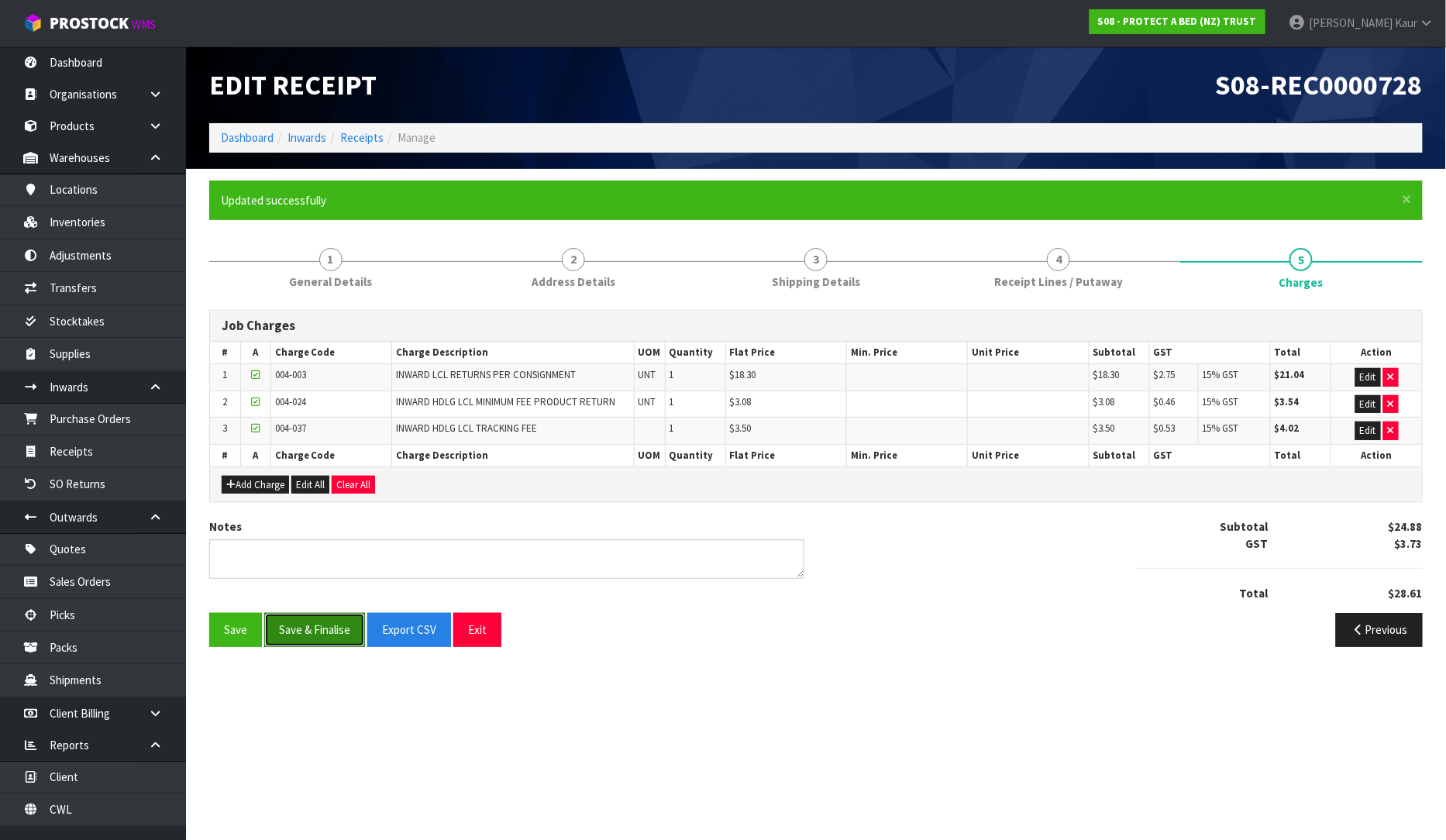
click at [296, 635] on button "Save & Finalise" at bounding box center [314, 630] width 101 height 33
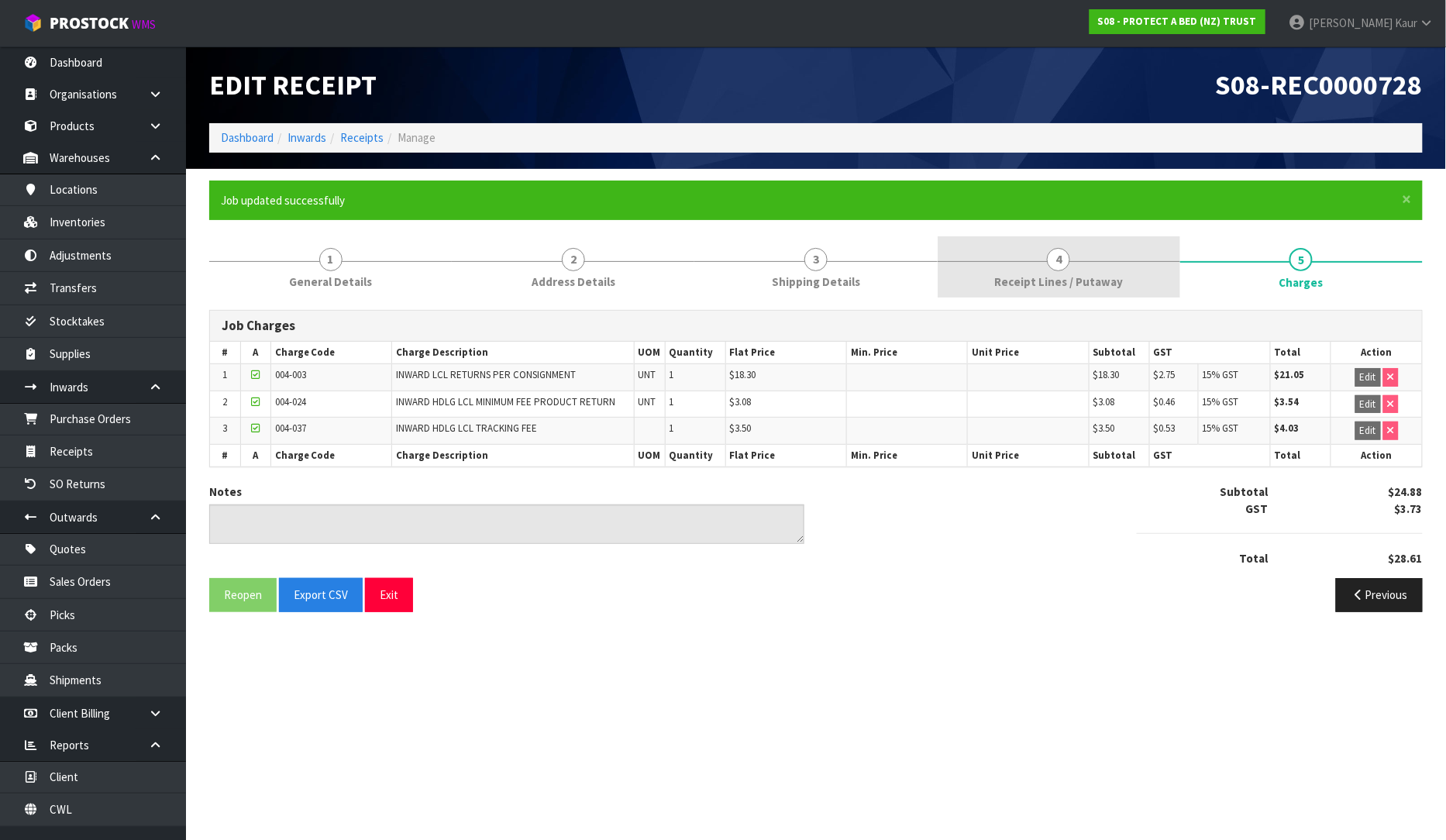
click at [992, 261] on link "4 Receipt Lines / Putaway" at bounding box center [1059, 267] width 243 height 62
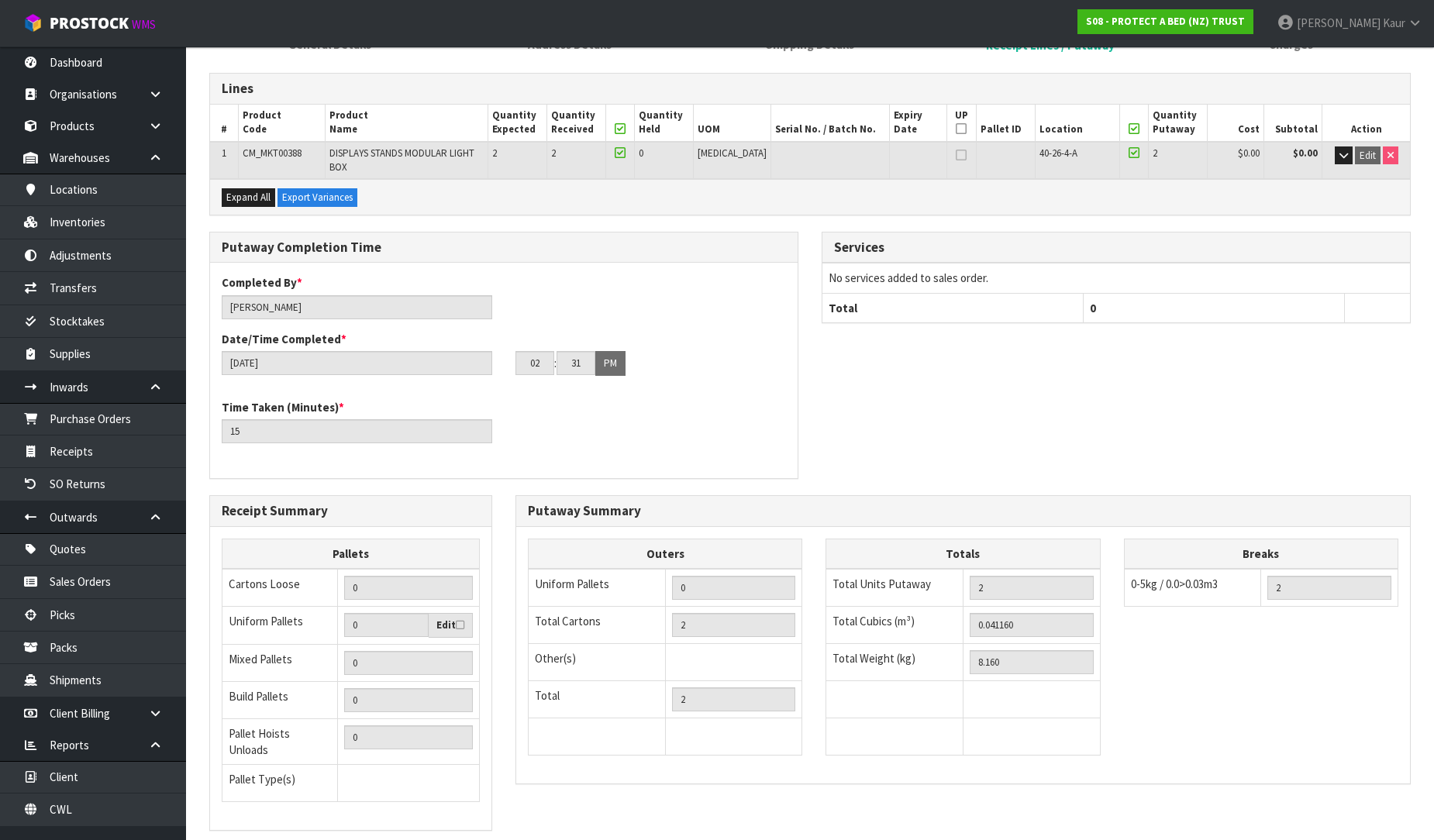
scroll to position [316, 0]
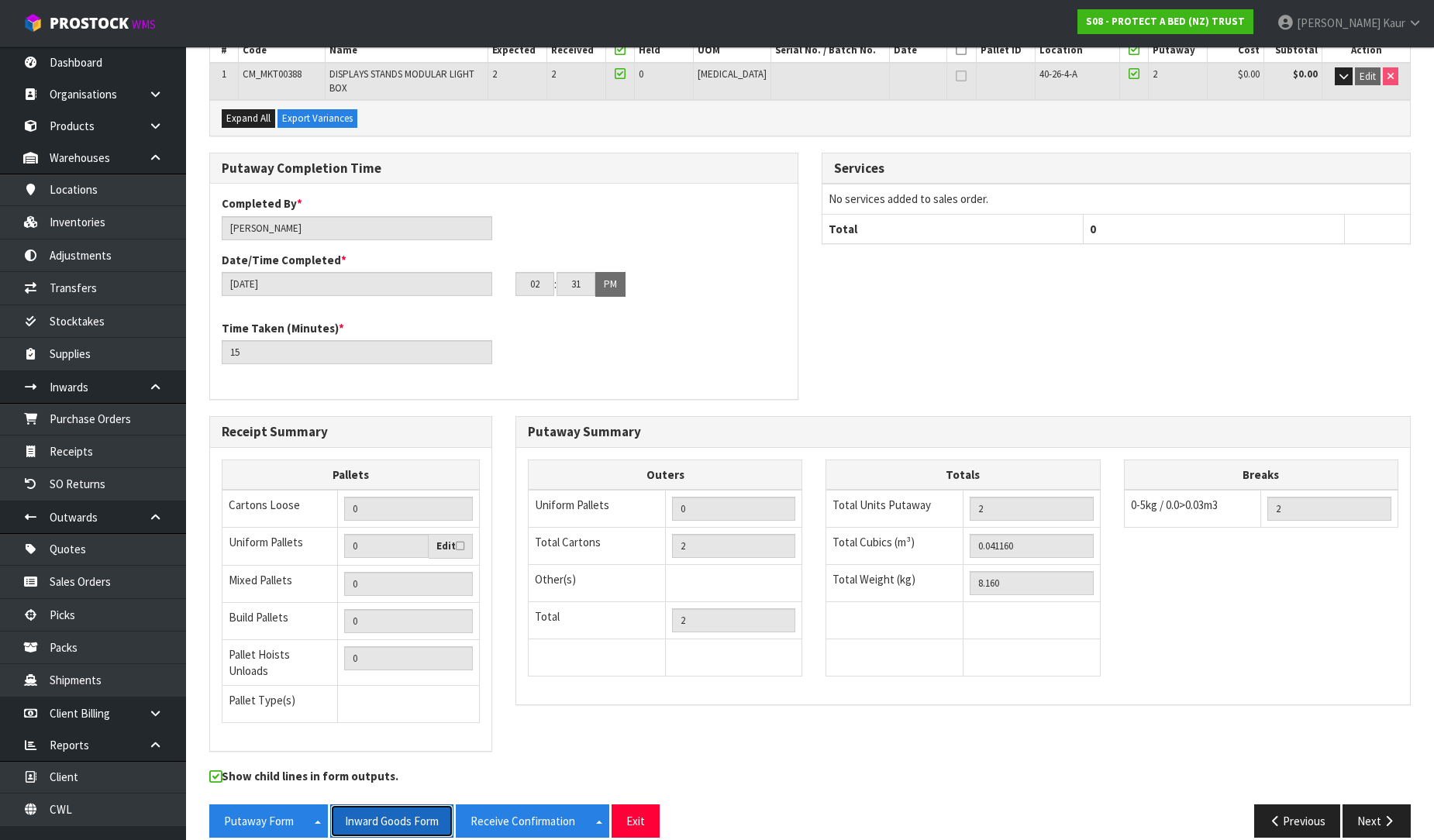
click at [412, 810] on button "Inward Goods Form" at bounding box center [391, 821] width 123 height 33
click at [67, 810] on link "CWL" at bounding box center [92, 809] width 186 height 32
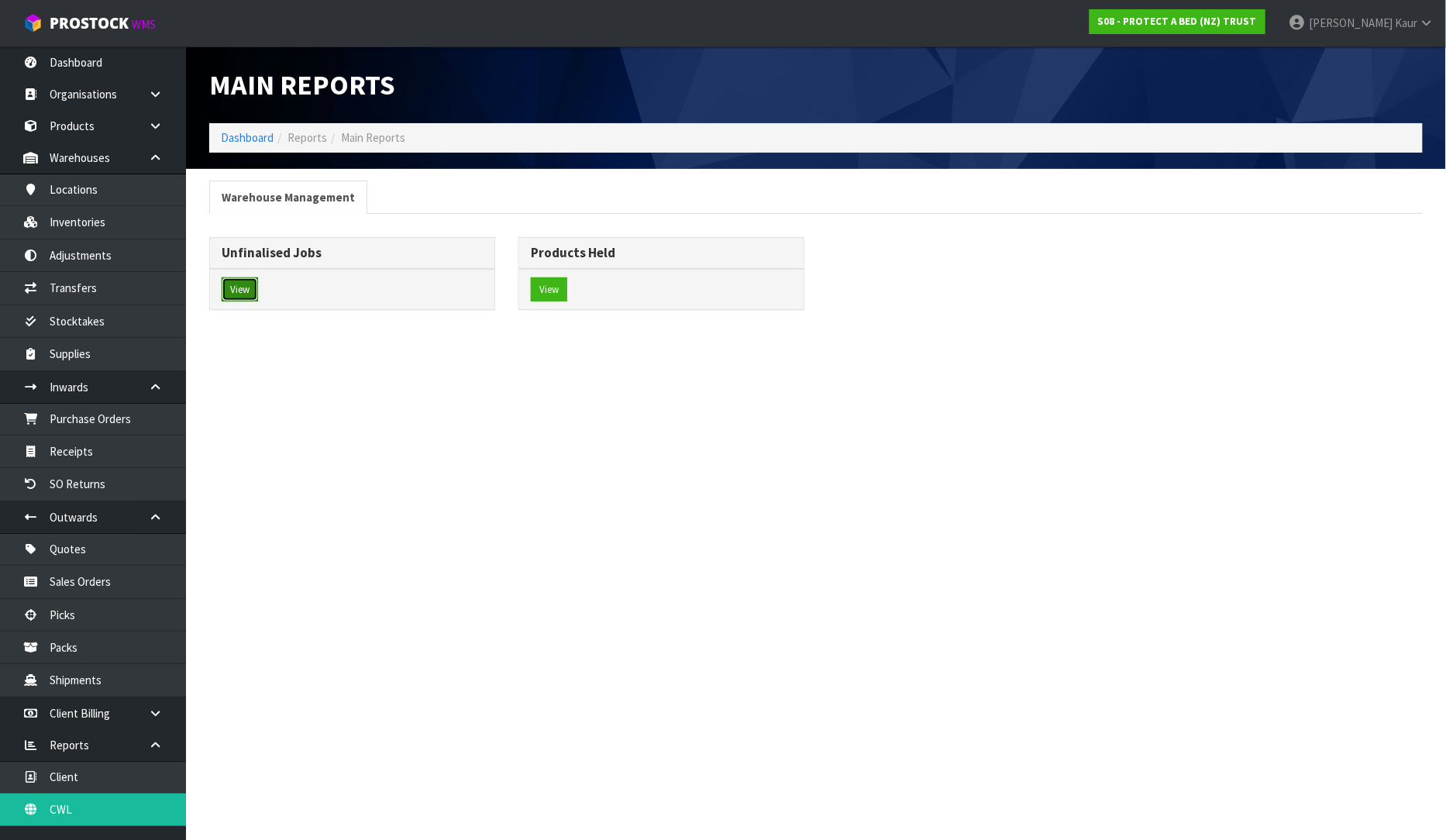
click at [240, 295] on button "View" at bounding box center [239, 289] width 36 height 25
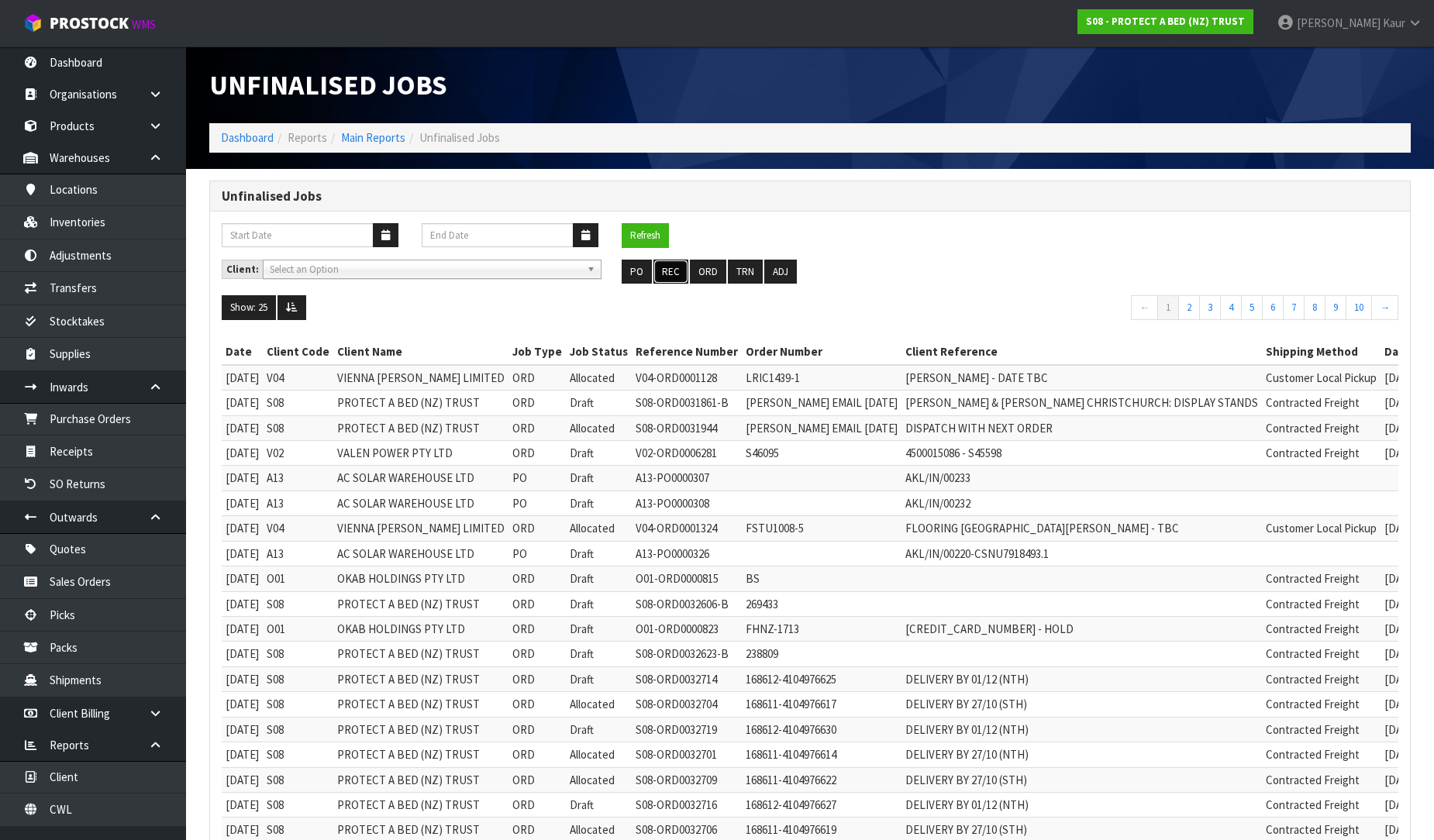
click at [680, 273] on button "REC" at bounding box center [671, 272] width 35 height 25
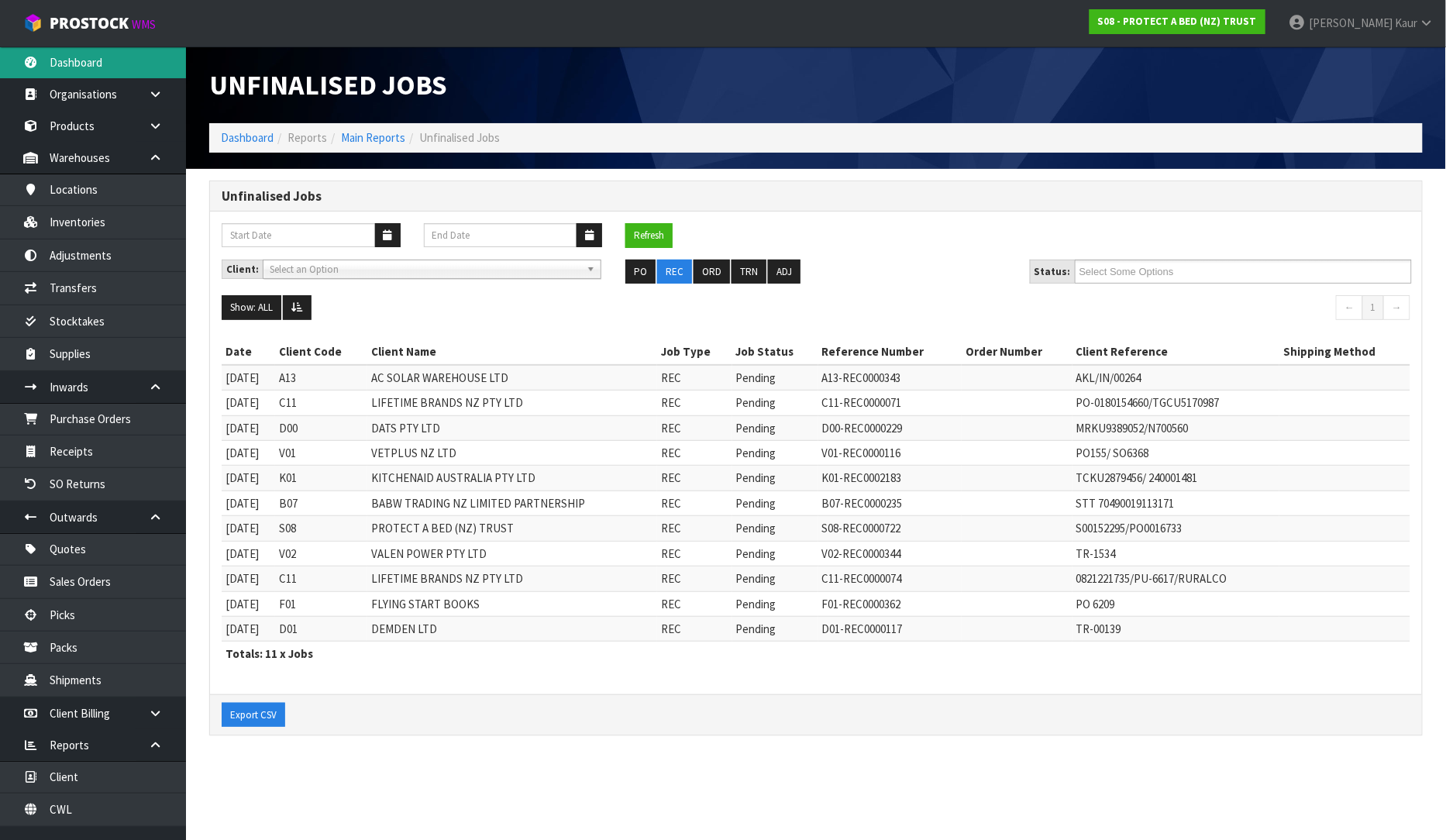
click at [69, 68] on link "Dashboard" at bounding box center [92, 62] width 186 height 32
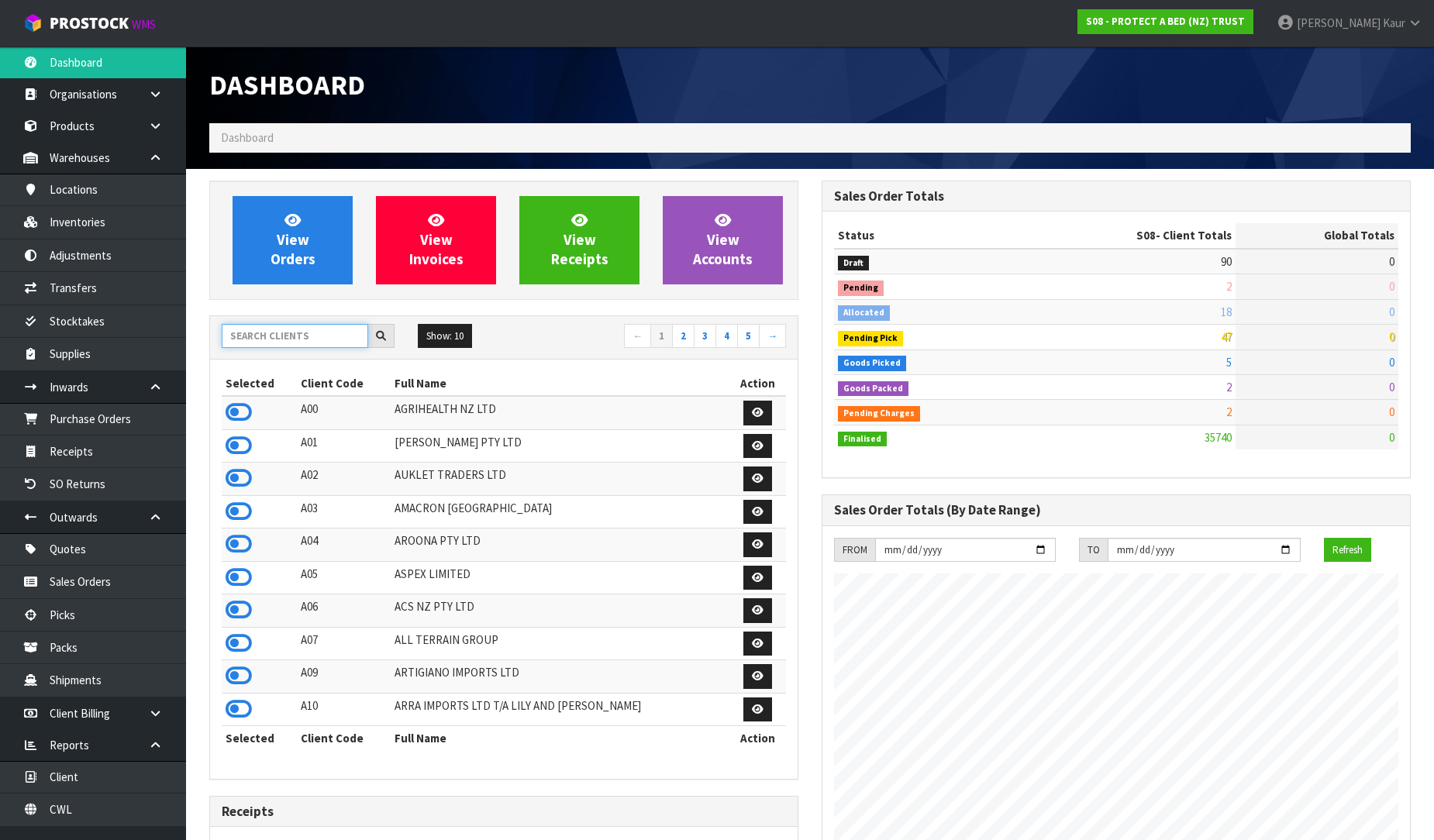
scroll to position [1174, 612]
click at [280, 337] on input "text" at bounding box center [295, 335] width 146 height 24
